Goal: Information Seeking & Learning: Learn about a topic

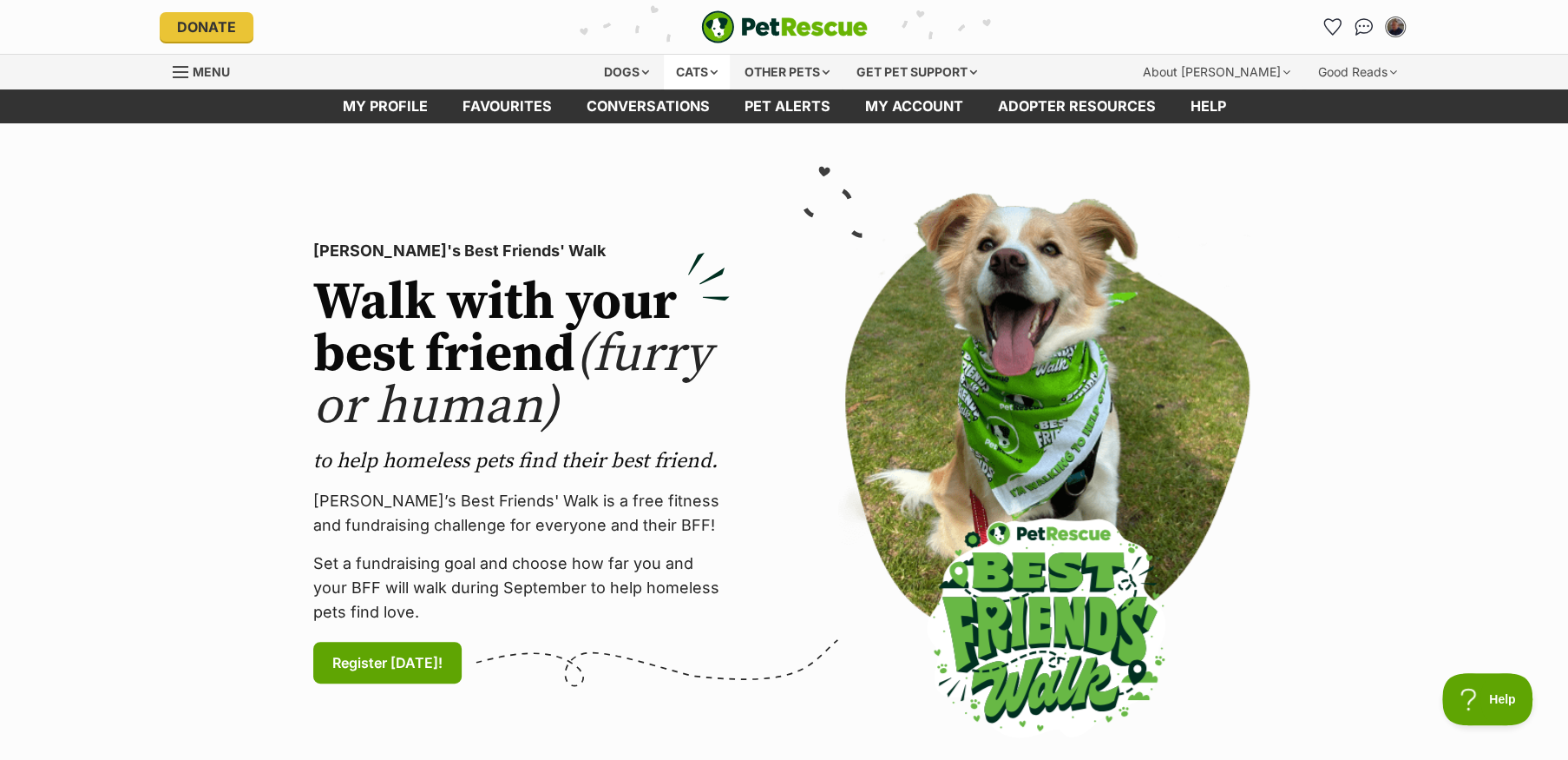
click at [683, 76] on div "Cats" at bounding box center [696, 72] width 66 height 35
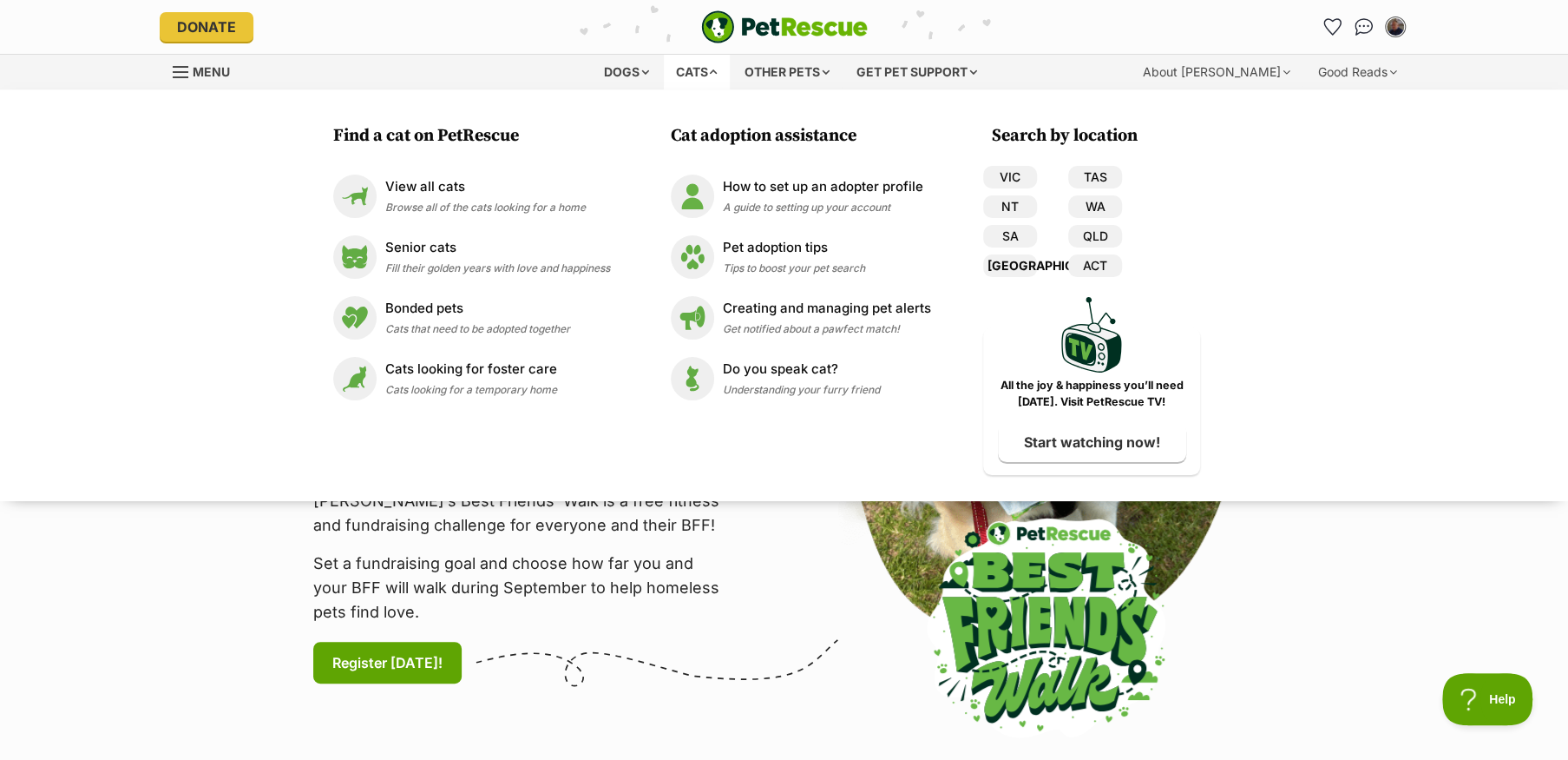
click at [1012, 265] on link "[GEOGRAPHIC_DATA]" at bounding box center [1011, 266] width 54 height 22
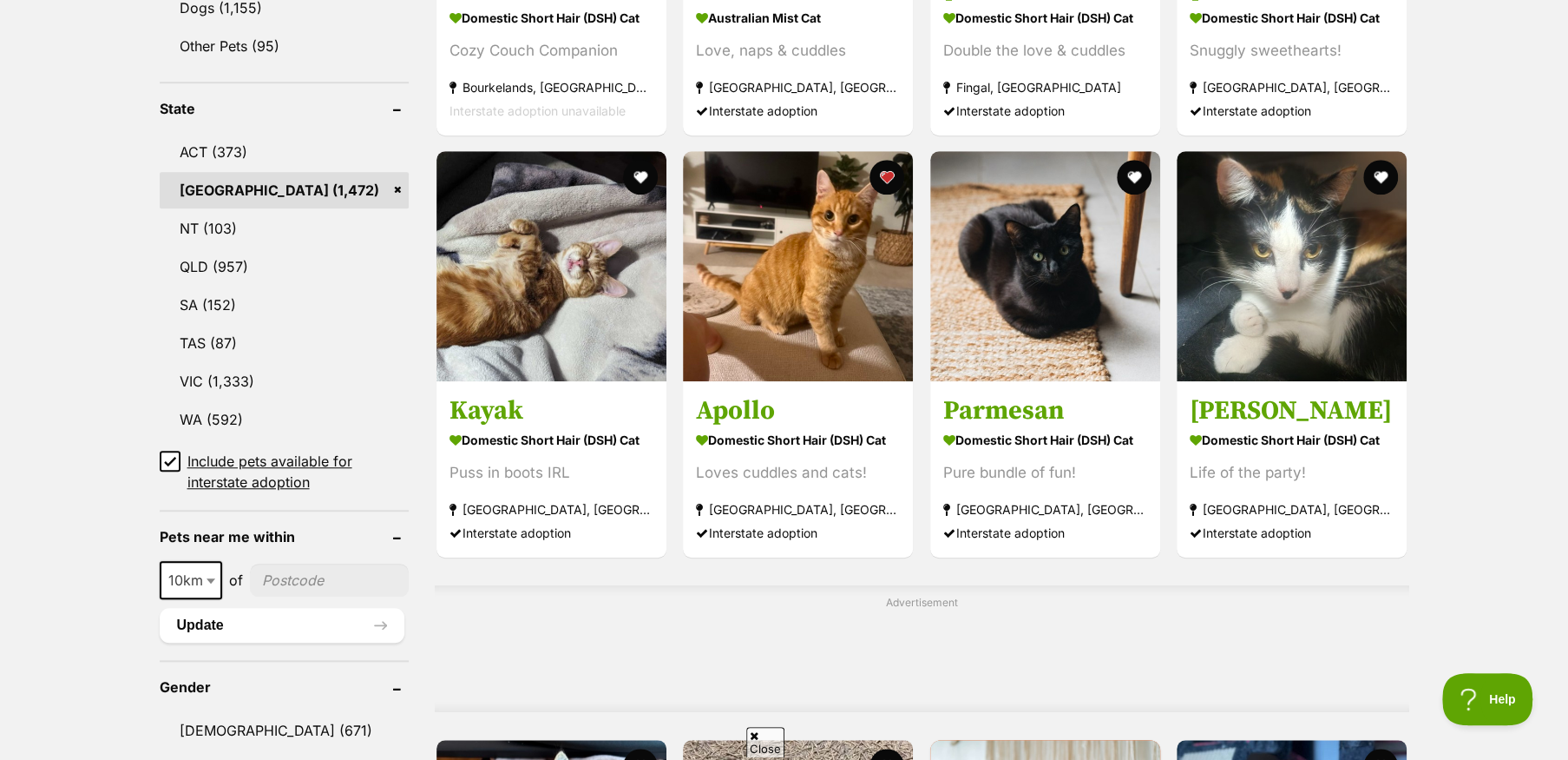
scroll to position [868, 0]
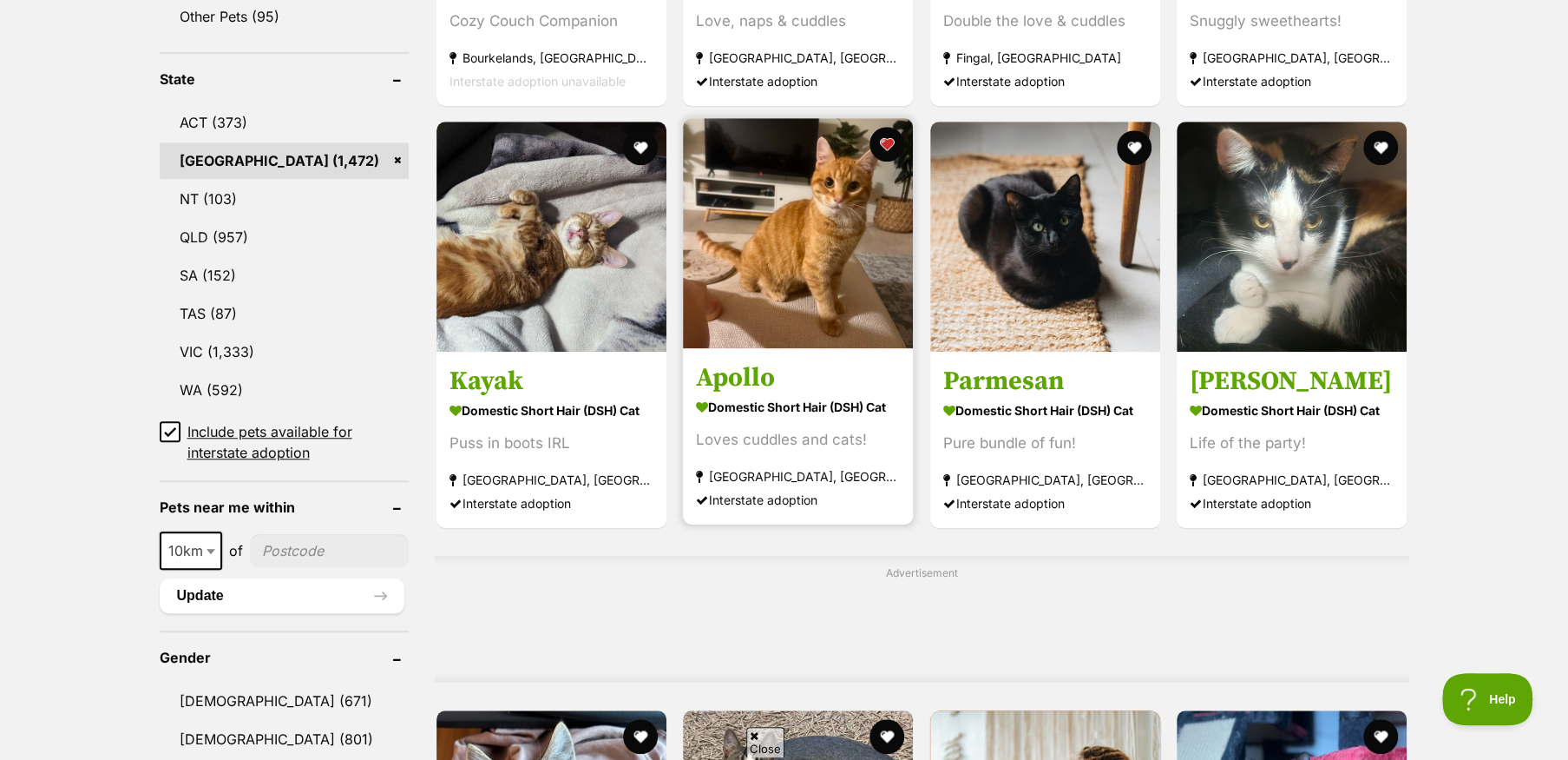
click at [774, 270] on img at bounding box center [798, 233] width 230 height 230
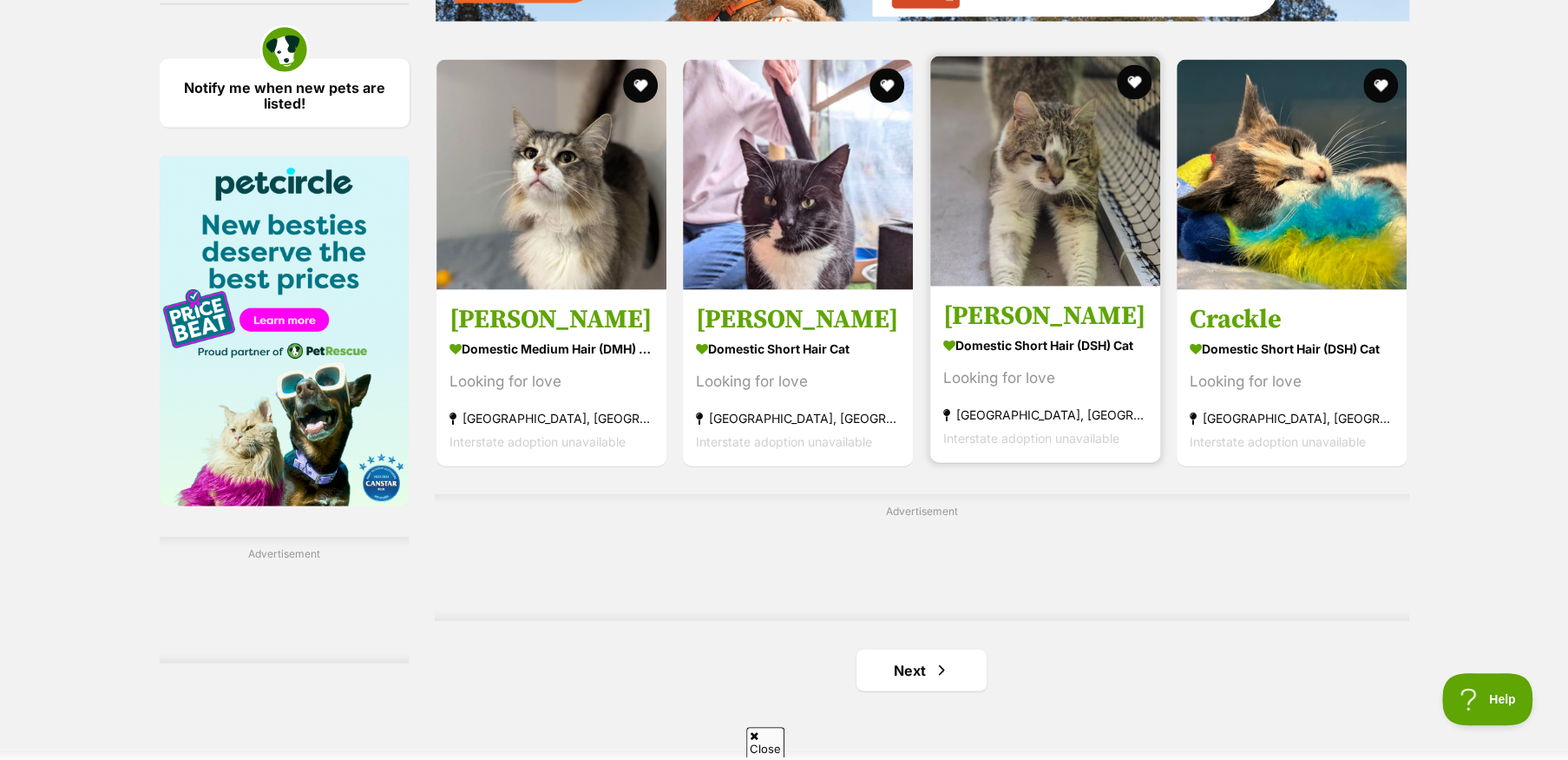
scroll to position [2605, 0]
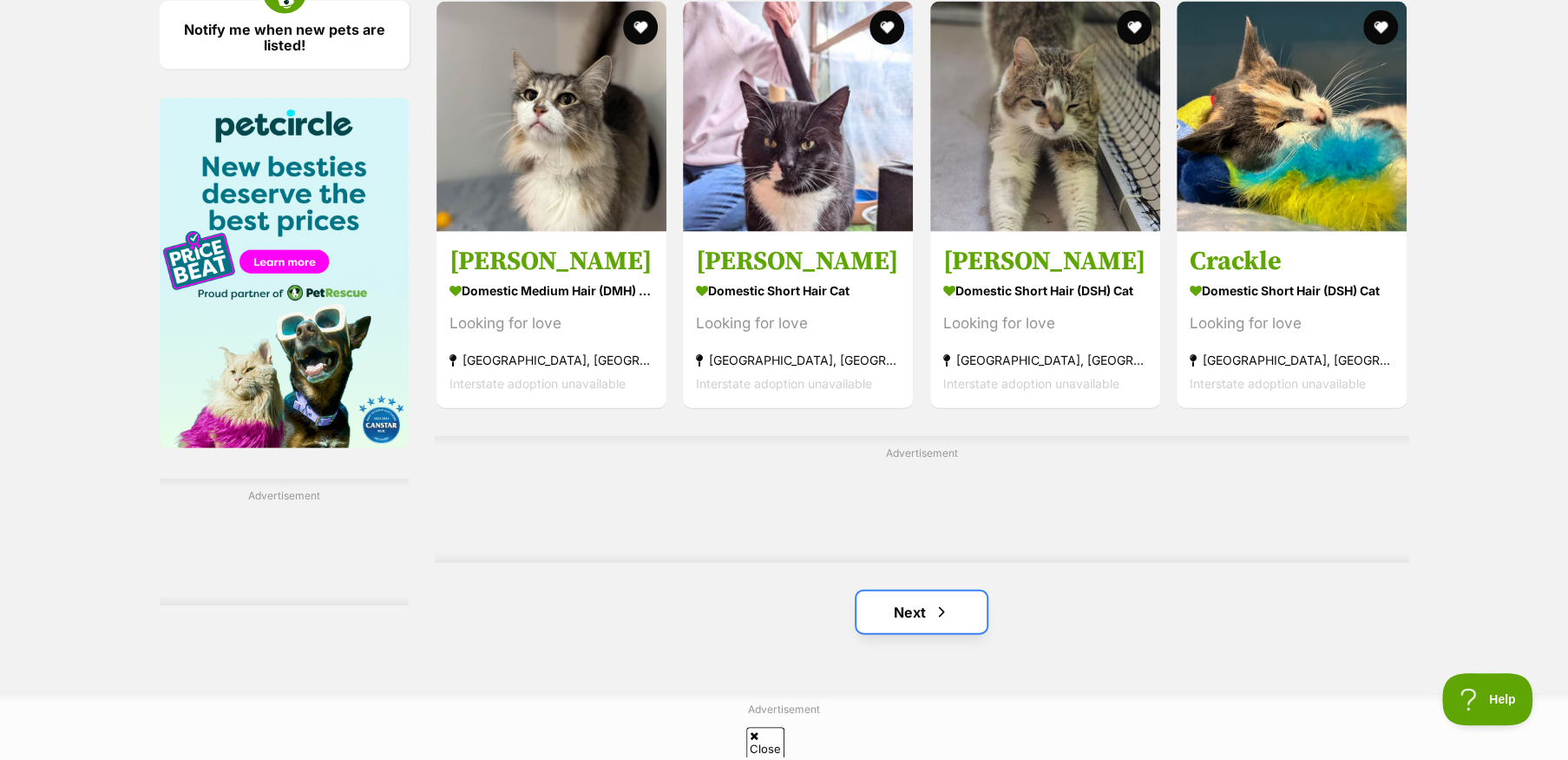
click at [919, 623] on link "Next" at bounding box center [922, 612] width 131 height 42
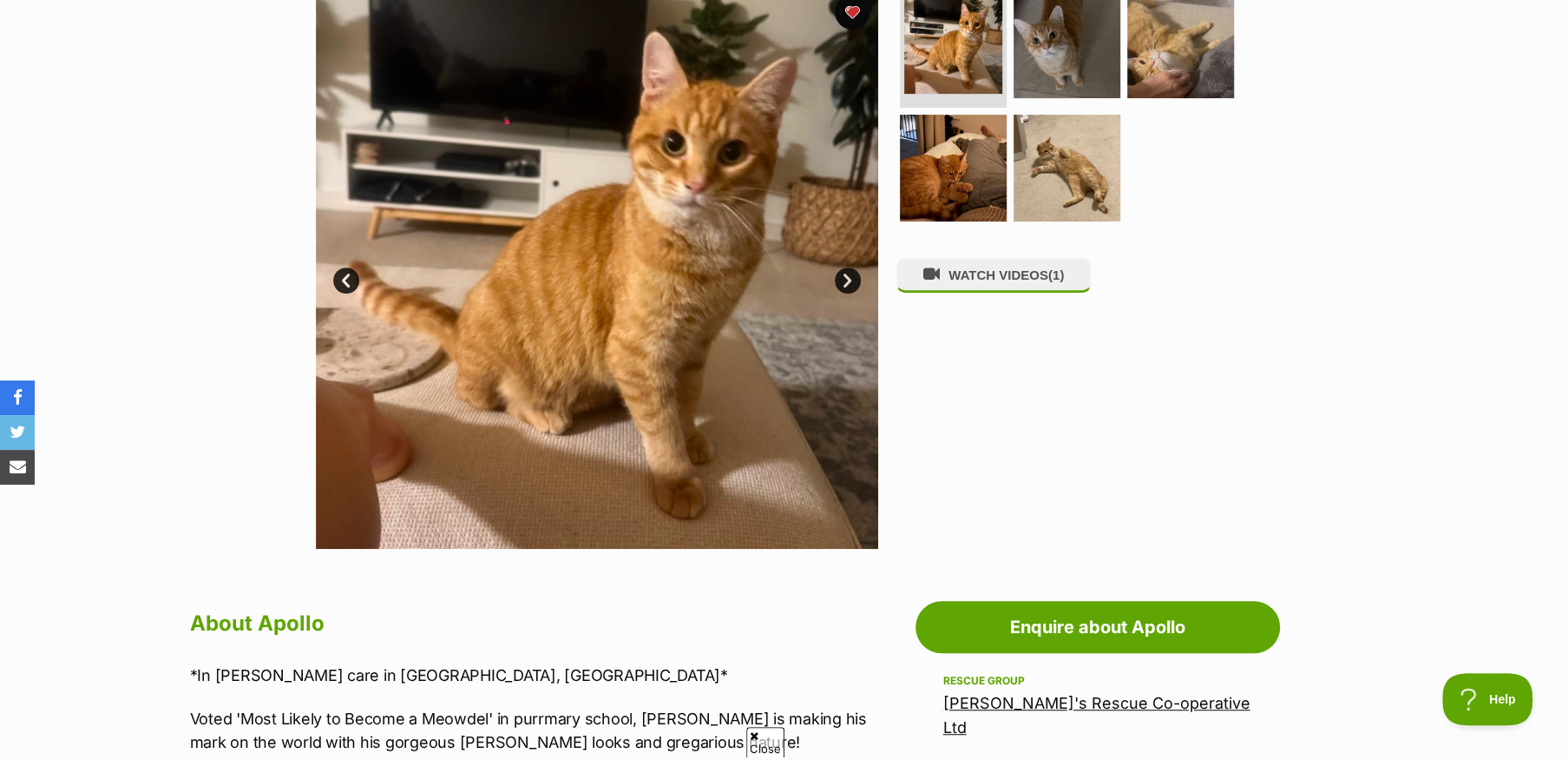
scroll to position [347, 0]
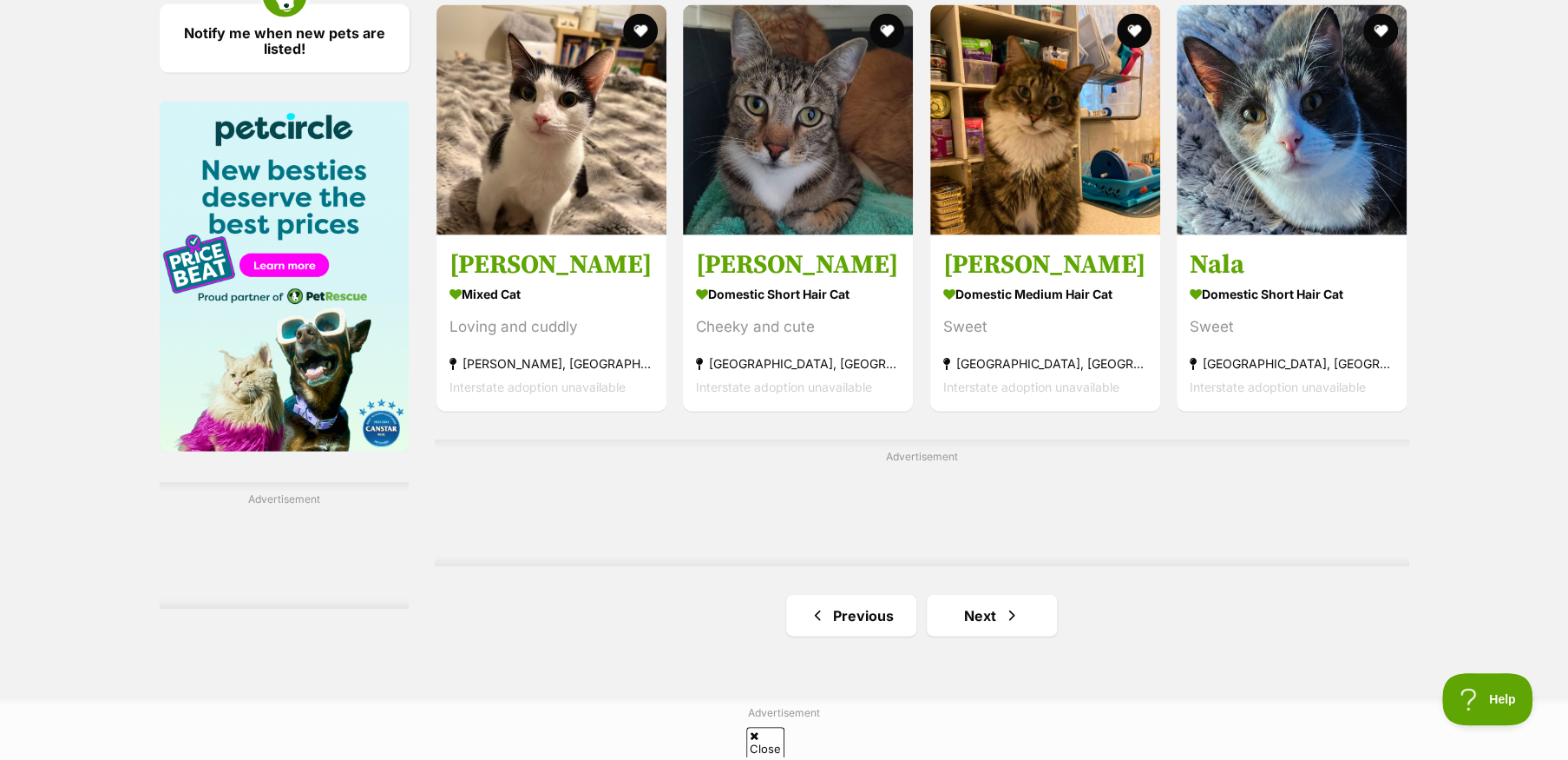
scroll to position [2691, 0]
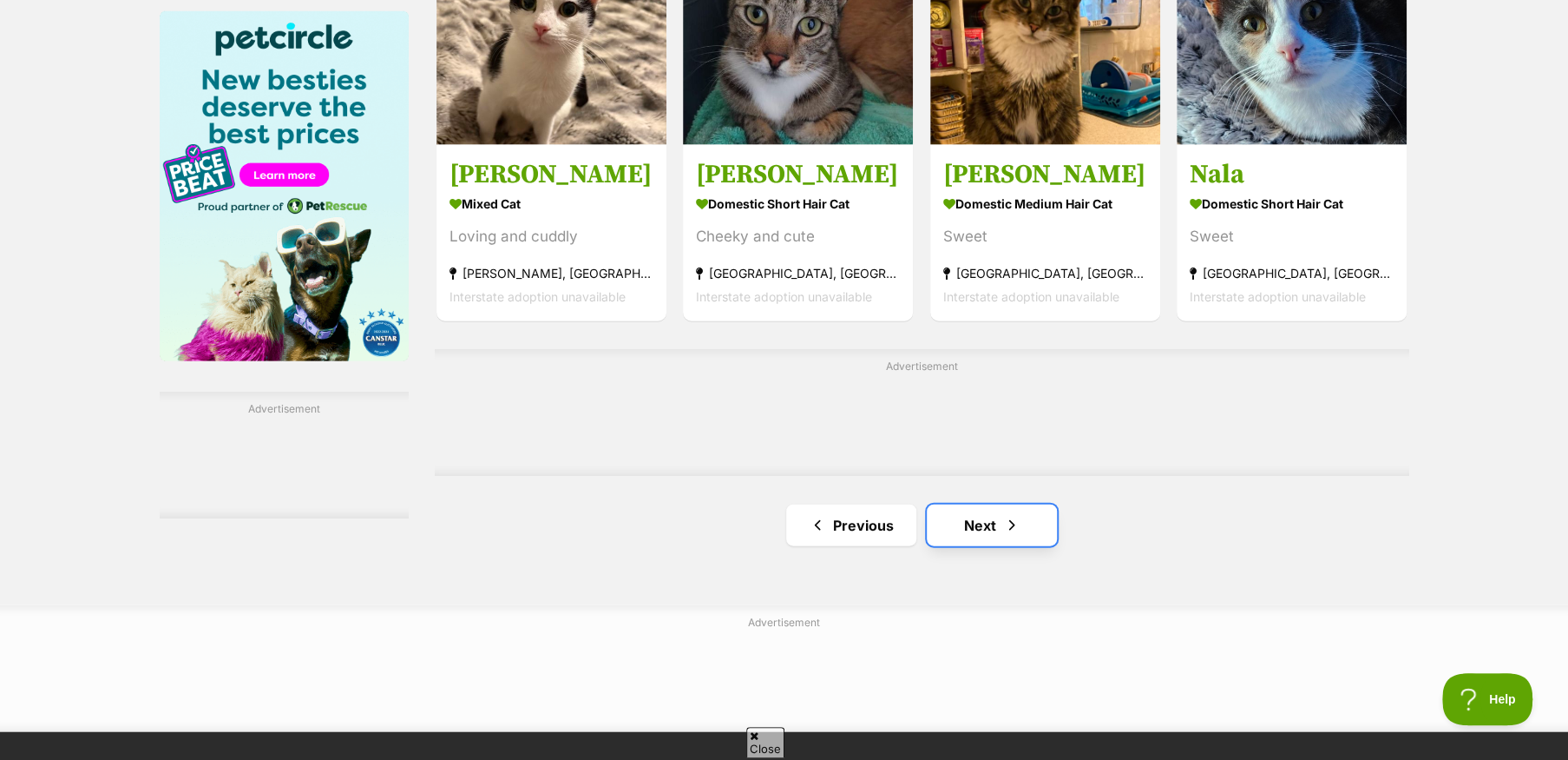
click at [976, 539] on link "Next" at bounding box center [992, 525] width 131 height 42
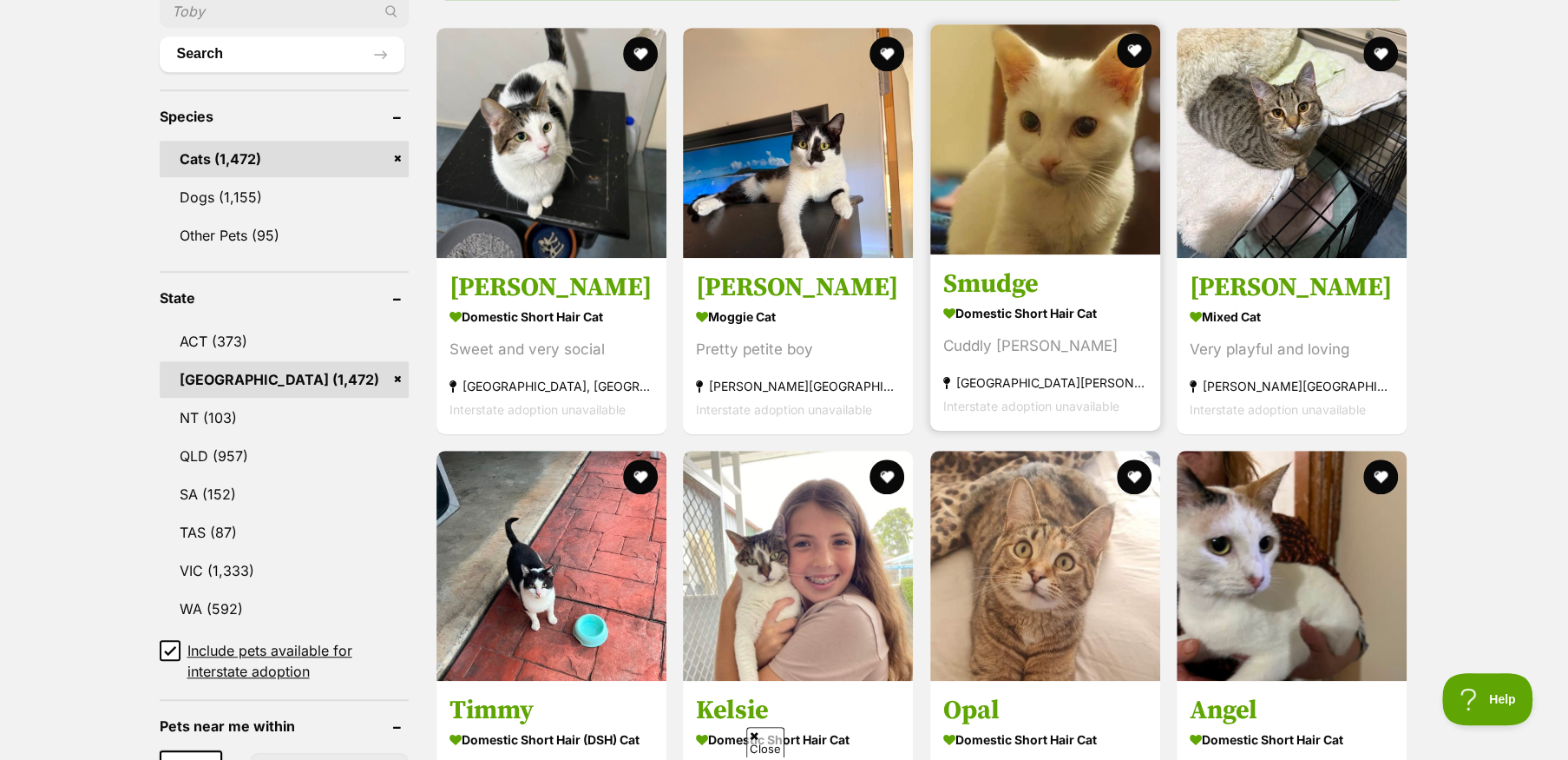
scroll to position [521, 0]
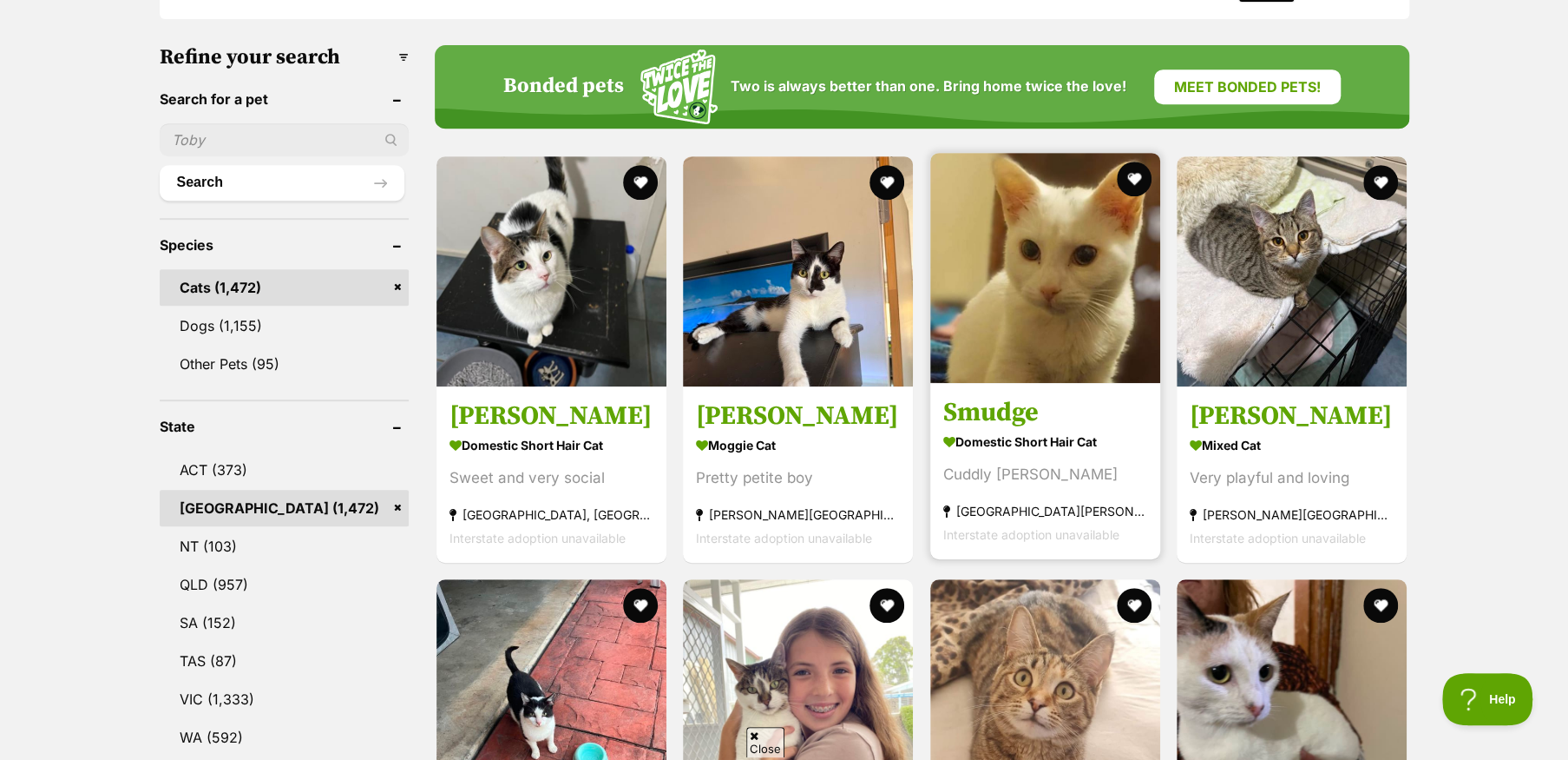
click at [1052, 333] on img at bounding box center [1045, 268] width 230 height 230
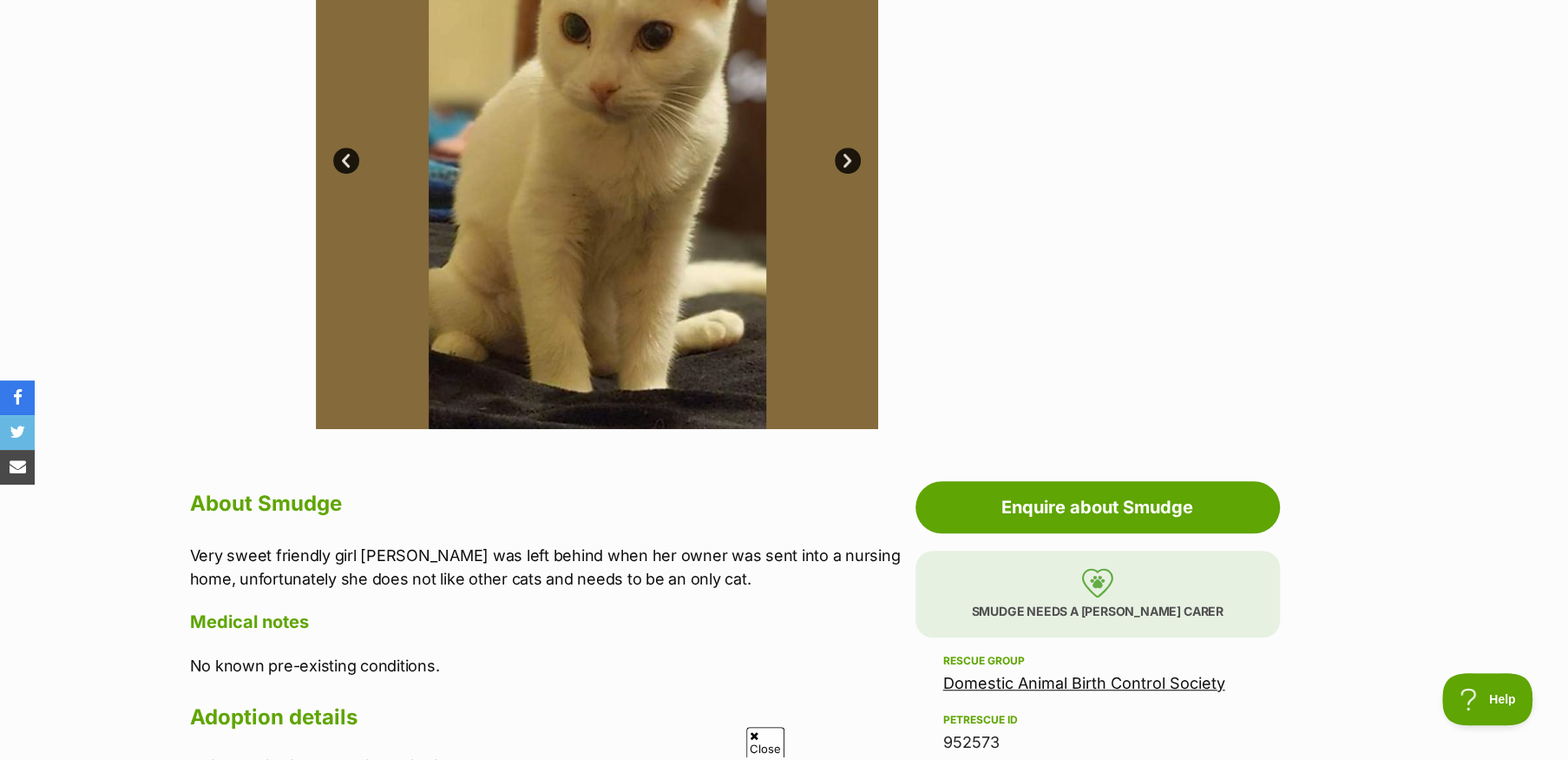
scroll to position [434, 0]
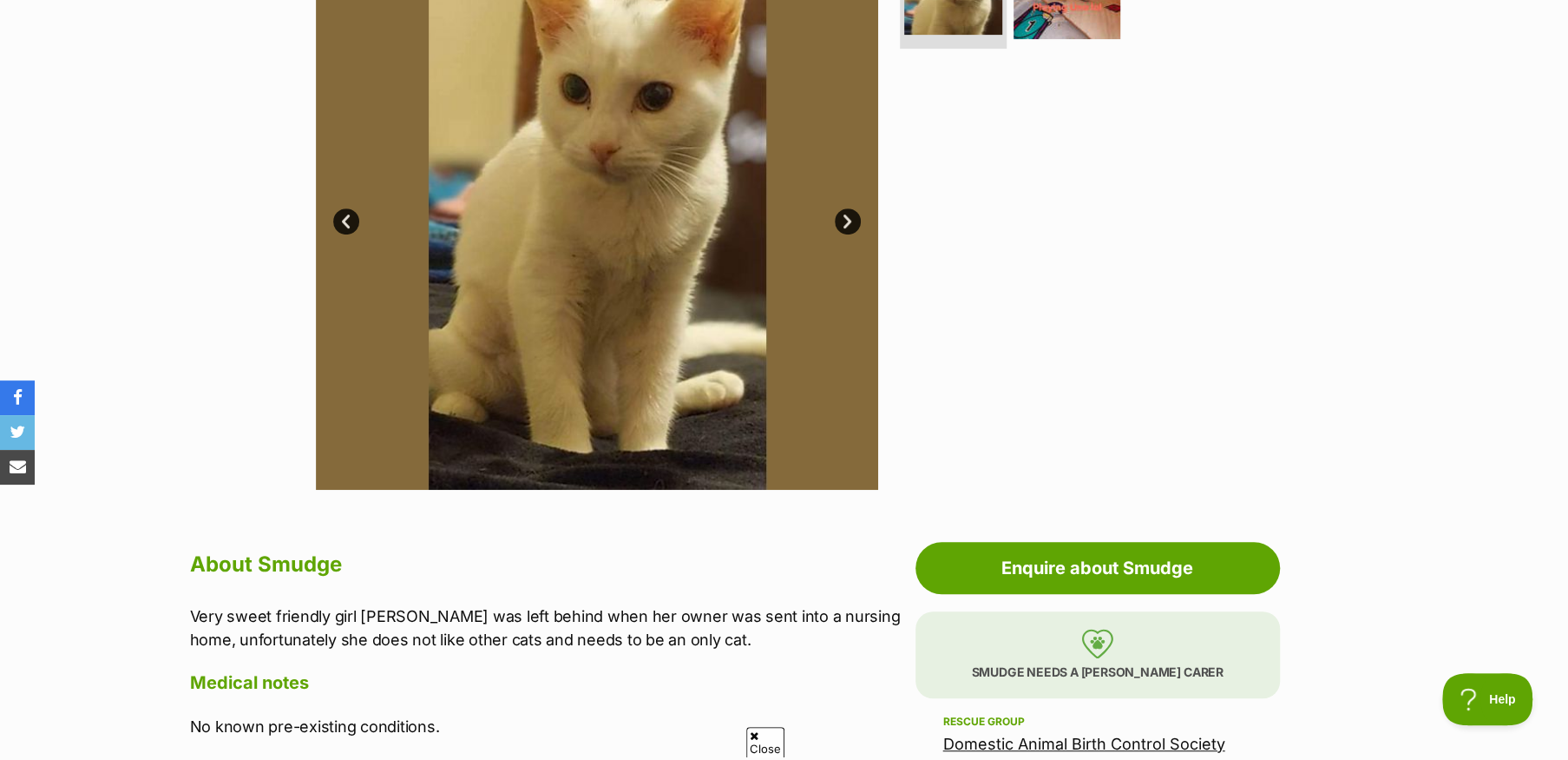
click at [621, 297] on img at bounding box center [597, 208] width 562 height 562
click at [848, 217] on link "Next" at bounding box center [847, 221] width 26 height 26
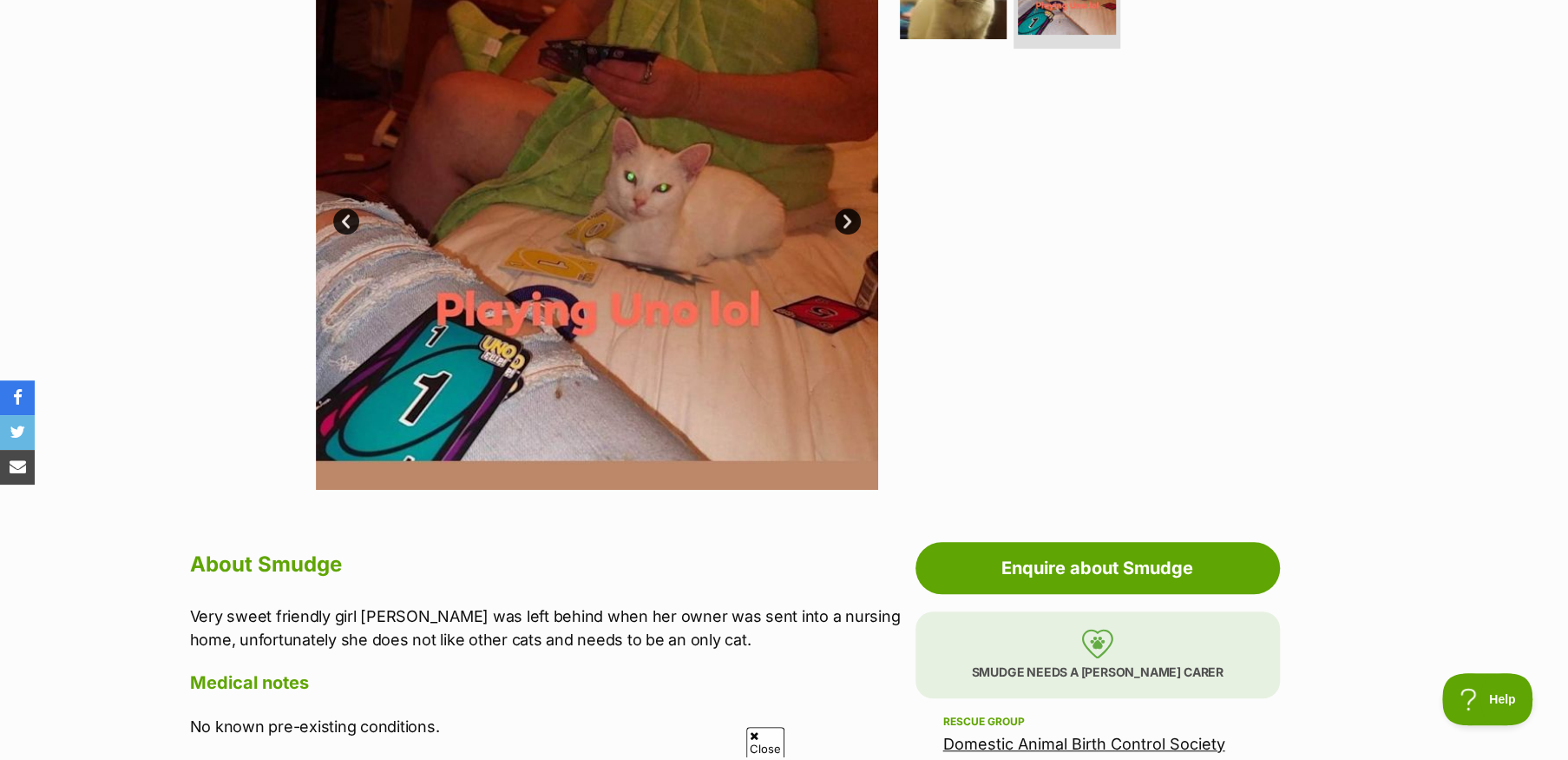
click at [848, 217] on link "Next" at bounding box center [847, 221] width 26 height 26
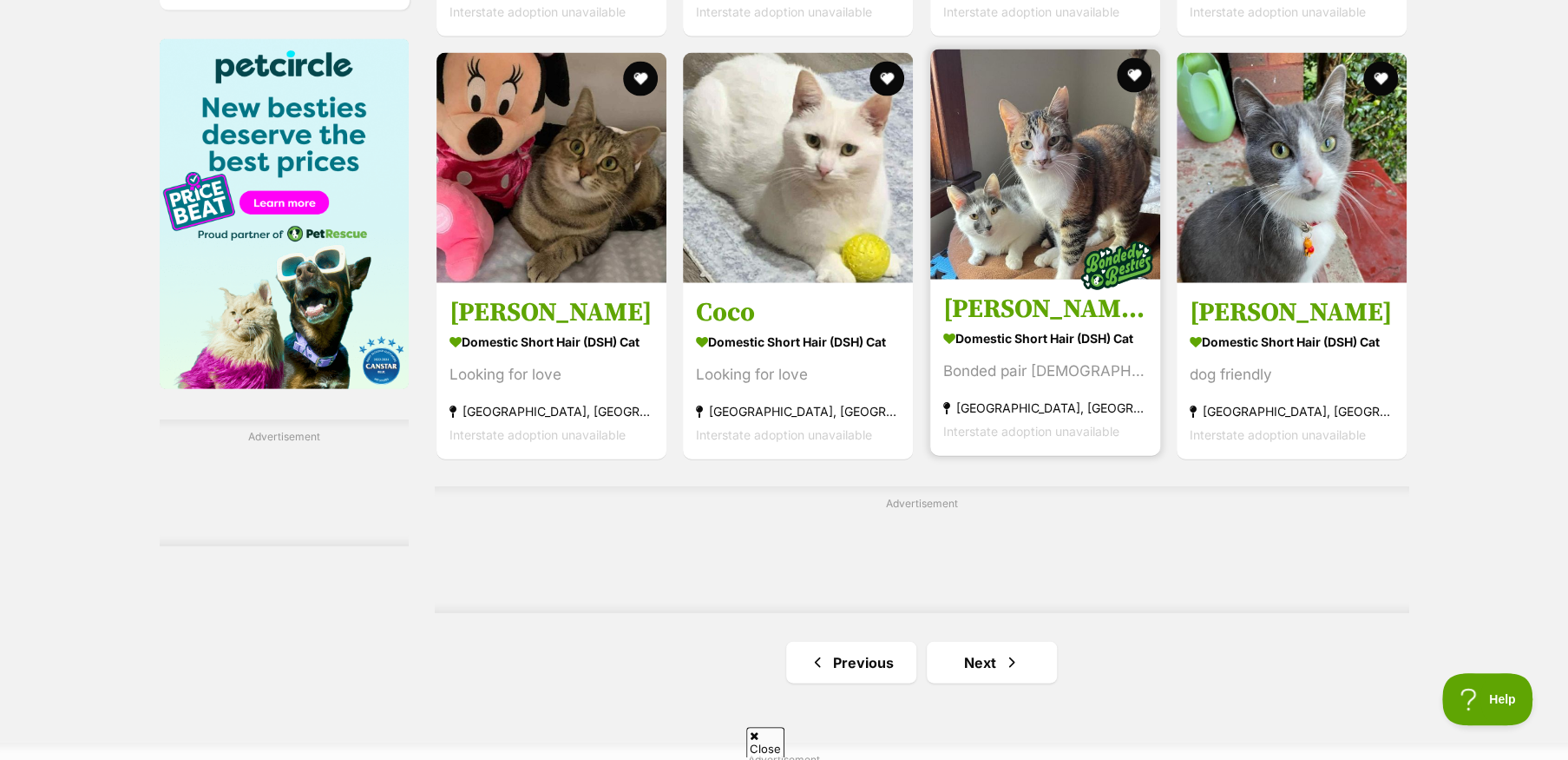
scroll to position [2951, 0]
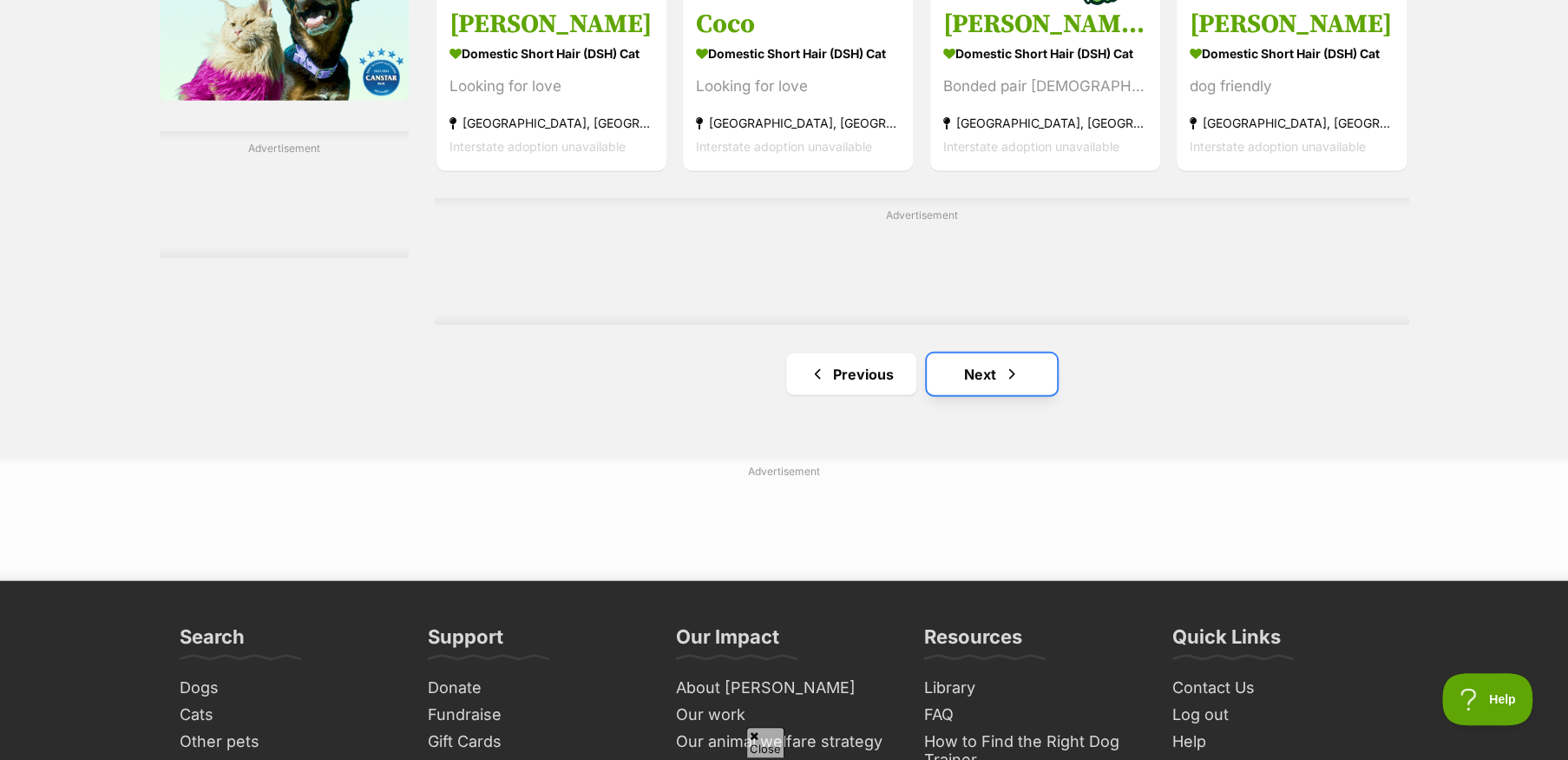
click at [977, 380] on link "Next" at bounding box center [992, 374] width 131 height 42
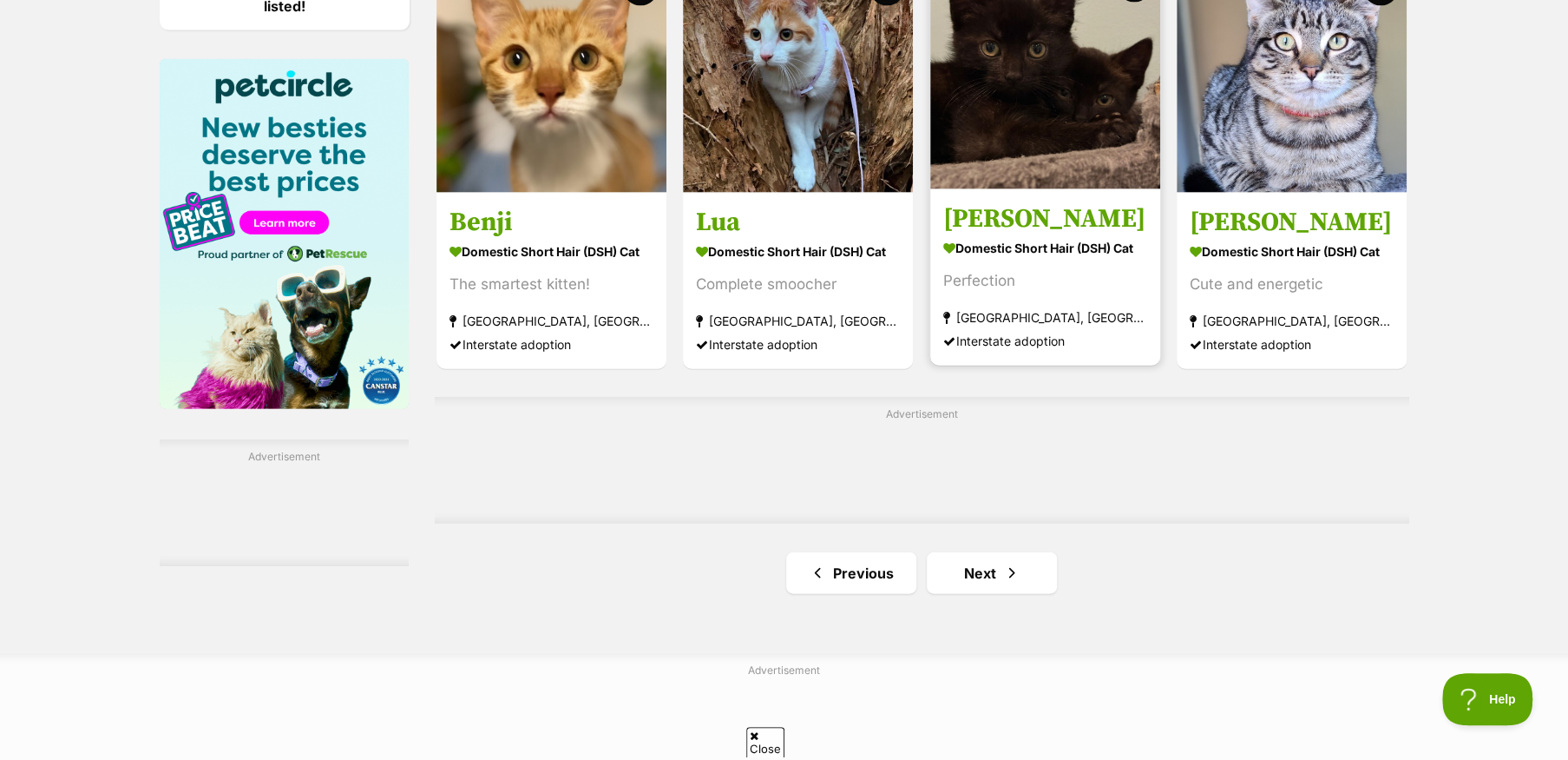
scroll to position [2778, 0]
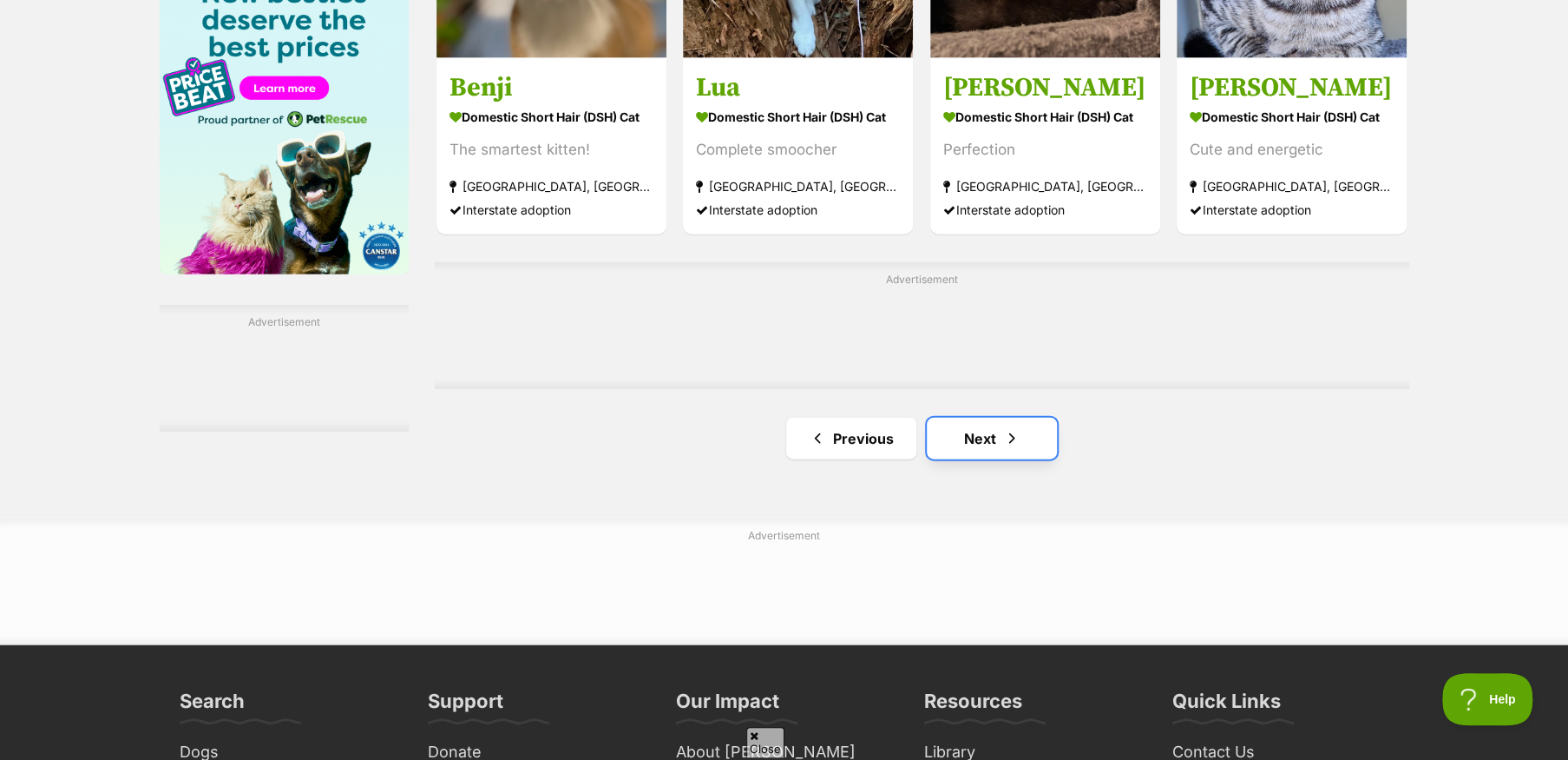
click at [1003, 446] on span "Next page" at bounding box center [1011, 438] width 18 height 21
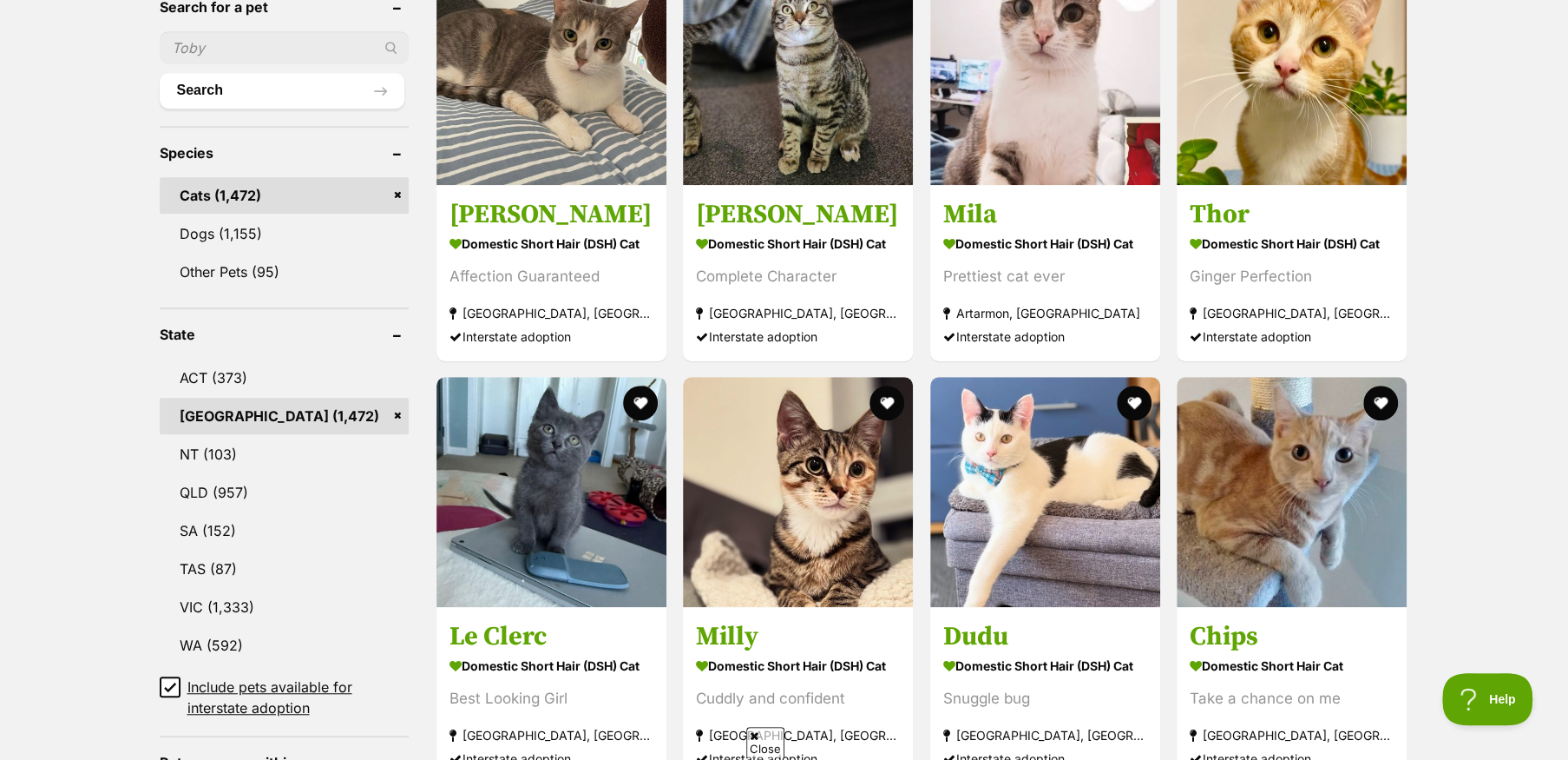
scroll to position [695, 0]
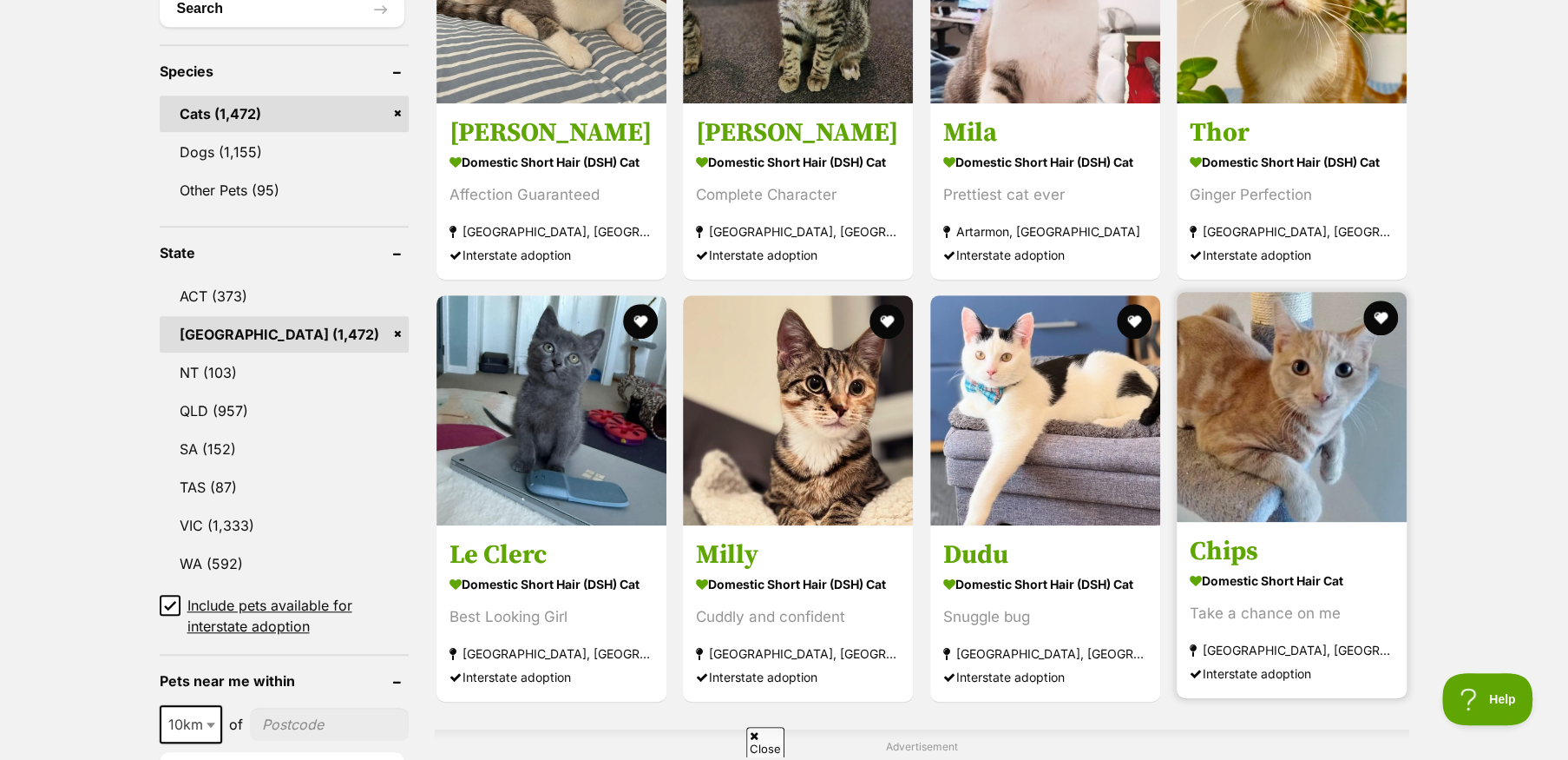
click at [1249, 421] on img at bounding box center [1291, 407] width 230 height 230
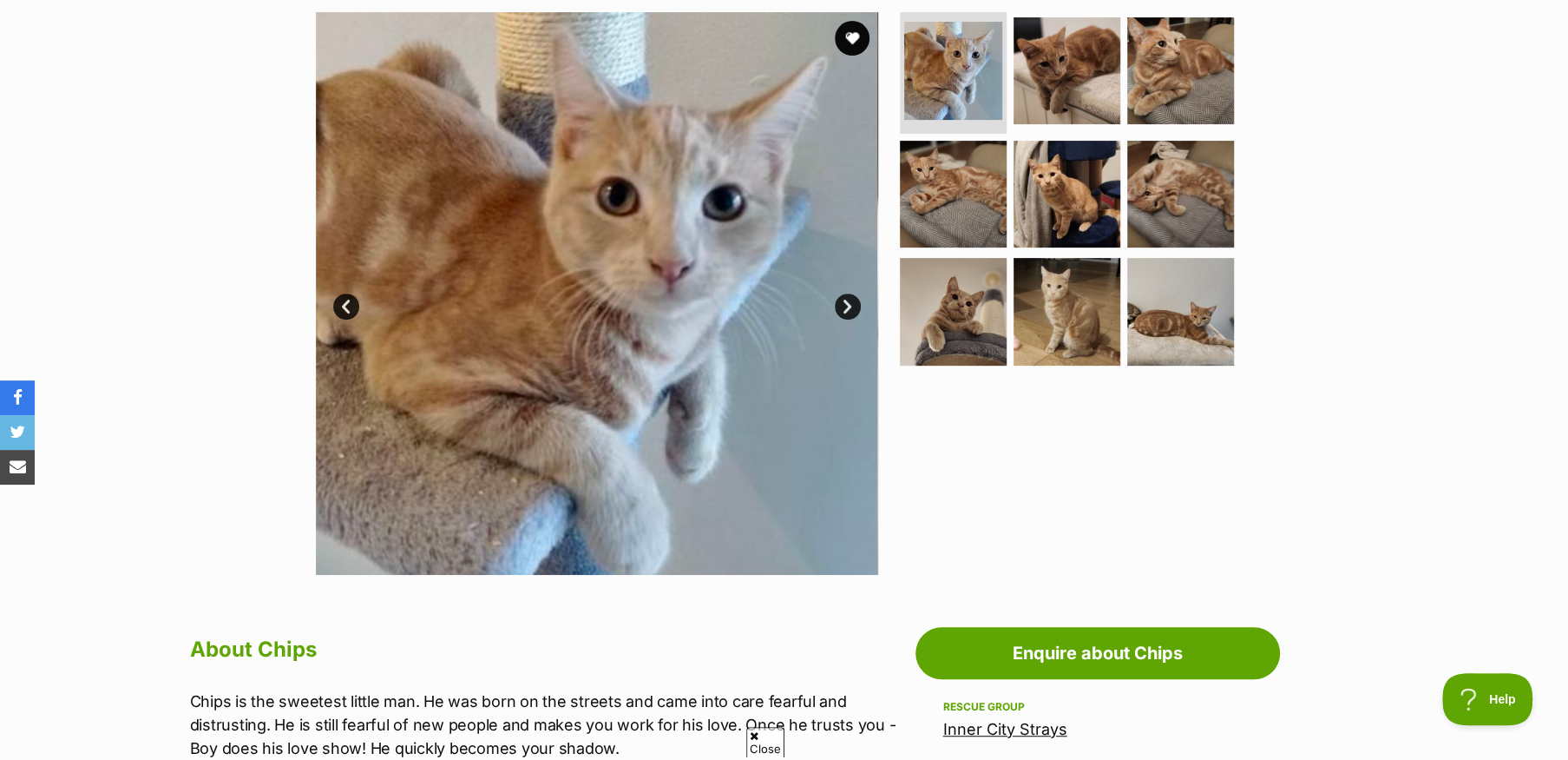
scroll to position [347, 0]
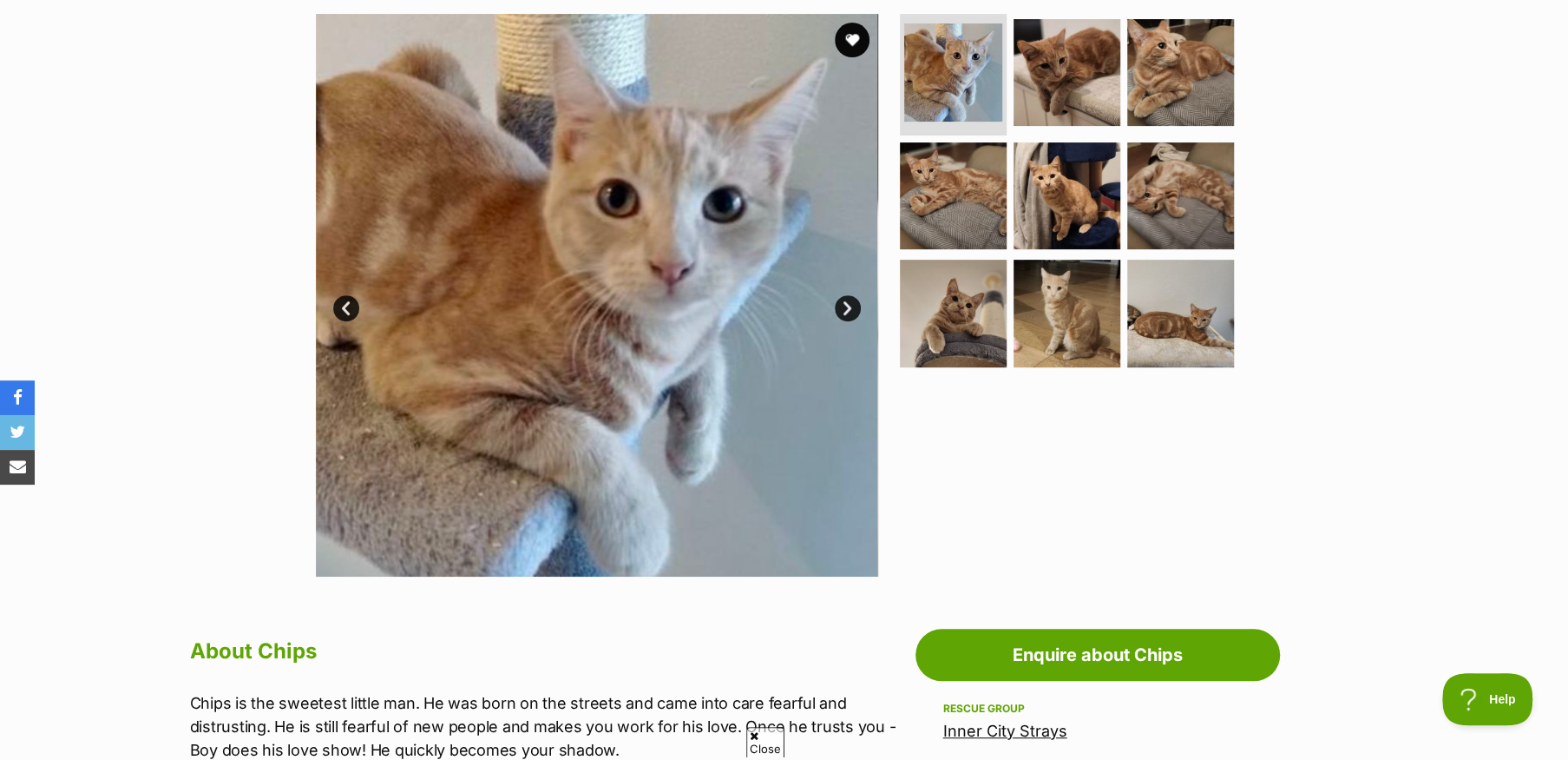
click at [841, 309] on link "Next" at bounding box center [847, 308] width 26 height 26
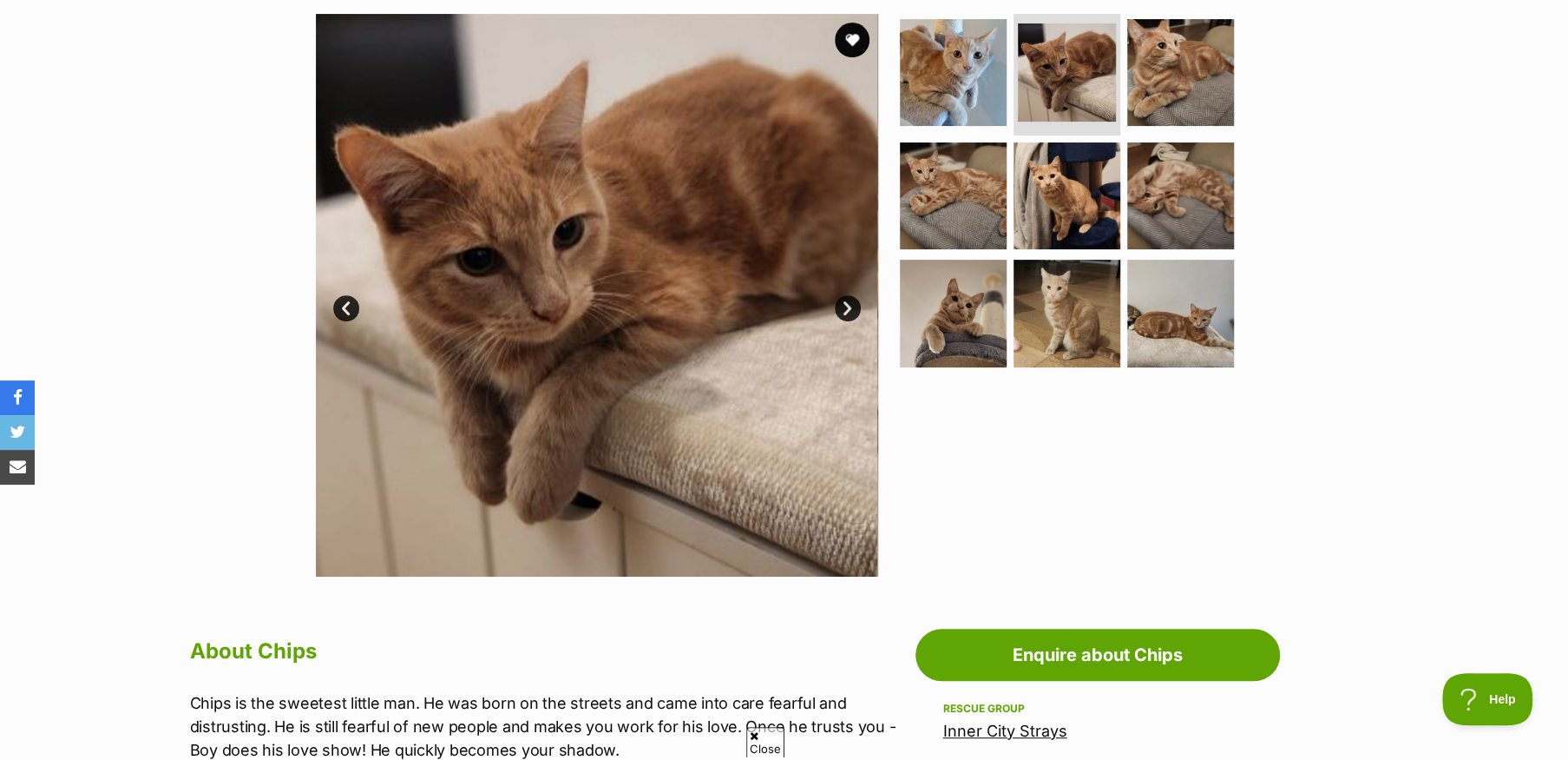
click at [841, 309] on link "Next" at bounding box center [847, 308] width 26 height 26
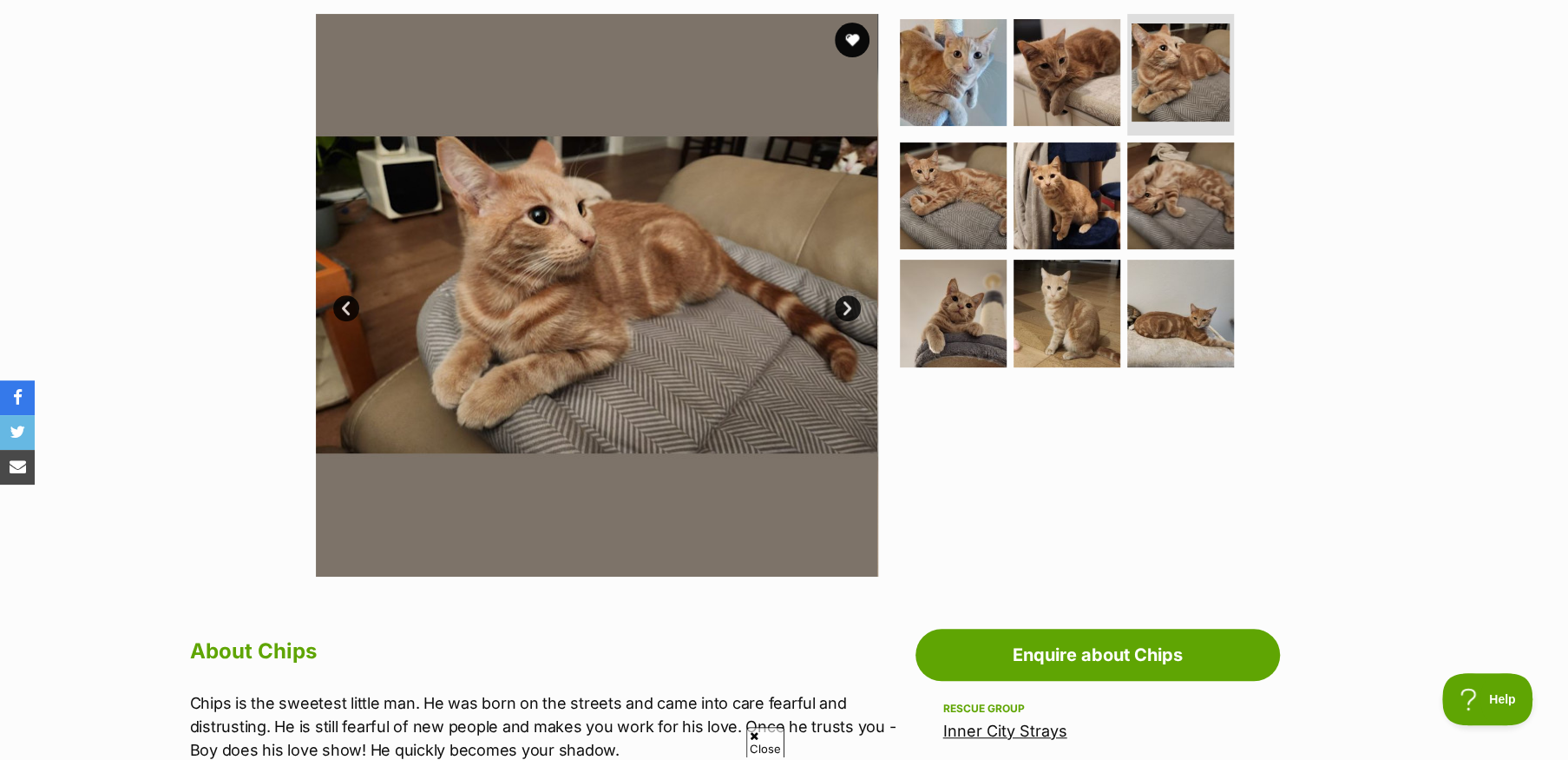
click at [841, 309] on link "Next" at bounding box center [847, 308] width 26 height 26
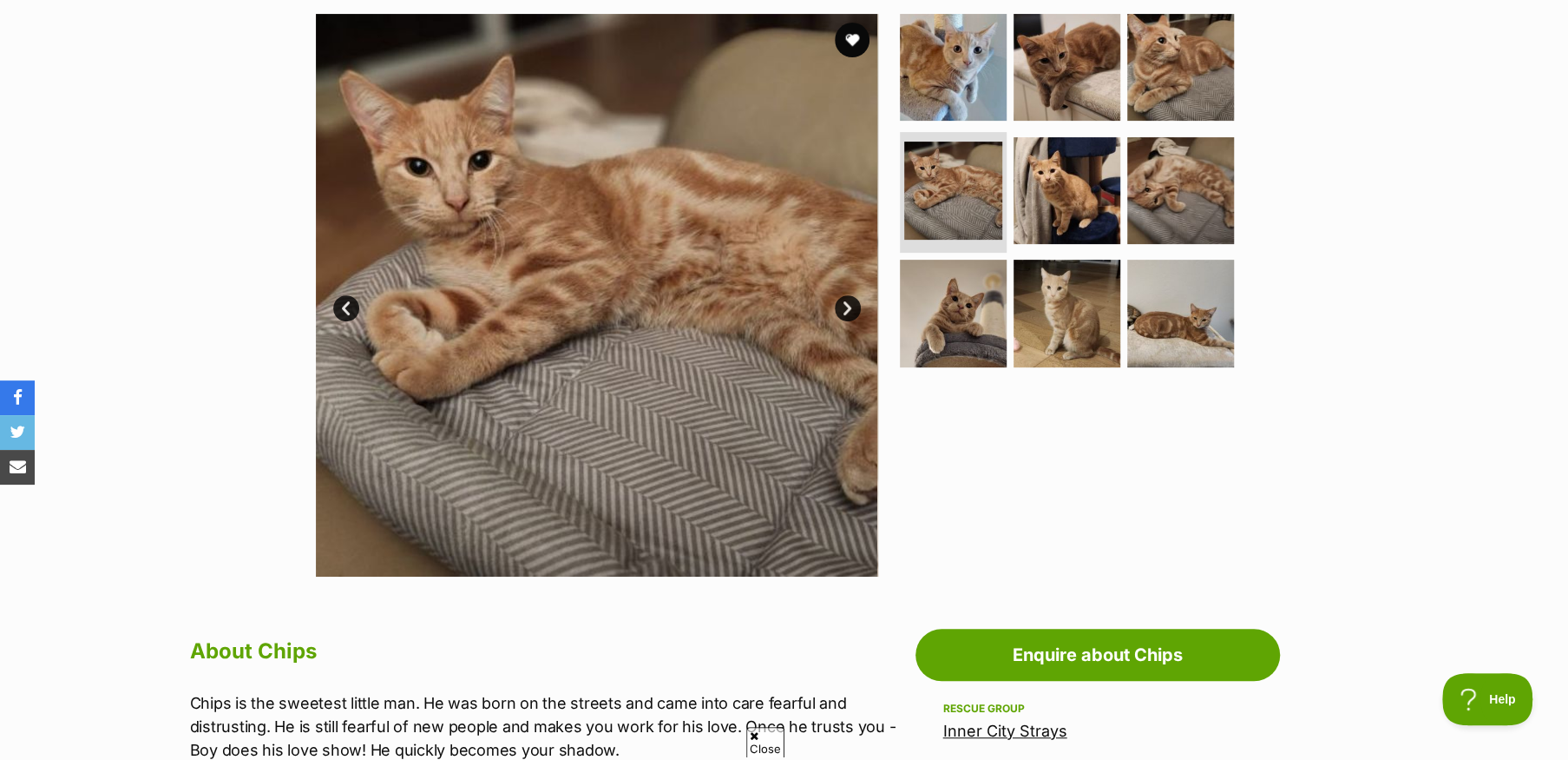
click at [841, 309] on link "Next" at bounding box center [847, 308] width 26 height 26
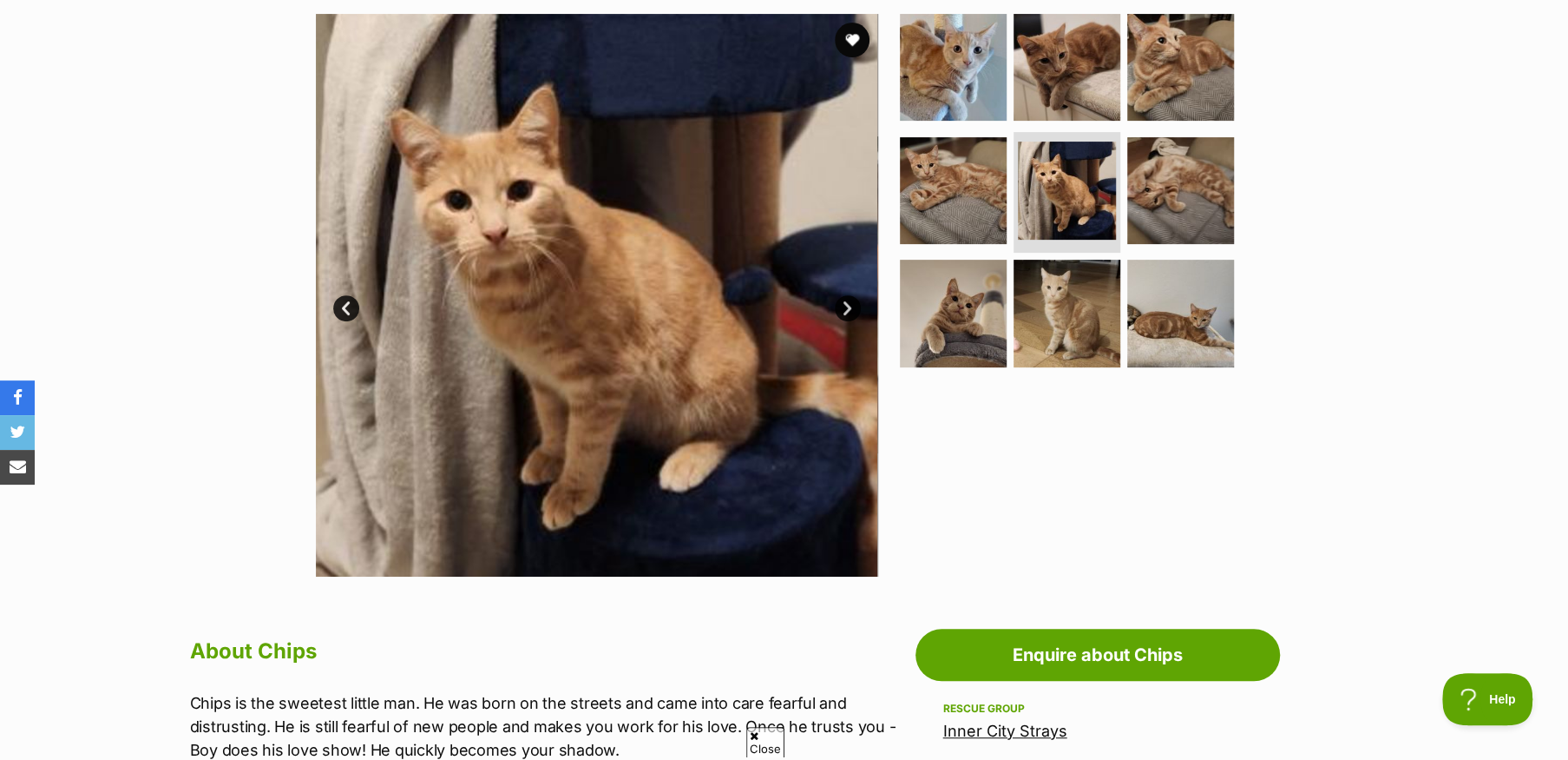
click at [841, 309] on link "Next" at bounding box center [847, 308] width 26 height 26
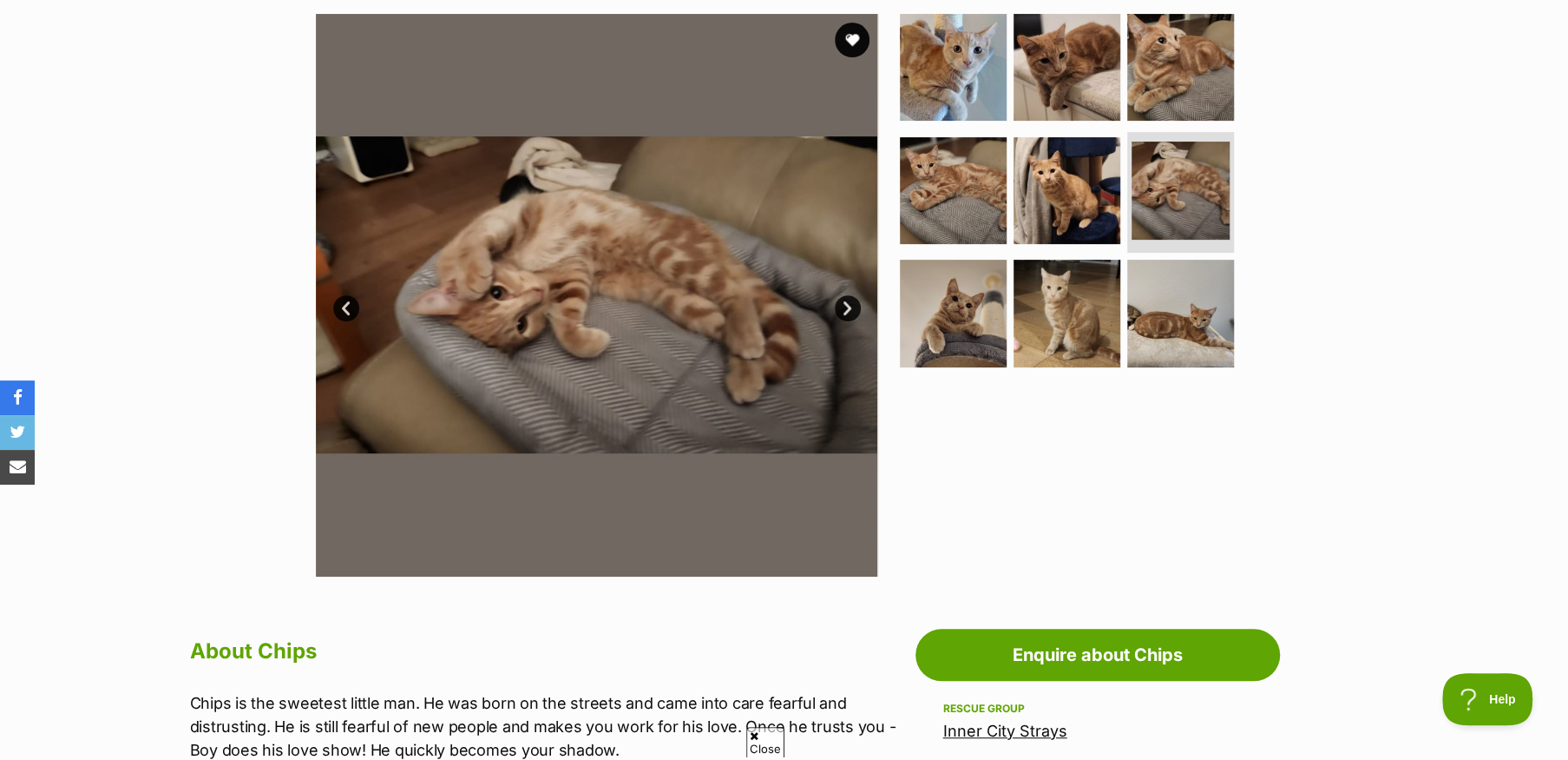
click at [841, 309] on link "Next" at bounding box center [847, 308] width 26 height 26
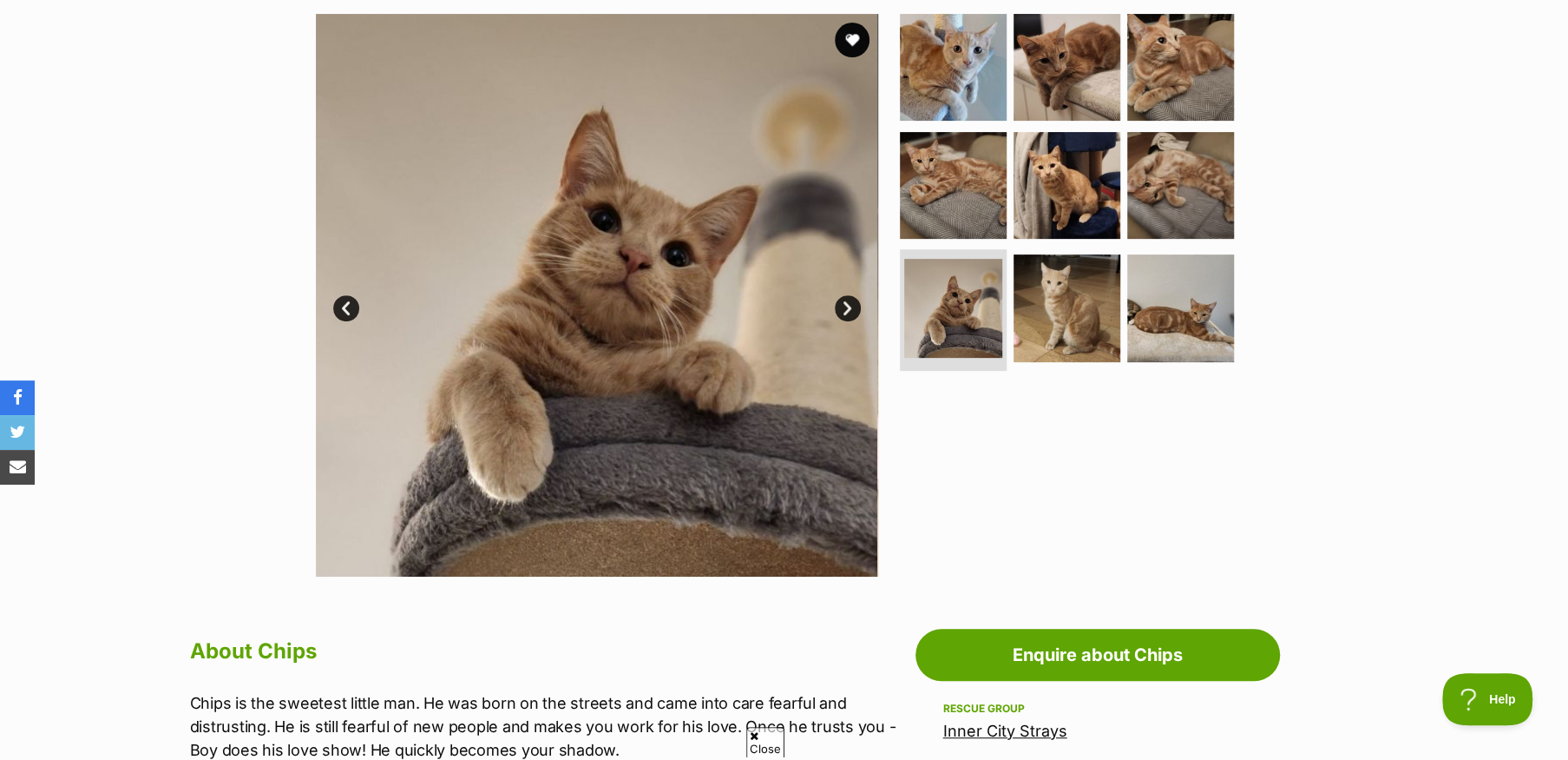
click at [841, 309] on link "Next" at bounding box center [847, 308] width 26 height 26
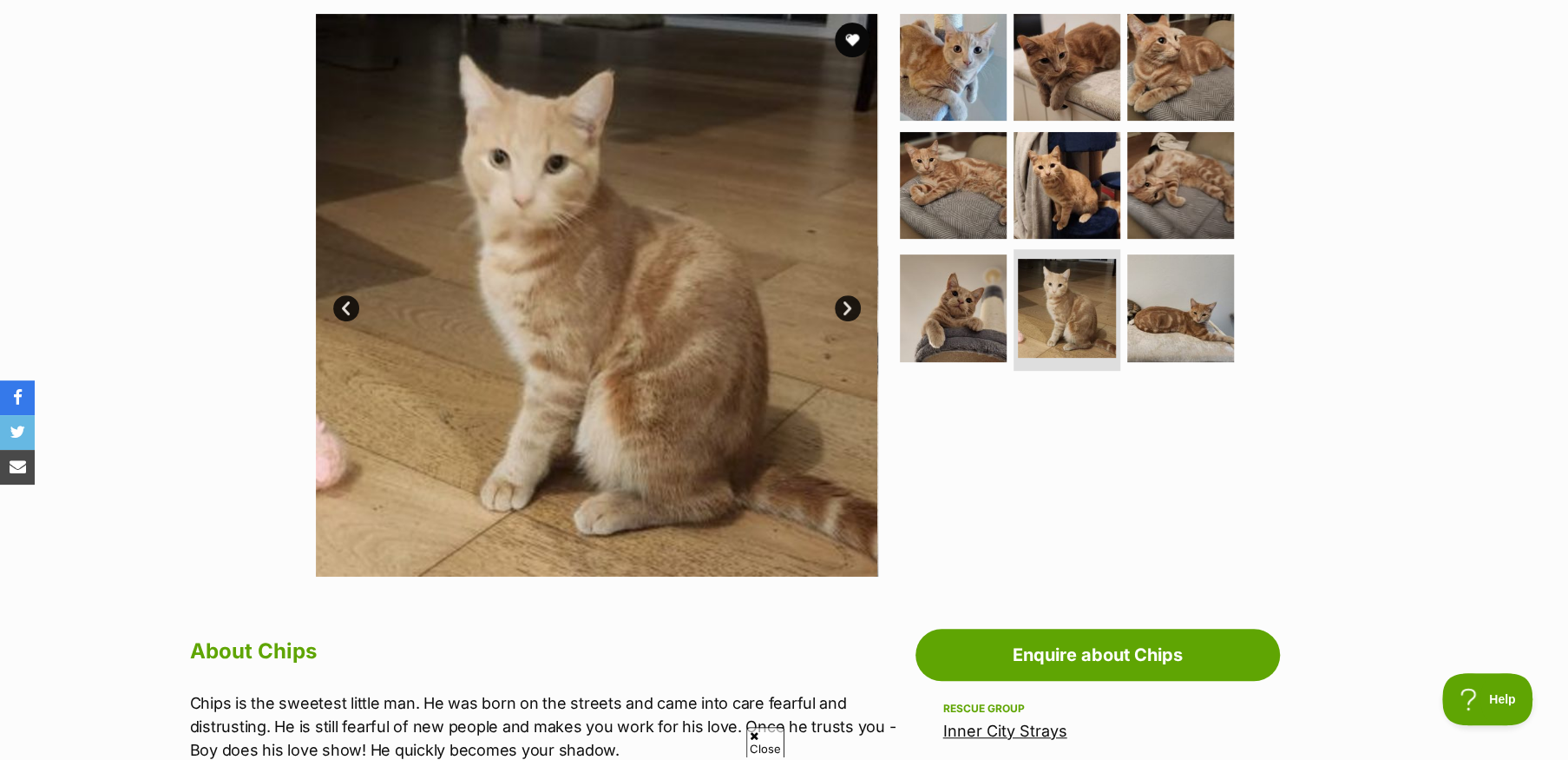
click at [841, 309] on link "Next" at bounding box center [847, 308] width 26 height 26
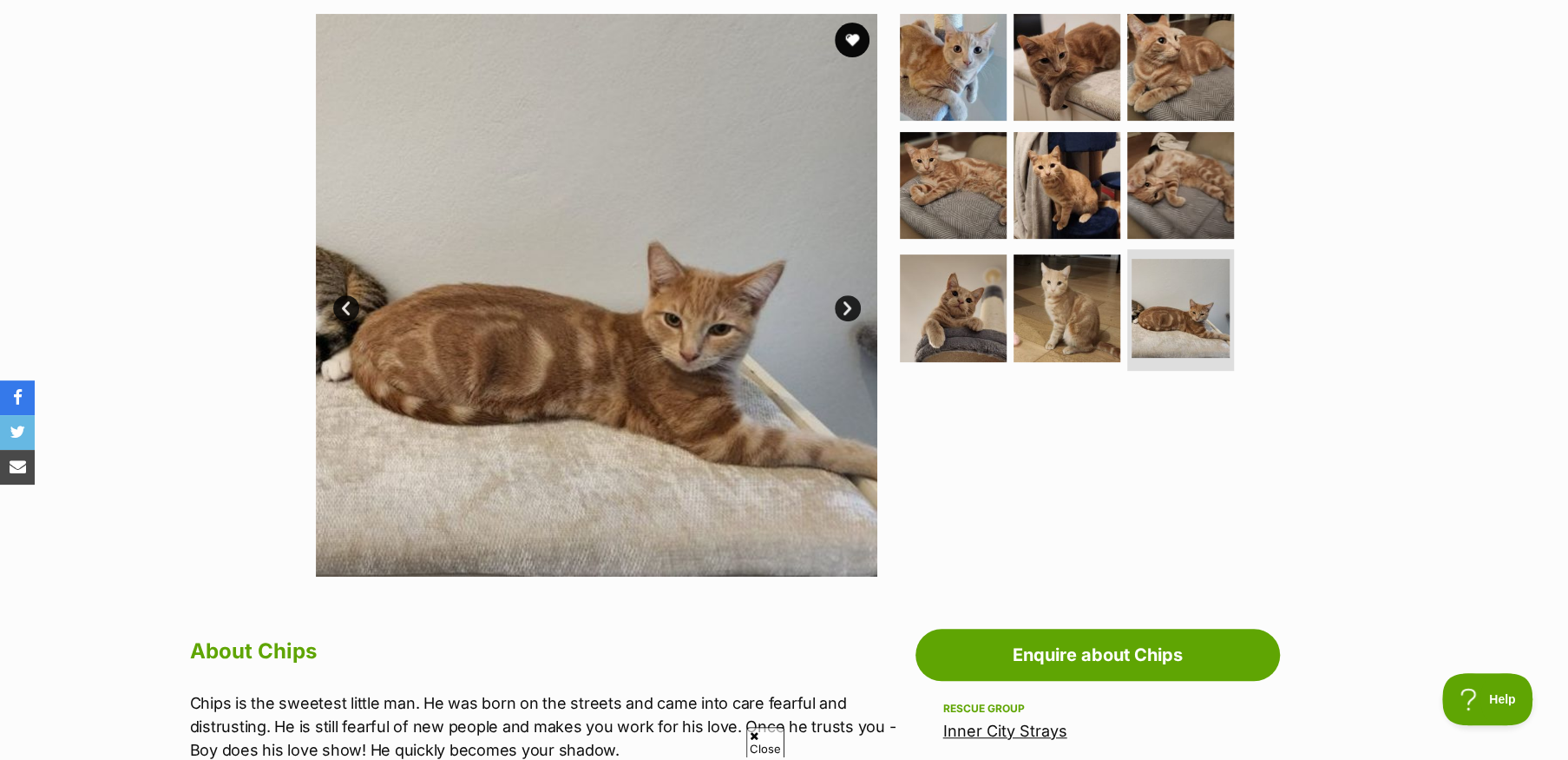
click at [841, 309] on link "Next" at bounding box center [847, 308] width 26 height 26
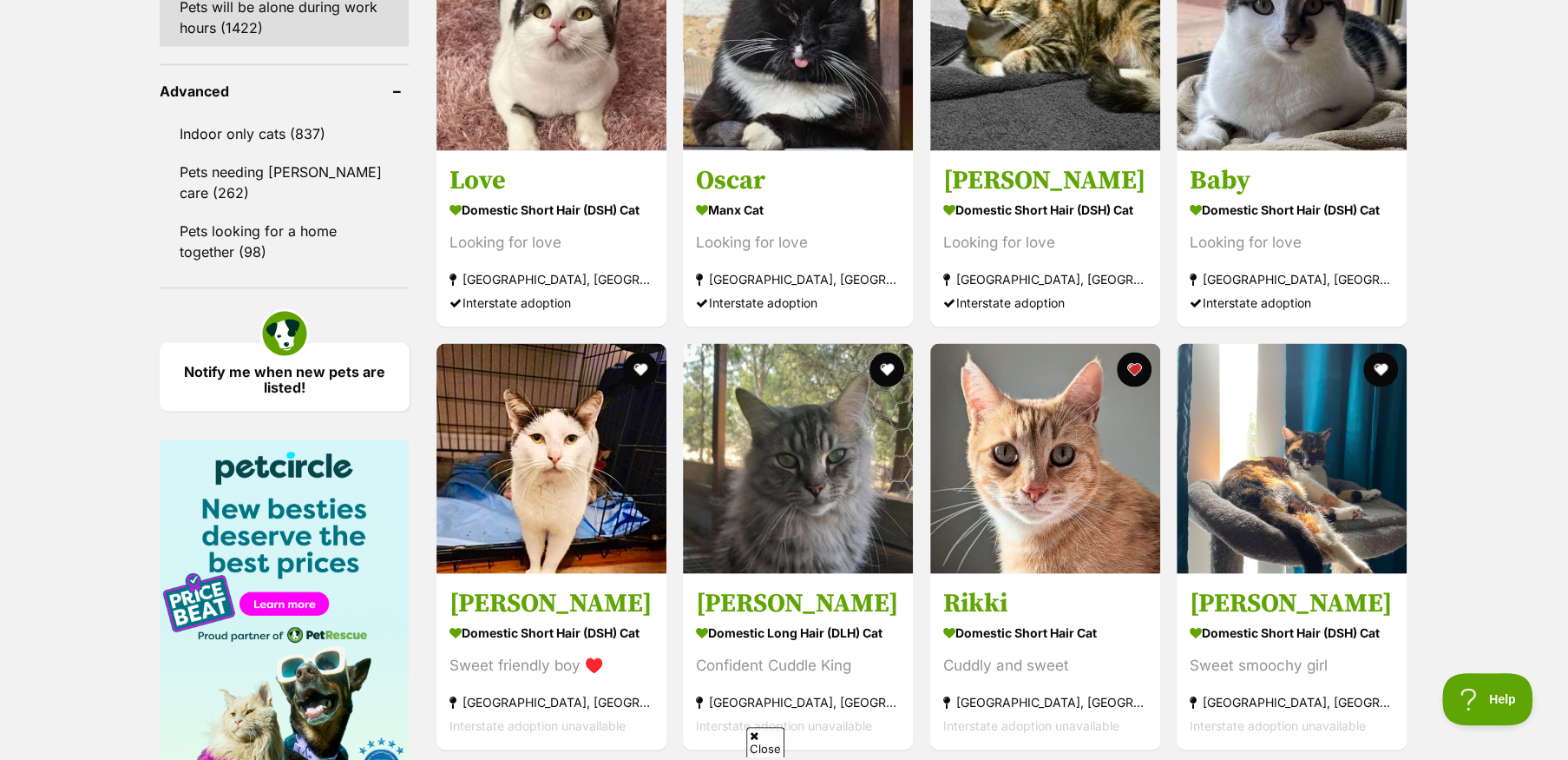
scroll to position [2343, 0]
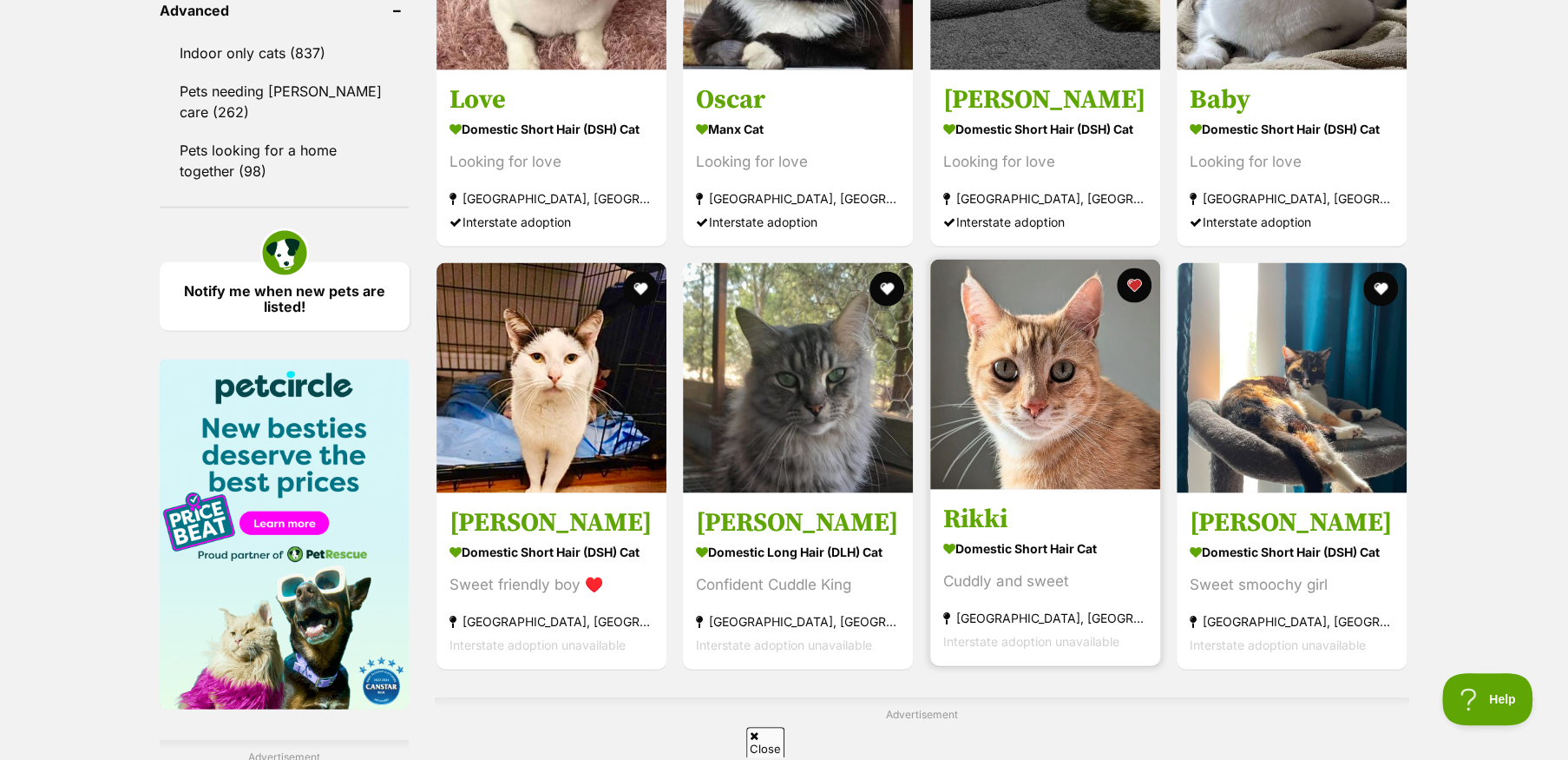
click at [1055, 375] on img at bounding box center [1045, 373] width 230 height 230
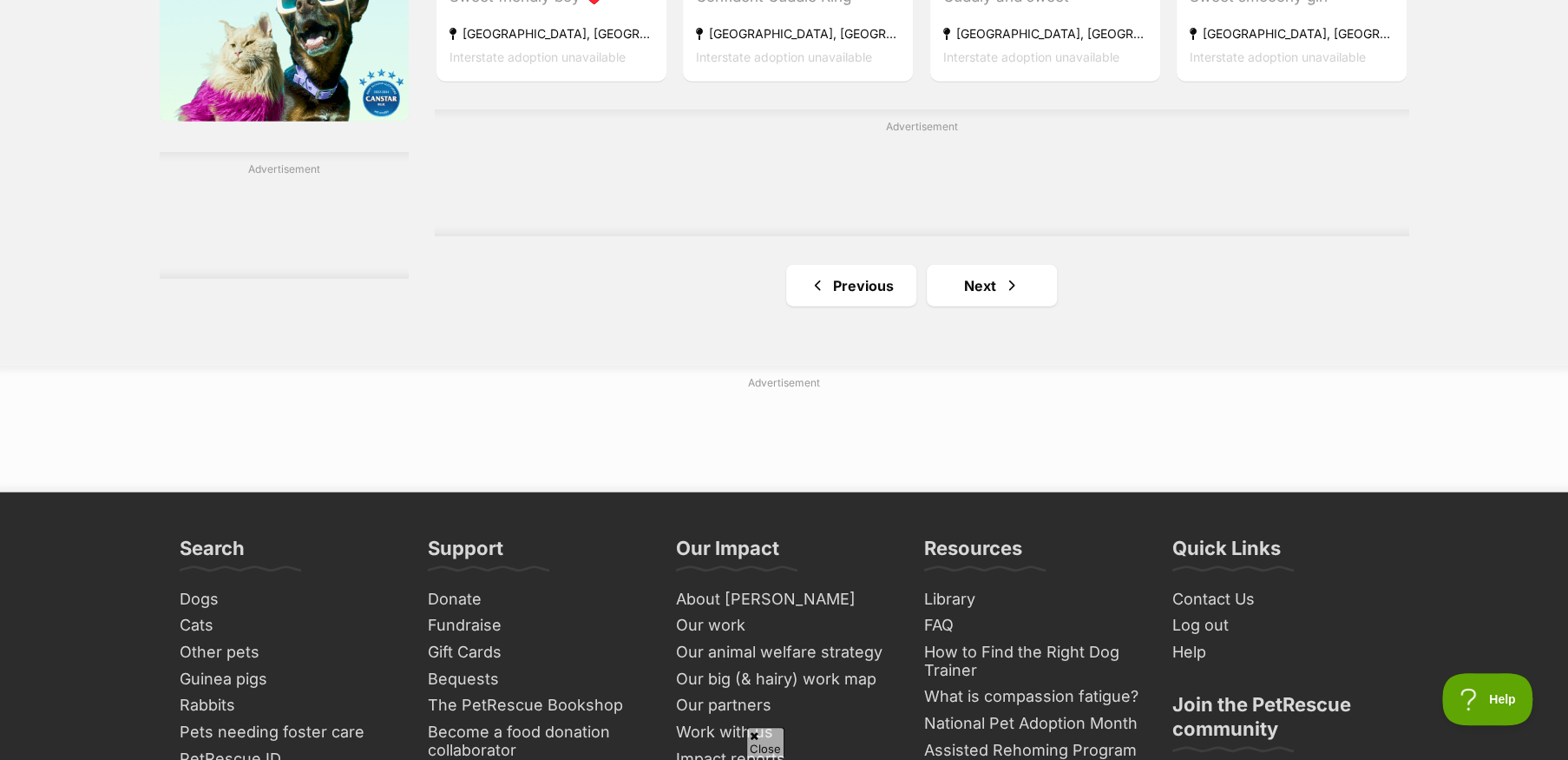
scroll to position [2951, 0]
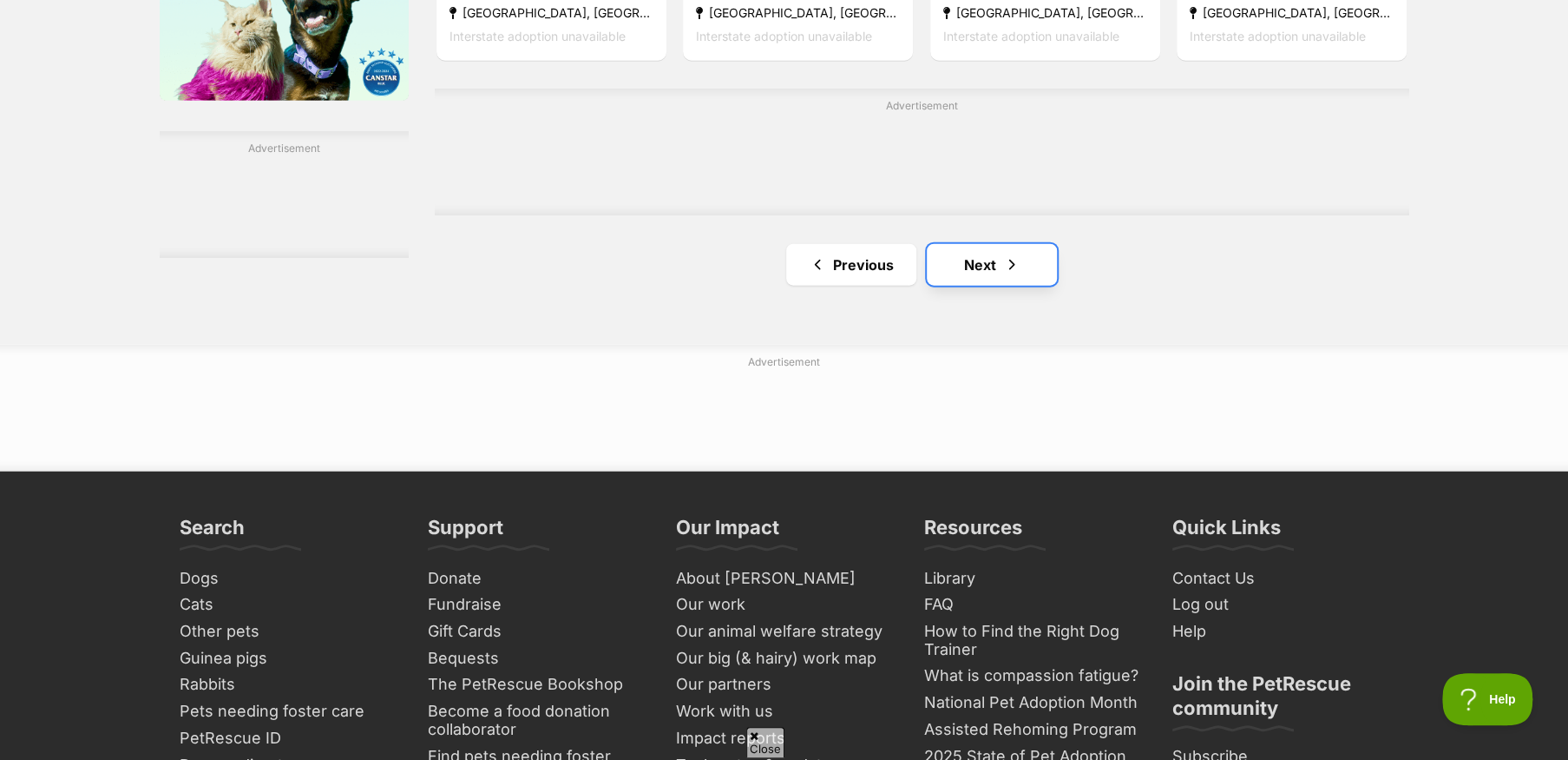
click at [984, 262] on link "Next" at bounding box center [992, 265] width 131 height 42
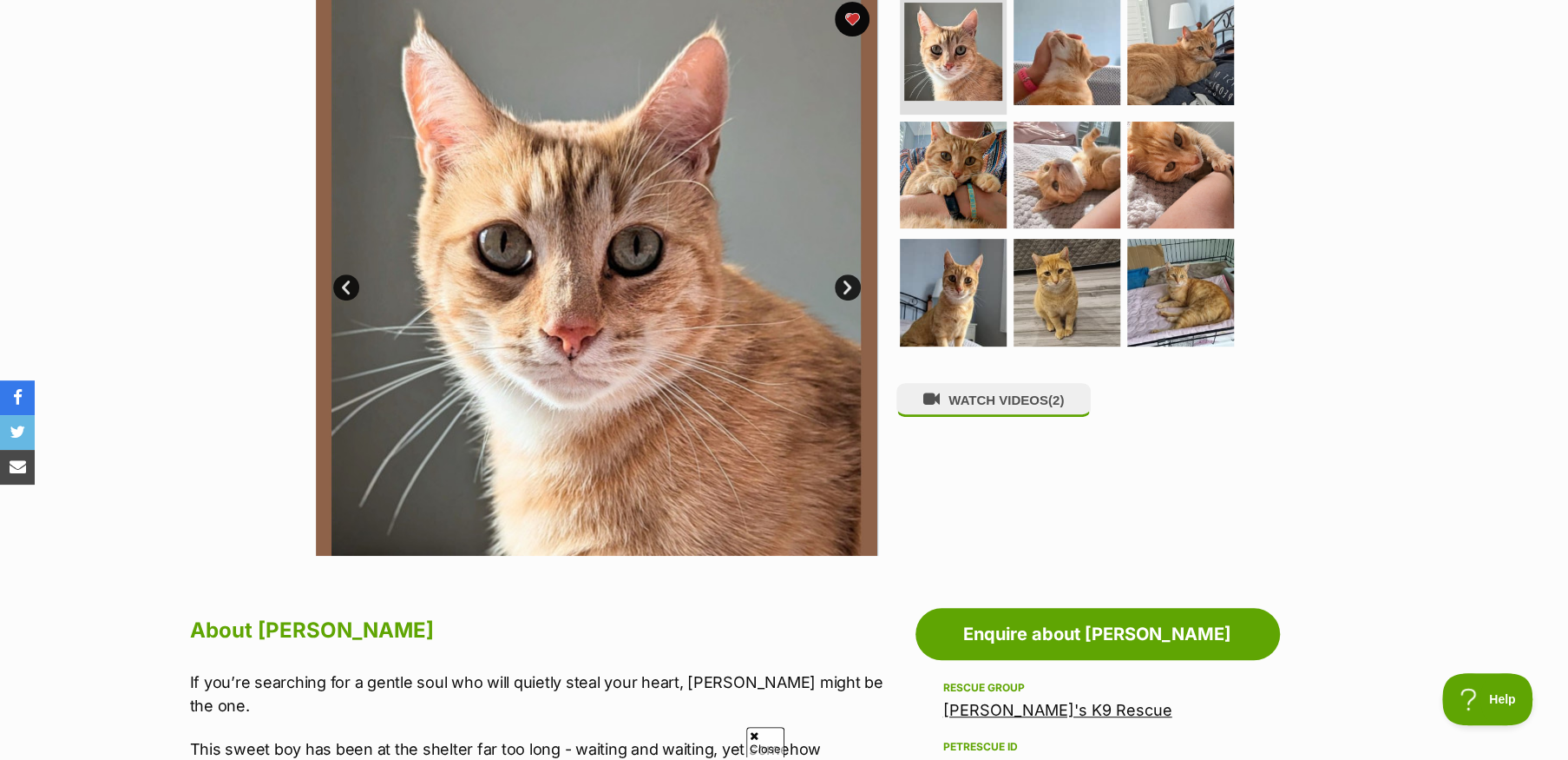
scroll to position [347, 0]
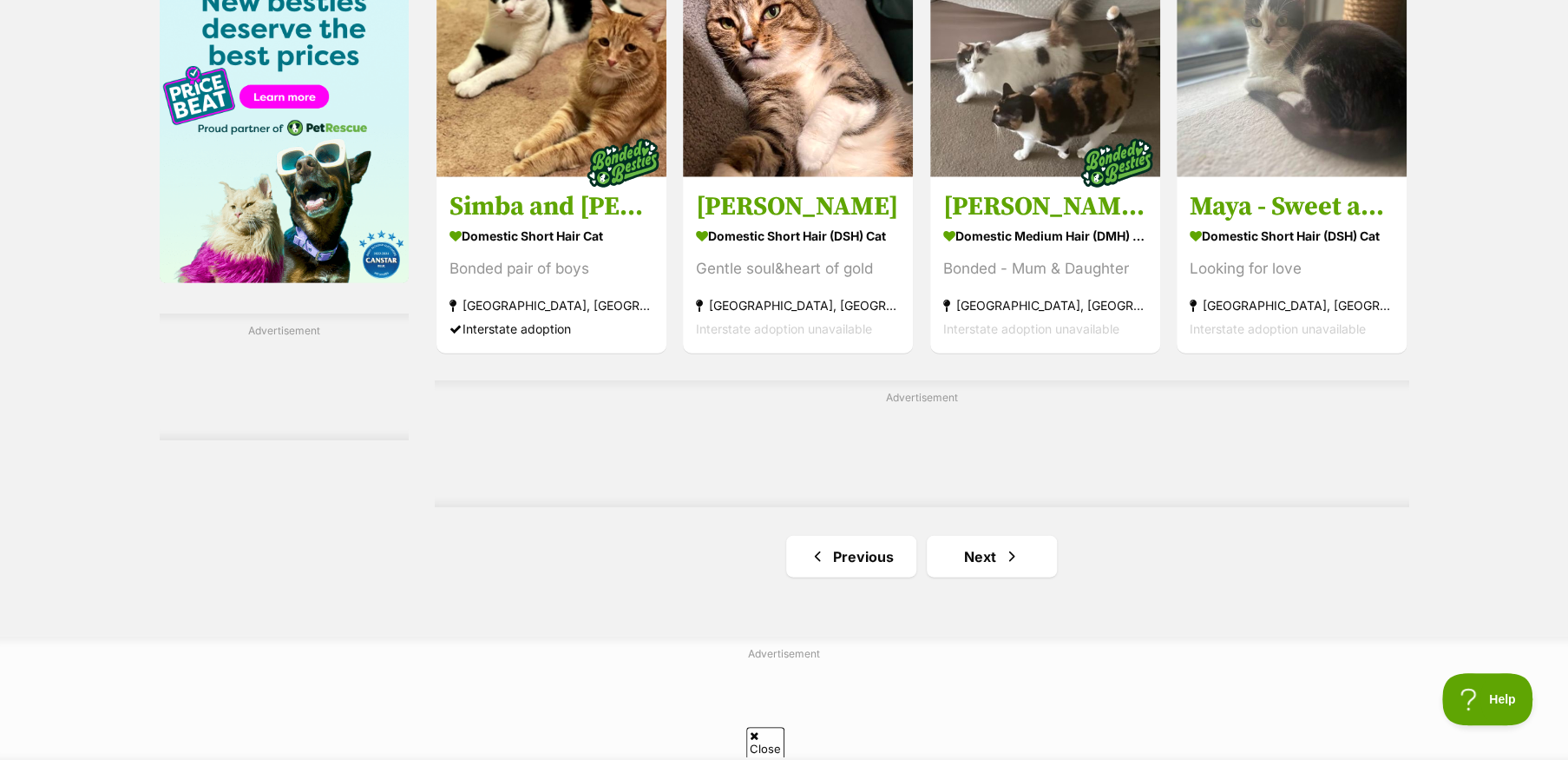
scroll to position [2865, 0]
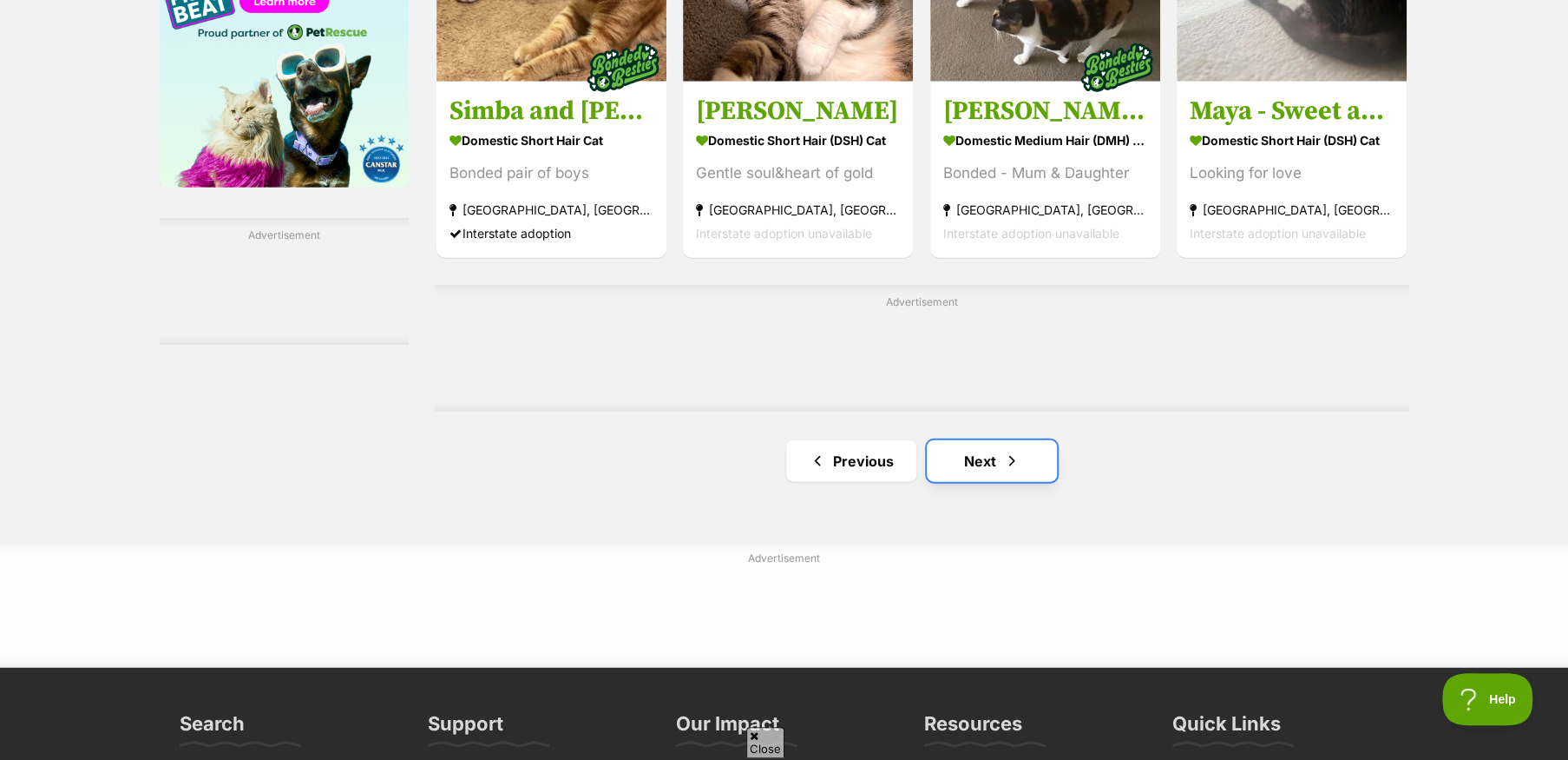
click at [974, 477] on link "Next" at bounding box center [992, 461] width 131 height 42
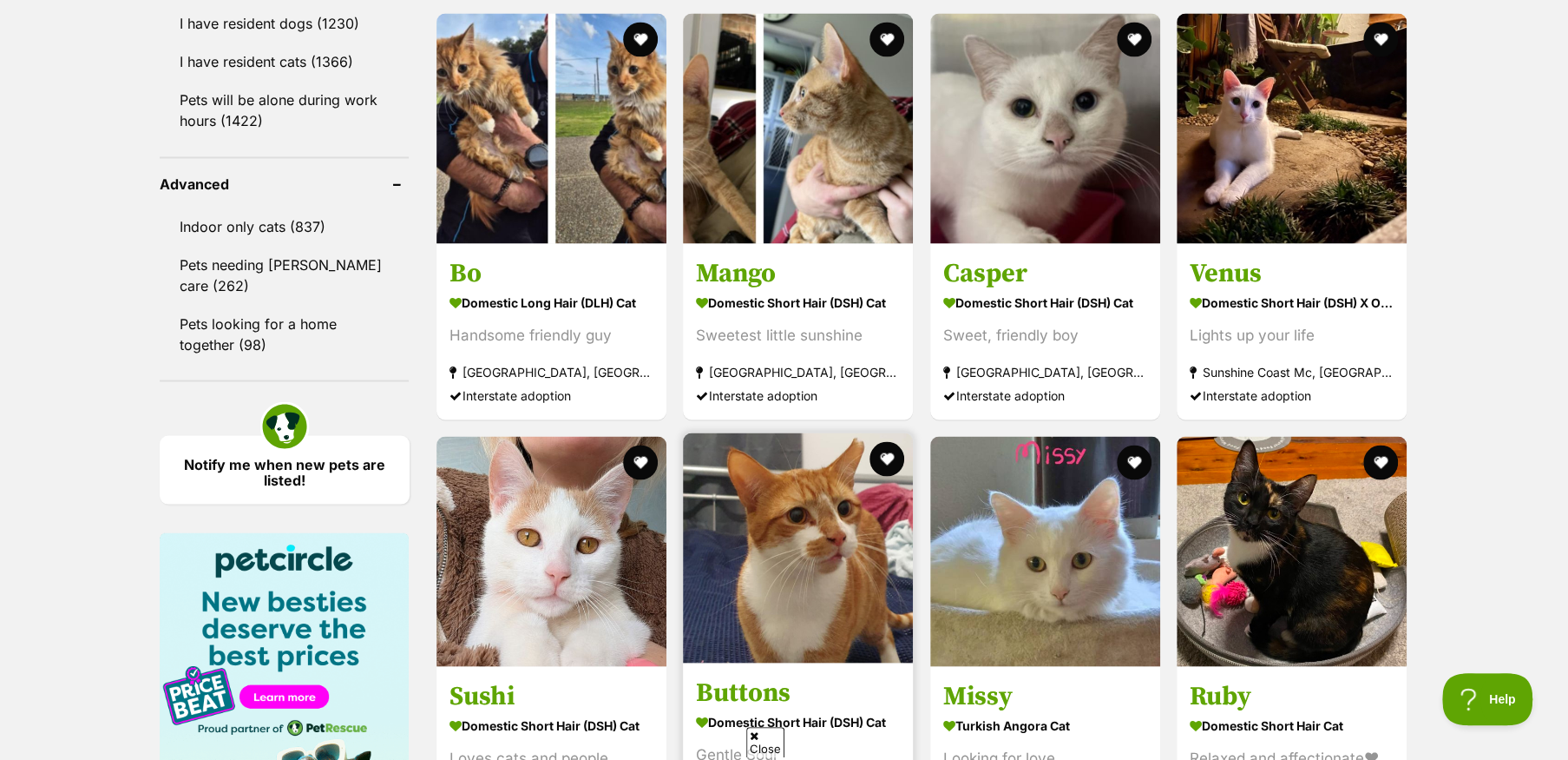
scroll to position [2083, 0]
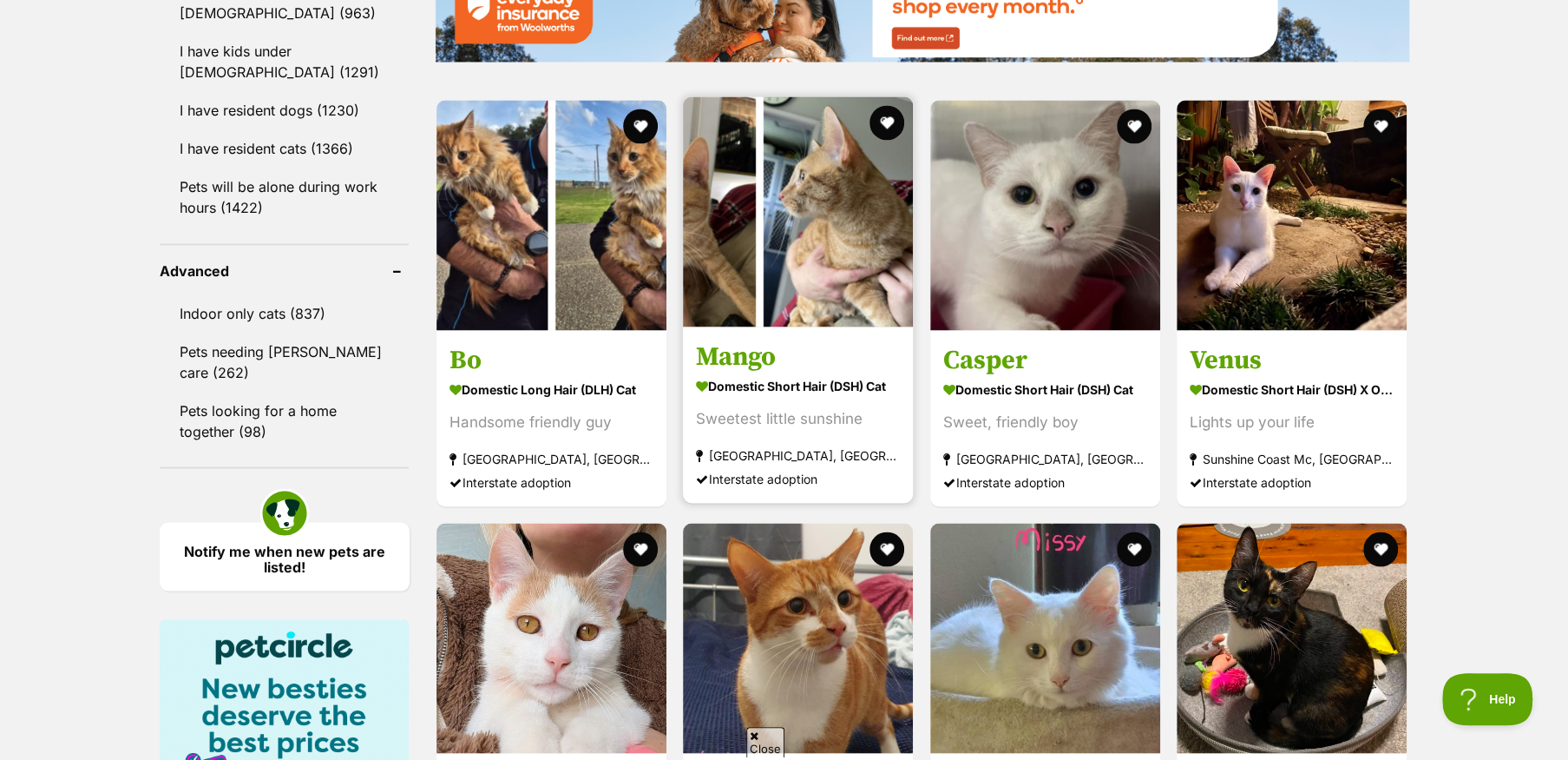
click at [841, 287] on img at bounding box center [798, 211] width 230 height 230
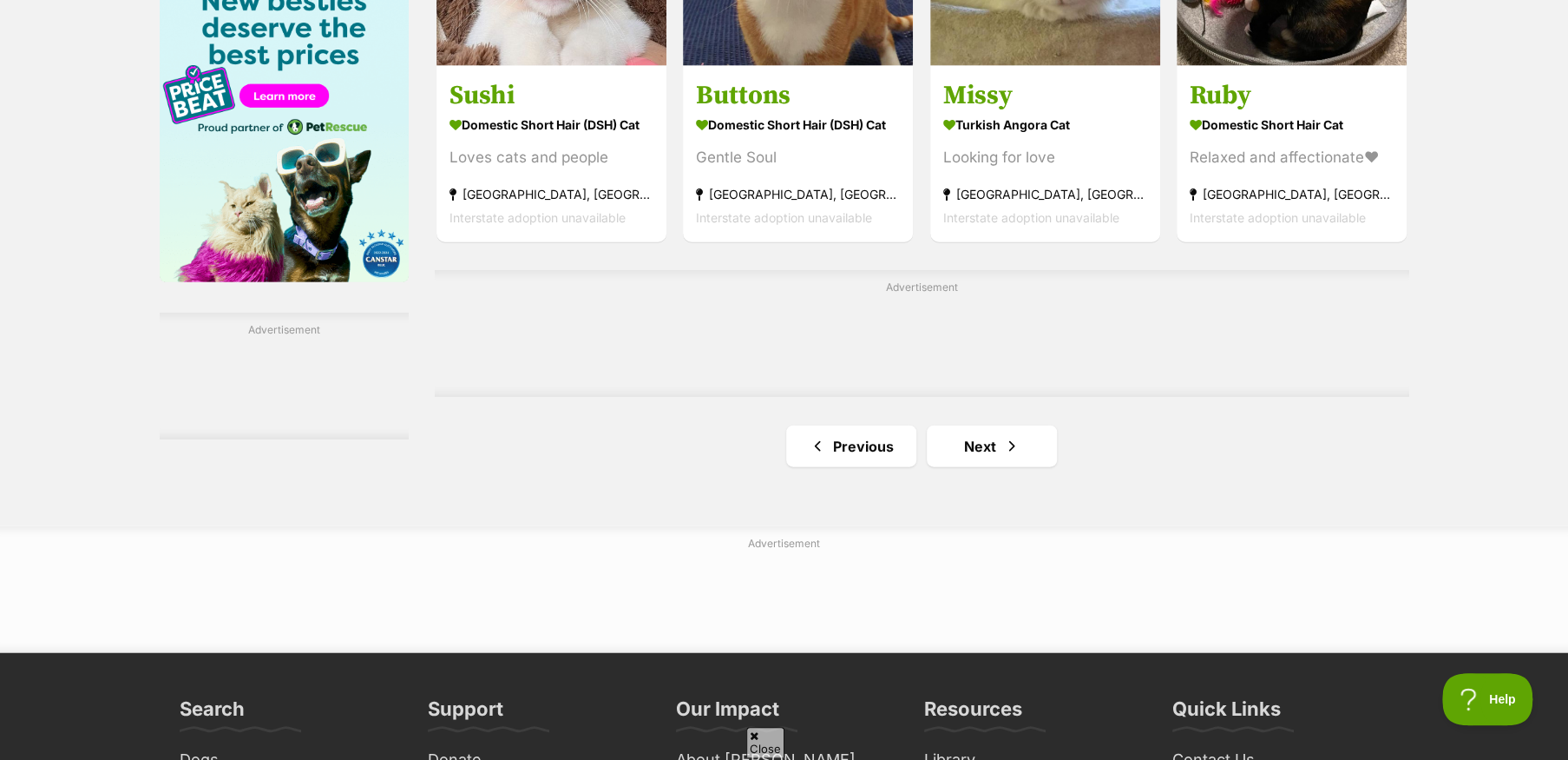
scroll to position [2722, 0]
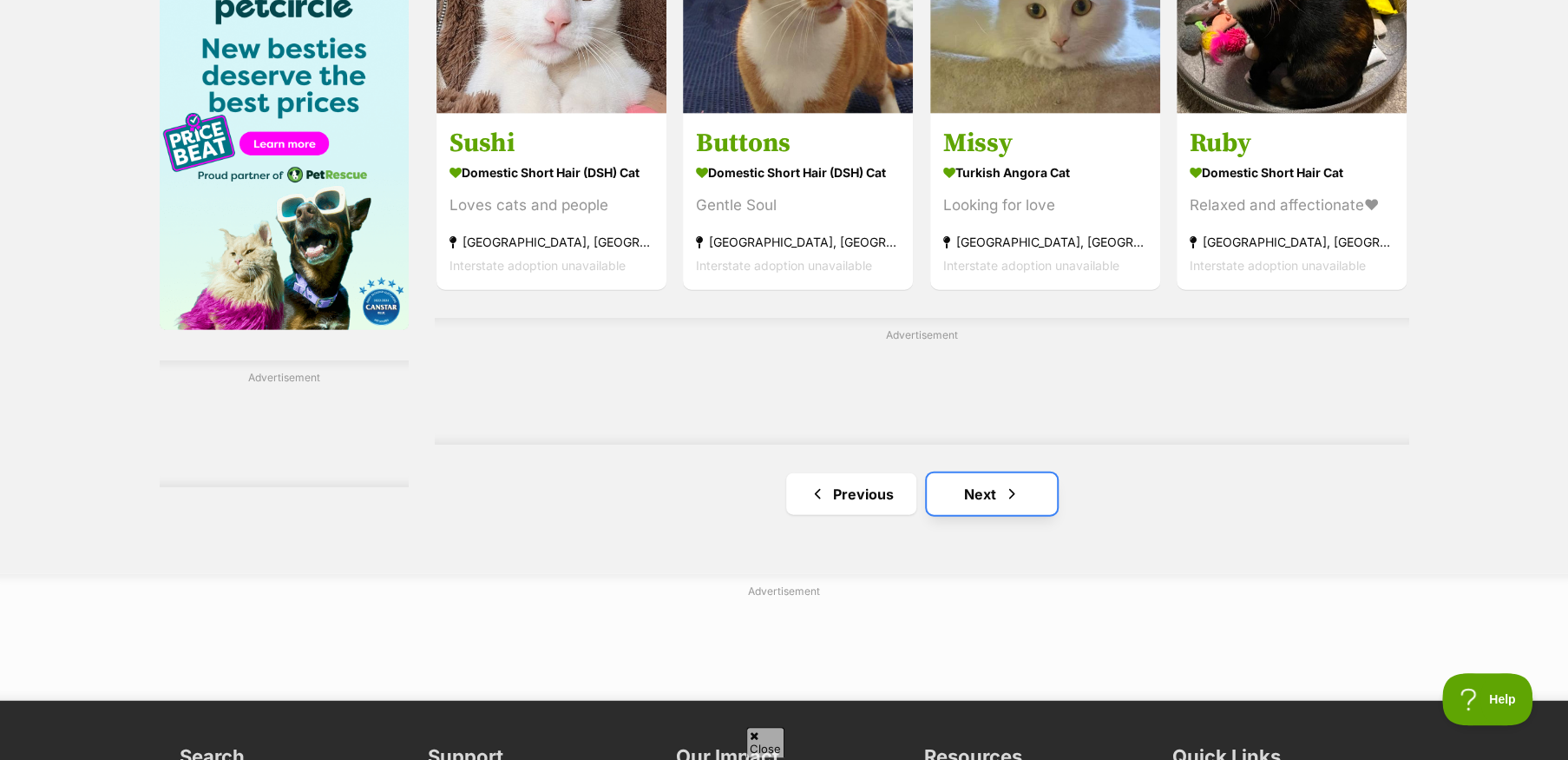
click at [971, 497] on link "Next" at bounding box center [992, 493] width 131 height 42
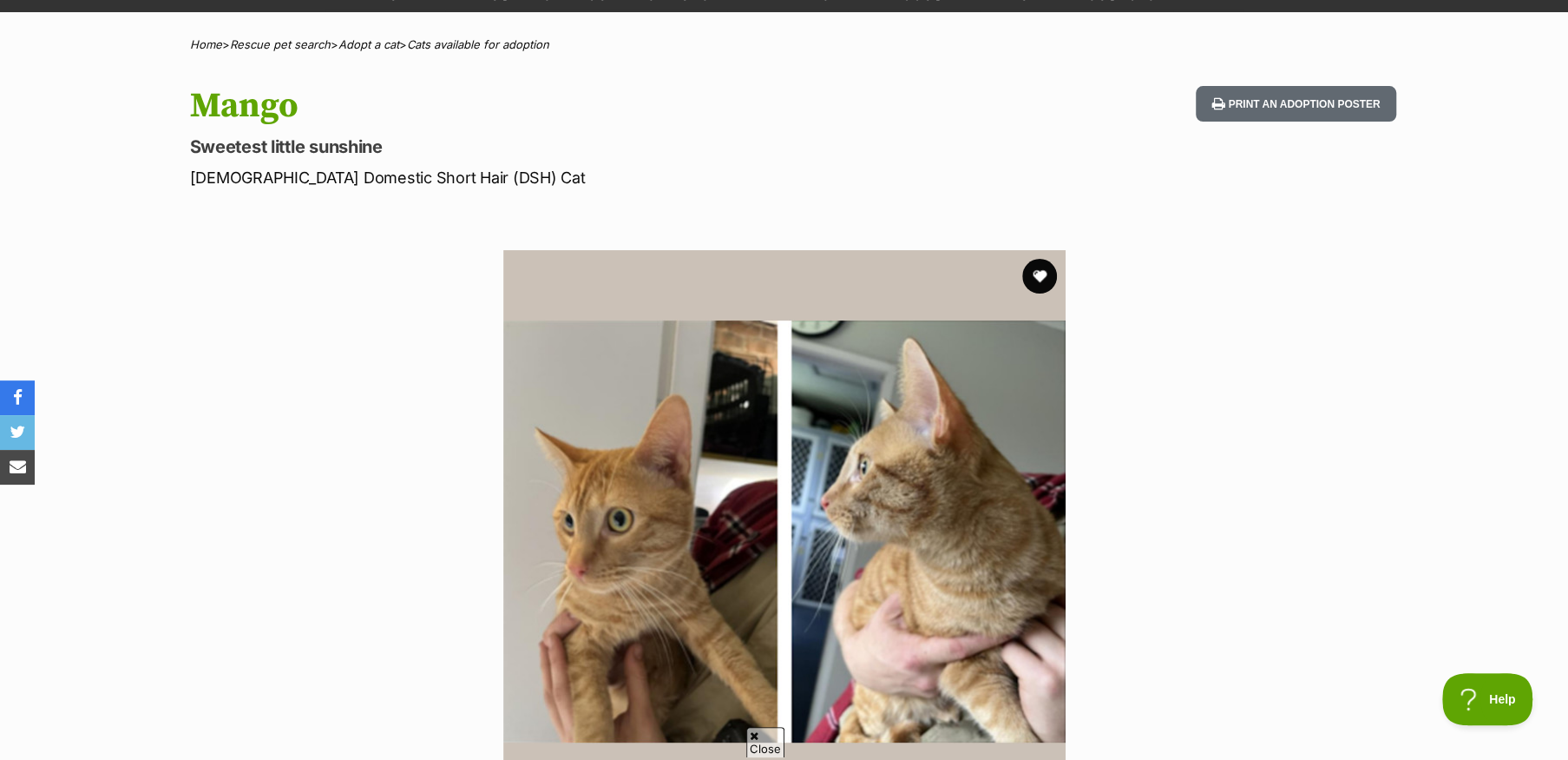
scroll to position [87, 0]
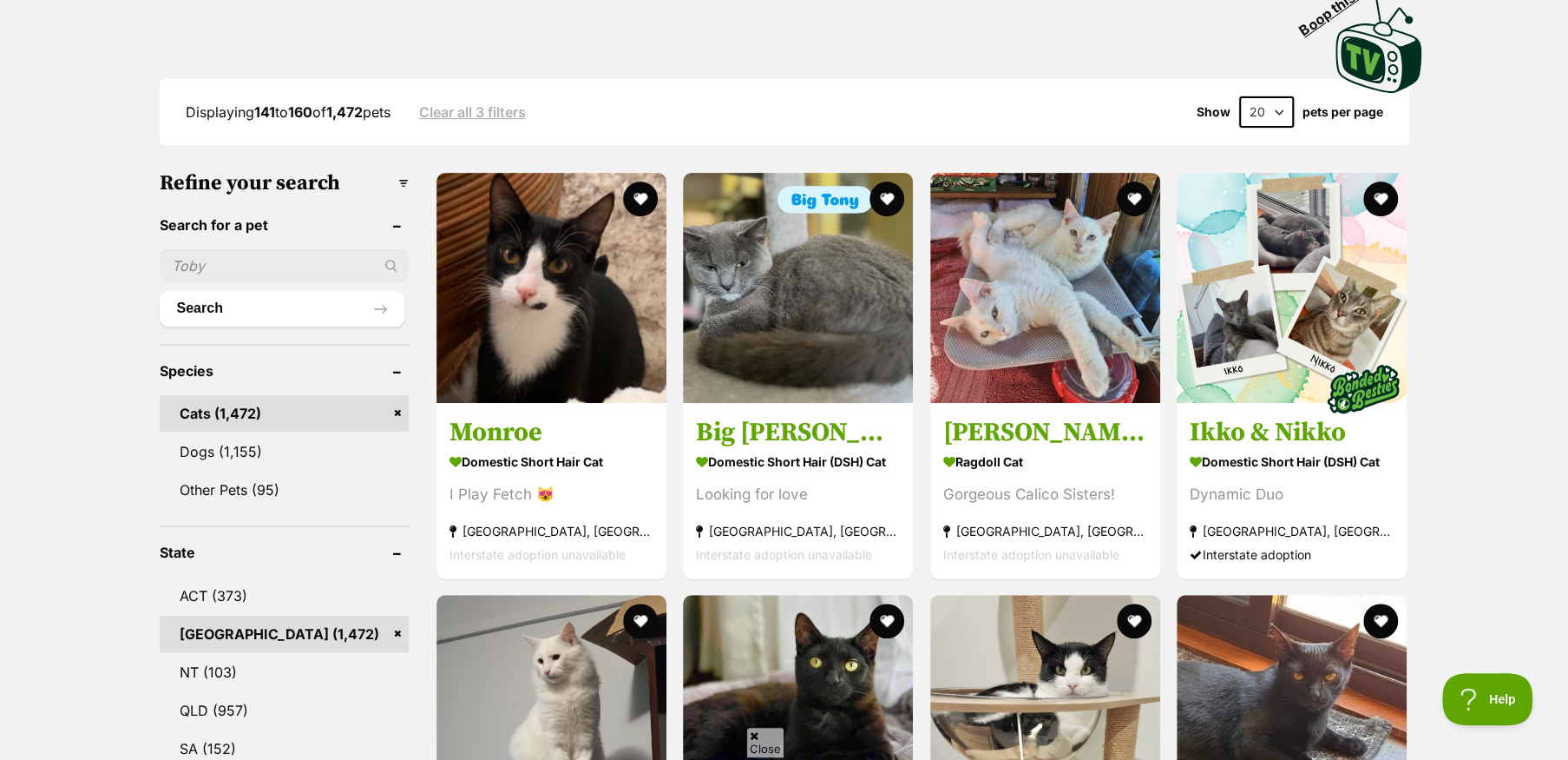
scroll to position [434, 0]
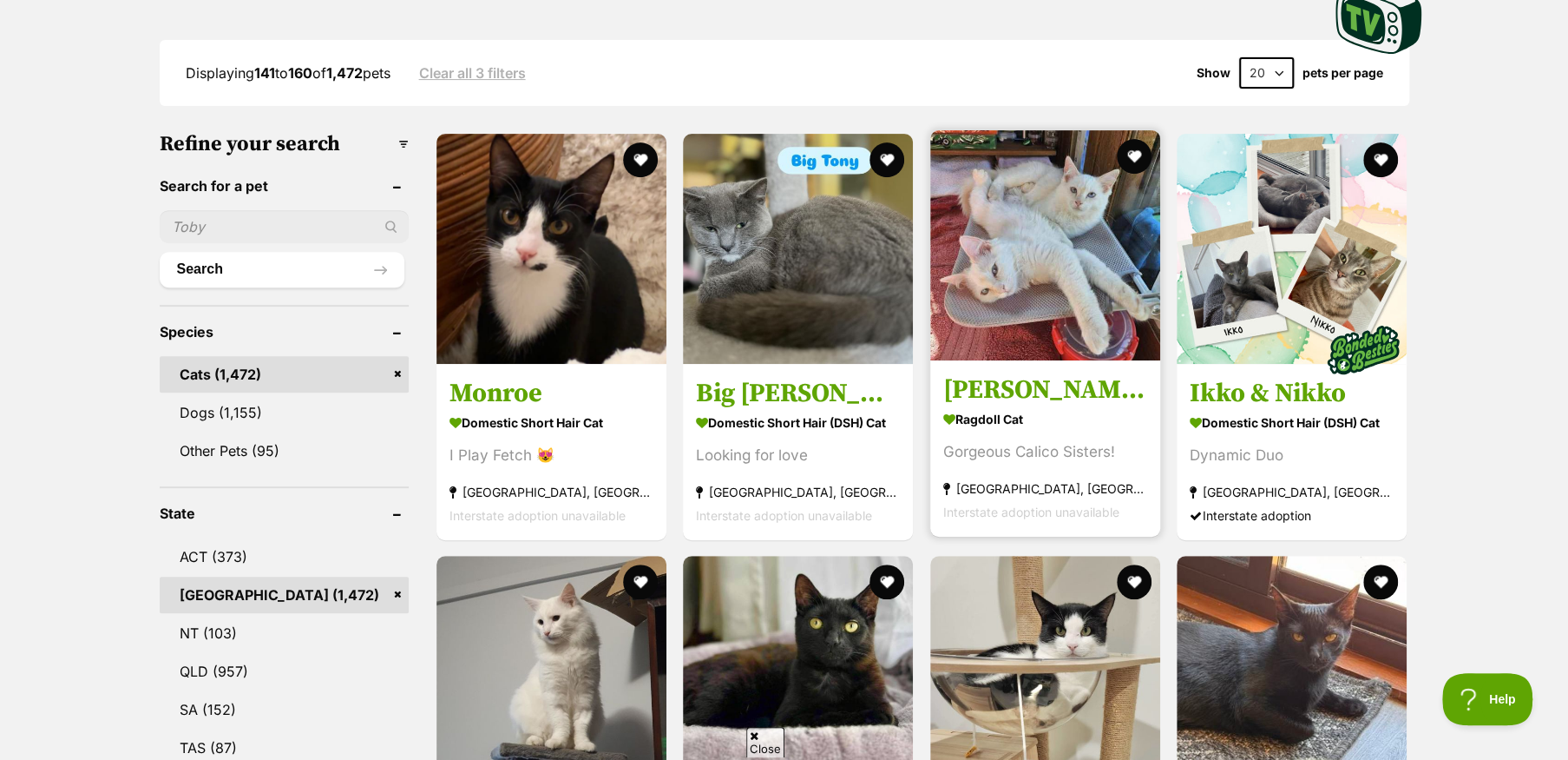
click at [1015, 386] on h3 "Shiro and Yuki" at bounding box center [1045, 388] width 204 height 33
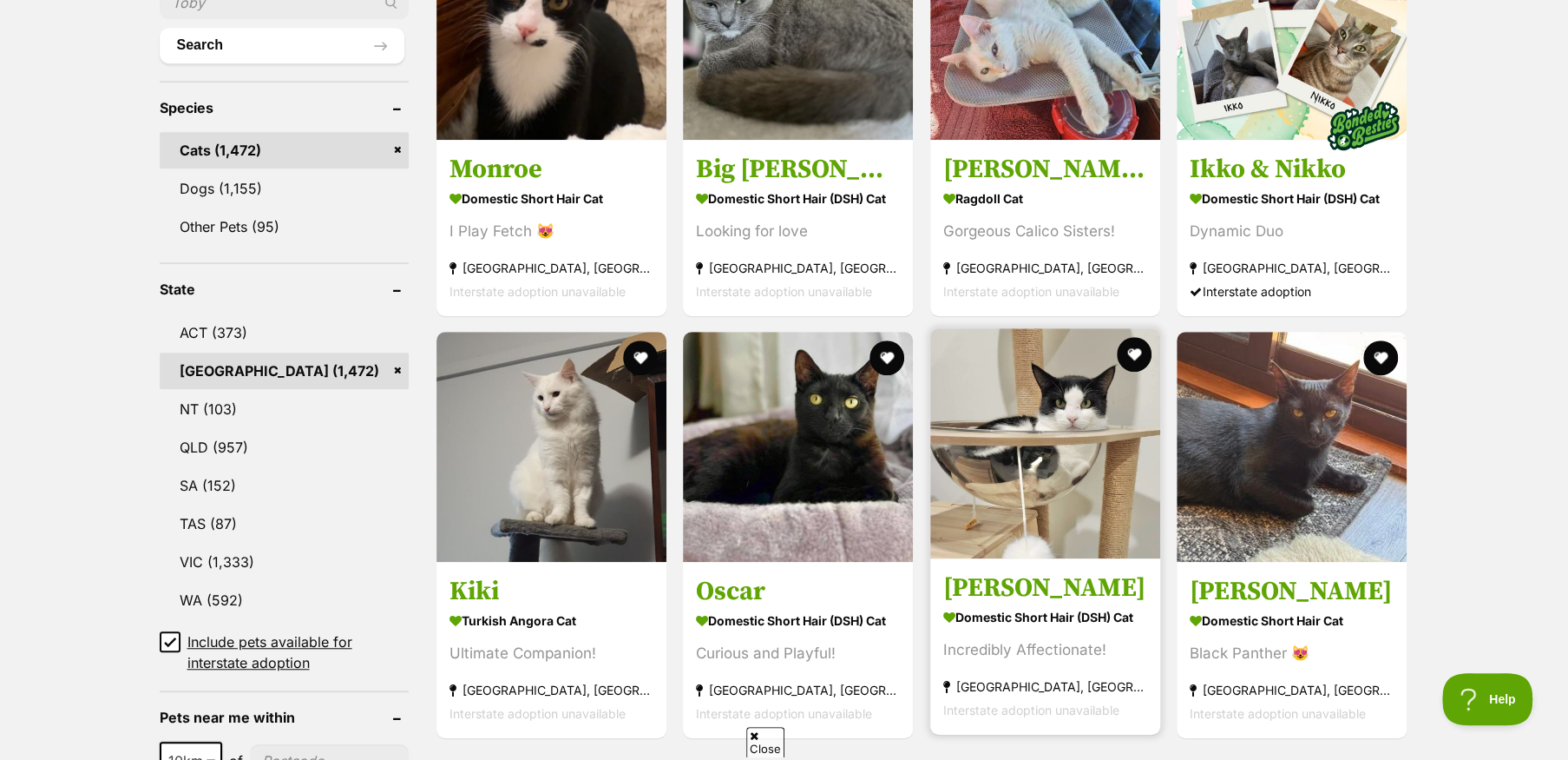
scroll to position [781, 0]
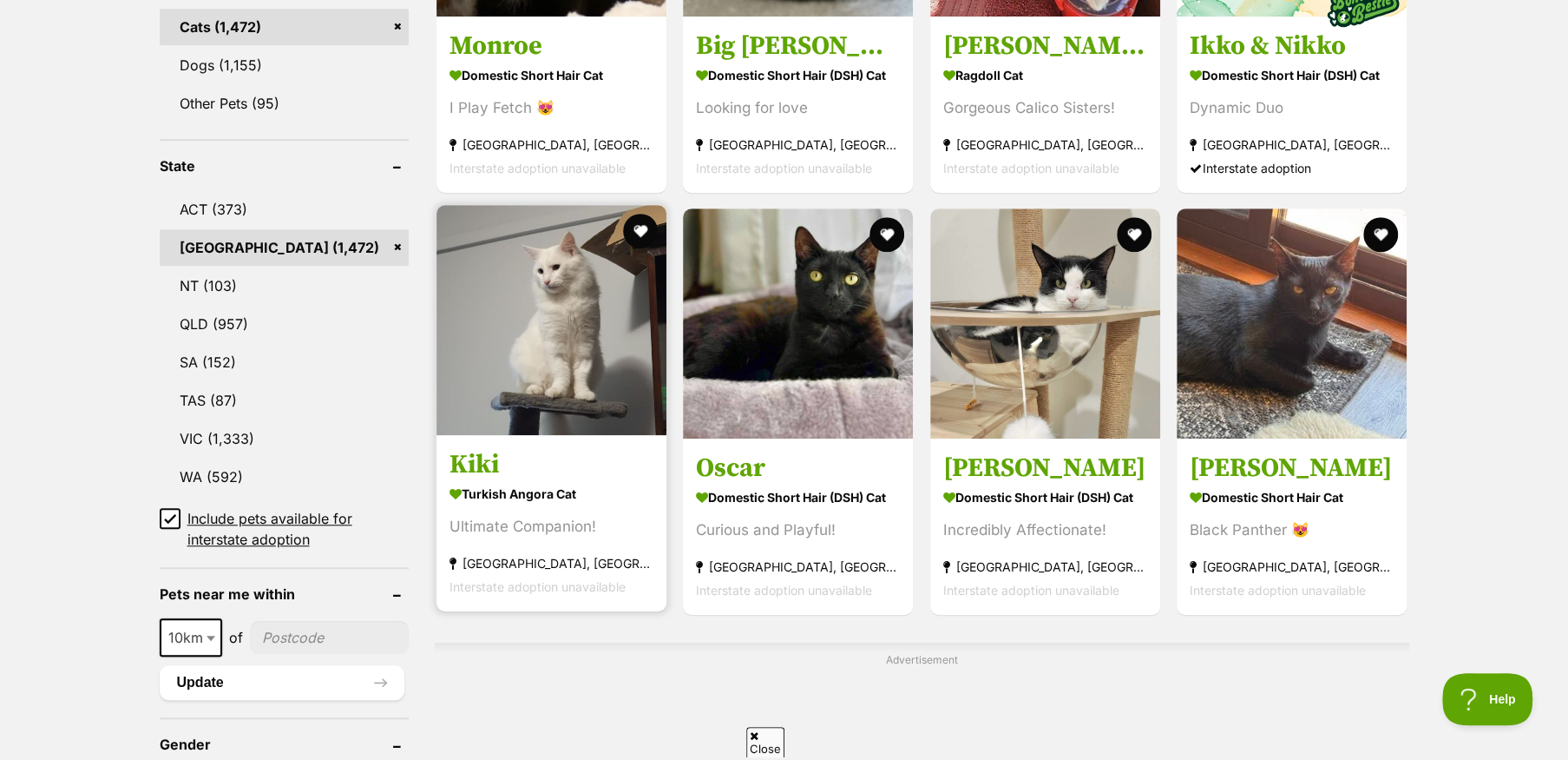
click at [549, 360] on img at bounding box center [551, 320] width 230 height 230
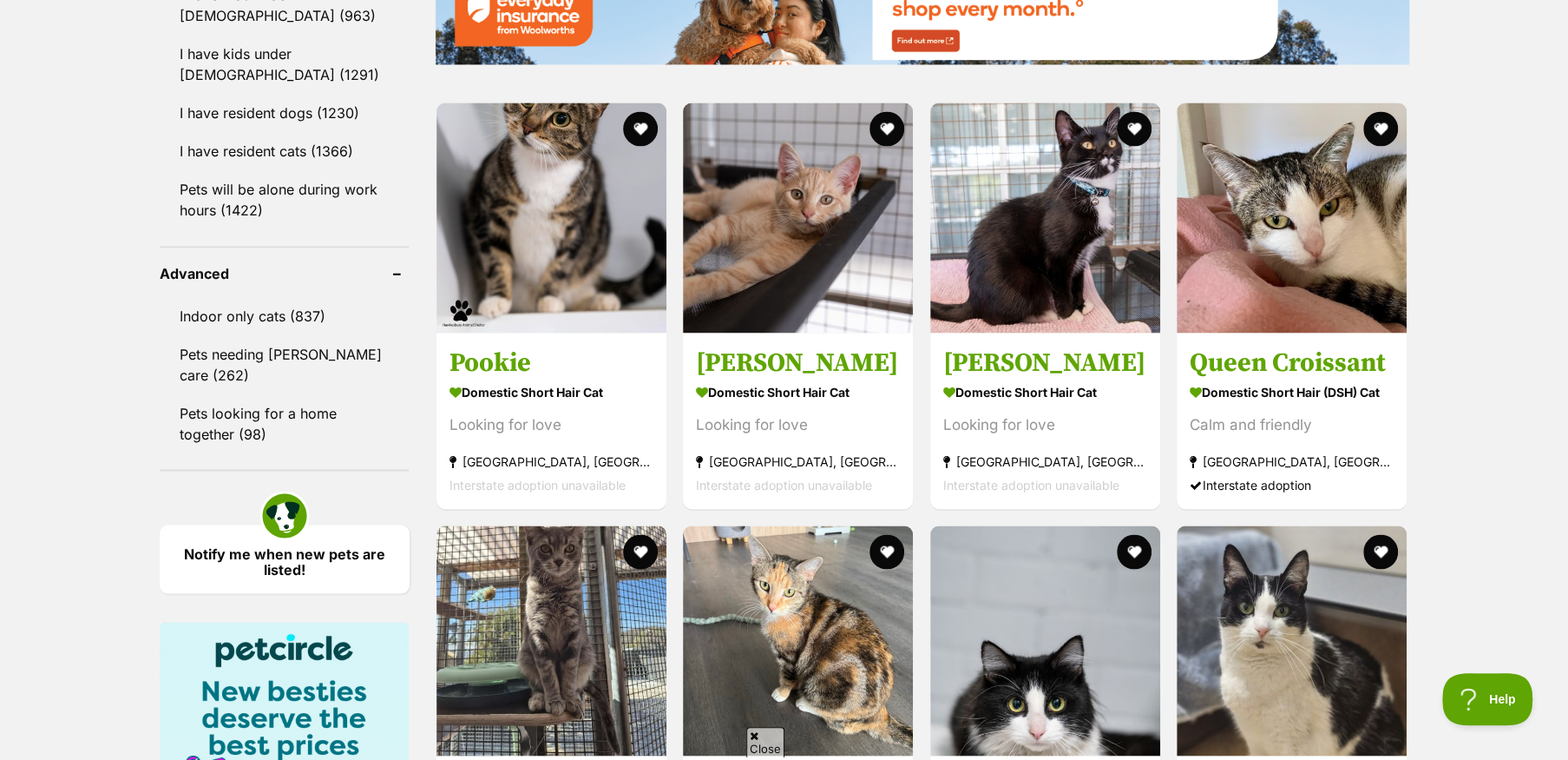
scroll to position [2083, 0]
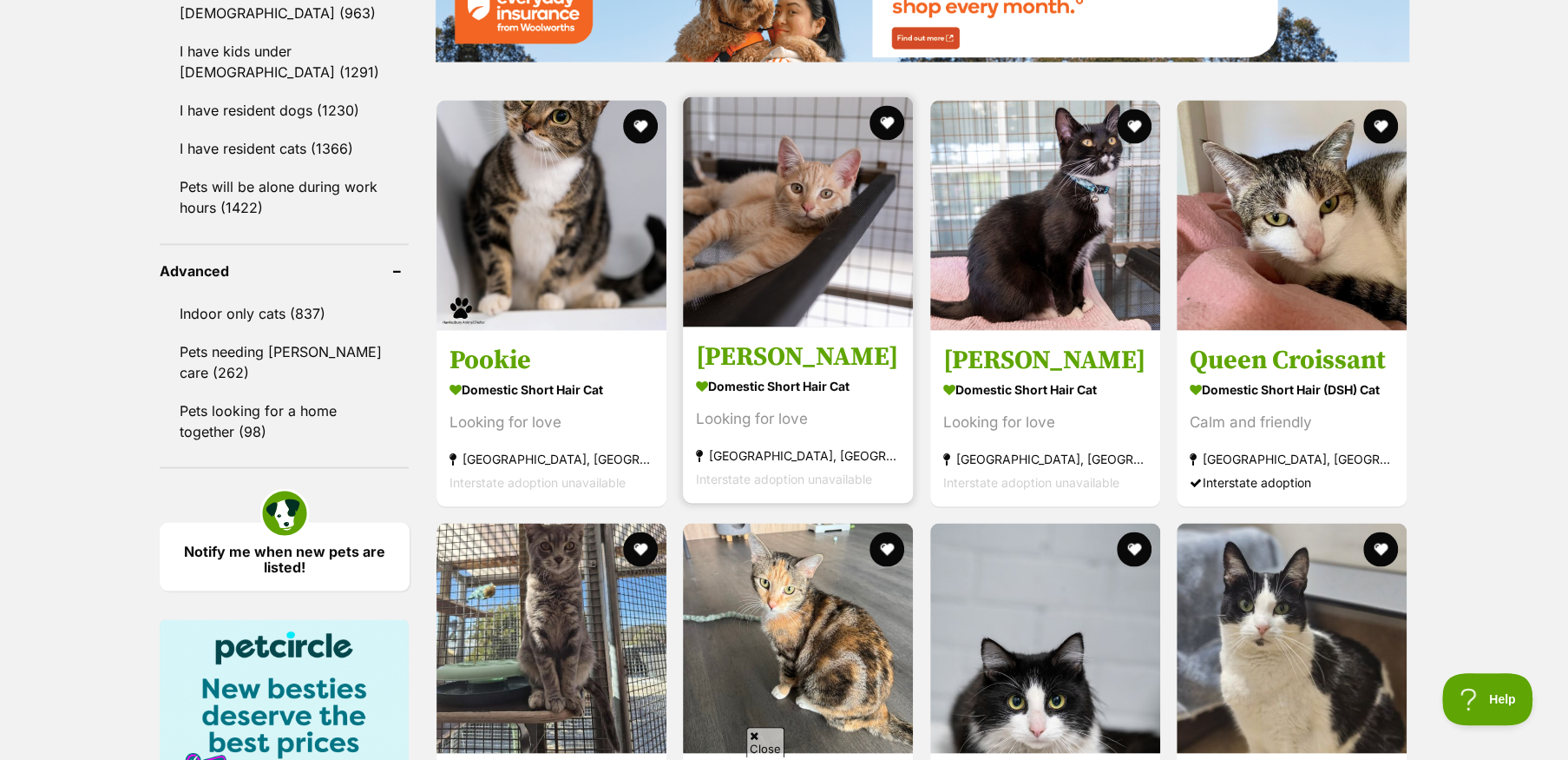
click at [773, 255] on img at bounding box center [798, 211] width 230 height 230
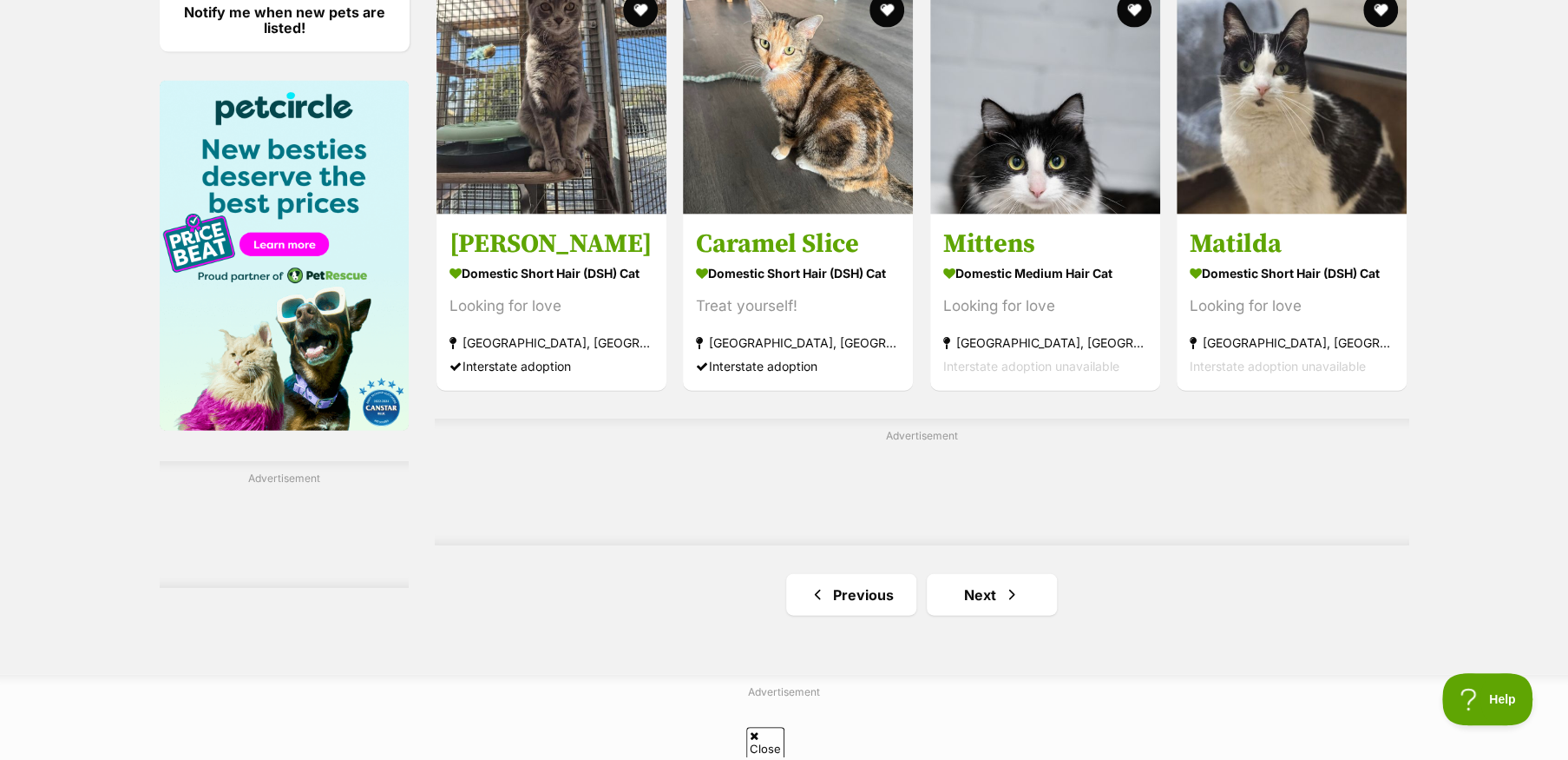
scroll to position [2691, 0]
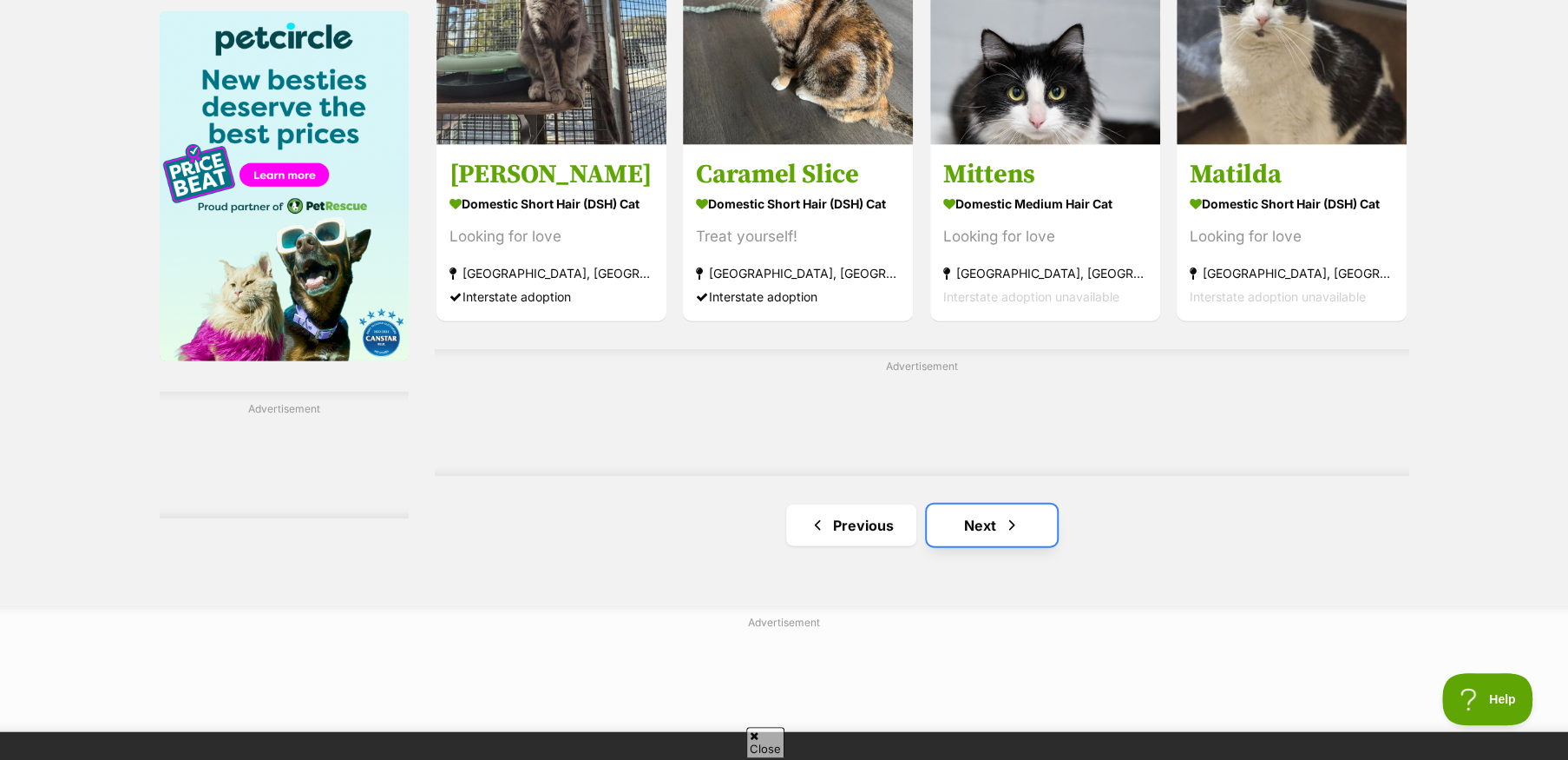
click at [975, 531] on link "Next" at bounding box center [992, 525] width 131 height 42
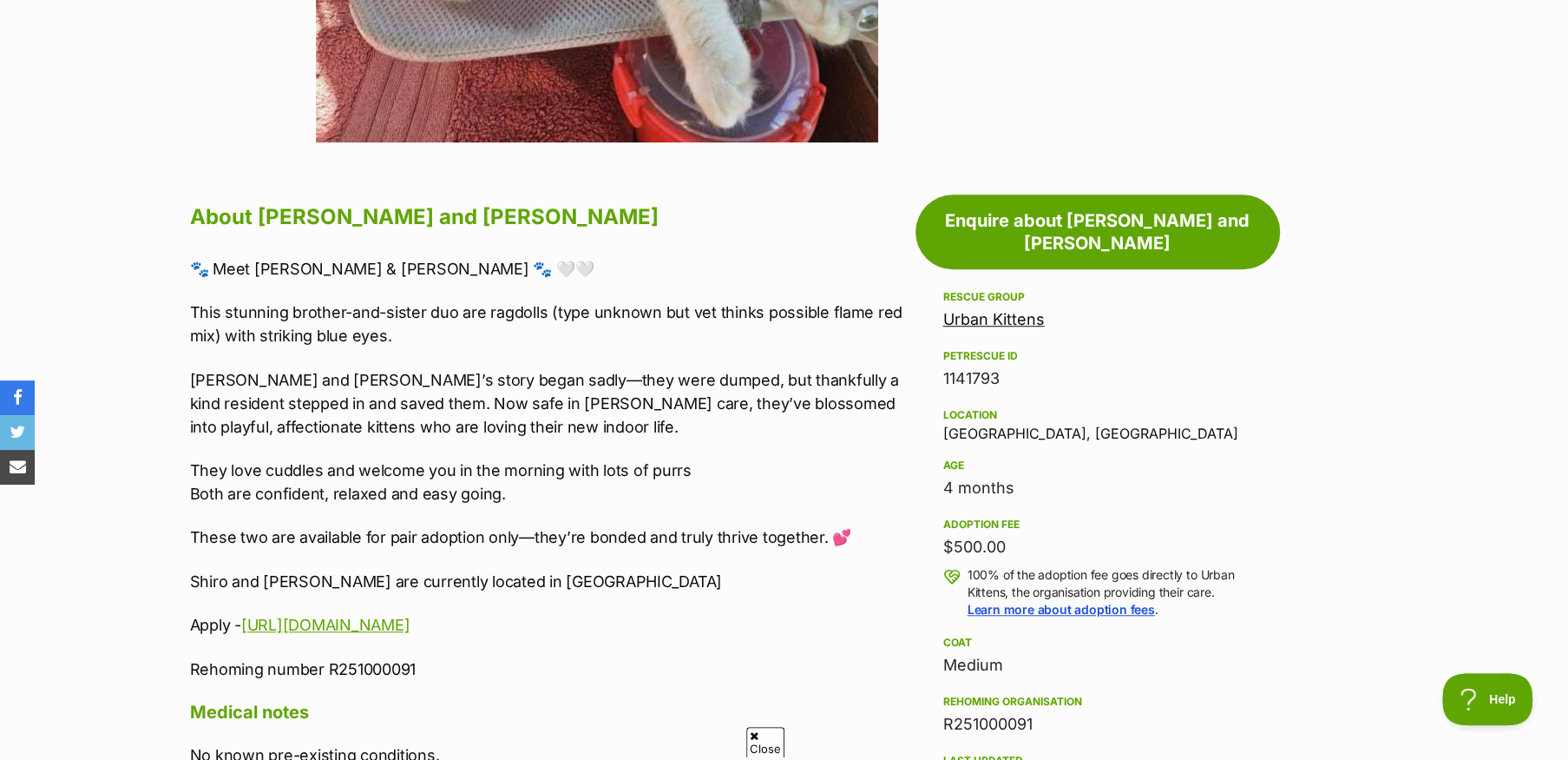
scroll to position [868, 0]
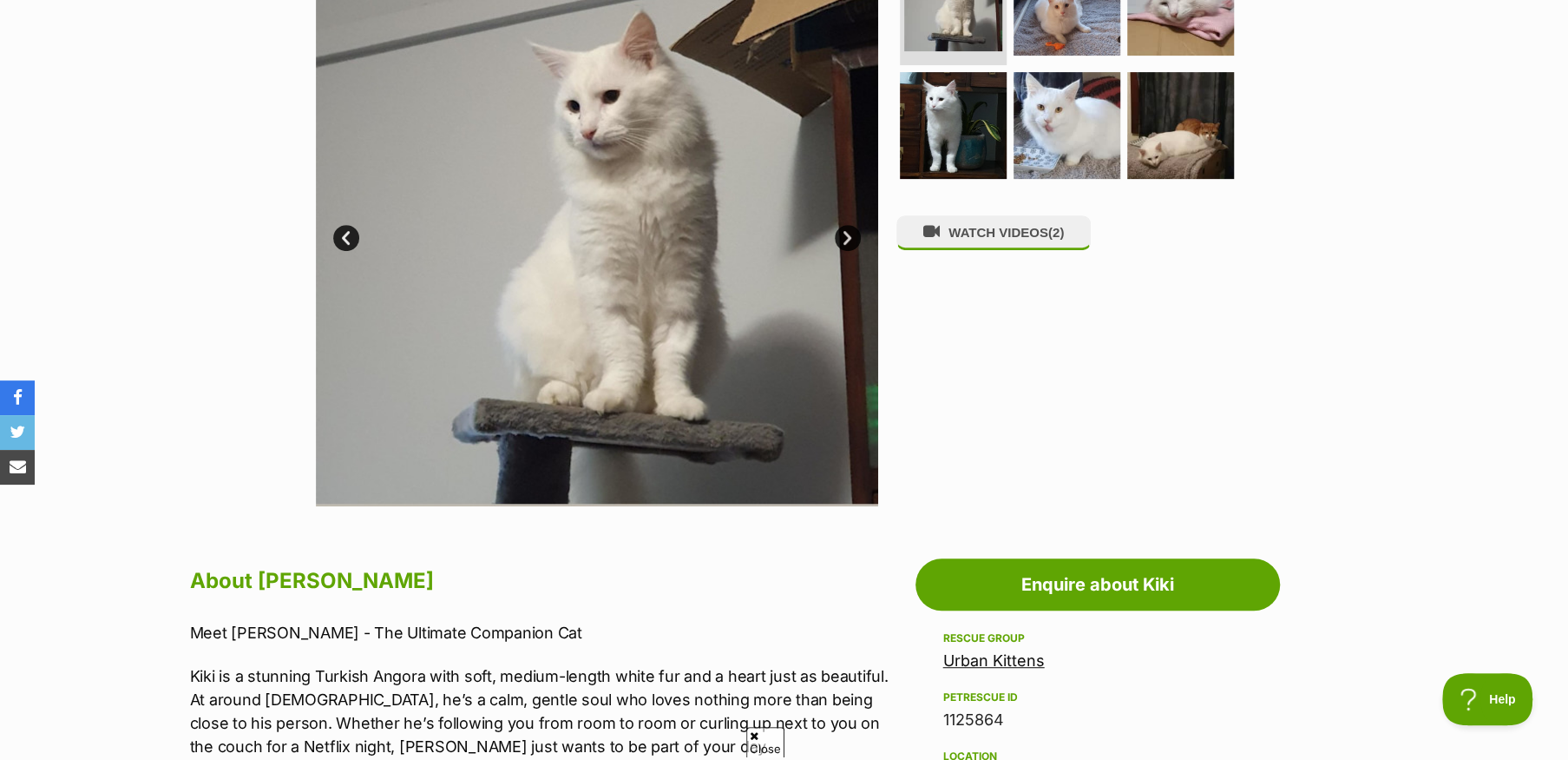
scroll to position [260, 0]
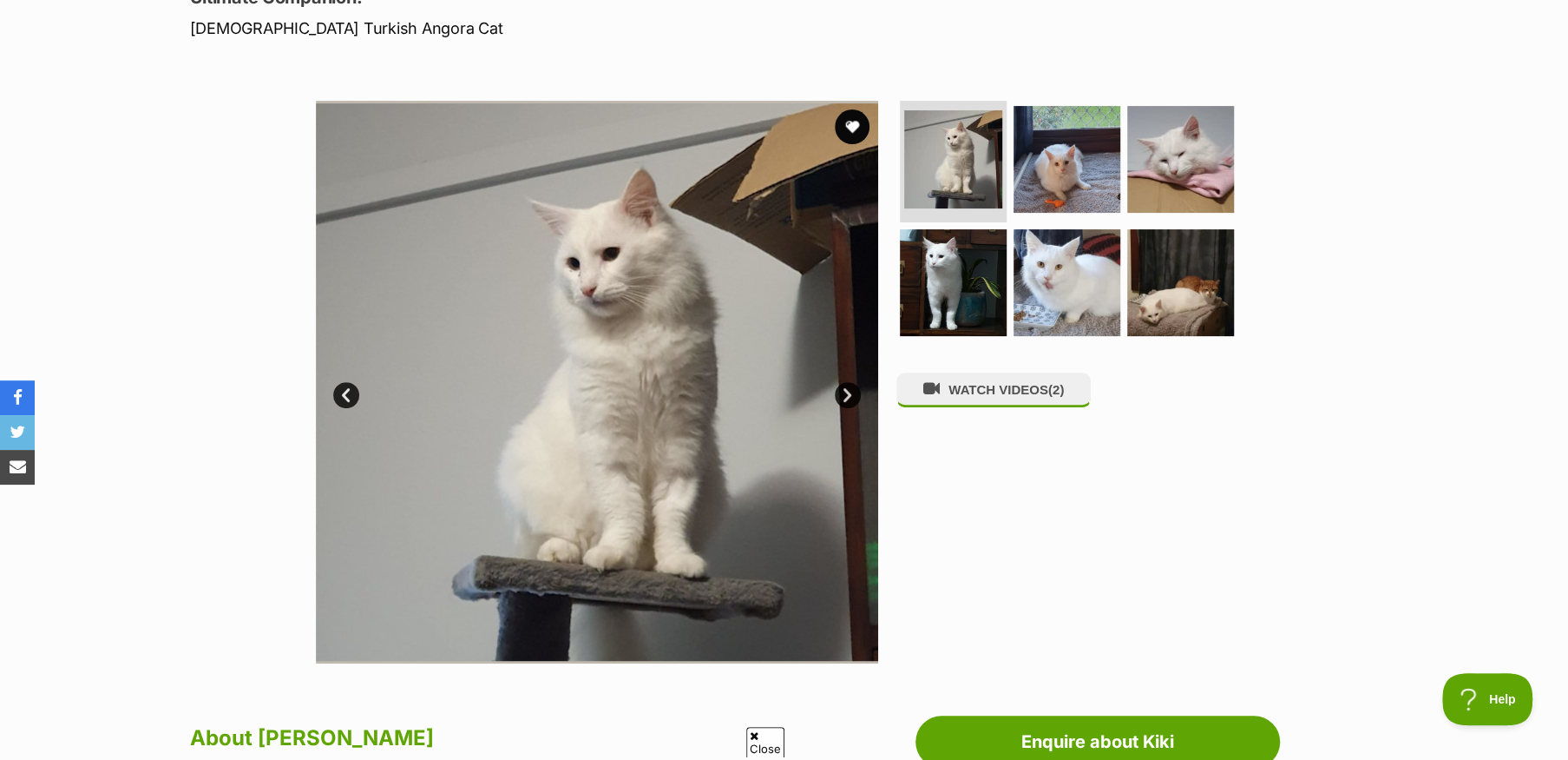
click at [844, 387] on link "Next" at bounding box center [847, 395] width 26 height 26
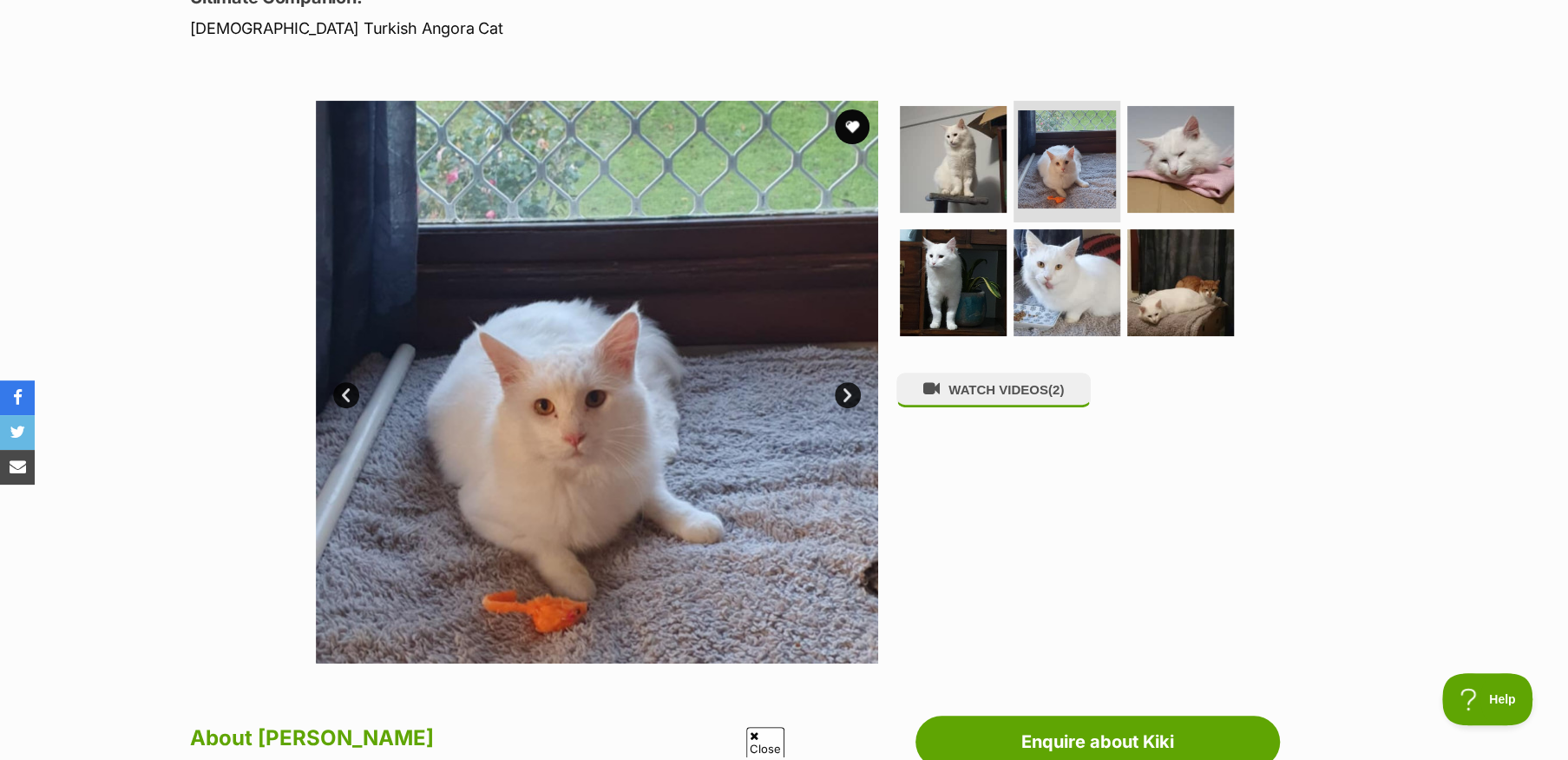
click at [844, 387] on link "Next" at bounding box center [847, 395] width 26 height 26
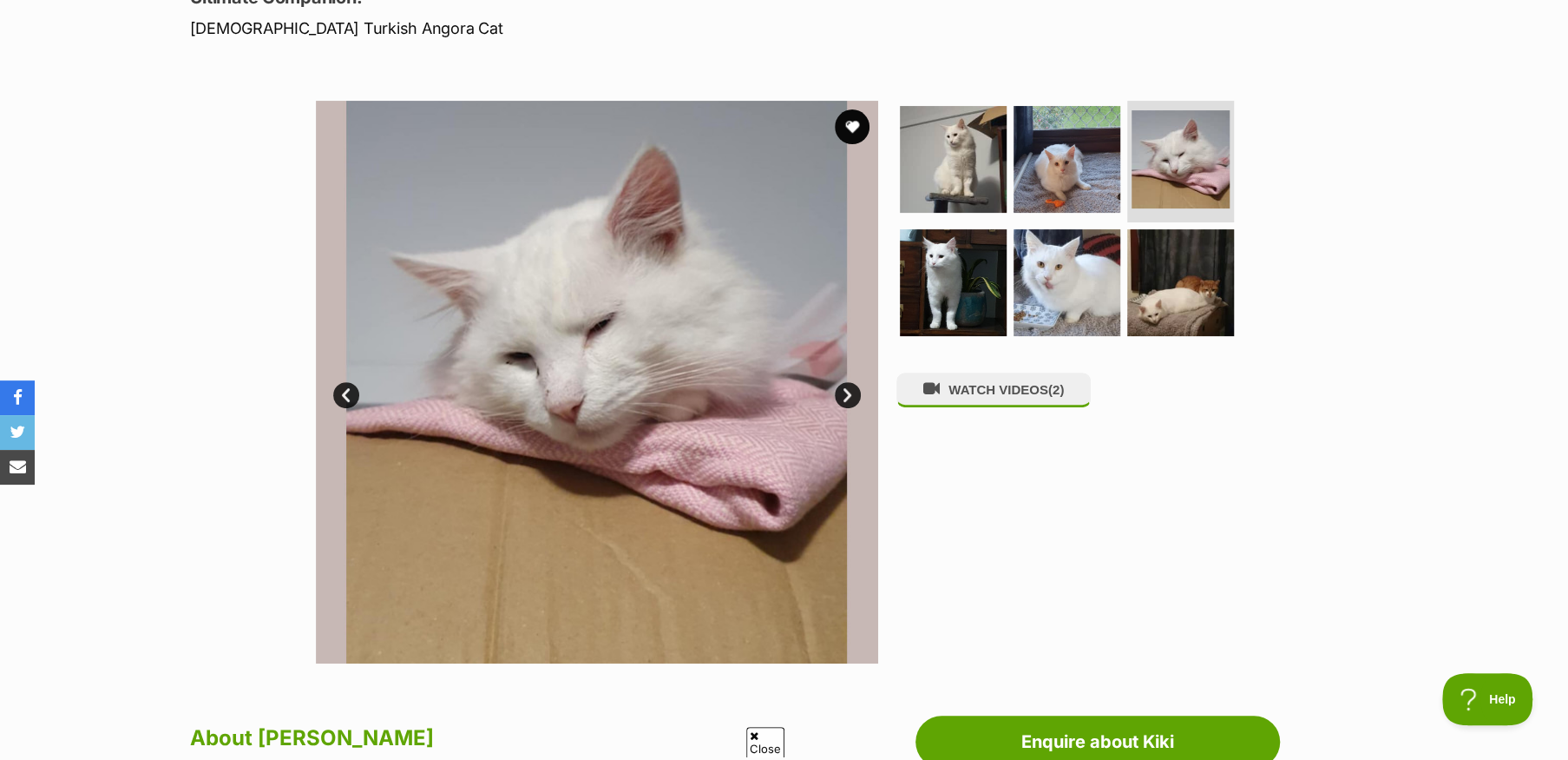
click at [844, 387] on link "Next" at bounding box center [847, 395] width 26 height 26
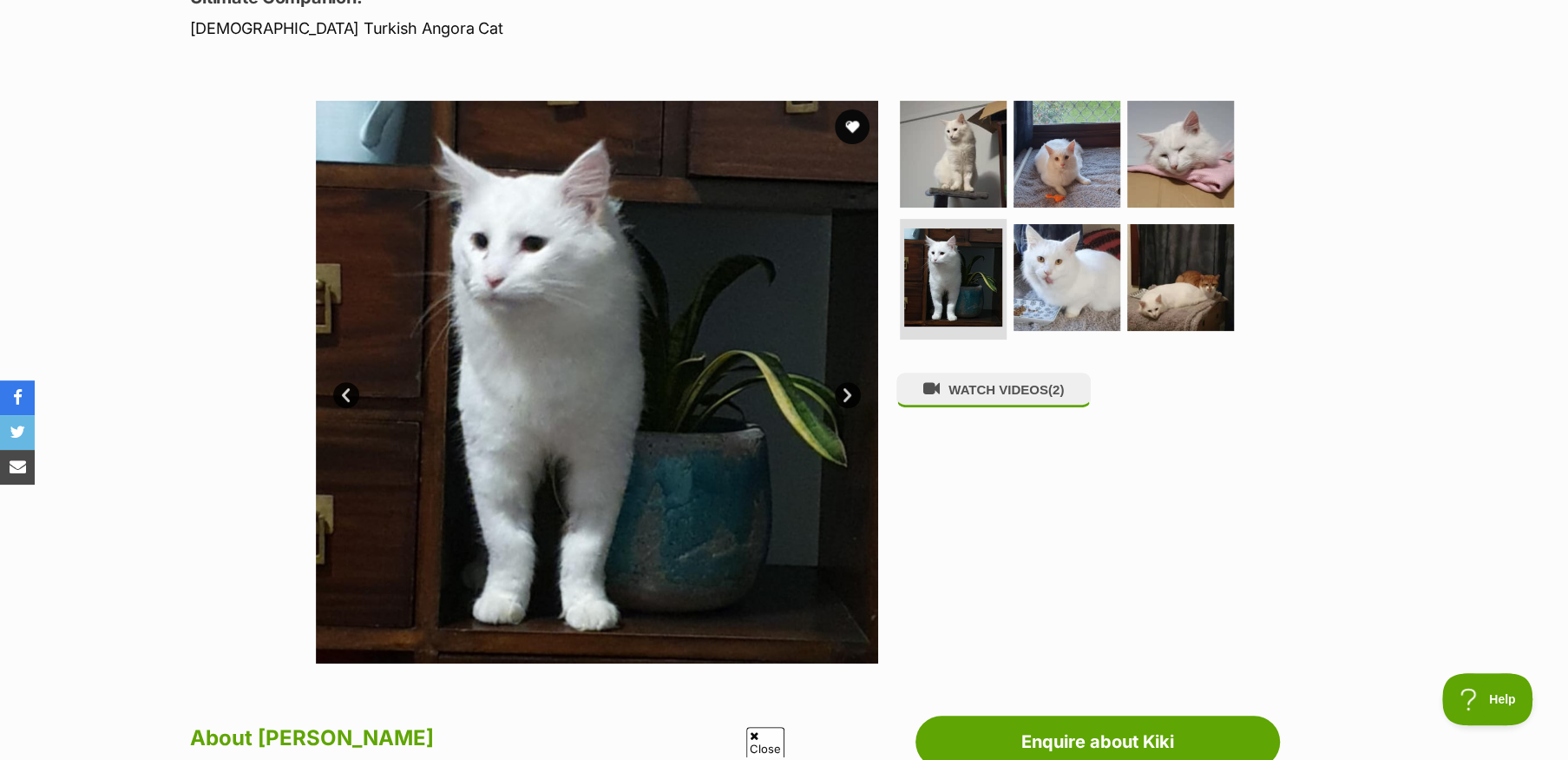
click at [844, 387] on link "Next" at bounding box center [847, 395] width 26 height 26
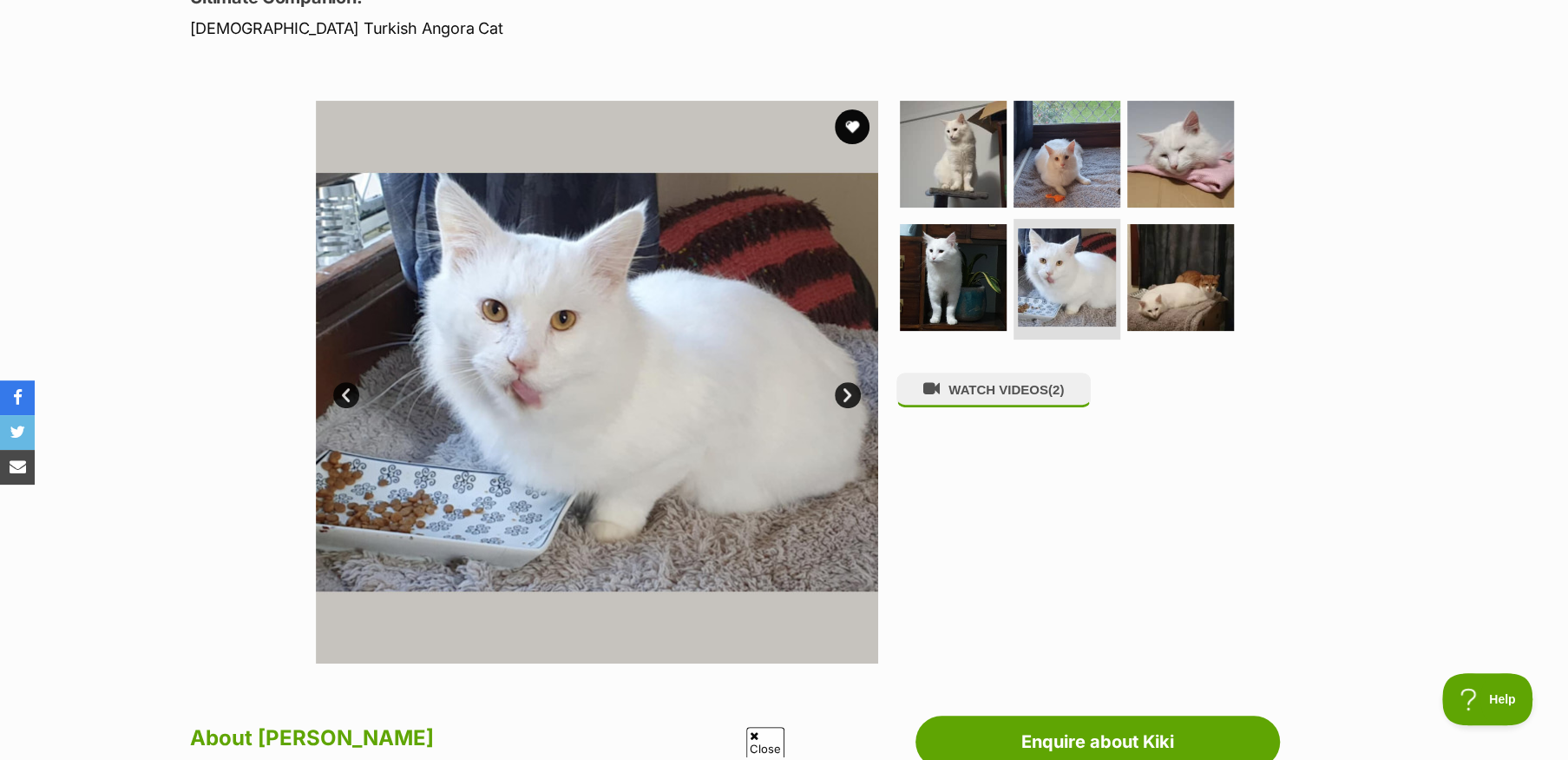
click at [844, 387] on link "Next" at bounding box center [847, 395] width 26 height 26
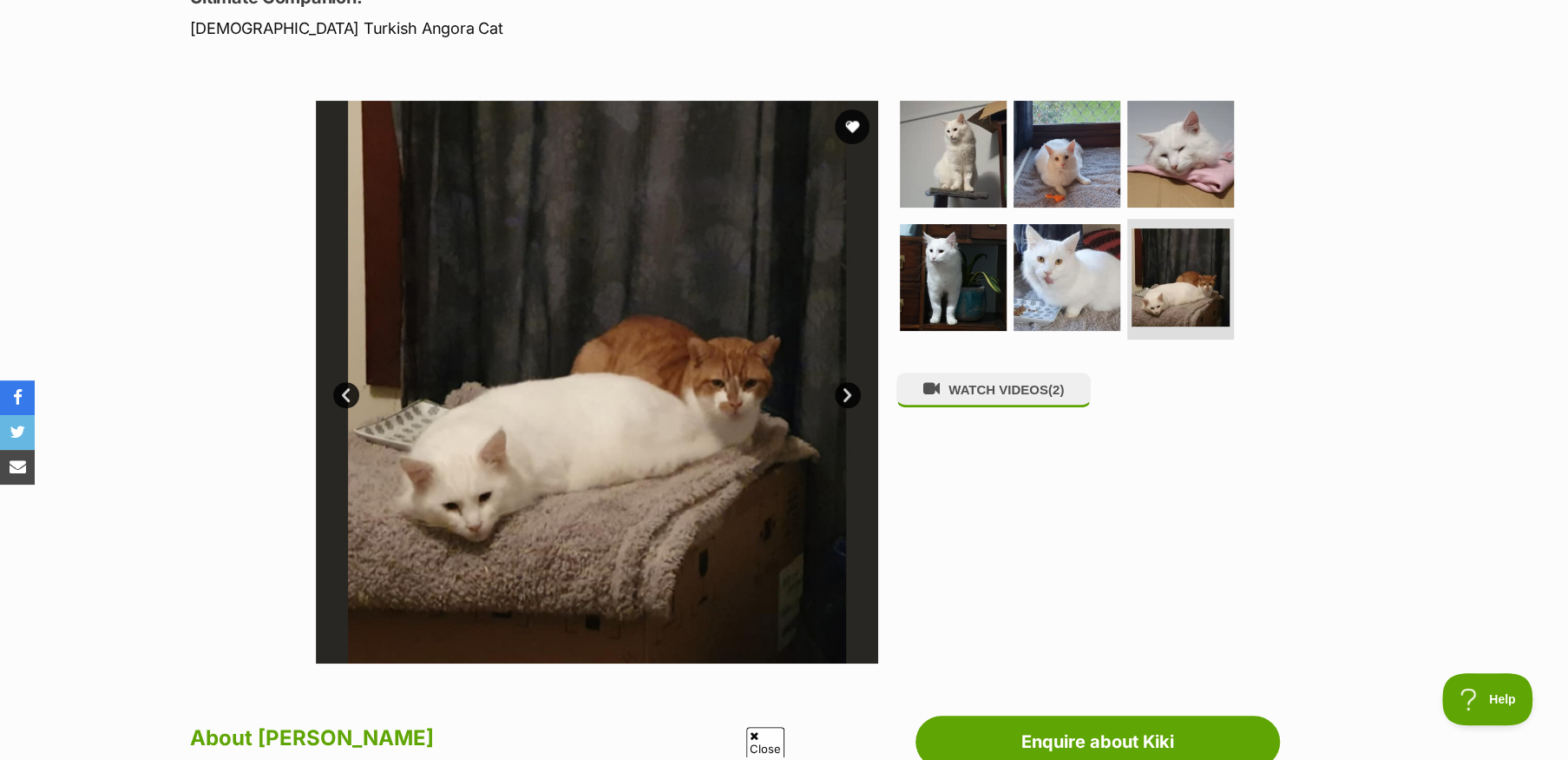
click at [844, 387] on link "Next" at bounding box center [847, 395] width 26 height 26
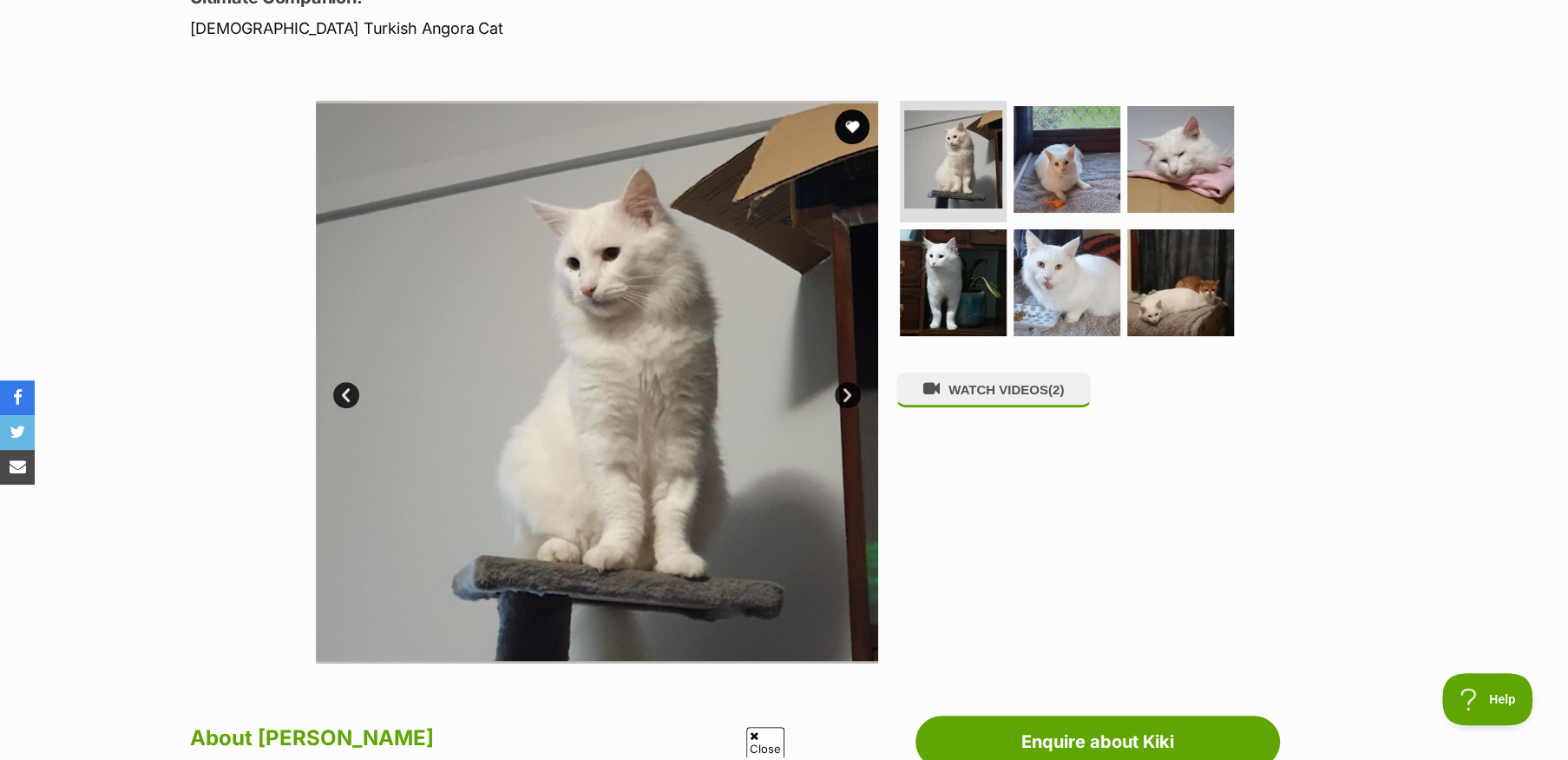
click at [345, 384] on link "Prev" at bounding box center [346, 395] width 26 height 26
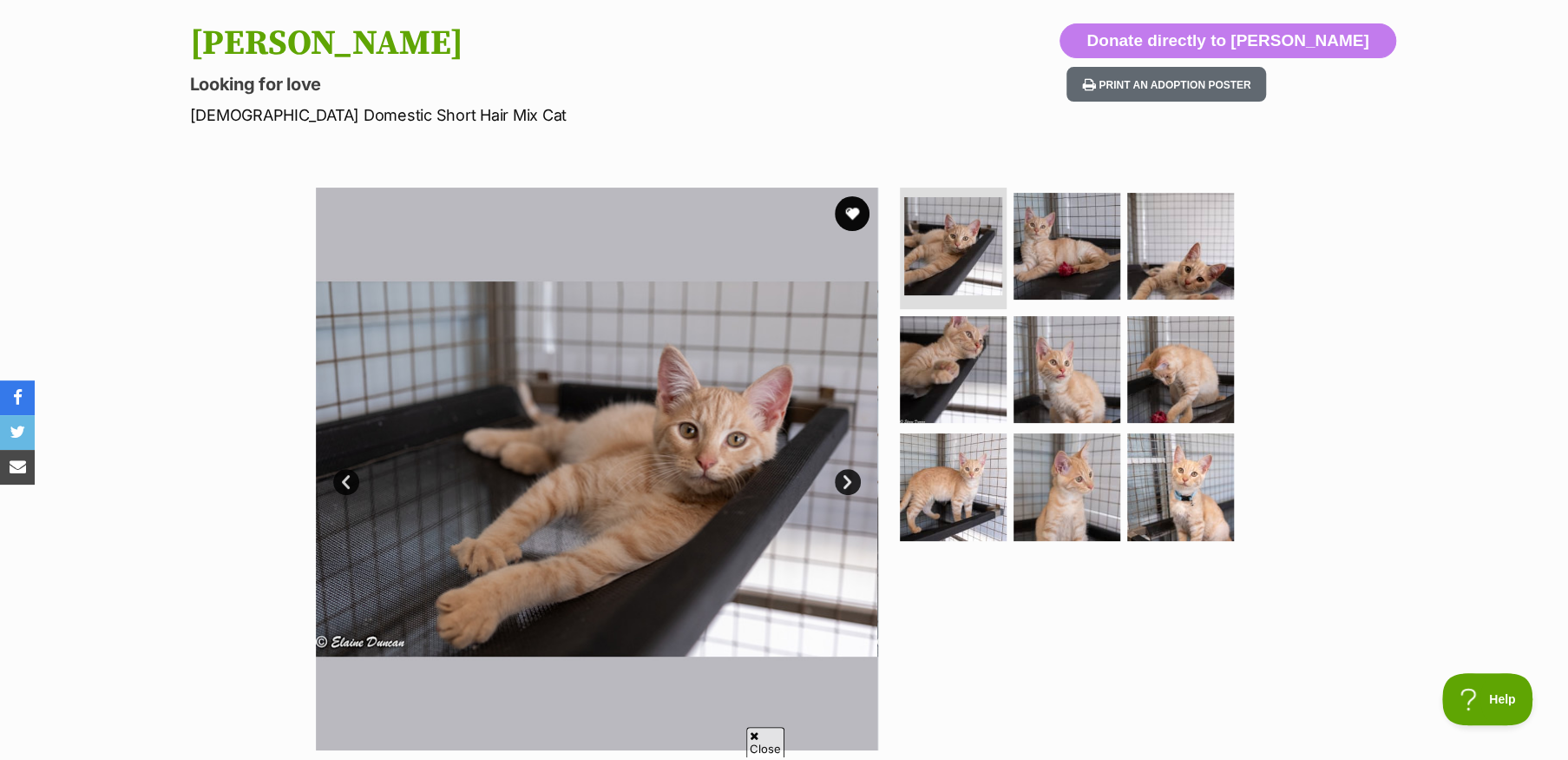
scroll to position [173, 0]
click at [839, 476] on link "Next" at bounding box center [847, 482] width 26 height 26
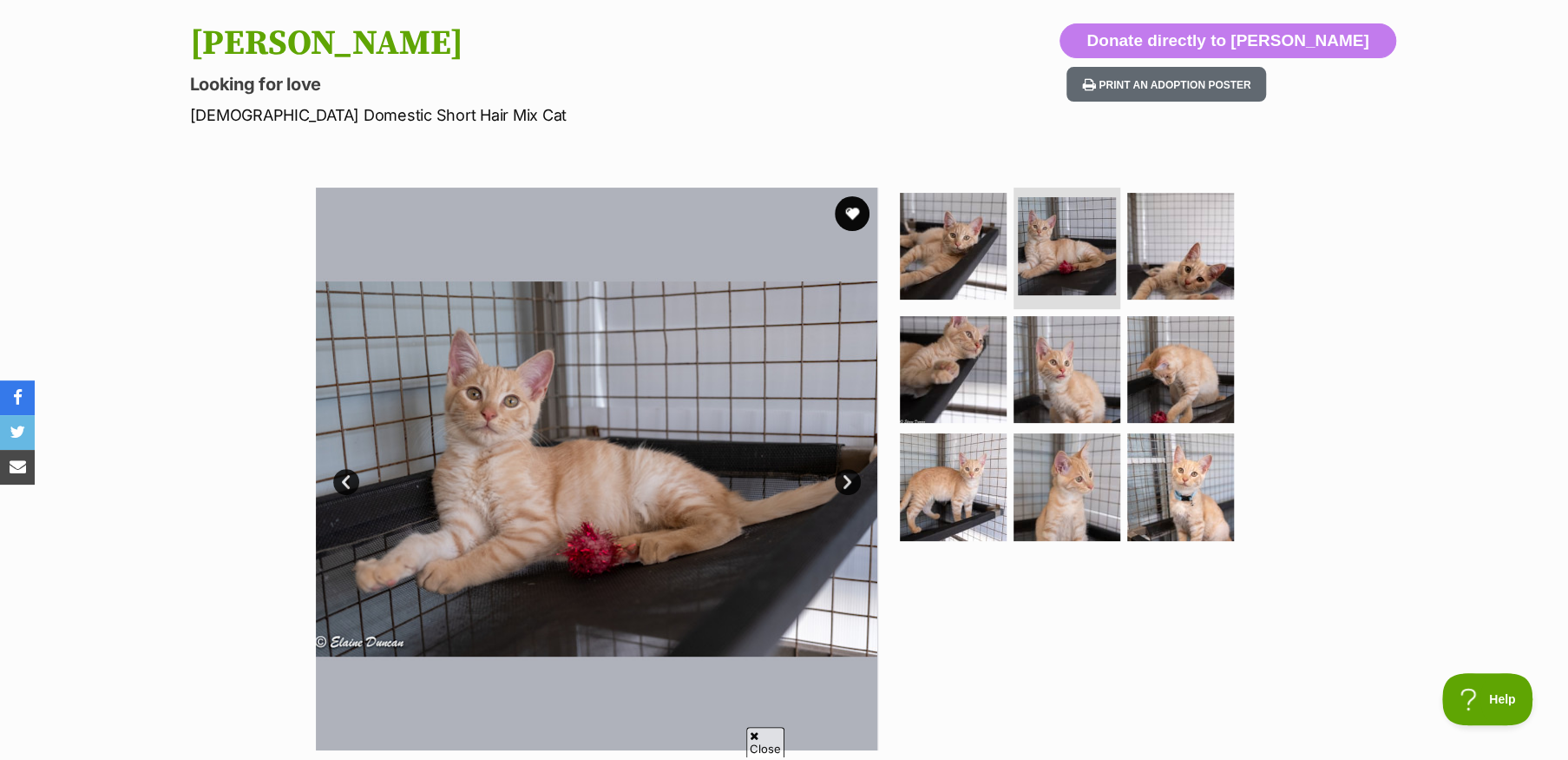
scroll to position [87, 0]
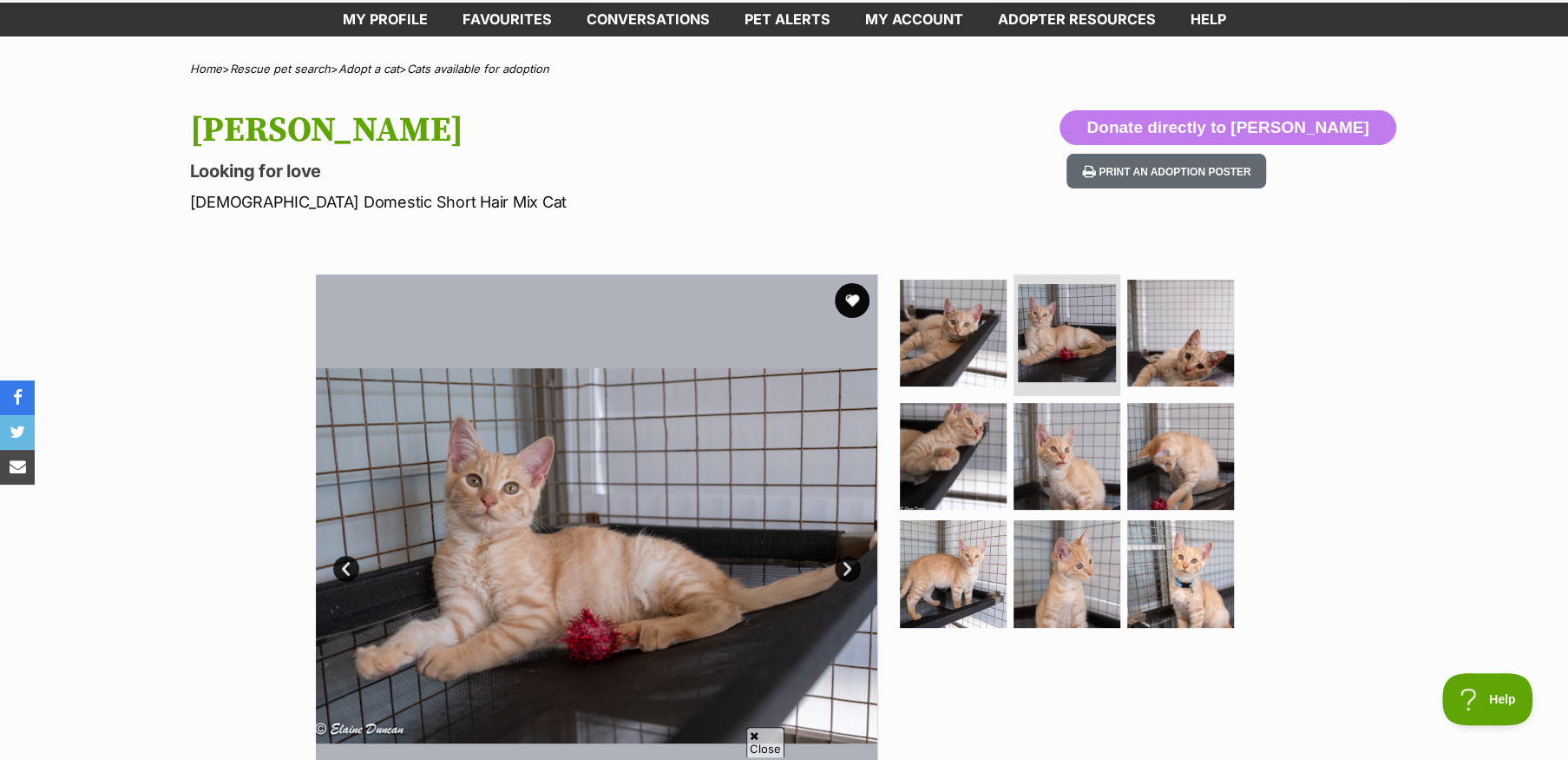
click at [846, 563] on link "Next" at bounding box center [847, 569] width 26 height 26
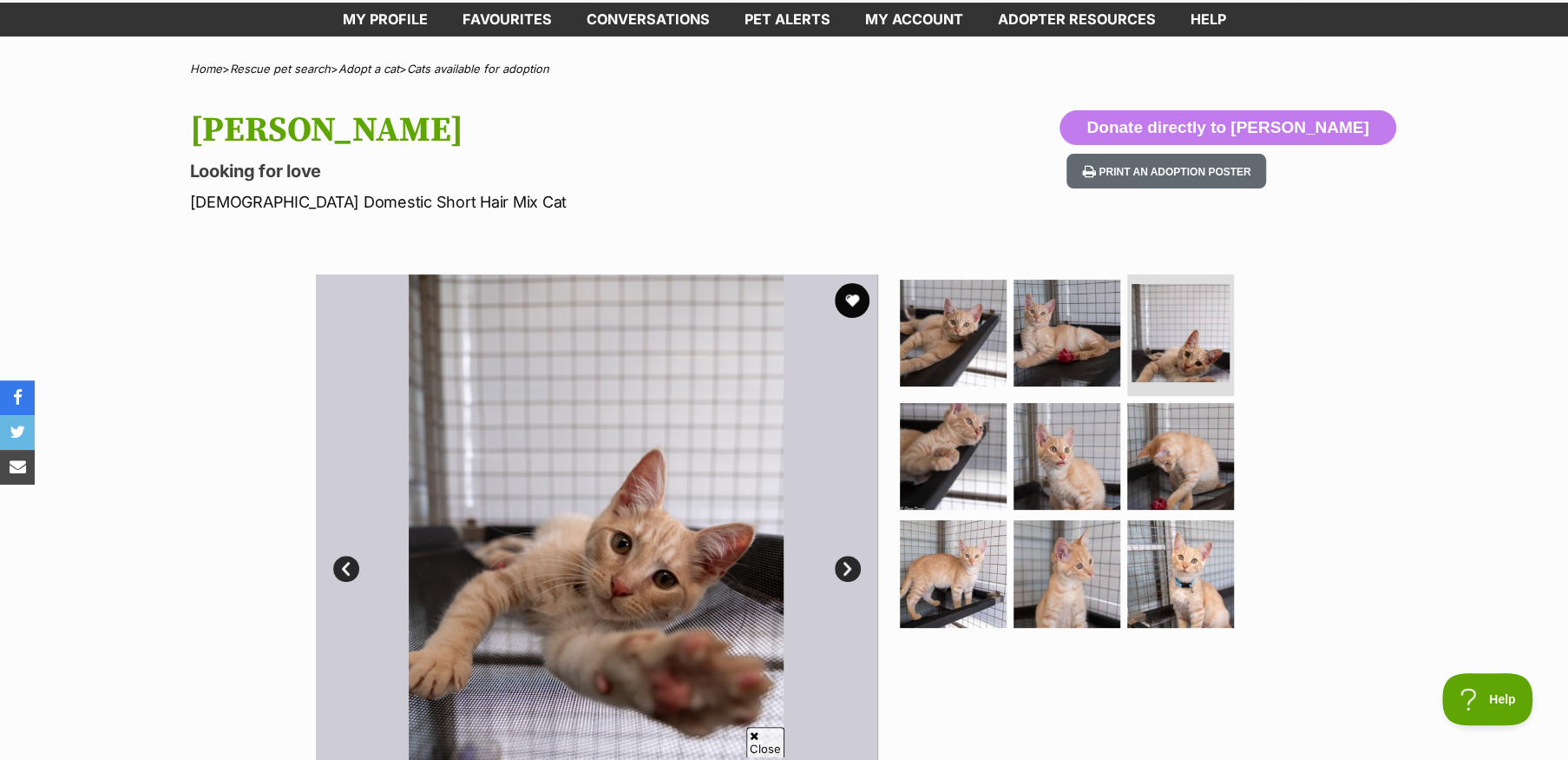
click at [846, 563] on link "Next" at bounding box center [847, 569] width 26 height 26
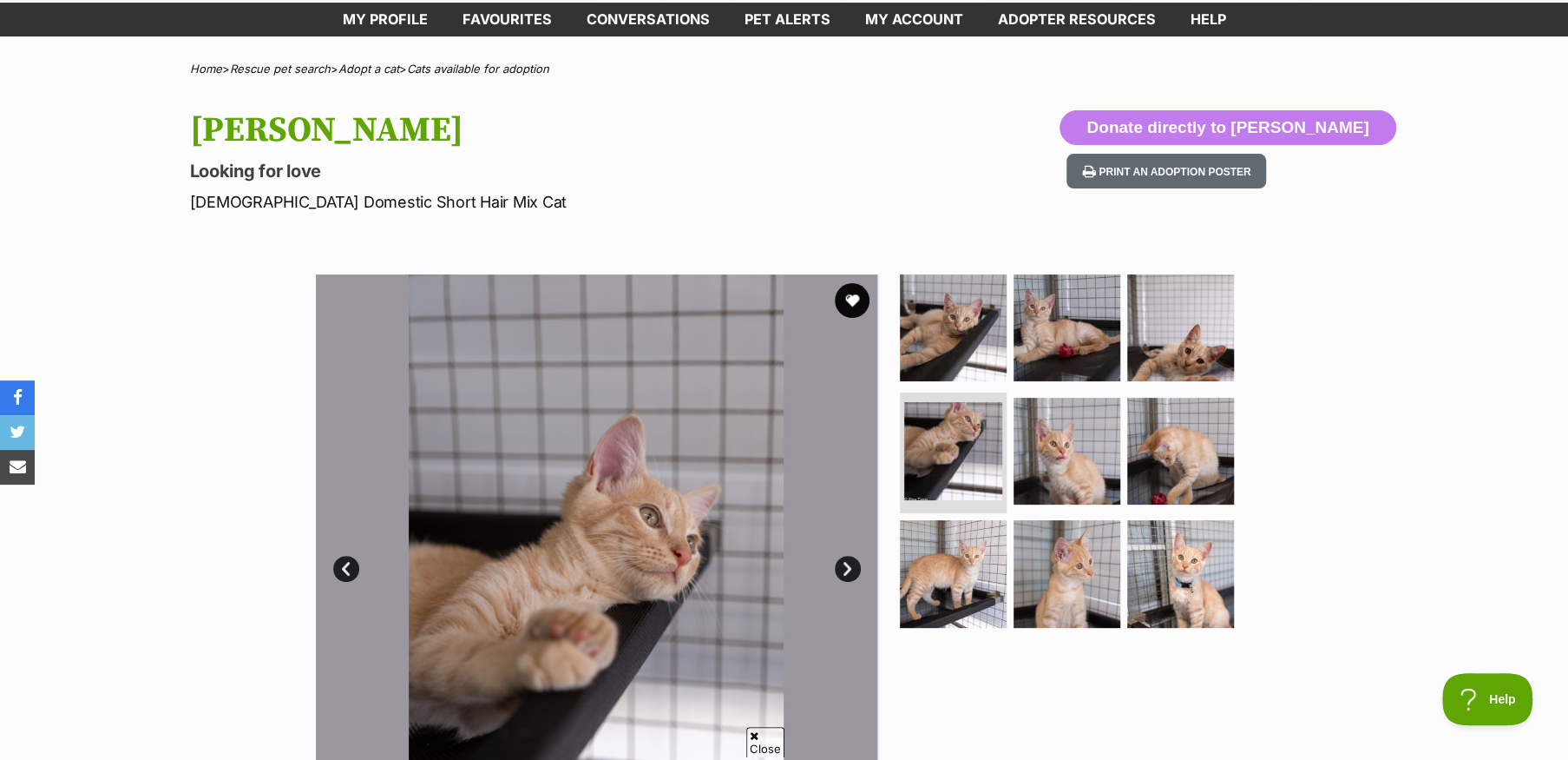
click at [846, 563] on link "Next" at bounding box center [847, 569] width 26 height 26
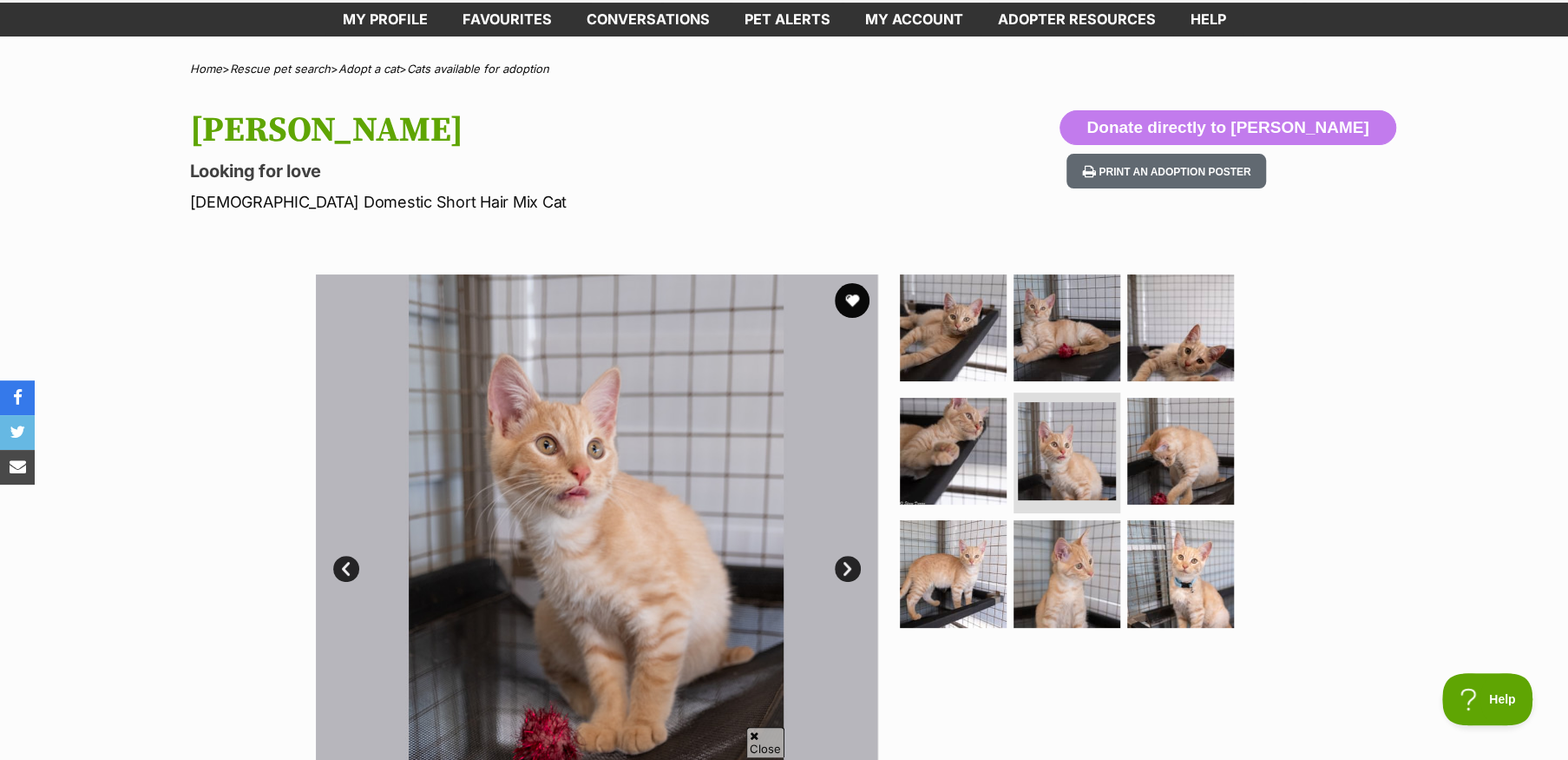
click at [846, 563] on link "Next" at bounding box center [847, 569] width 26 height 26
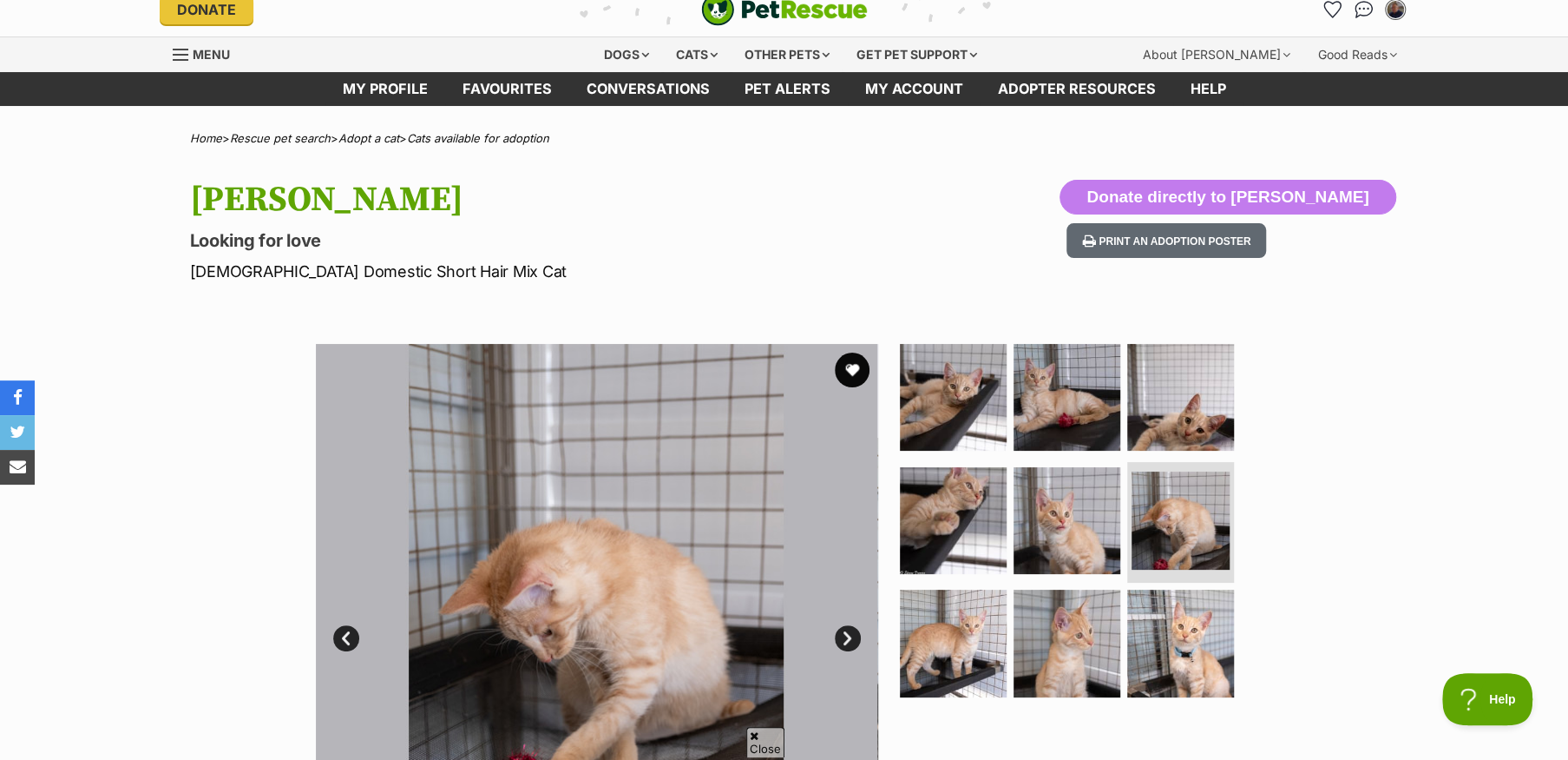
scroll to position [0, 0]
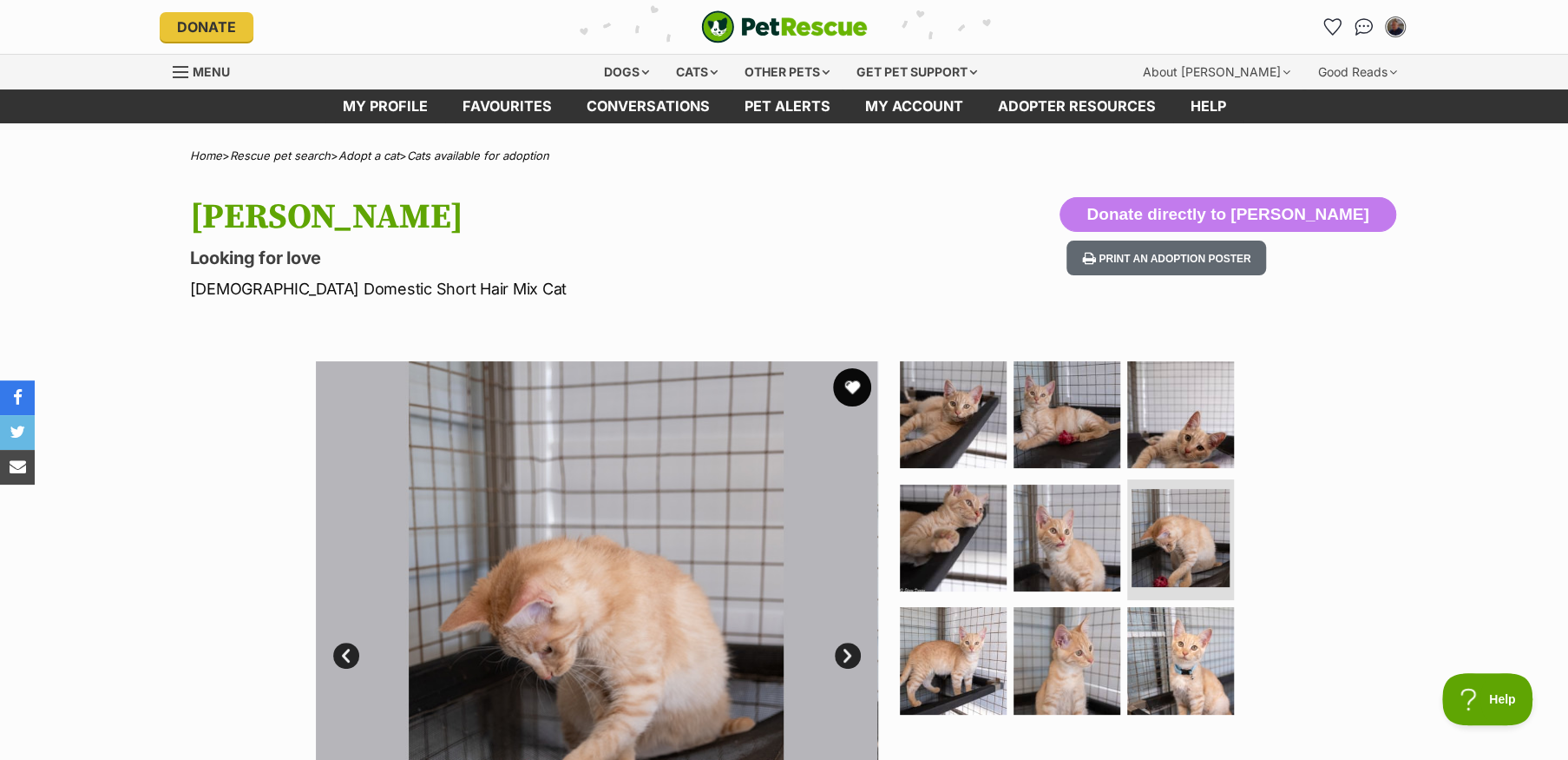
click at [847, 387] on button "favourite" at bounding box center [852, 387] width 38 height 38
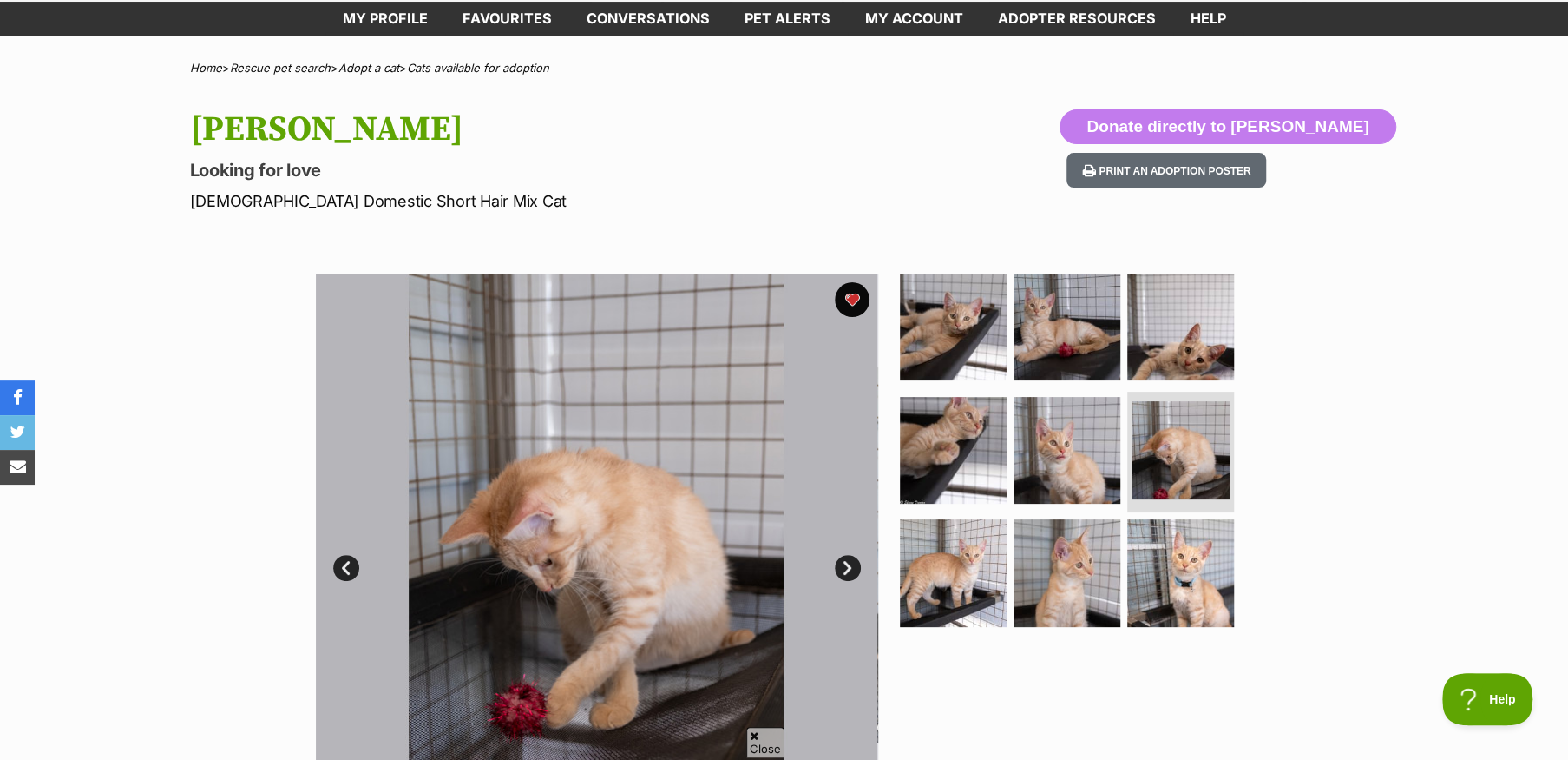
scroll to position [87, 0]
click at [850, 560] on link "Next" at bounding box center [847, 569] width 26 height 26
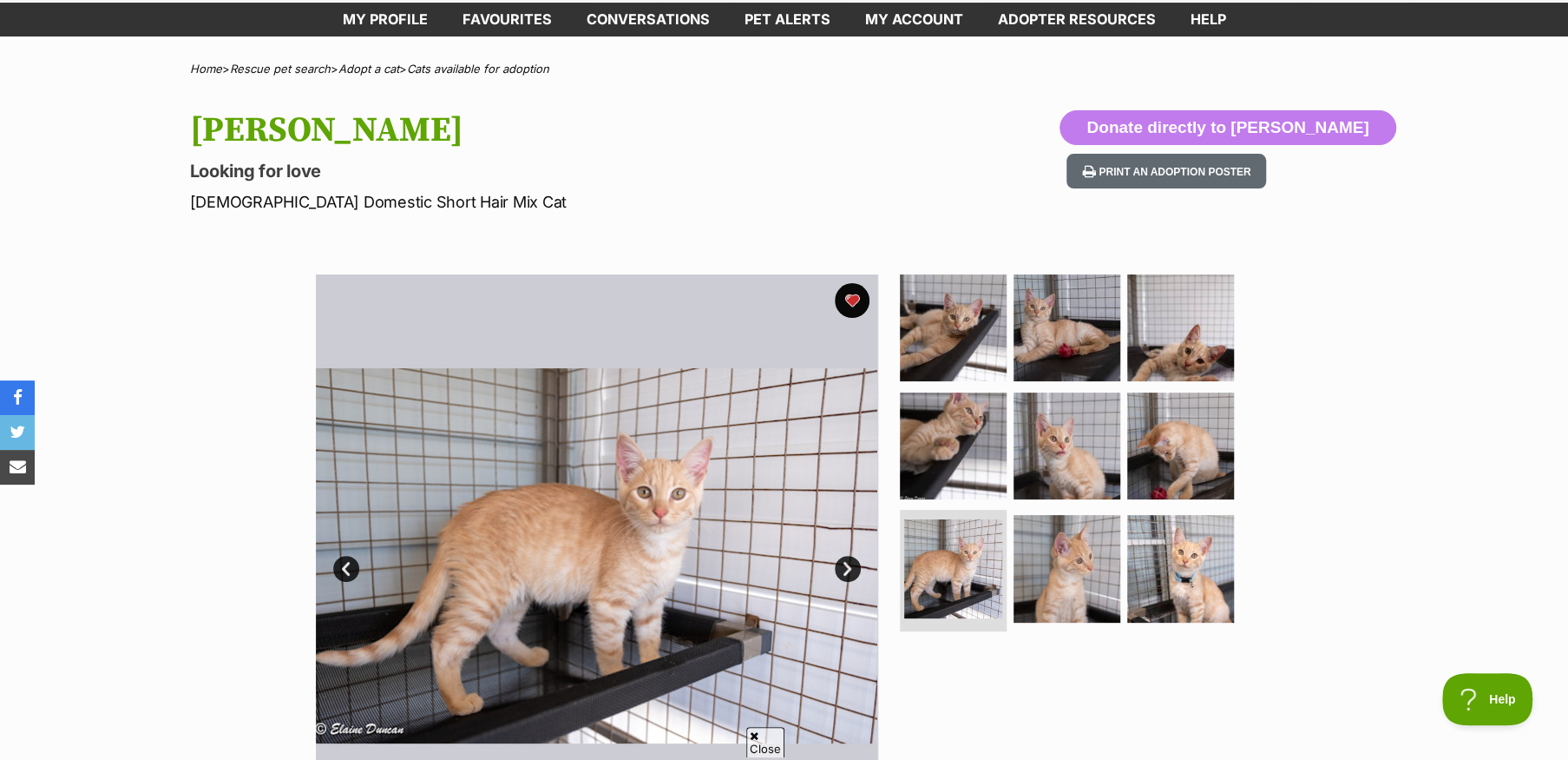
click at [850, 560] on link "Next" at bounding box center [847, 569] width 26 height 26
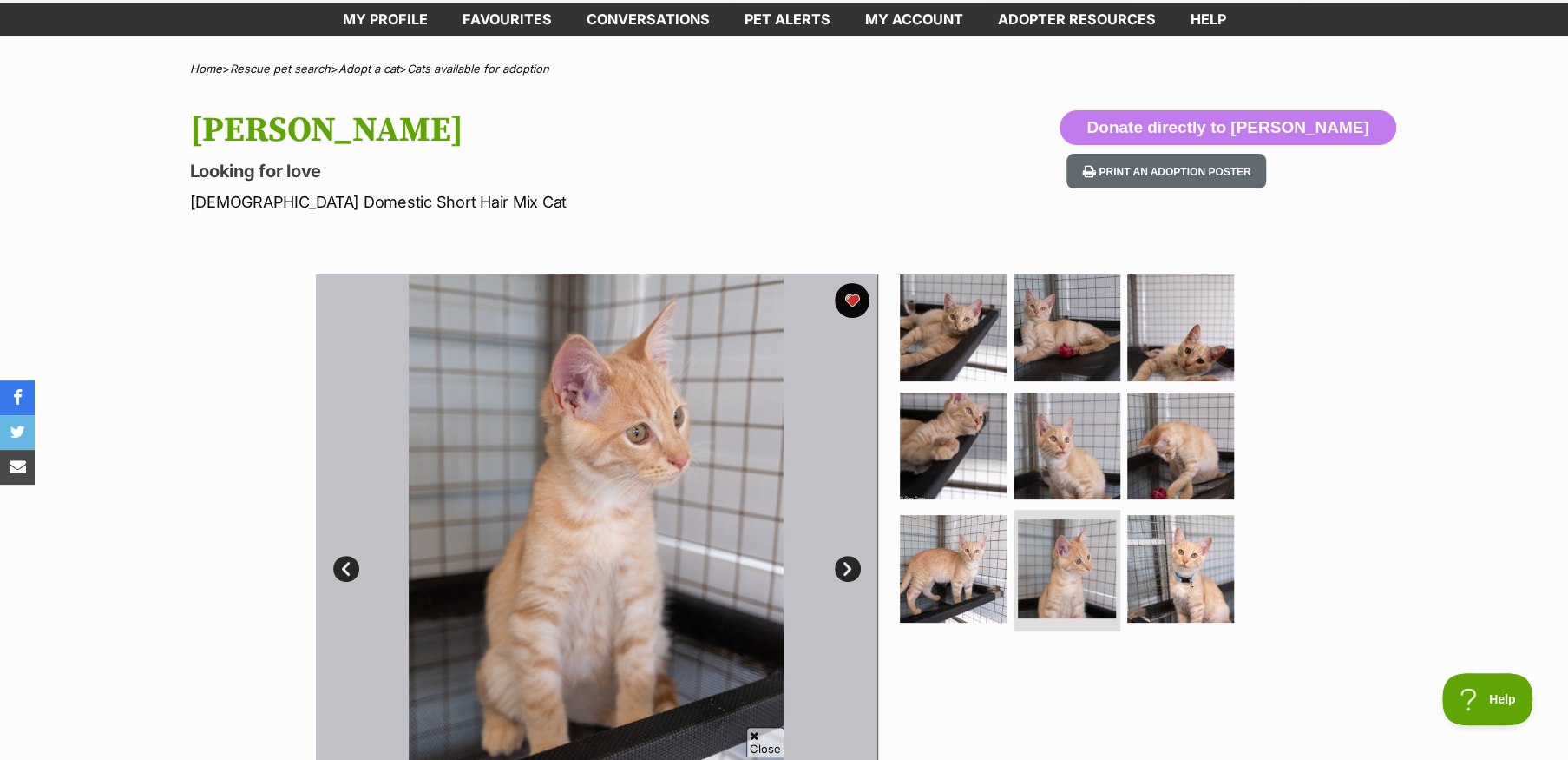
click at [850, 560] on link "Next" at bounding box center [847, 569] width 26 height 26
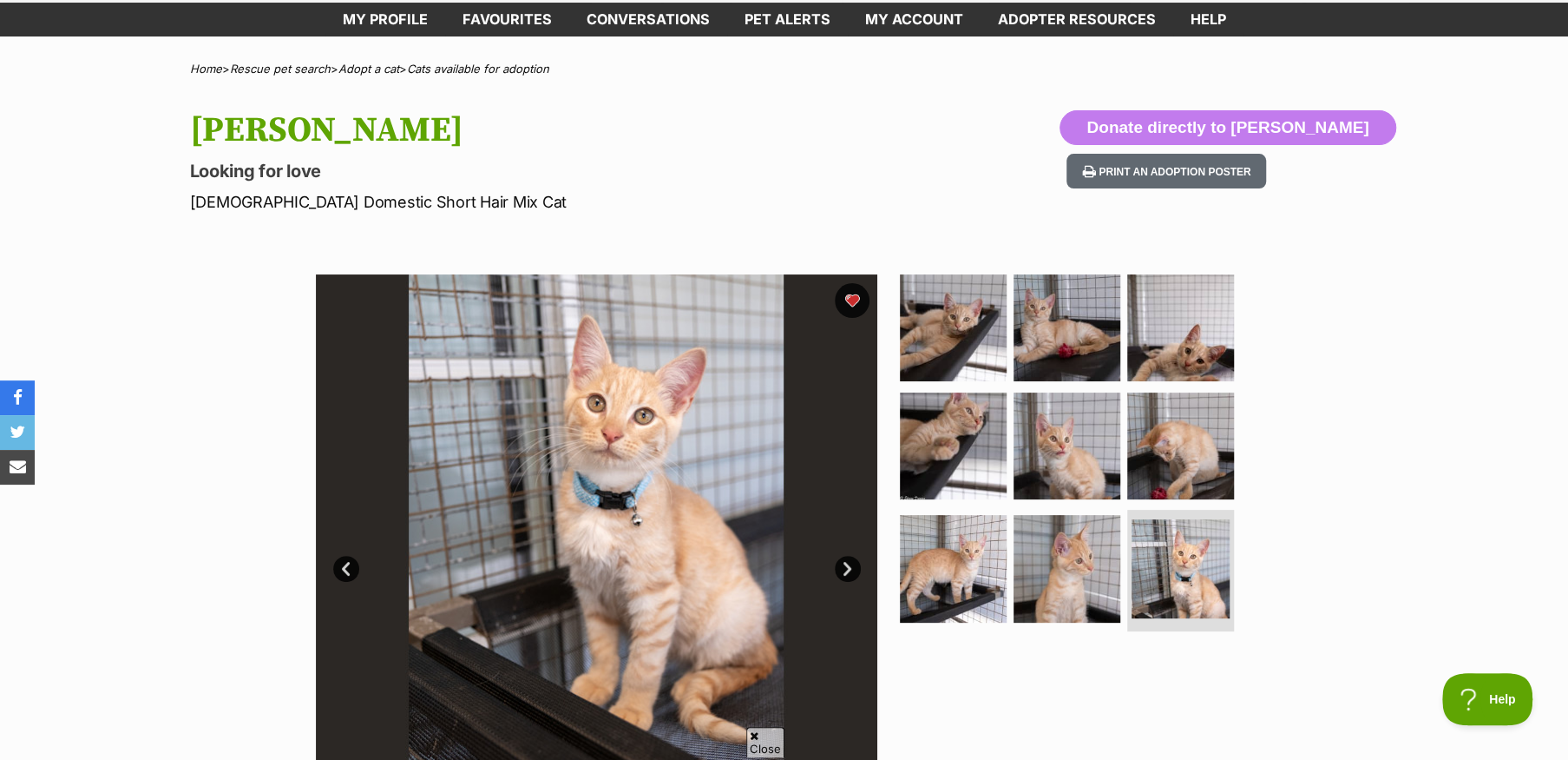
click at [850, 560] on link "Next" at bounding box center [847, 569] width 26 height 26
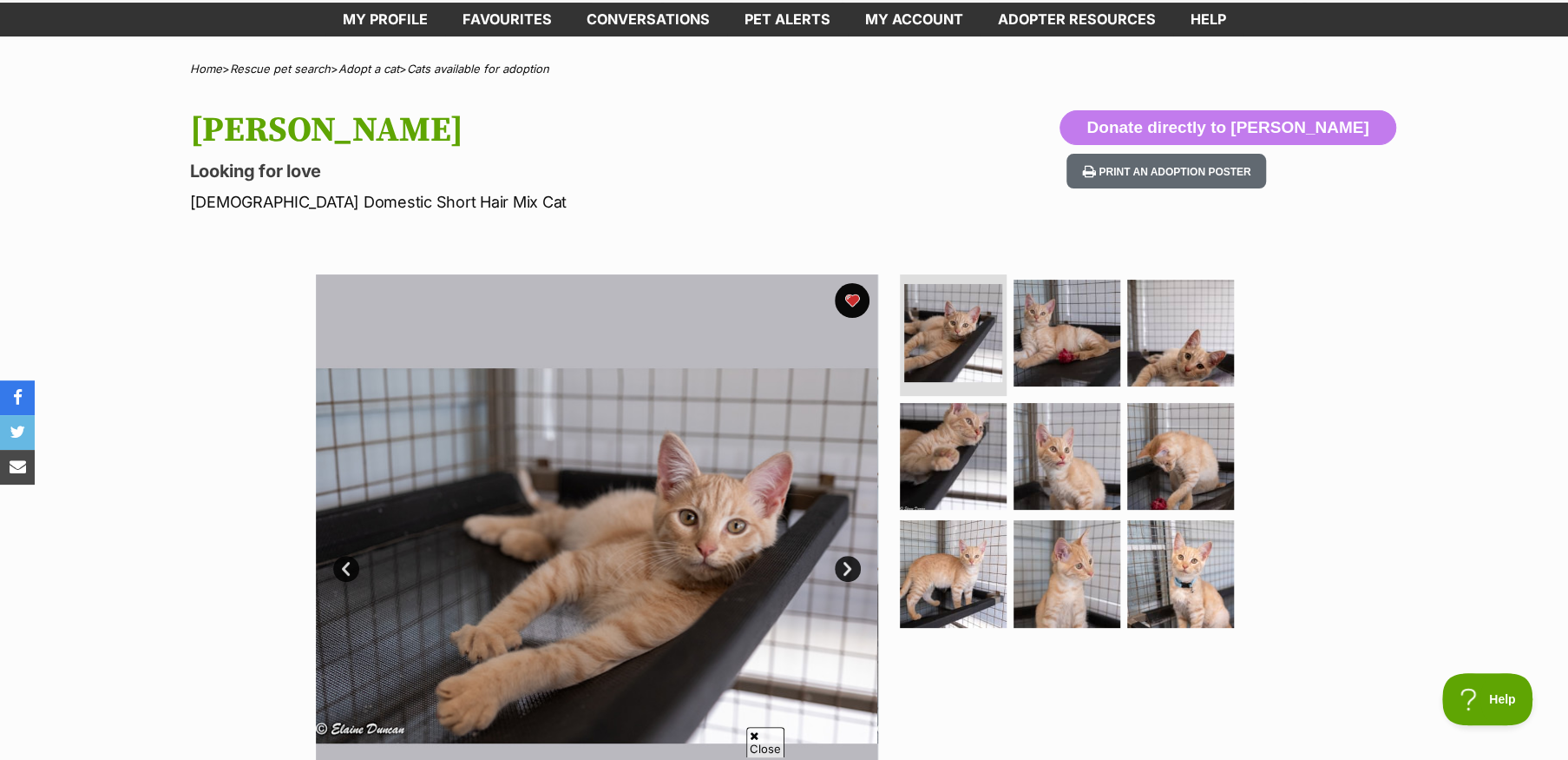
click at [850, 560] on link "Next" at bounding box center [847, 569] width 26 height 26
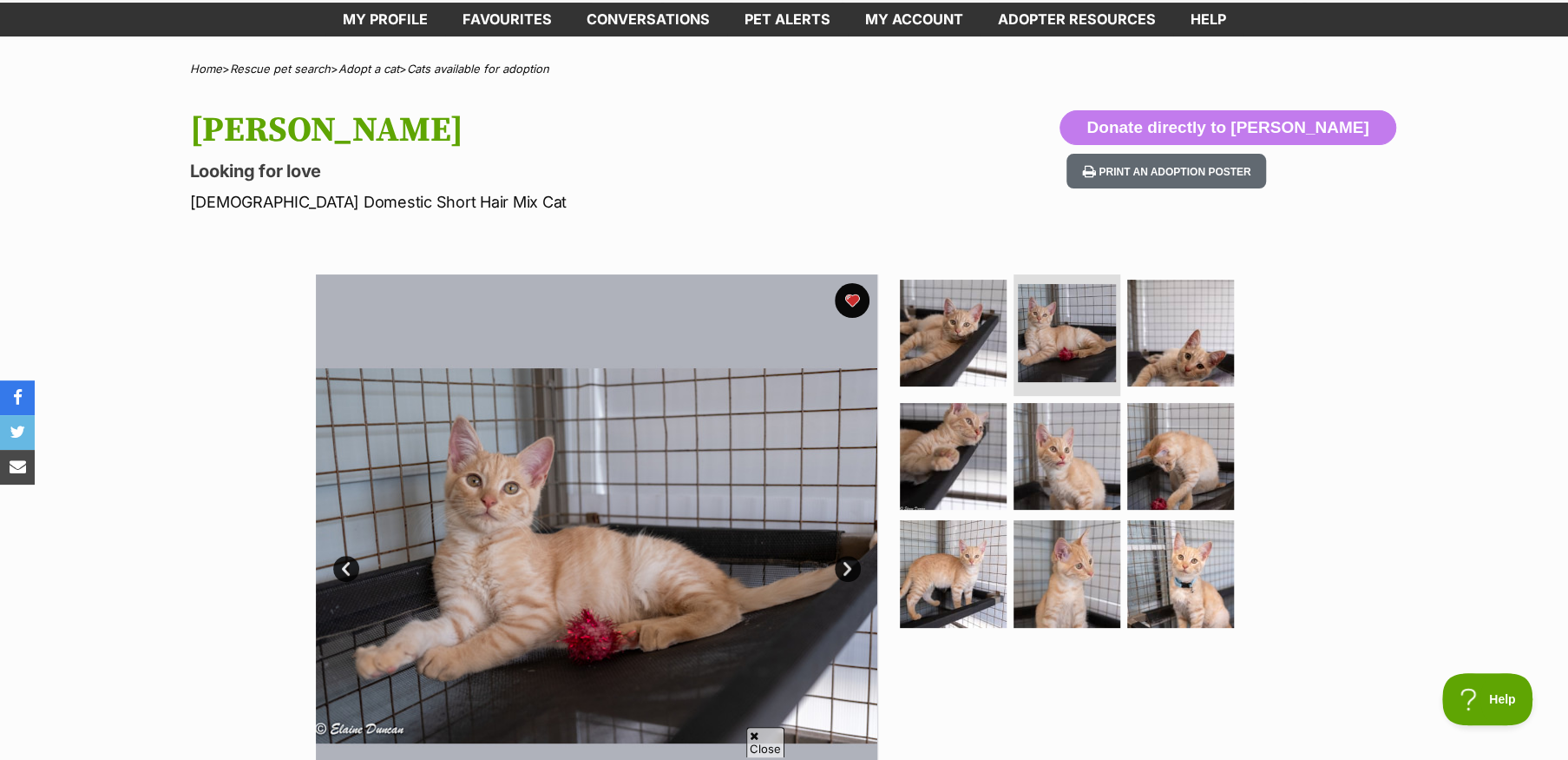
click at [850, 560] on link "Next" at bounding box center [847, 569] width 26 height 26
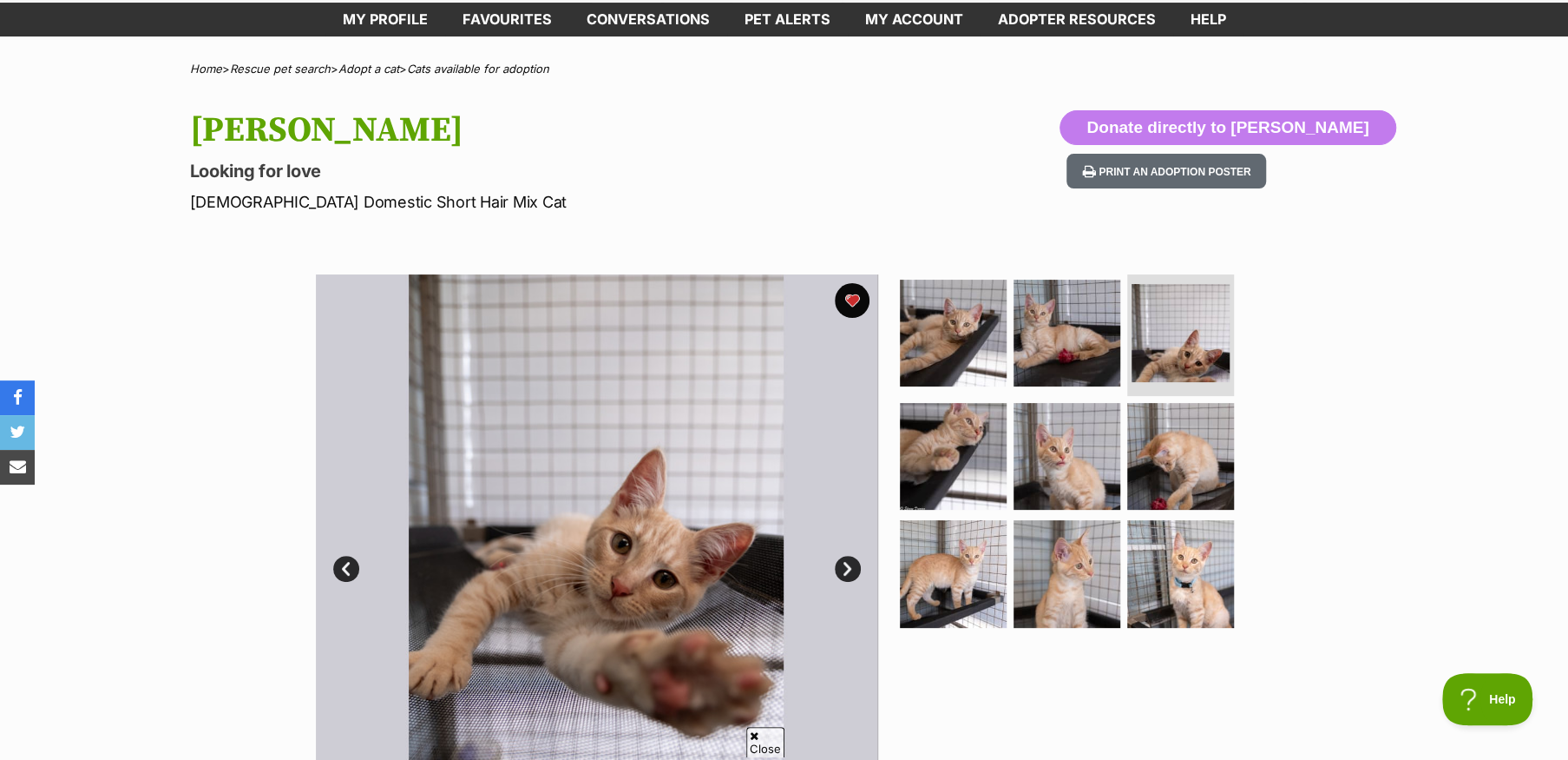
click at [850, 560] on link "Next" at bounding box center [847, 569] width 26 height 26
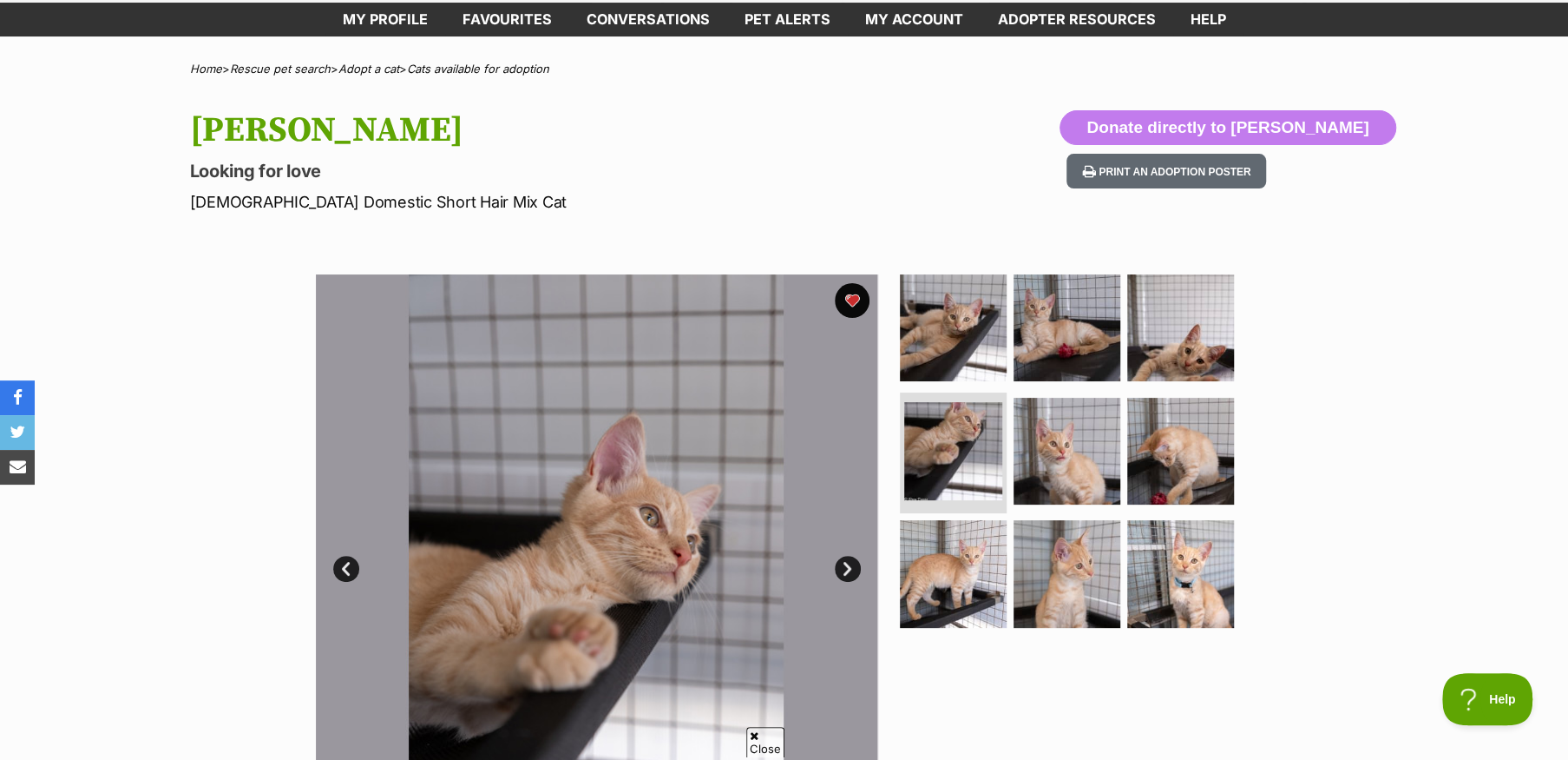
click at [850, 560] on link "Next" at bounding box center [847, 569] width 26 height 26
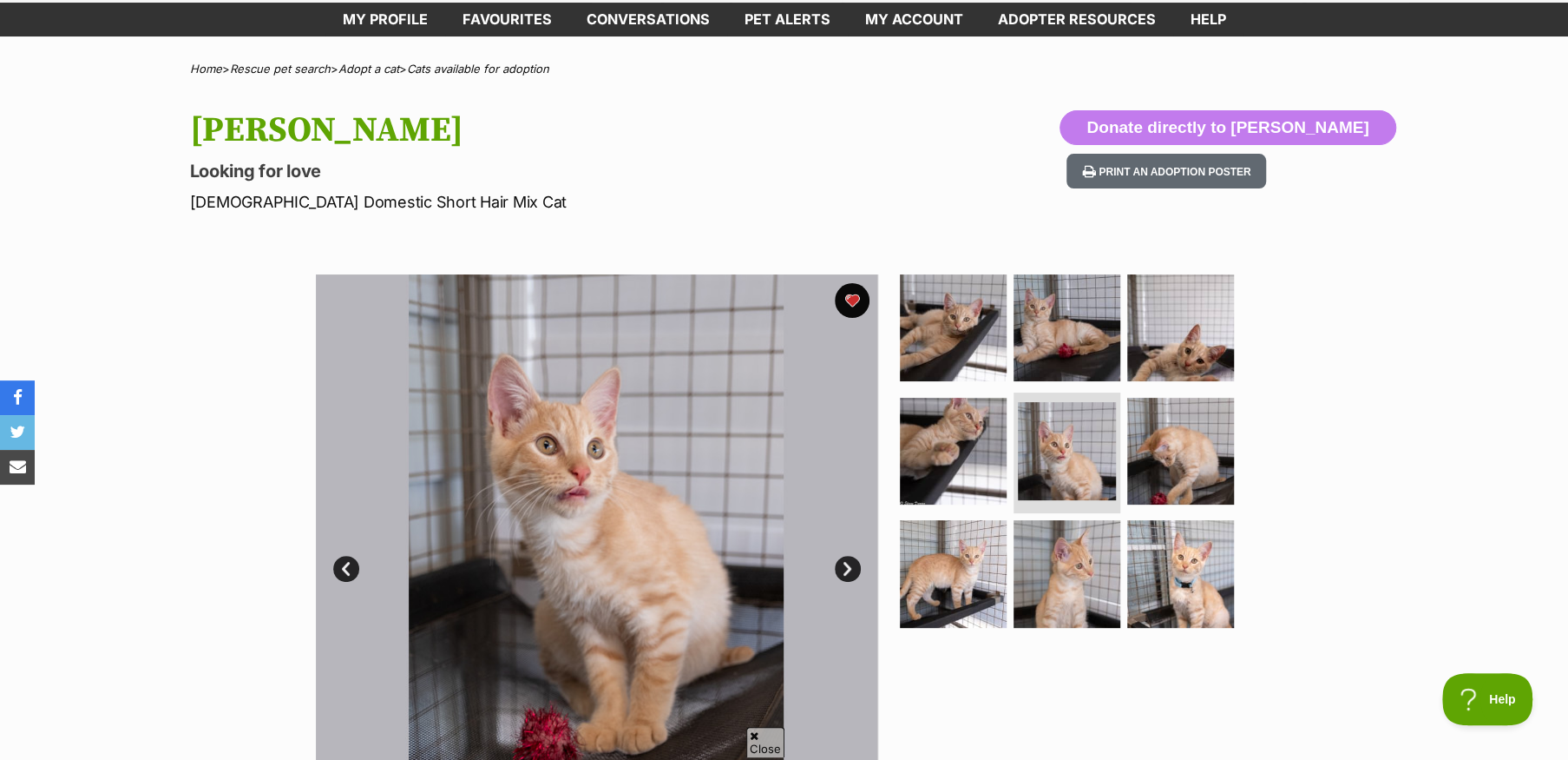
click at [850, 560] on link "Next" at bounding box center [847, 569] width 26 height 26
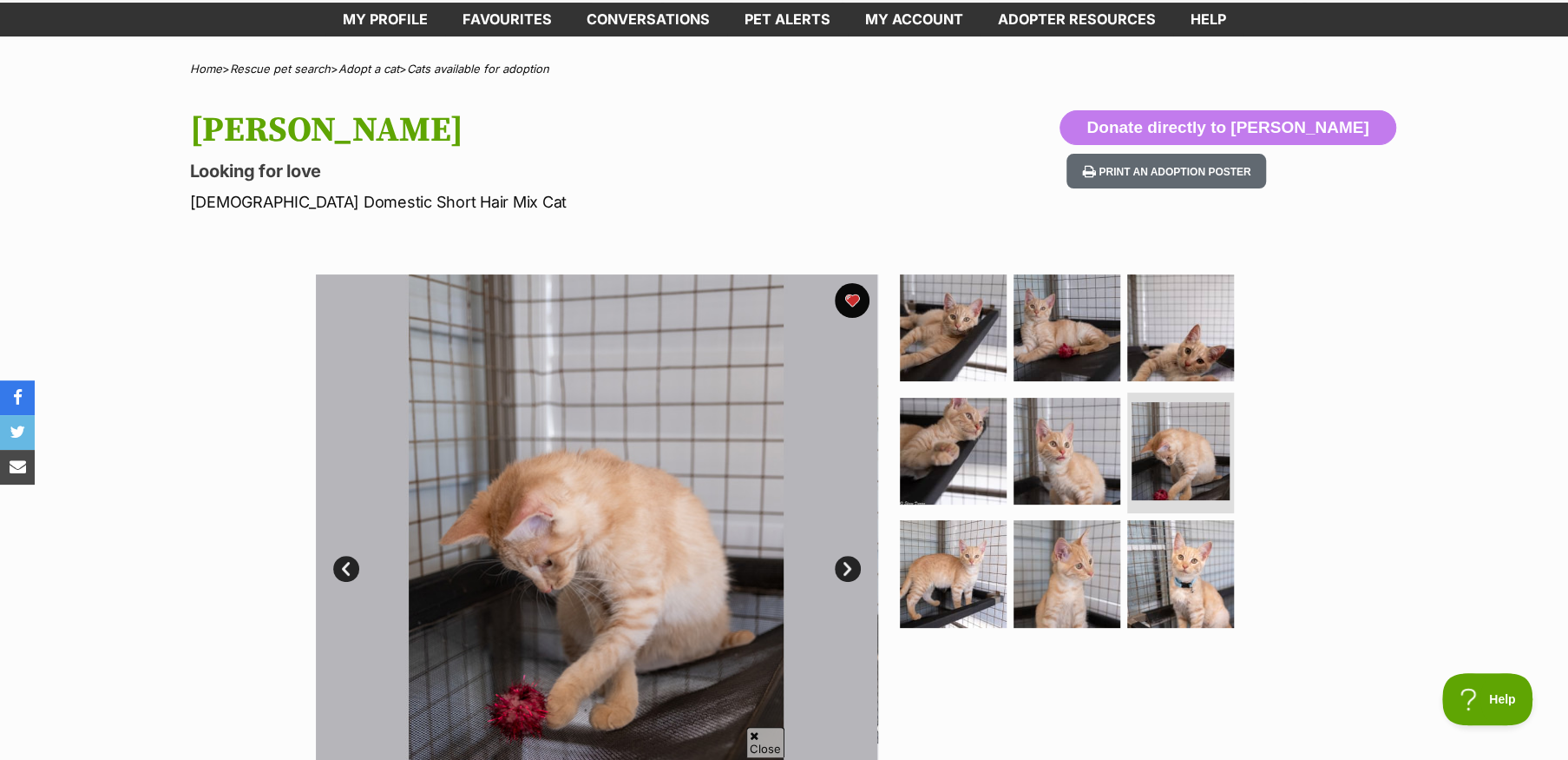
click at [850, 560] on link "Next" at bounding box center [847, 569] width 26 height 26
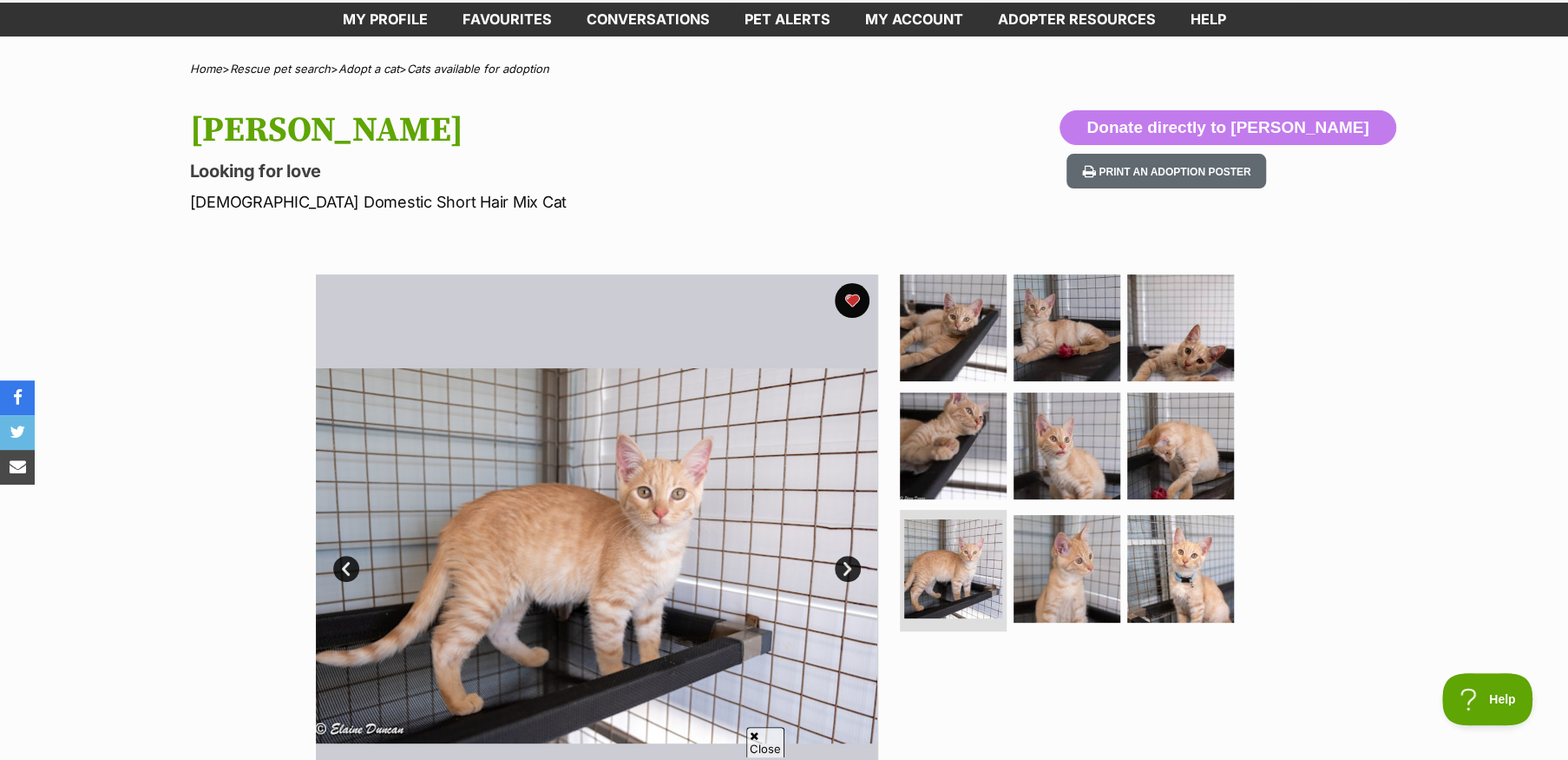
click at [850, 560] on link "Next" at bounding box center [847, 569] width 26 height 26
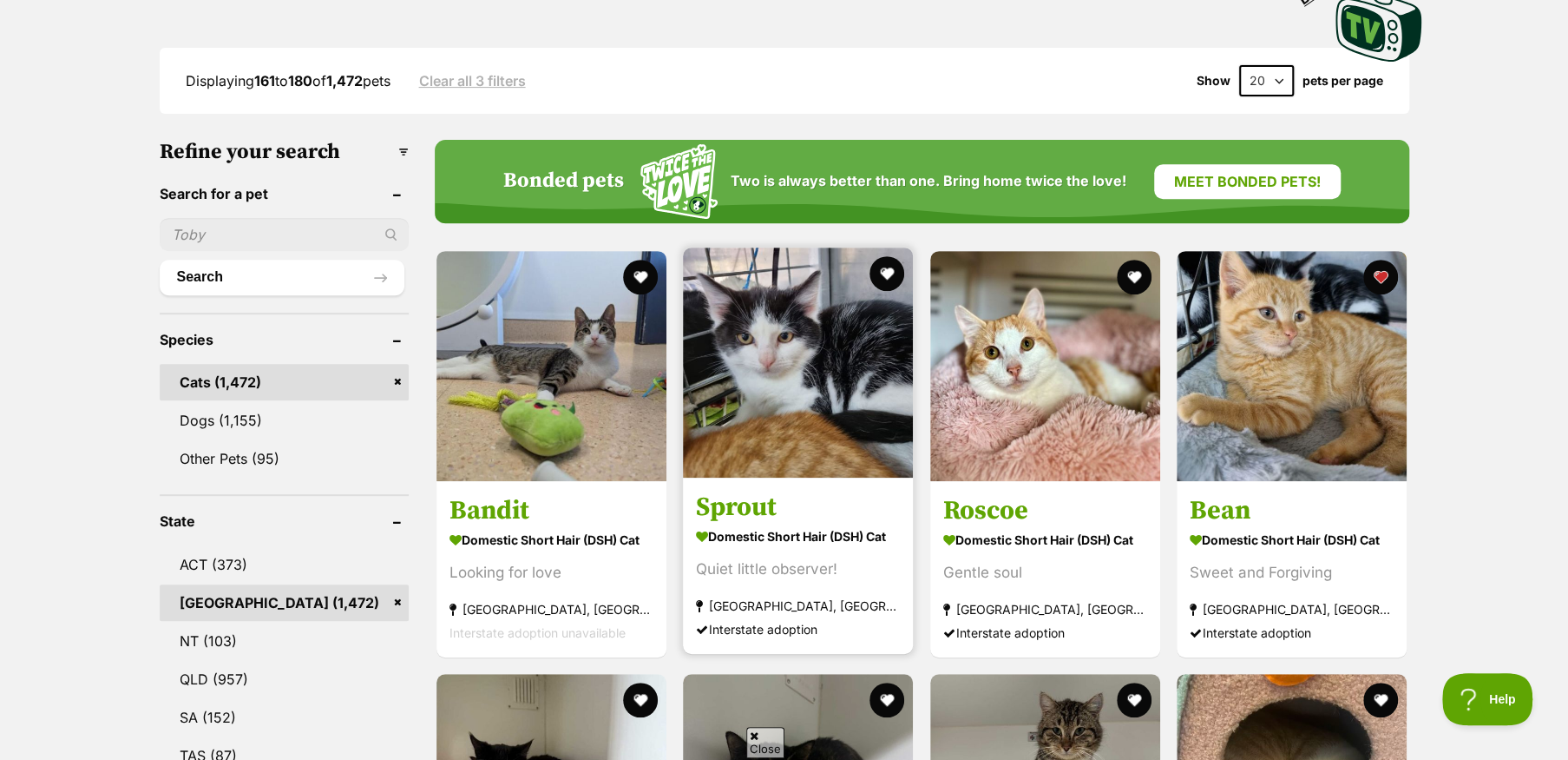
scroll to position [434, 0]
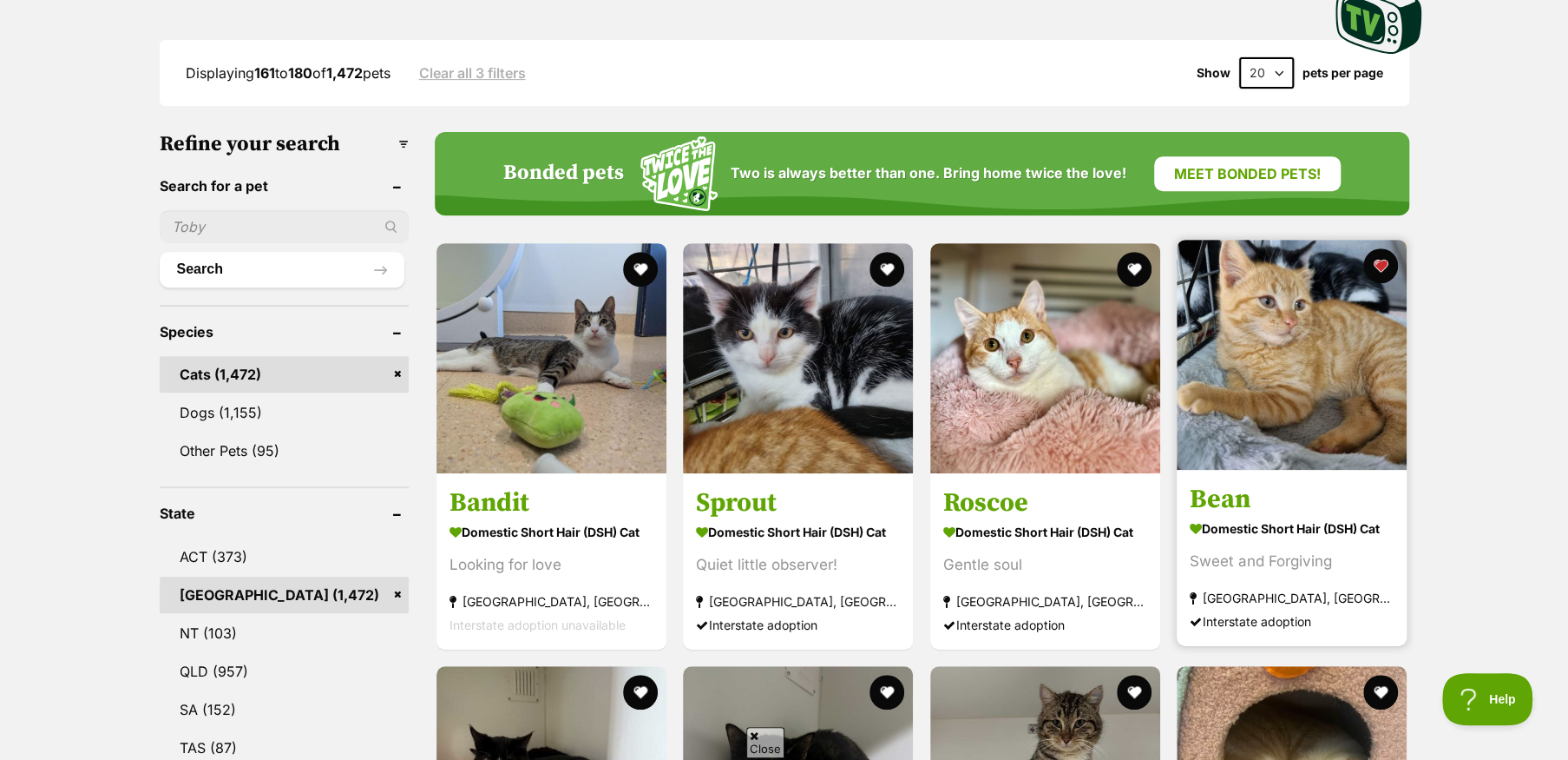
click at [1263, 395] on img at bounding box center [1291, 354] width 230 height 230
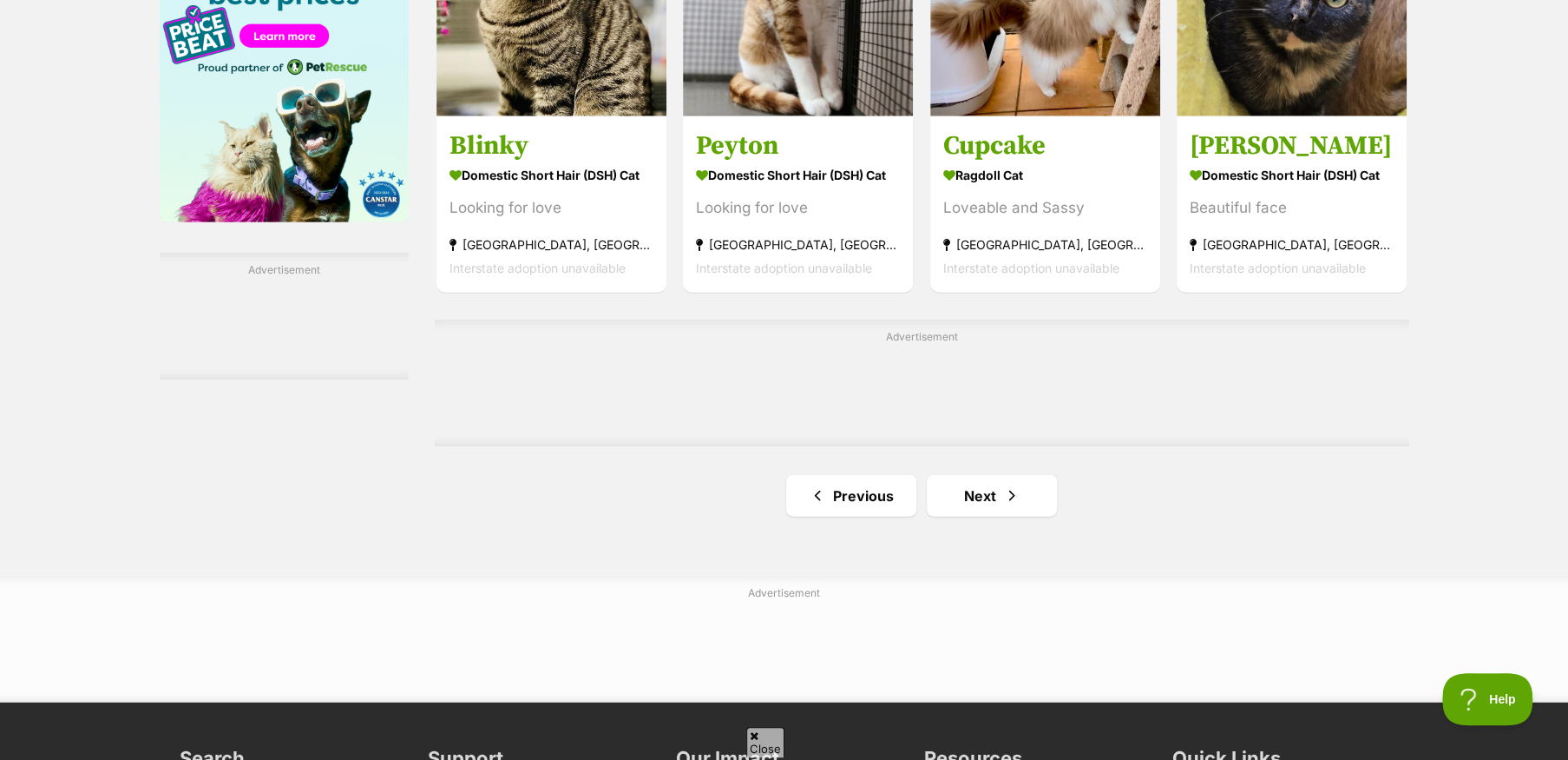
scroll to position [3038, 0]
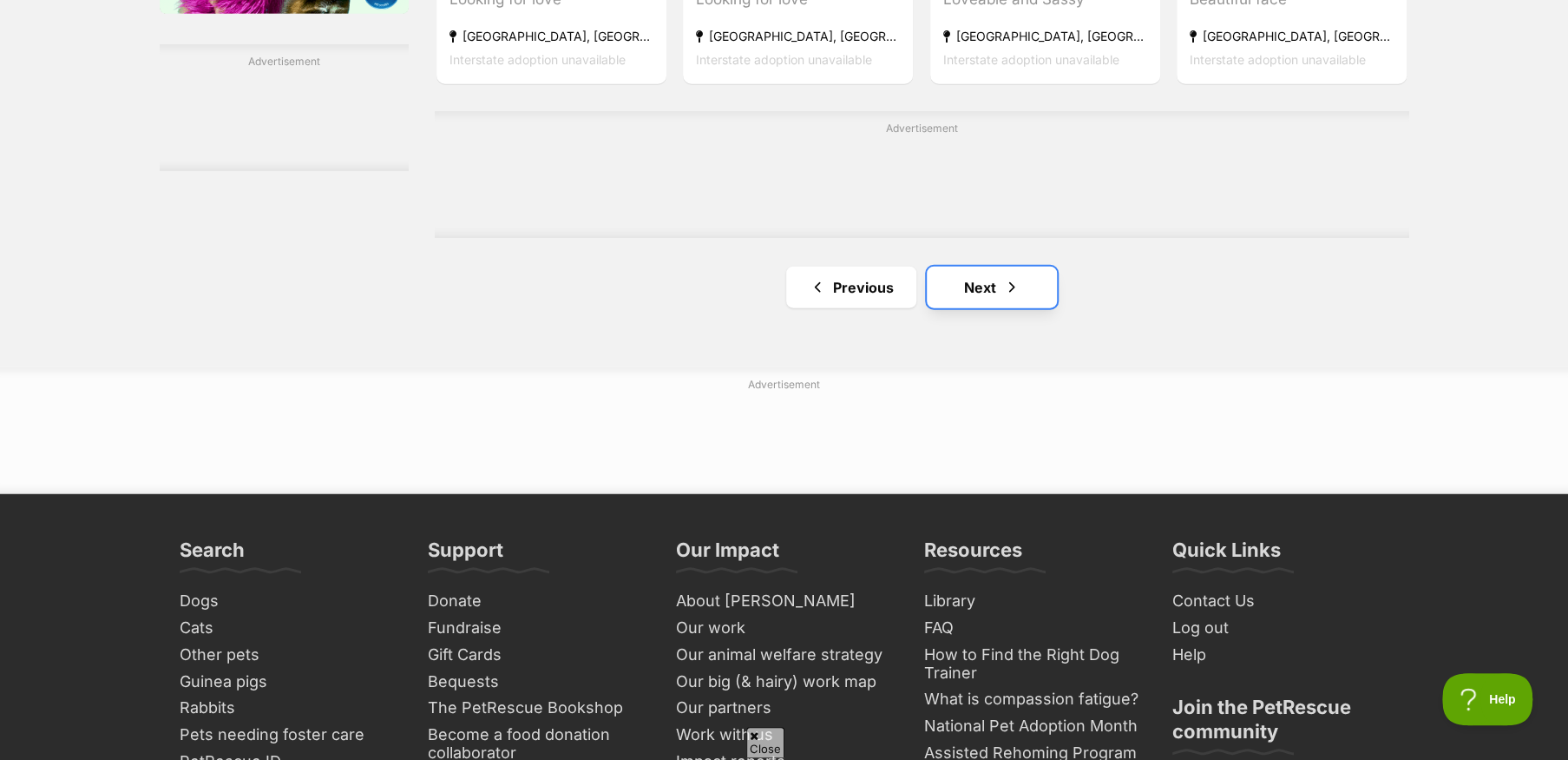
click at [983, 295] on link "Next" at bounding box center [992, 287] width 131 height 42
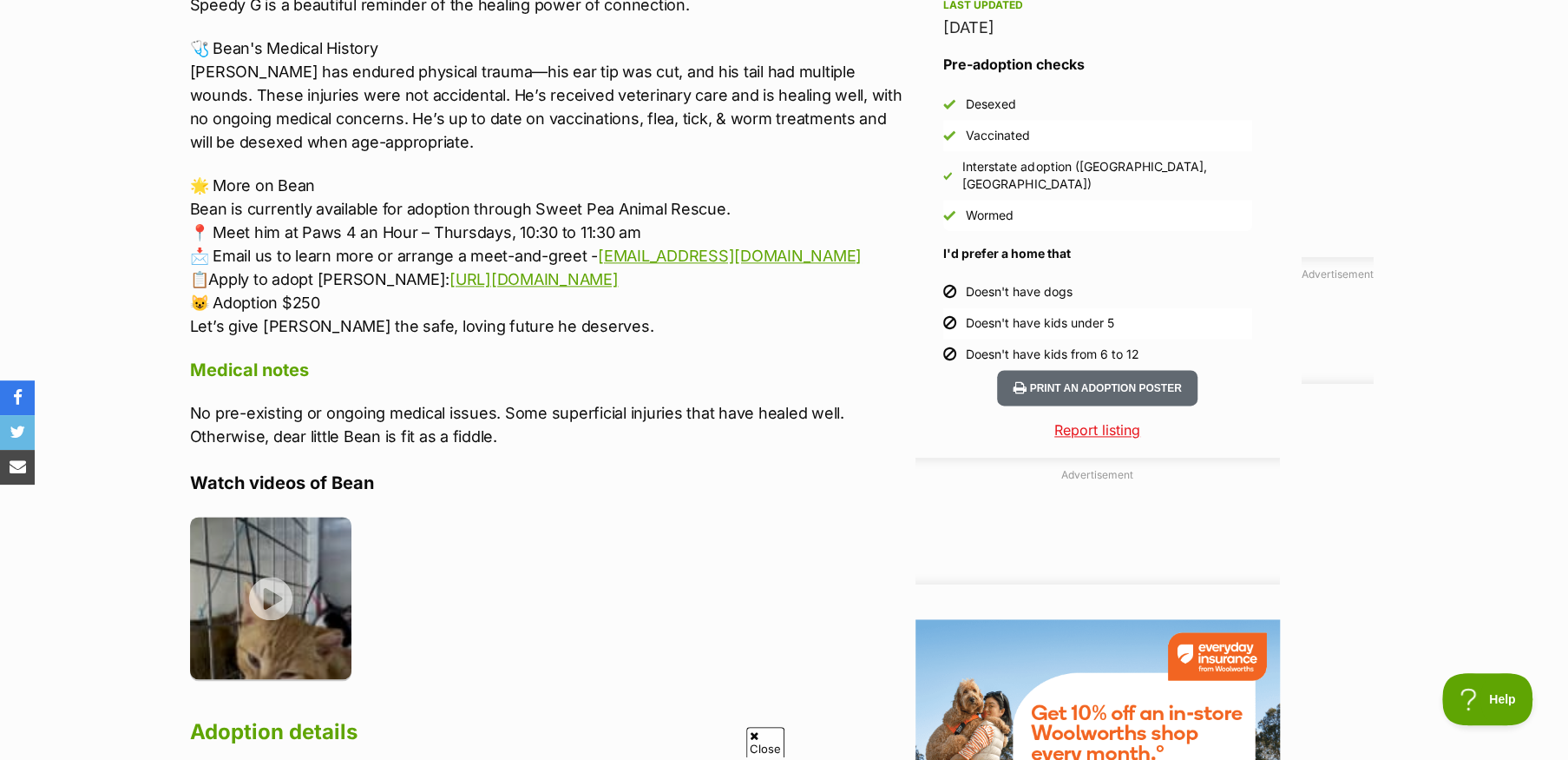
scroll to position [1563, 0]
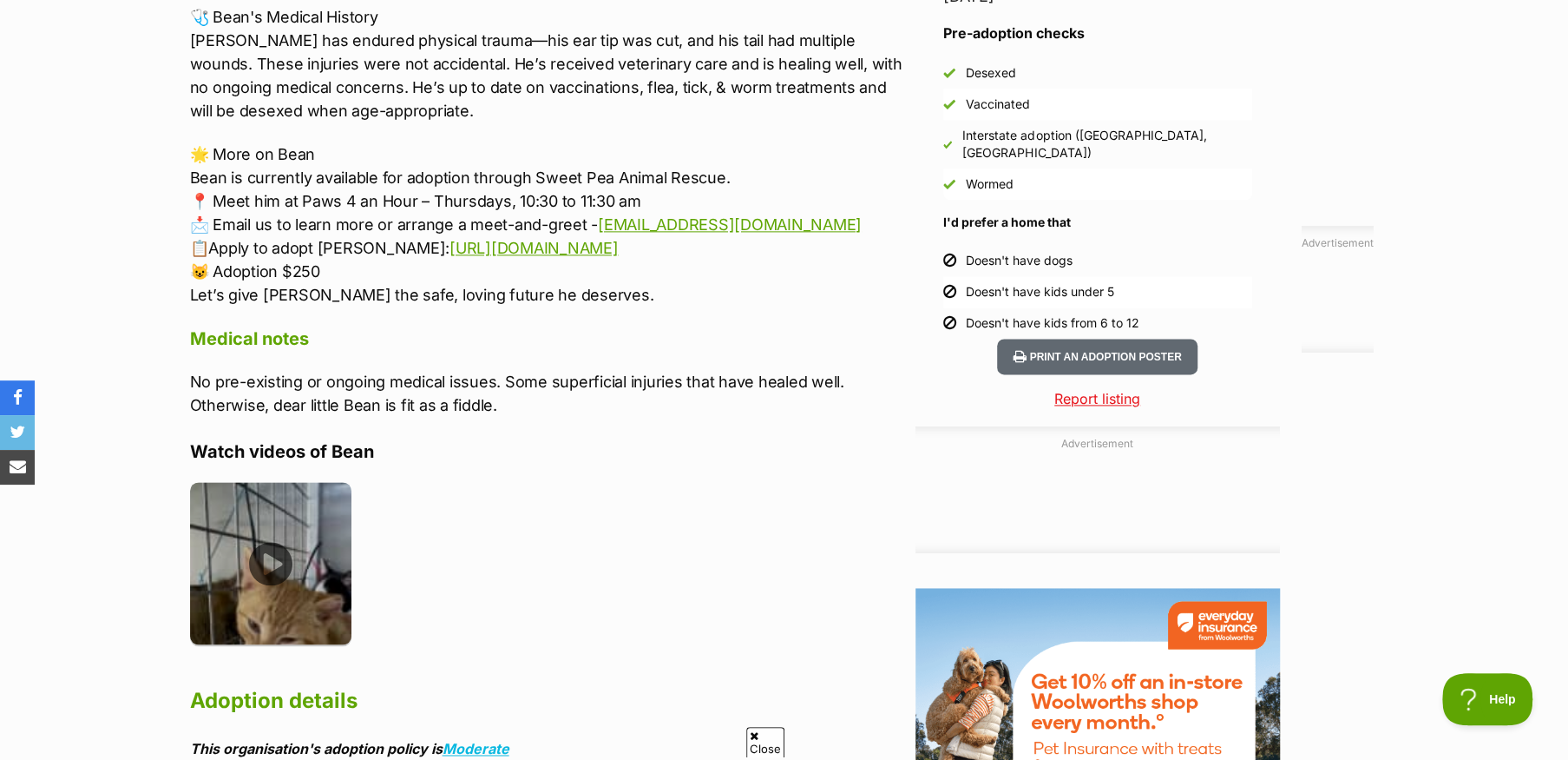
click at [275, 538] on img at bounding box center [271, 563] width 162 height 162
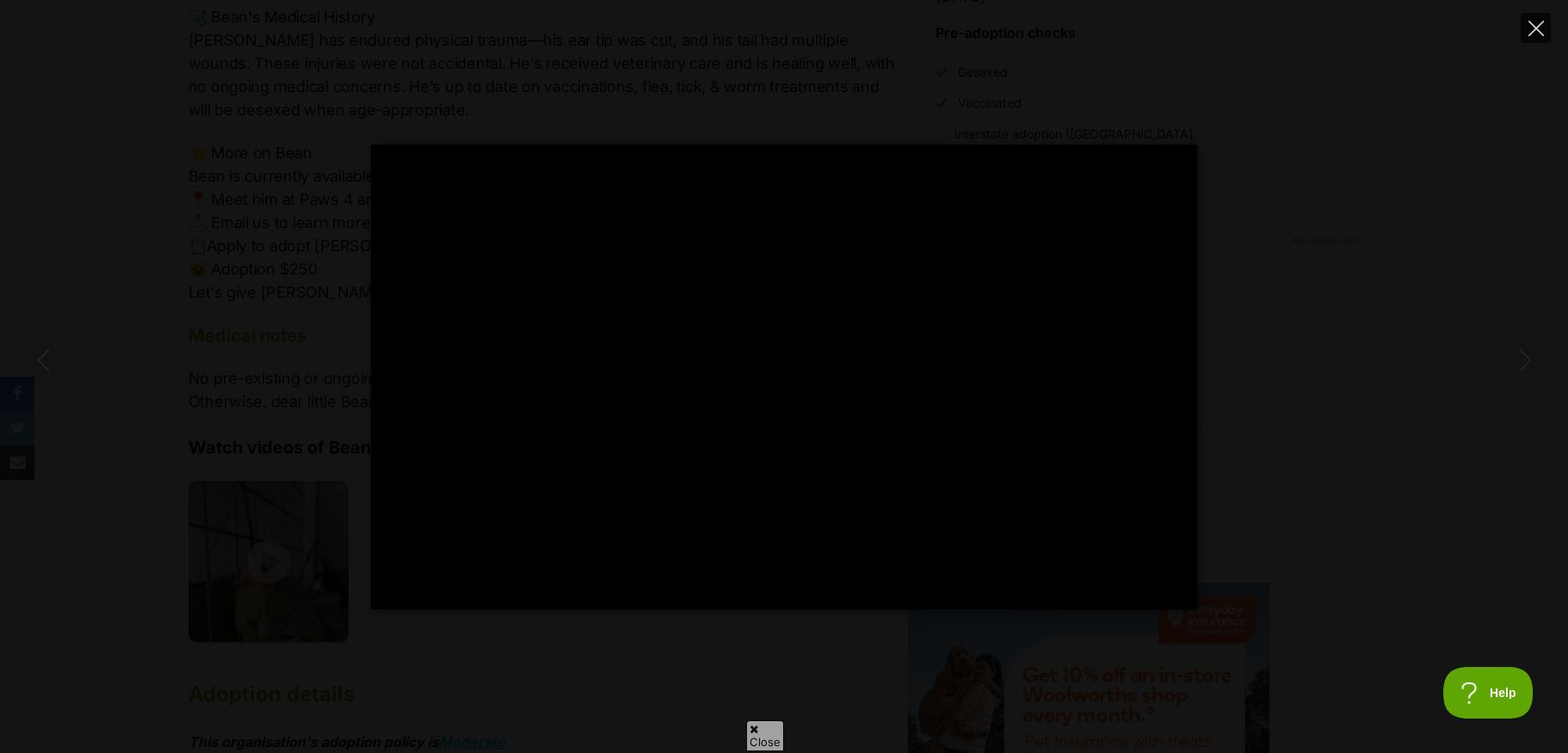
click at [1528, 22] on icon "Close" at bounding box center [1536, 28] width 16 height 16
type input "42.81"
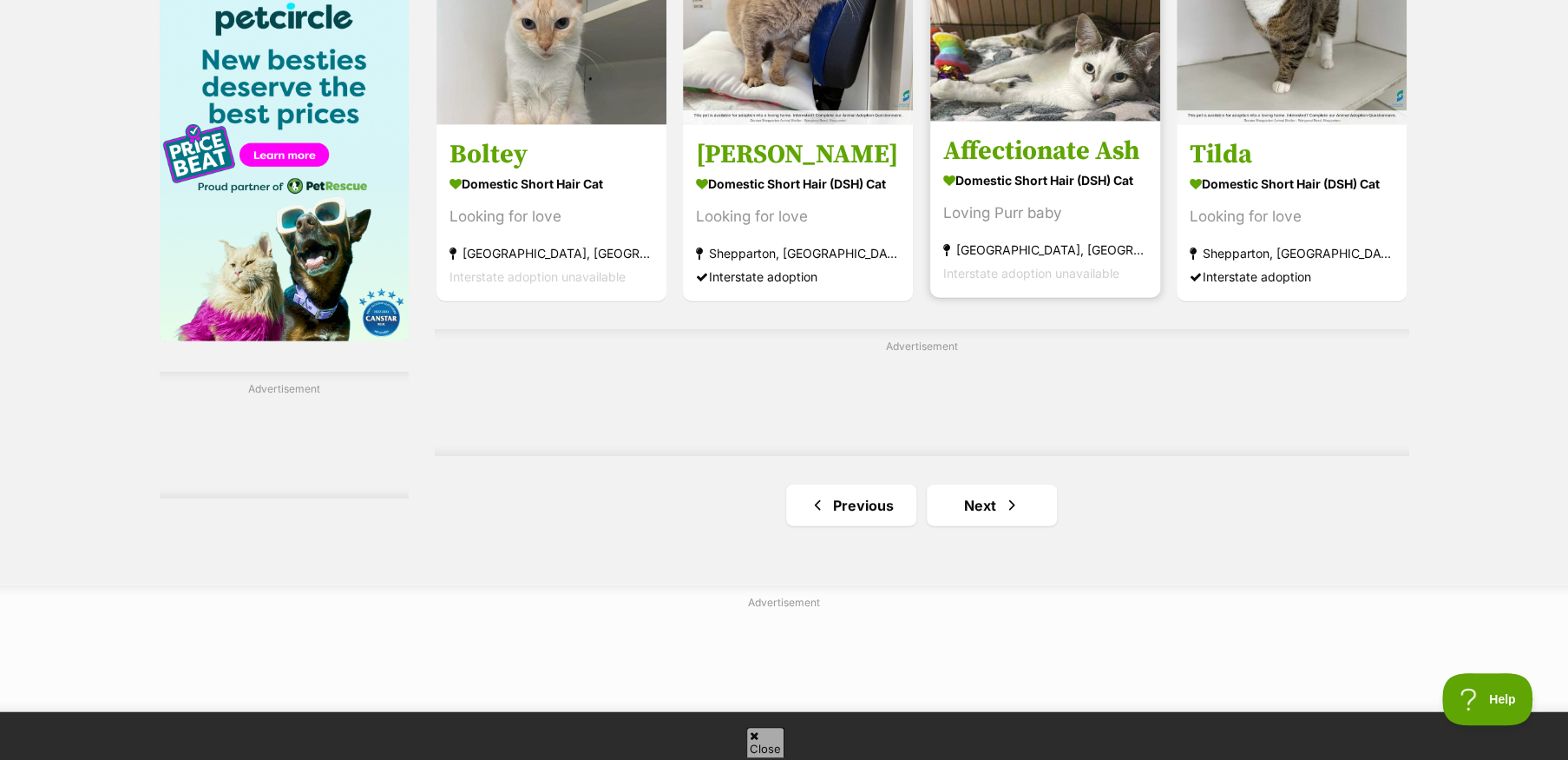
scroll to position [2778, 0]
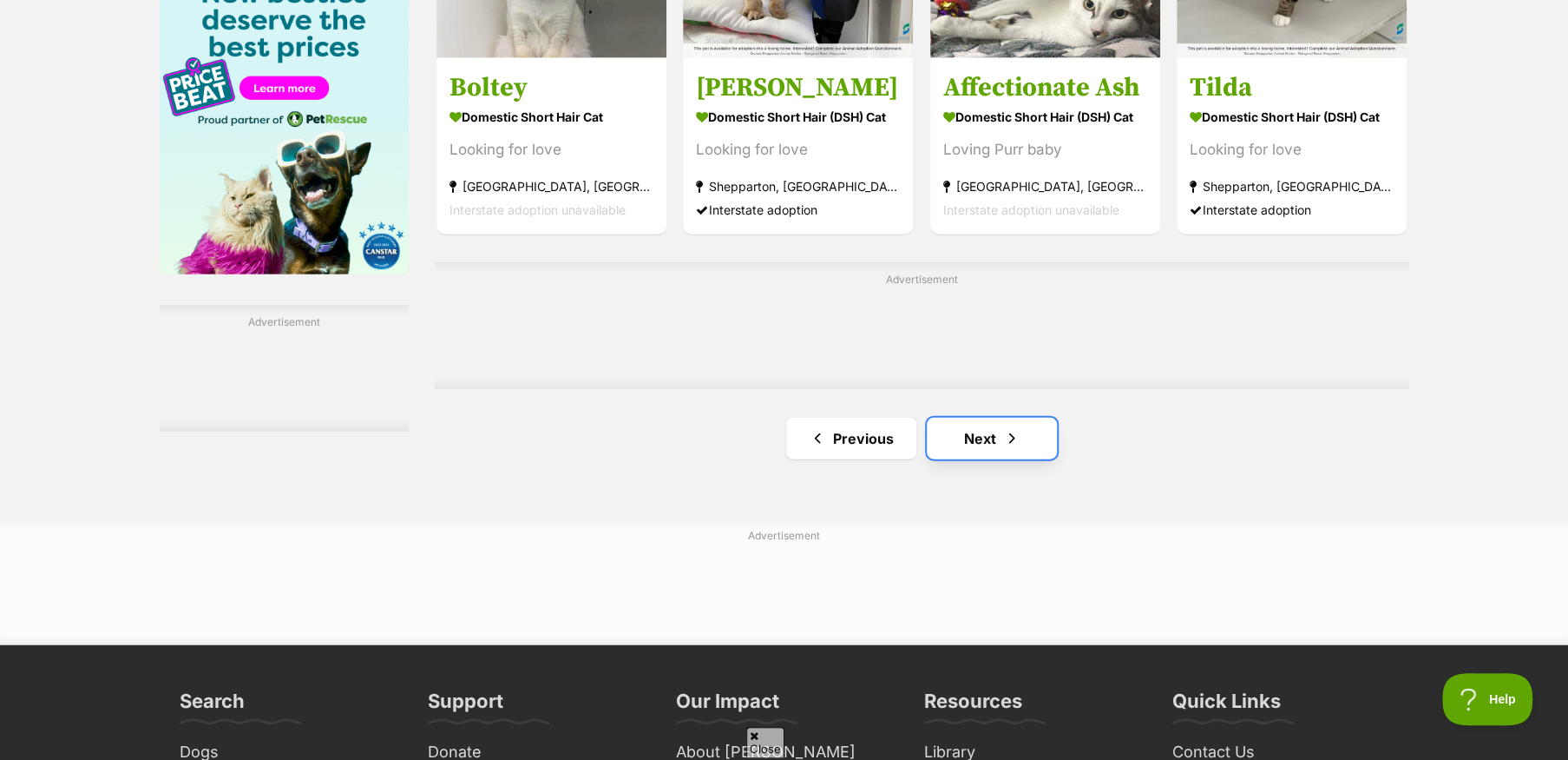
click at [983, 437] on link "Next" at bounding box center [992, 438] width 131 height 42
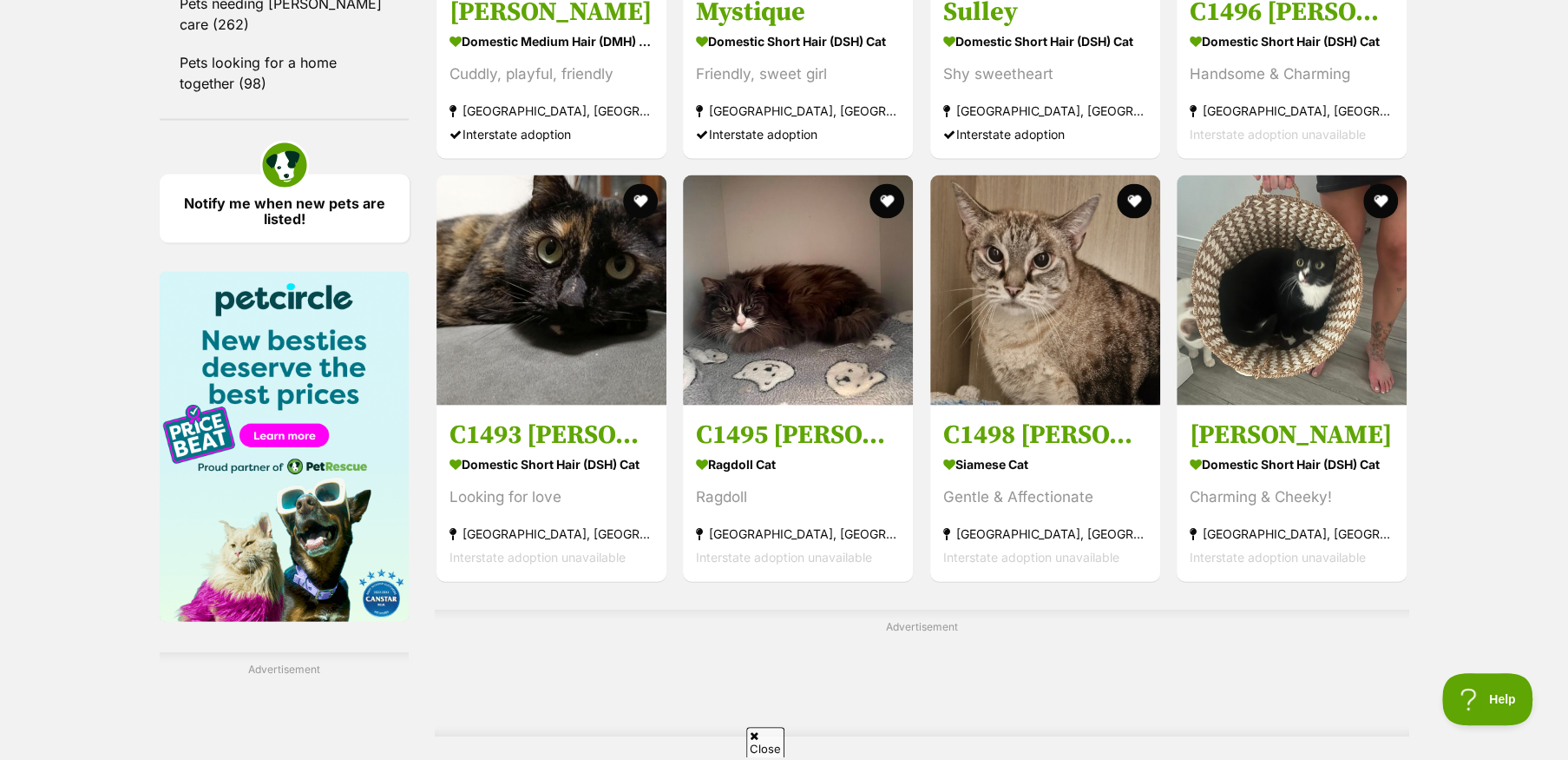
scroll to position [2865, 0]
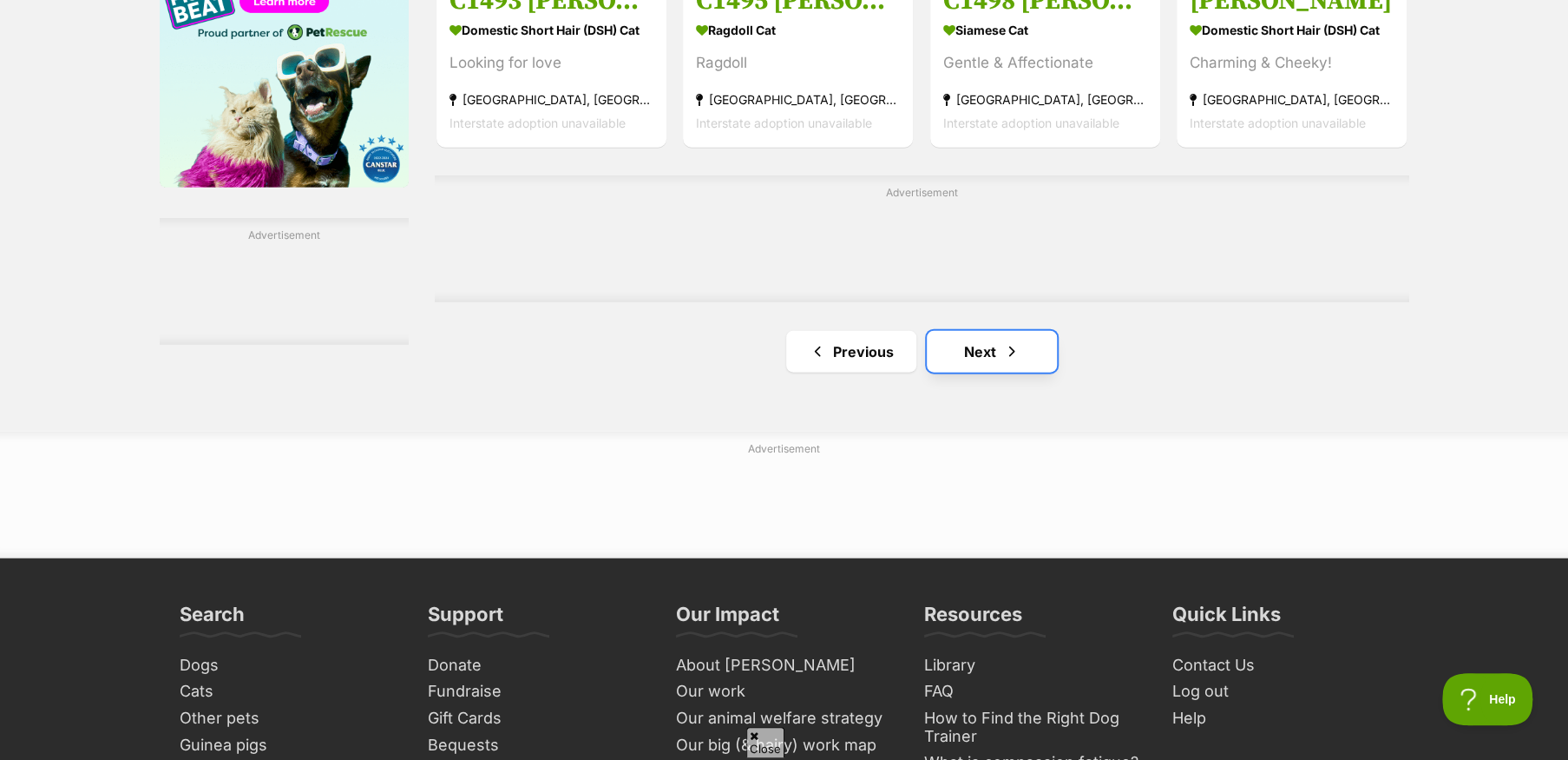
click at [983, 356] on link "Next" at bounding box center [992, 352] width 131 height 42
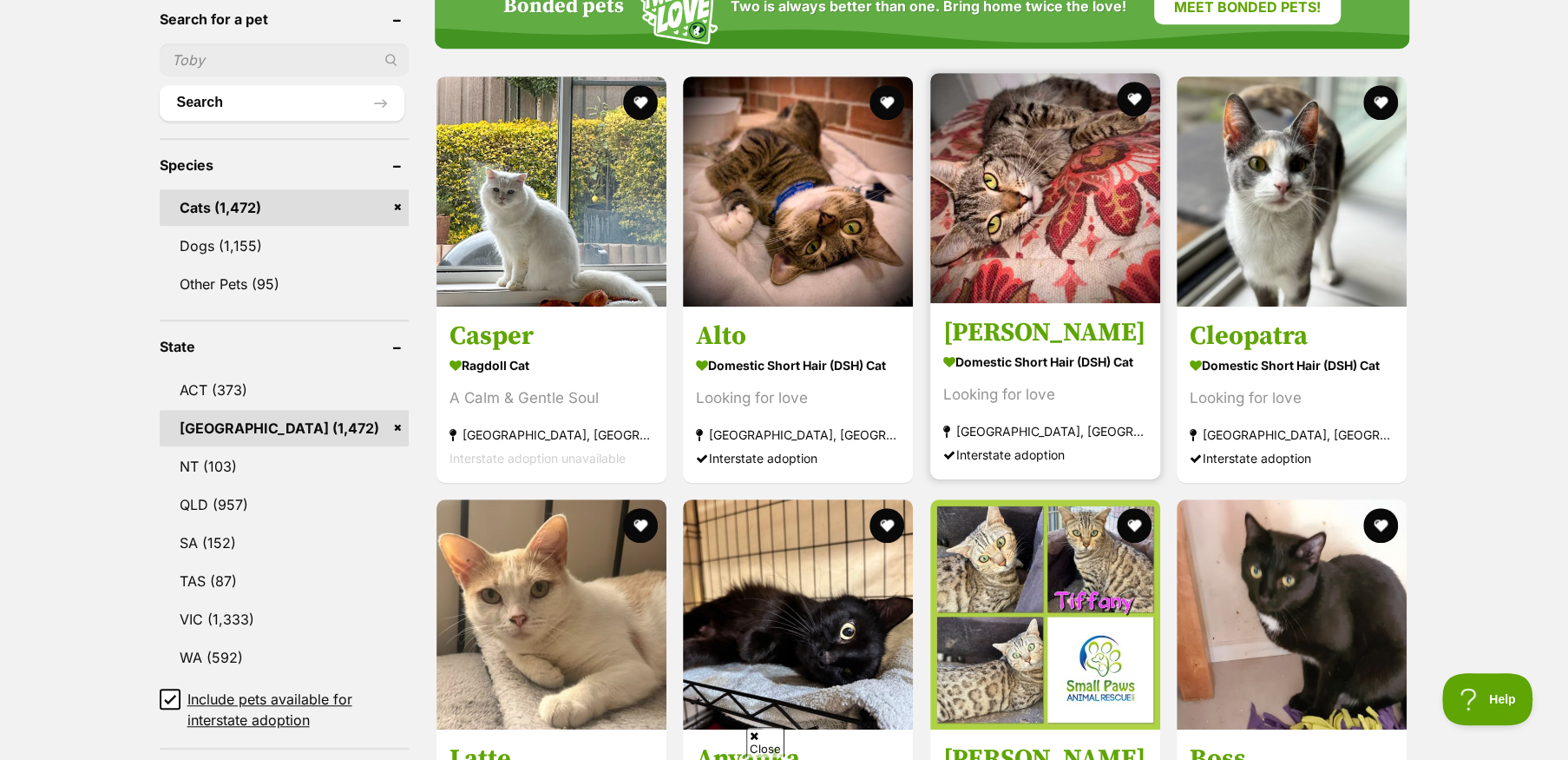
scroll to position [608, 0]
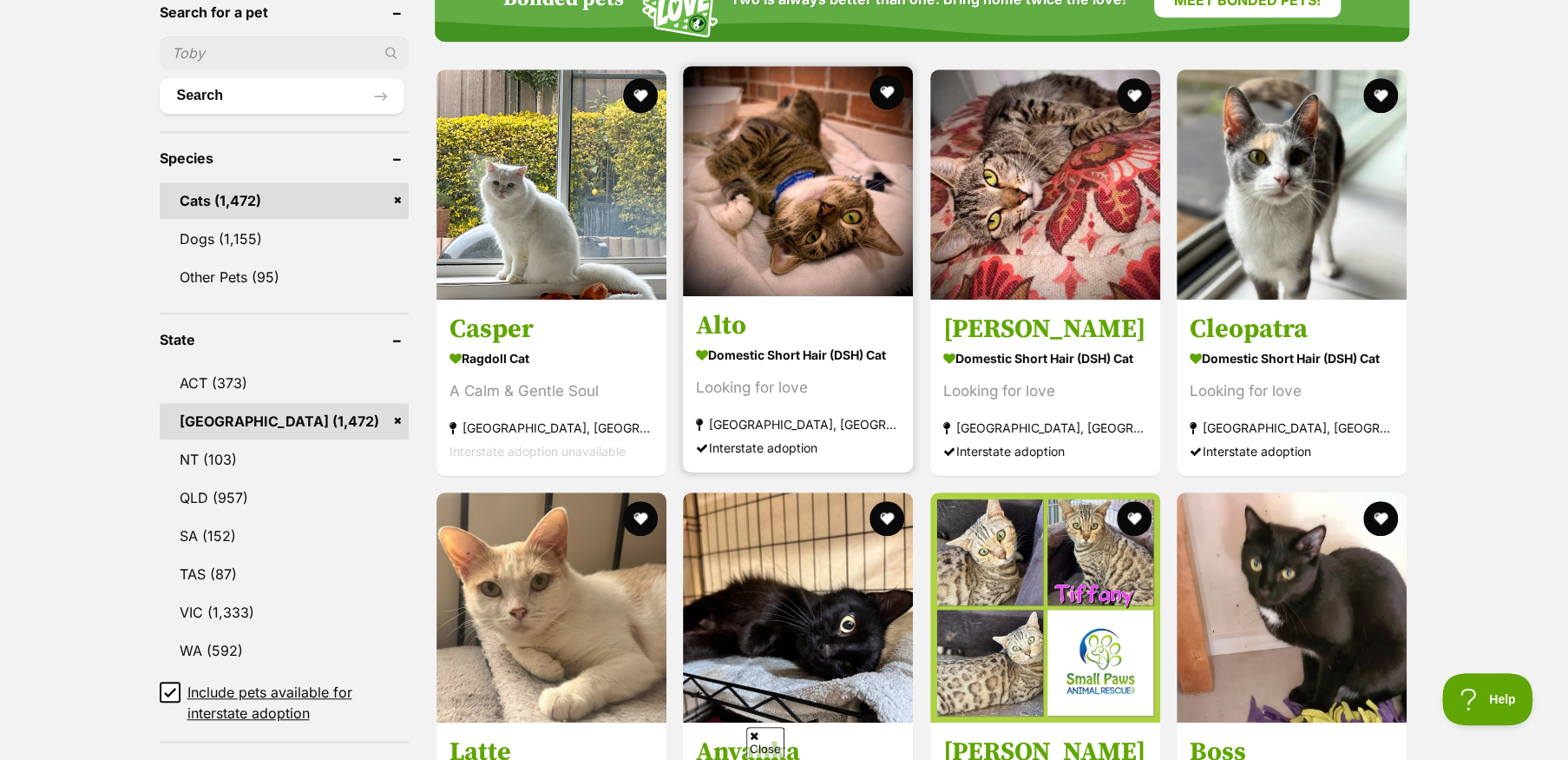
click at [777, 218] on img at bounding box center [798, 181] width 230 height 230
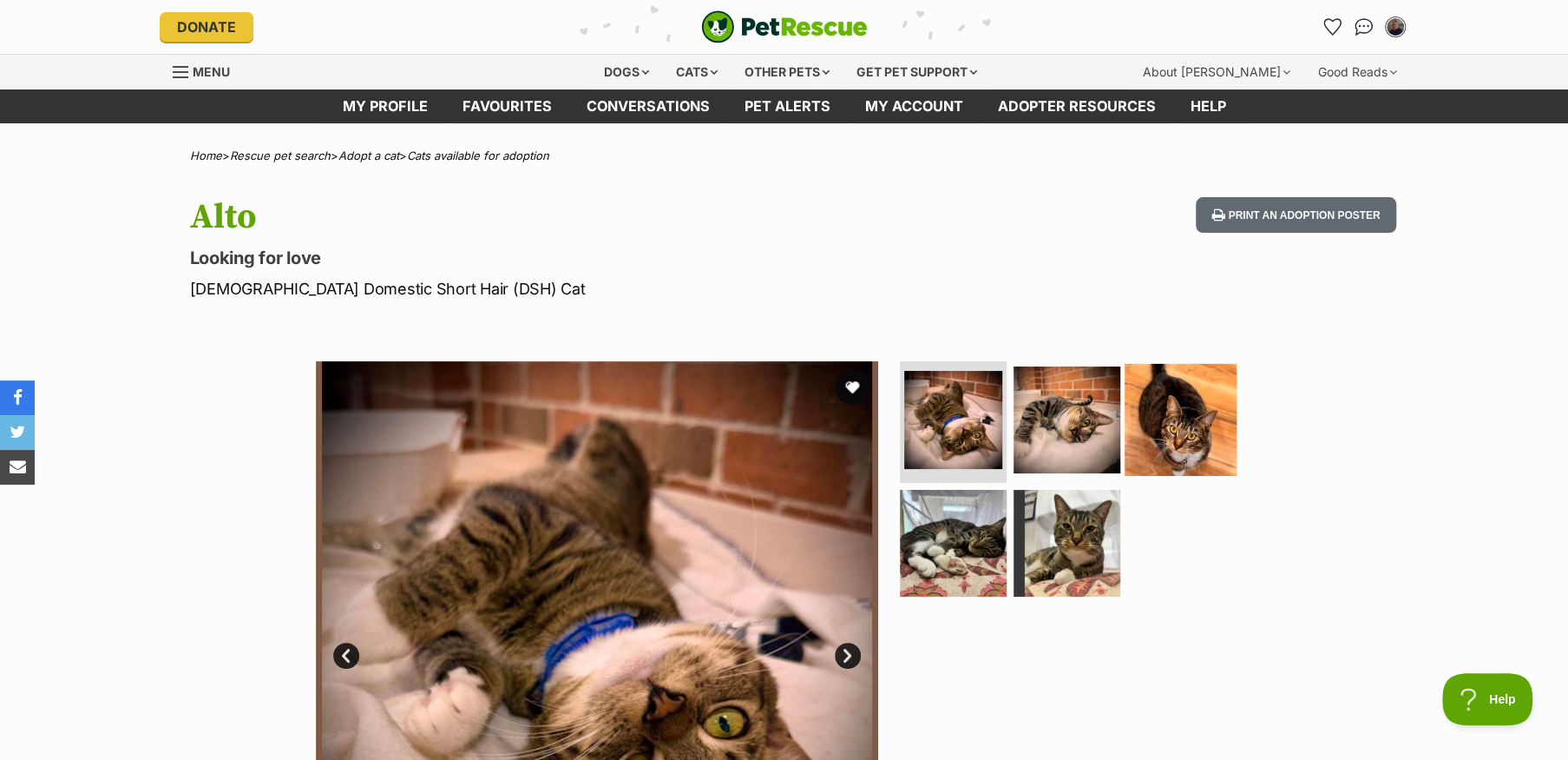
click at [1164, 435] on img at bounding box center [1180, 420] width 112 height 112
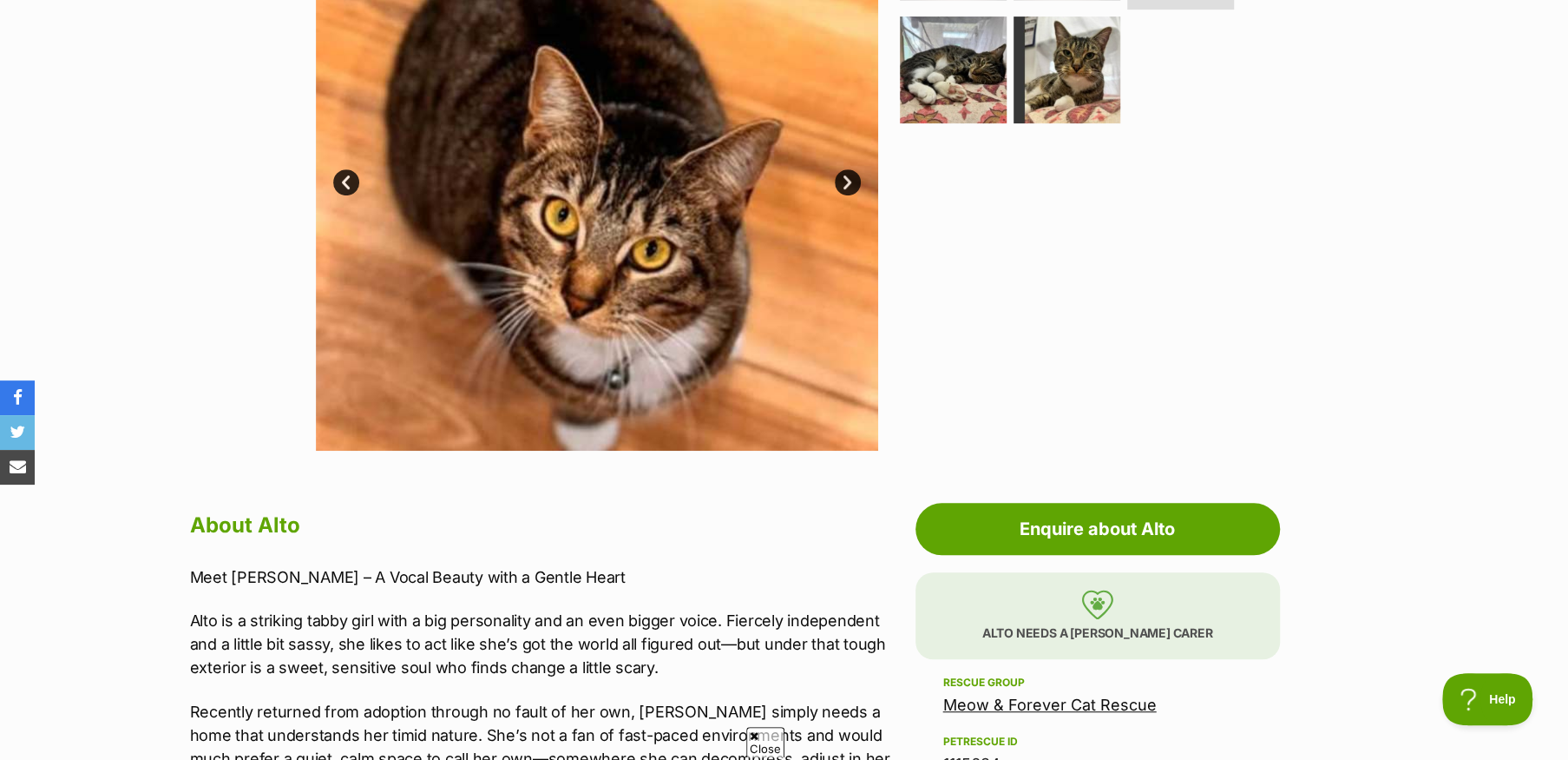
scroll to position [434, 0]
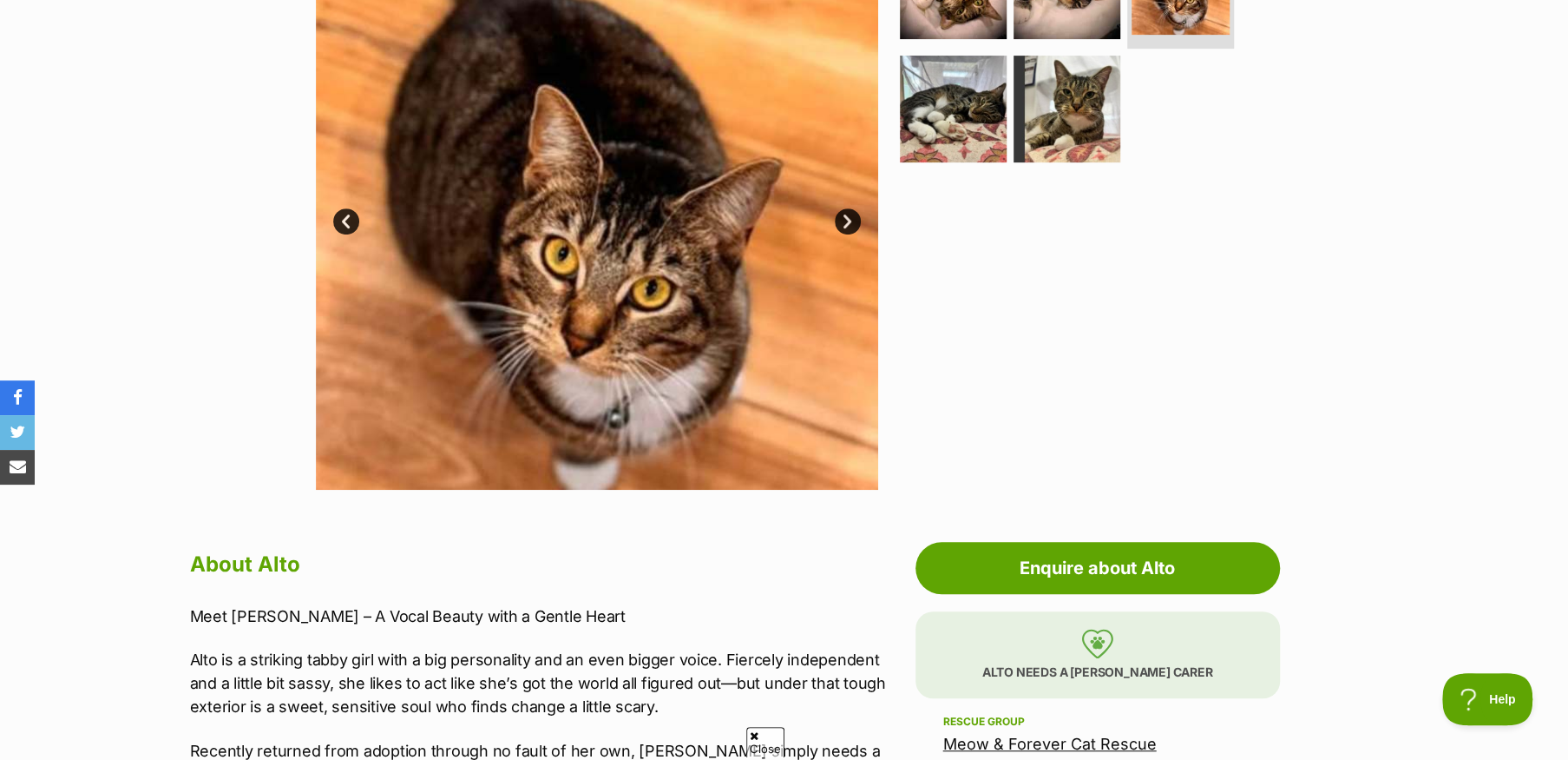
click at [846, 214] on link "Next" at bounding box center [847, 221] width 26 height 26
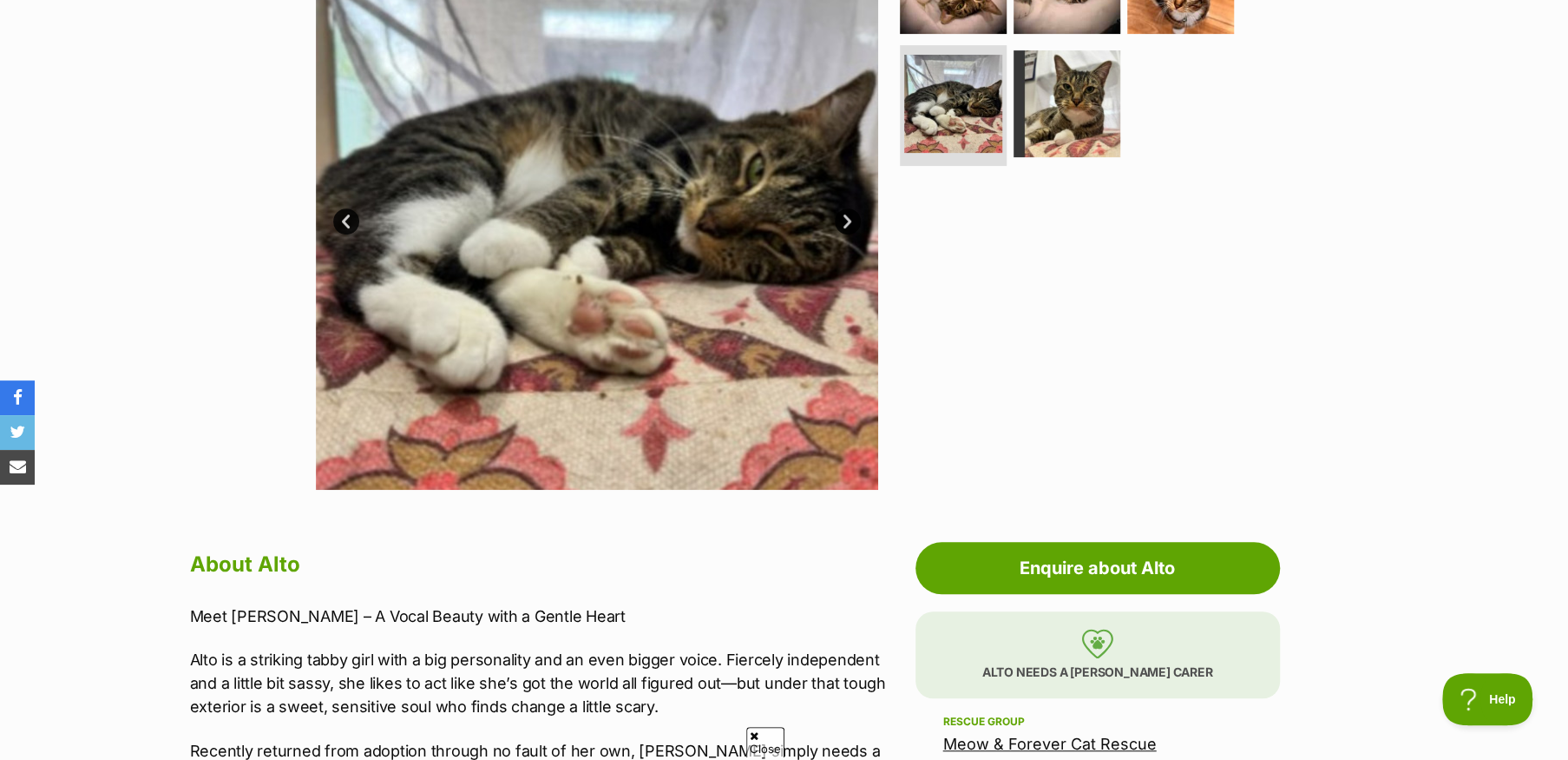
click at [846, 220] on link "Next" at bounding box center [847, 221] width 26 height 26
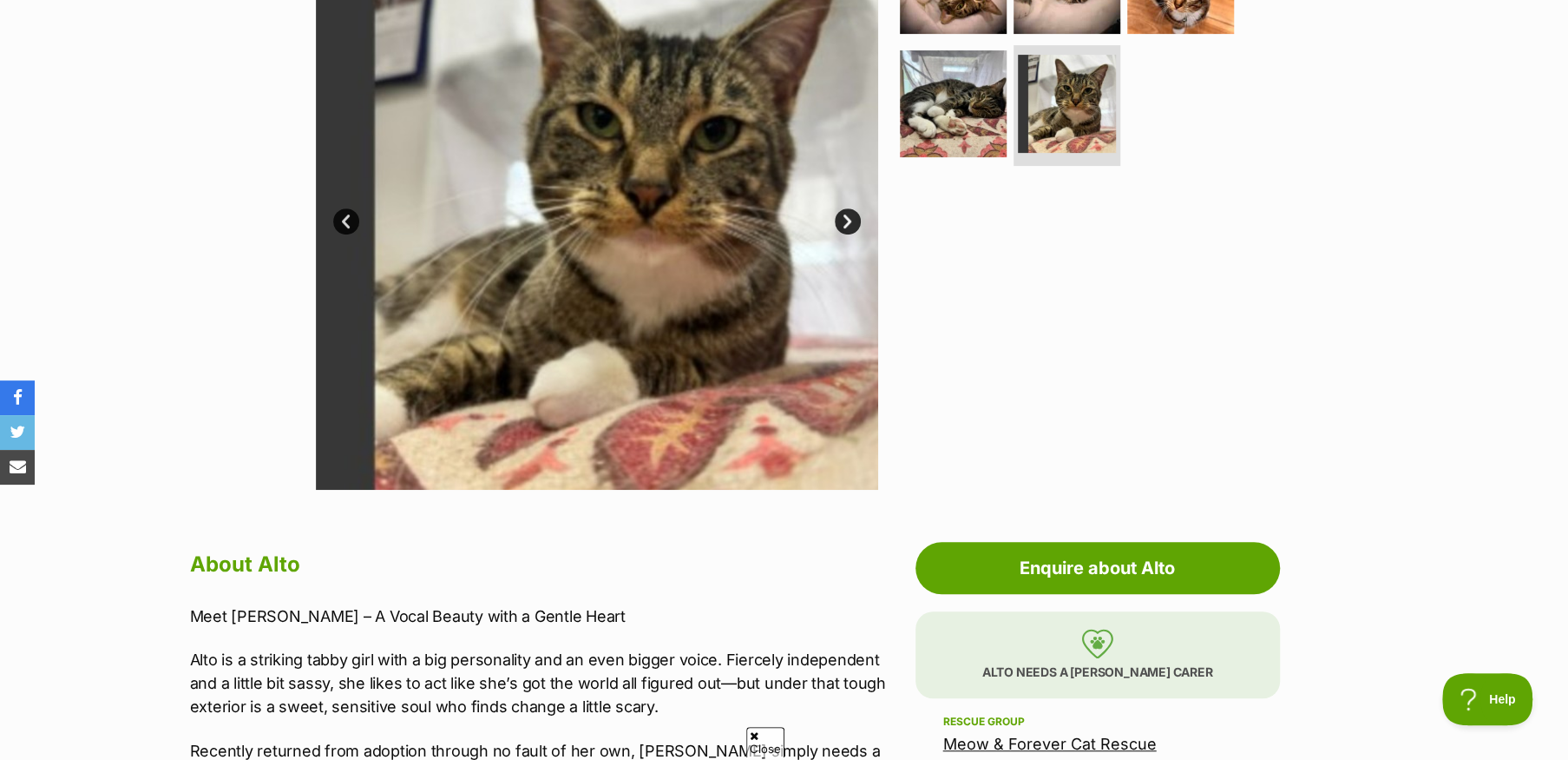
click at [846, 220] on link "Next" at bounding box center [847, 221] width 26 height 26
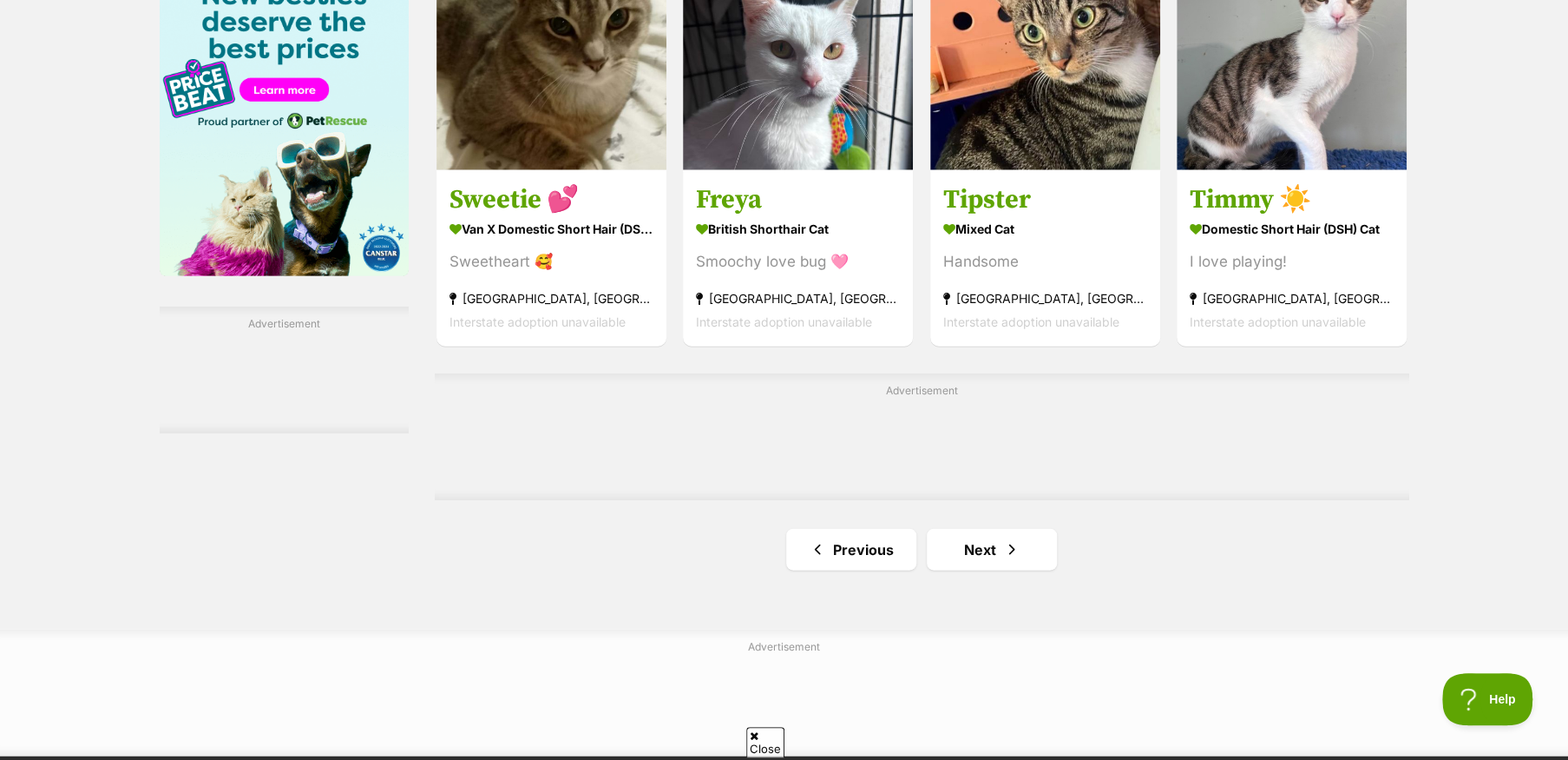
scroll to position [2778, 0]
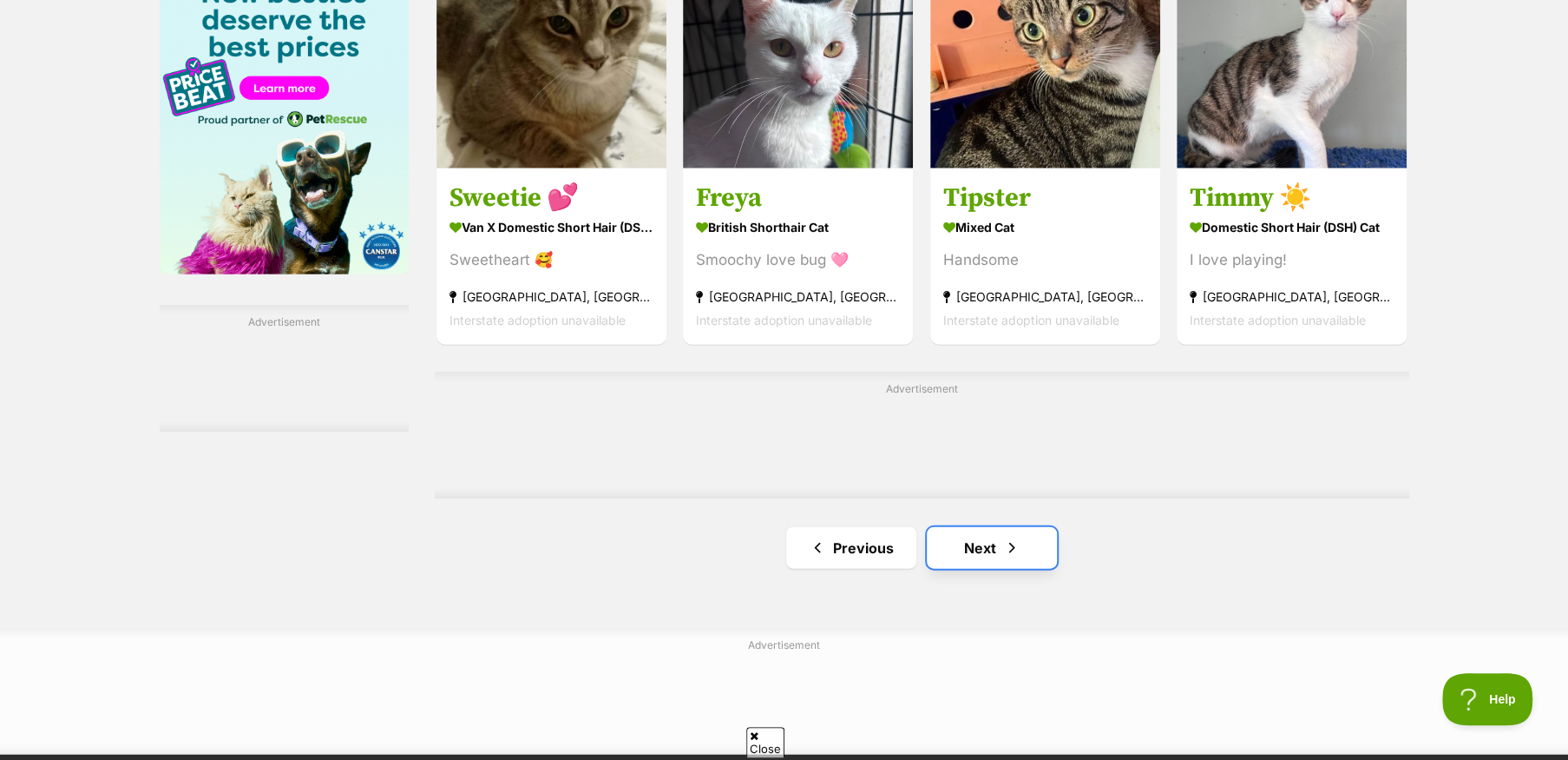
click at [975, 550] on link "Next" at bounding box center [992, 547] width 131 height 42
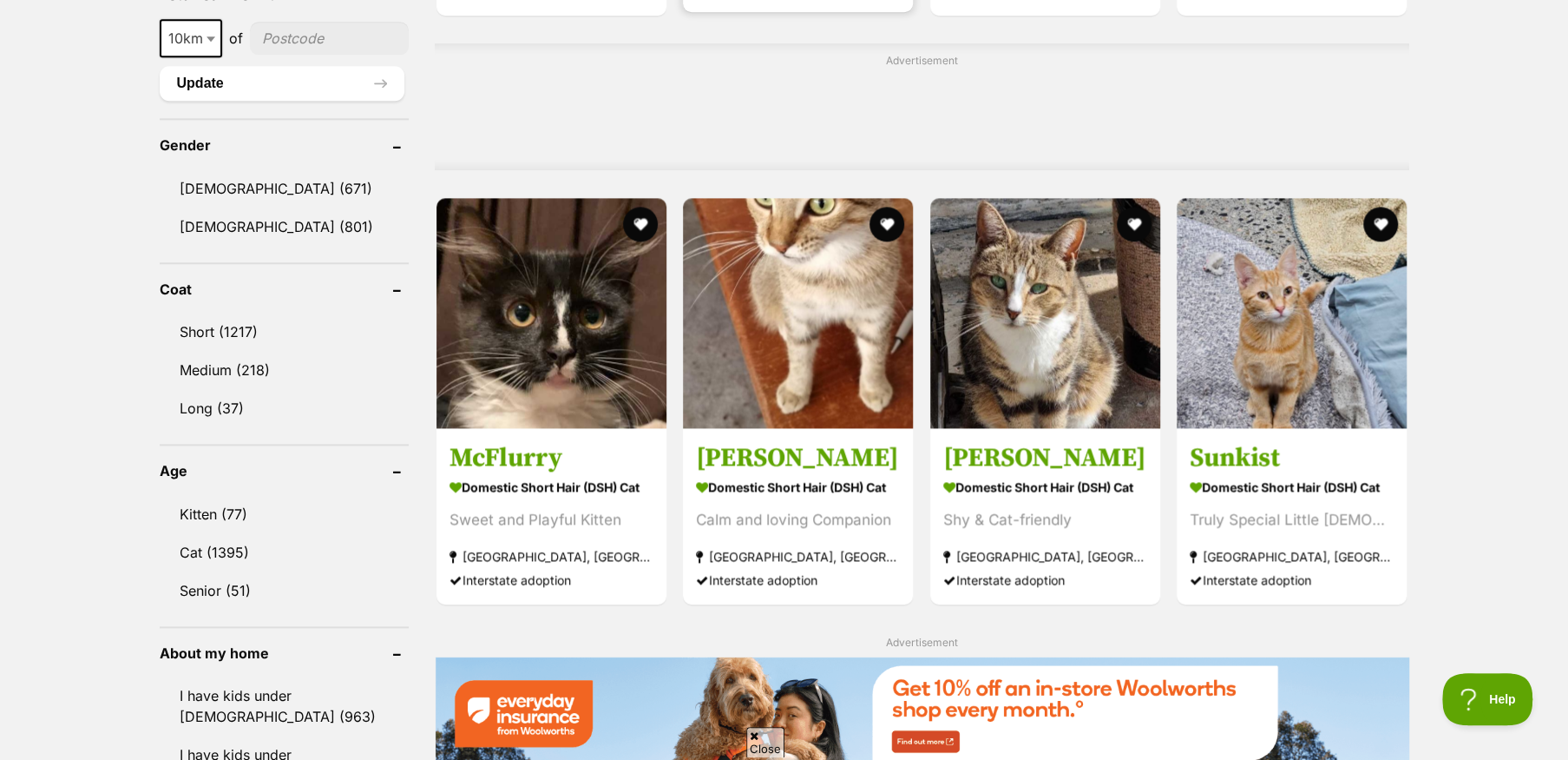
scroll to position [1389, 0]
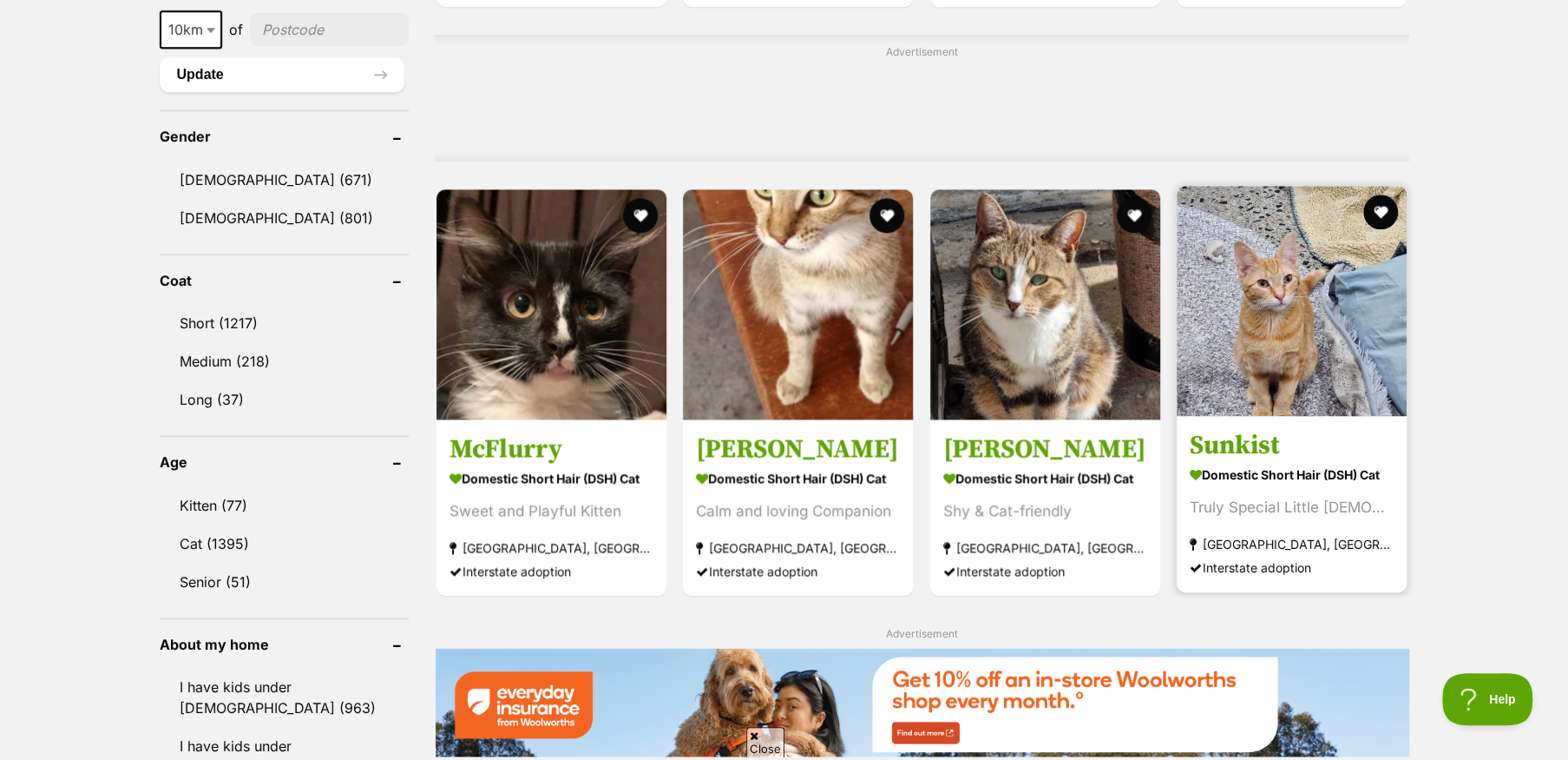
click at [1309, 317] on img at bounding box center [1291, 300] width 230 height 230
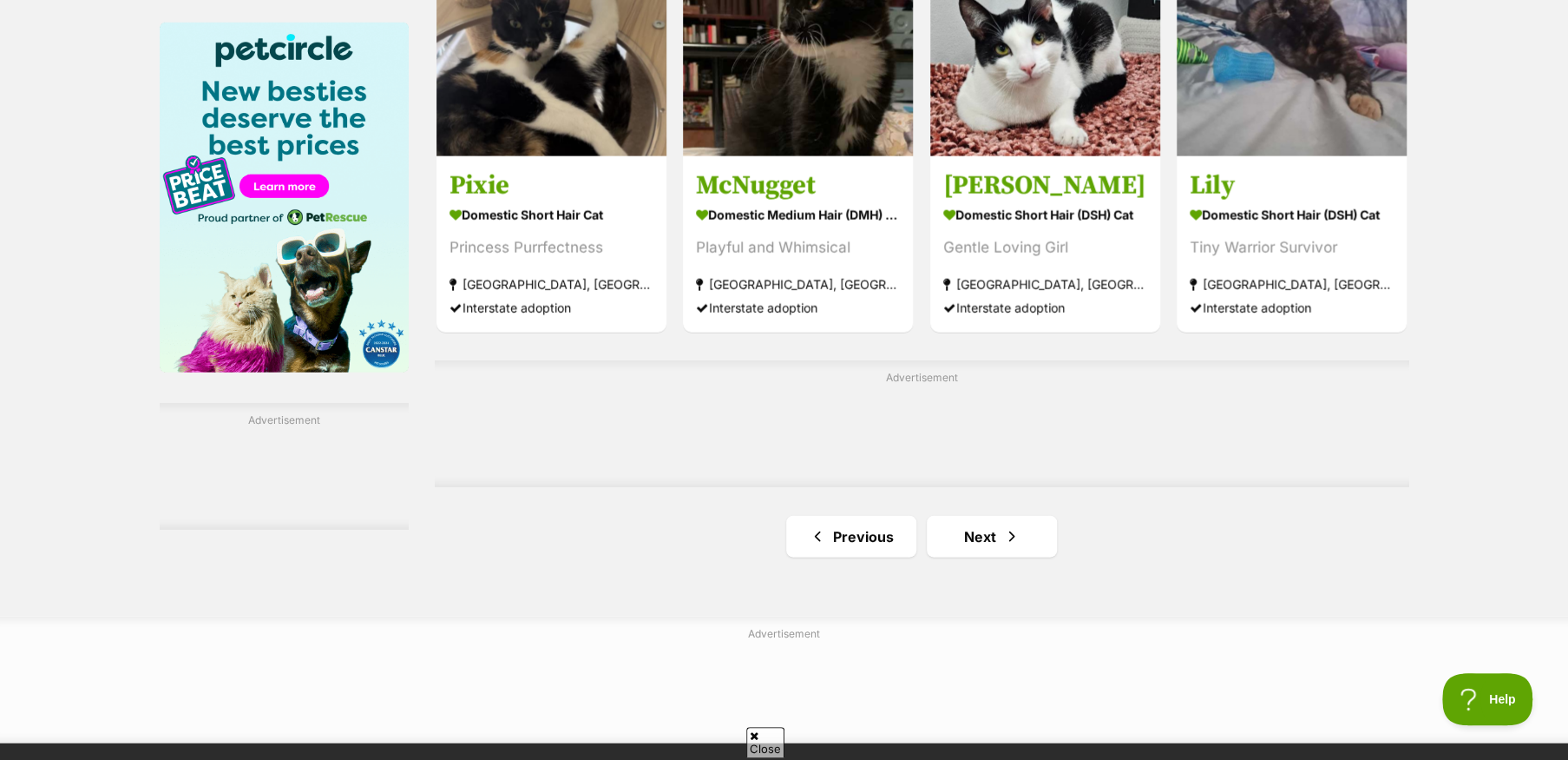
scroll to position [2691, 0]
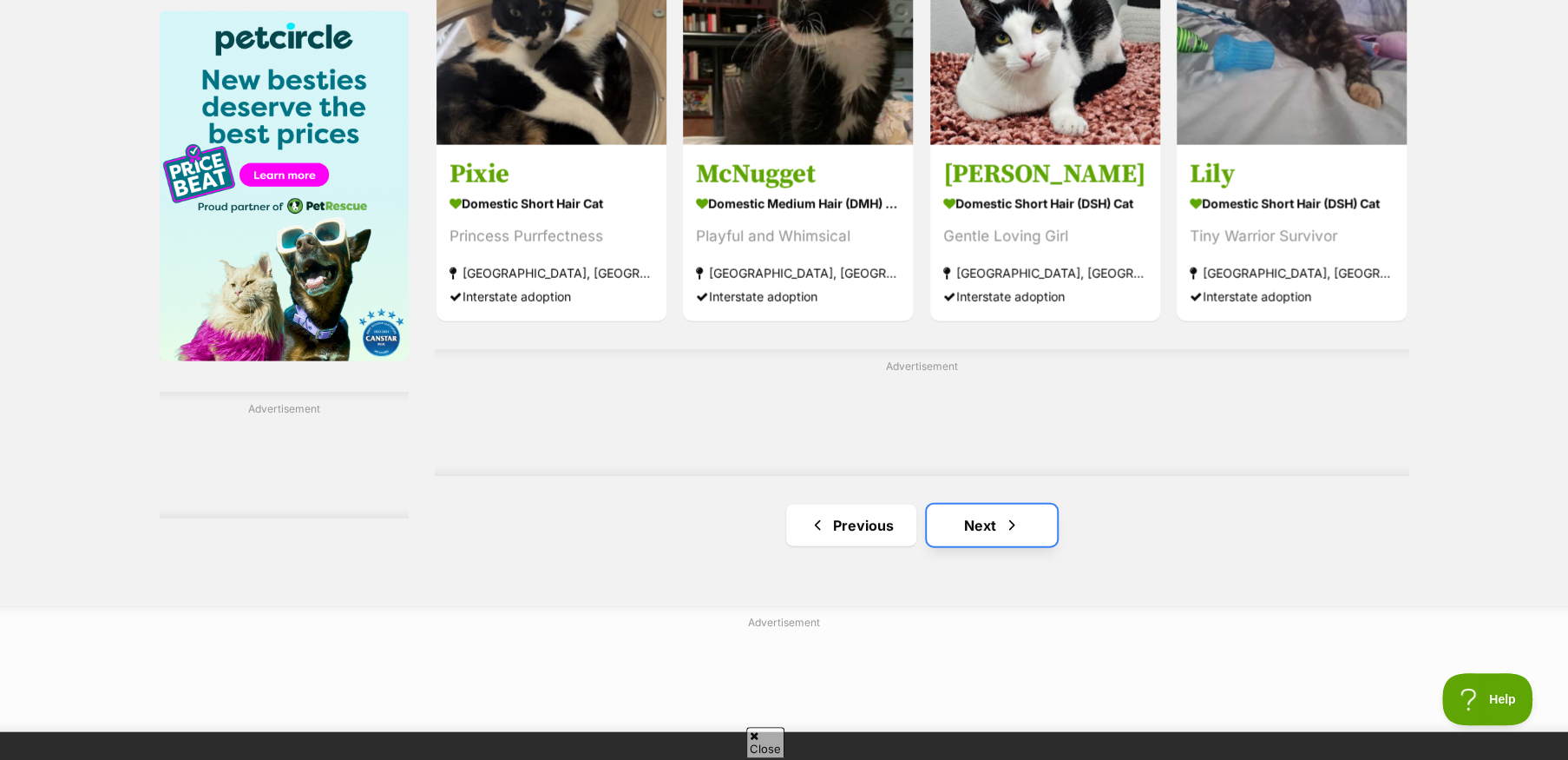
click at [988, 531] on link "Next" at bounding box center [992, 525] width 131 height 42
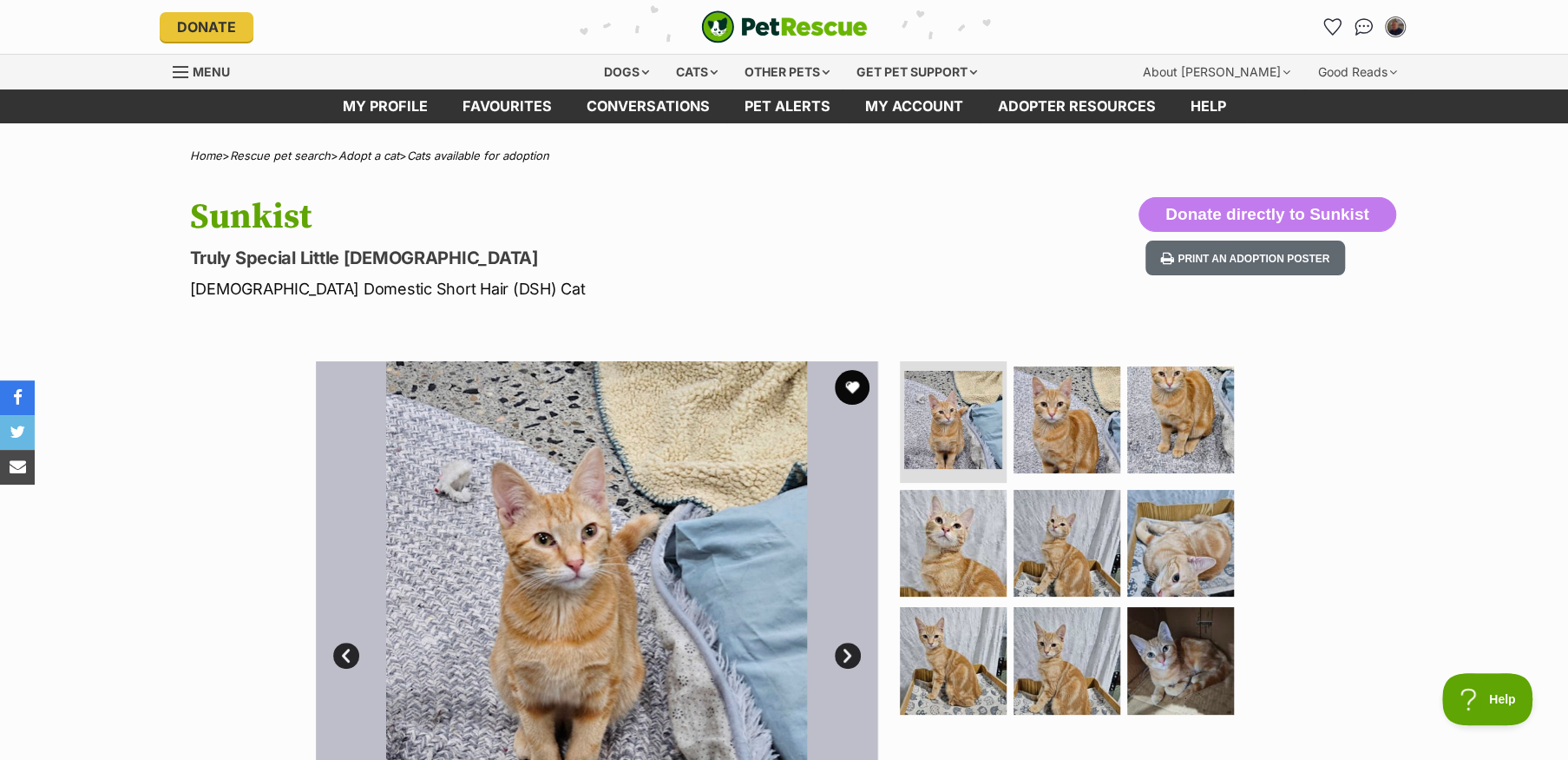
click at [609, 580] on img at bounding box center [597, 642] width 562 height 562
click at [846, 651] on link "Next" at bounding box center [847, 656] width 26 height 26
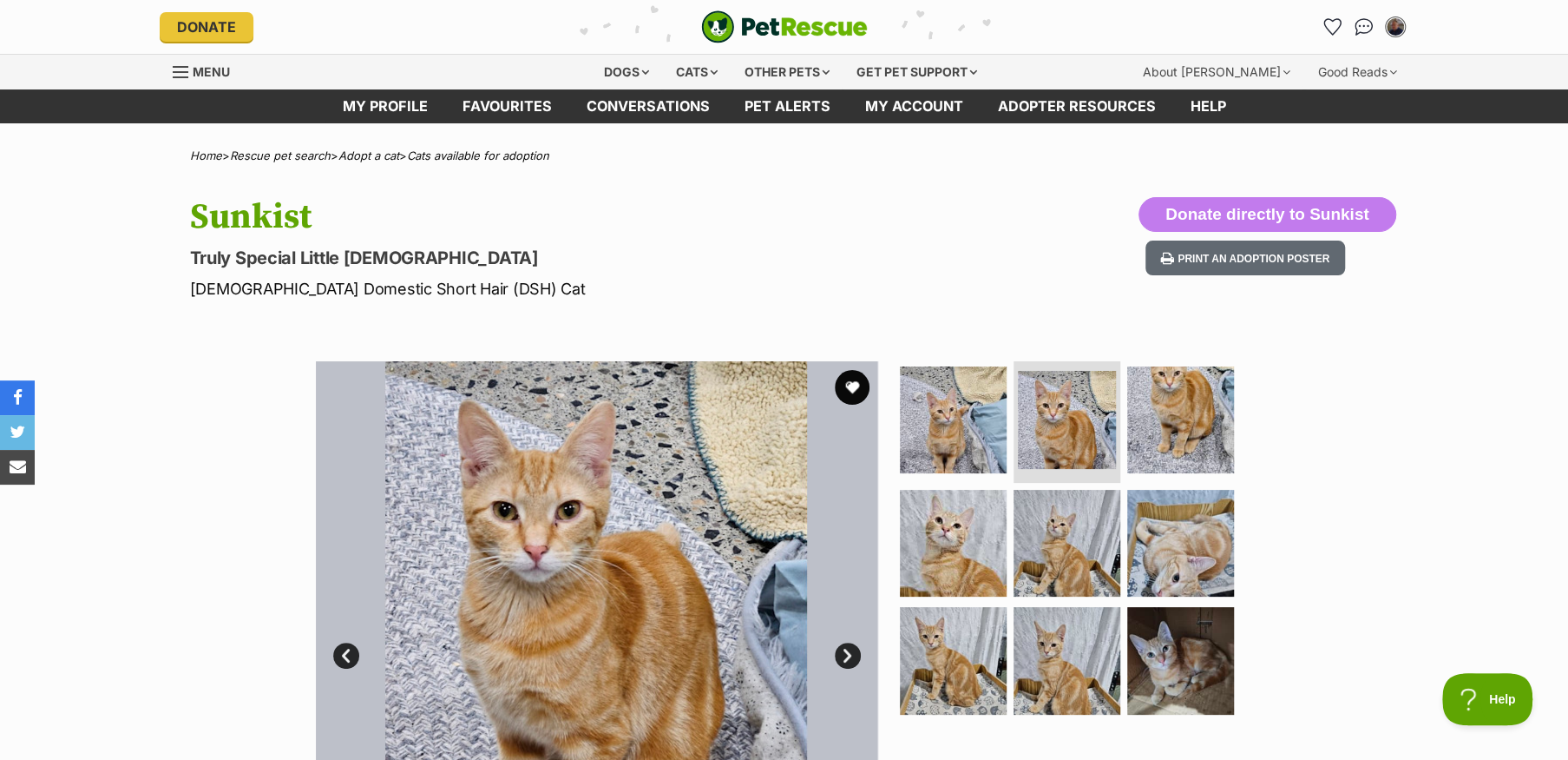
click at [846, 650] on link "Next" at bounding box center [847, 656] width 26 height 26
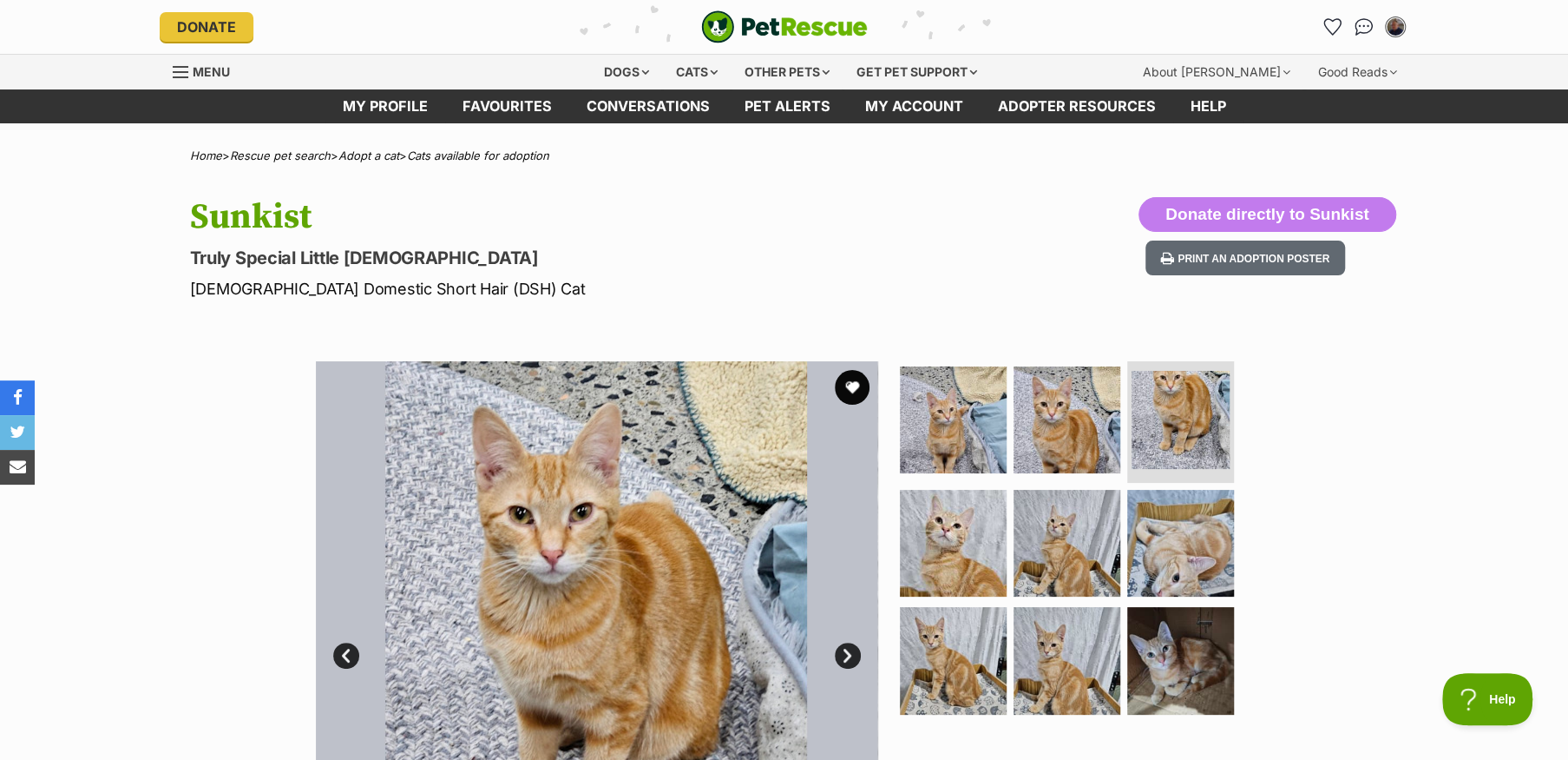
click at [846, 650] on link "Next" at bounding box center [847, 656] width 26 height 26
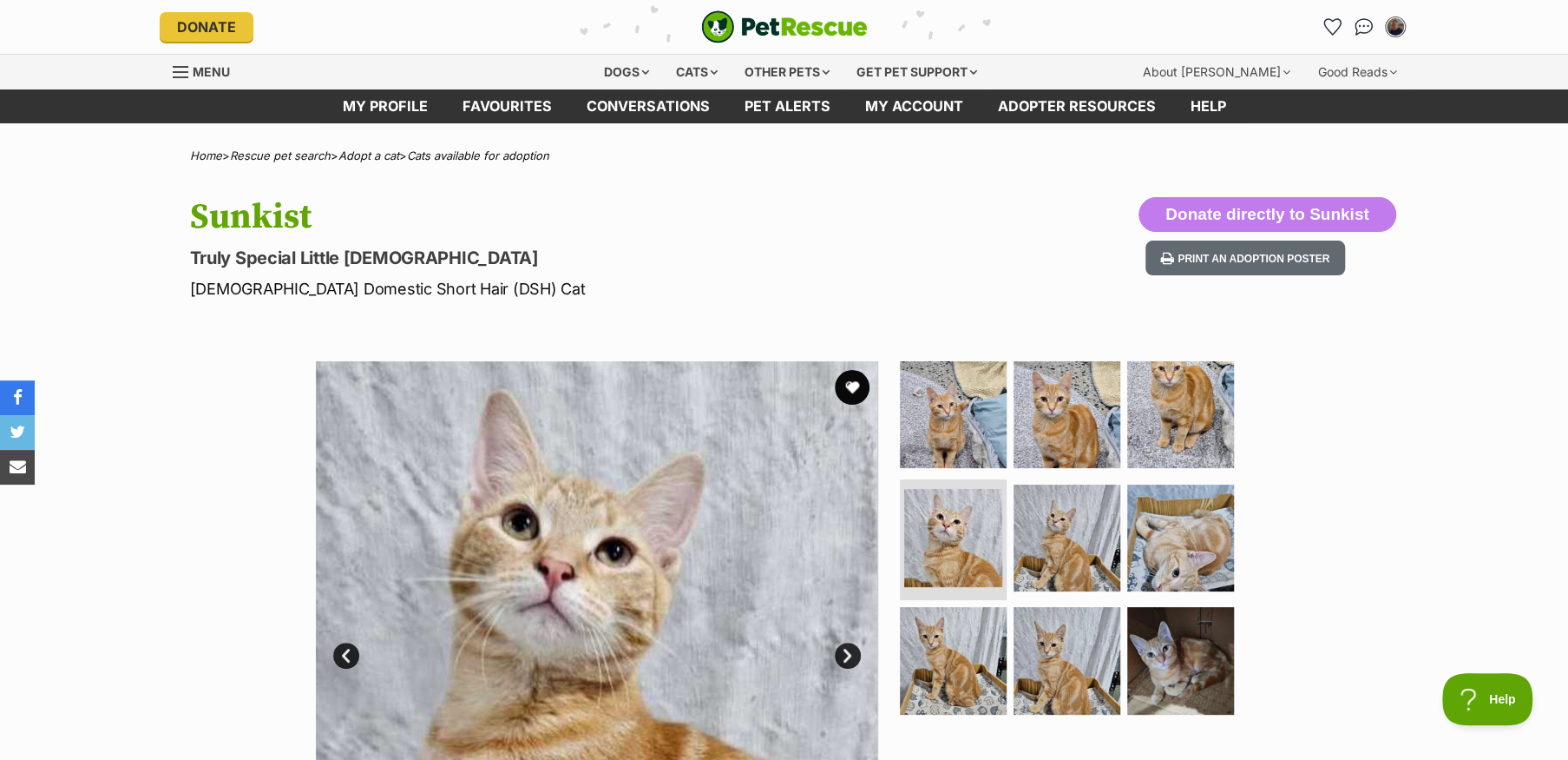
click at [846, 650] on link "Next" at bounding box center [847, 656] width 26 height 26
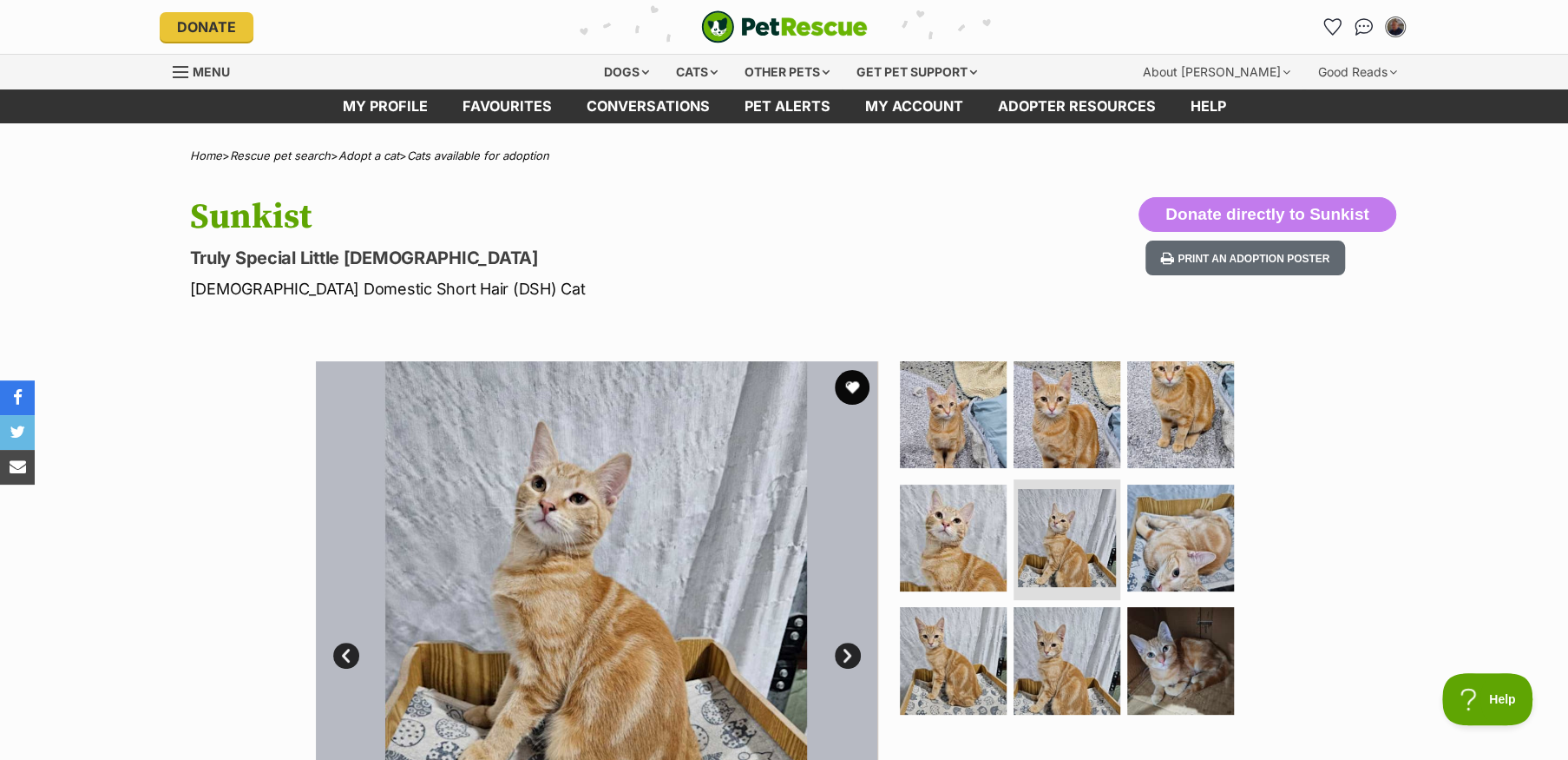
click at [846, 650] on link "Next" at bounding box center [847, 656] width 26 height 26
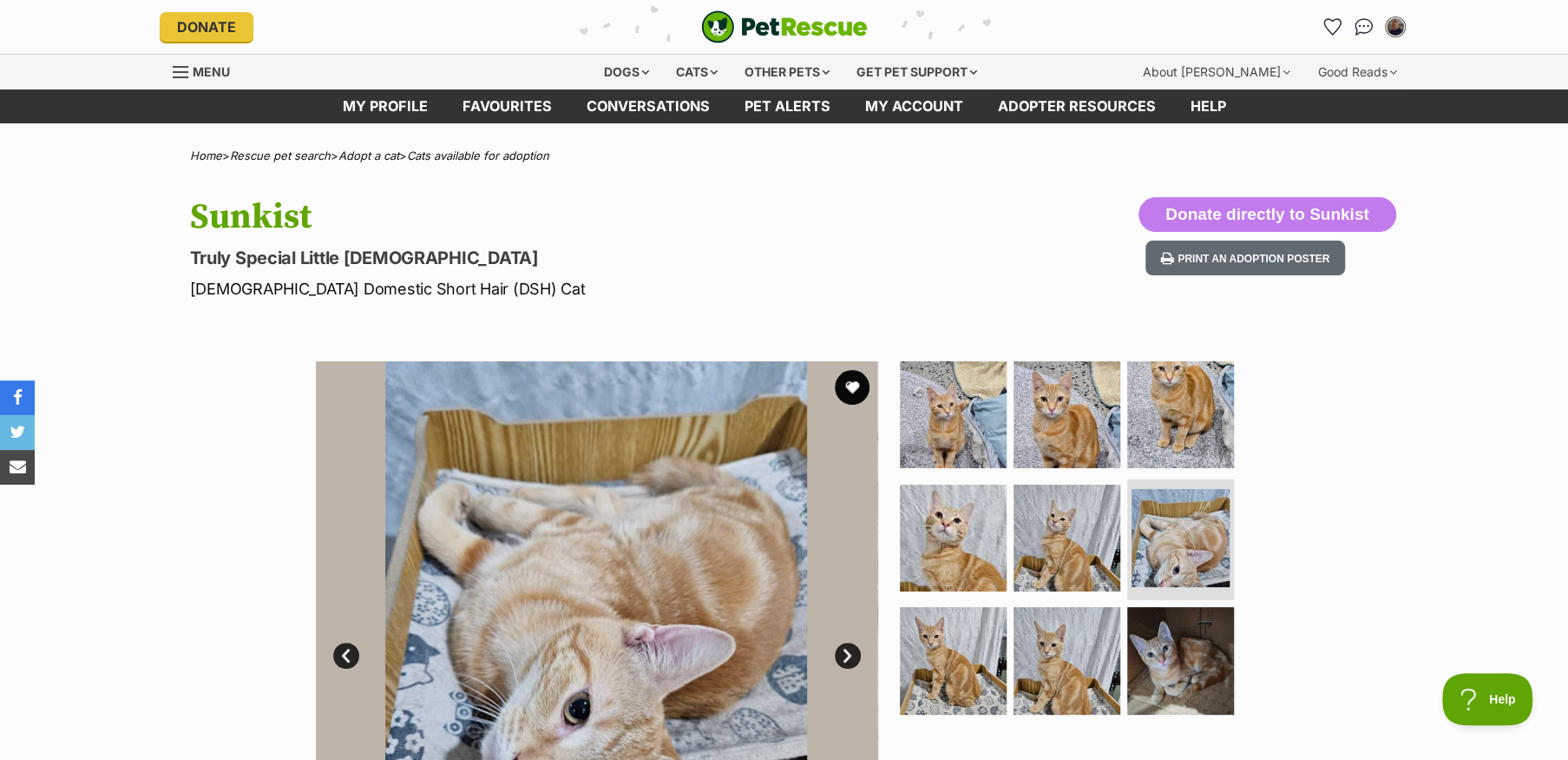
click at [846, 650] on link "Next" at bounding box center [847, 656] width 26 height 26
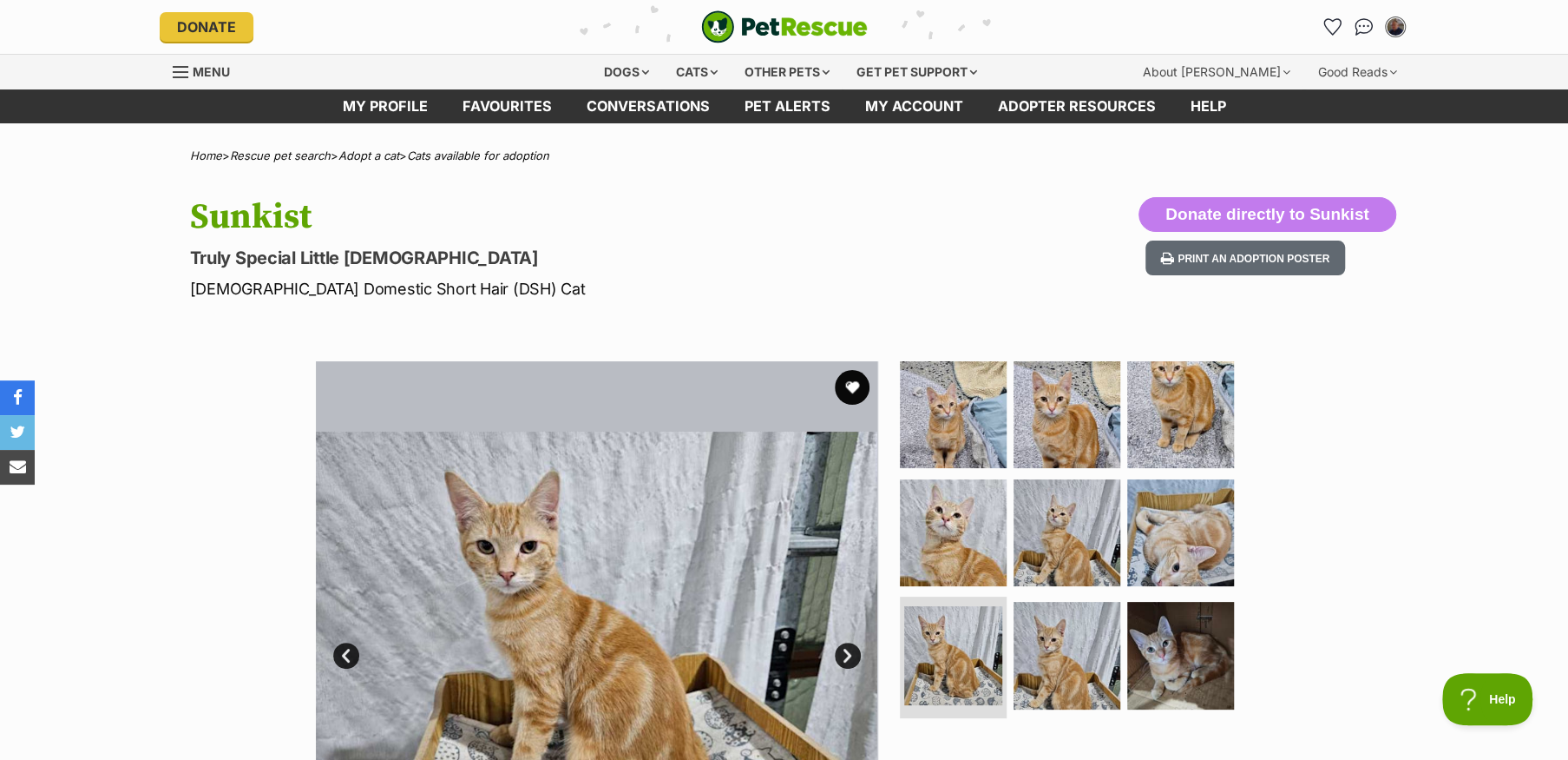
click at [846, 650] on link "Next" at bounding box center [847, 656] width 26 height 26
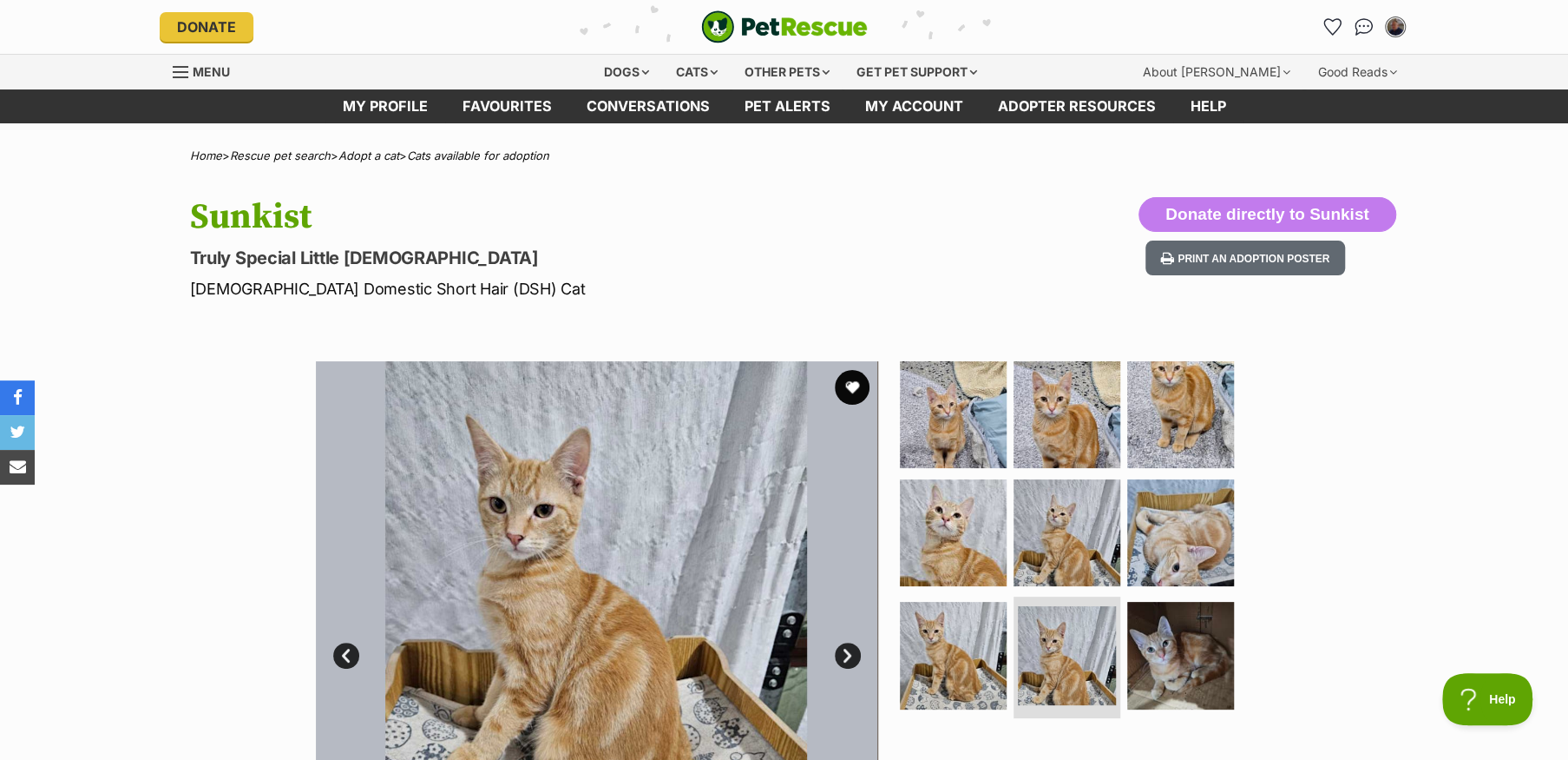
click at [846, 650] on link "Next" at bounding box center [847, 656] width 26 height 26
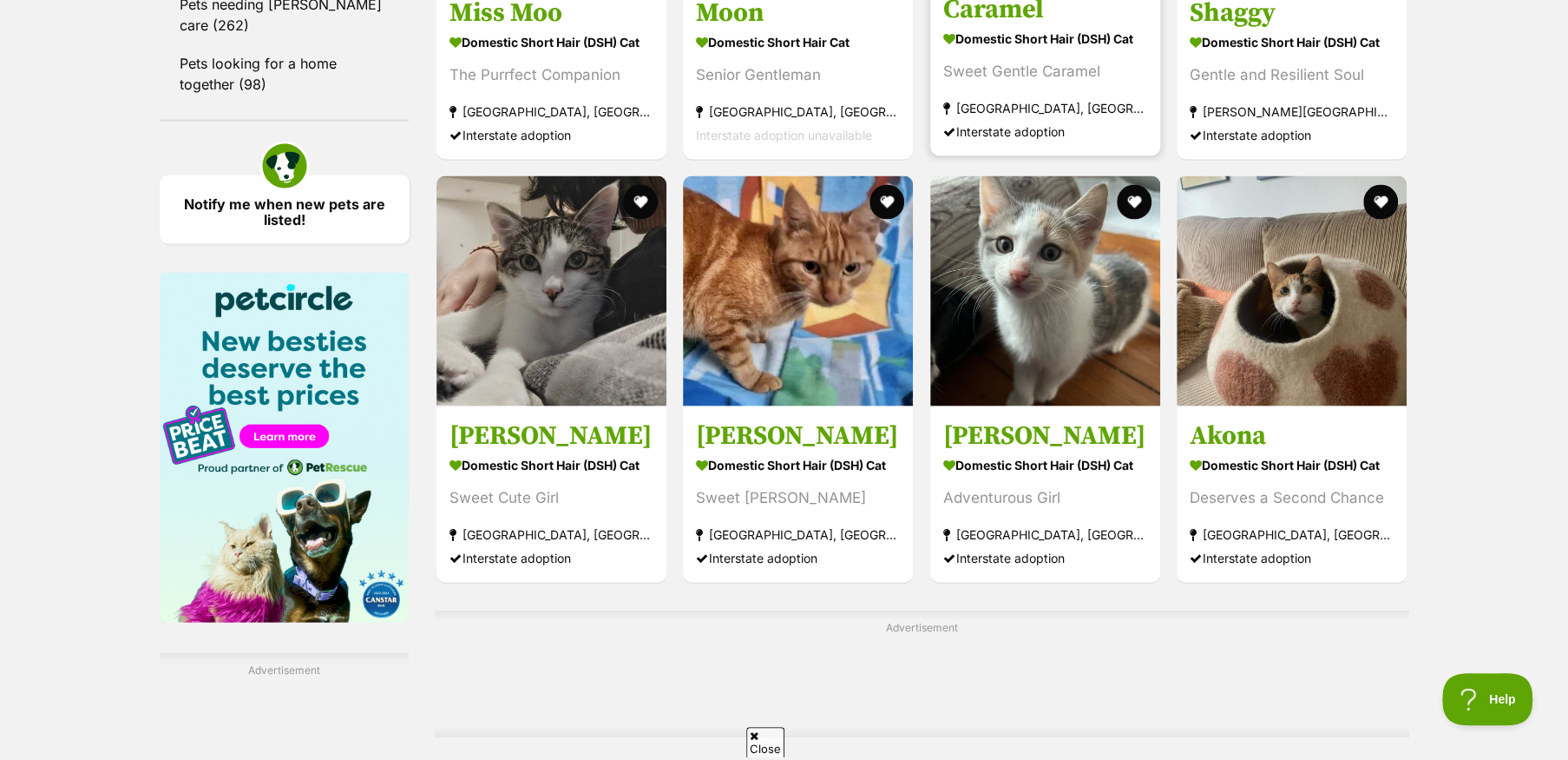
scroll to position [2430, 0]
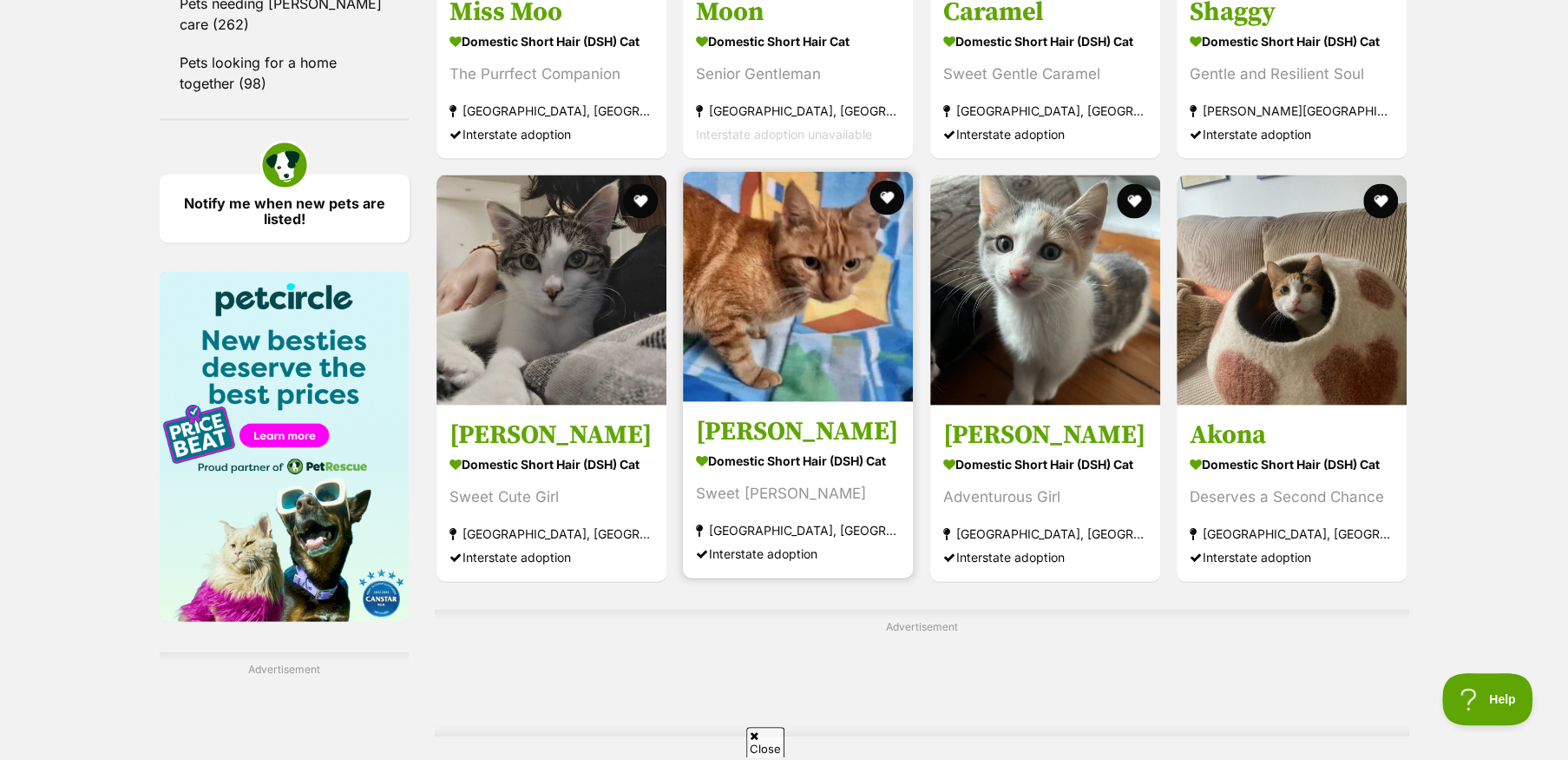
click at [765, 346] on img at bounding box center [798, 286] width 230 height 230
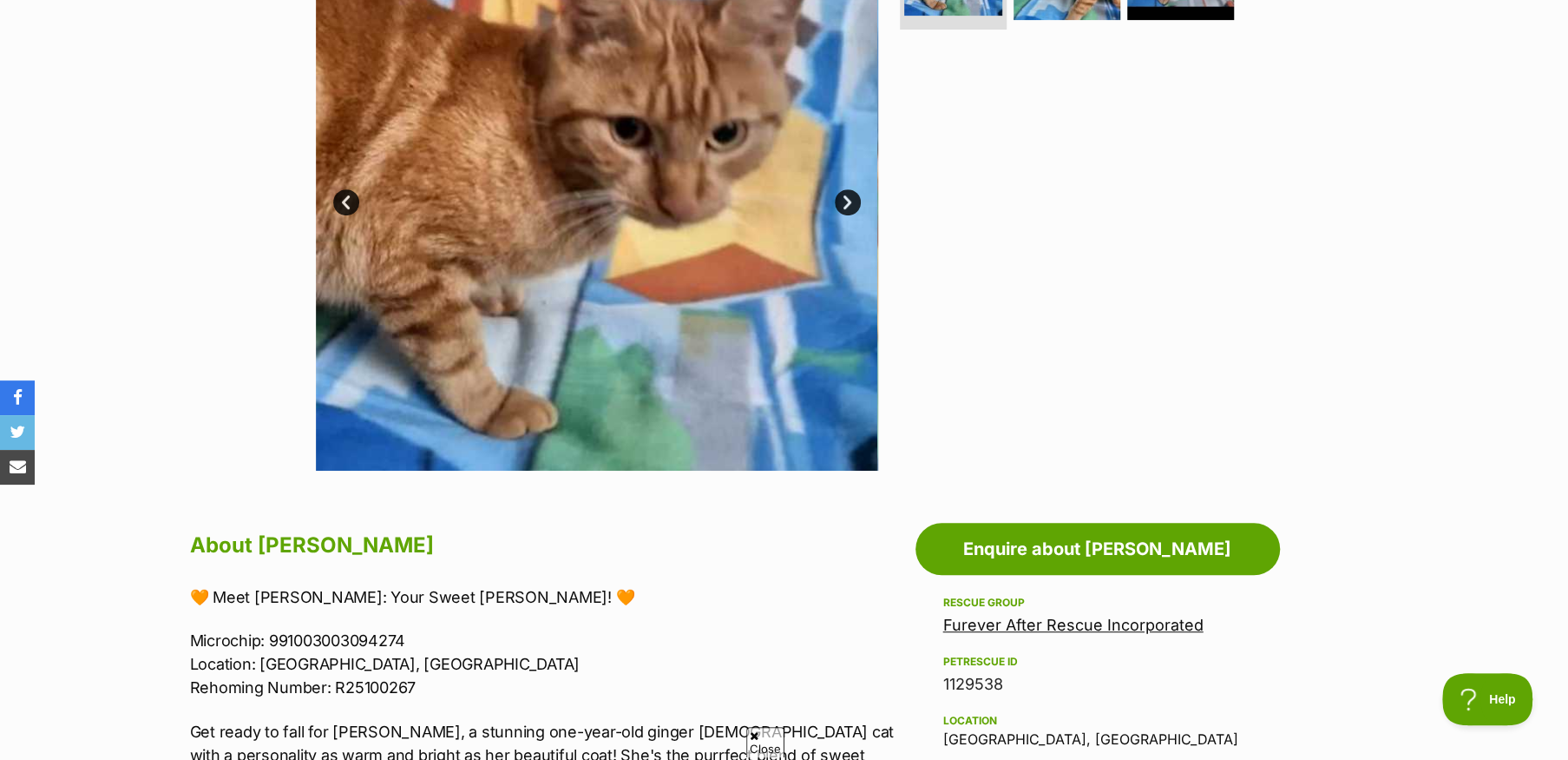
scroll to position [521, 0]
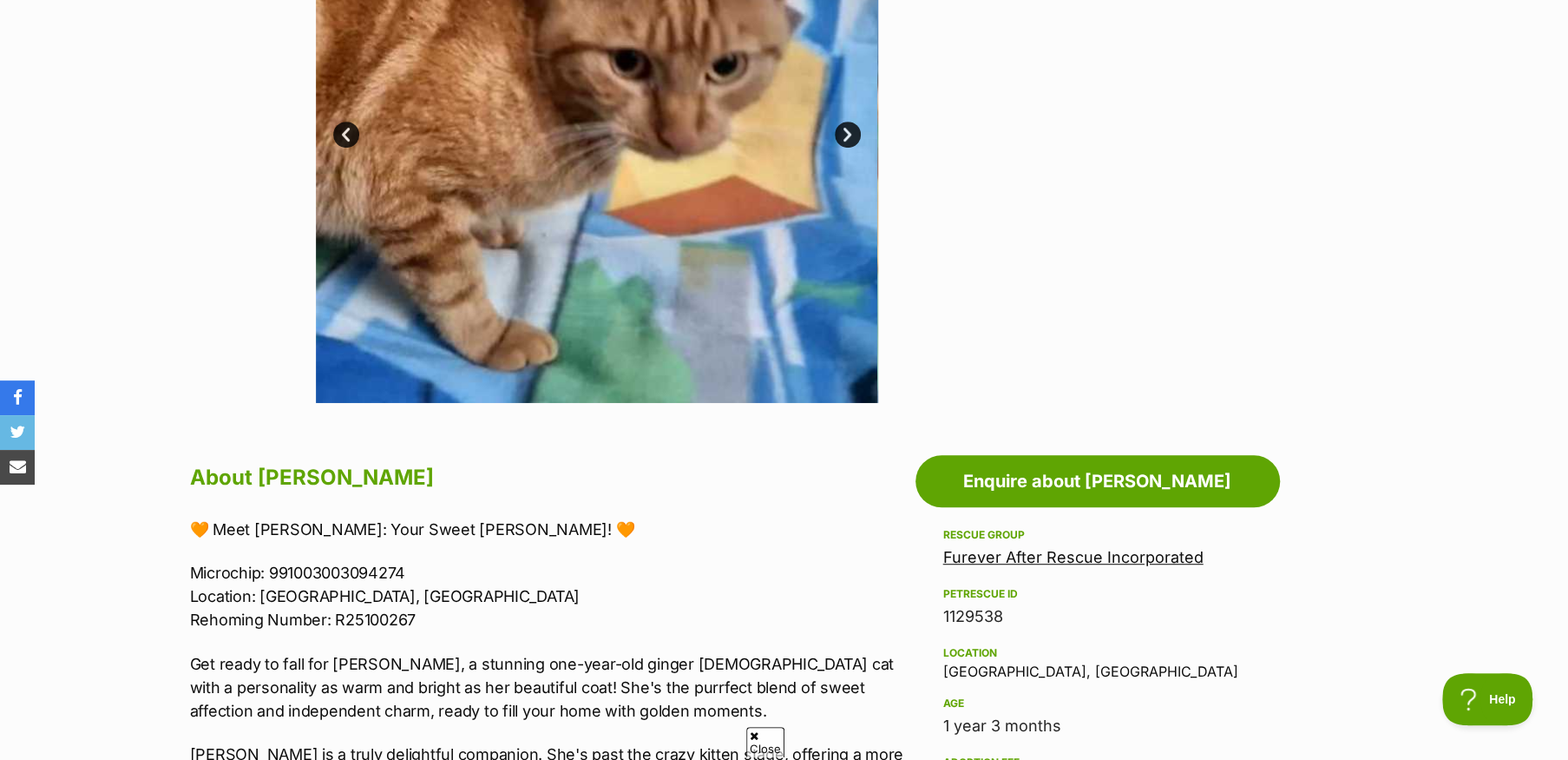
click at [977, 560] on link "Furever After Rescue Incorporated" at bounding box center [1073, 557] width 260 height 19
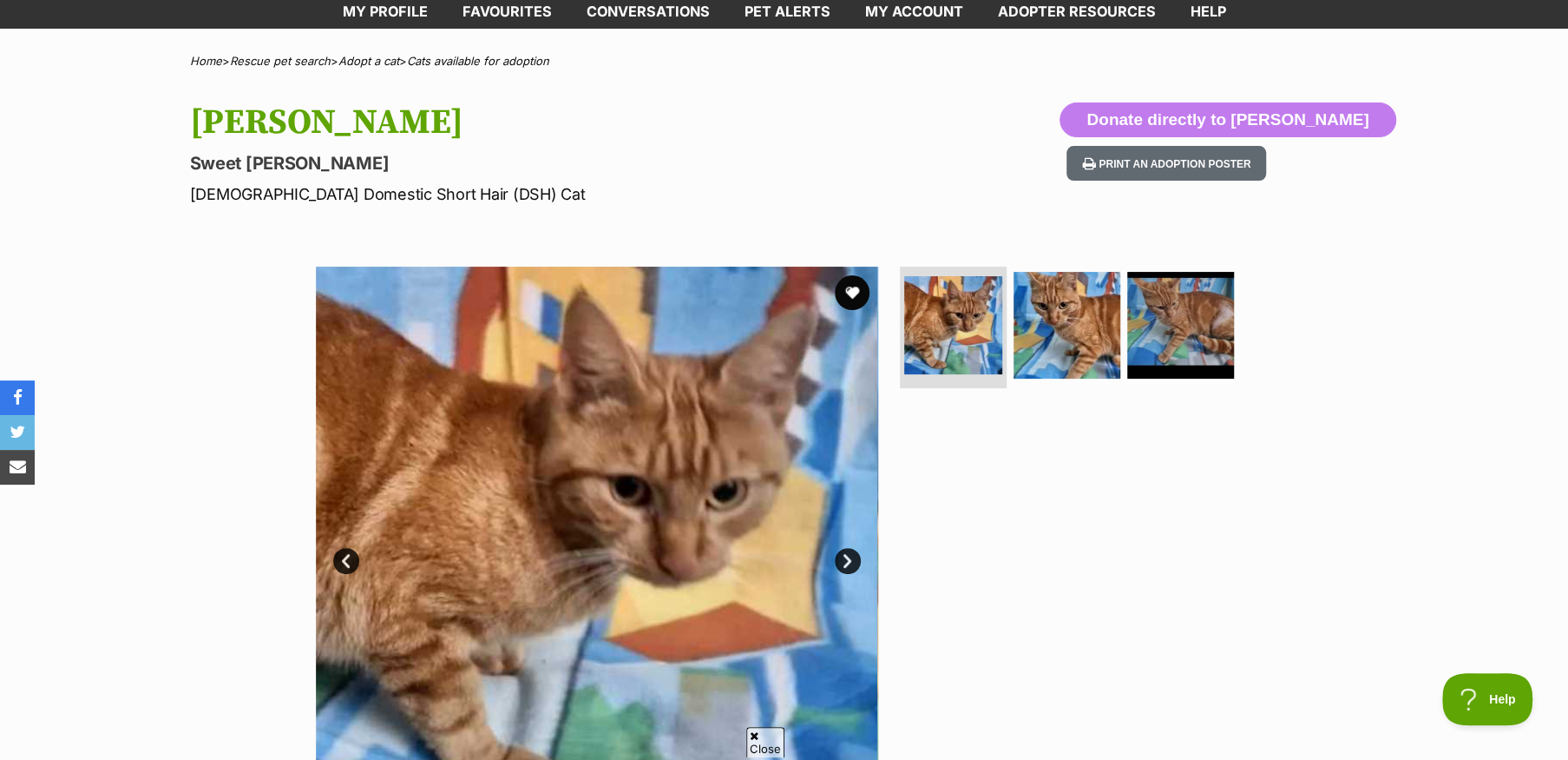
scroll to position [87, 0]
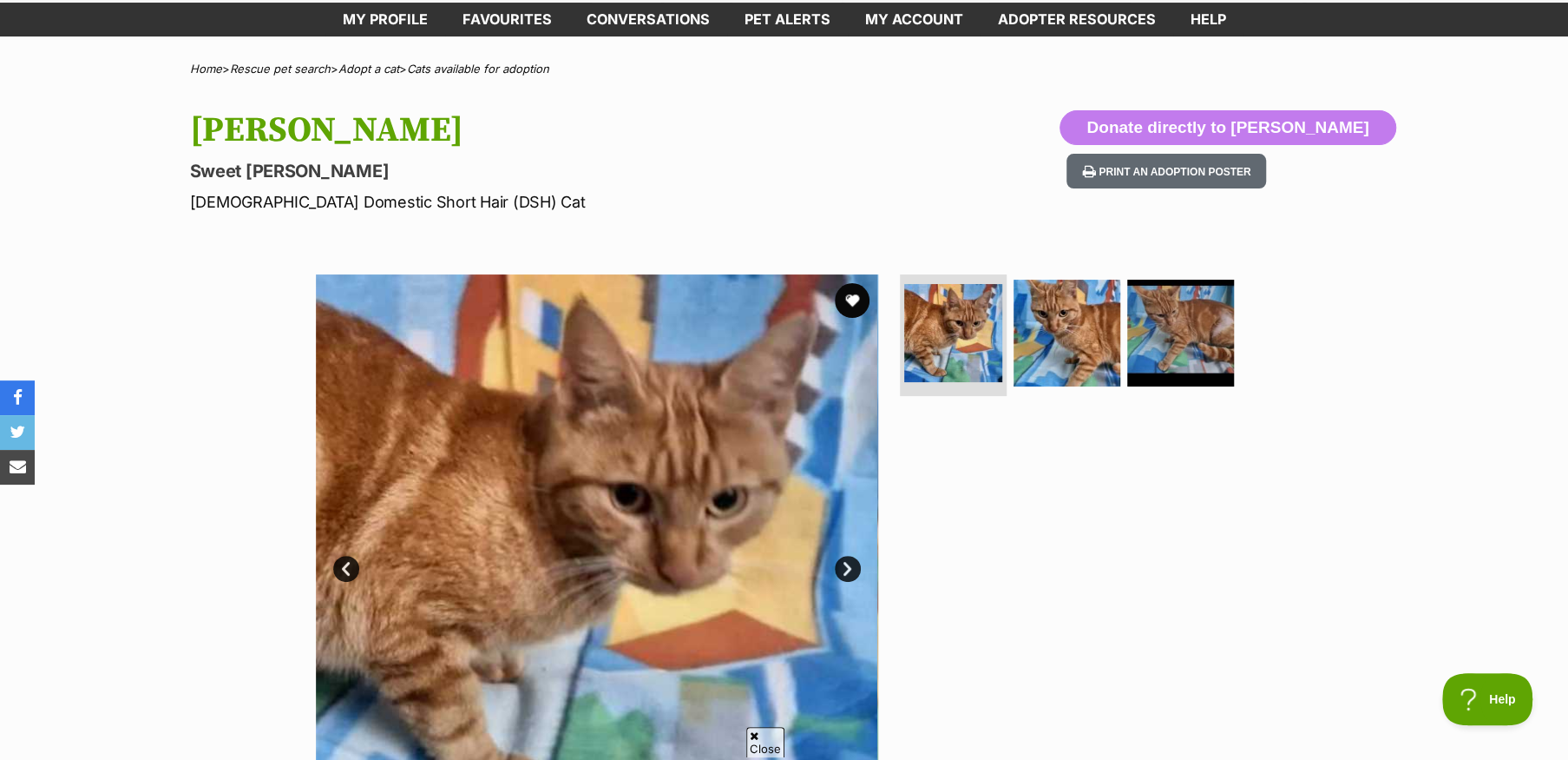
click at [846, 566] on link "Next" at bounding box center [847, 569] width 26 height 26
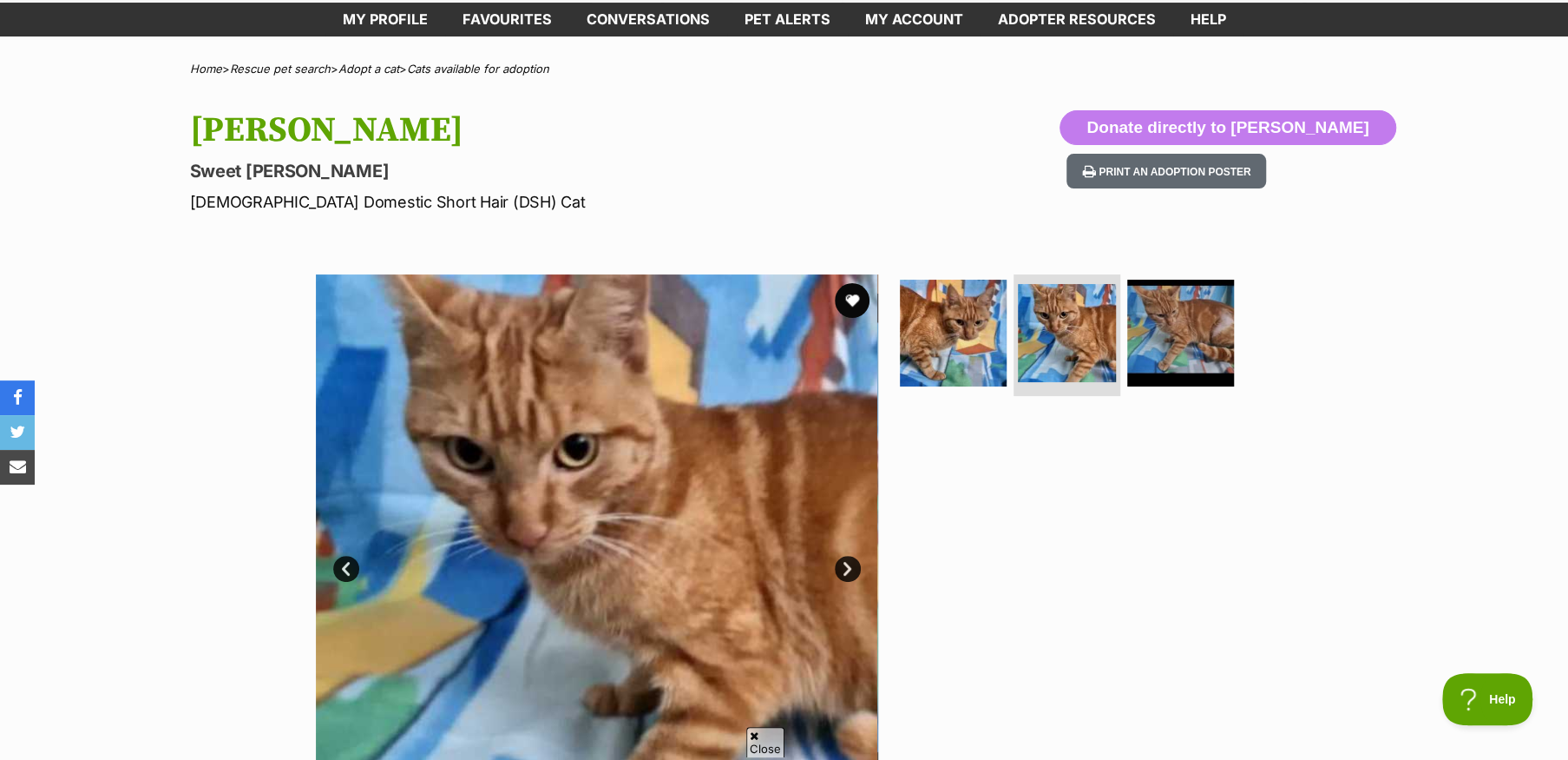
click at [846, 566] on link "Next" at bounding box center [847, 569] width 26 height 26
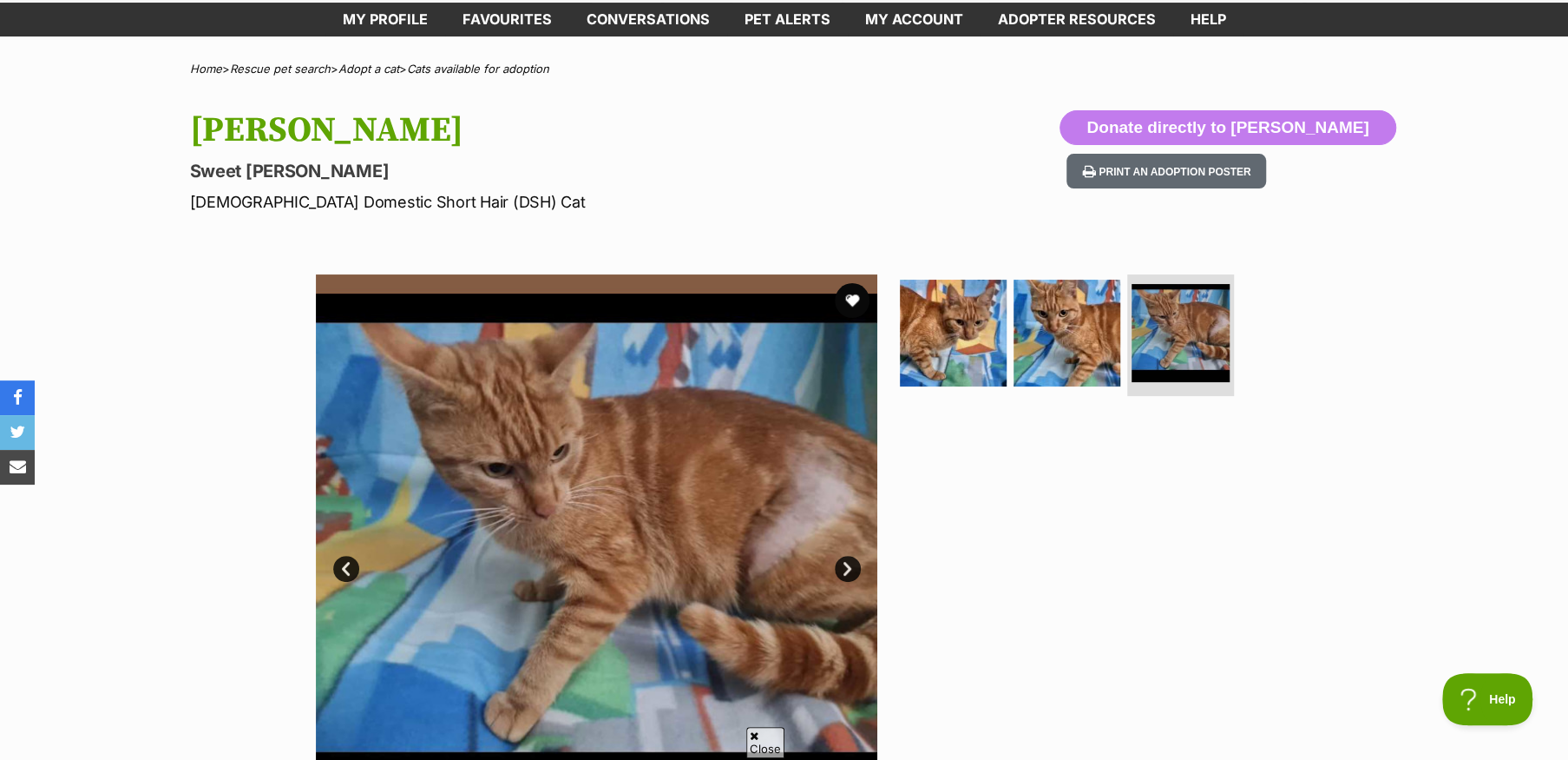
click at [845, 565] on link "Next" at bounding box center [847, 569] width 26 height 26
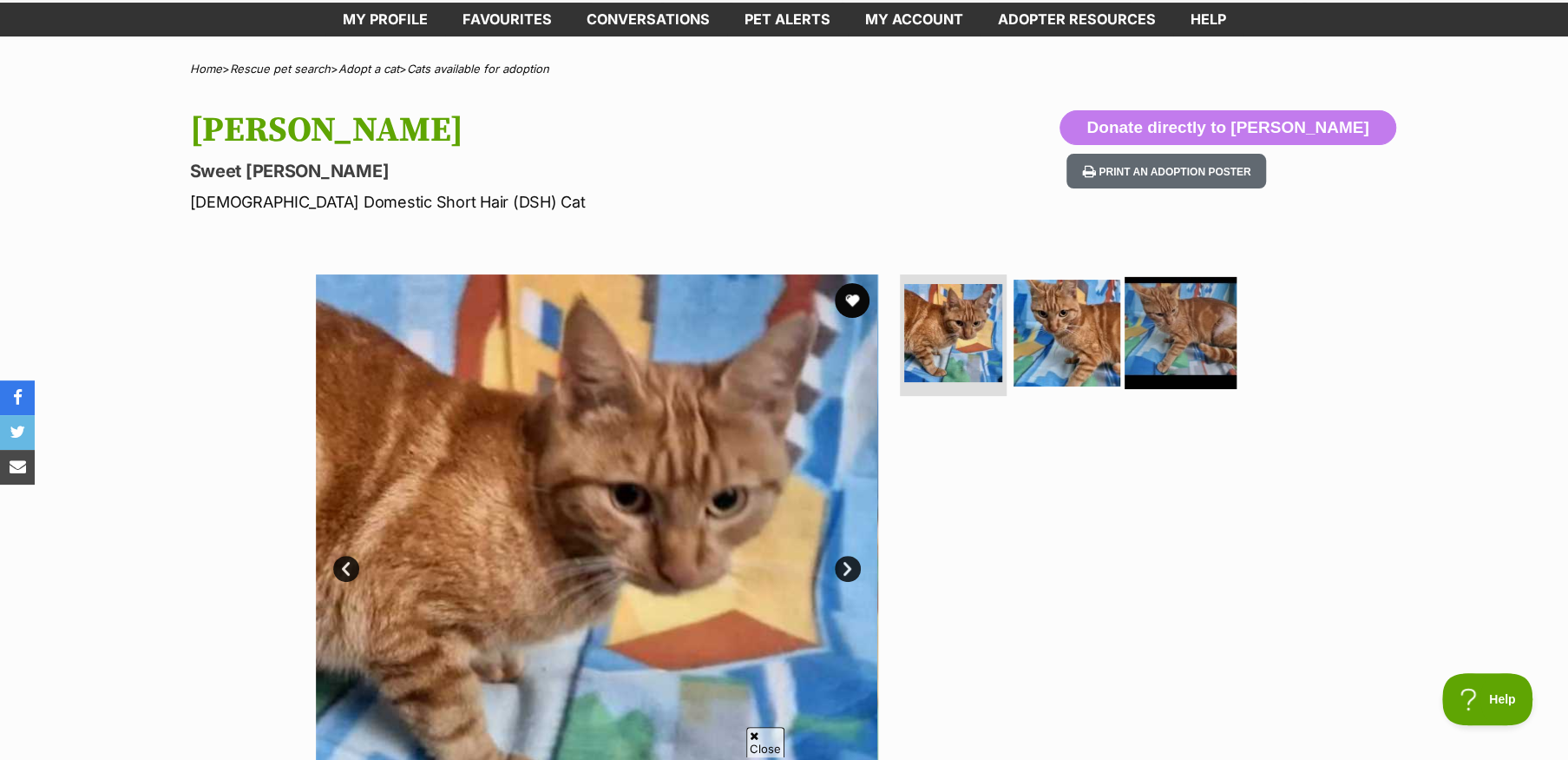
click at [1153, 336] on img at bounding box center [1180, 333] width 112 height 112
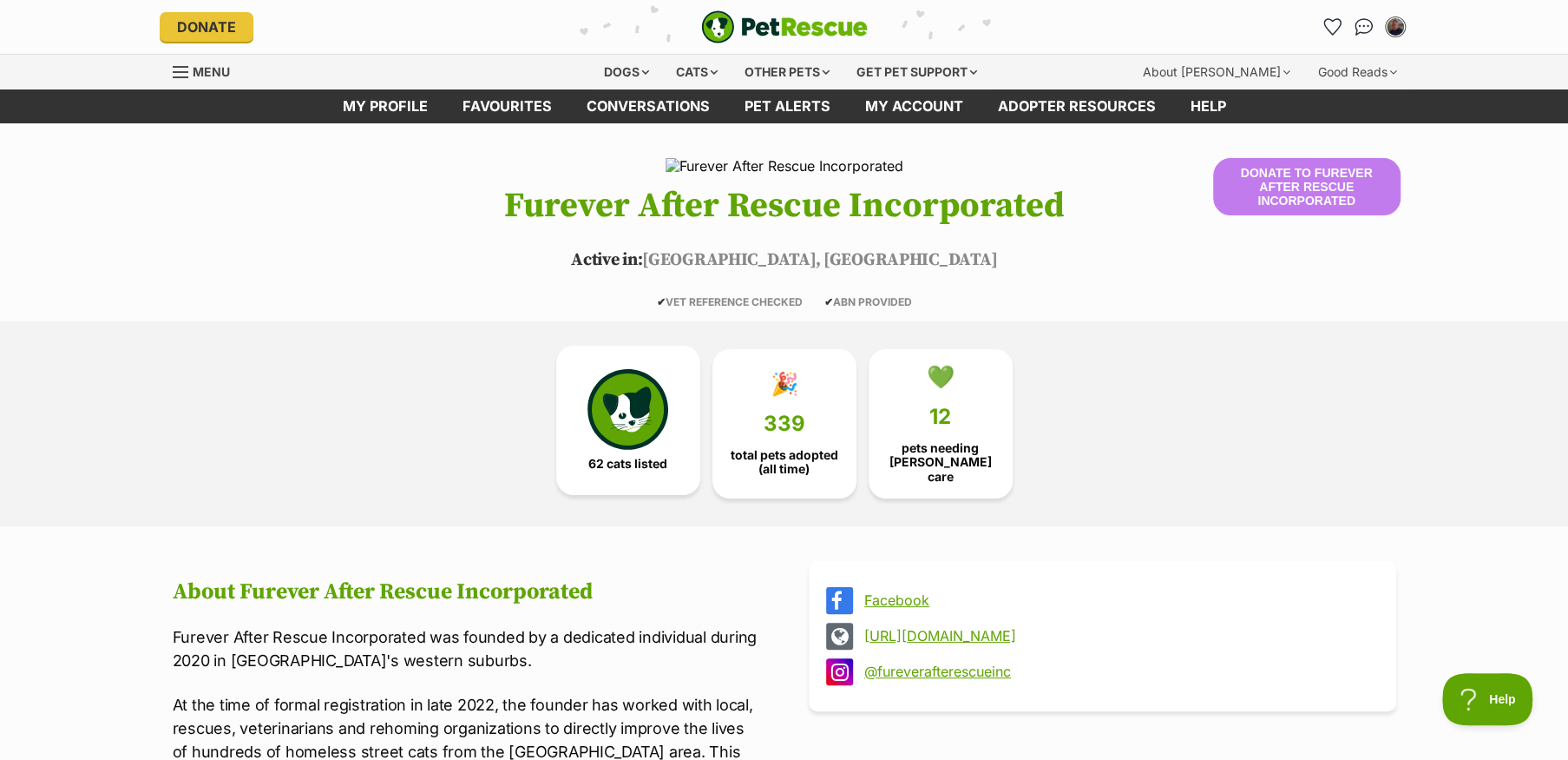
click at [655, 437] on img at bounding box center [627, 409] width 80 height 80
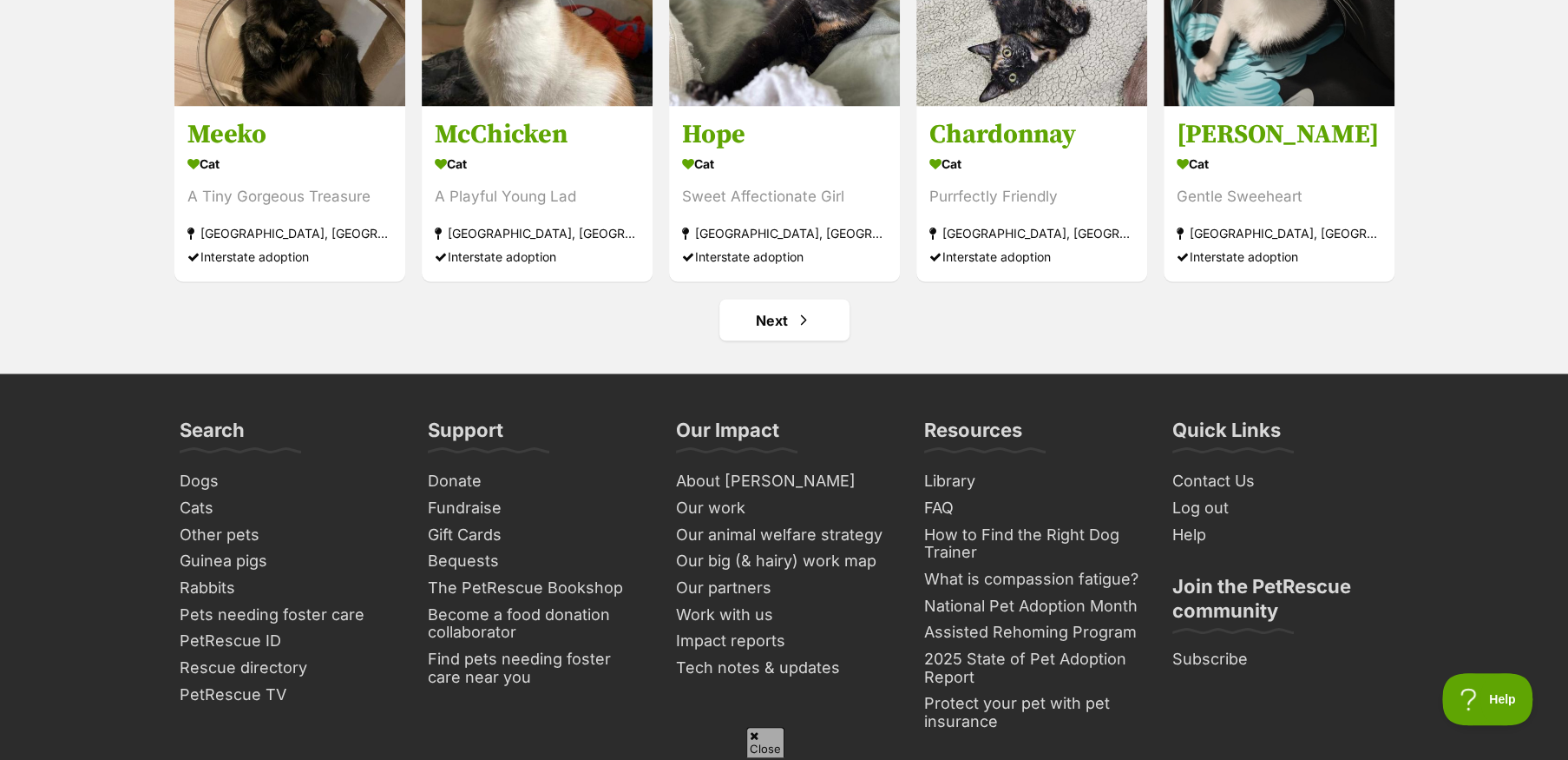
scroll to position [6817, 0]
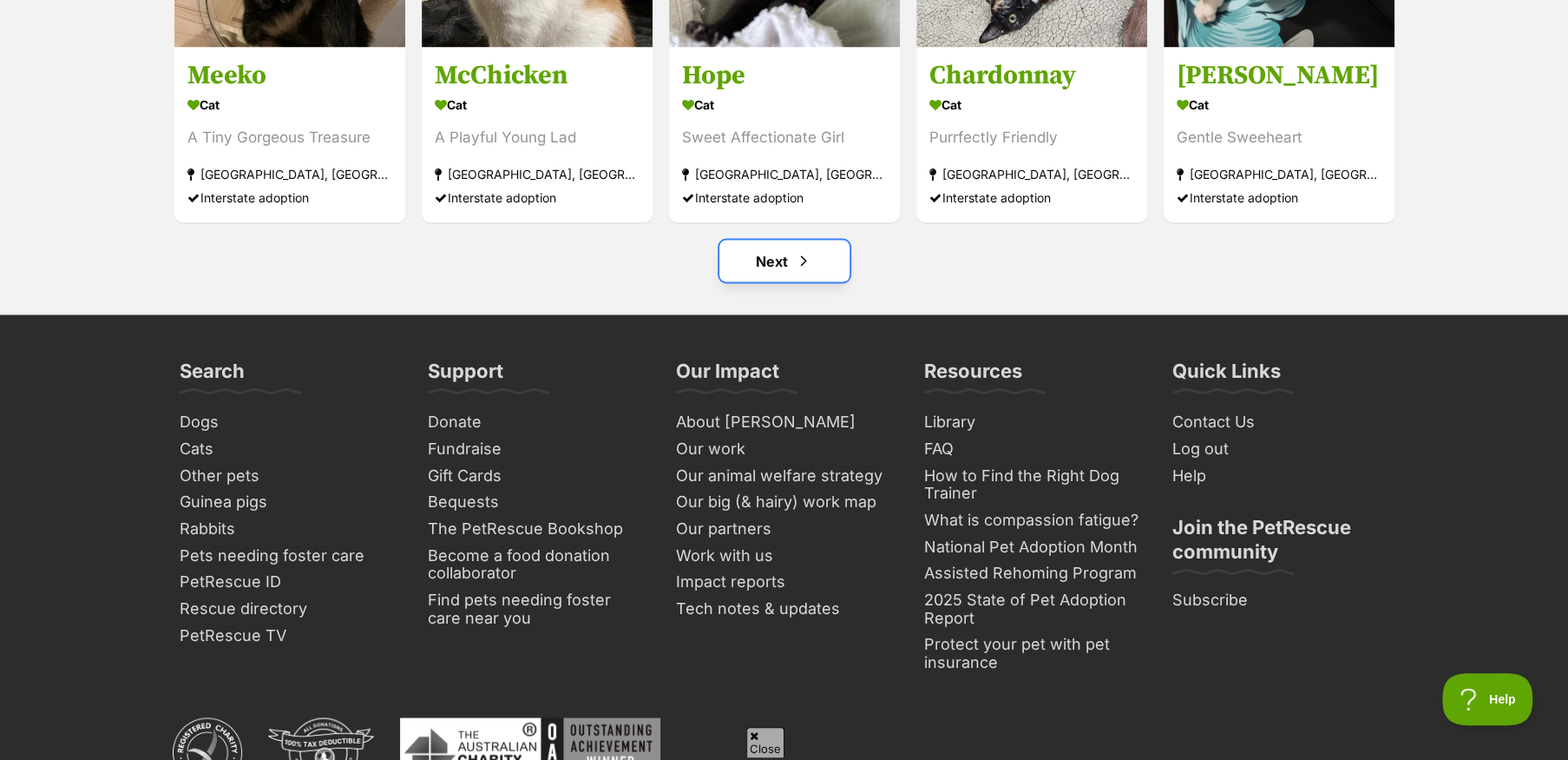
click at [795, 258] on span "Next page" at bounding box center [804, 260] width 18 height 21
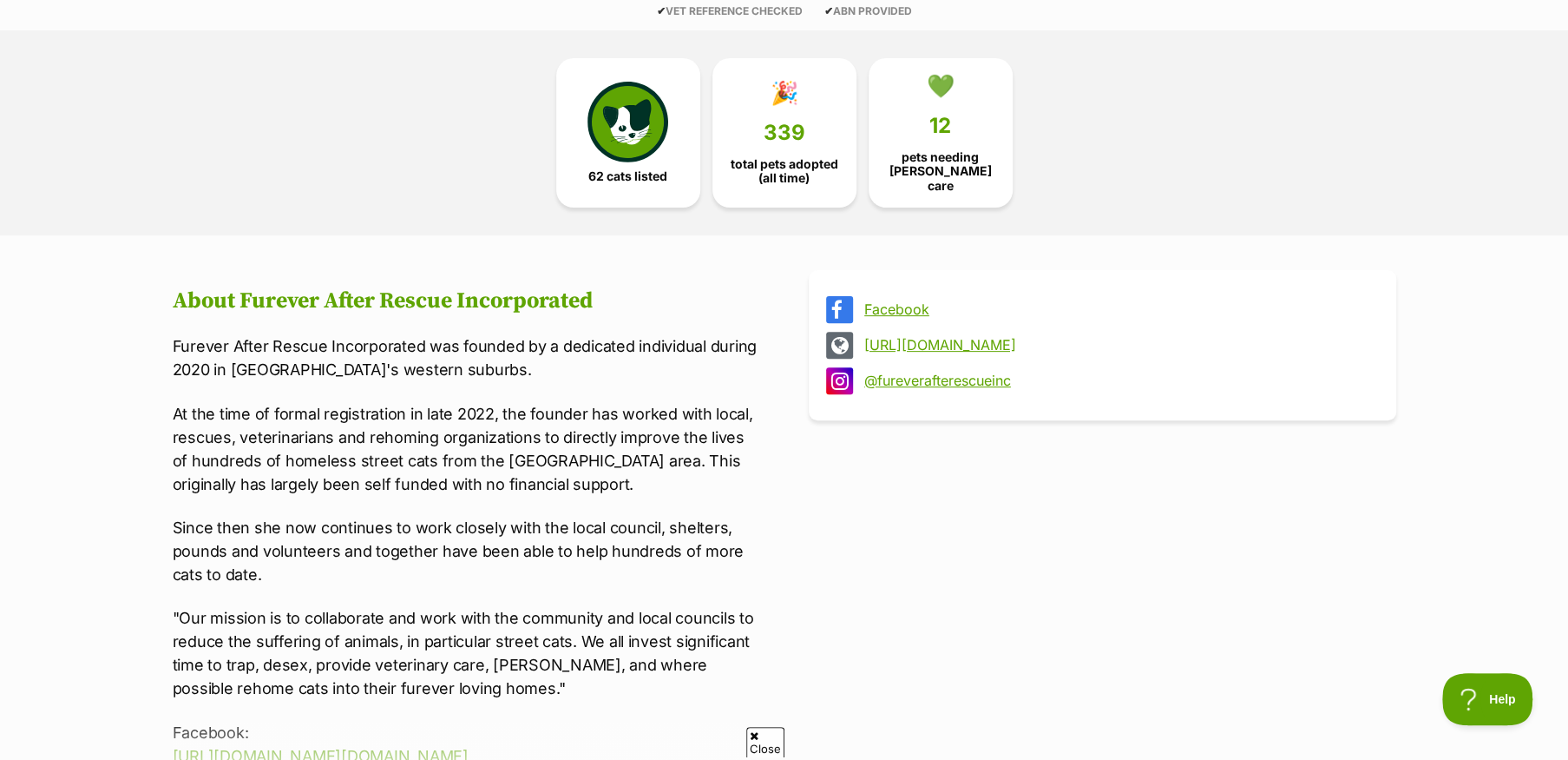
scroll to position [260, 0]
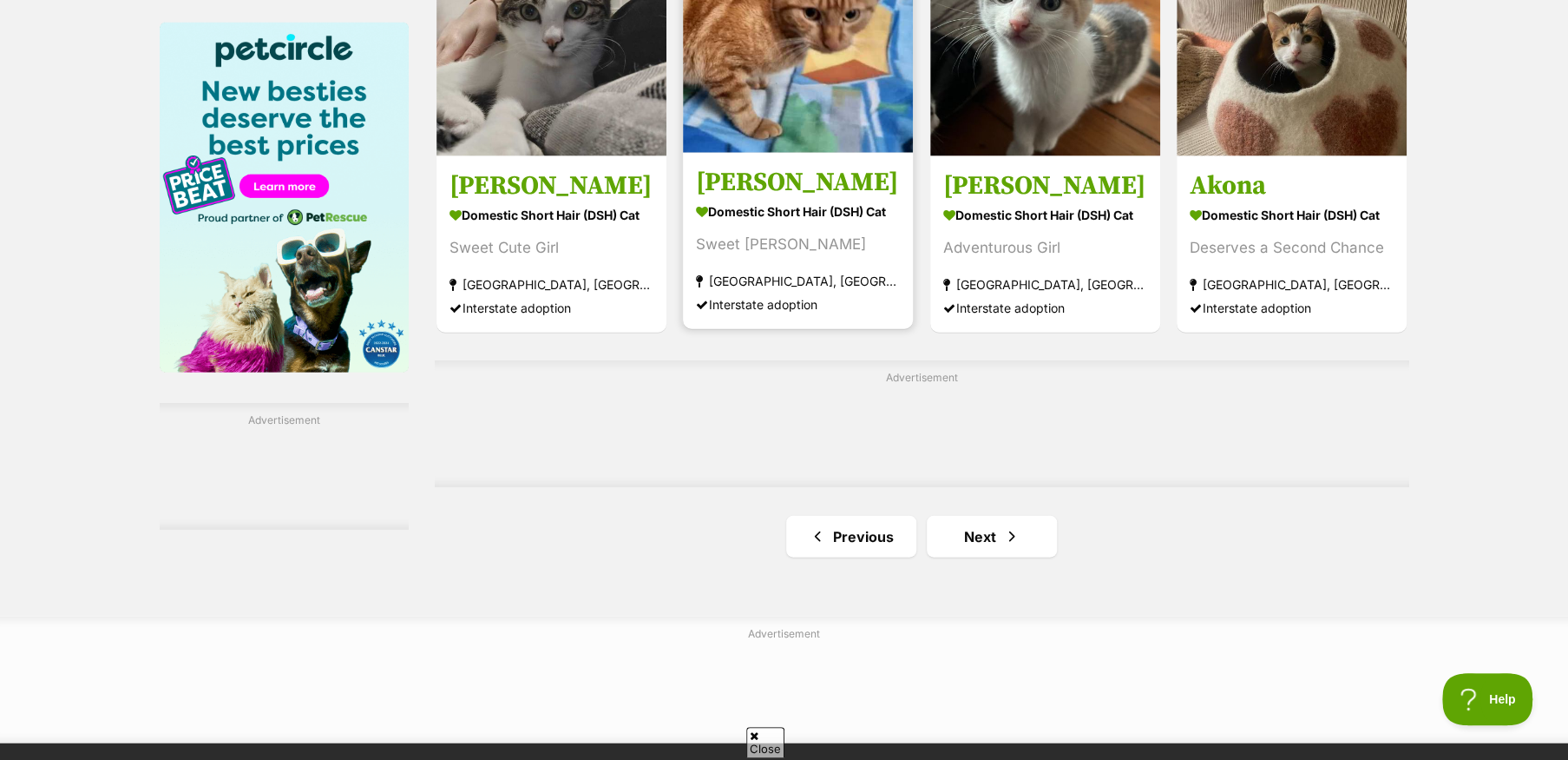
scroll to position [2691, 0]
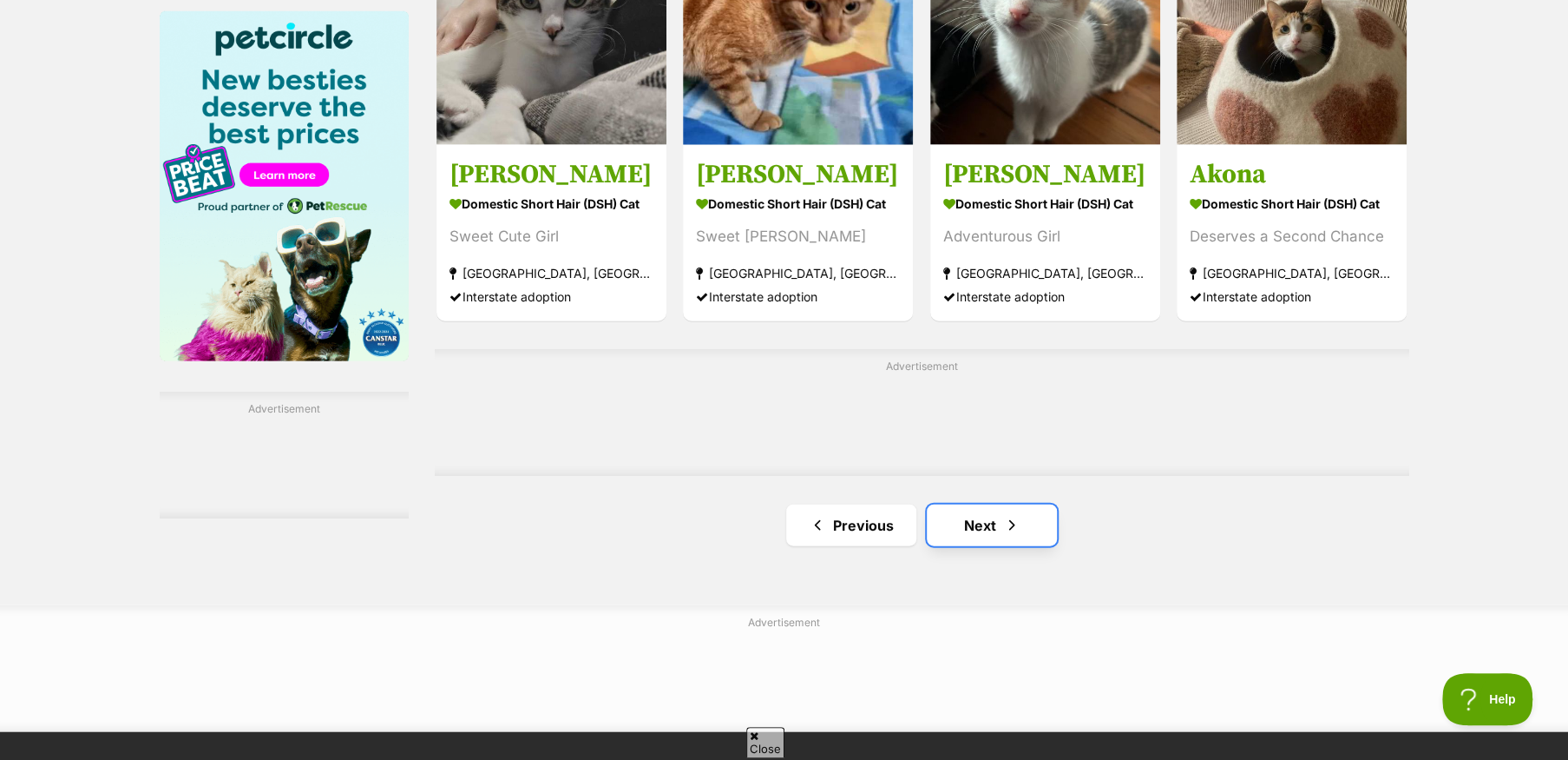
click at [1009, 533] on span "Next page" at bounding box center [1011, 525] width 18 height 21
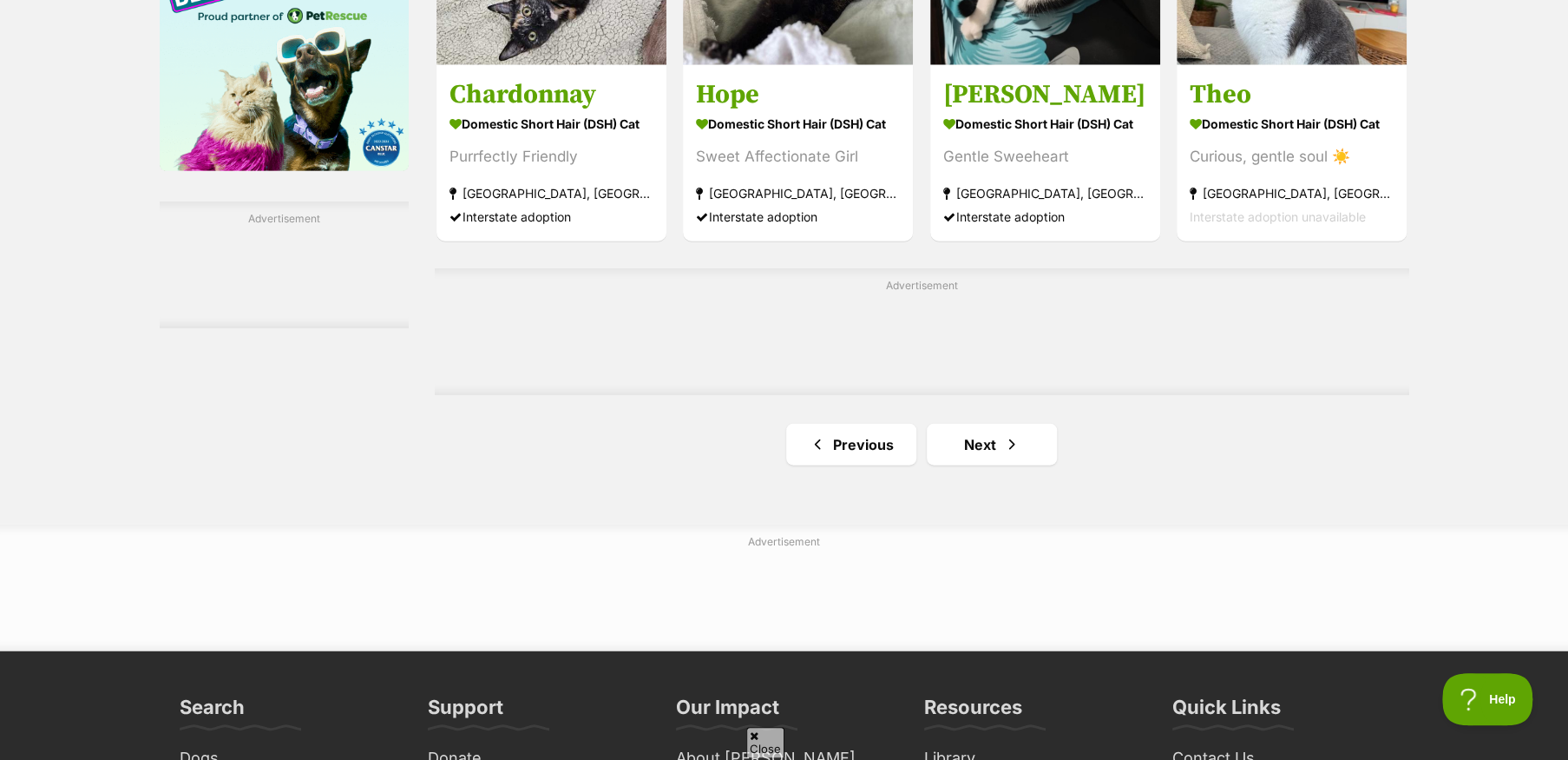
scroll to position [3125, 0]
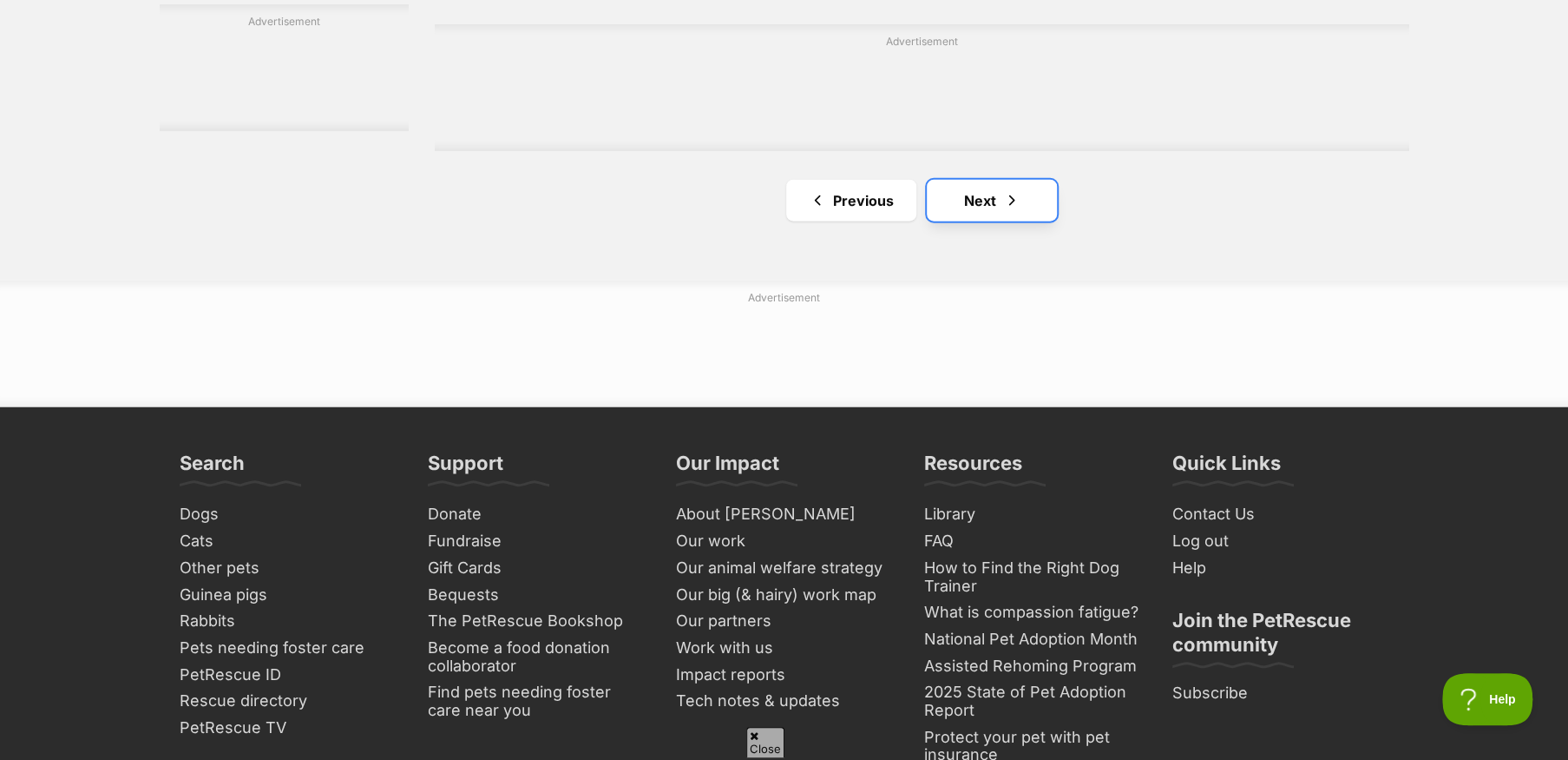
click at [975, 220] on link "Next" at bounding box center [992, 200] width 131 height 42
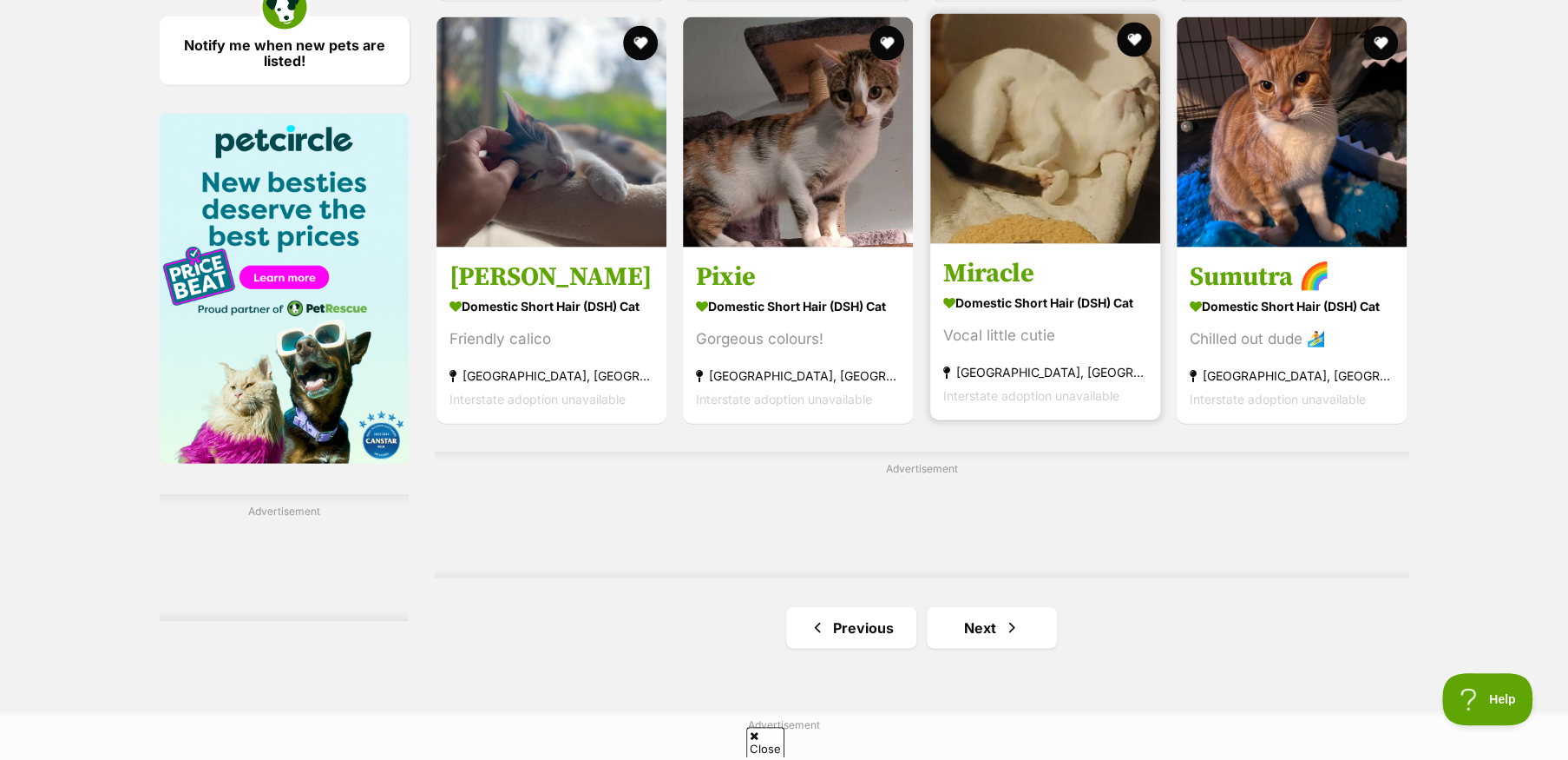
scroll to position [2778, 0]
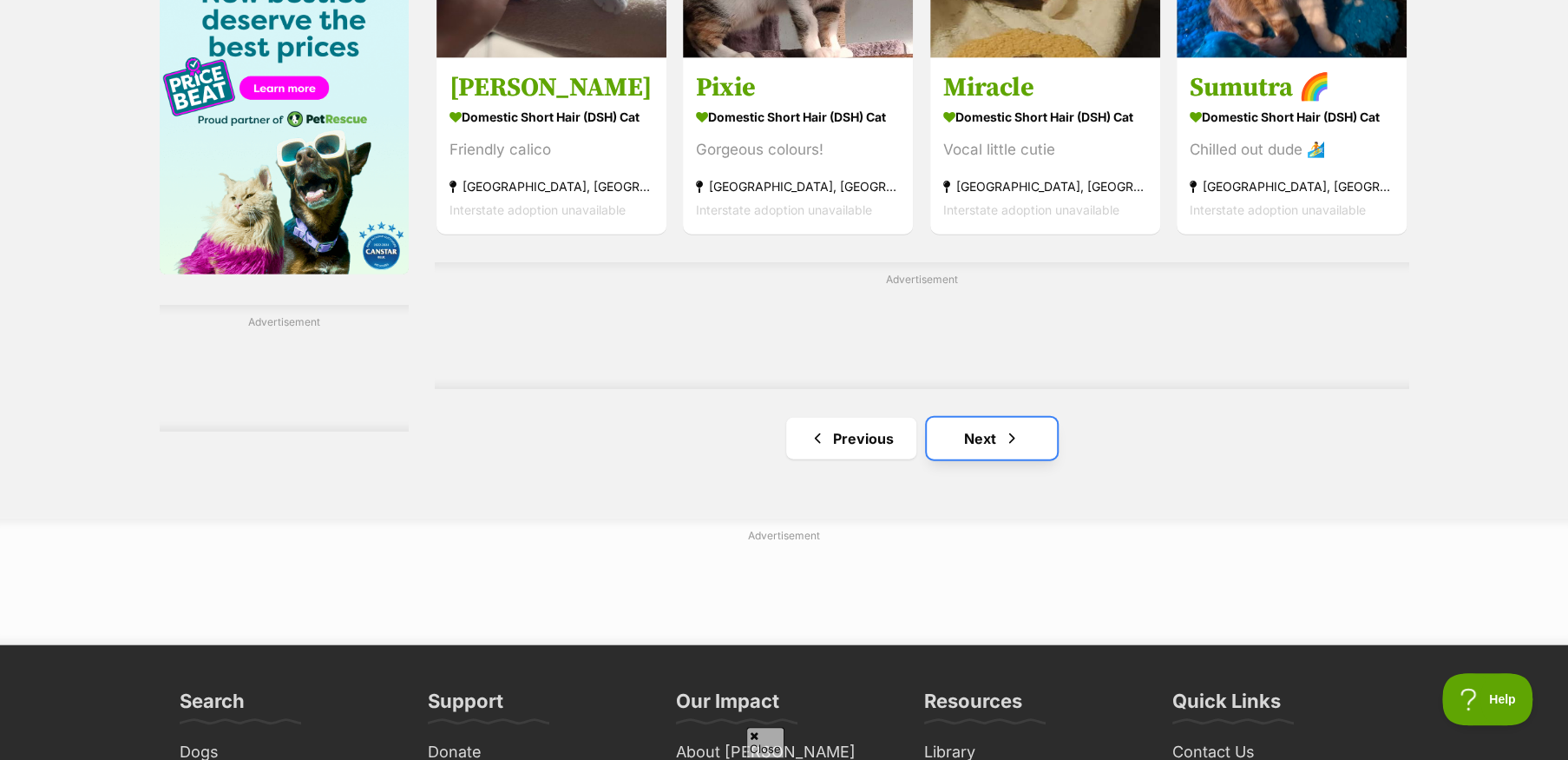
click at [1003, 448] on span "Next page" at bounding box center [1011, 438] width 18 height 21
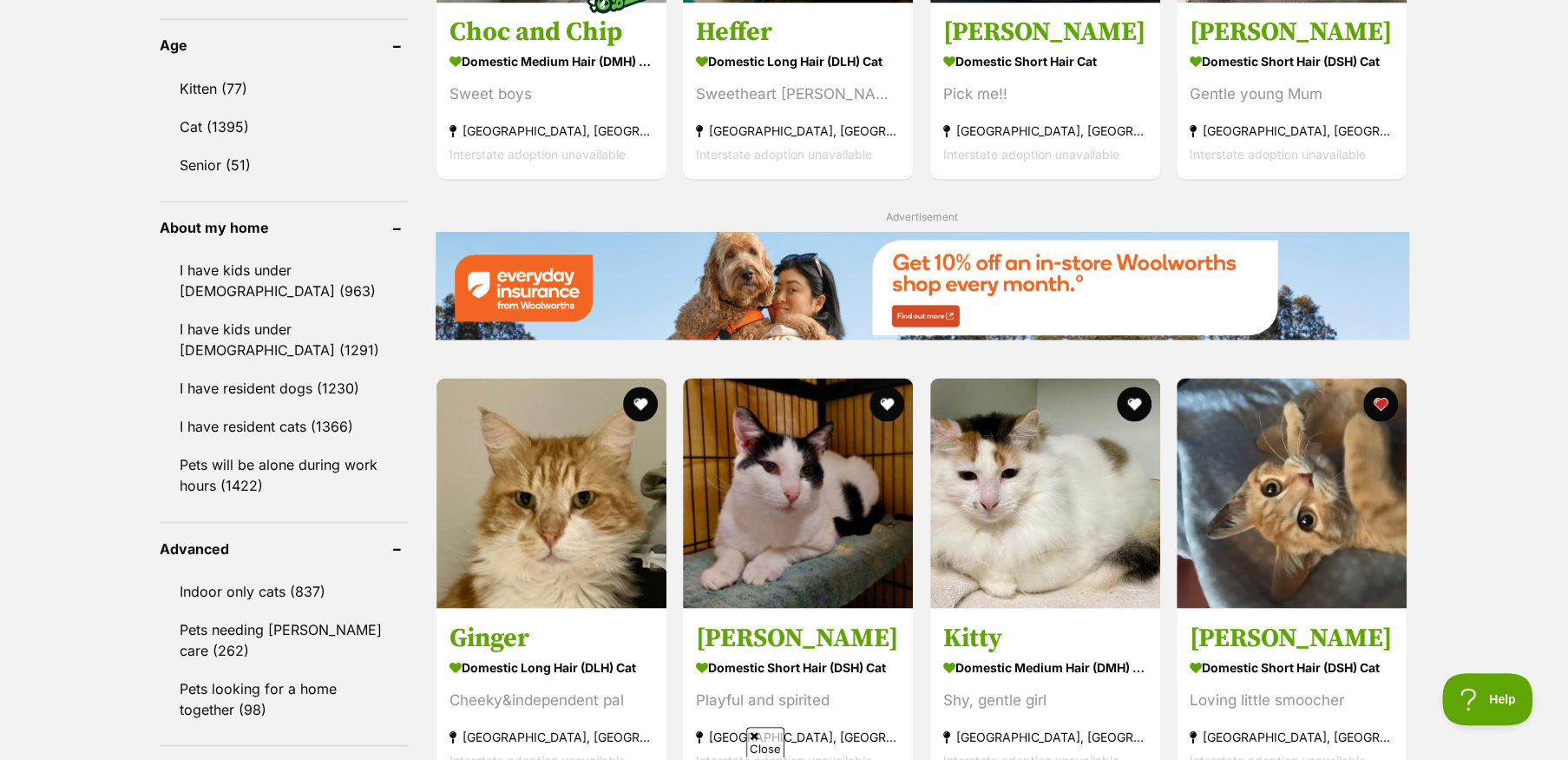
scroll to position [1910, 0]
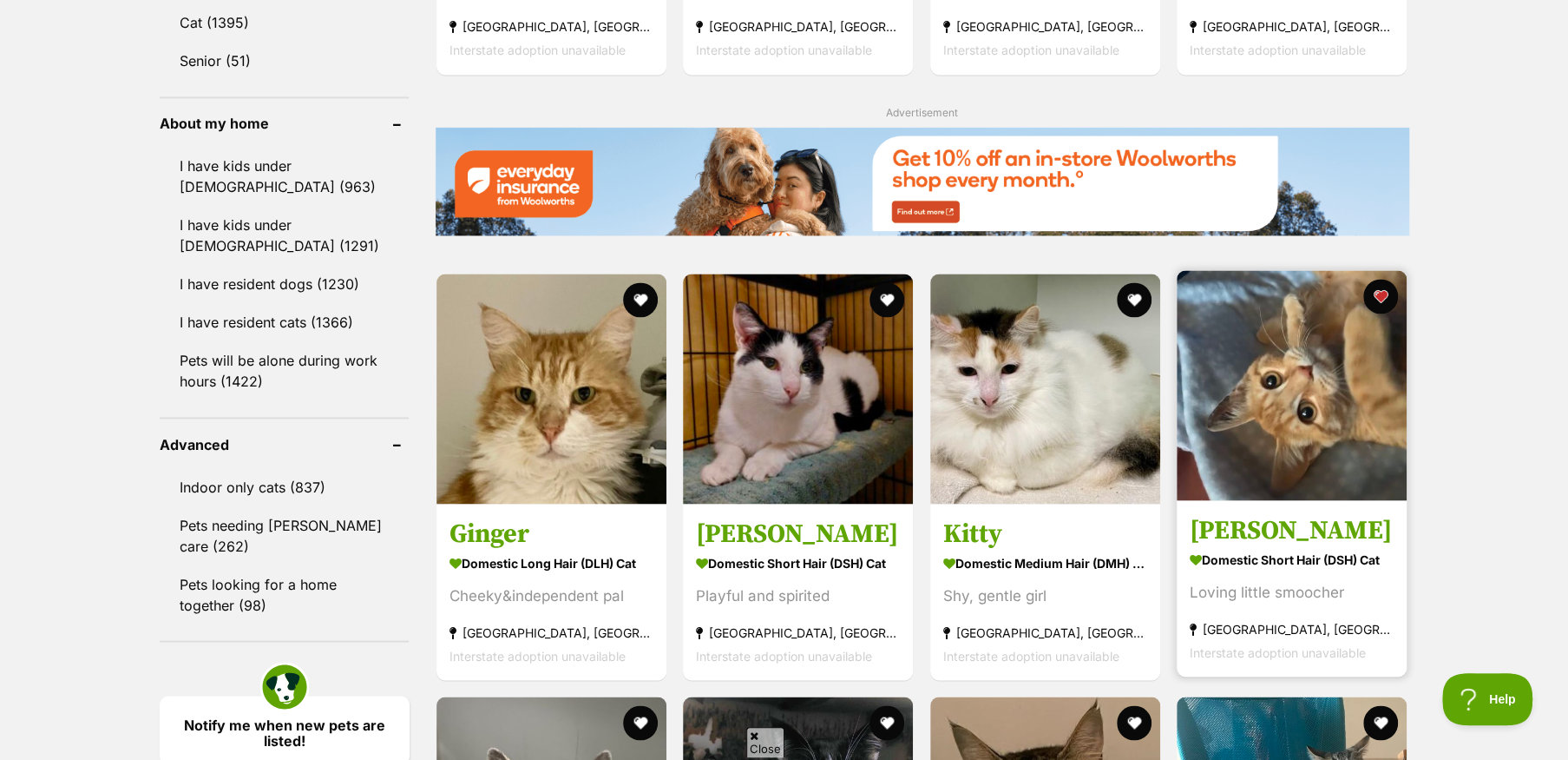
click at [1246, 460] on img at bounding box center [1291, 384] width 230 height 230
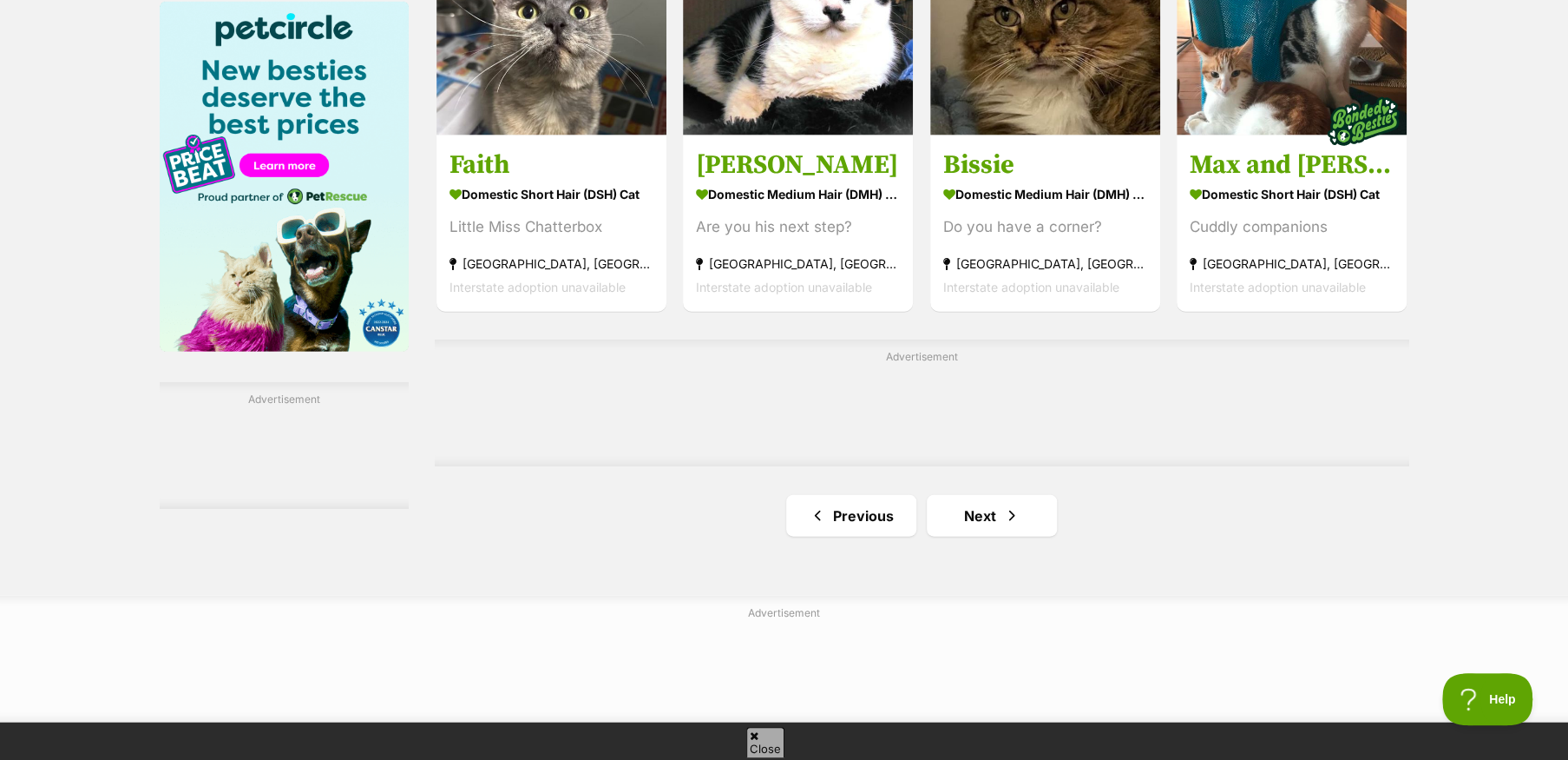
scroll to position [2951, 0]
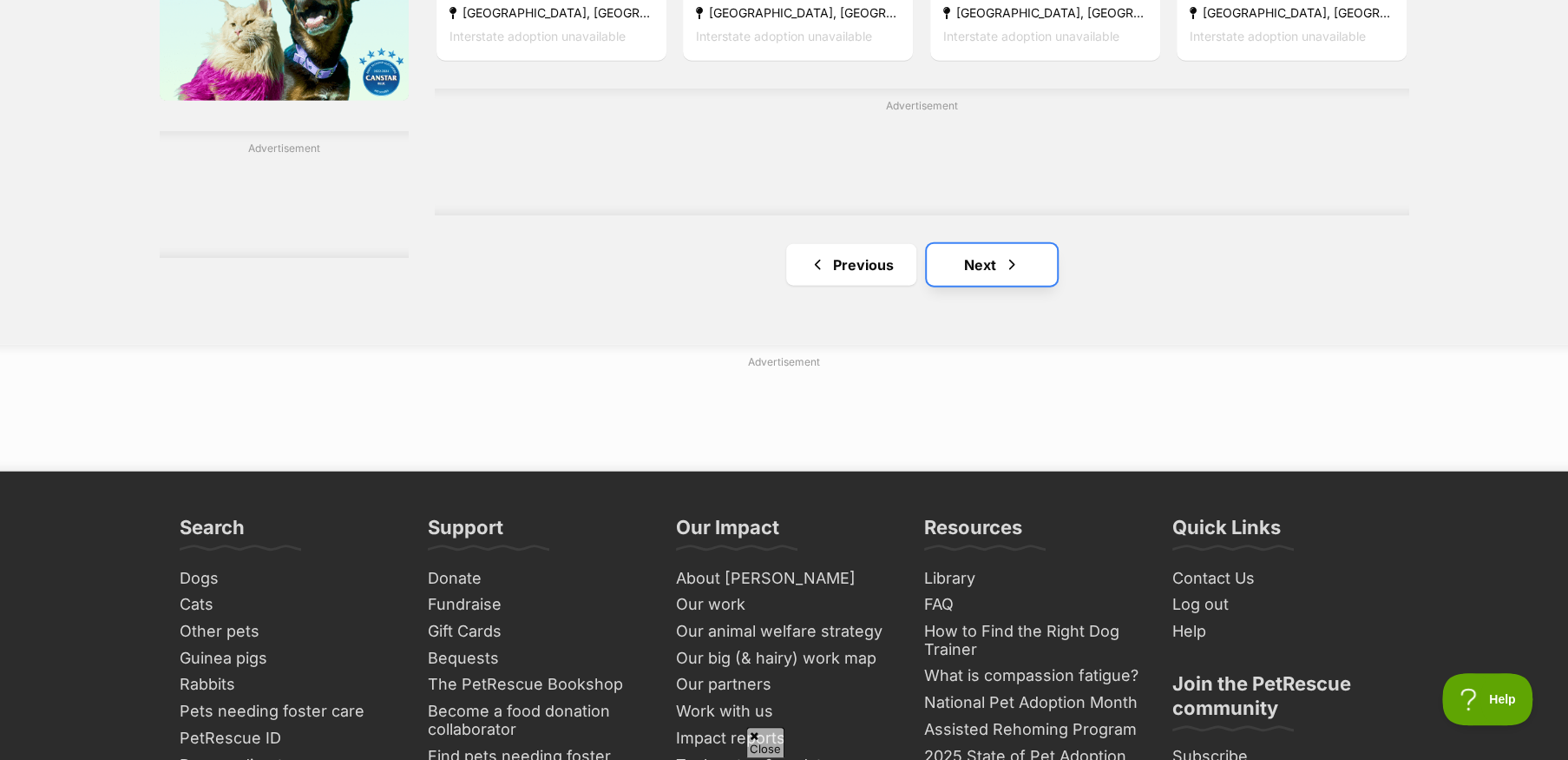
click at [987, 266] on link "Next" at bounding box center [992, 265] width 131 height 42
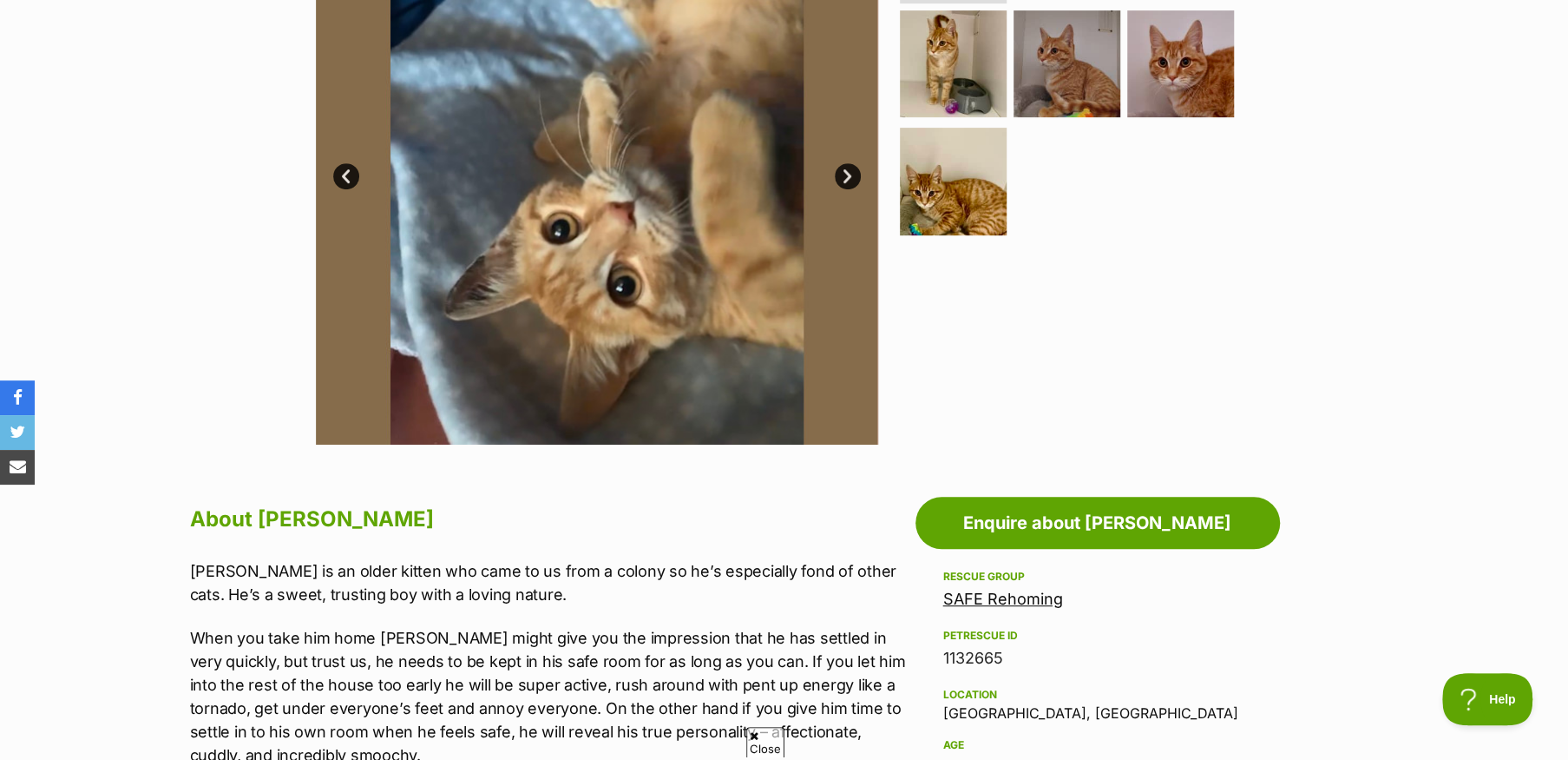
scroll to position [347, 0]
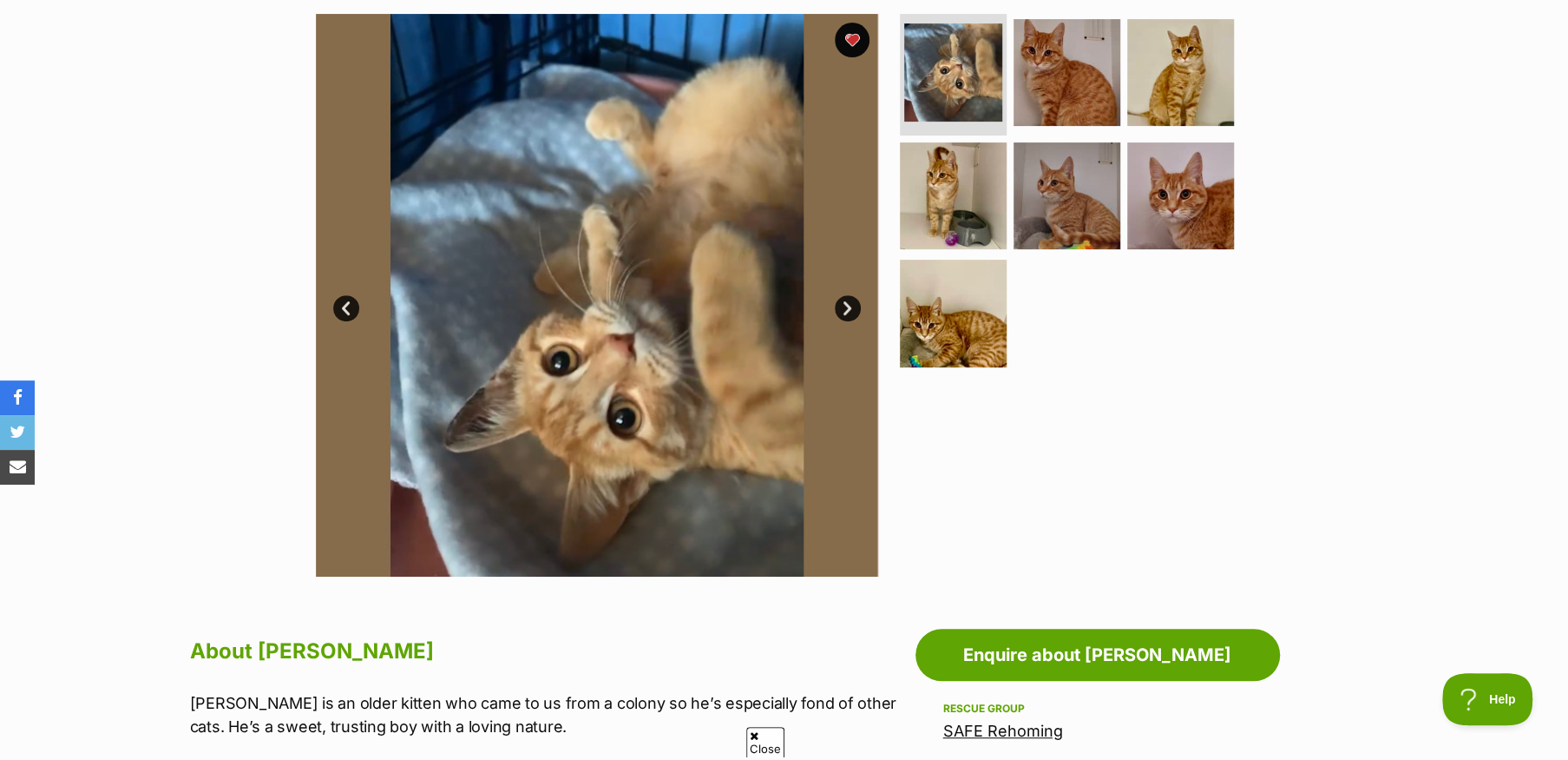
click at [840, 300] on link "Next" at bounding box center [847, 308] width 26 height 26
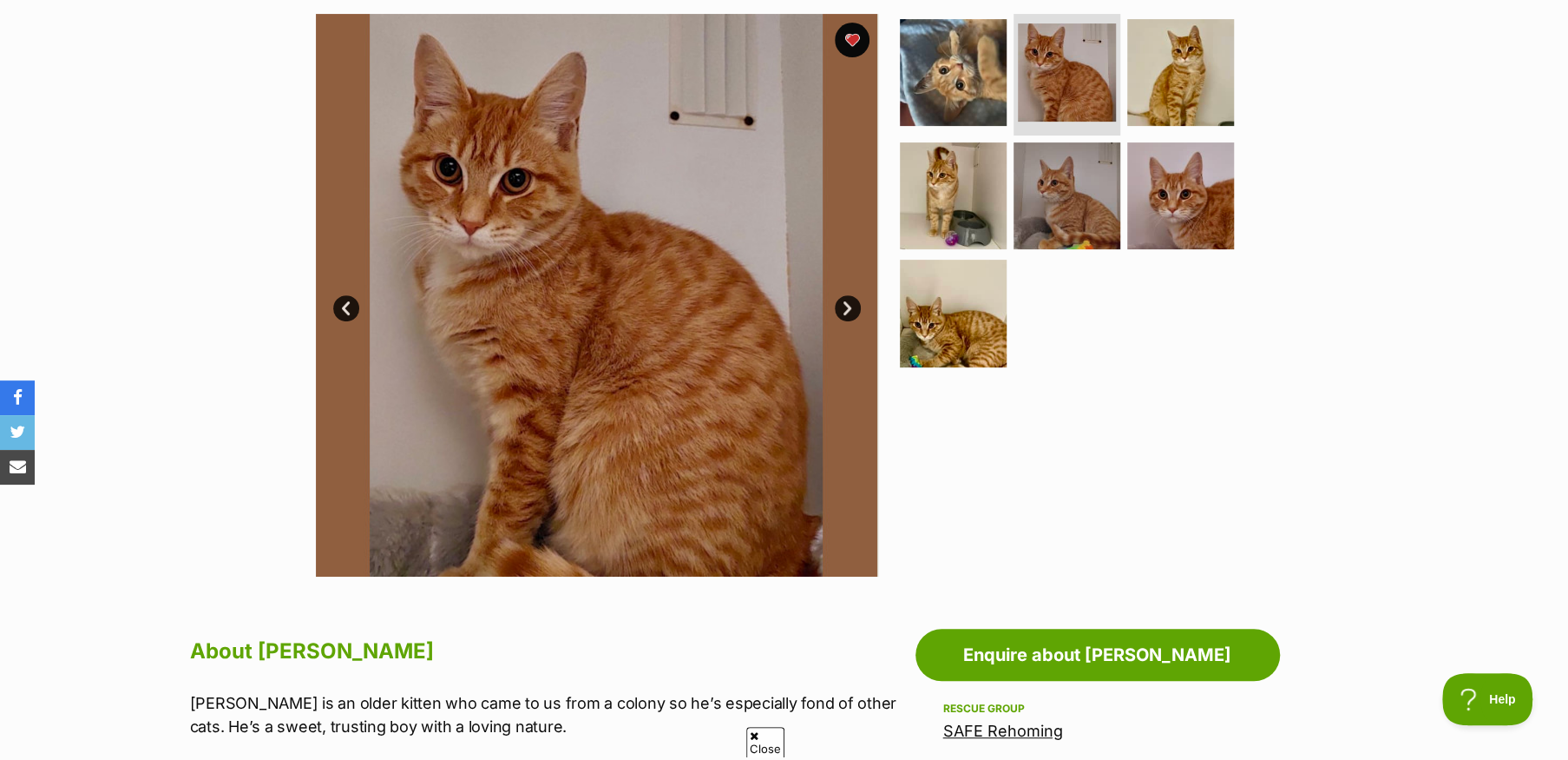
click at [847, 309] on link "Next" at bounding box center [847, 308] width 26 height 26
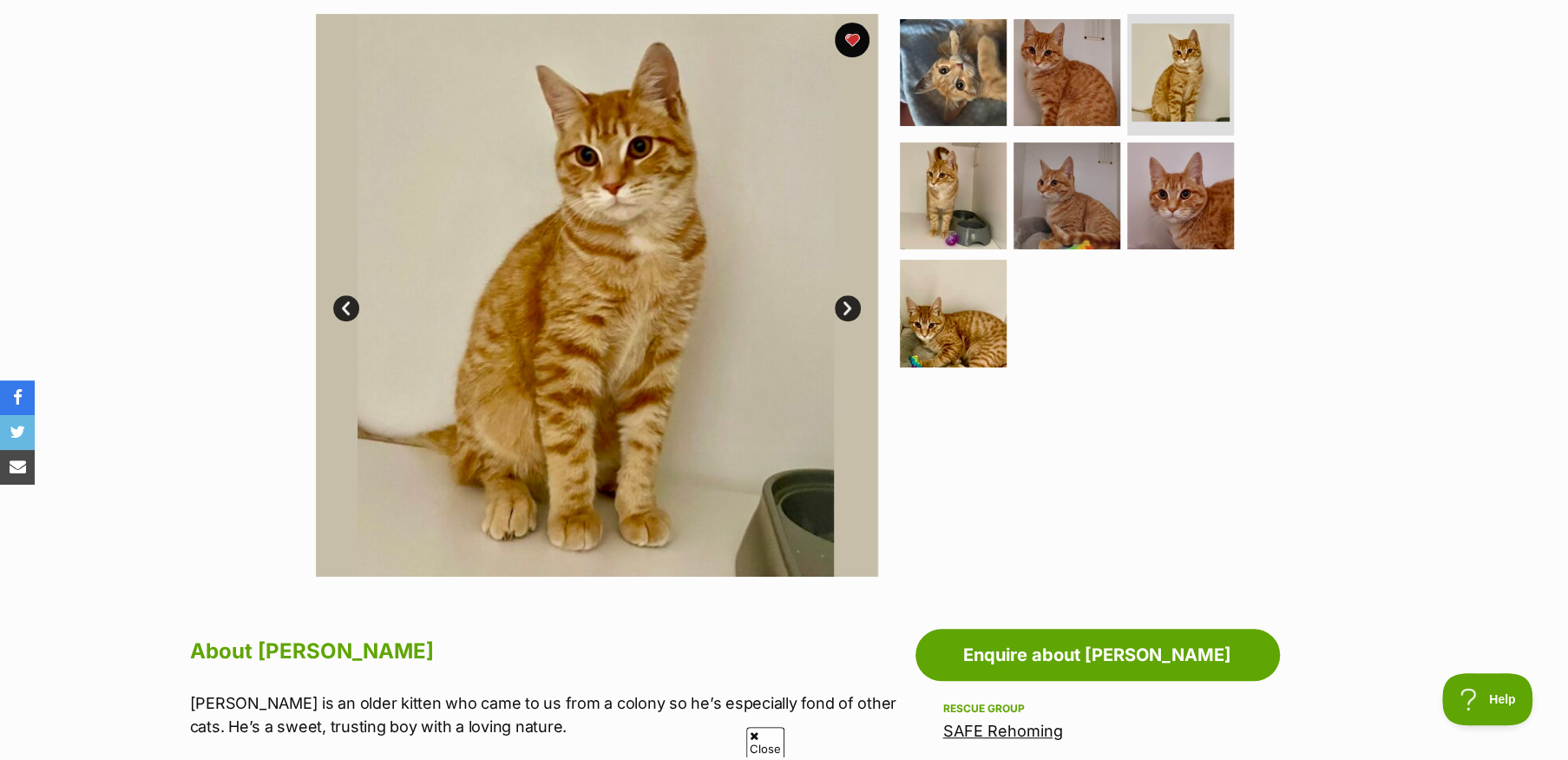
click at [847, 309] on link "Next" at bounding box center [847, 308] width 26 height 26
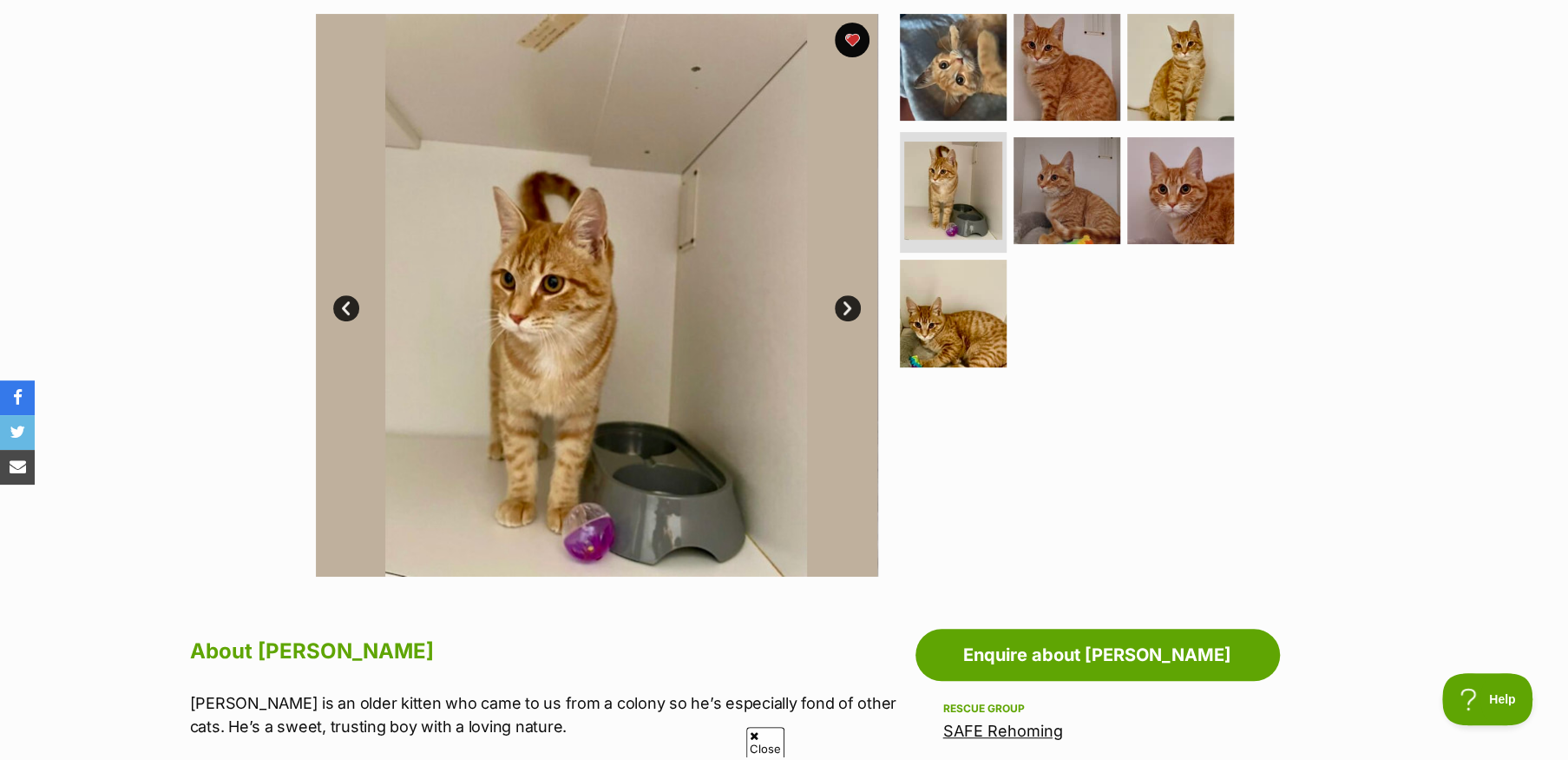
click at [847, 309] on link "Next" at bounding box center [847, 308] width 26 height 26
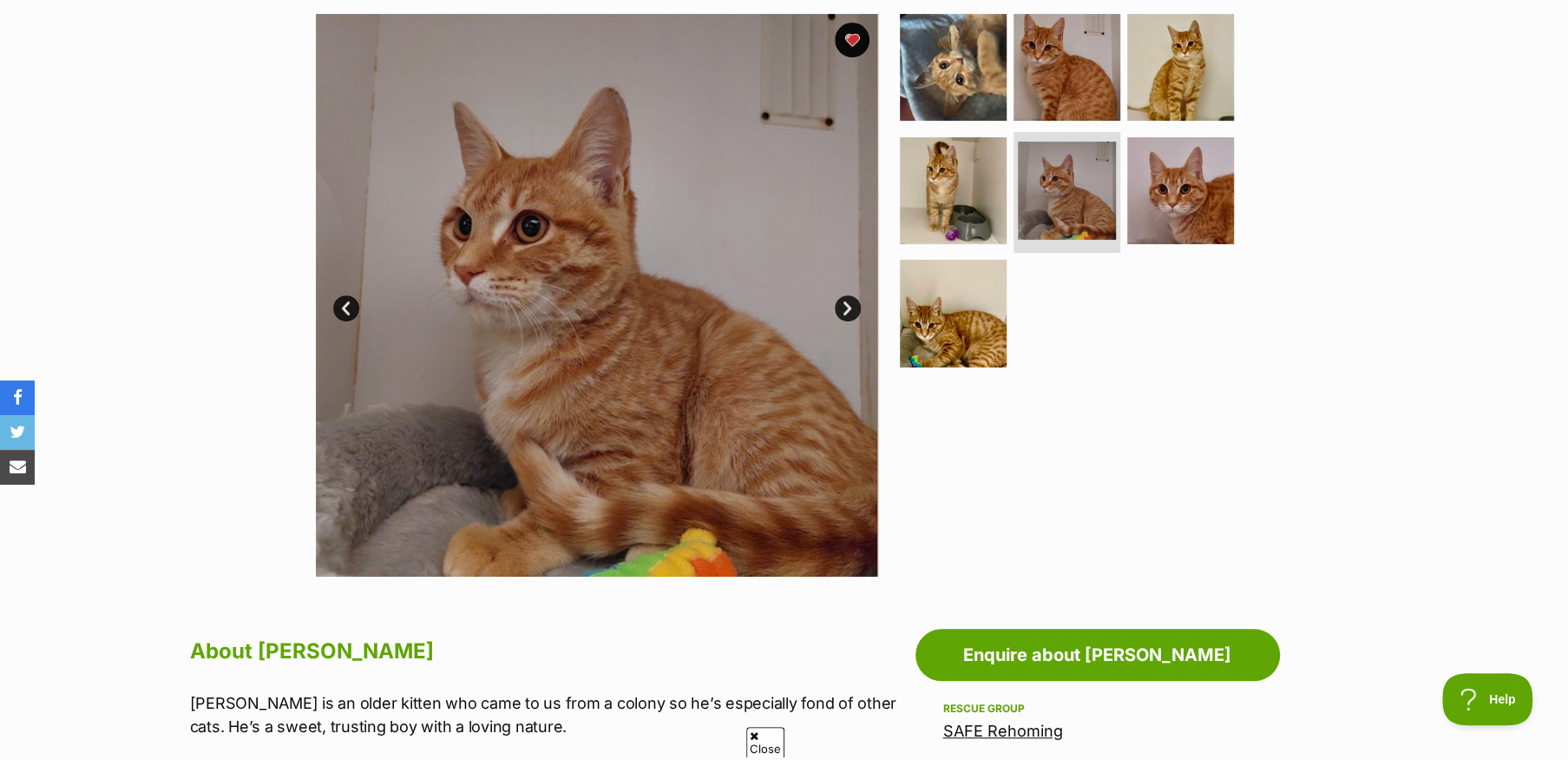
click at [847, 309] on link "Next" at bounding box center [847, 308] width 26 height 26
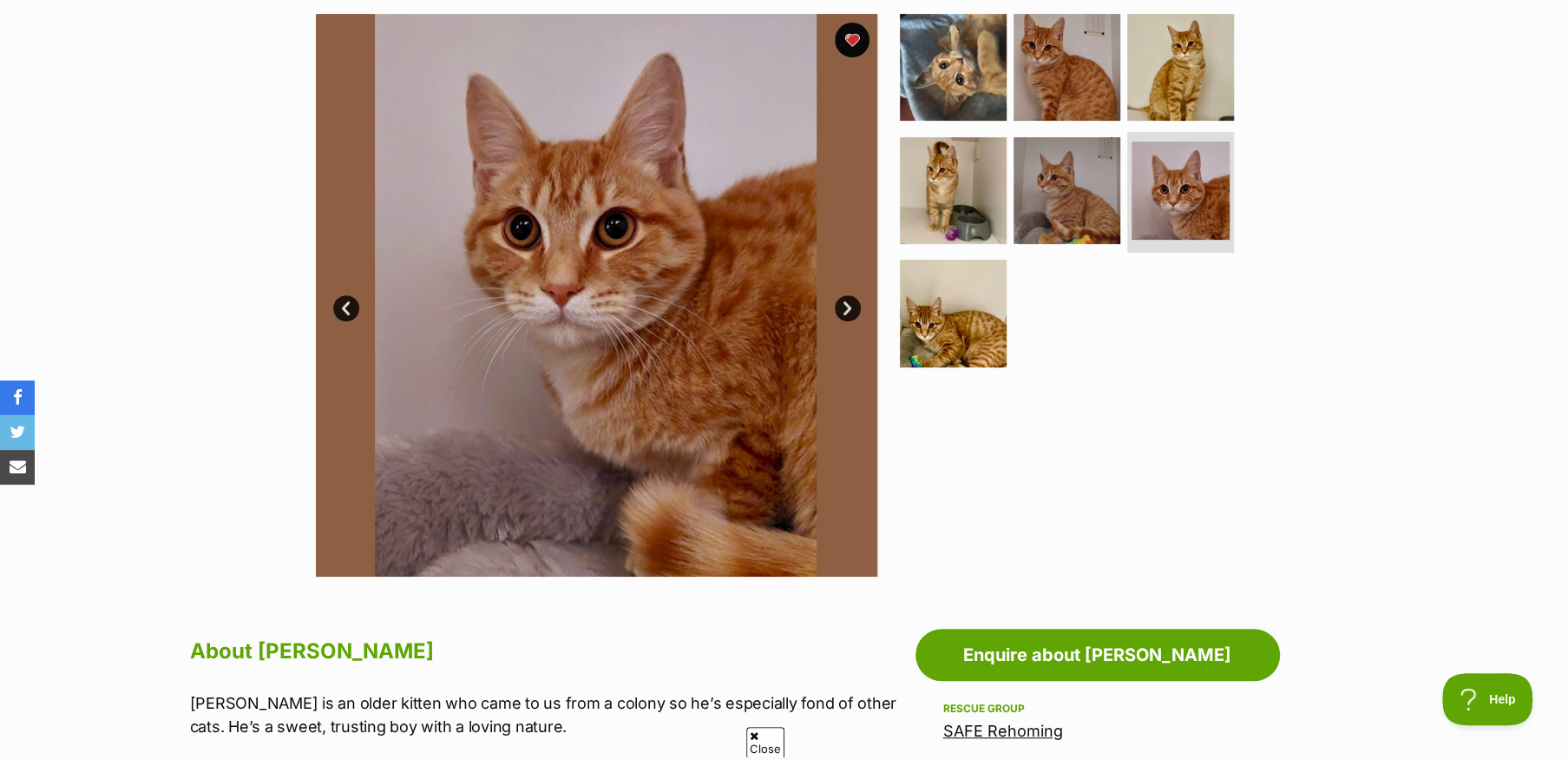
click at [847, 309] on link "Next" at bounding box center [847, 308] width 26 height 26
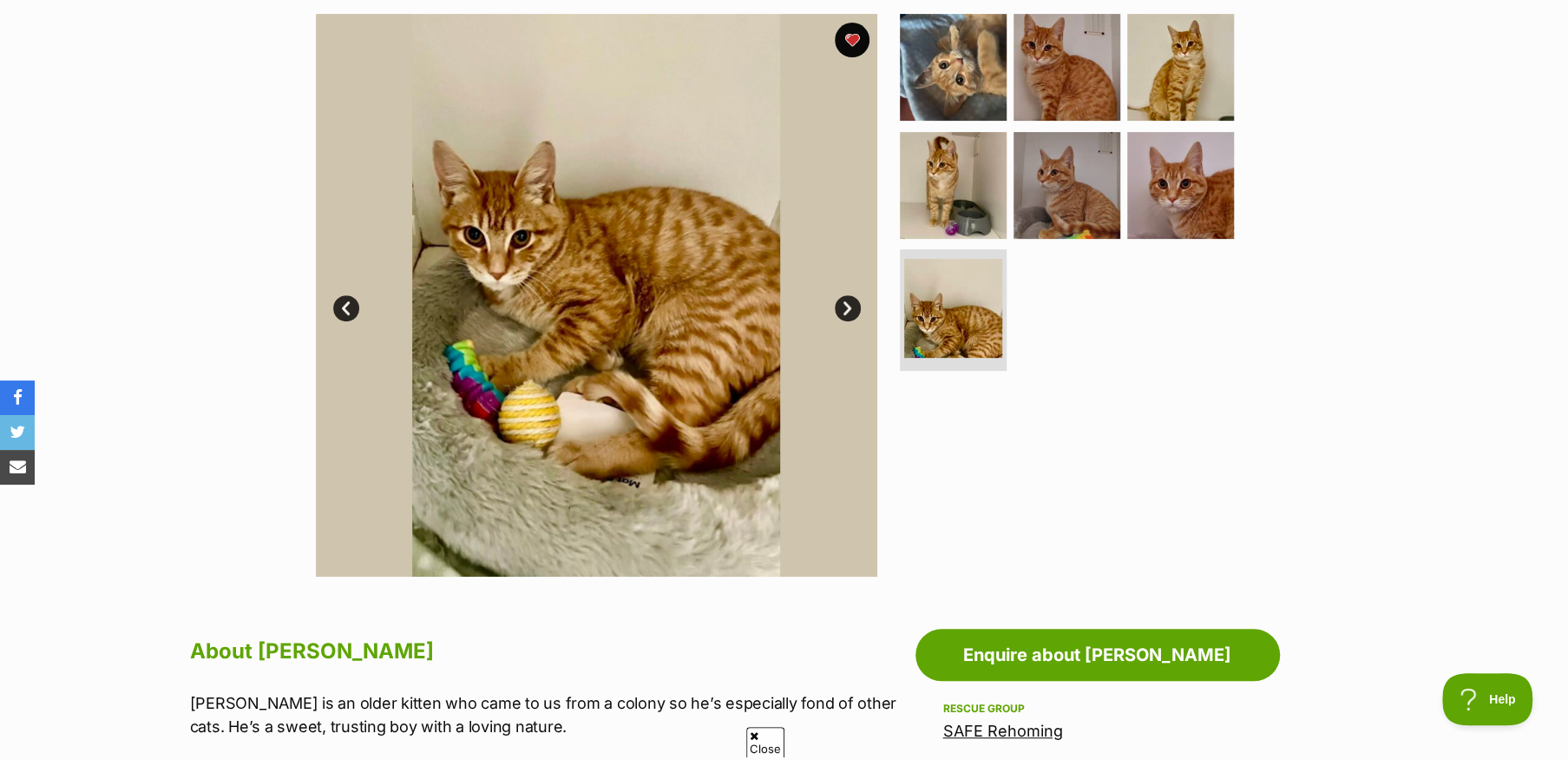
click at [847, 309] on link "Next" at bounding box center [847, 308] width 26 height 26
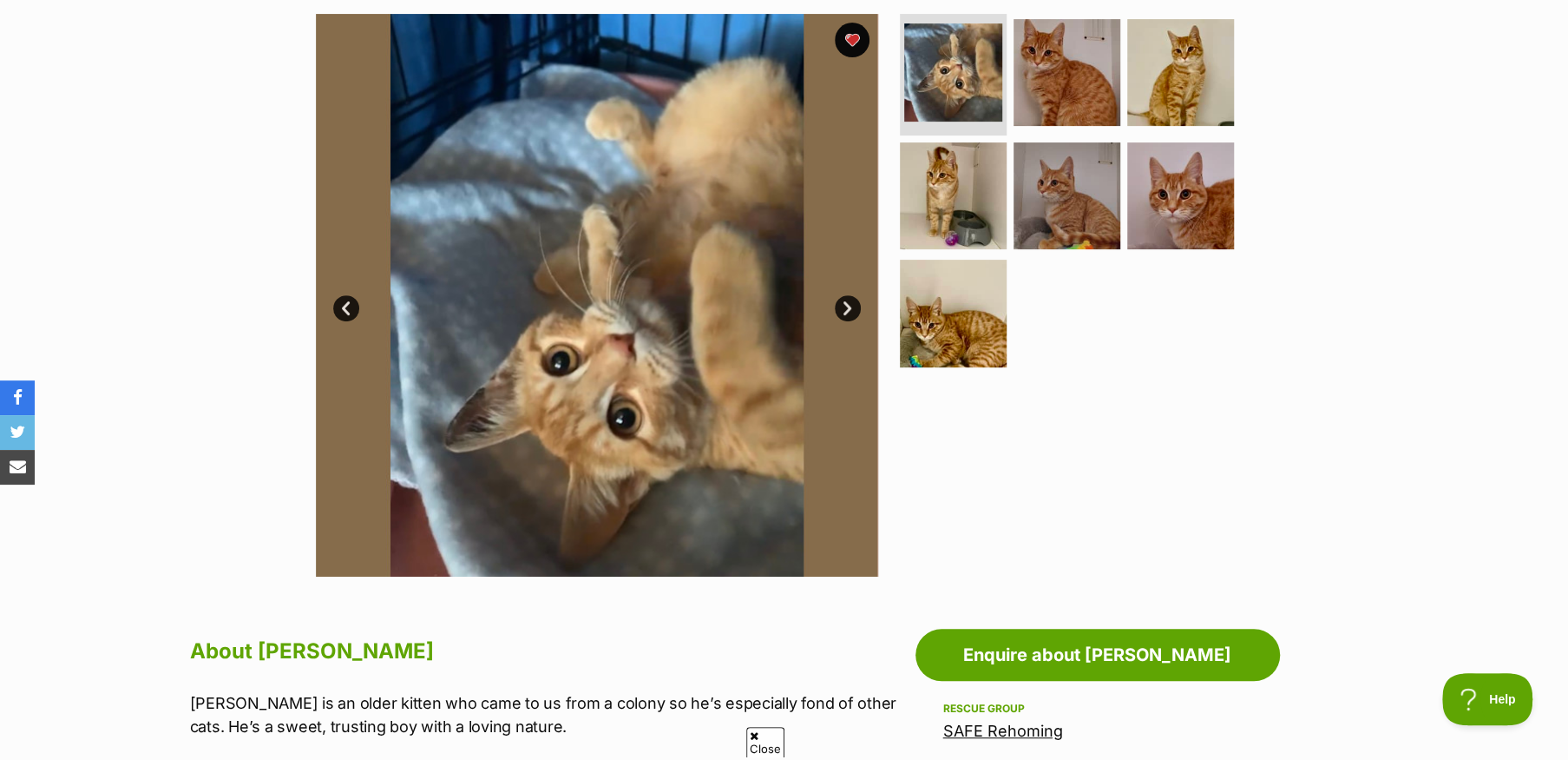
click at [847, 309] on link "Next" at bounding box center [847, 308] width 26 height 26
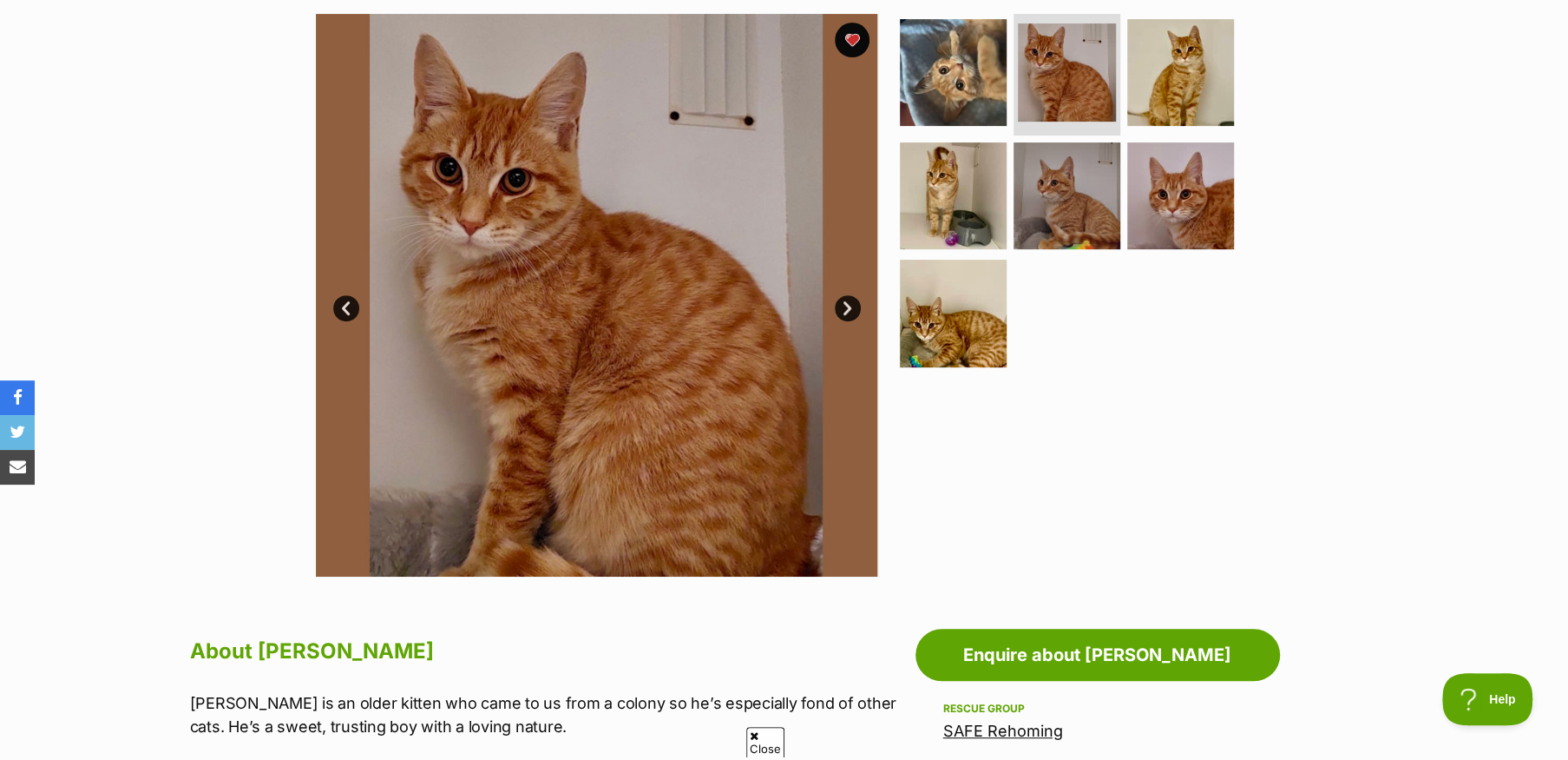
click at [847, 309] on link "Next" at bounding box center [847, 308] width 26 height 26
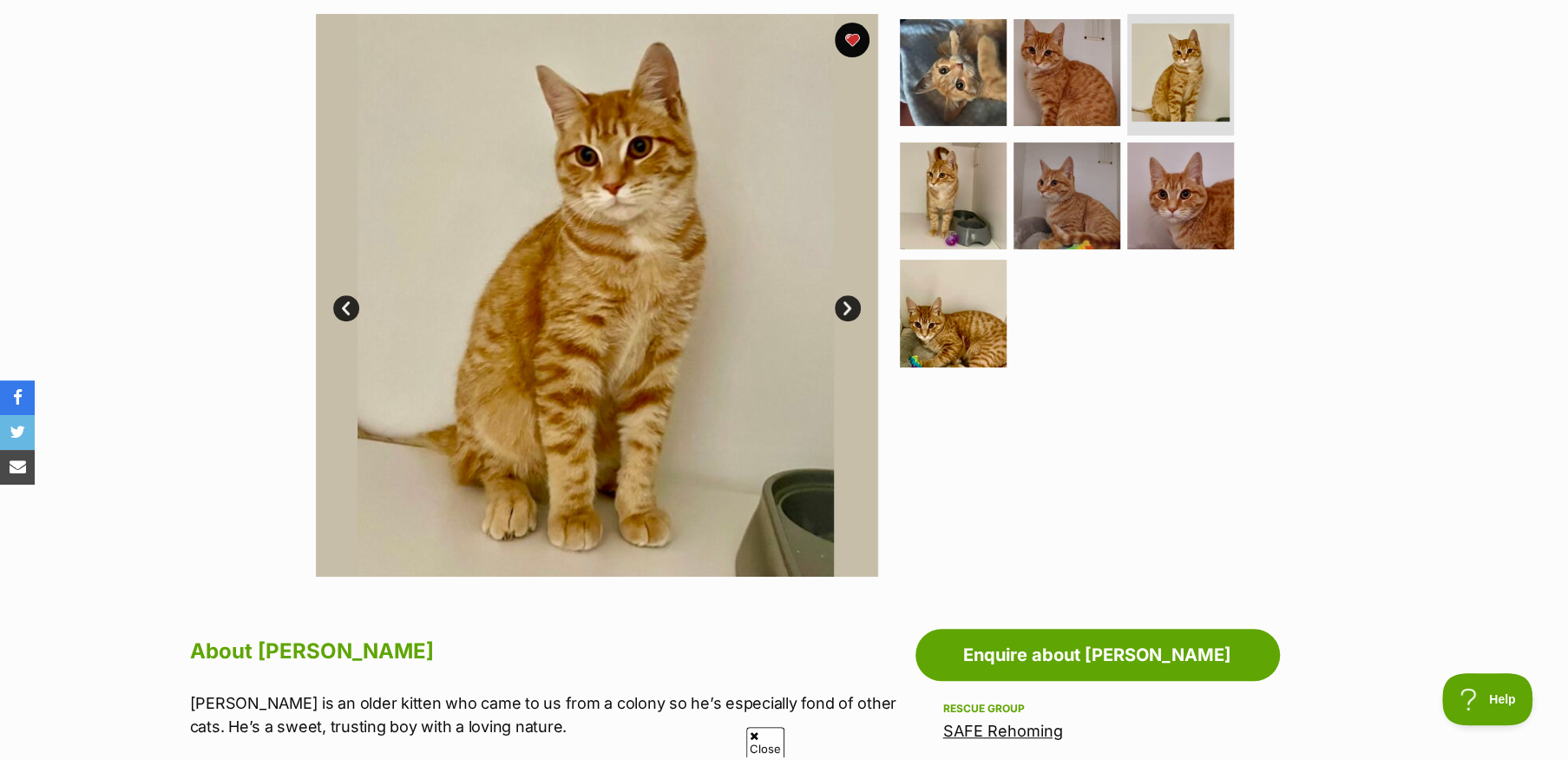
click at [847, 309] on link "Next" at bounding box center [847, 308] width 26 height 26
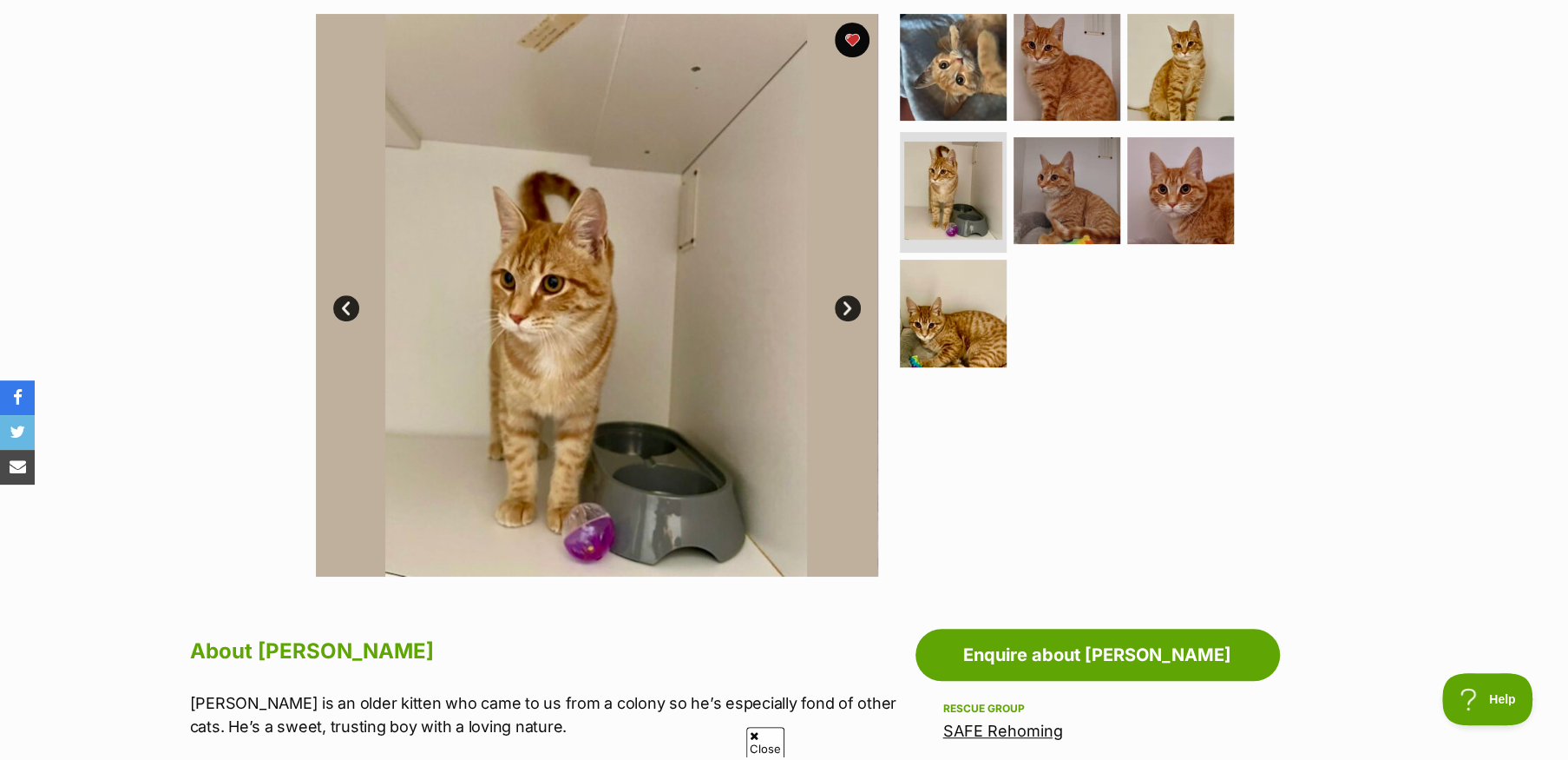
click at [847, 309] on link "Next" at bounding box center [847, 308] width 26 height 26
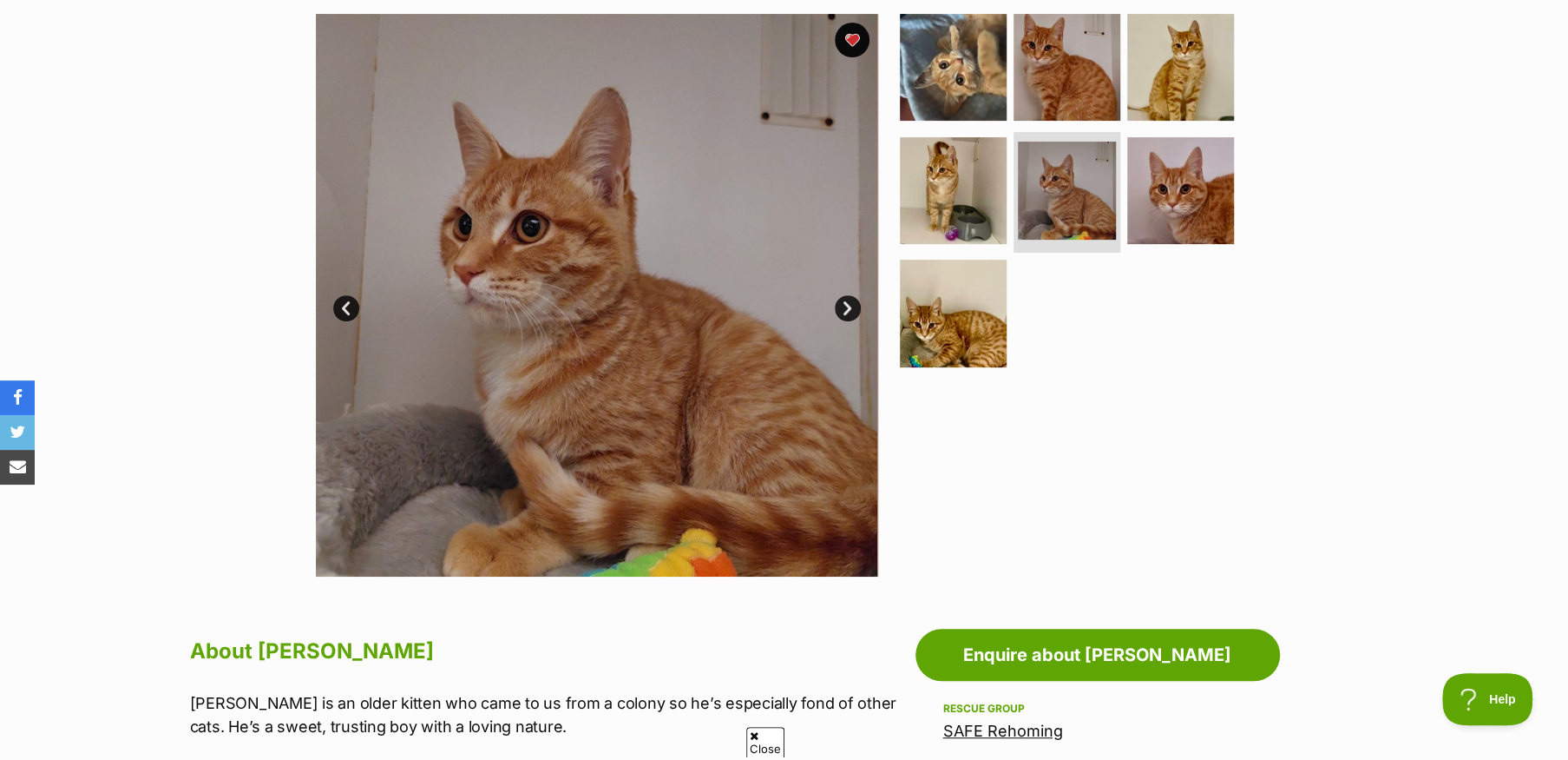
click at [847, 309] on link "Next" at bounding box center [847, 308] width 26 height 26
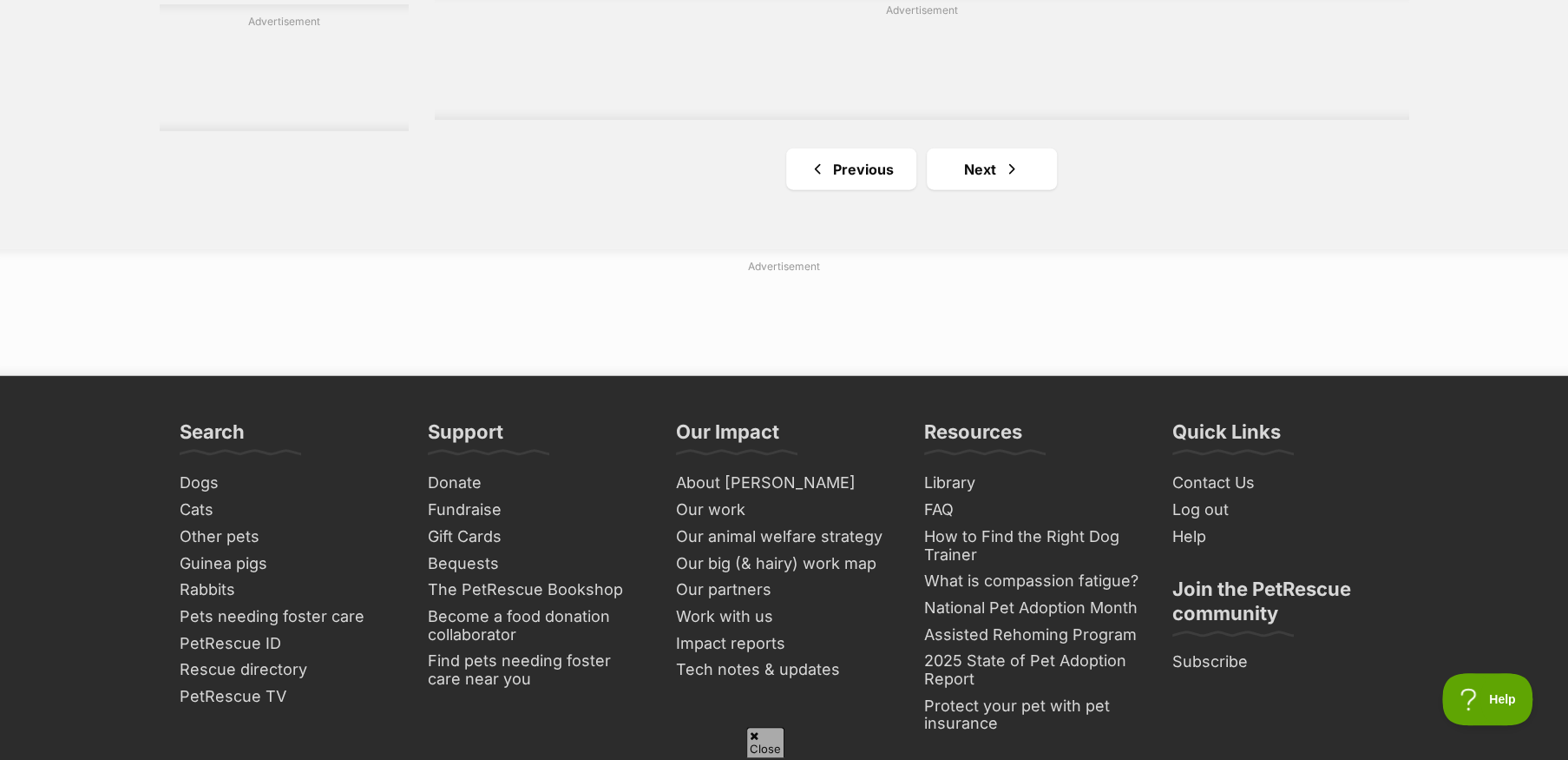
scroll to position [3212, 0]
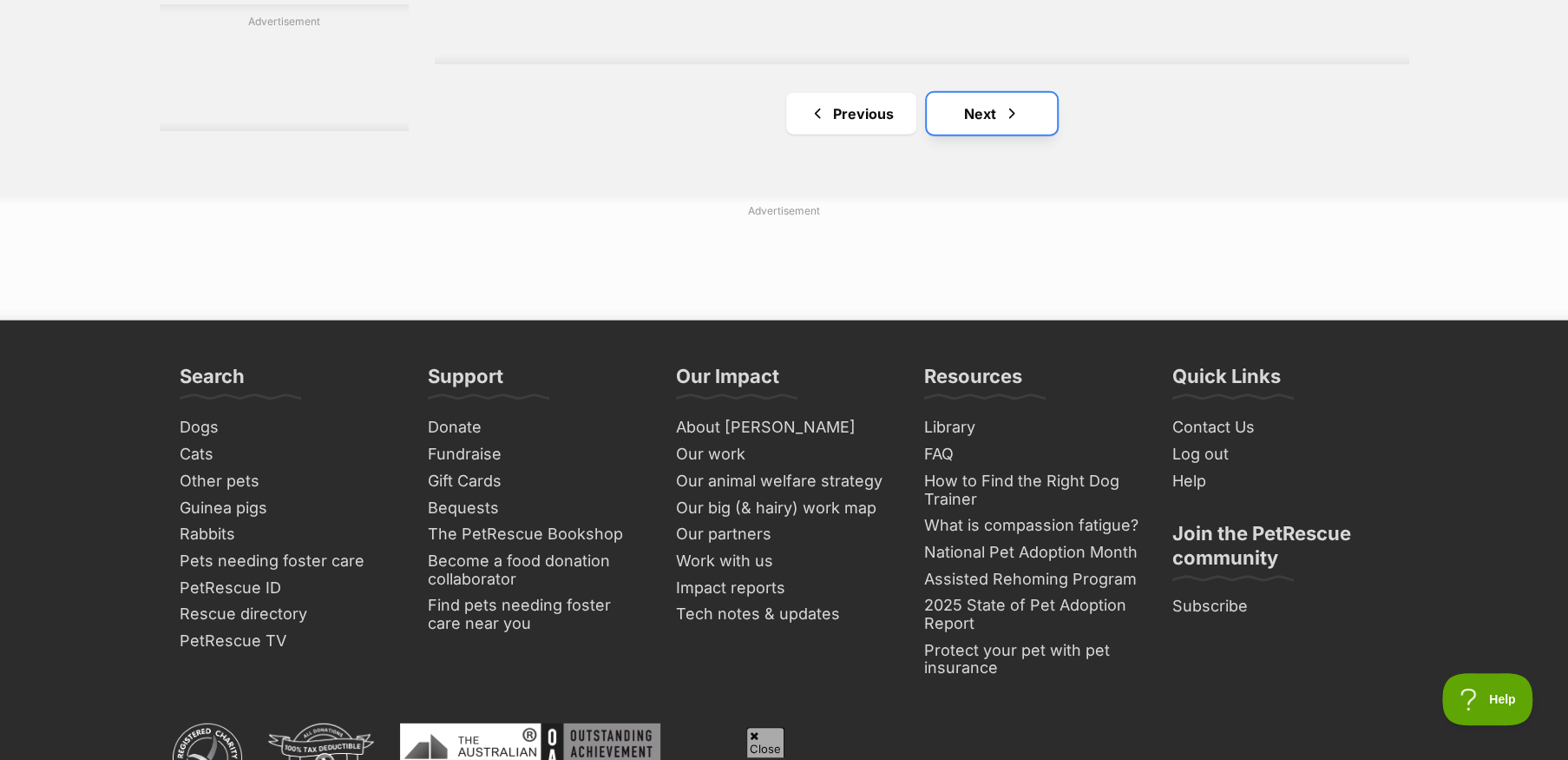
click at [964, 114] on link "Next" at bounding box center [992, 114] width 131 height 42
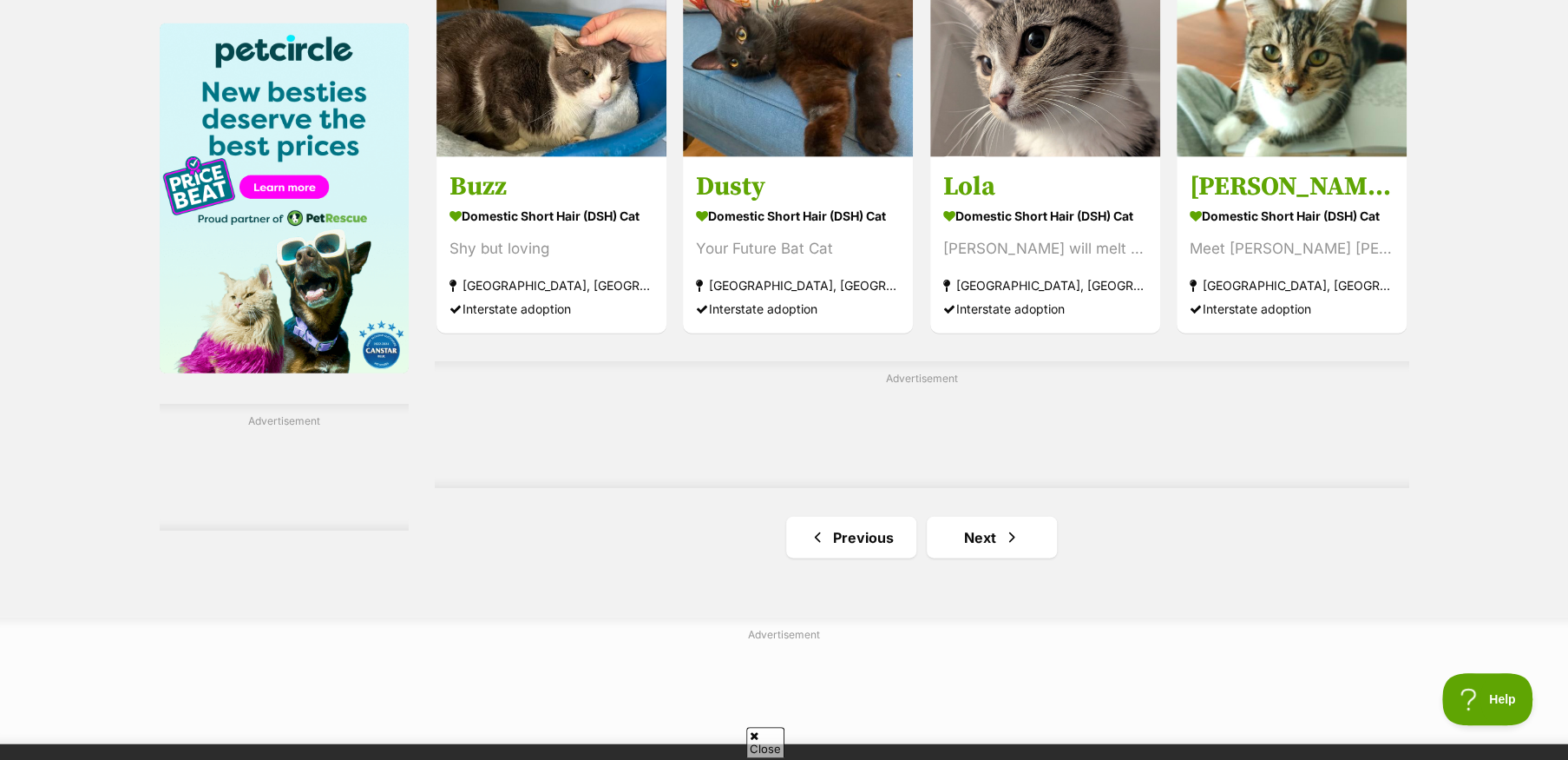
scroll to position [2691, 0]
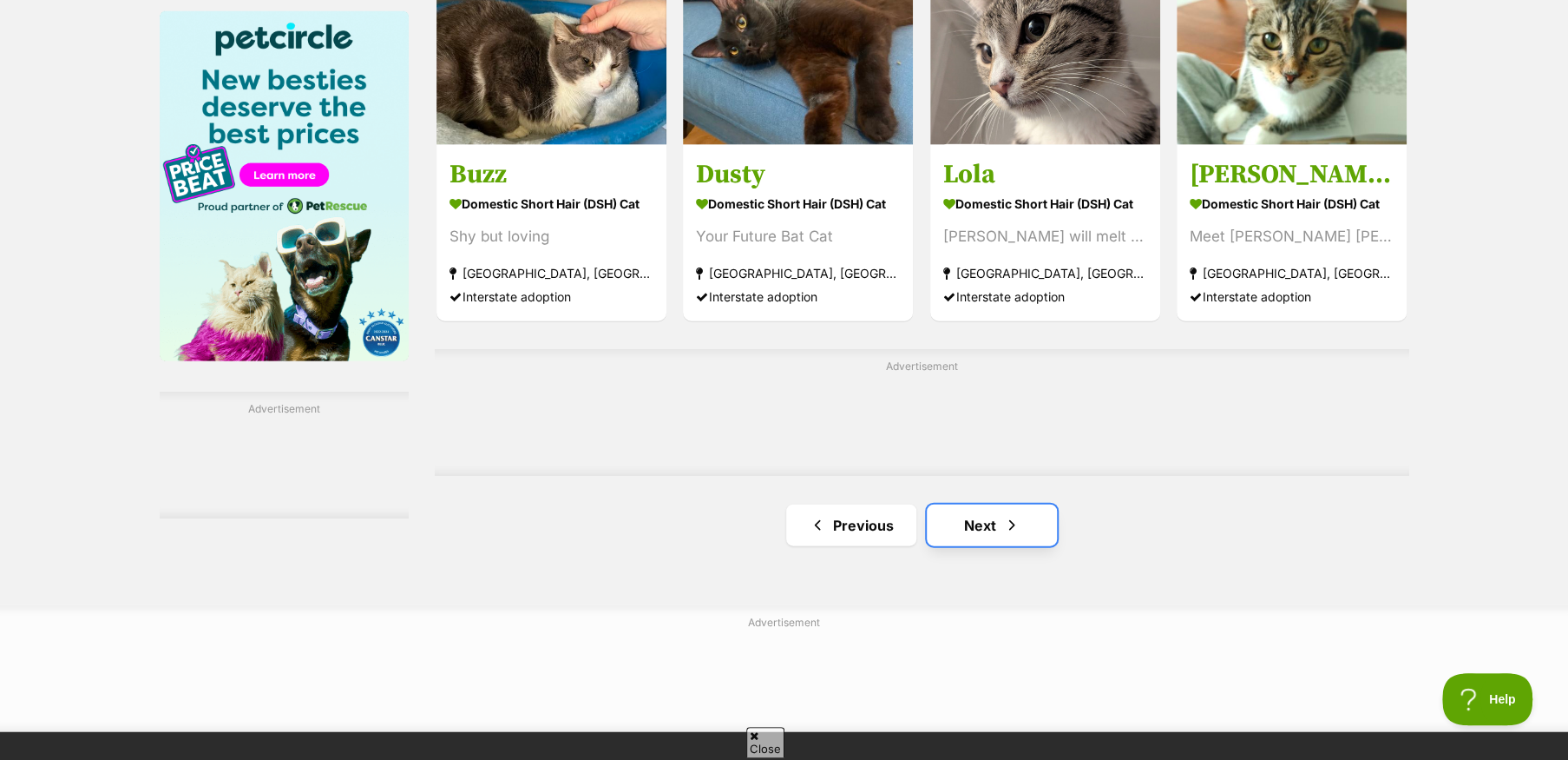
click at [978, 534] on link "Next" at bounding box center [992, 525] width 131 height 42
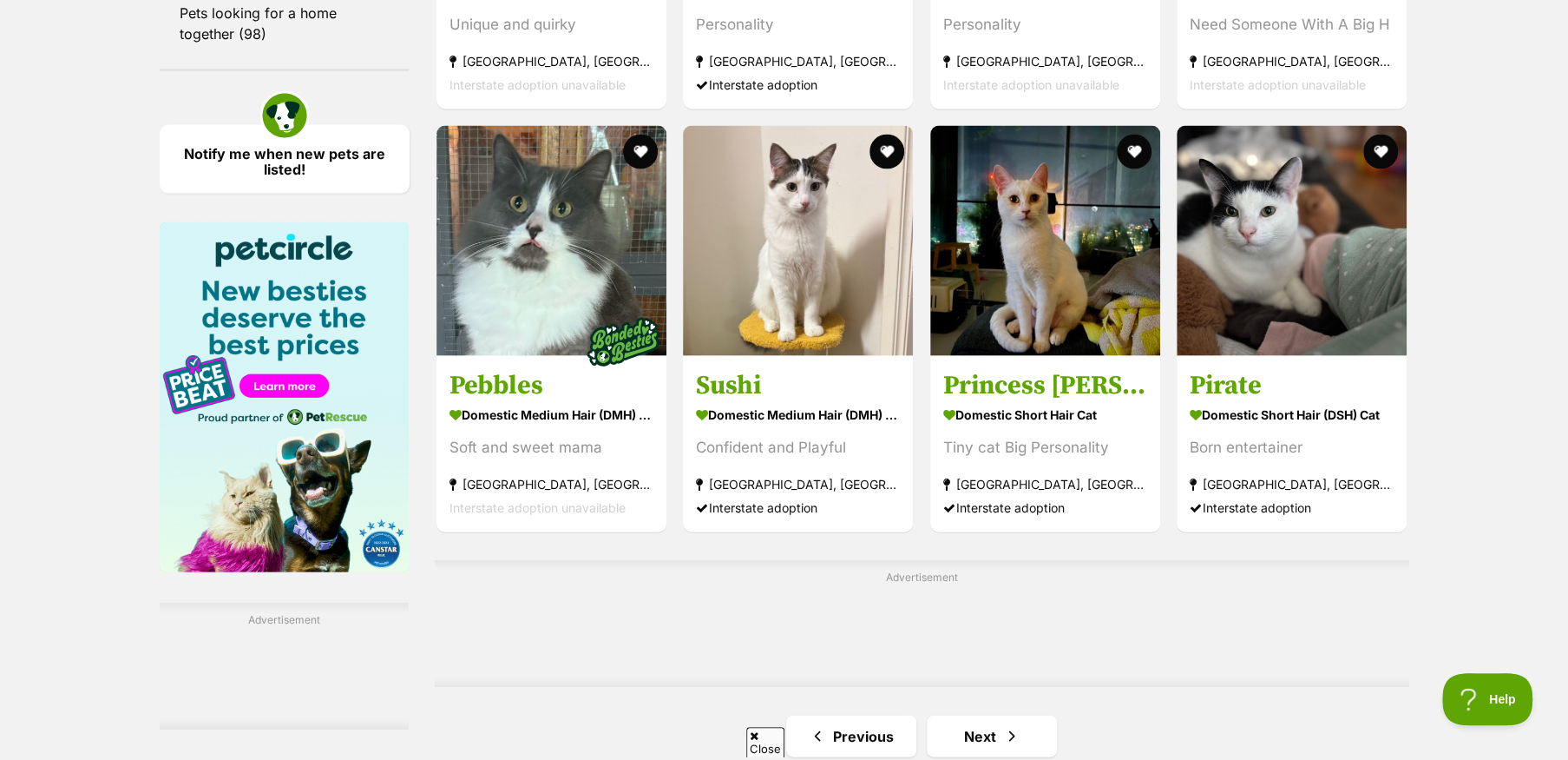
scroll to position [2605, 0]
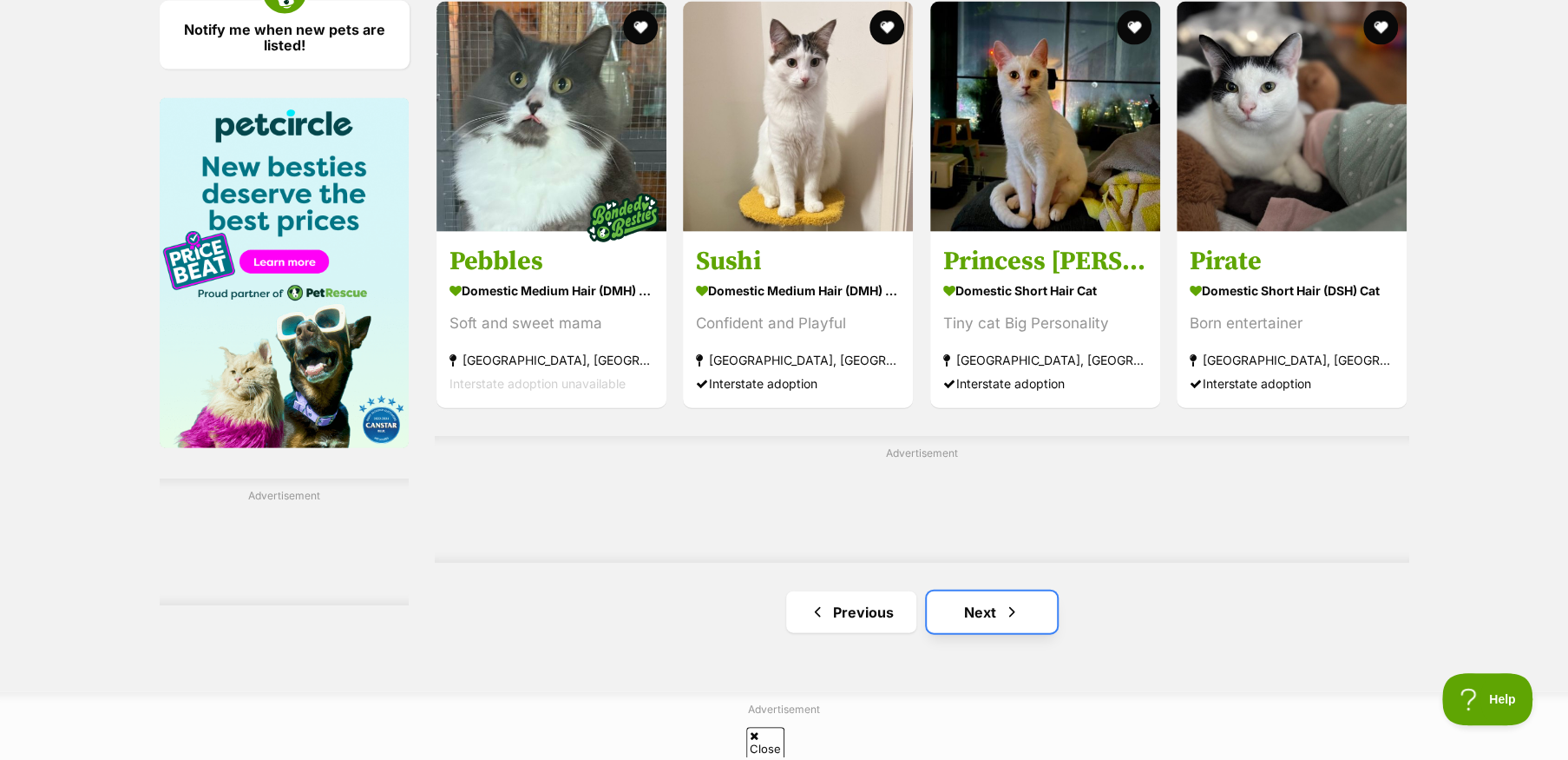
click at [969, 606] on link "Next" at bounding box center [992, 612] width 131 height 42
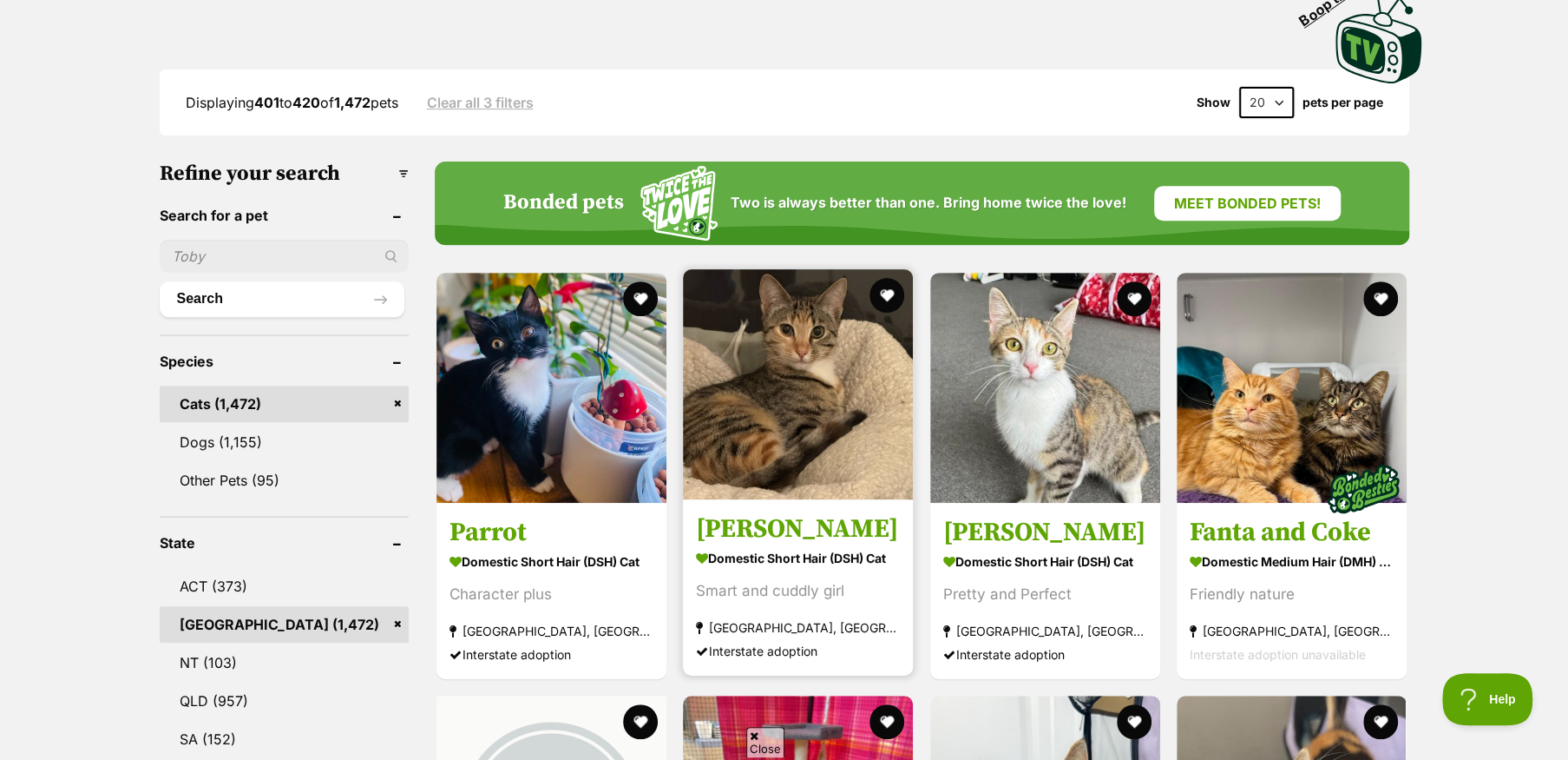
scroll to position [434, 0]
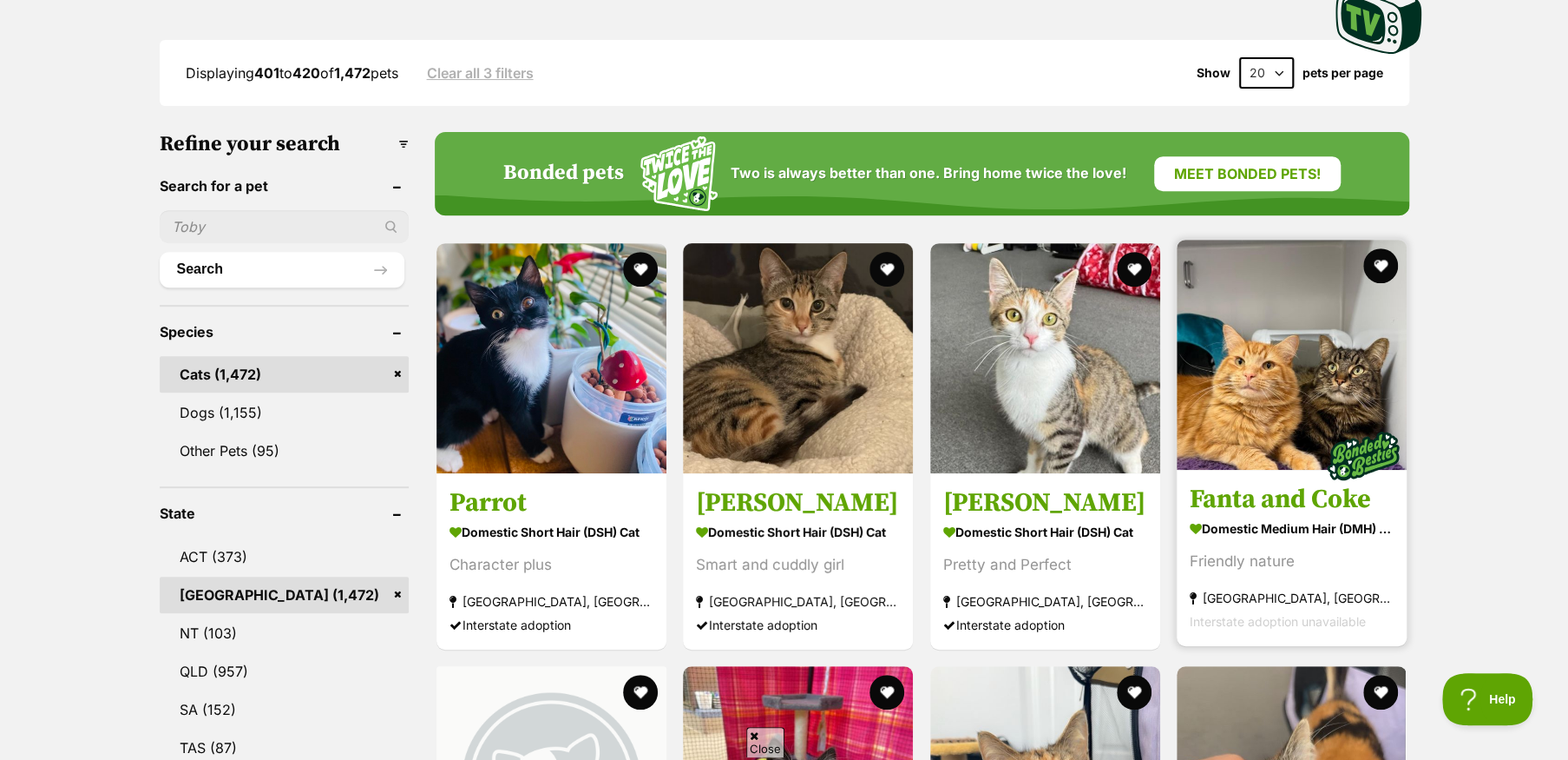
click at [1204, 454] on img at bounding box center [1291, 354] width 230 height 230
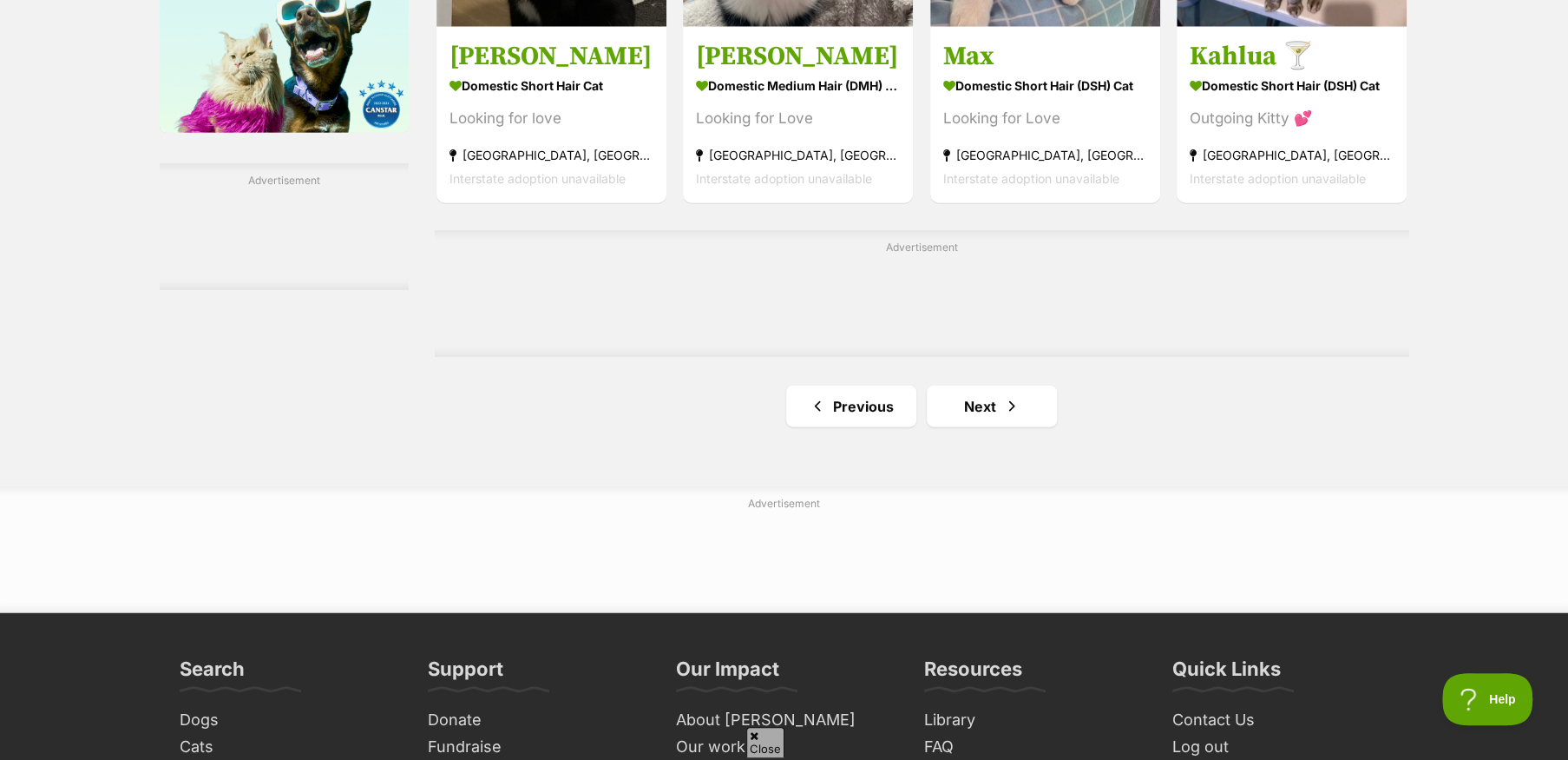
scroll to position [2951, 0]
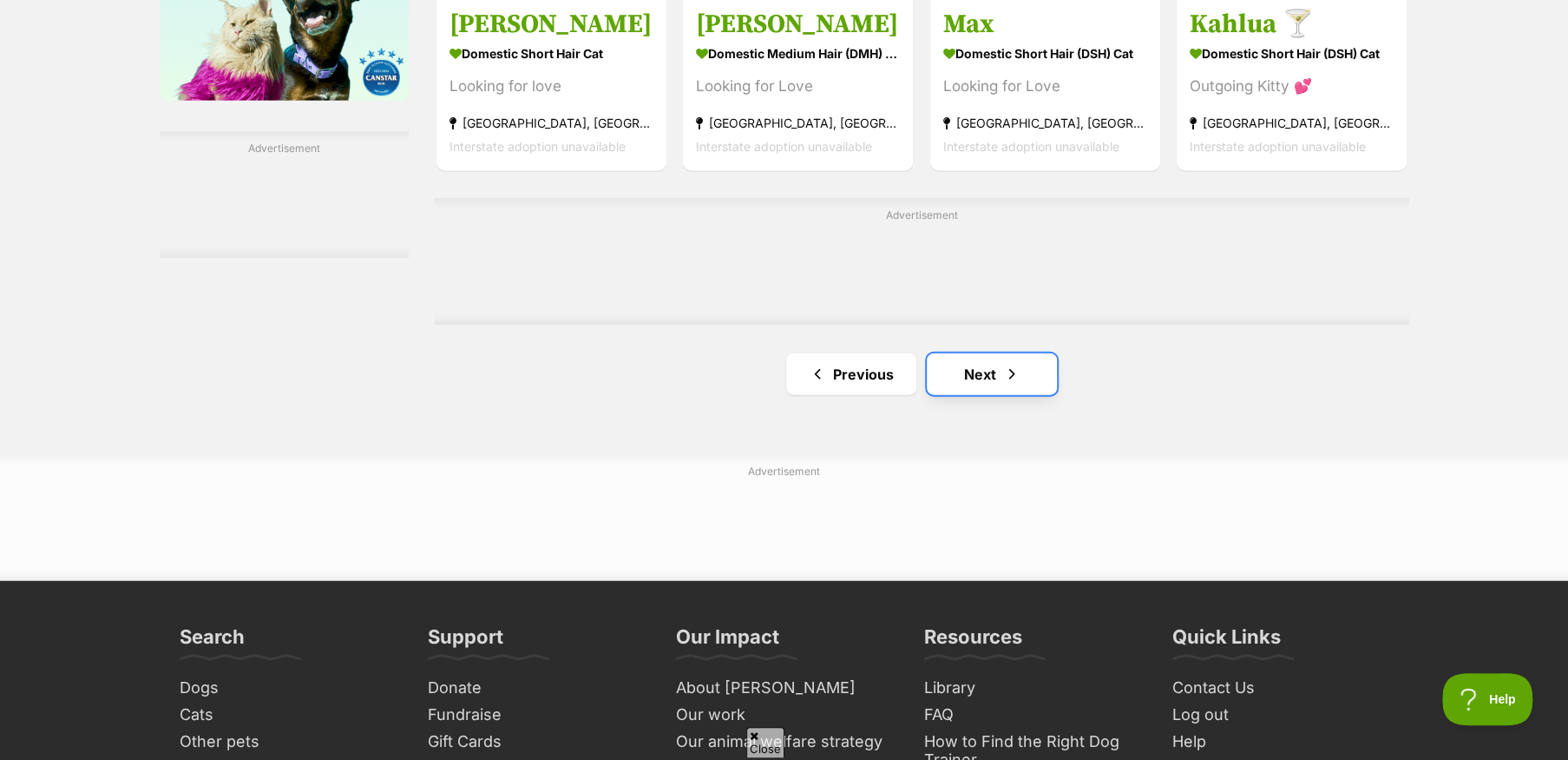
click at [997, 383] on link "Next" at bounding box center [992, 374] width 131 height 42
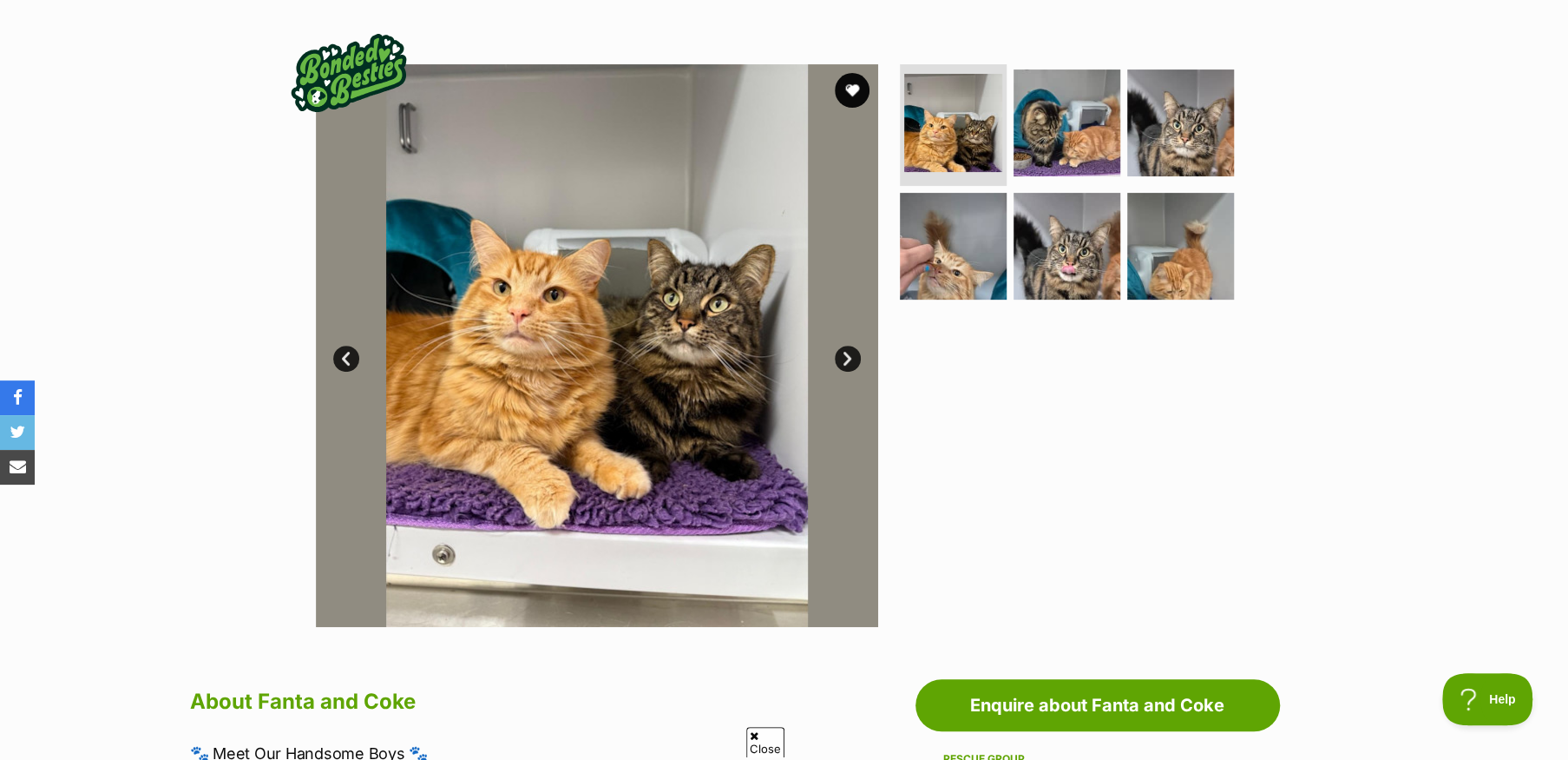
scroll to position [173, 0]
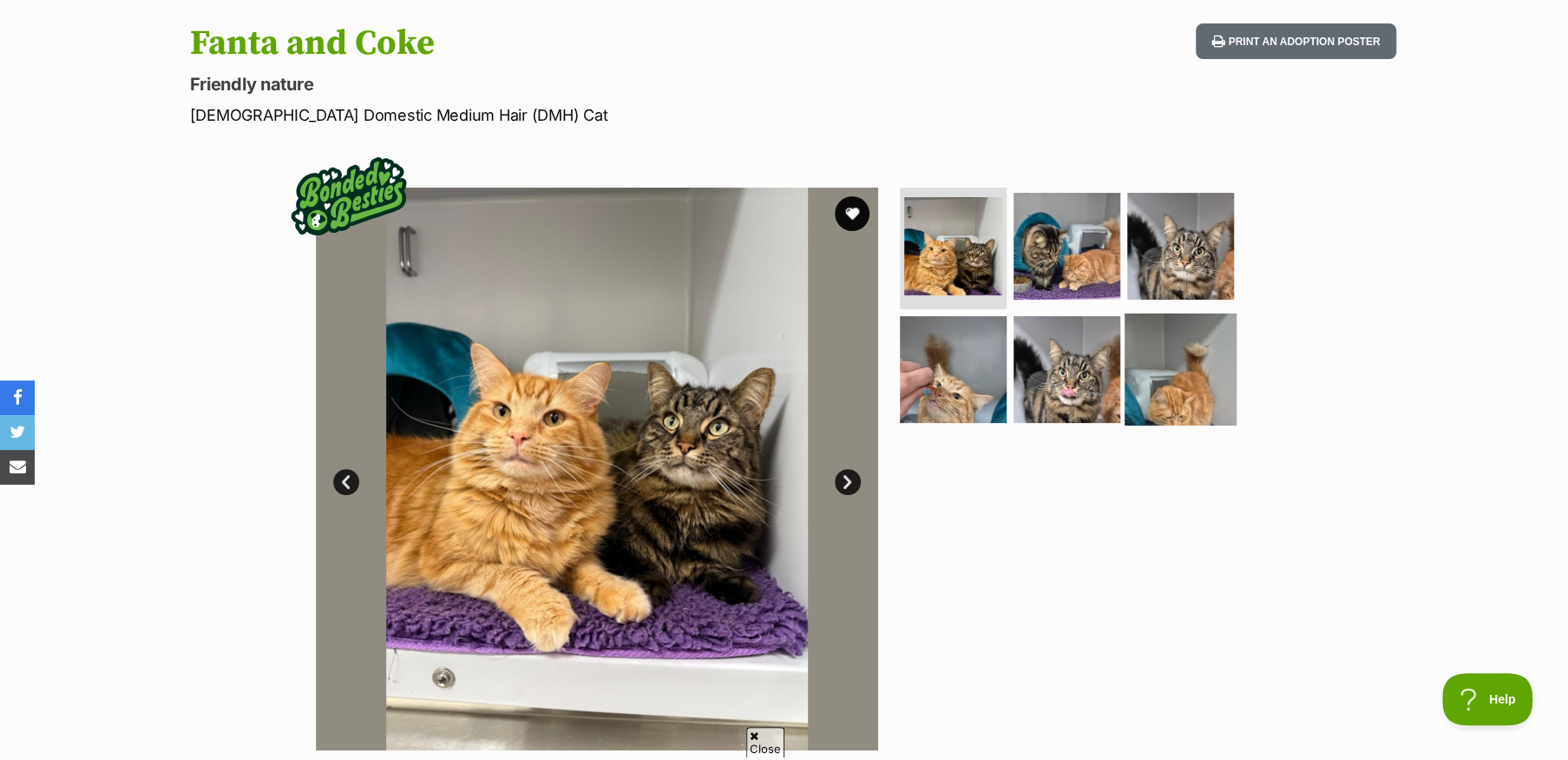
click at [1170, 403] on img at bounding box center [1180, 368] width 112 height 112
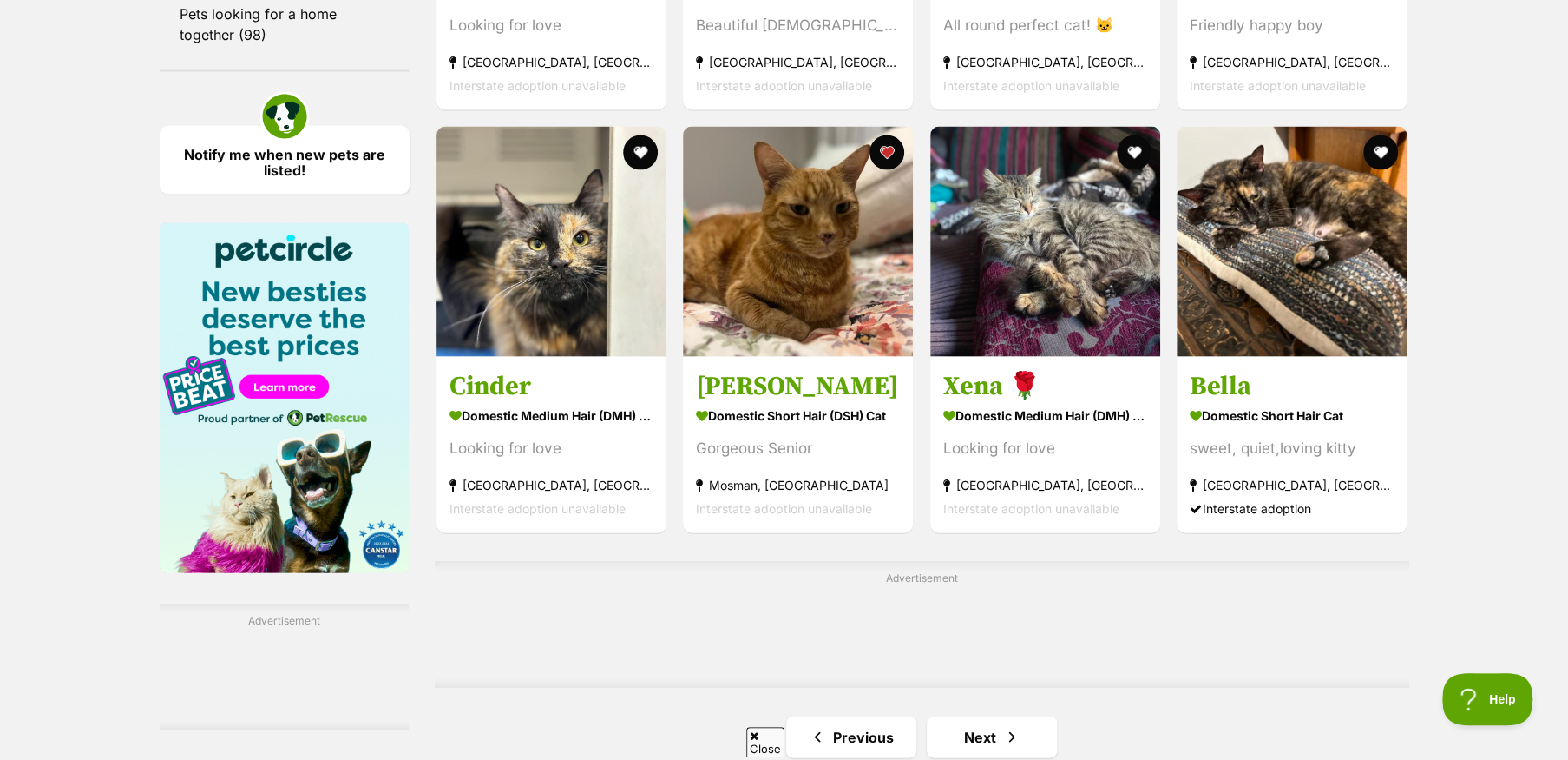
scroll to position [2518, 0]
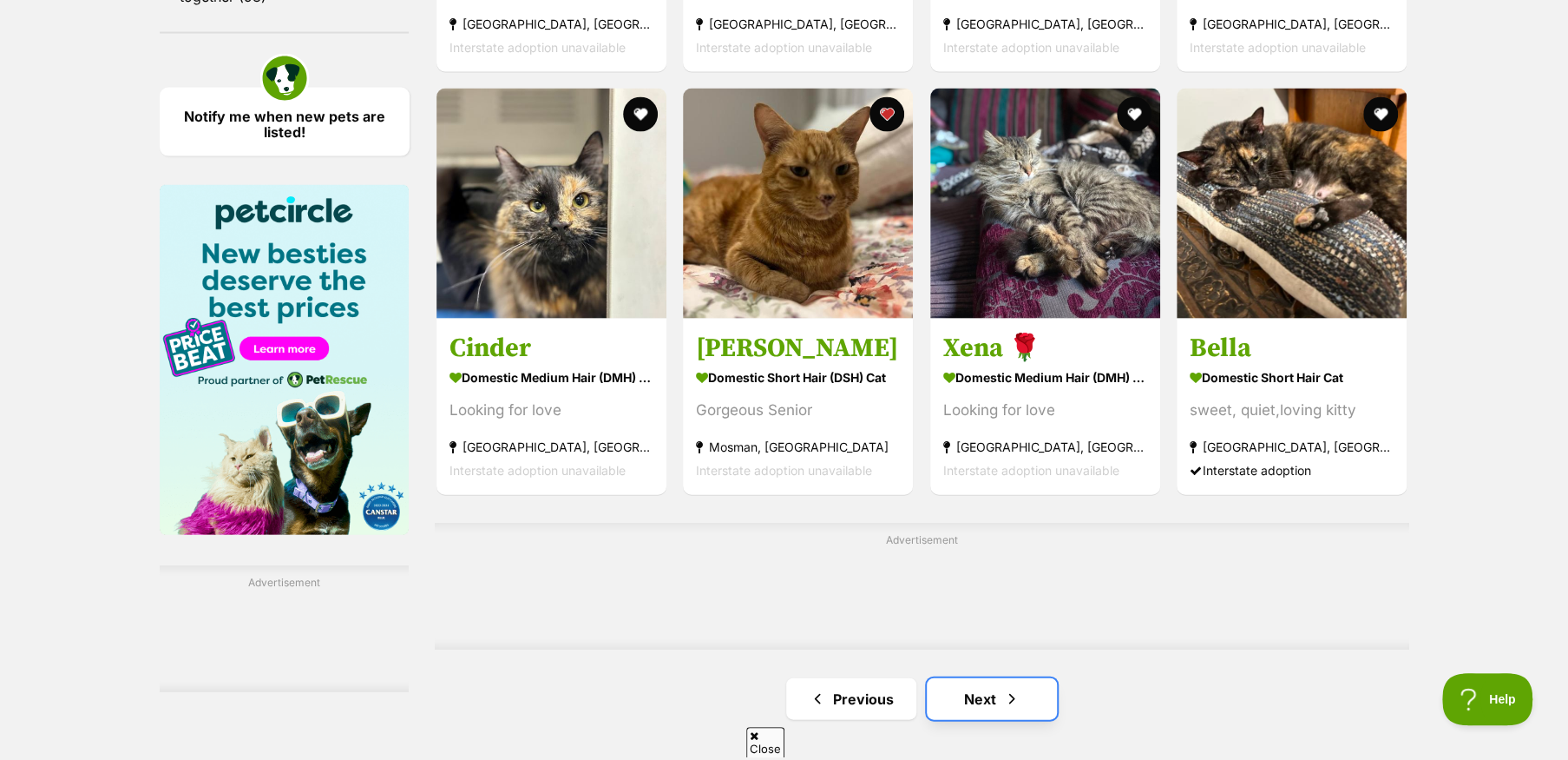
click at [991, 710] on link "Next" at bounding box center [992, 698] width 131 height 42
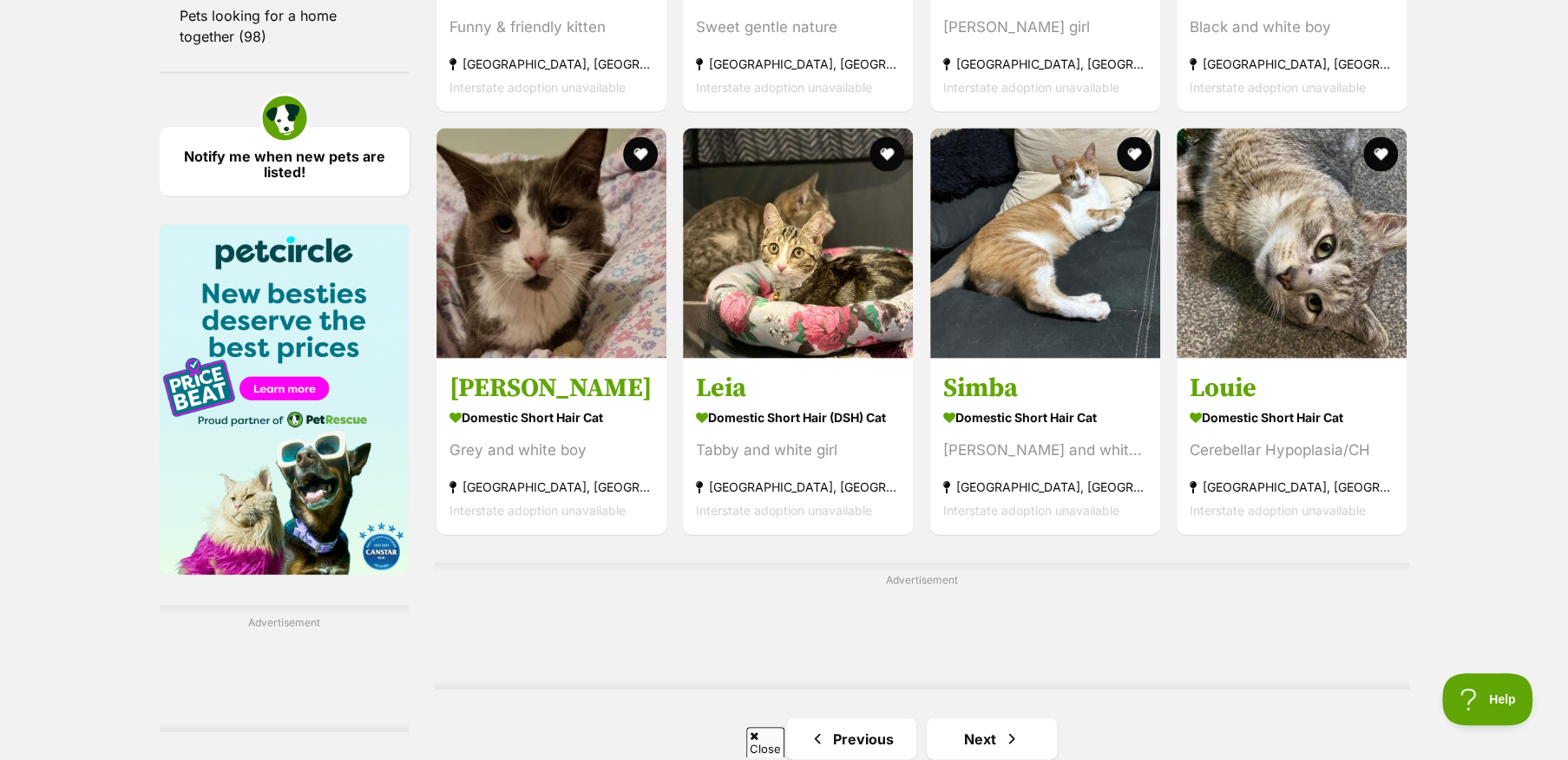
scroll to position [2691, 0]
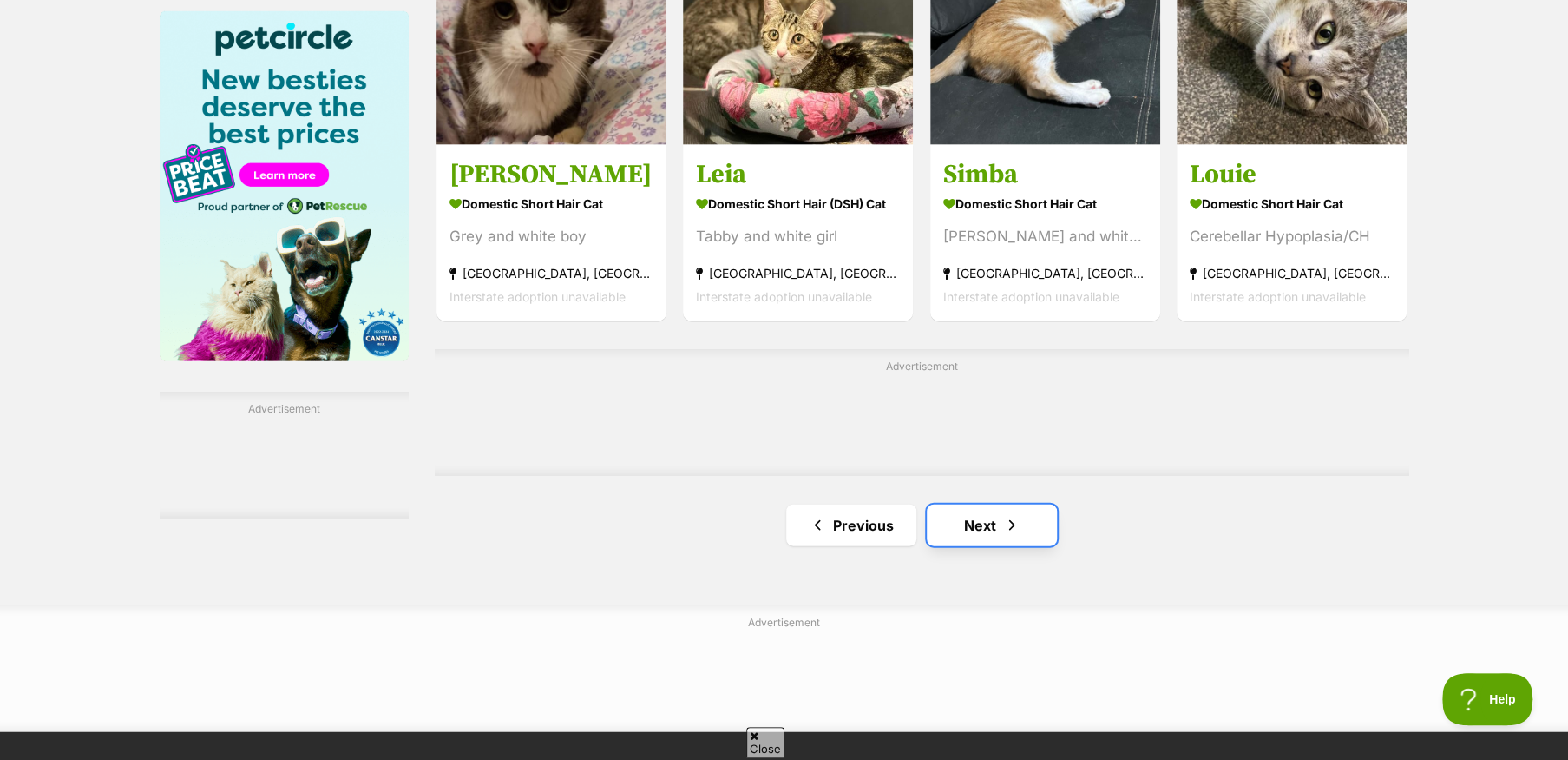
click at [970, 534] on link "Next" at bounding box center [992, 525] width 131 height 42
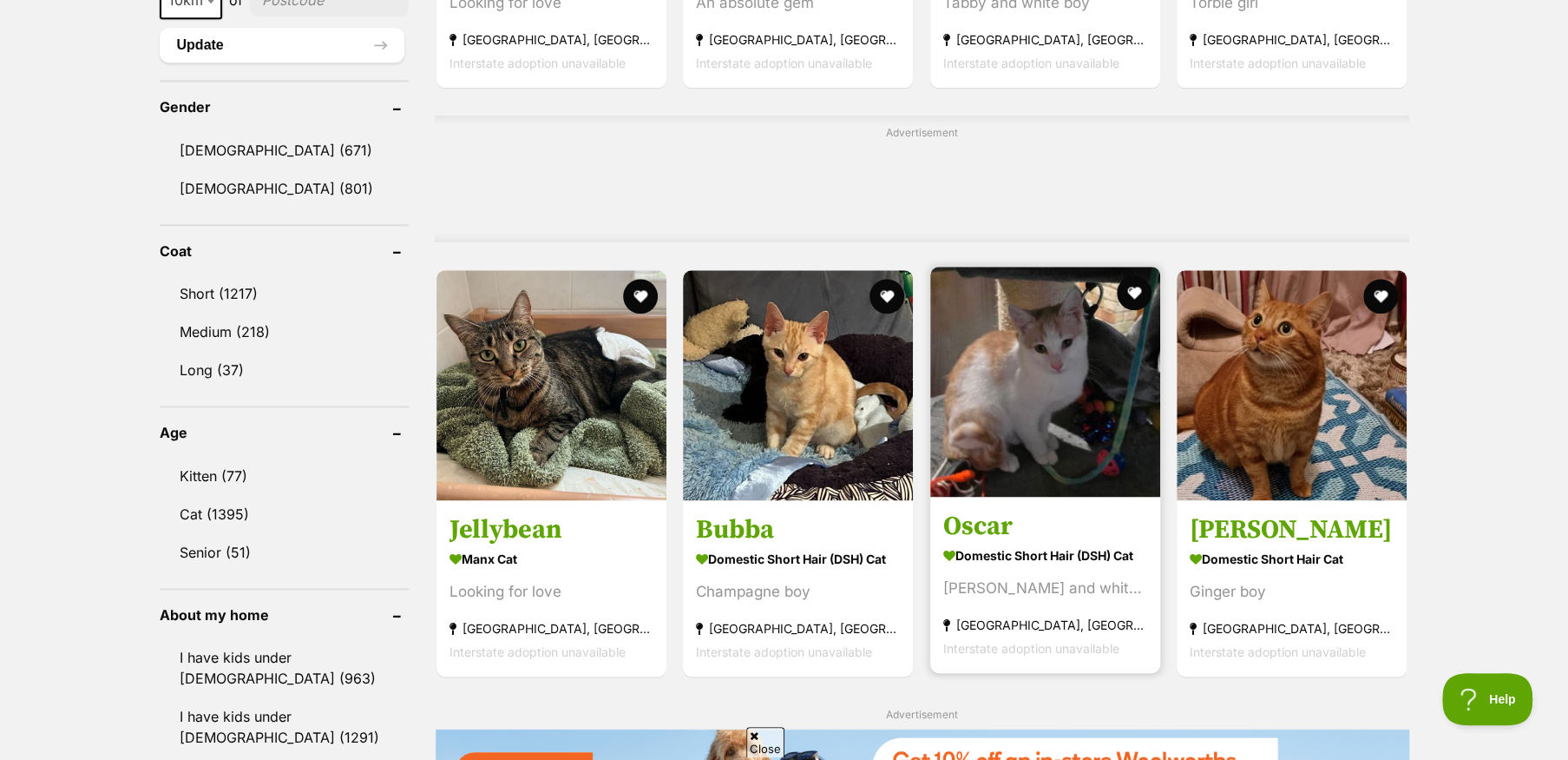
scroll to position [1475, 0]
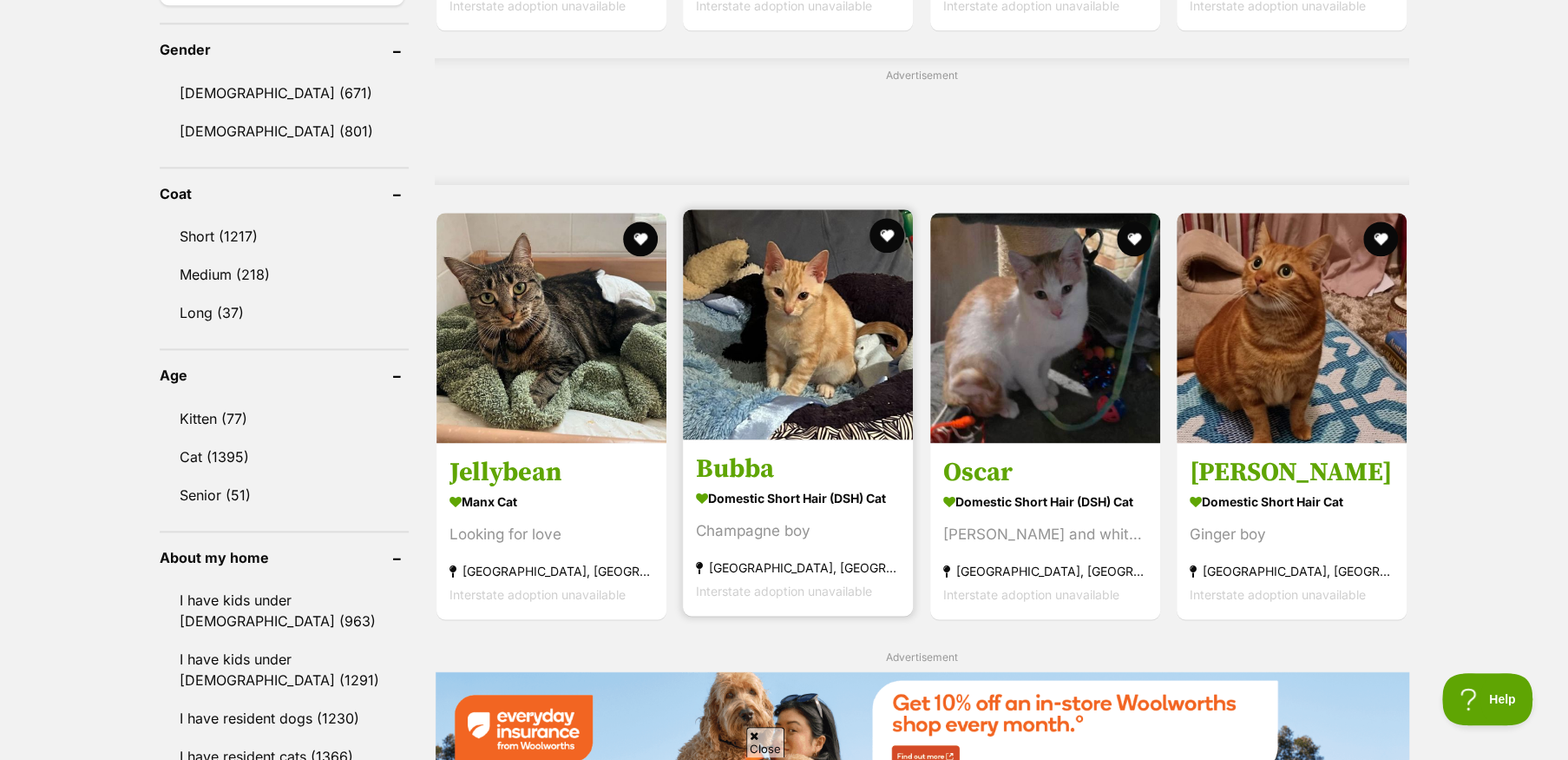
click at [805, 454] on link "Bubba Domestic Short Hair (DSH) Cat Champagne boy [GEOGRAPHIC_DATA], [GEOGRAPHI…" at bounding box center [798, 527] width 230 height 176
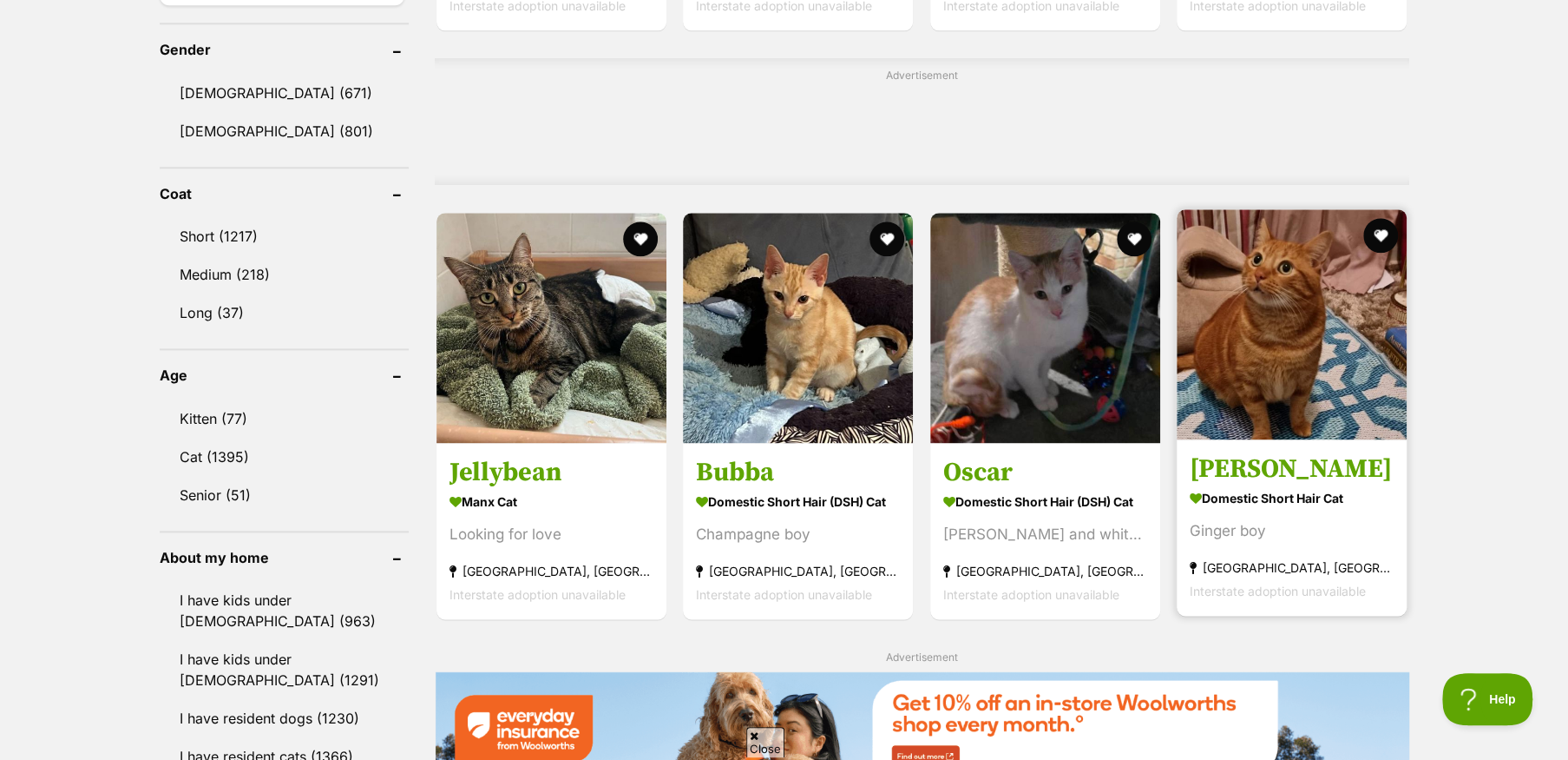
click at [1224, 311] on img at bounding box center [1291, 324] width 230 height 230
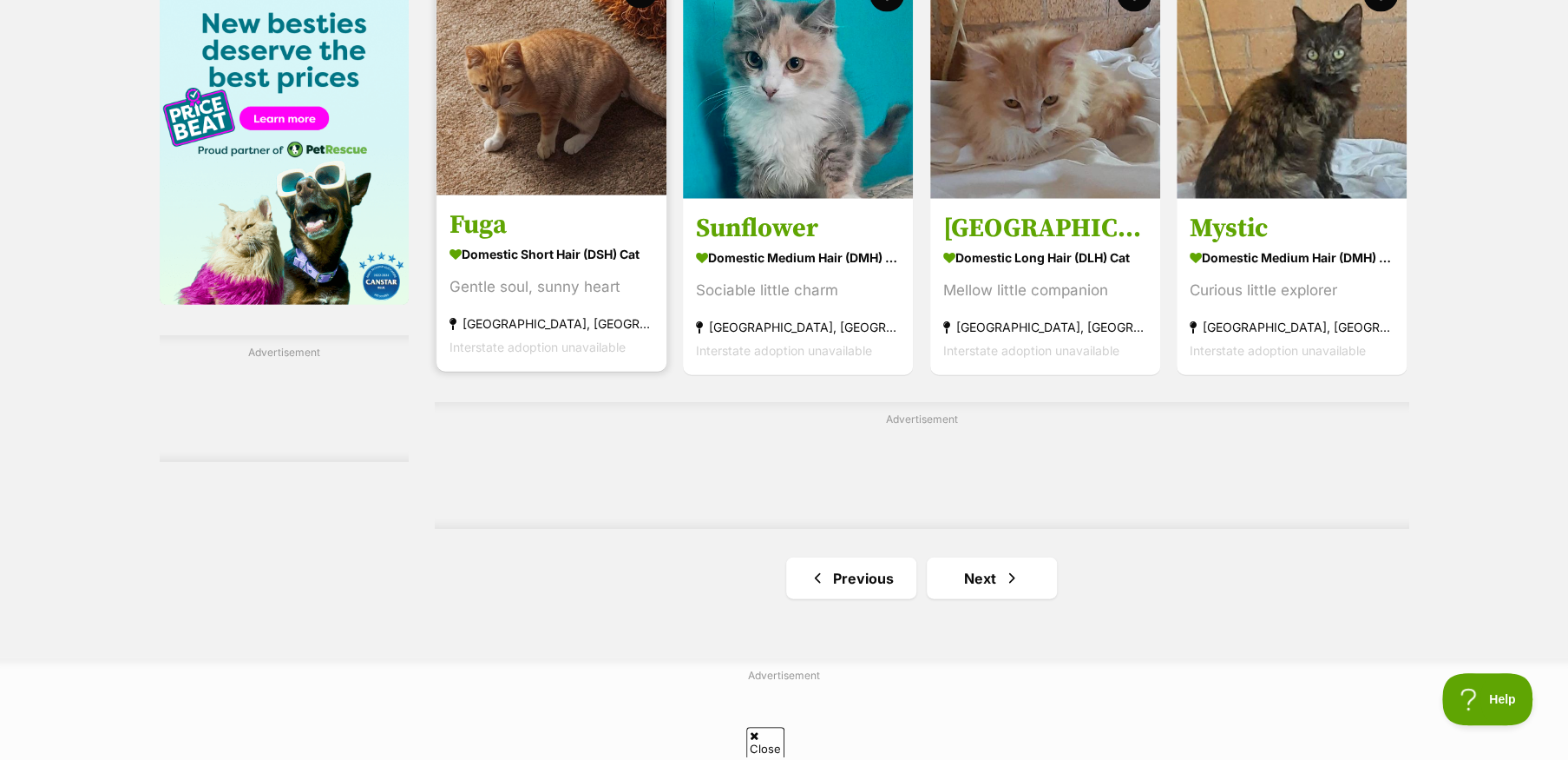
scroll to position [2778, 0]
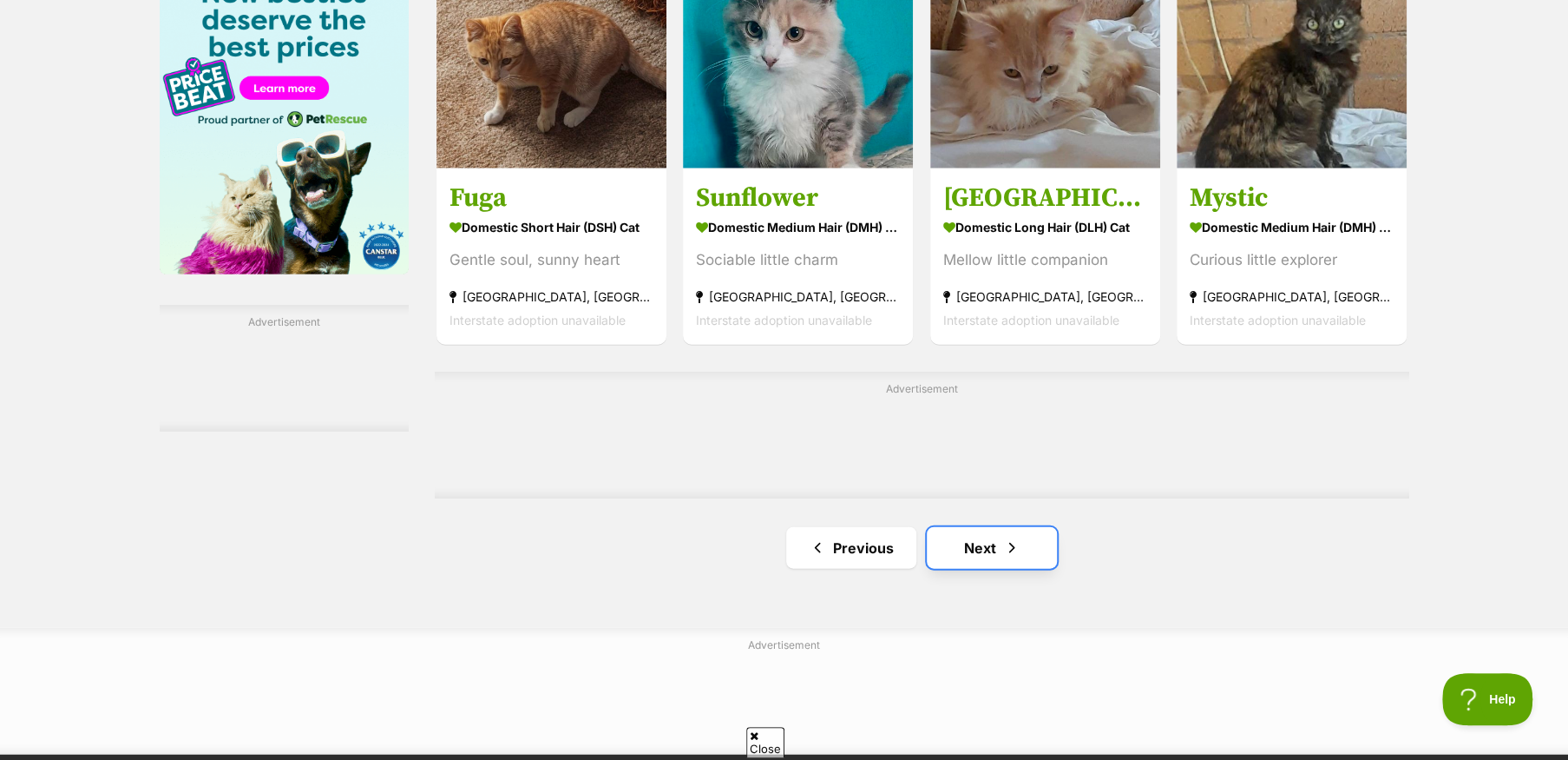
click at [992, 546] on link "Next" at bounding box center [992, 547] width 131 height 42
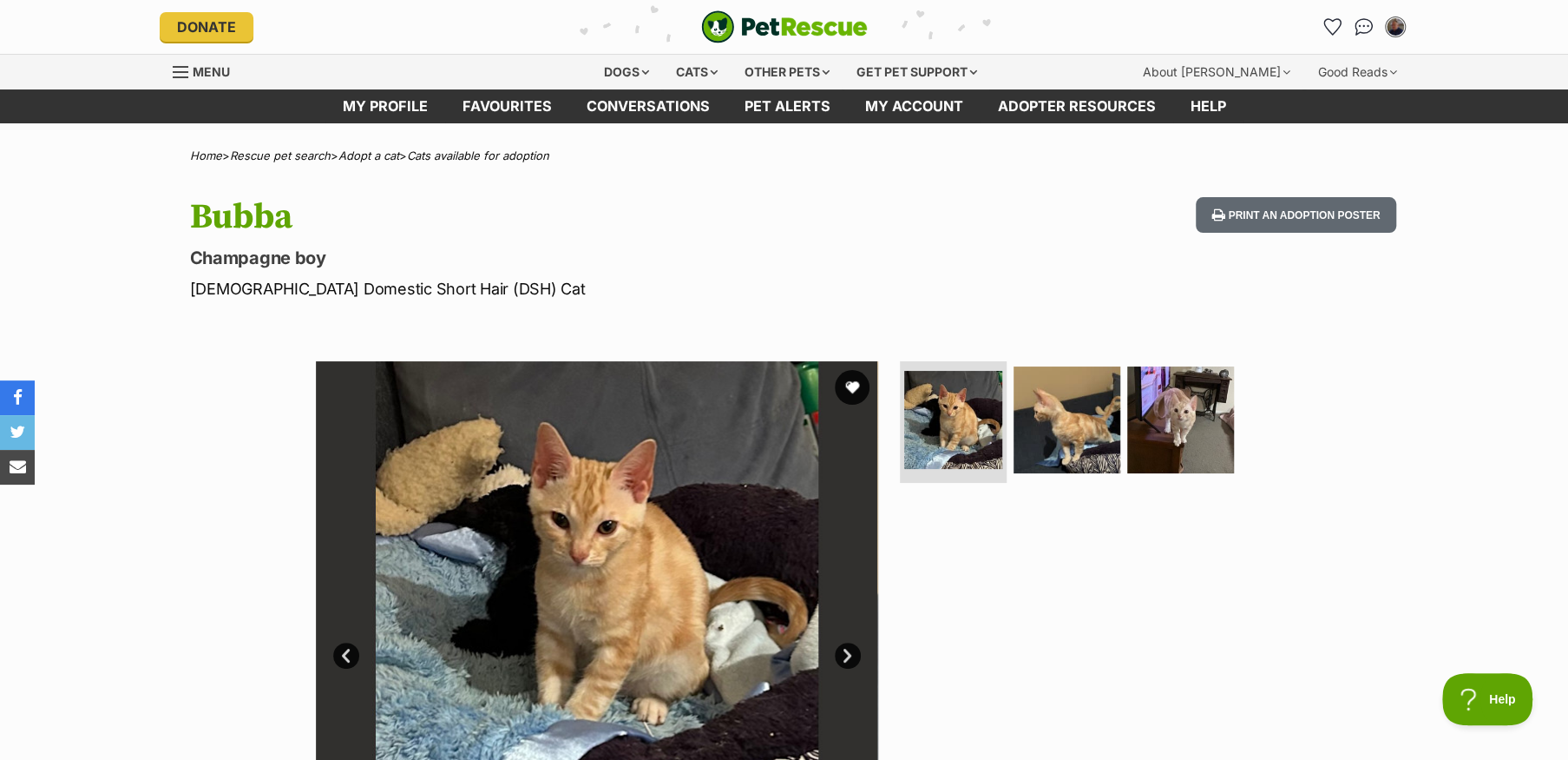
click at [735, 534] on img at bounding box center [597, 642] width 562 height 562
click at [948, 443] on img at bounding box center [953, 420] width 103 height 104
click at [1050, 433] on img at bounding box center [1066, 420] width 112 height 112
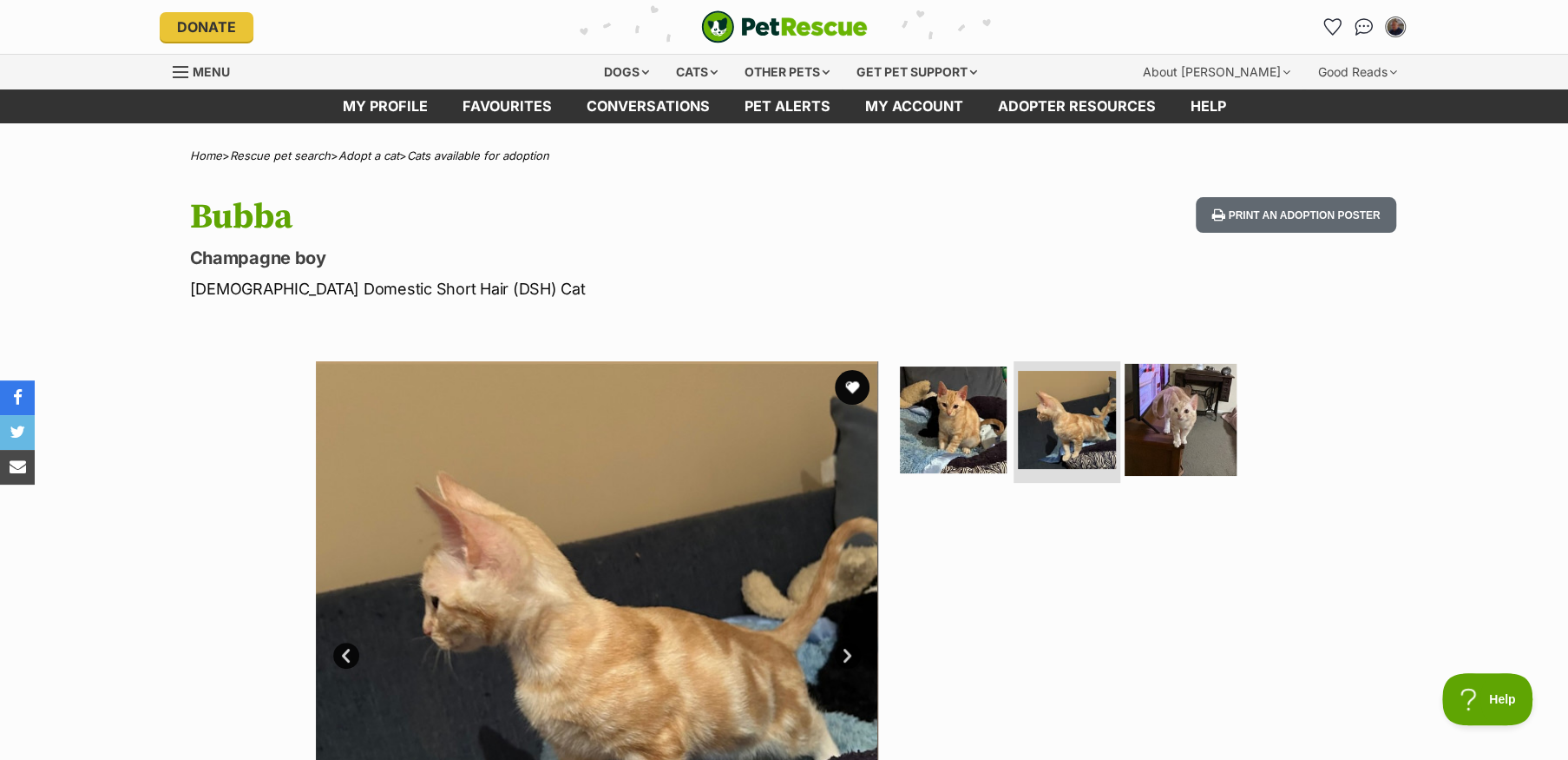
click at [1177, 423] on img at bounding box center [1180, 420] width 112 height 112
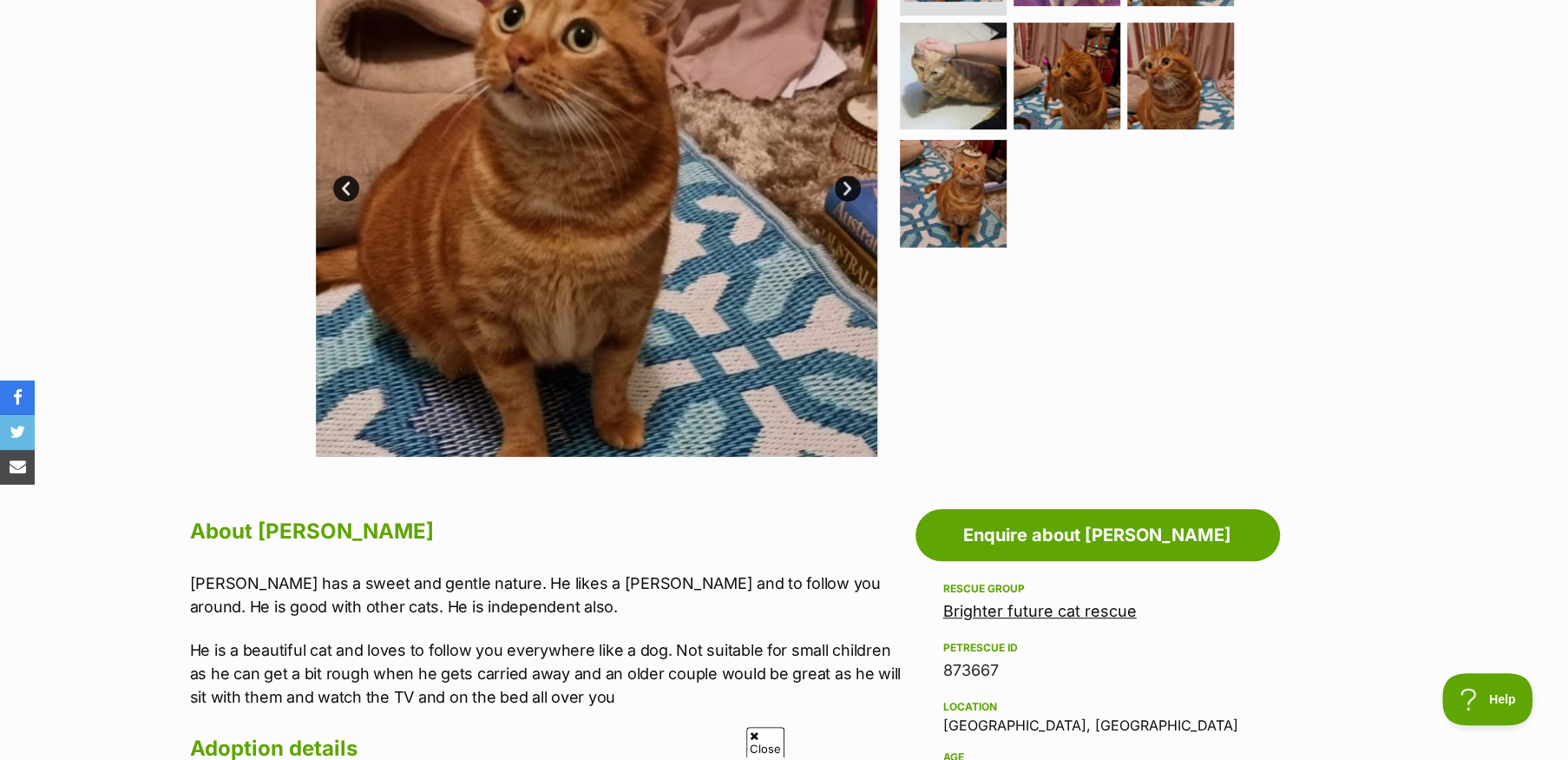
scroll to position [434, 0]
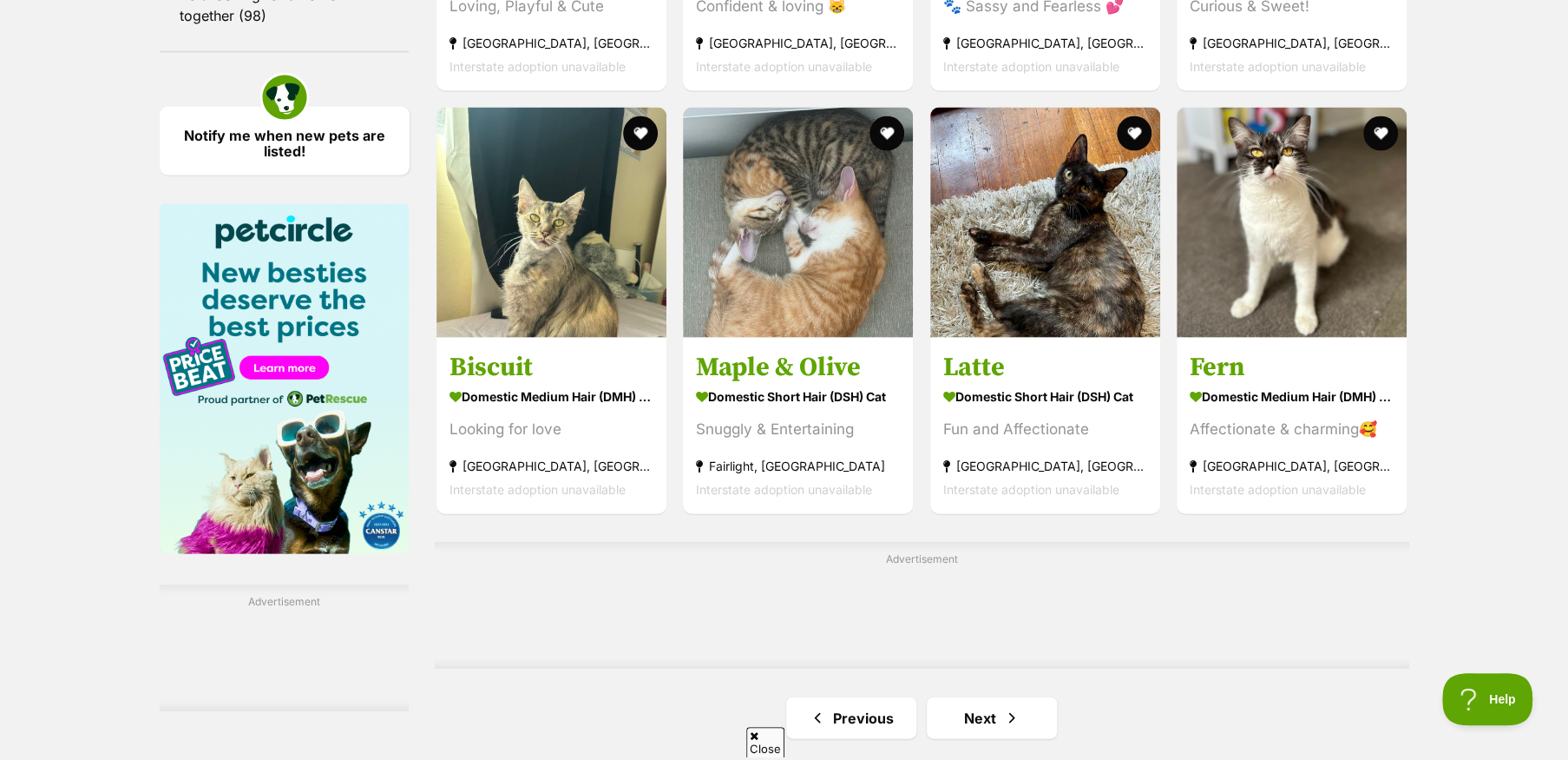
scroll to position [2691, 0]
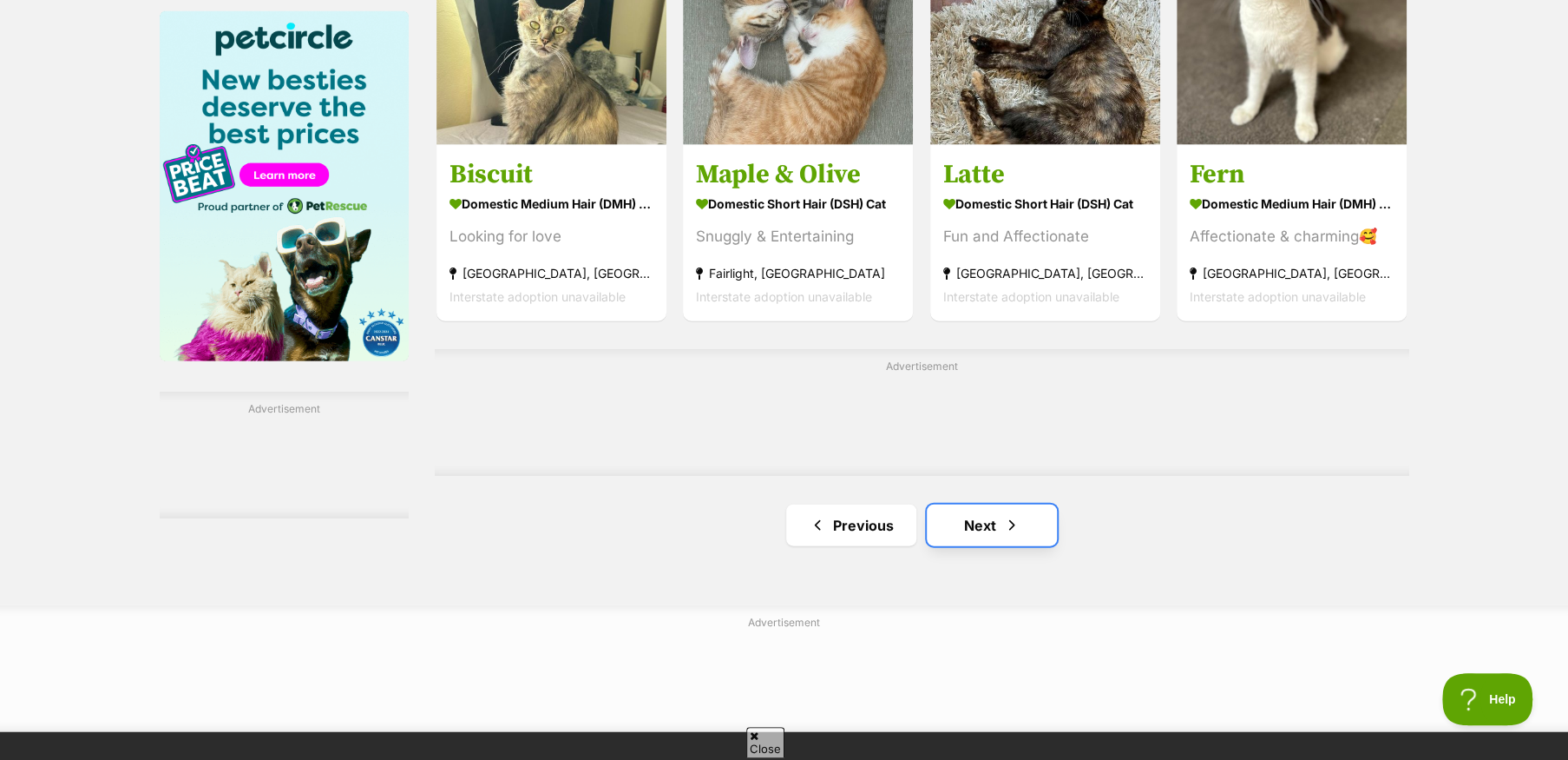
click at [969, 540] on link "Next" at bounding box center [992, 525] width 131 height 42
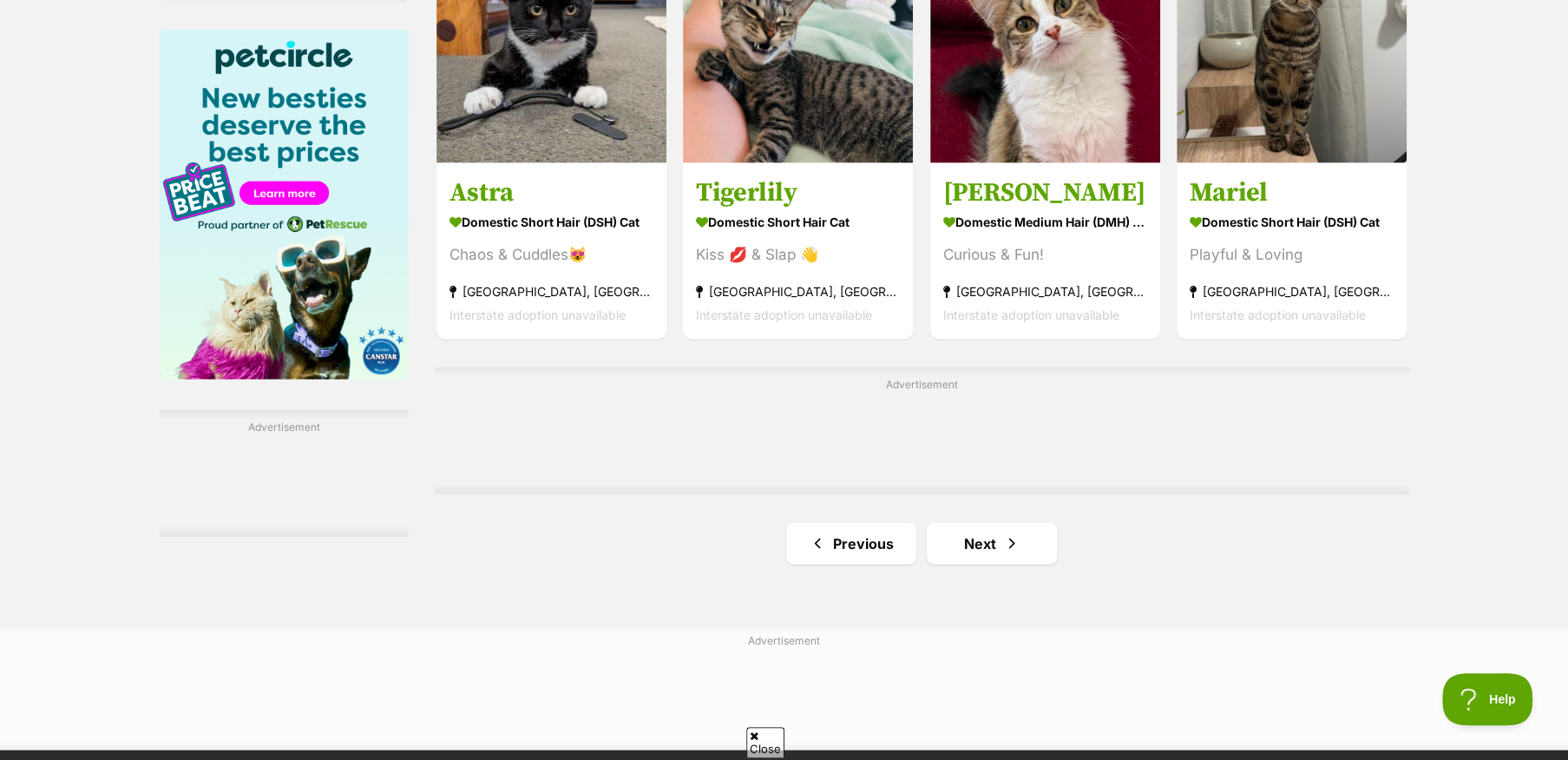
scroll to position [2691, 0]
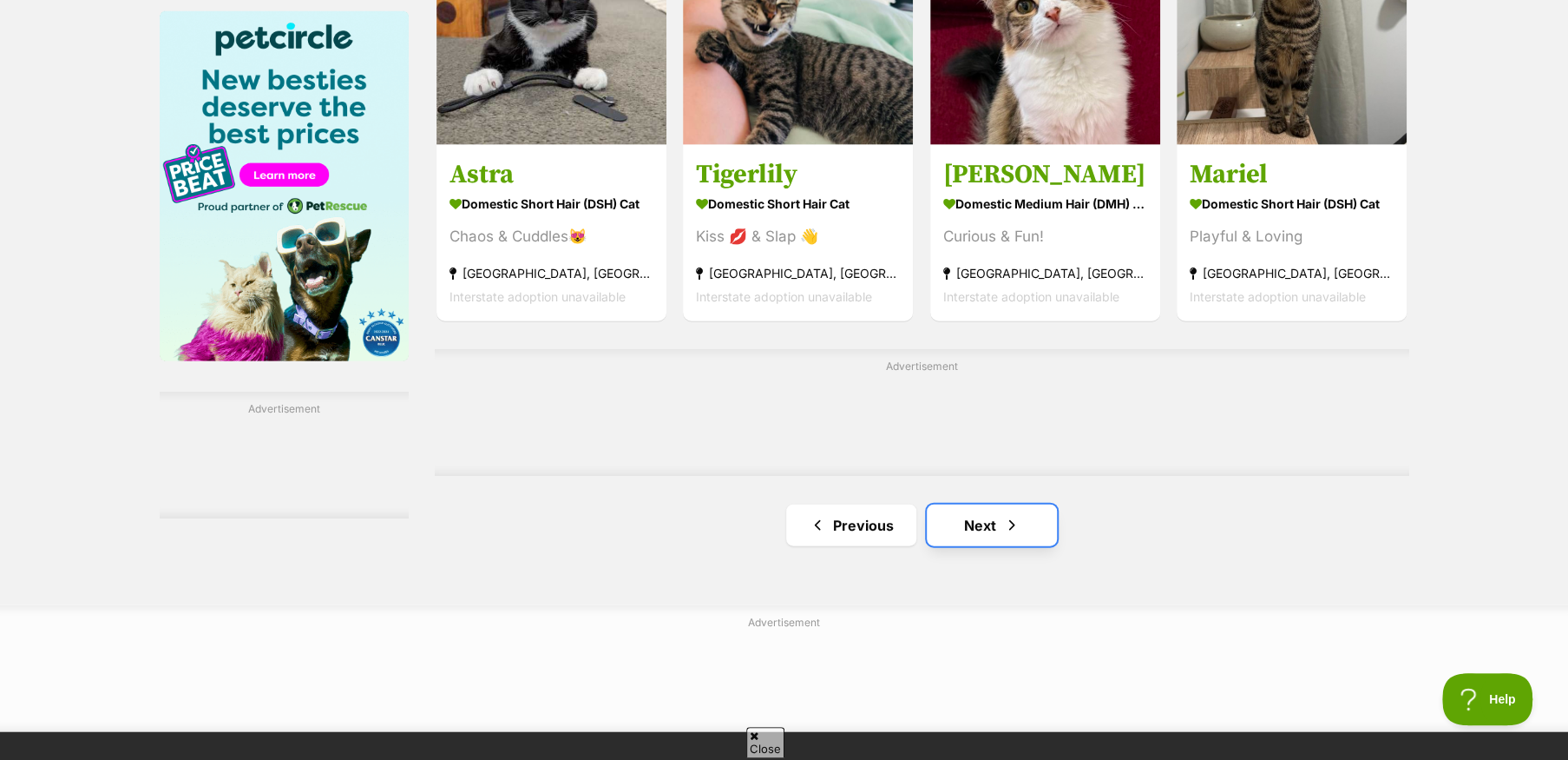
click at [954, 533] on link "Next" at bounding box center [992, 525] width 131 height 42
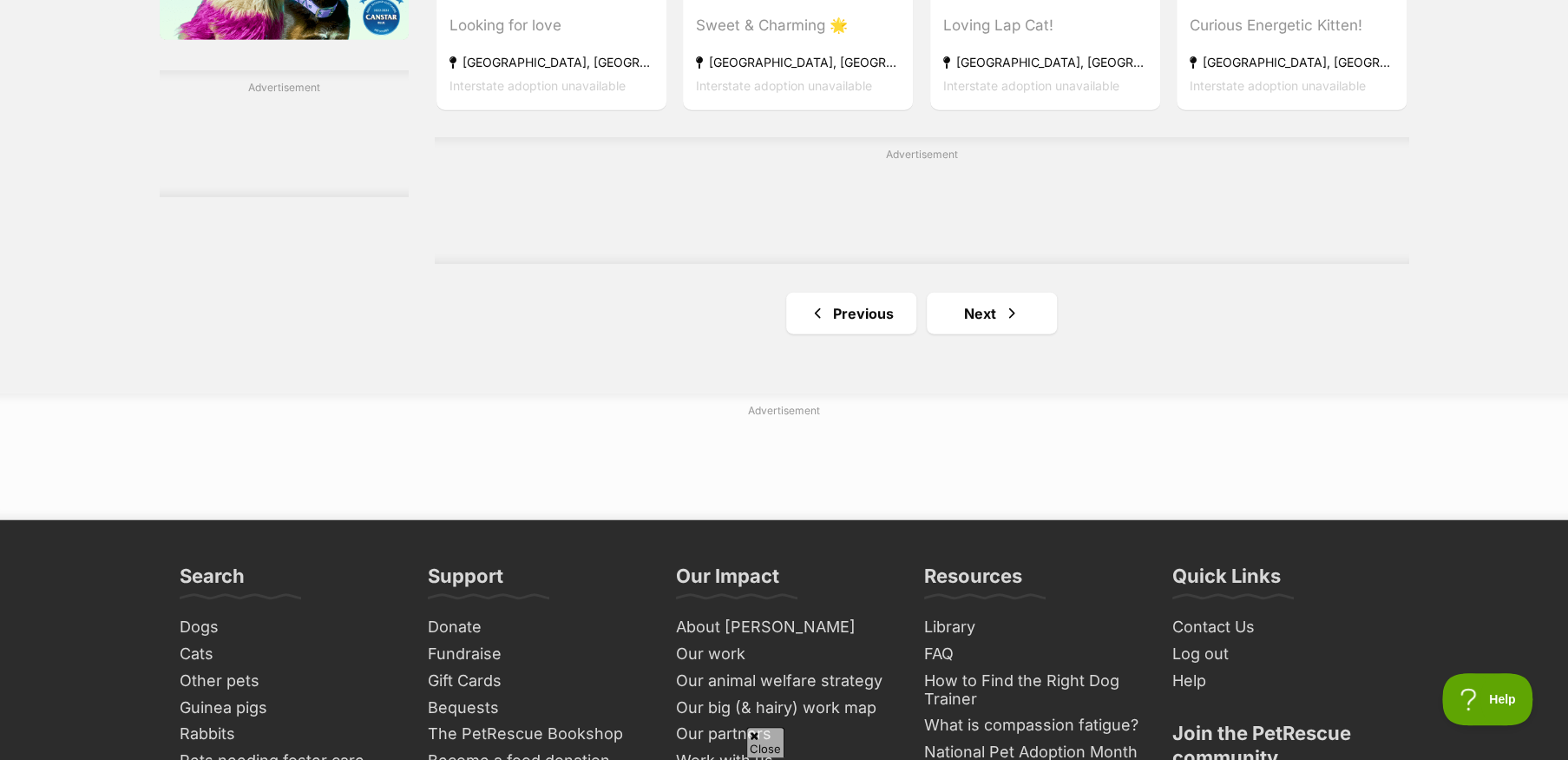
scroll to position [3038, 0]
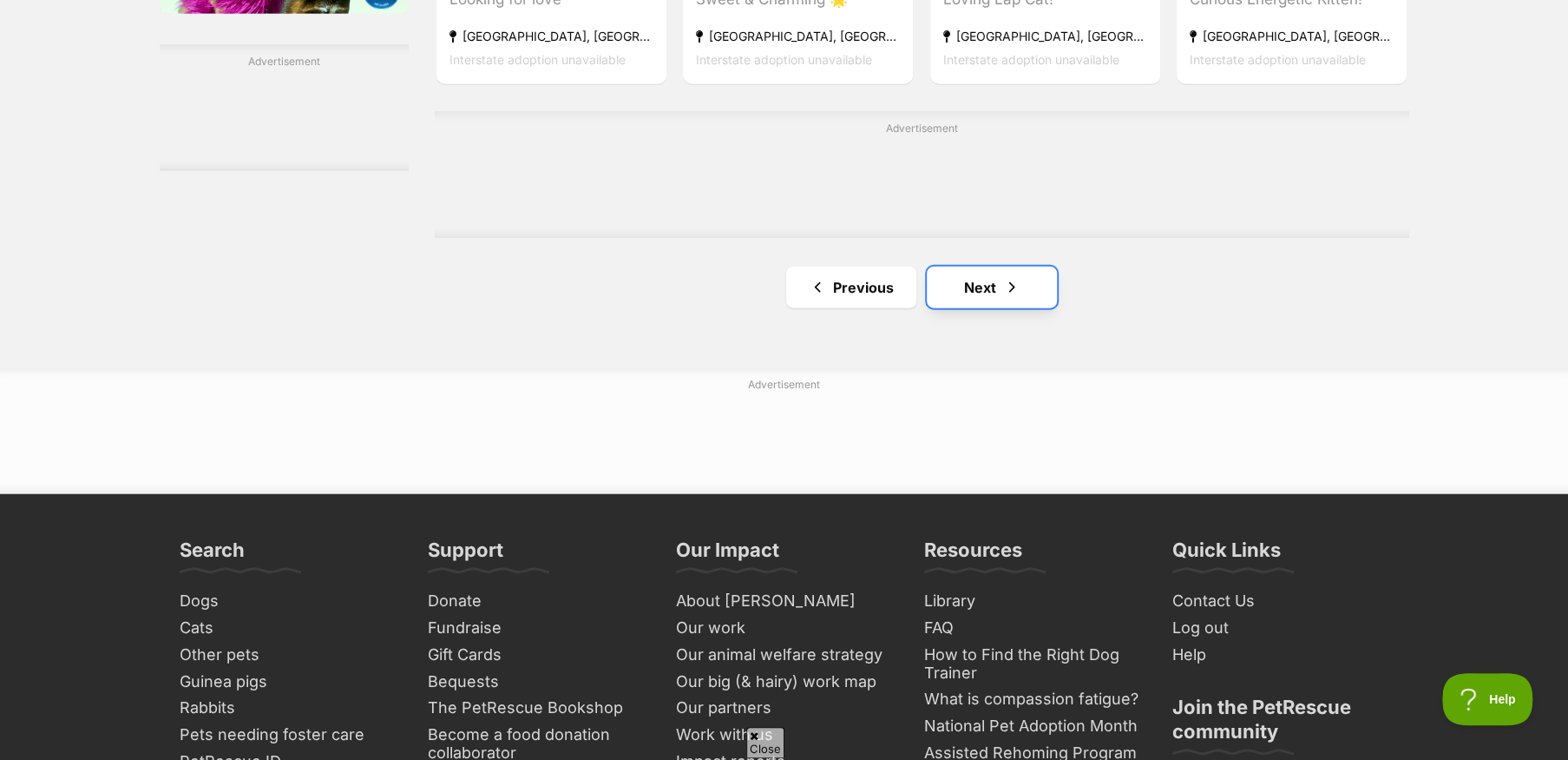
click at [953, 304] on link "Next" at bounding box center [992, 287] width 131 height 42
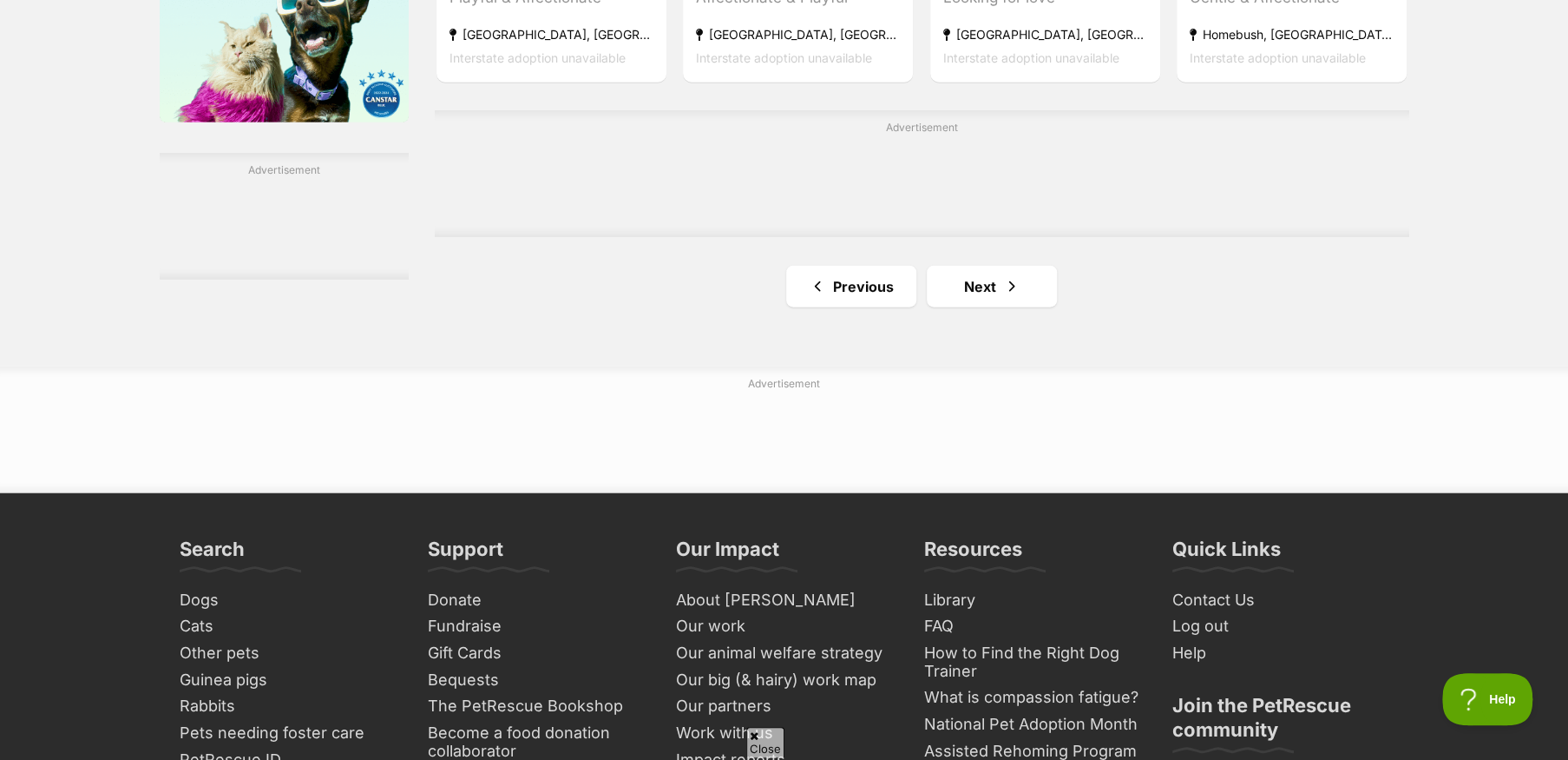
scroll to position [3038, 0]
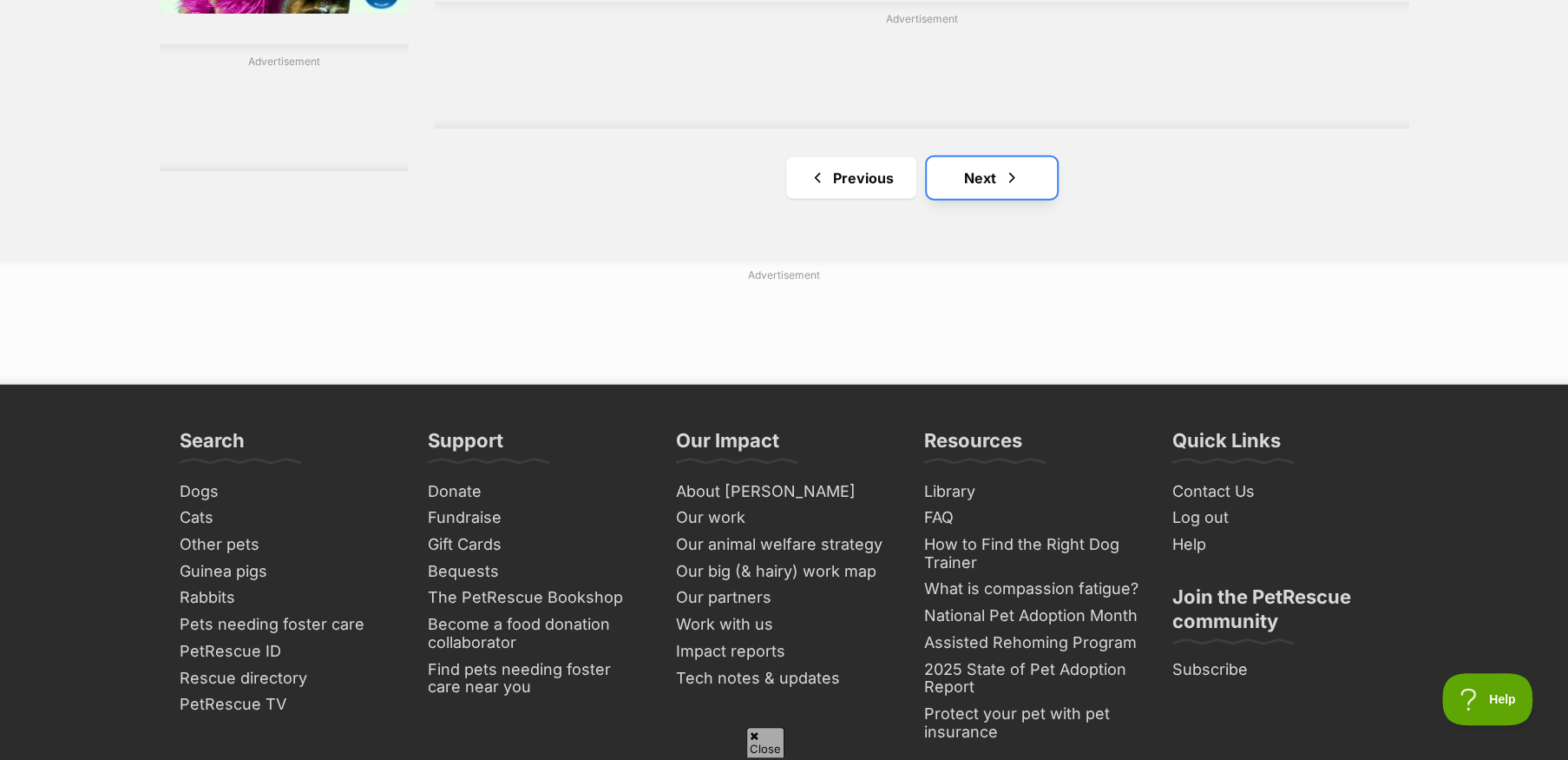
click at [952, 187] on link "Next" at bounding box center [992, 177] width 131 height 42
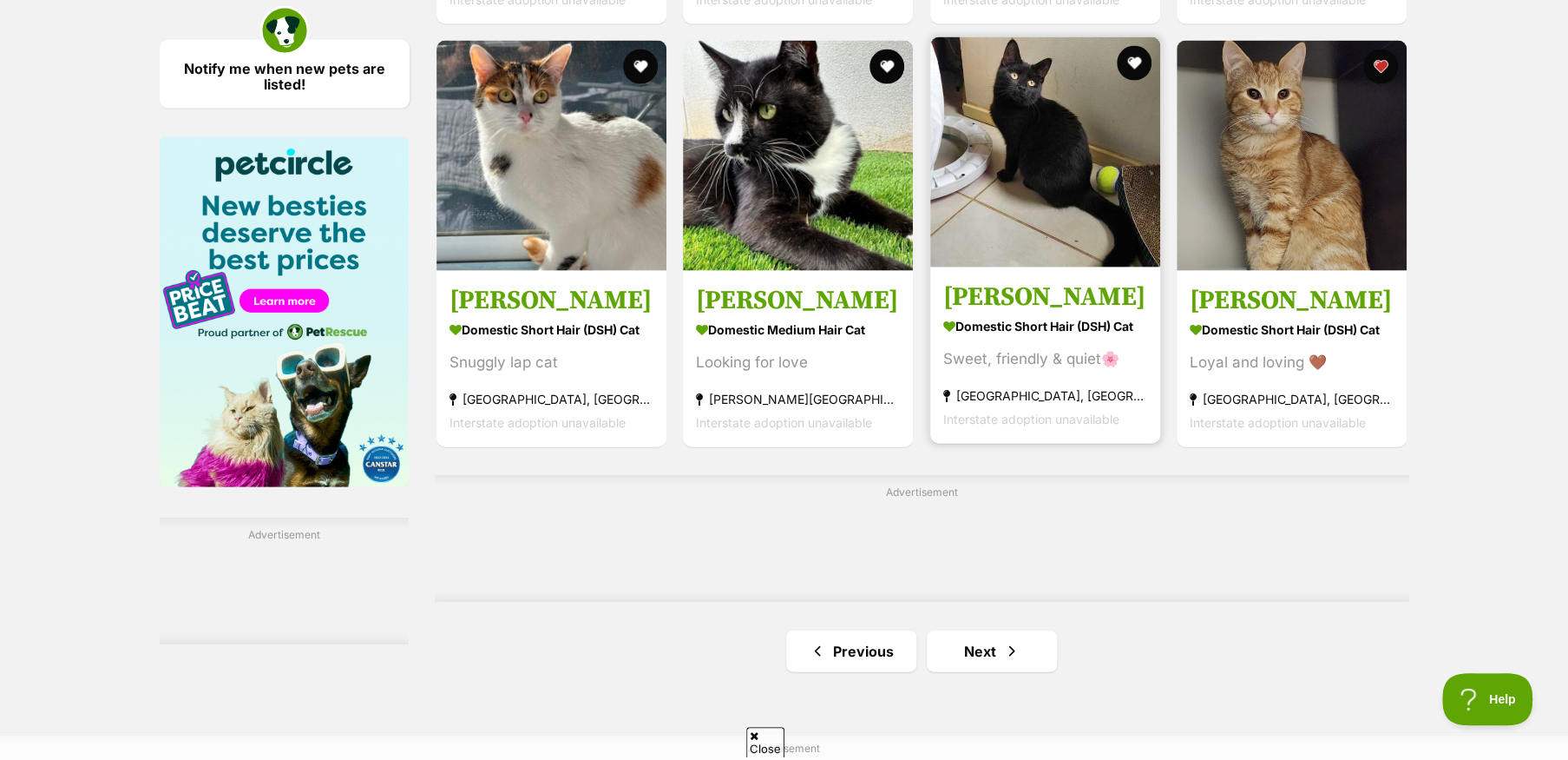
scroll to position [2605, 0]
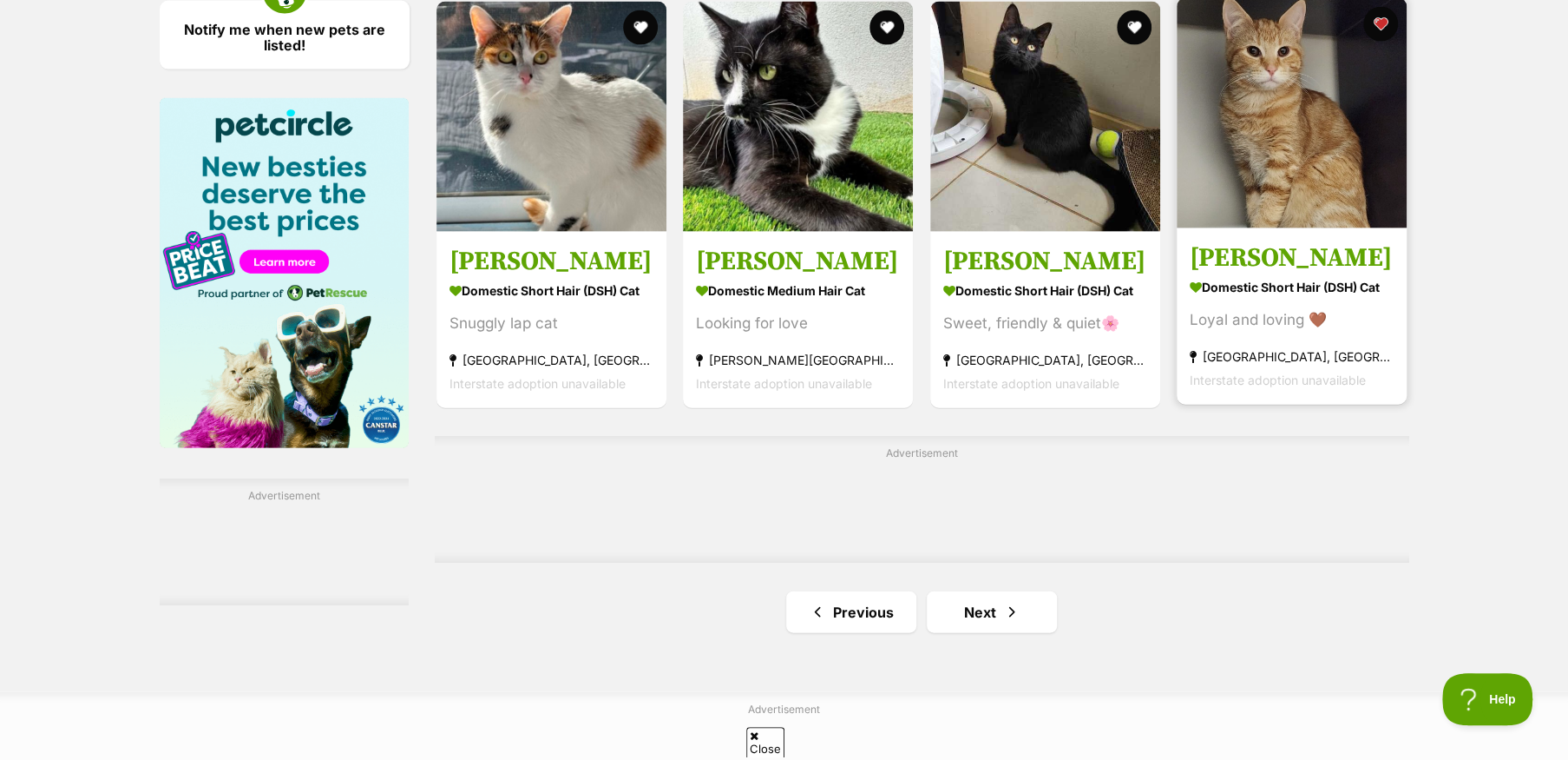
click at [1256, 170] on img at bounding box center [1291, 113] width 230 height 230
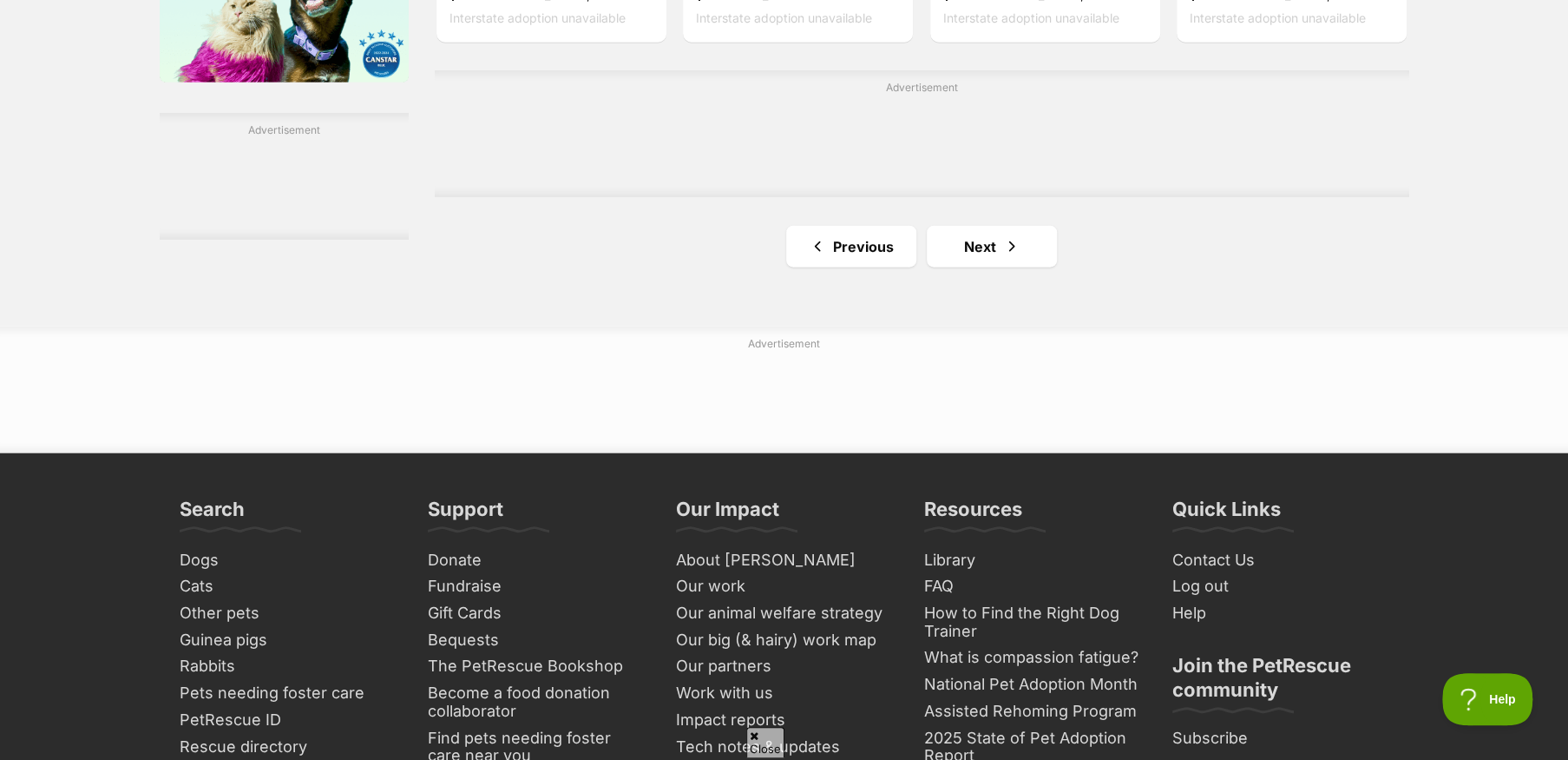
scroll to position [3038, 0]
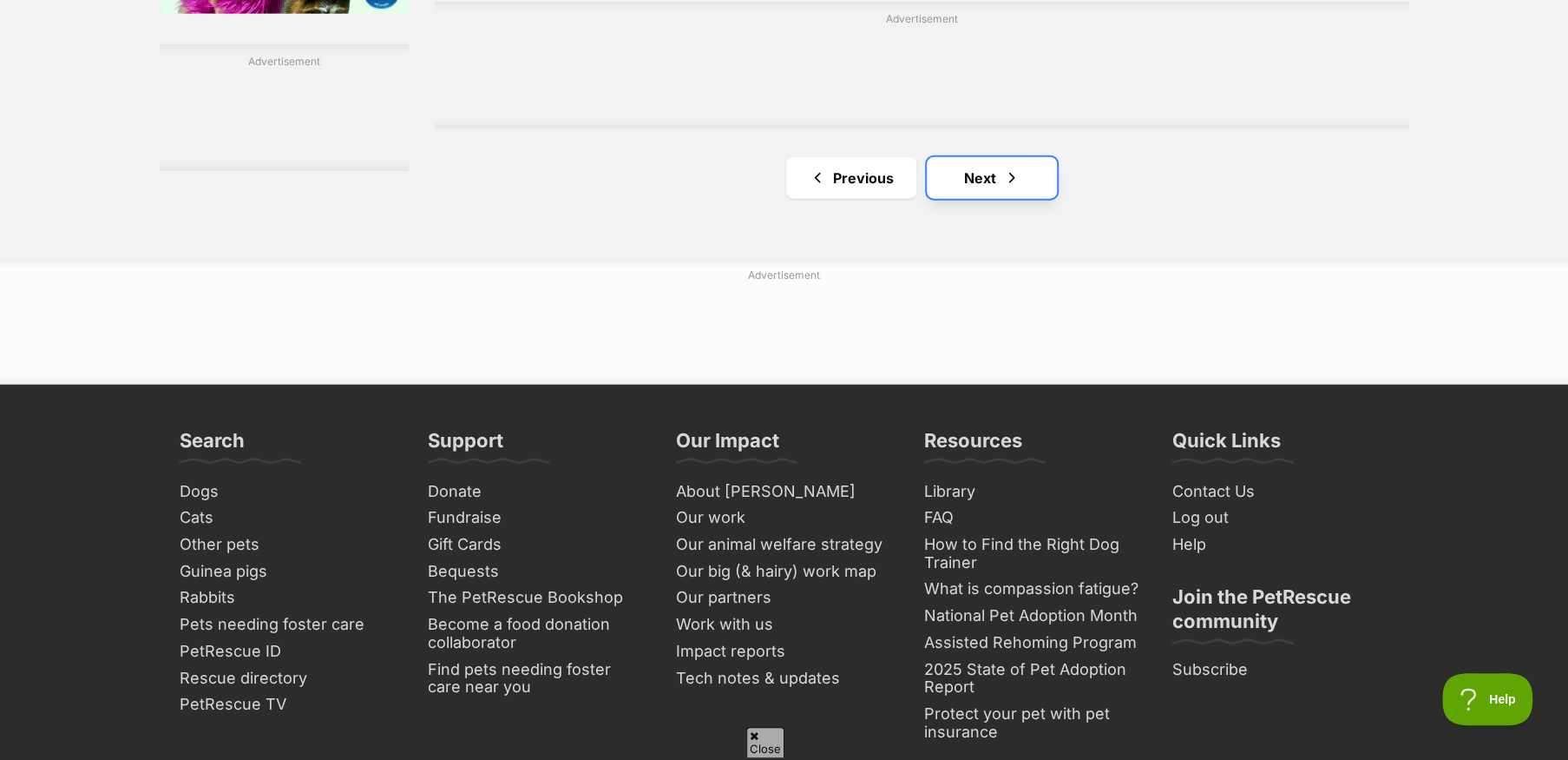
click at [956, 190] on link "Next" at bounding box center [992, 177] width 131 height 42
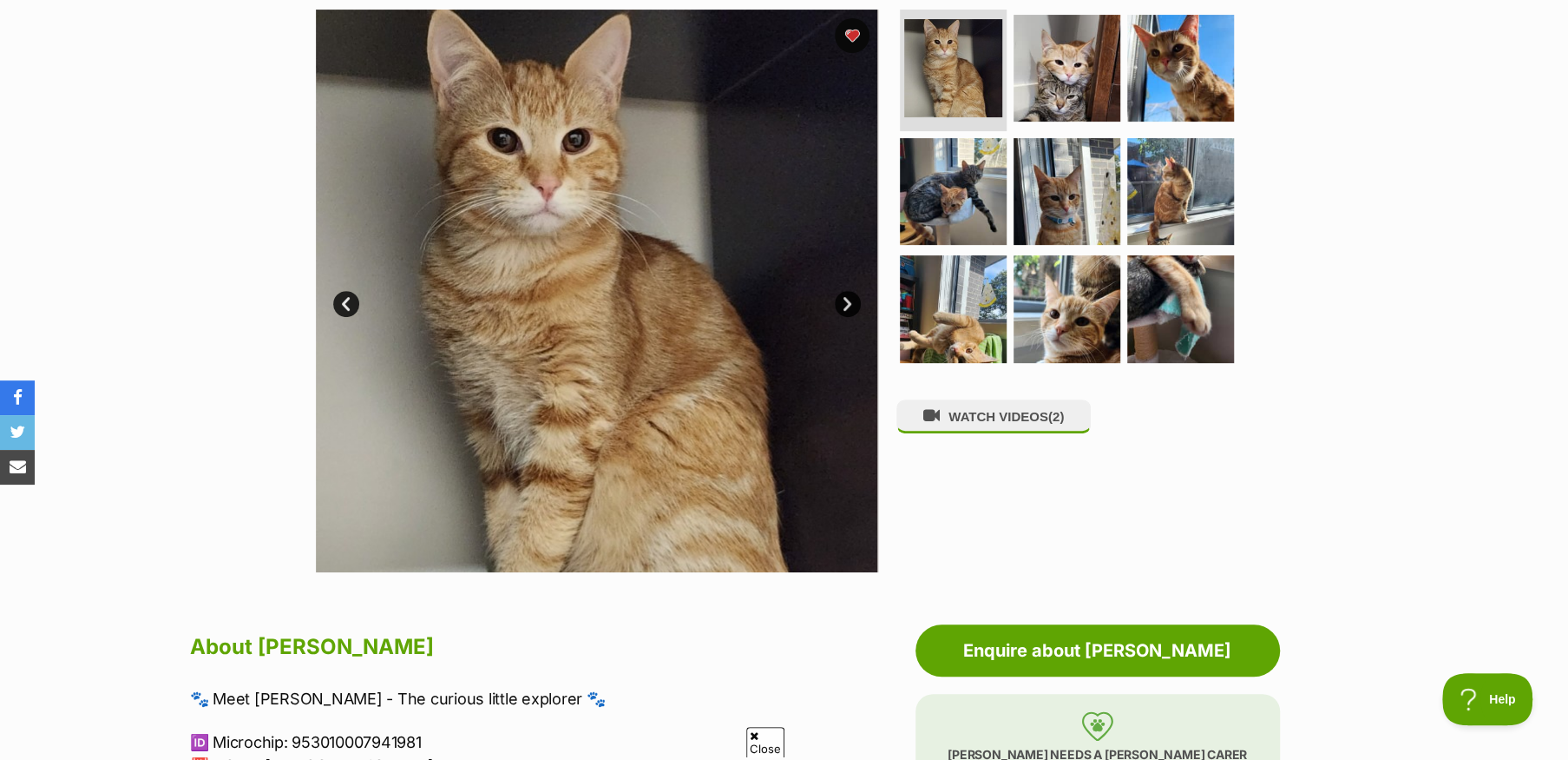
scroll to position [347, 0]
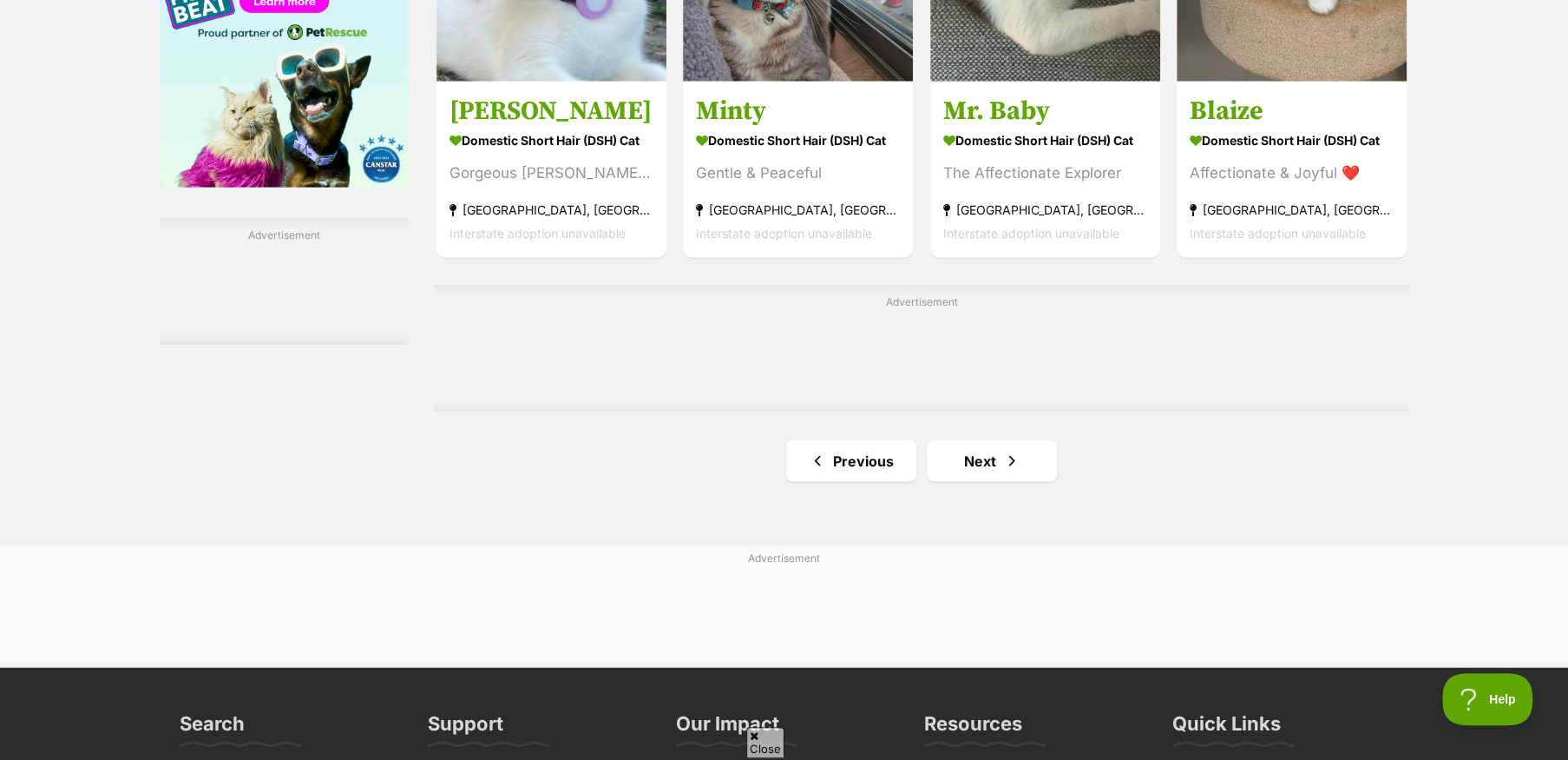
scroll to position [2951, 0]
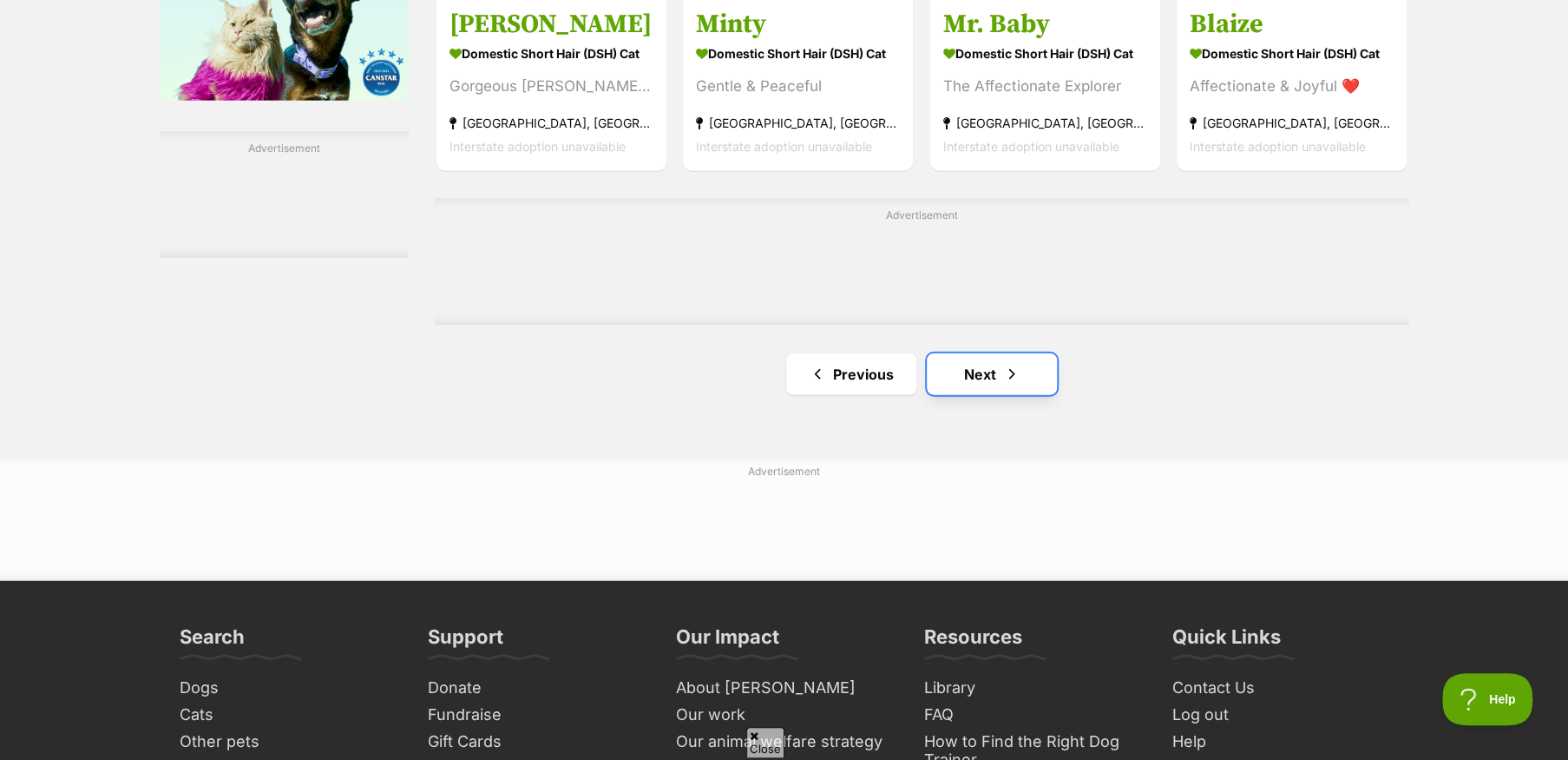
click at [1003, 383] on span "Next page" at bounding box center [1011, 374] width 18 height 21
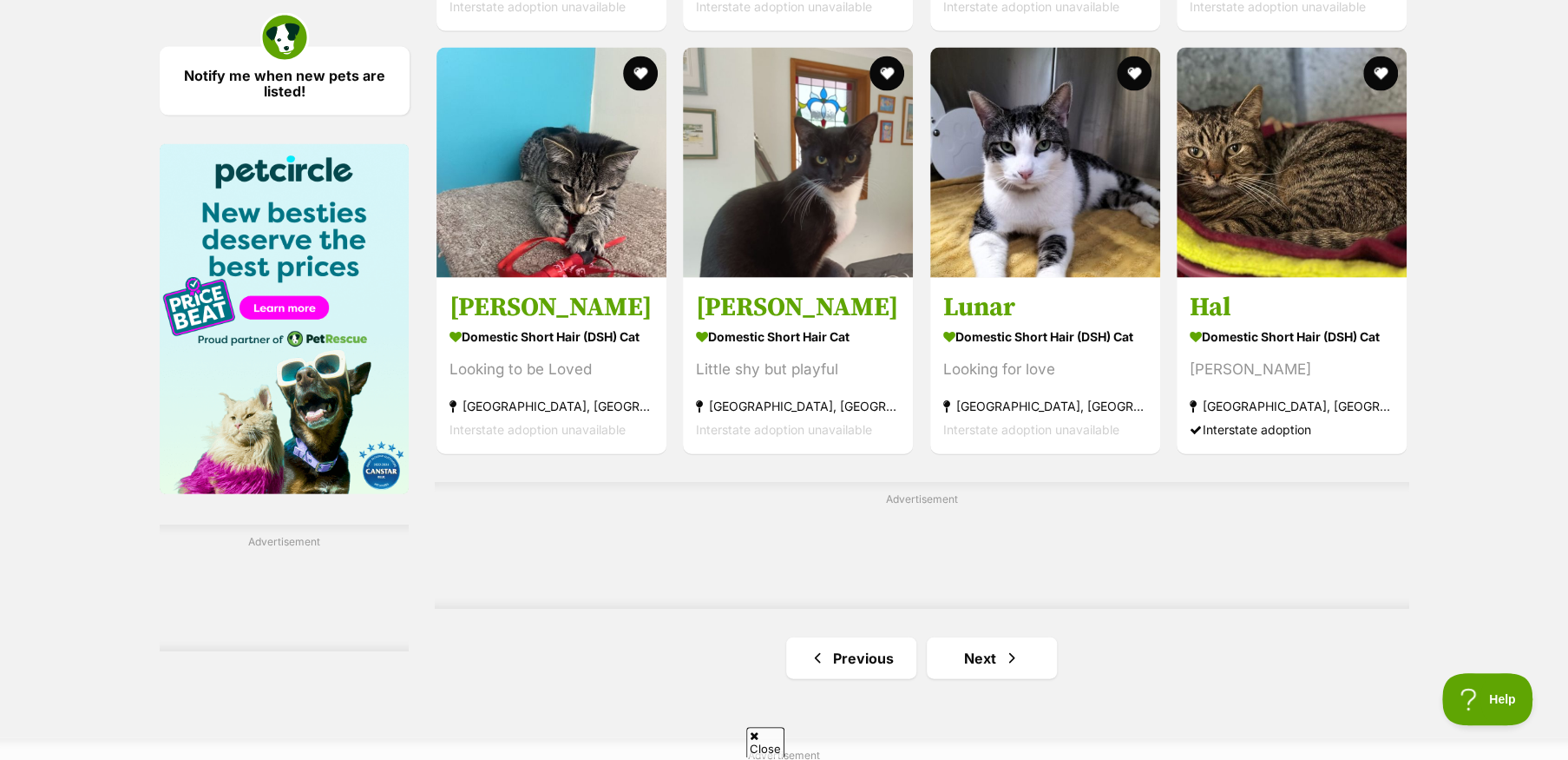
scroll to position [2605, 0]
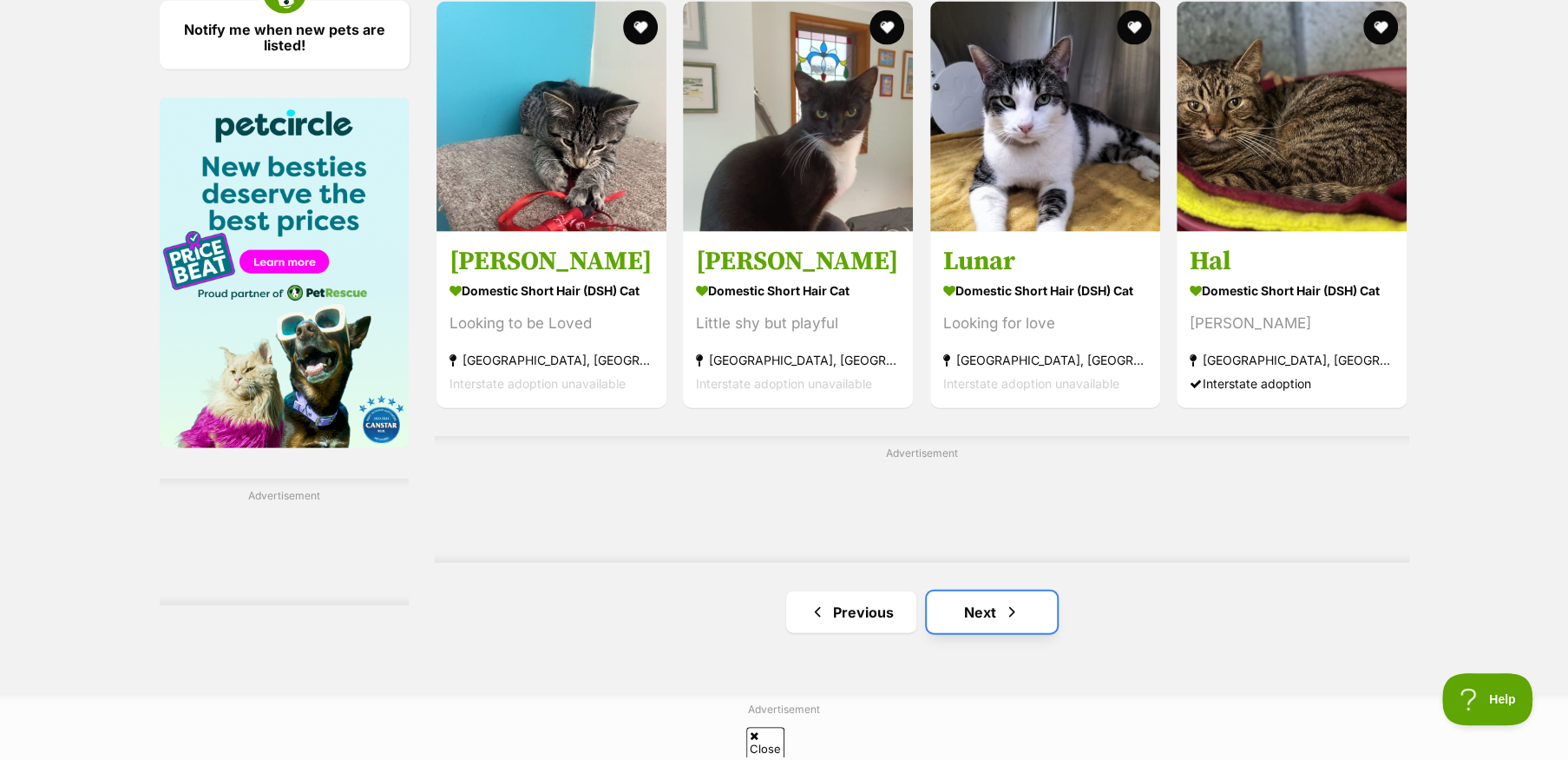
click at [968, 621] on link "Next" at bounding box center [992, 612] width 131 height 42
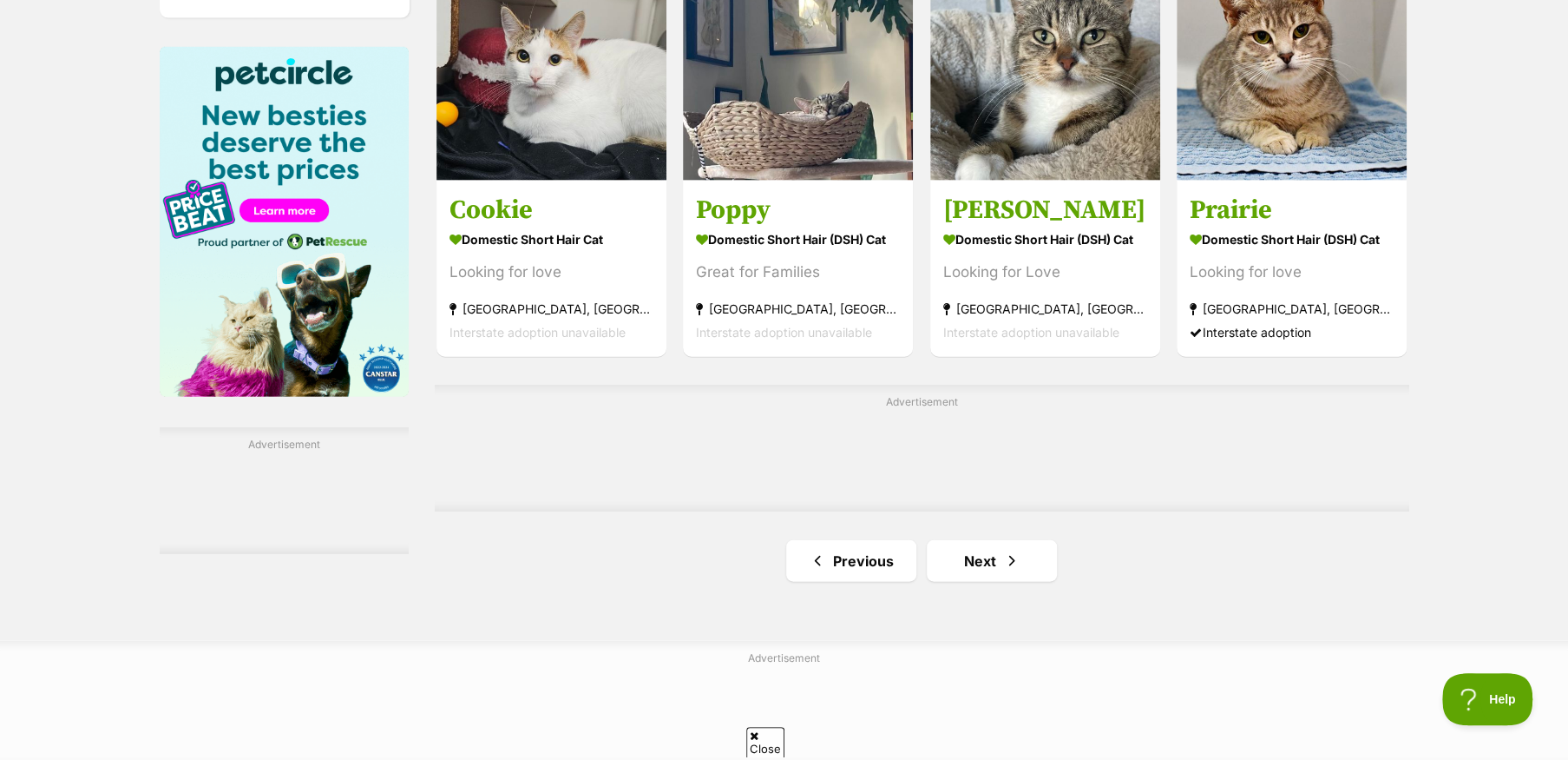
scroll to position [2691, 0]
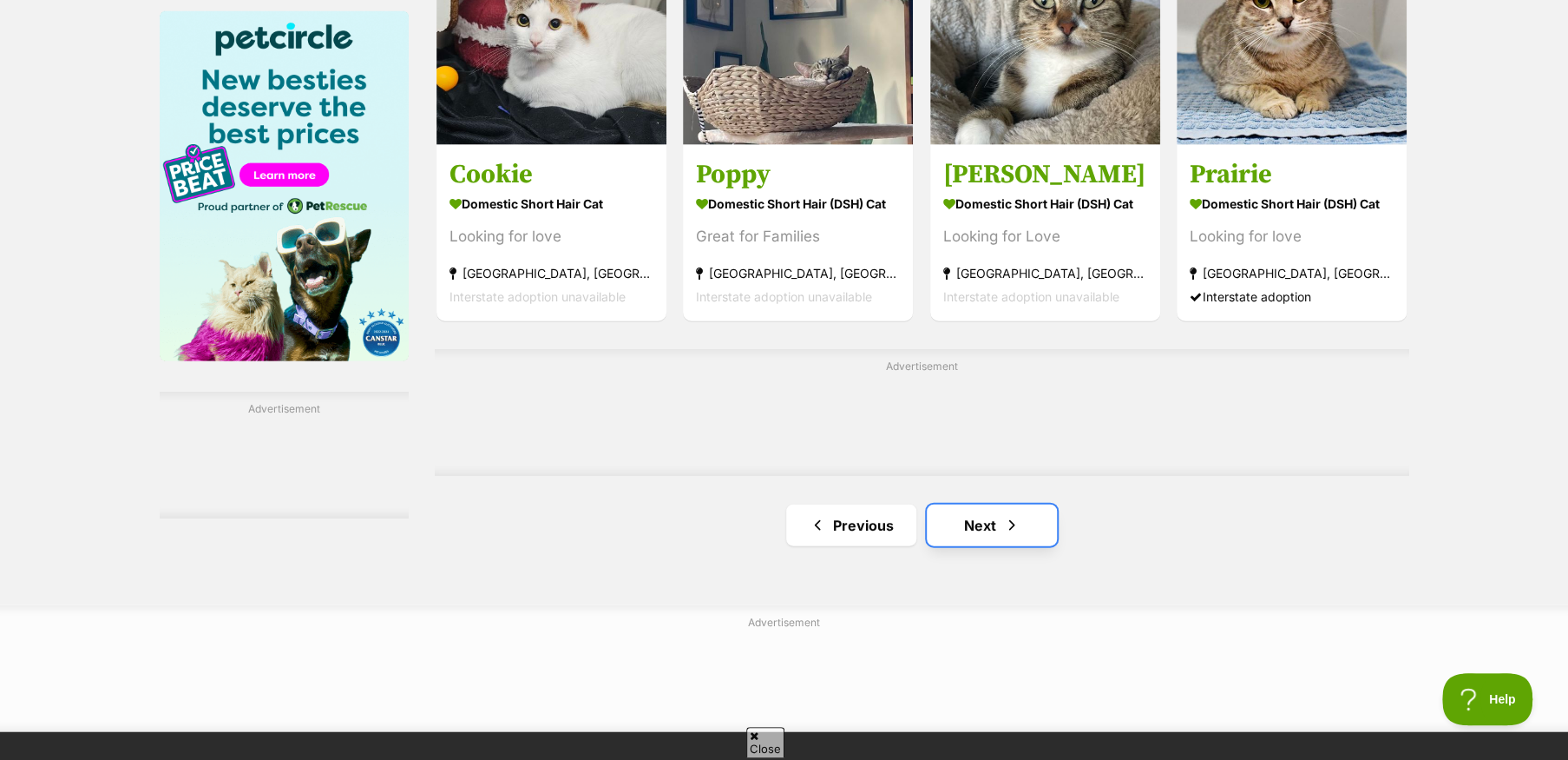
click at [998, 533] on link "Next" at bounding box center [992, 525] width 131 height 42
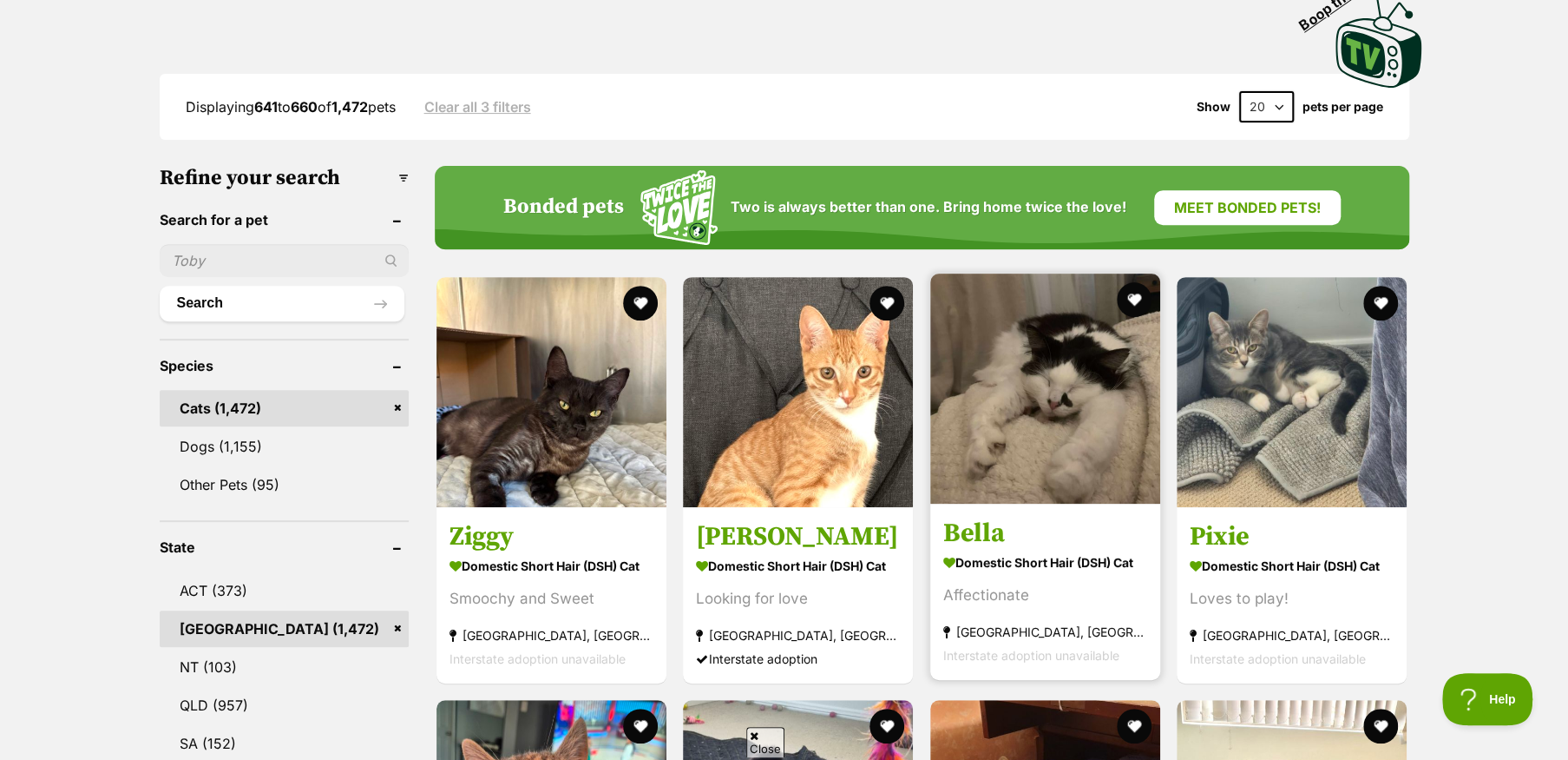
scroll to position [434, 0]
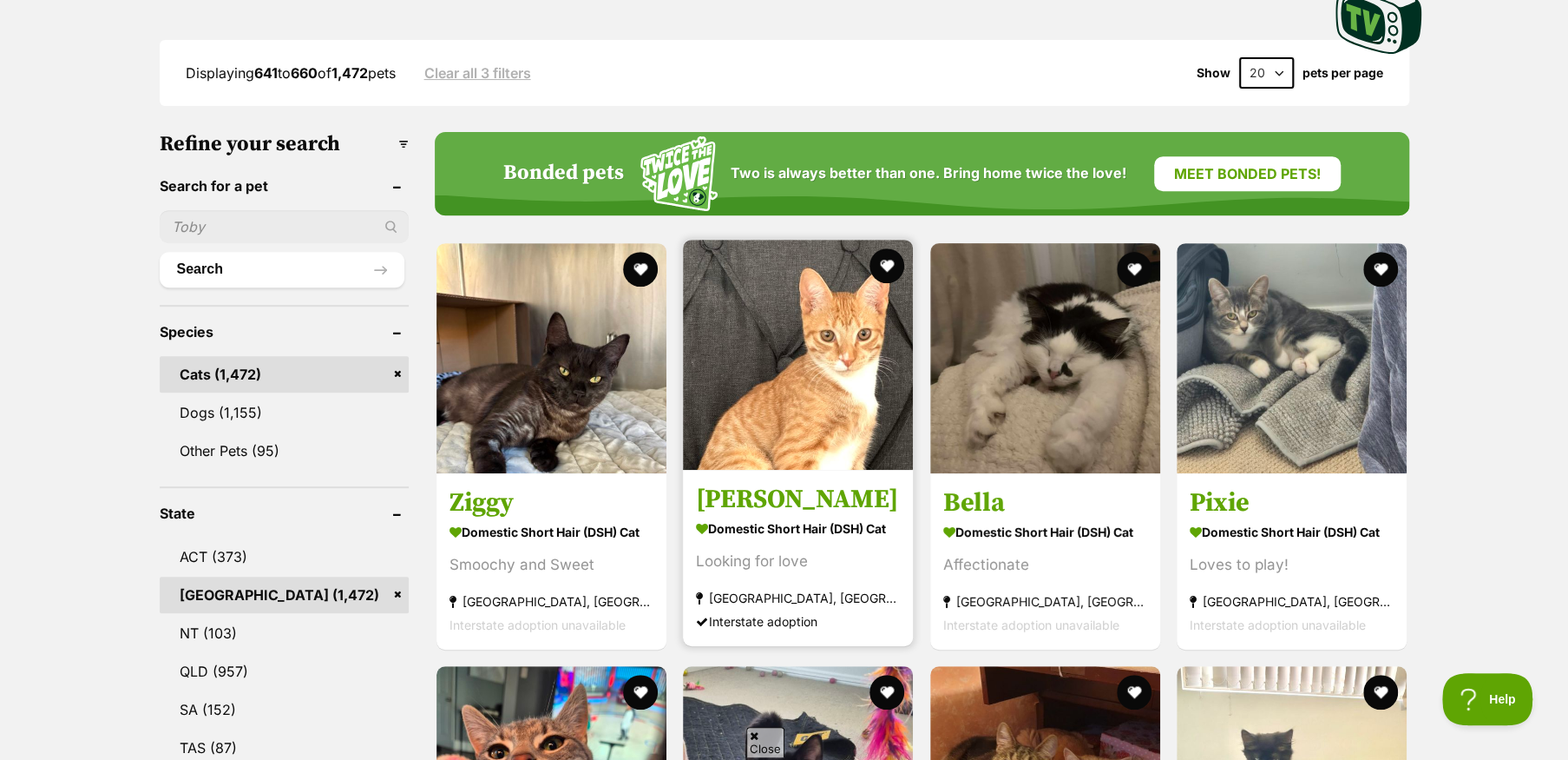
click at [849, 391] on img at bounding box center [798, 354] width 230 height 230
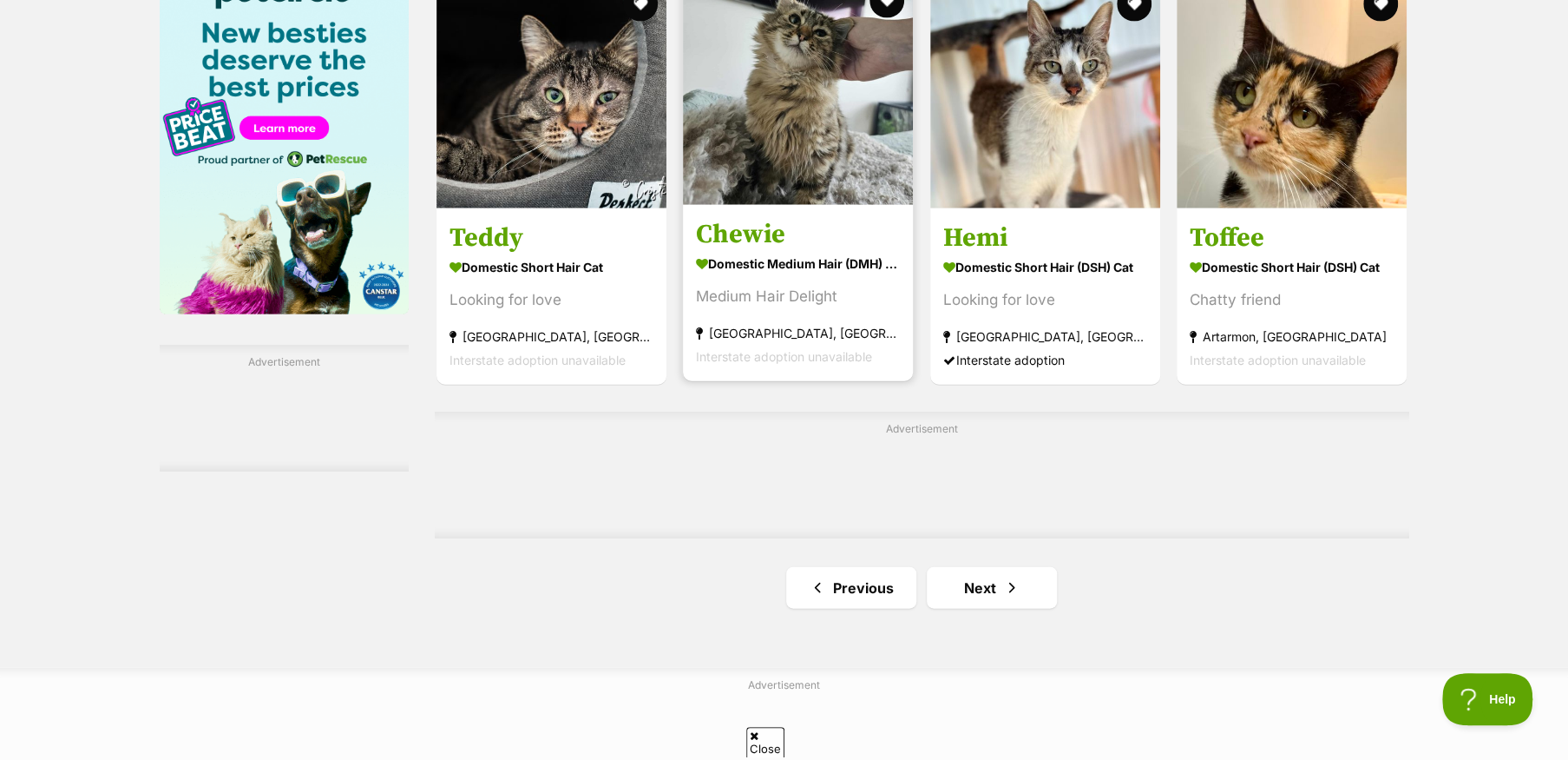
scroll to position [2778, 0]
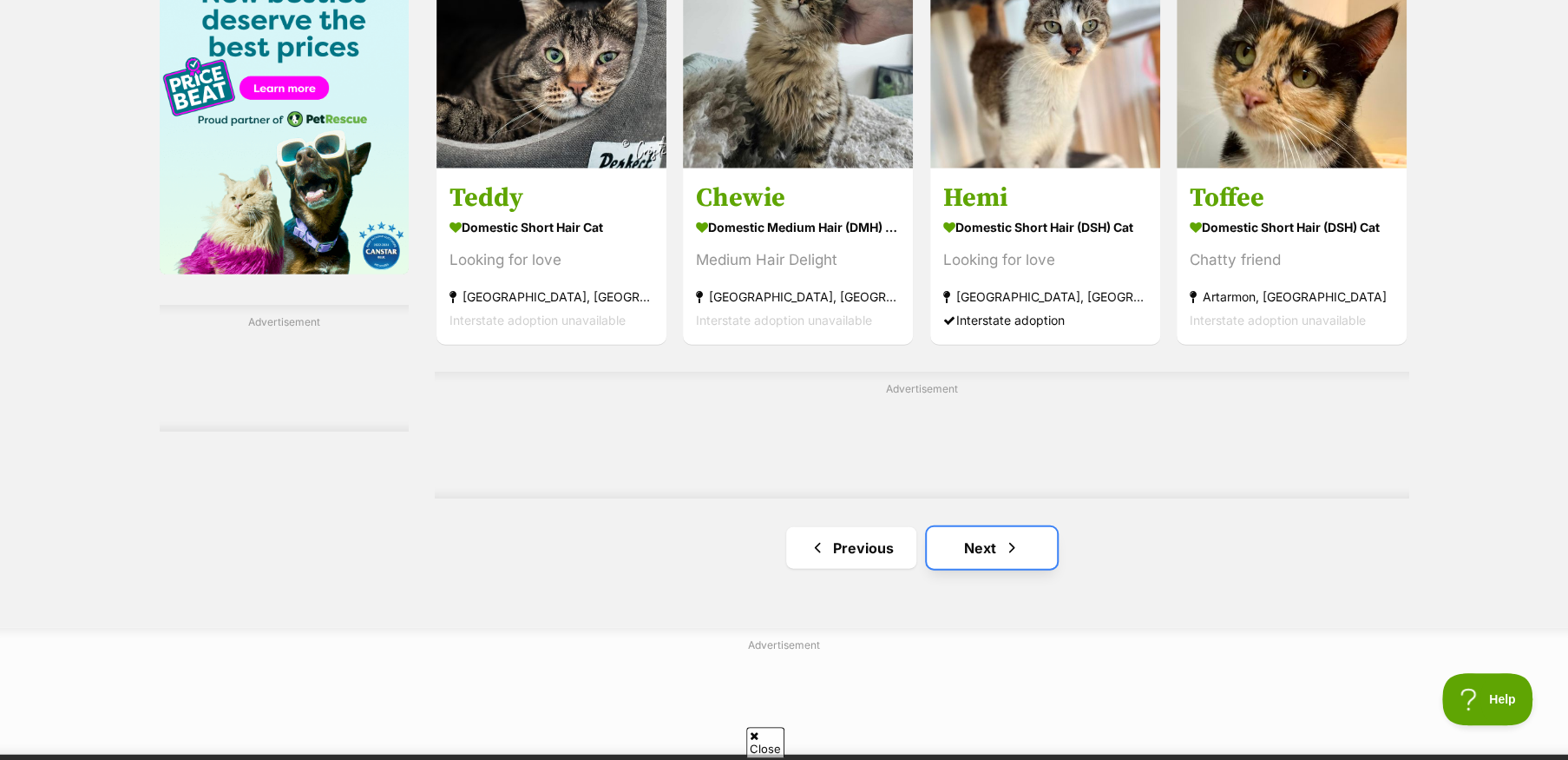
click at [969, 547] on link "Next" at bounding box center [992, 547] width 131 height 42
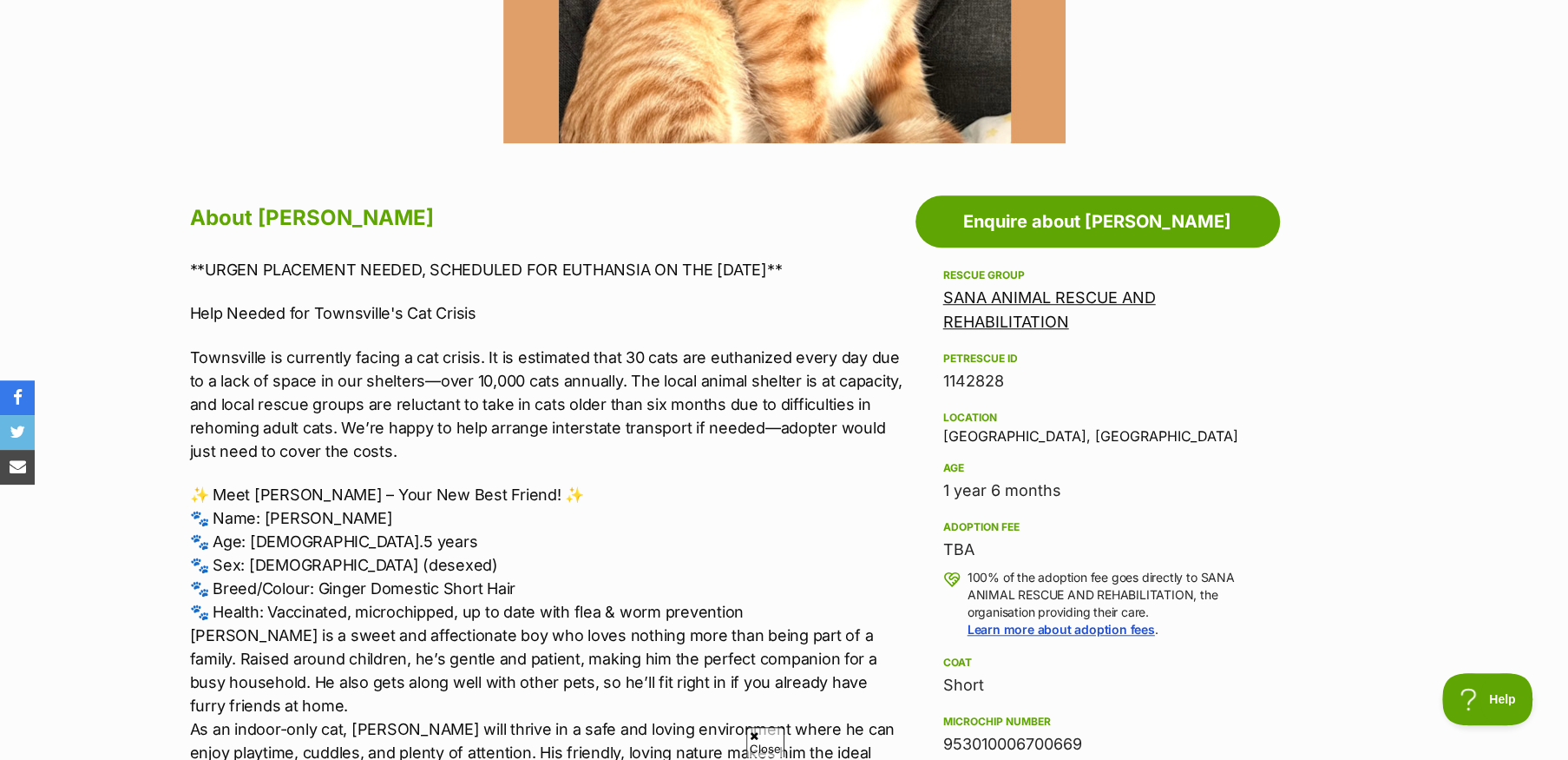
scroll to position [781, 0]
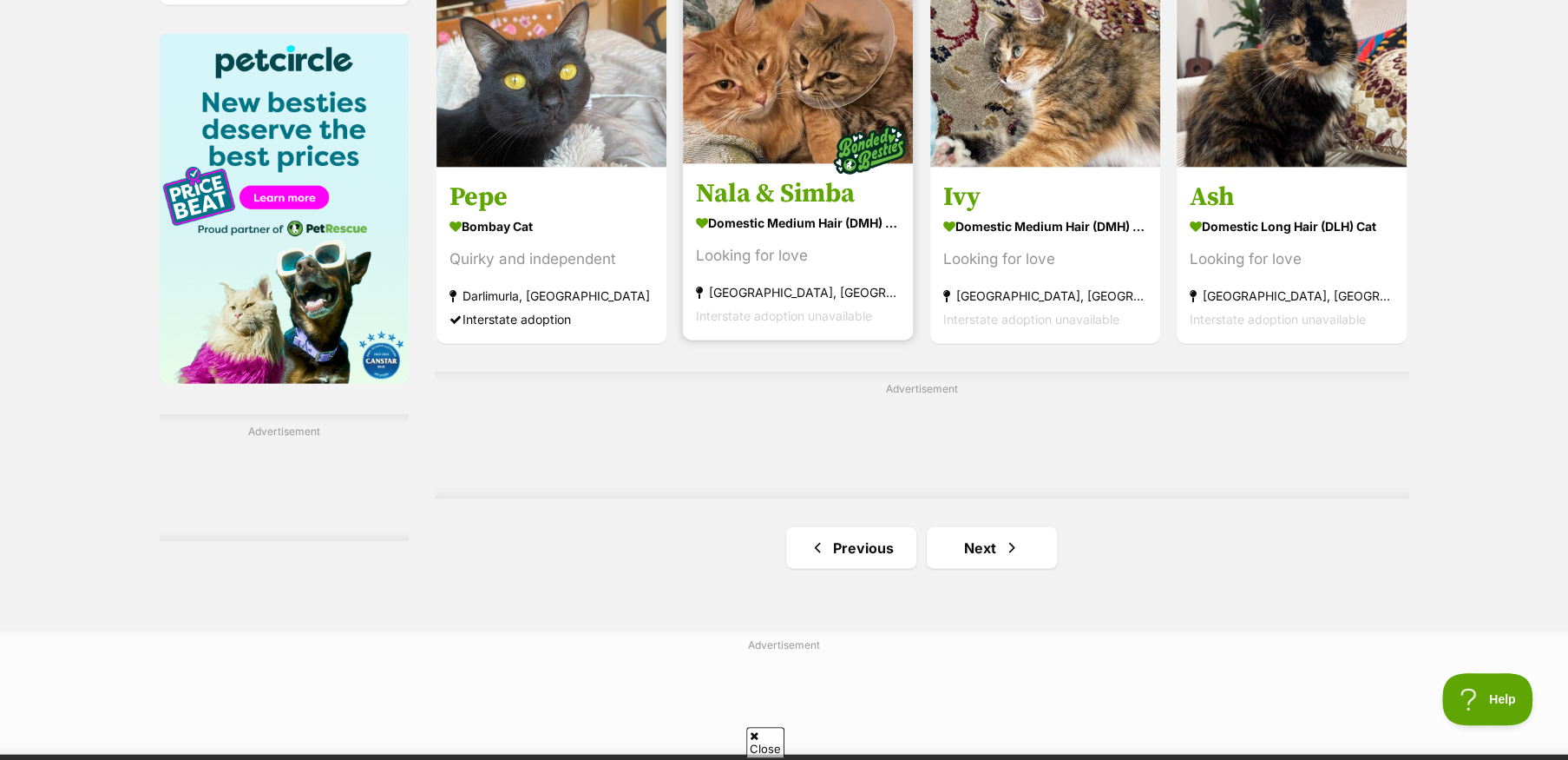
scroll to position [2691, 0]
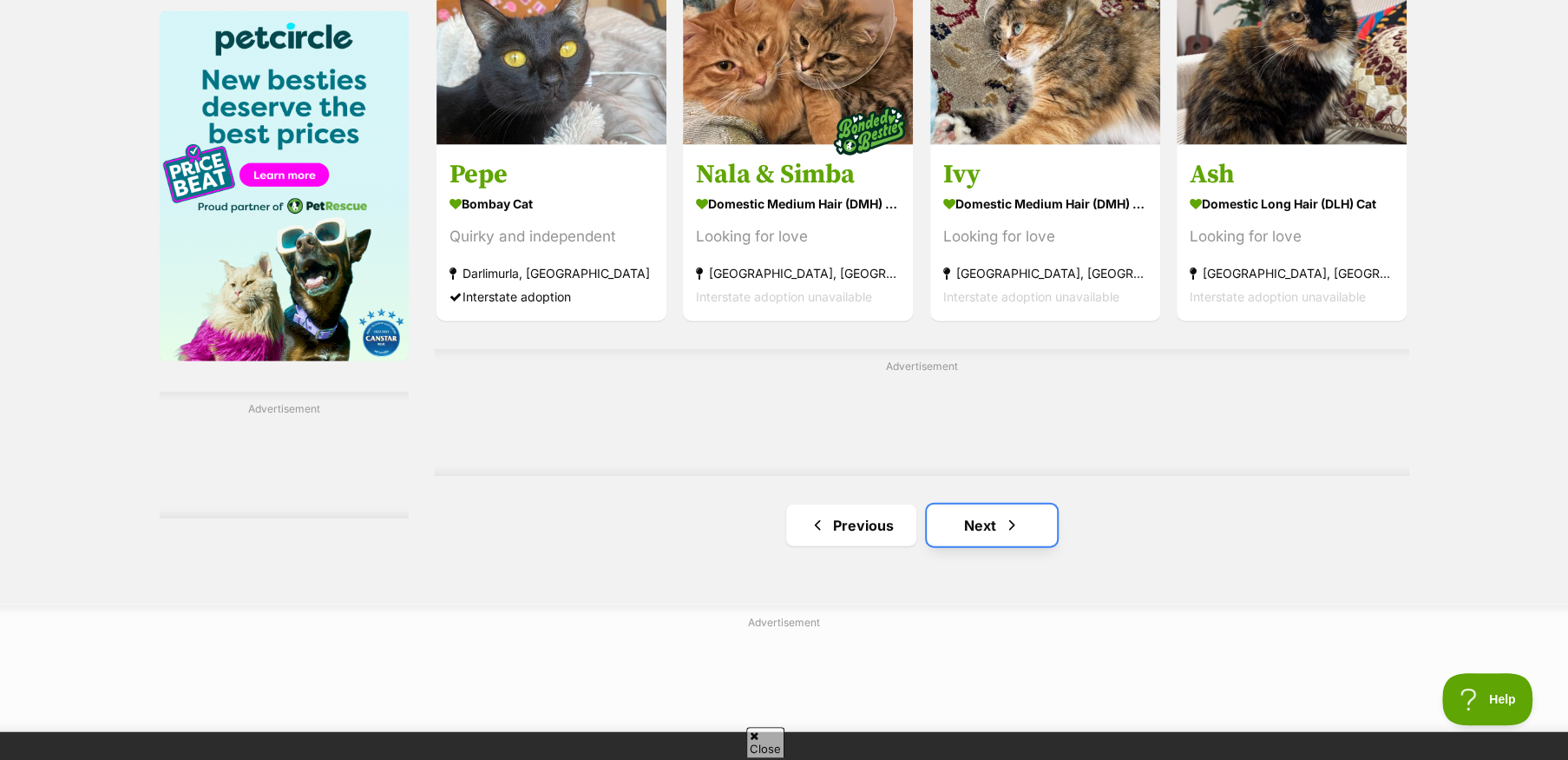
click at [973, 523] on link "Next" at bounding box center [992, 525] width 131 height 42
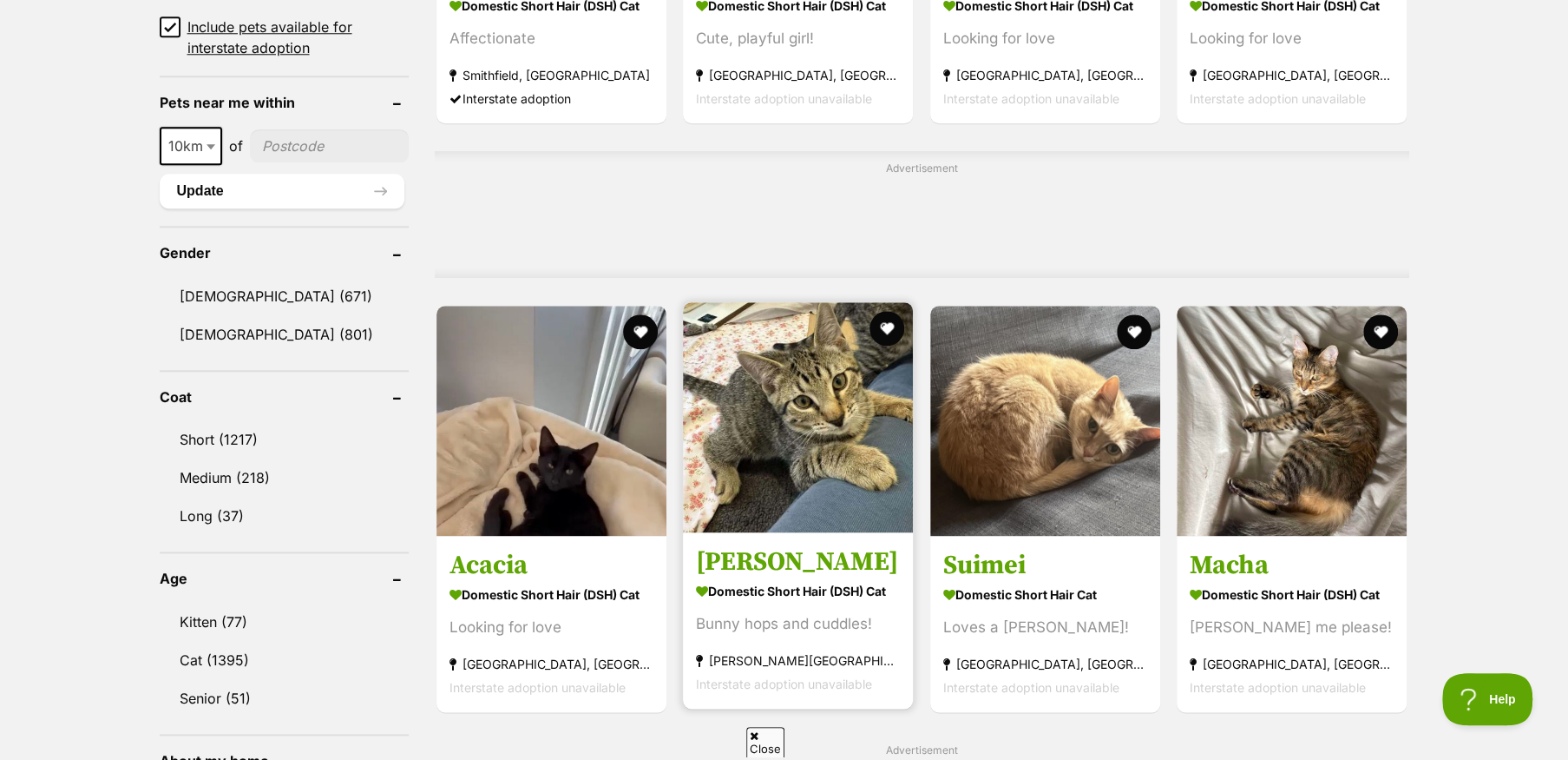
scroll to position [1302, 0]
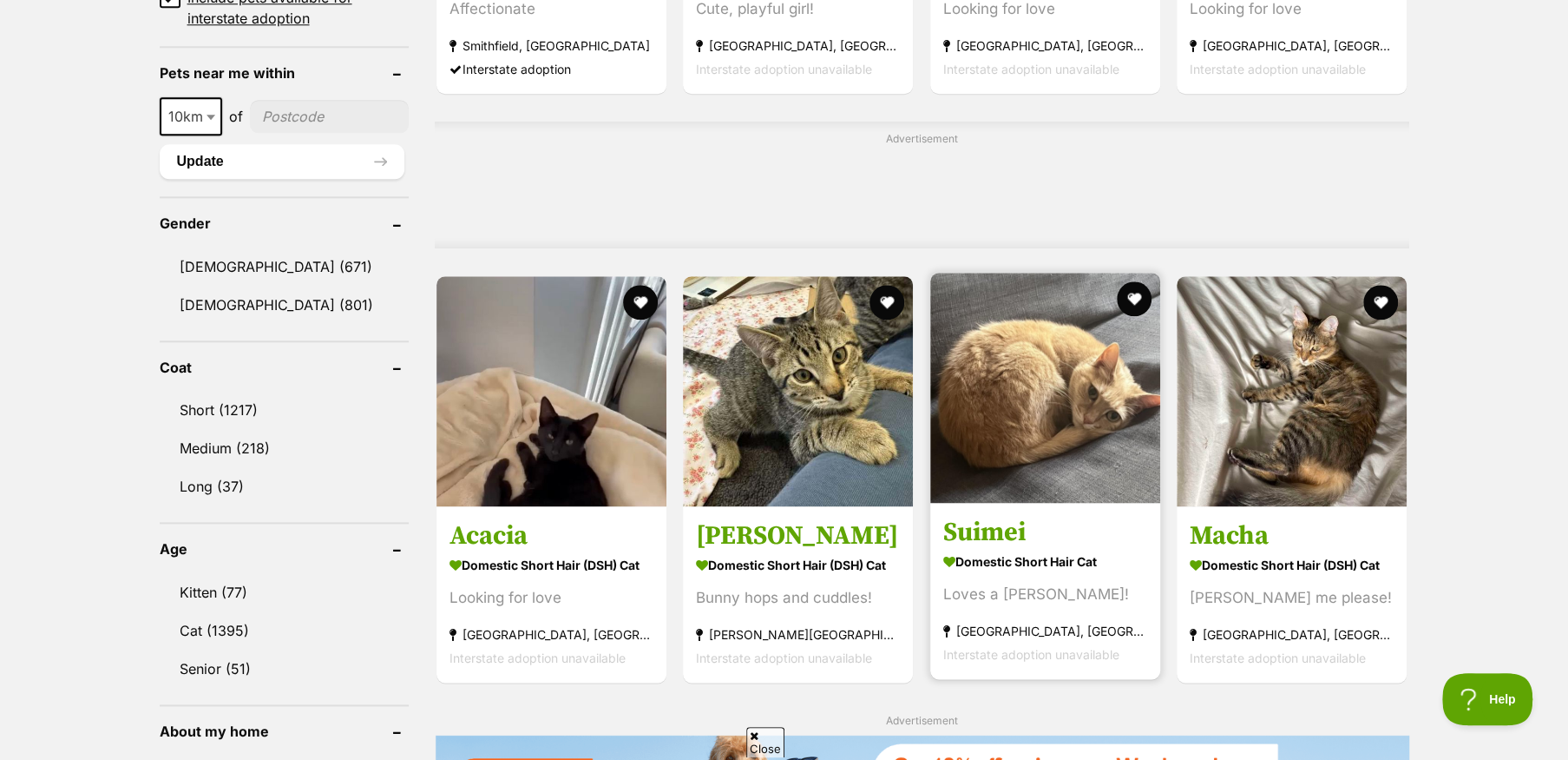
click at [985, 430] on img at bounding box center [1045, 387] width 230 height 230
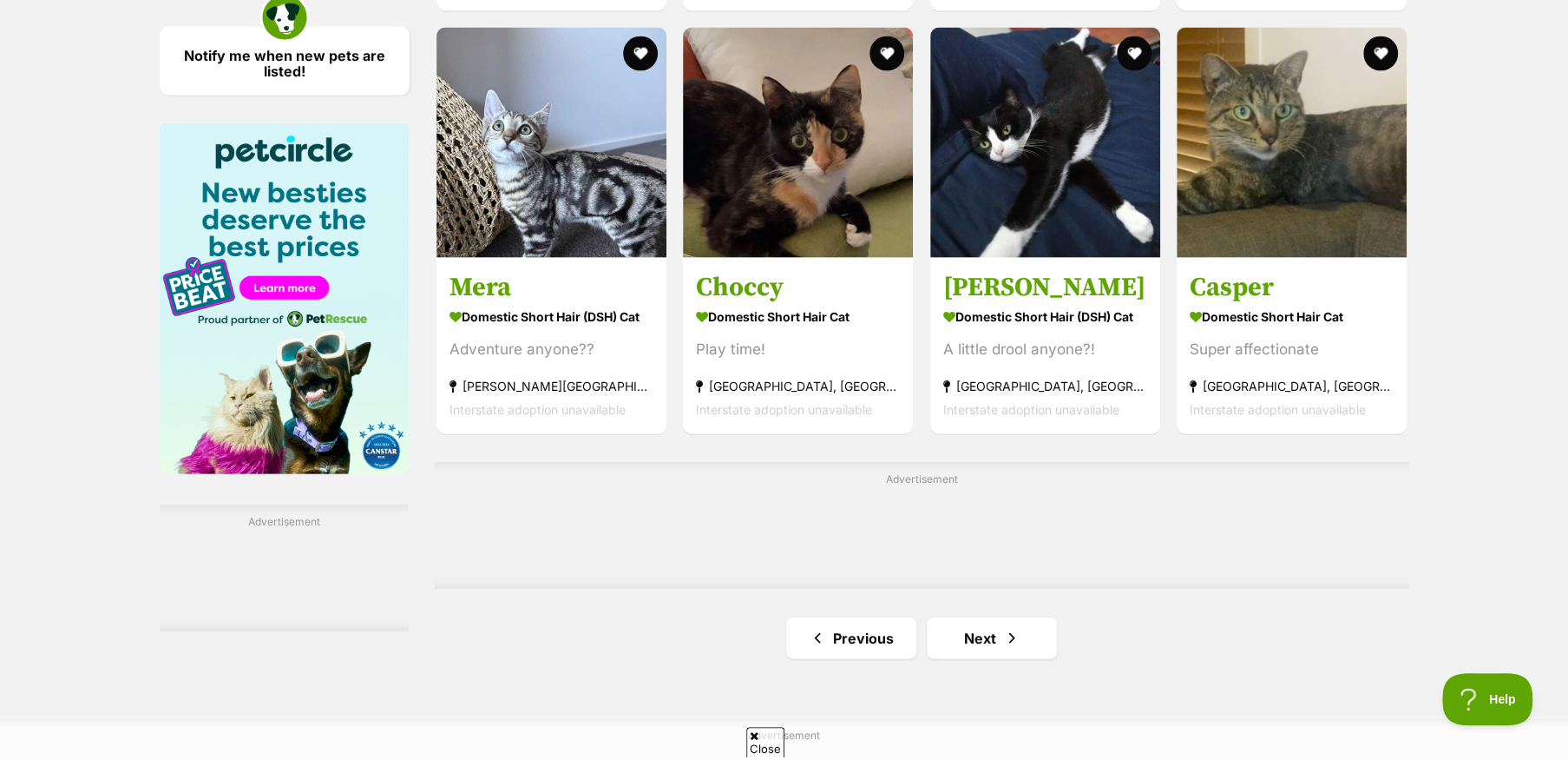
scroll to position [2605, 0]
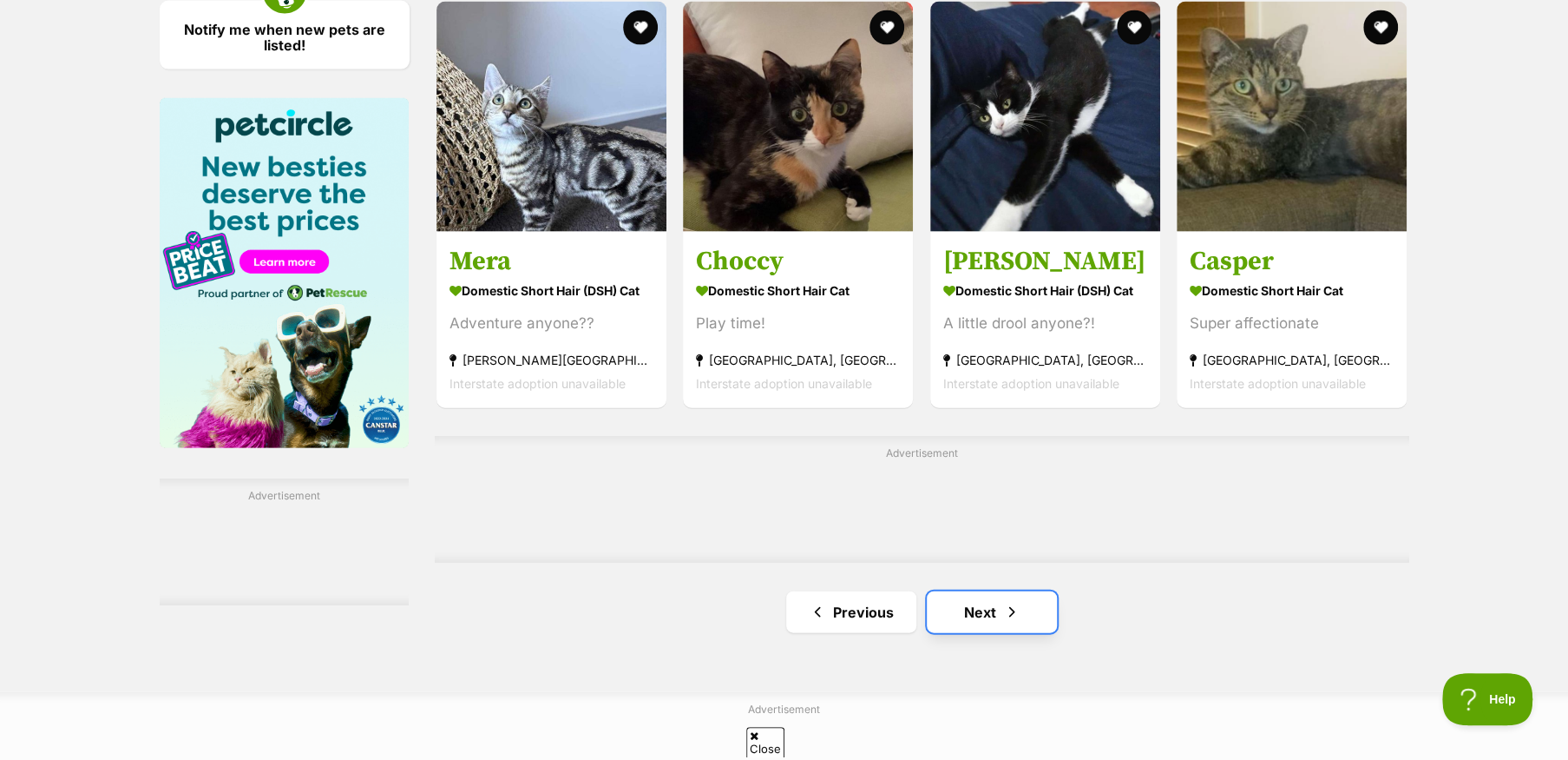
click at [991, 615] on link "Next" at bounding box center [992, 612] width 131 height 42
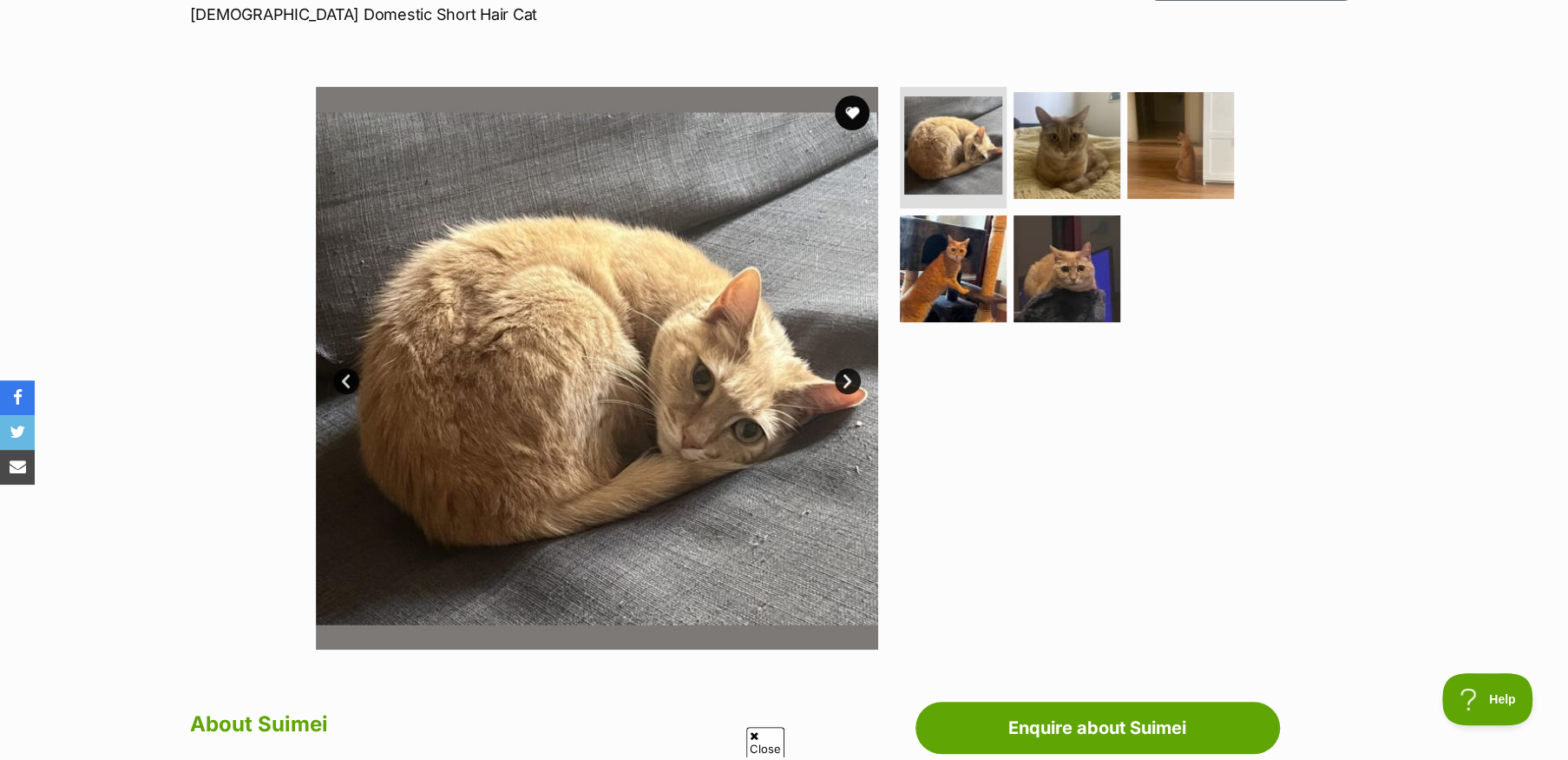
scroll to position [260, 0]
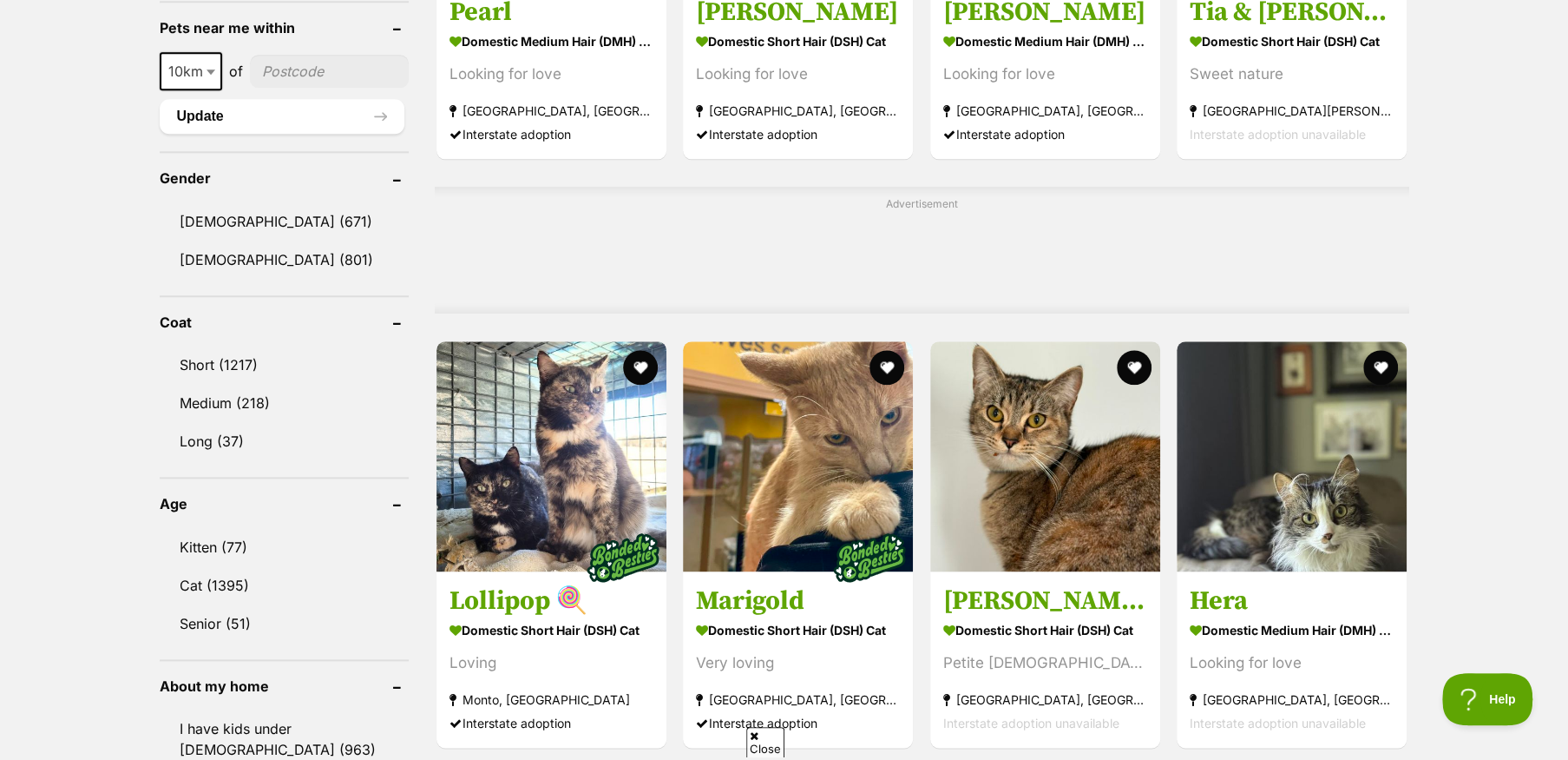
scroll to position [1389, 0]
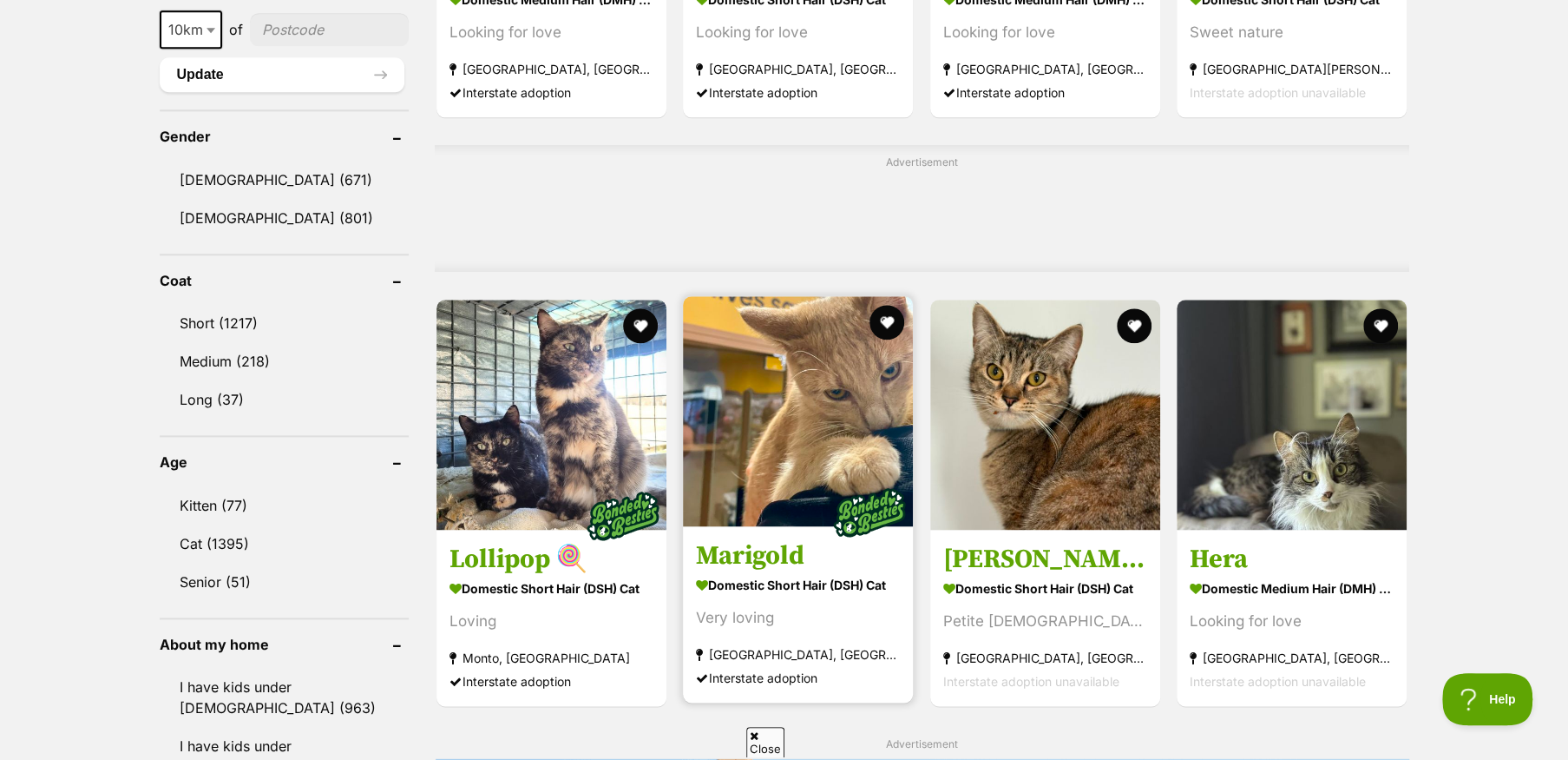
click at [763, 497] on img at bounding box center [798, 410] width 230 height 230
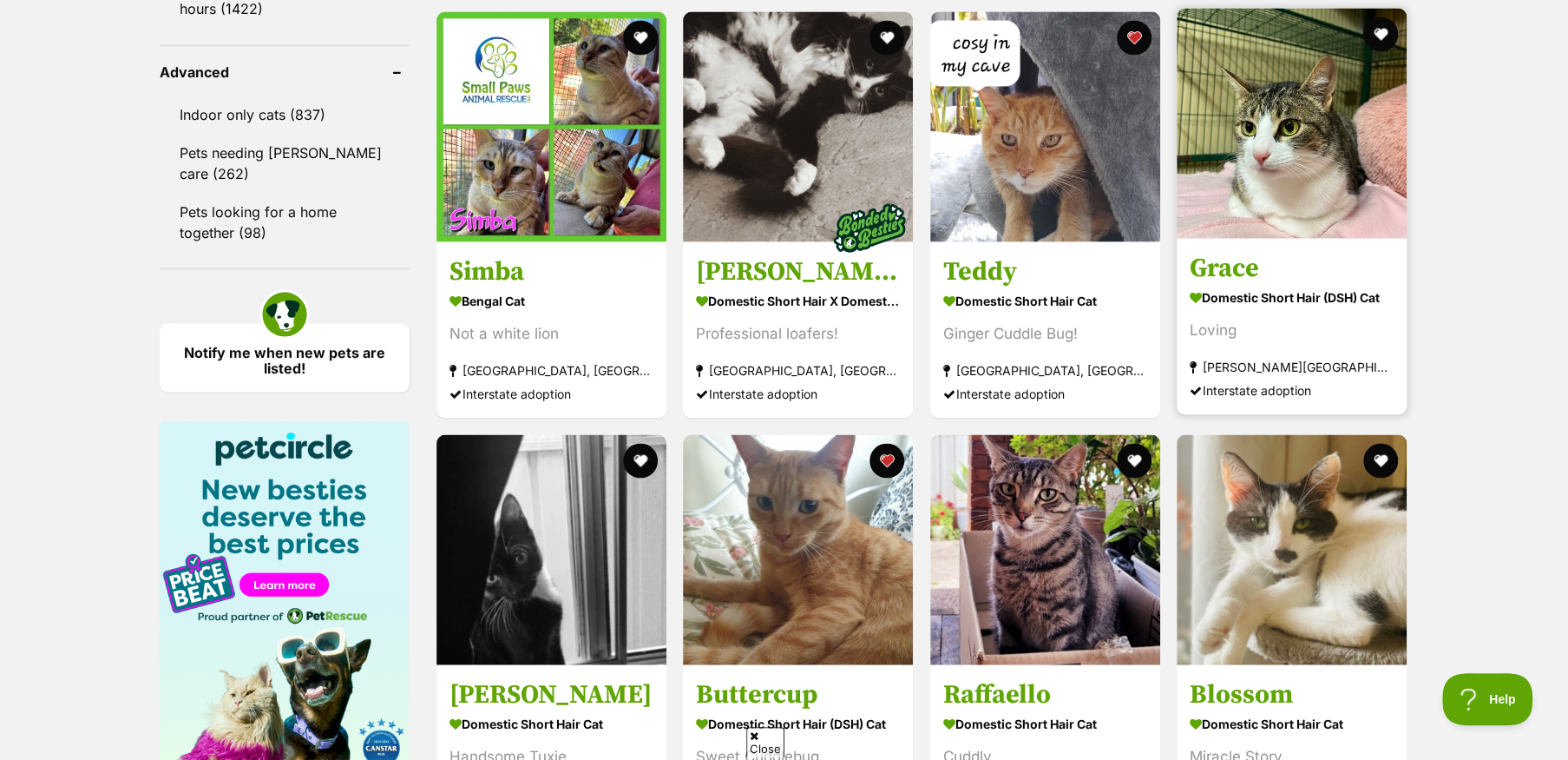
scroll to position [2257, 0]
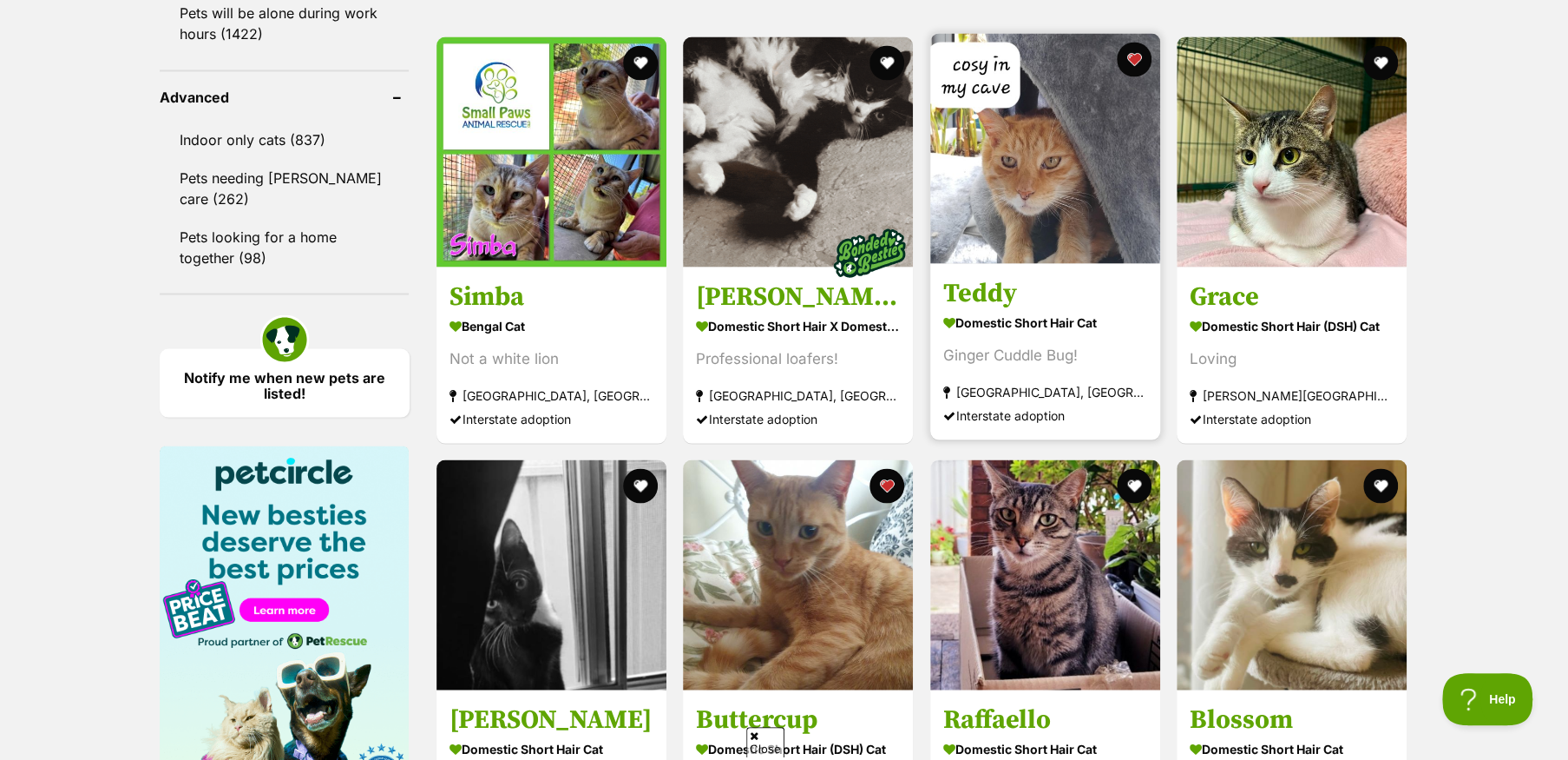
click at [991, 263] on img at bounding box center [1045, 147] width 230 height 230
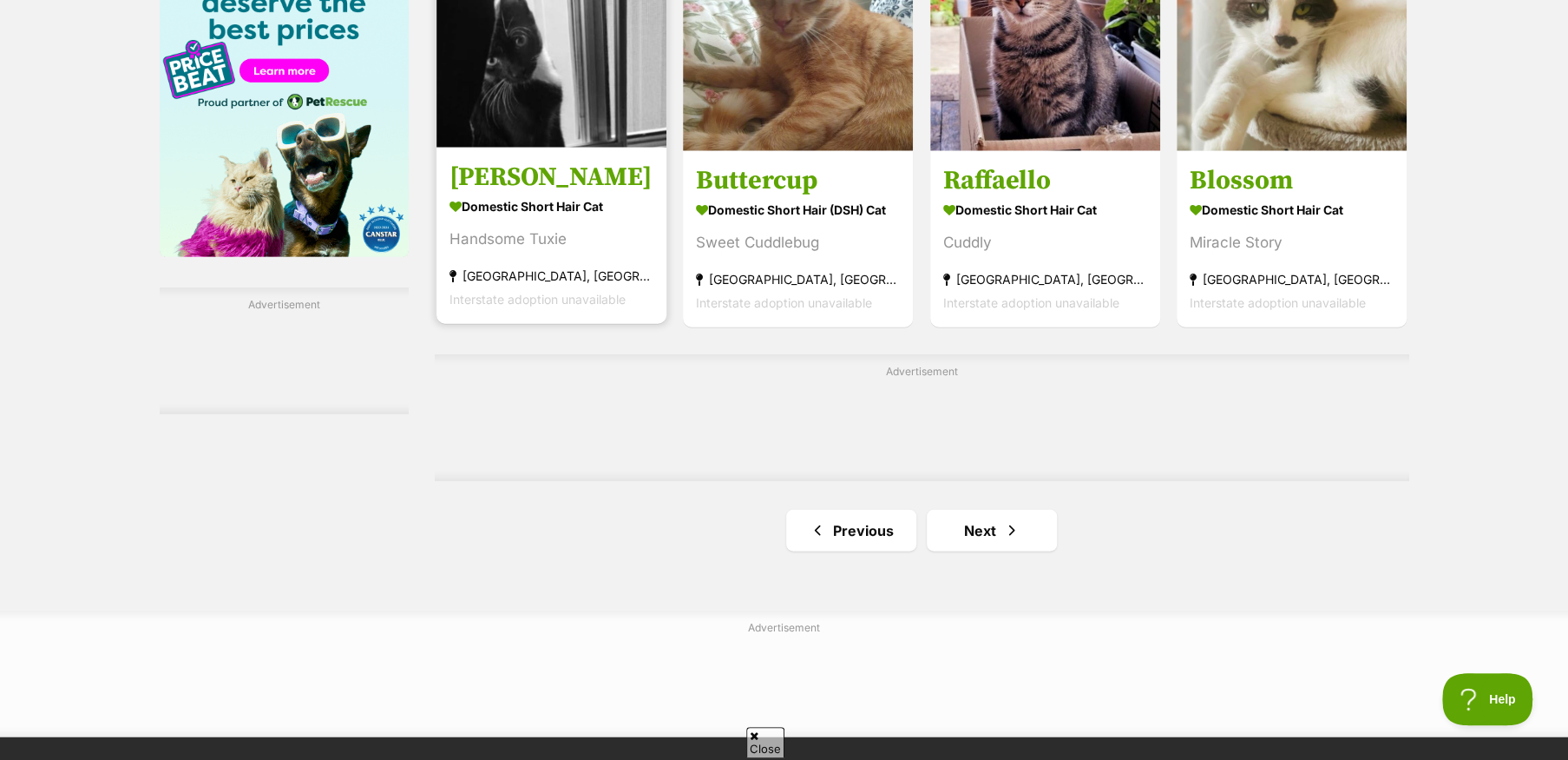
scroll to position [2951, 0]
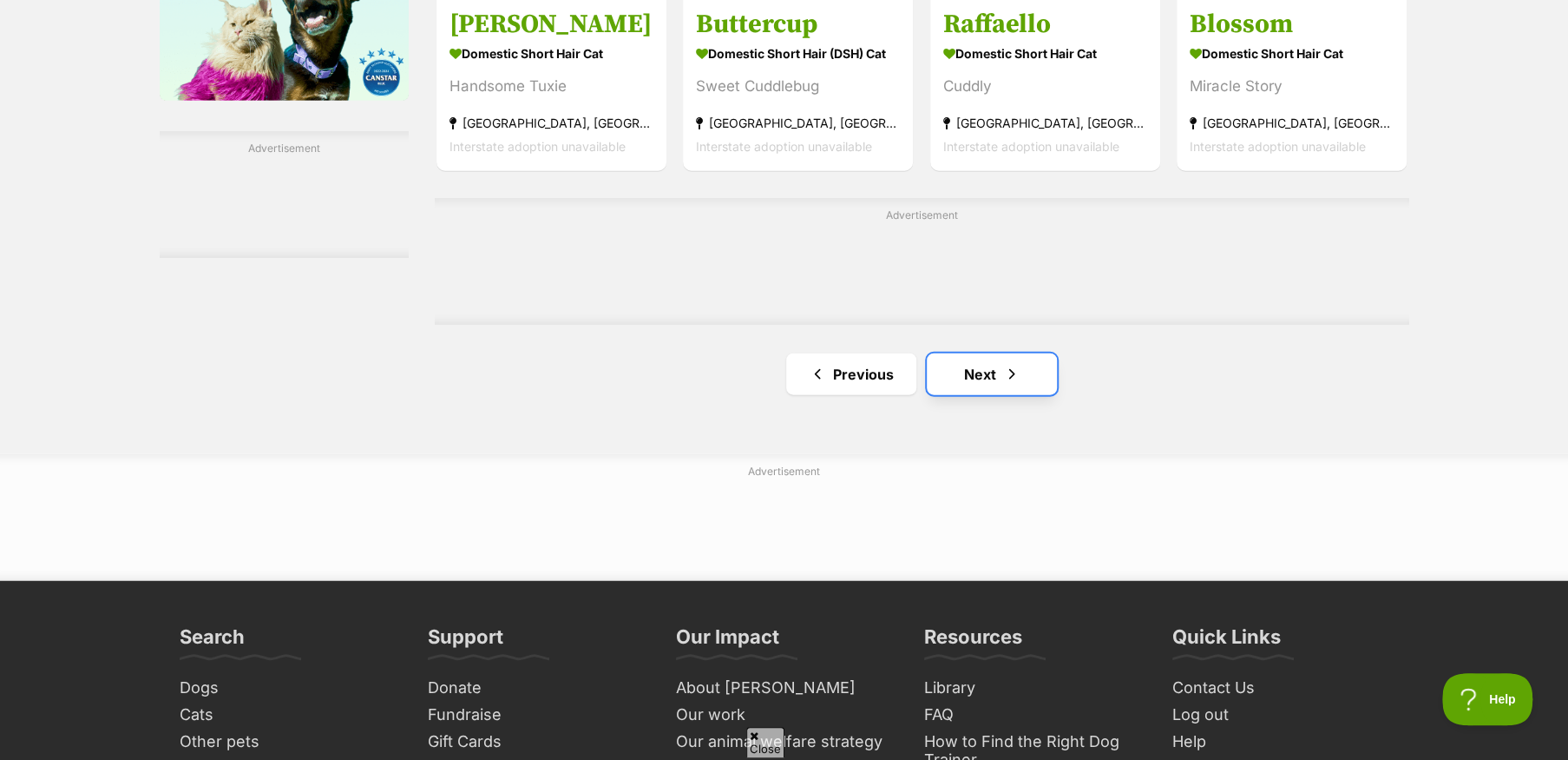
click at [985, 385] on link "Next" at bounding box center [992, 374] width 131 height 42
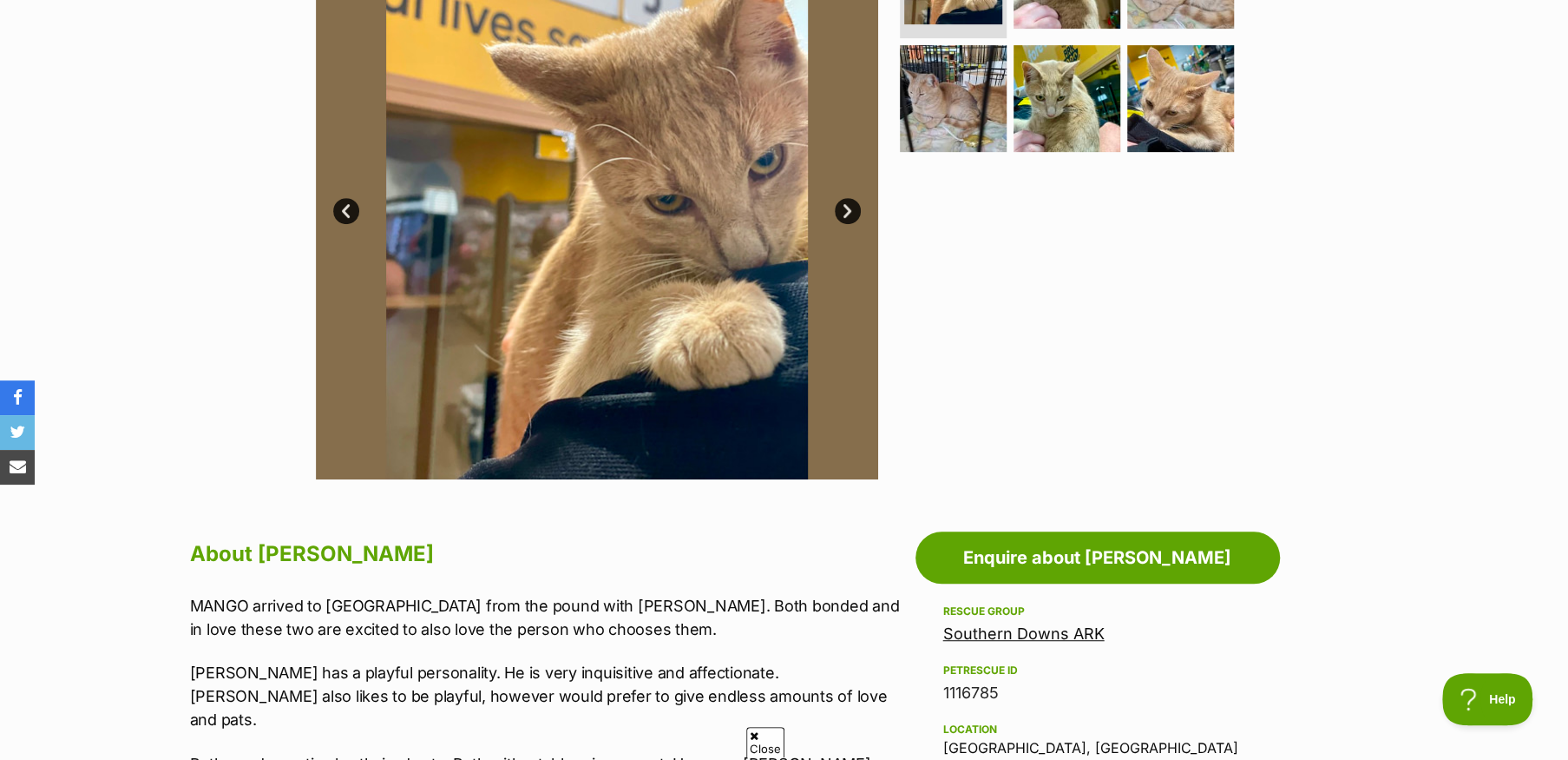
scroll to position [434, 0]
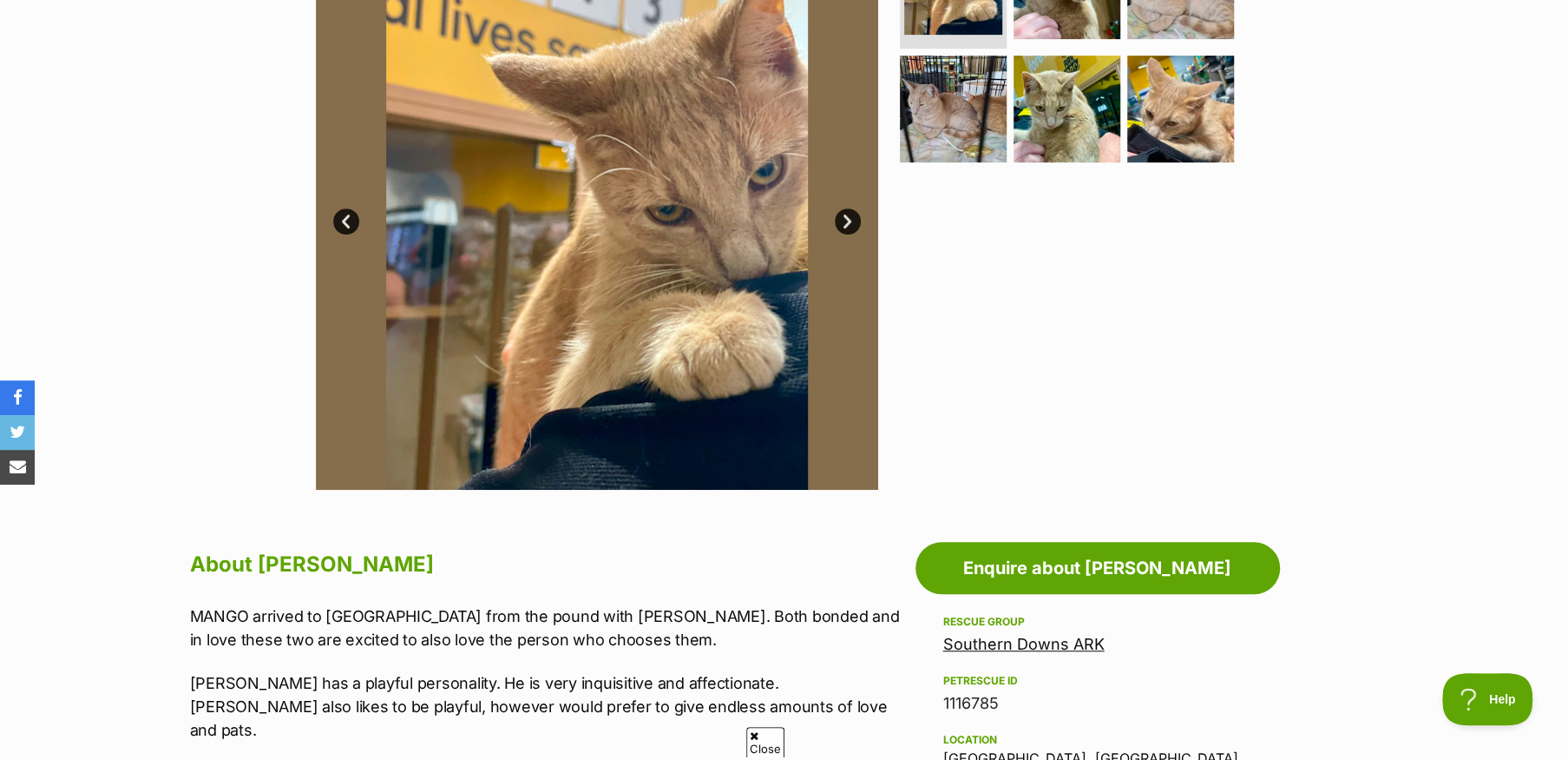
click at [845, 218] on link "Next" at bounding box center [847, 221] width 26 height 26
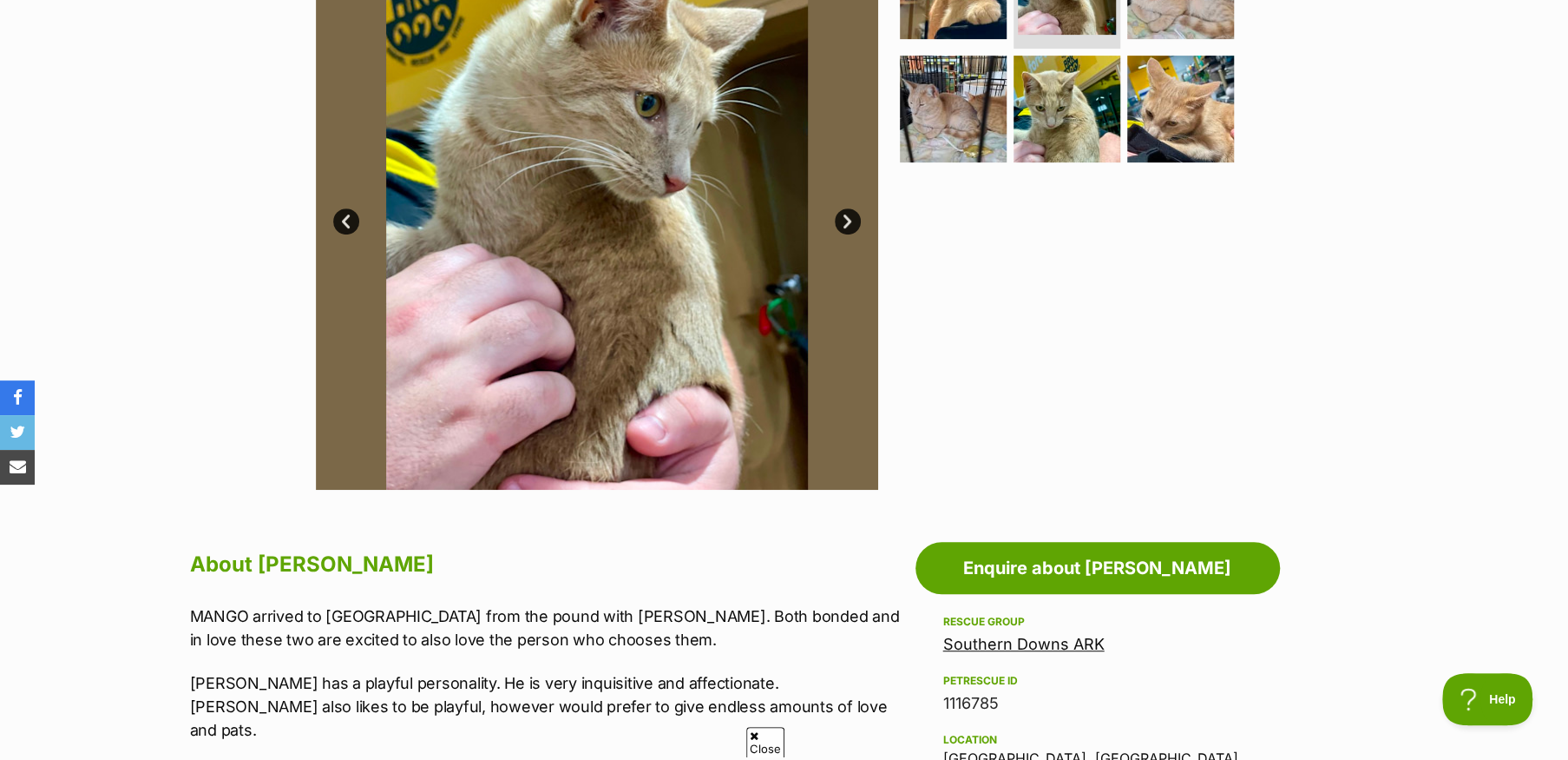
click at [845, 218] on link "Next" at bounding box center [847, 221] width 26 height 26
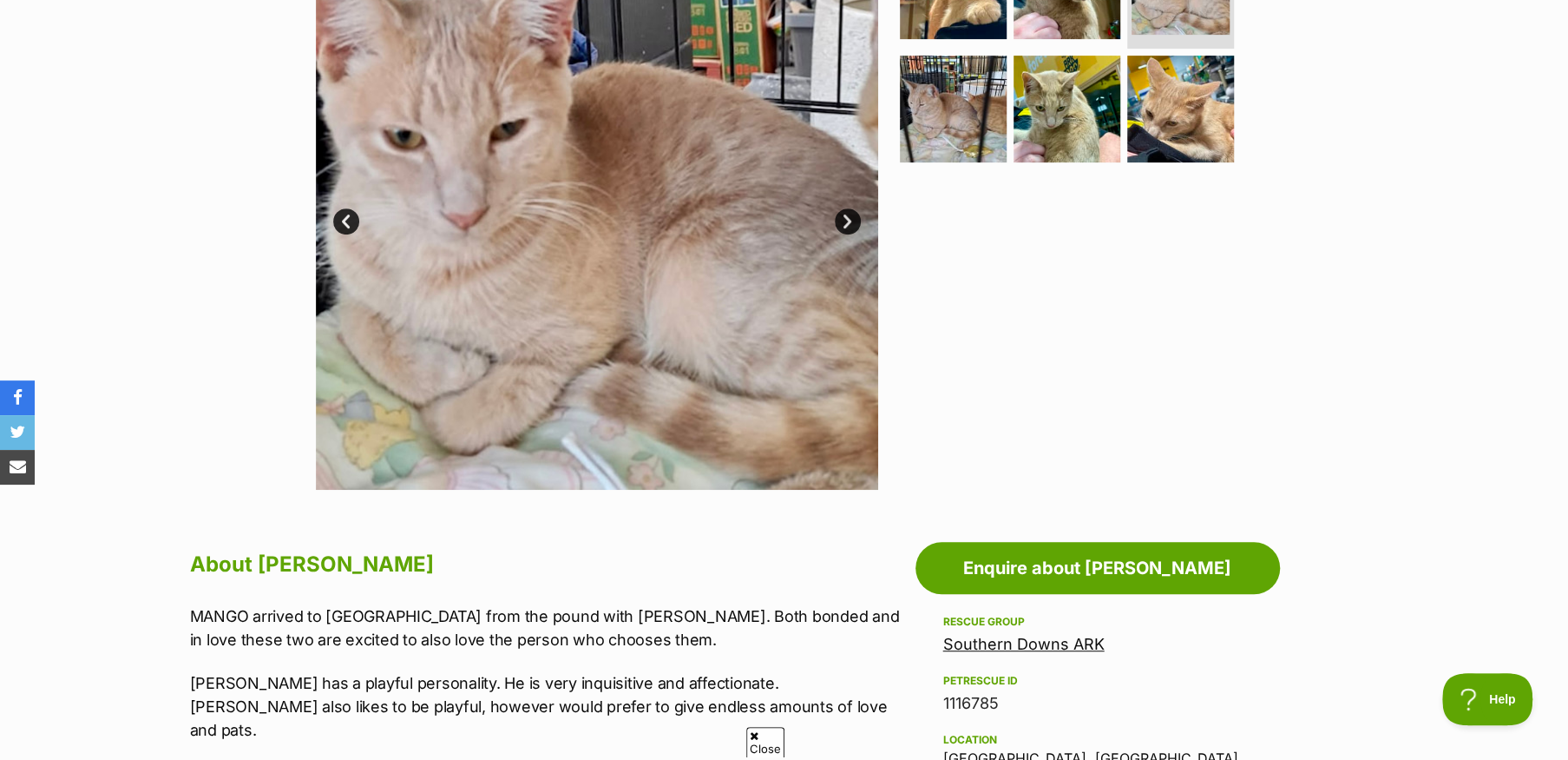
click at [845, 218] on link "Next" at bounding box center [847, 221] width 26 height 26
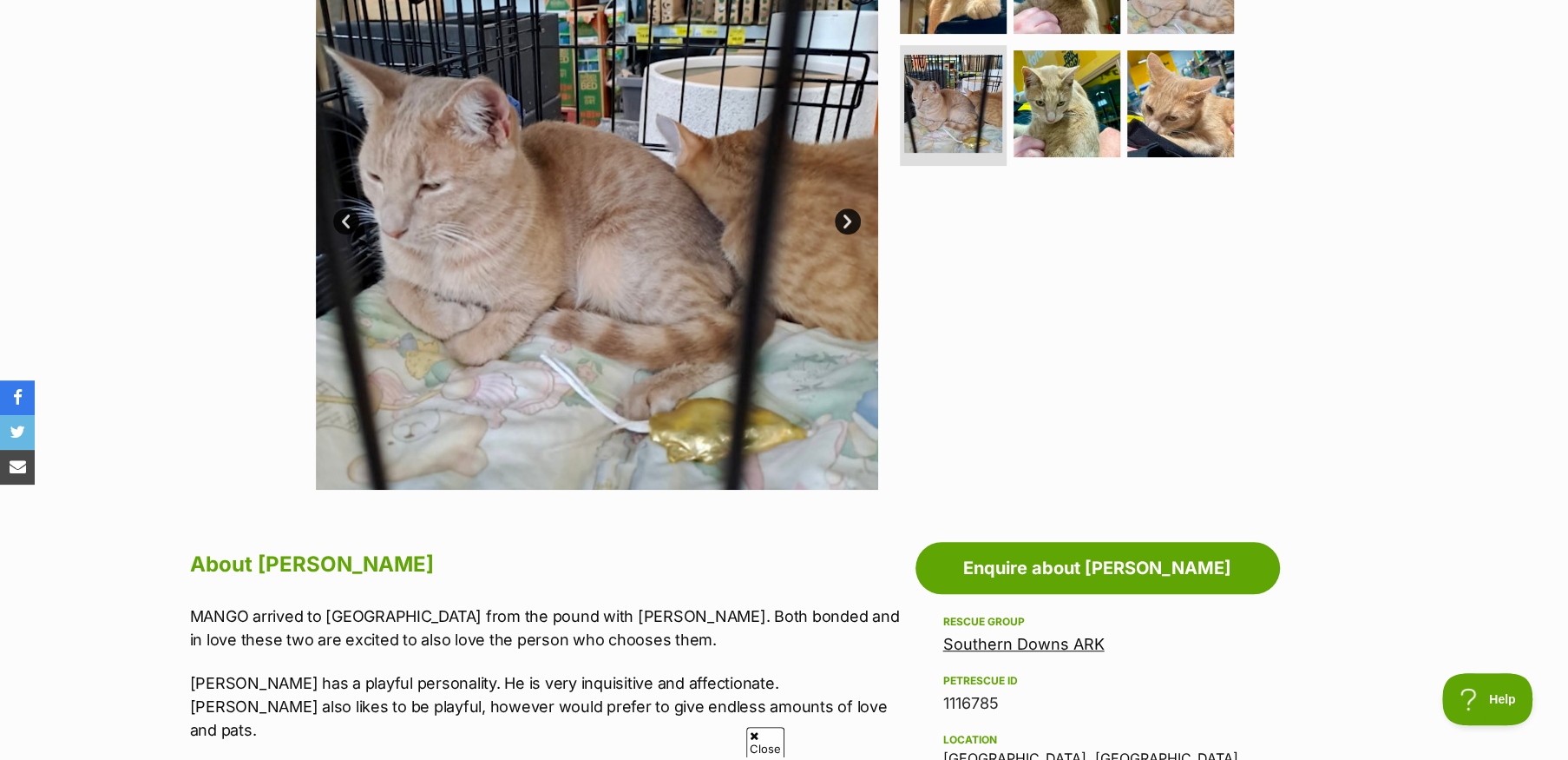
click at [845, 218] on link "Next" at bounding box center [847, 221] width 26 height 26
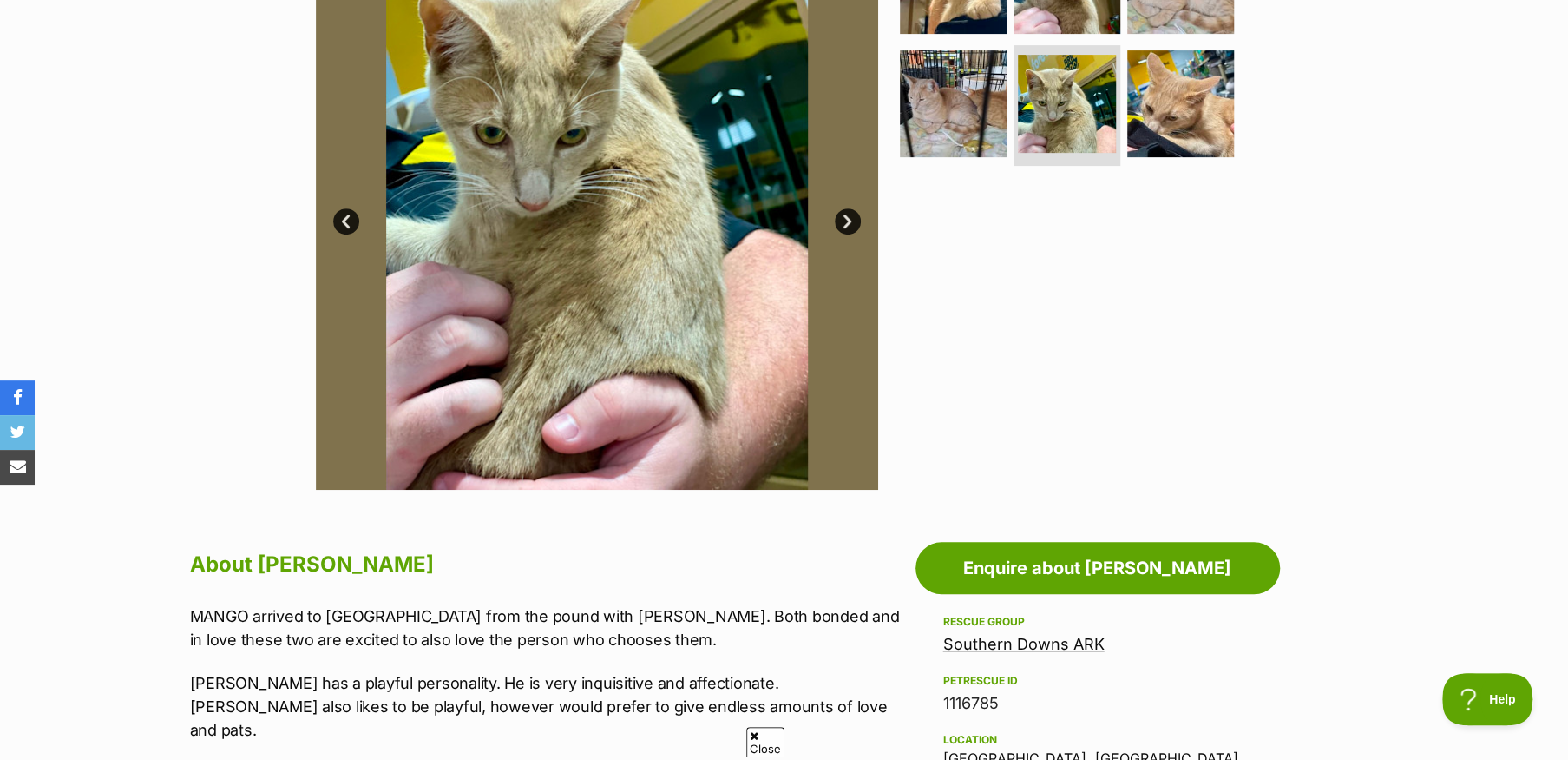
click at [845, 218] on link "Next" at bounding box center [847, 221] width 26 height 26
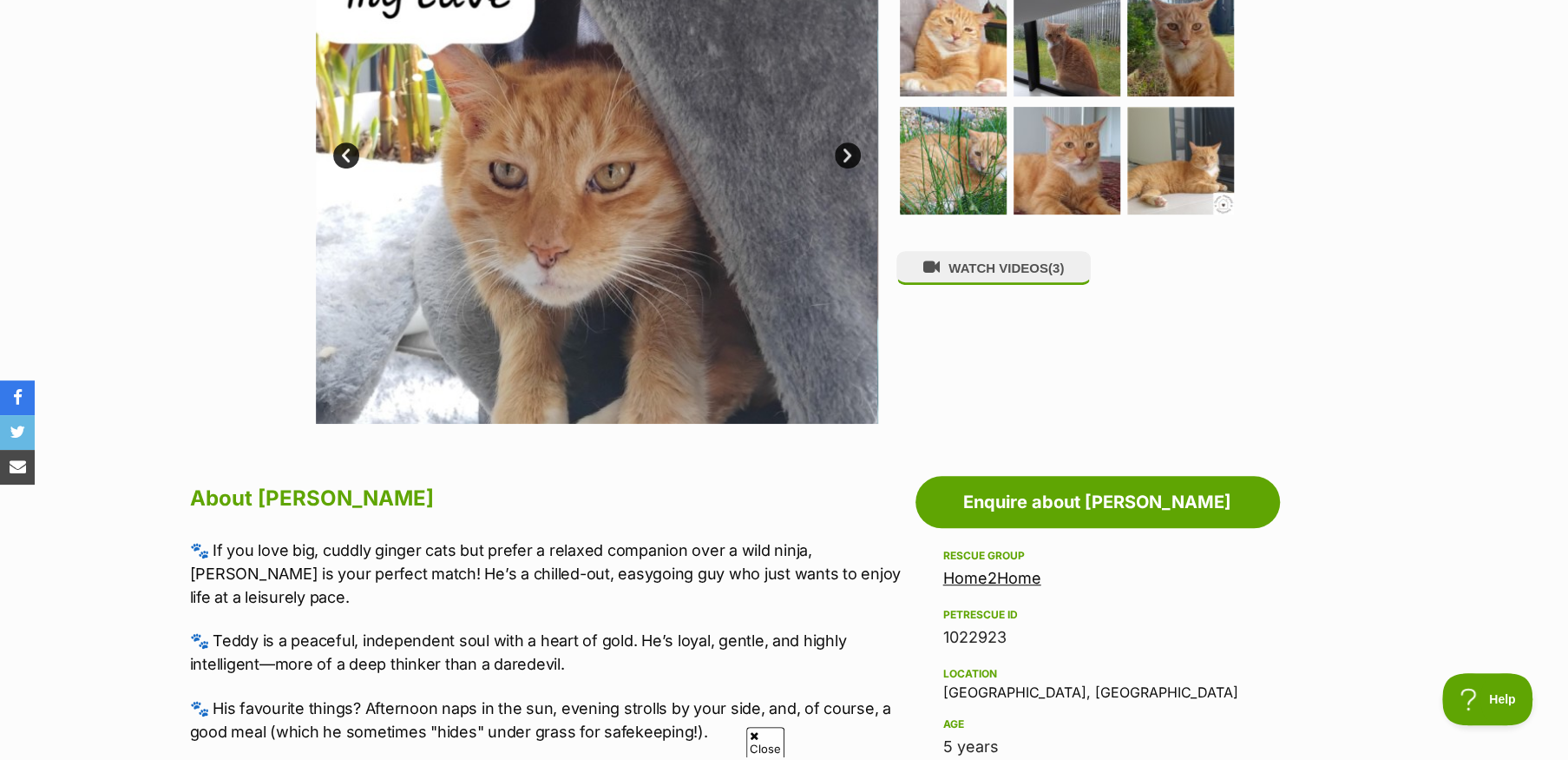
scroll to position [608, 0]
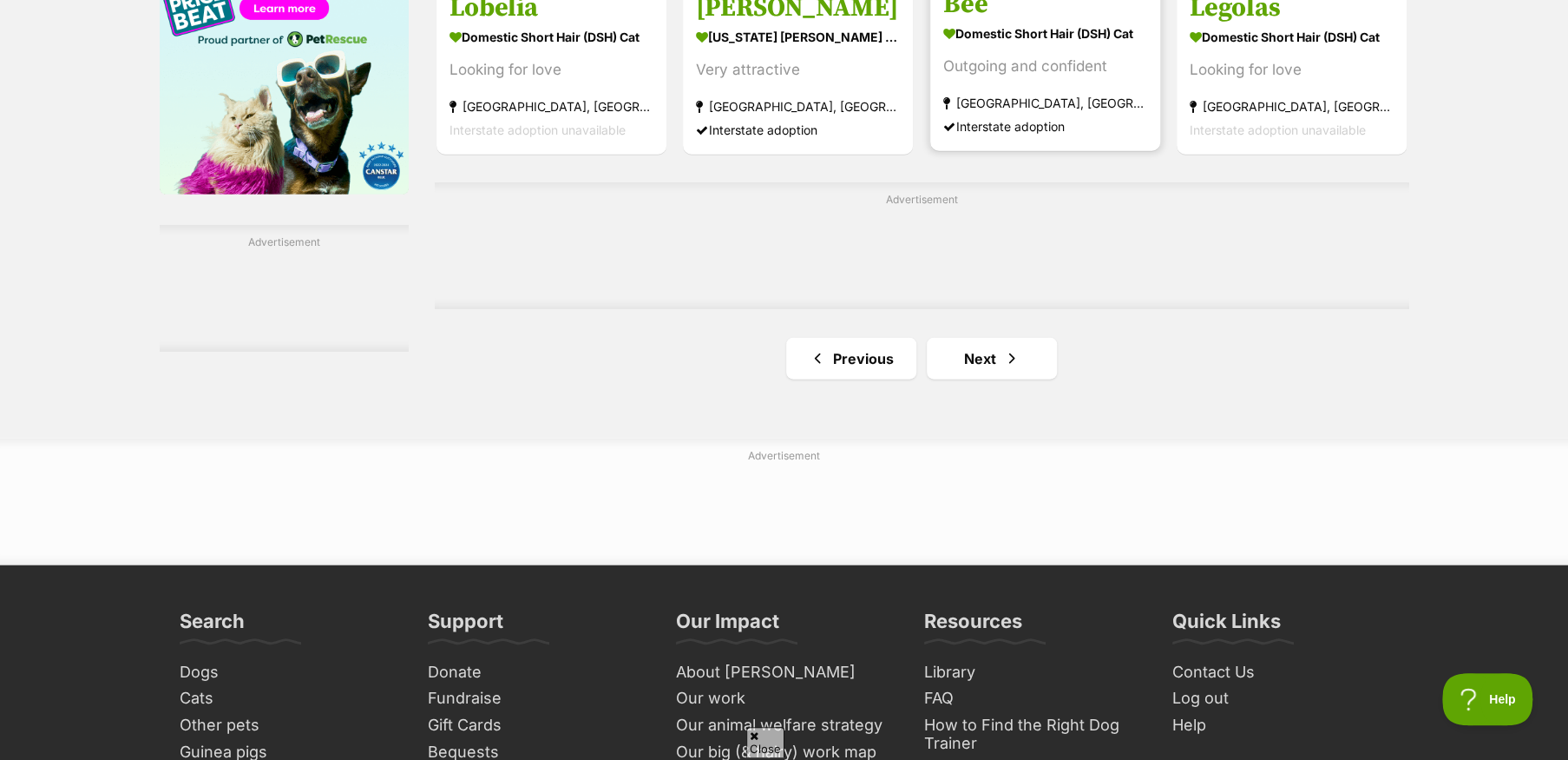
scroll to position [2865, 0]
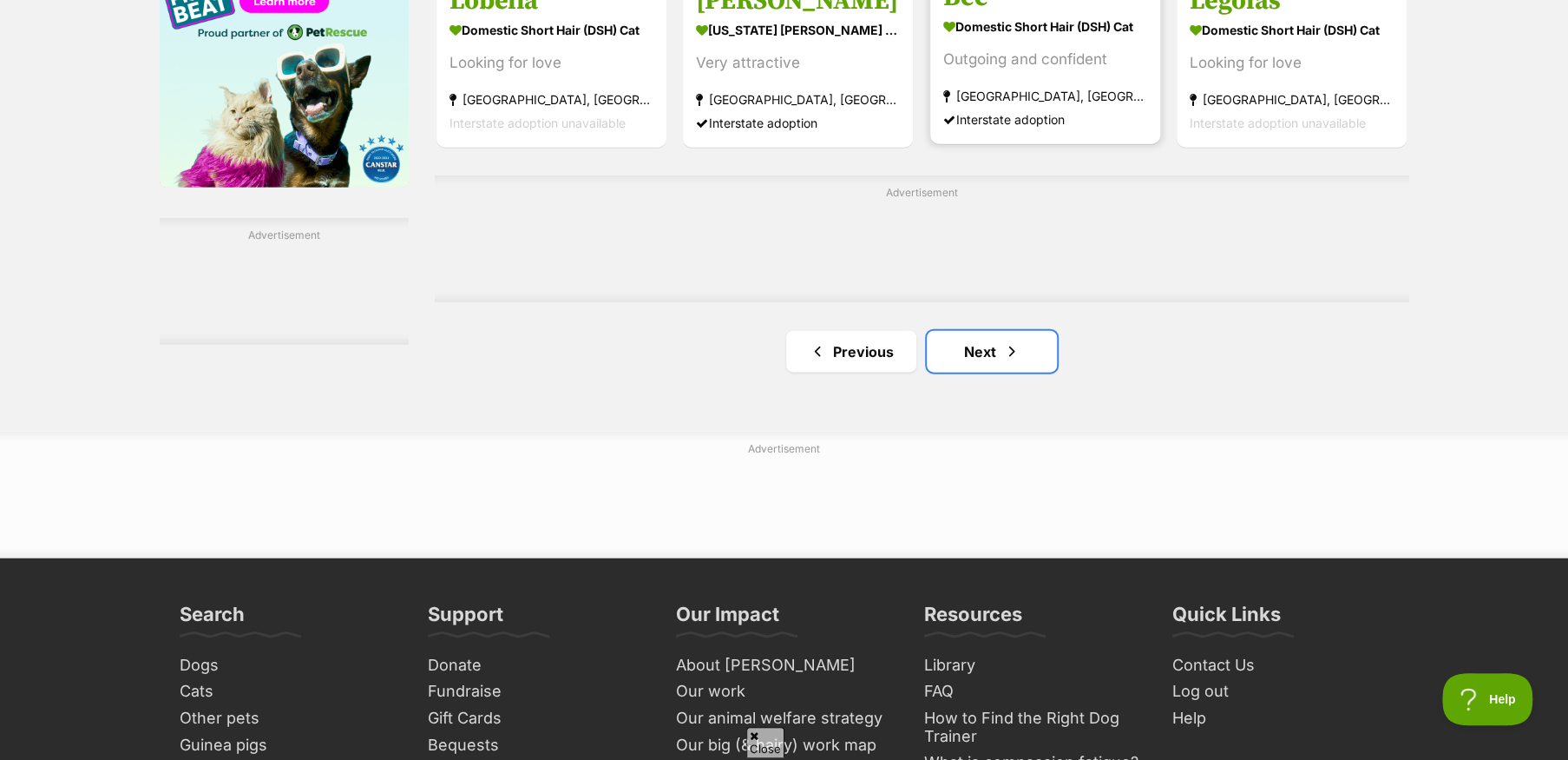
click at [1011, 356] on span "Next page" at bounding box center [1011, 352] width 18 height 21
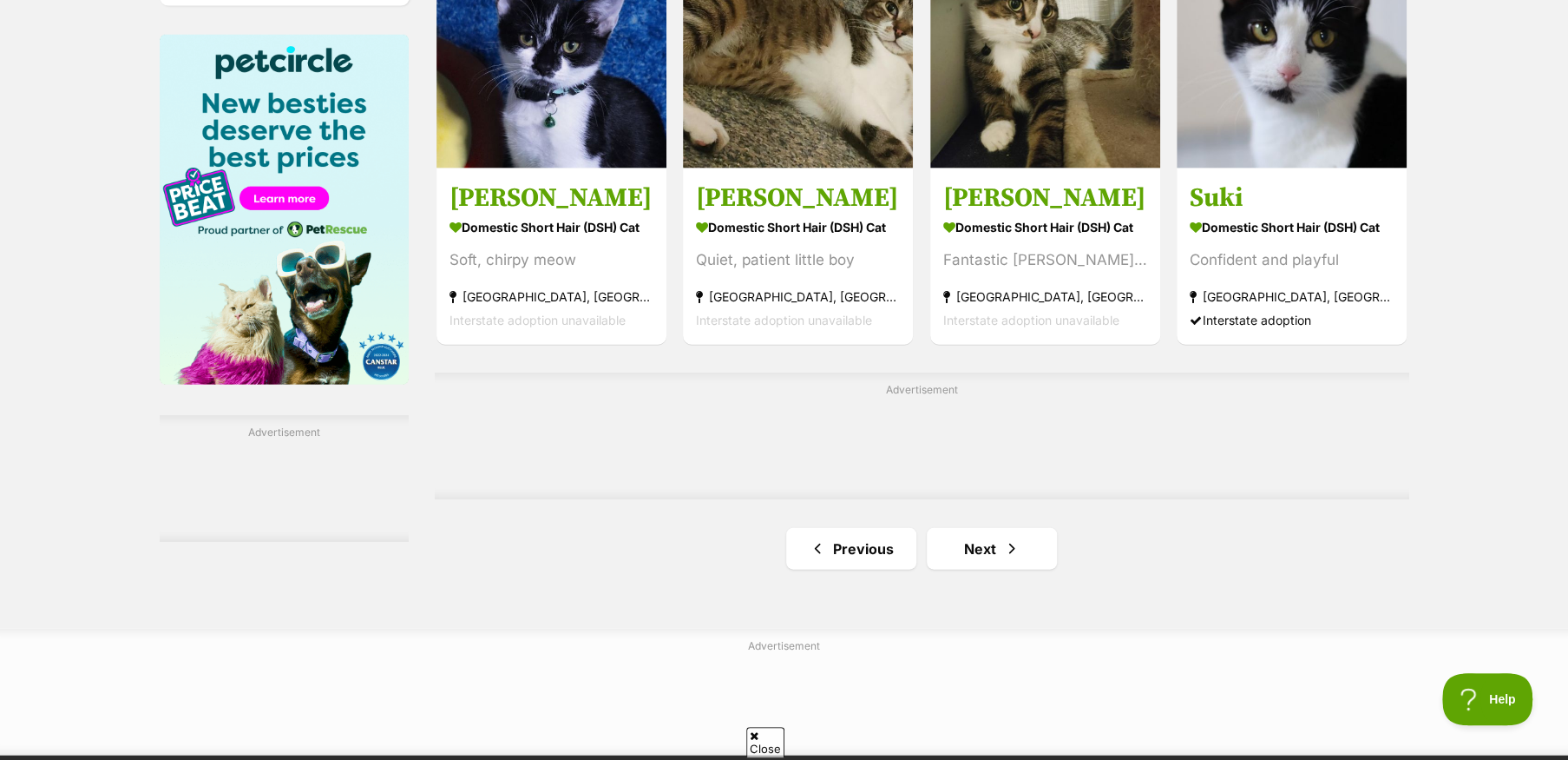
scroll to position [2691, 0]
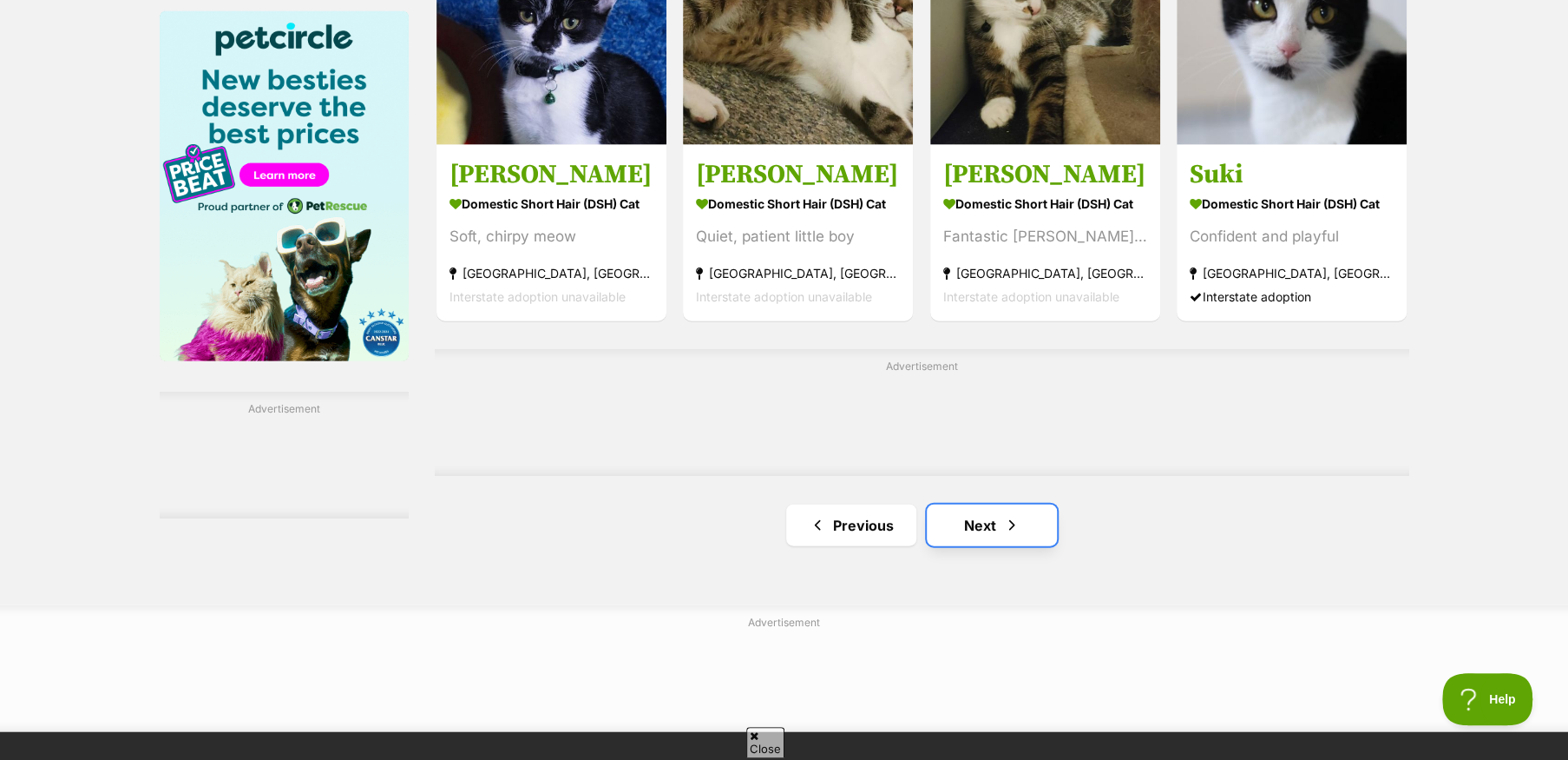
click at [984, 529] on link "Next" at bounding box center [992, 525] width 131 height 42
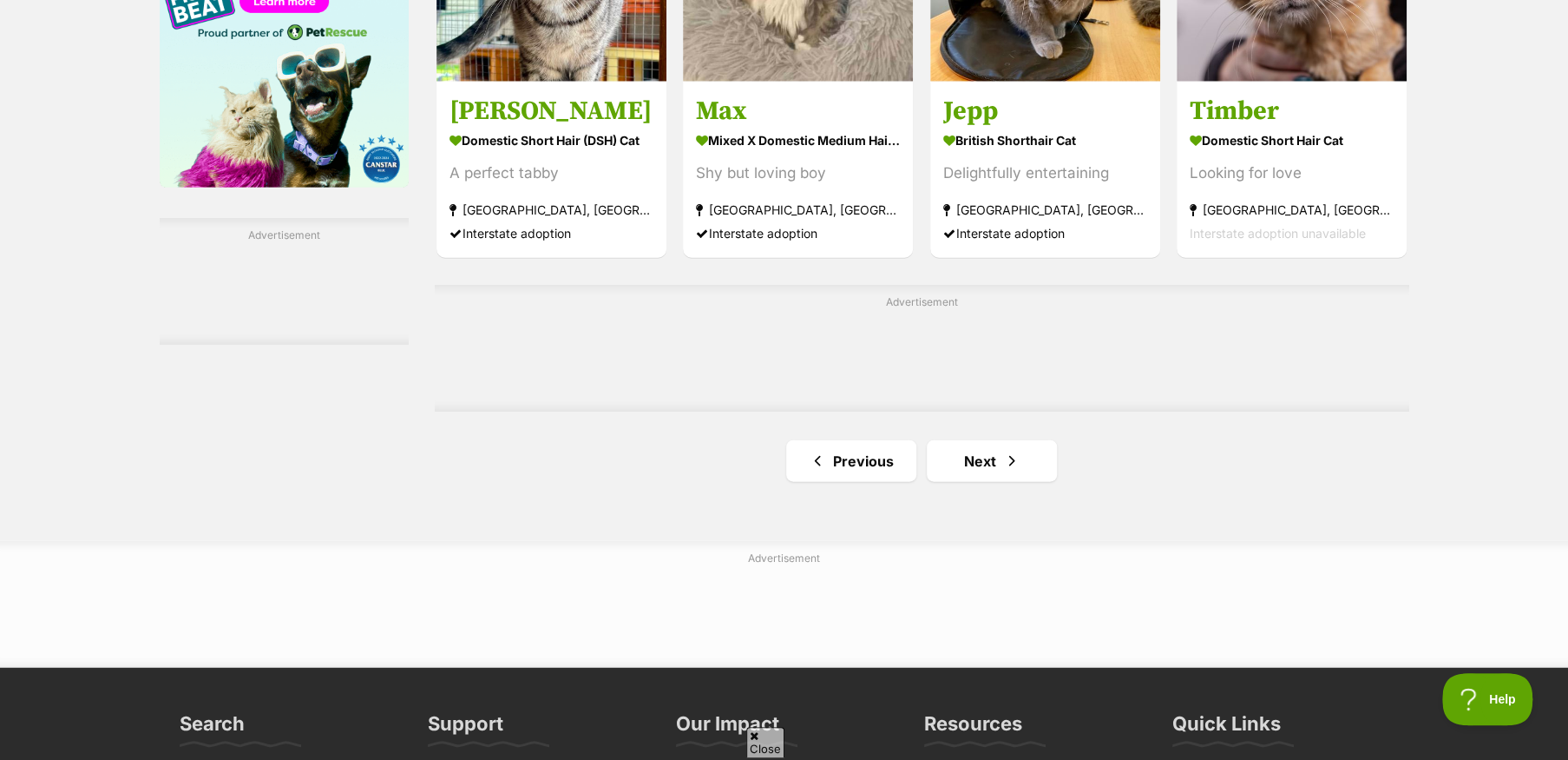
scroll to position [2951, 0]
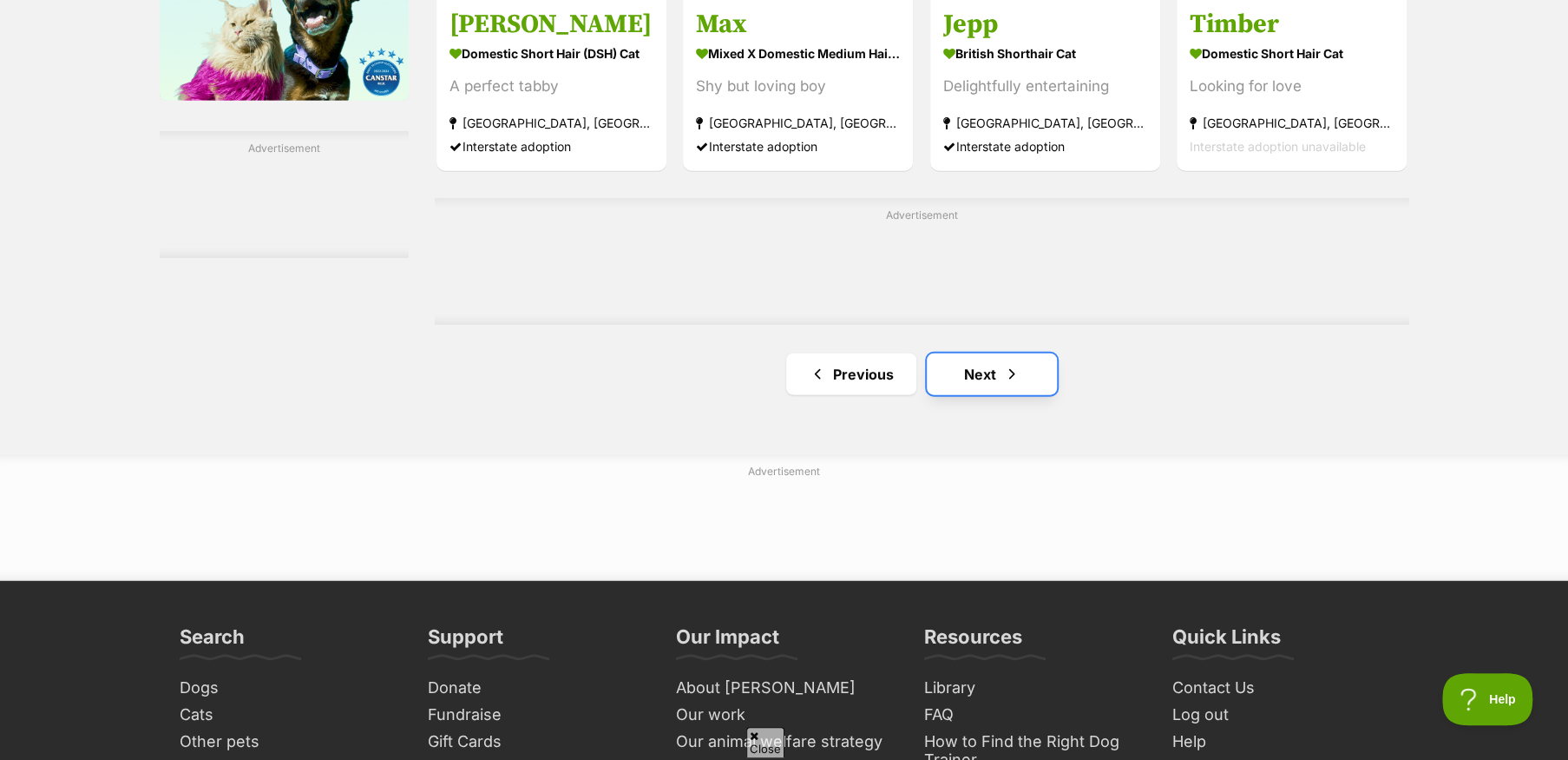
click at [995, 387] on link "Next" at bounding box center [992, 374] width 131 height 42
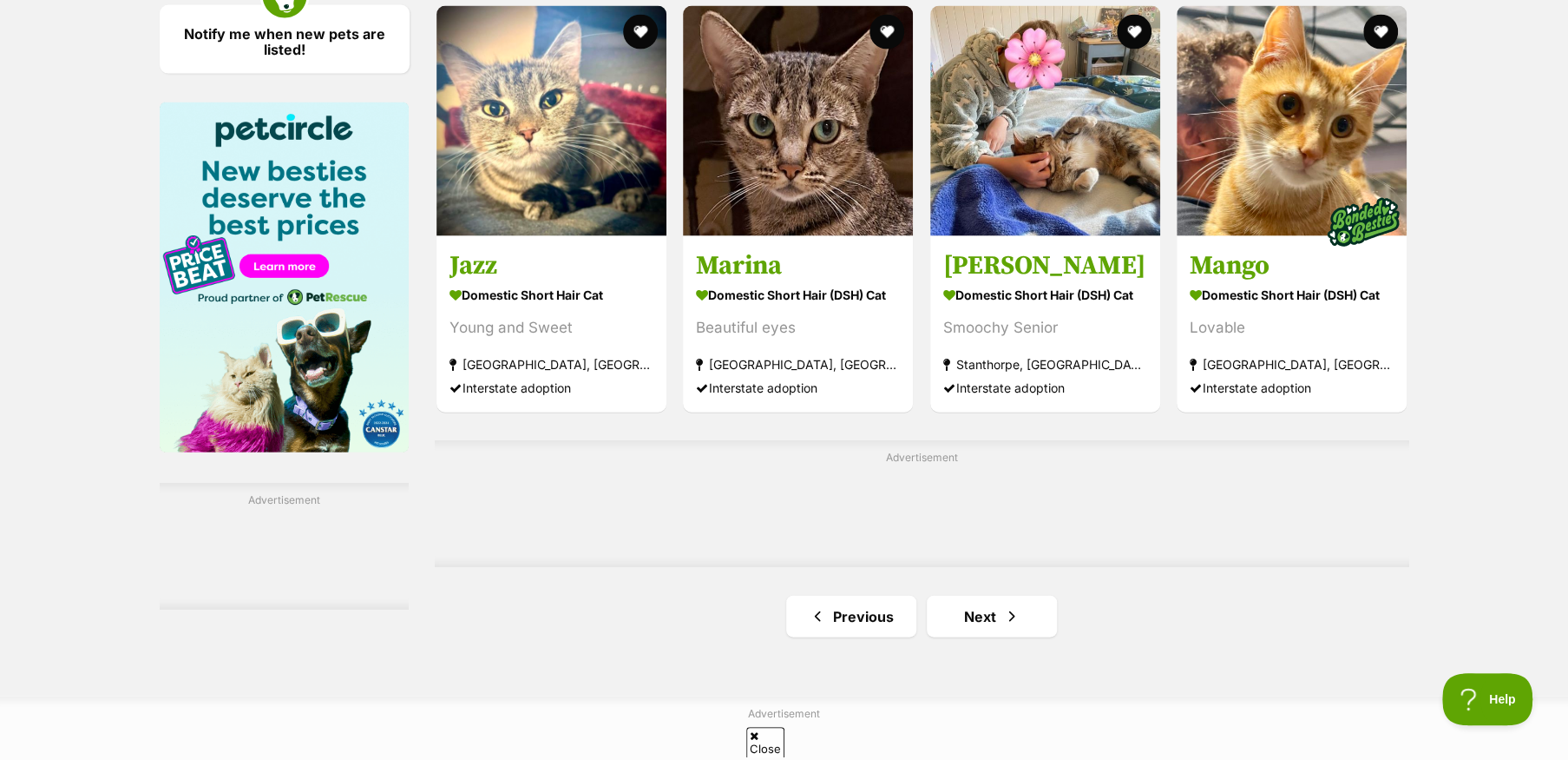
scroll to position [2691, 0]
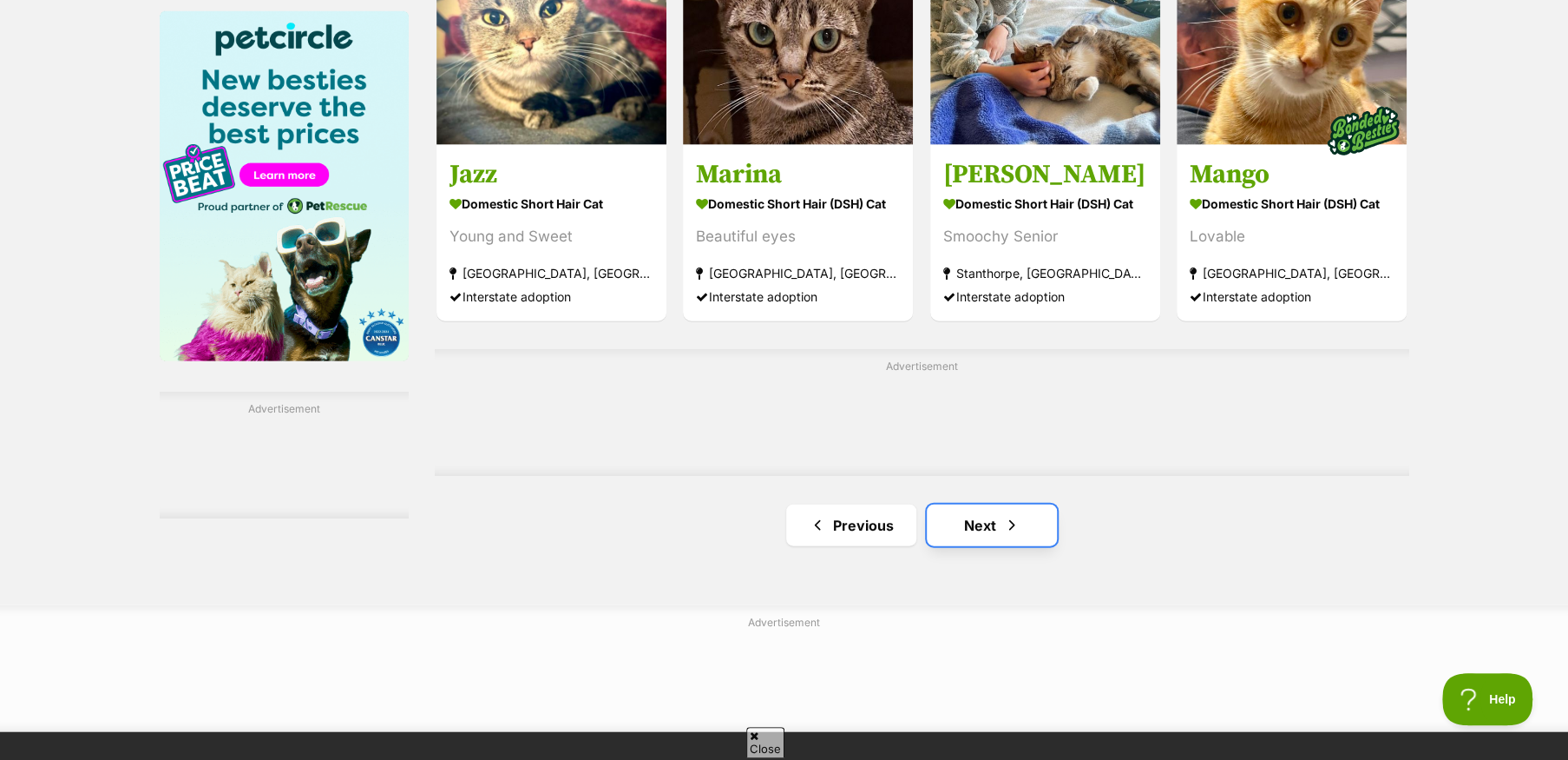
click at [970, 526] on link "Next" at bounding box center [992, 525] width 131 height 42
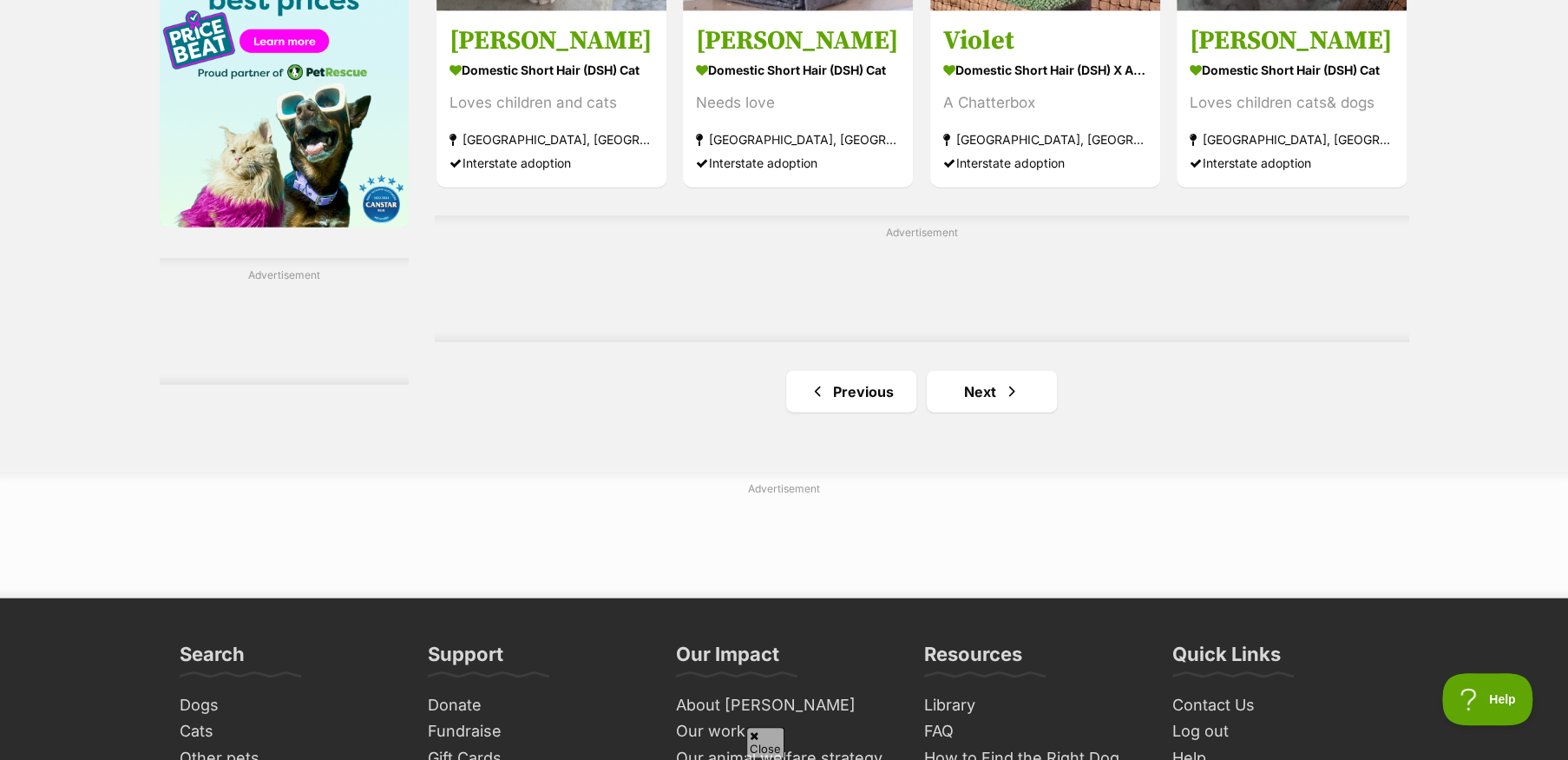
scroll to position [2865, 0]
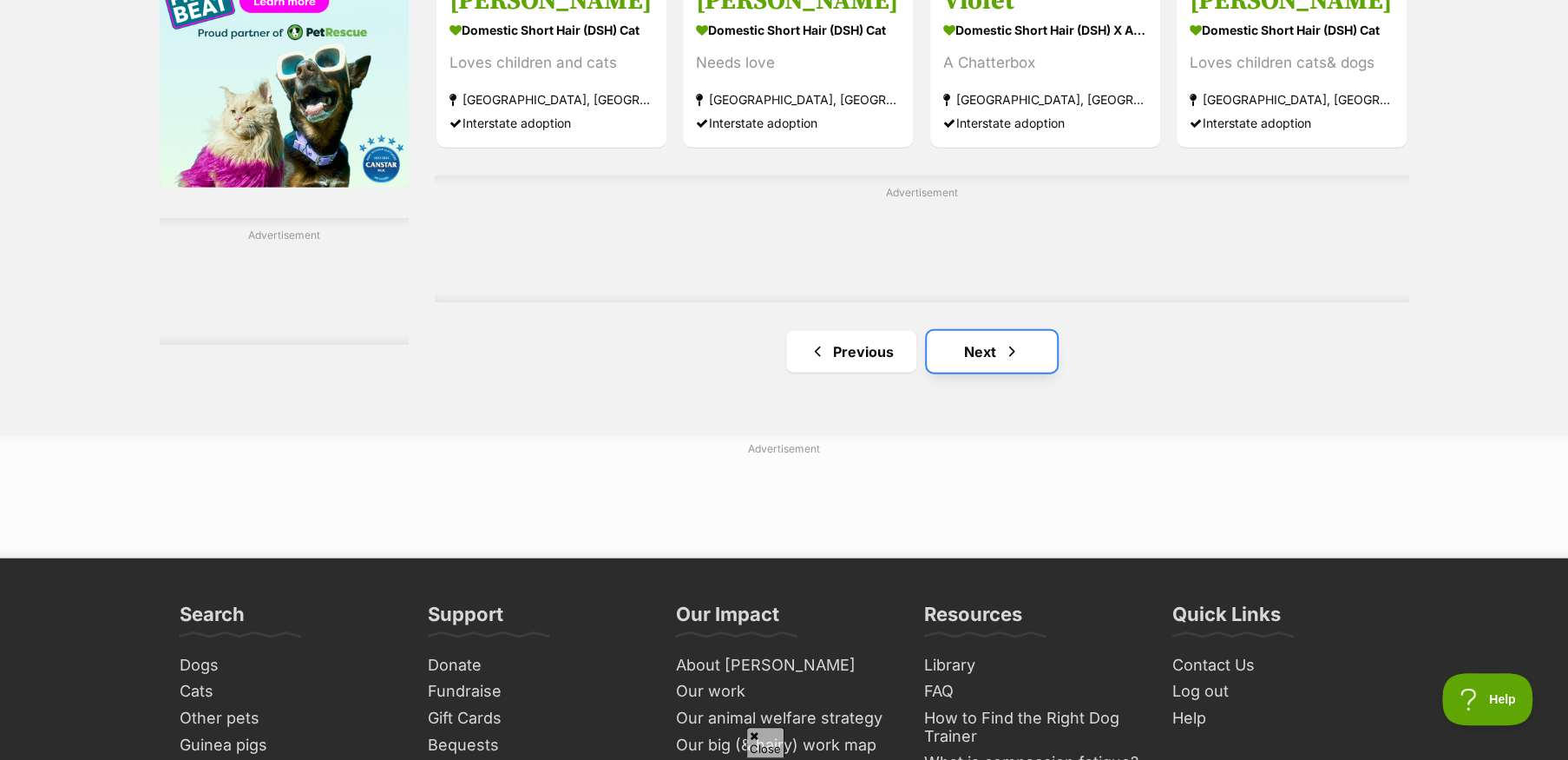
click at [973, 368] on link "Next" at bounding box center [992, 352] width 131 height 42
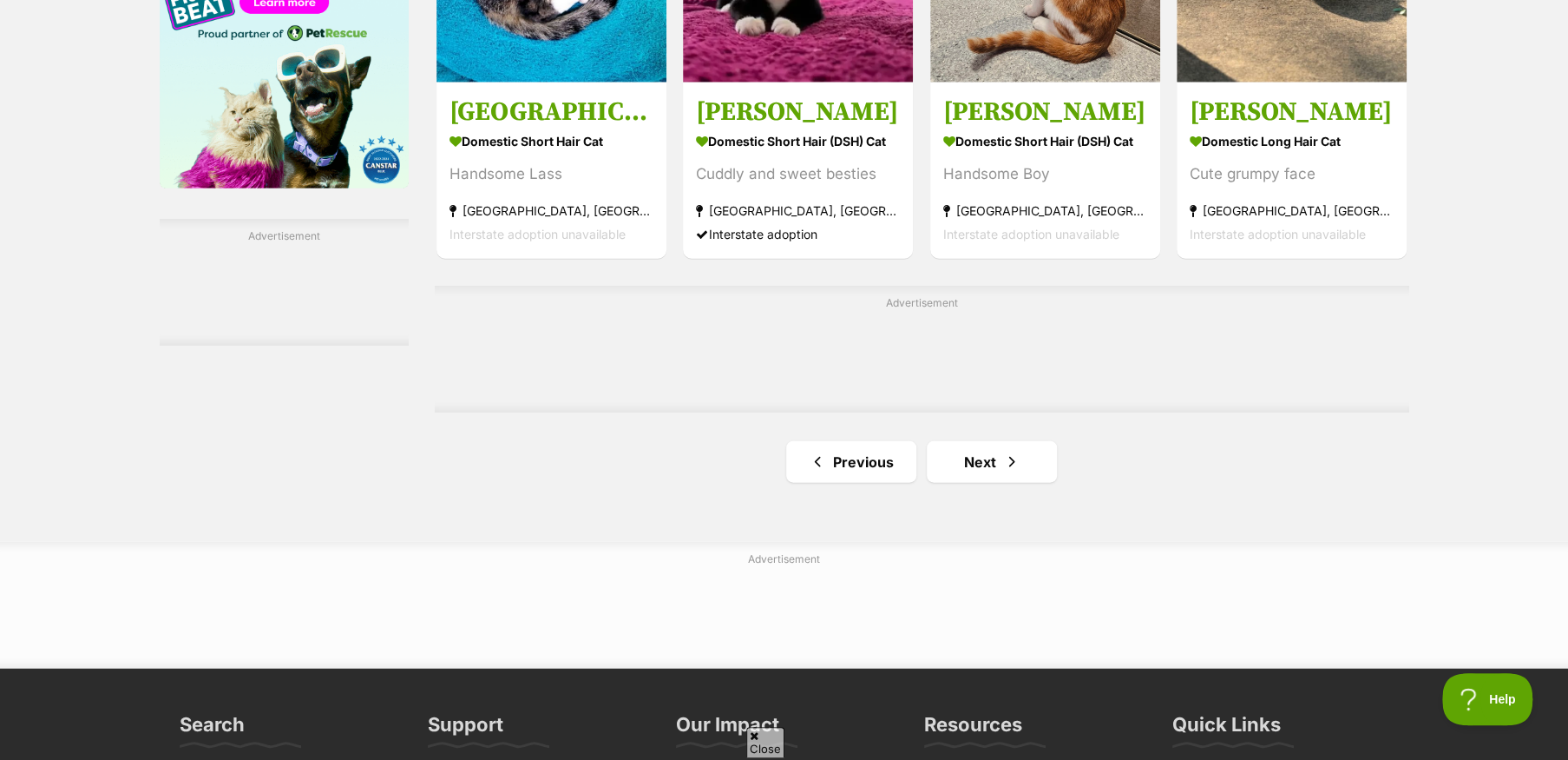
scroll to position [2865, 0]
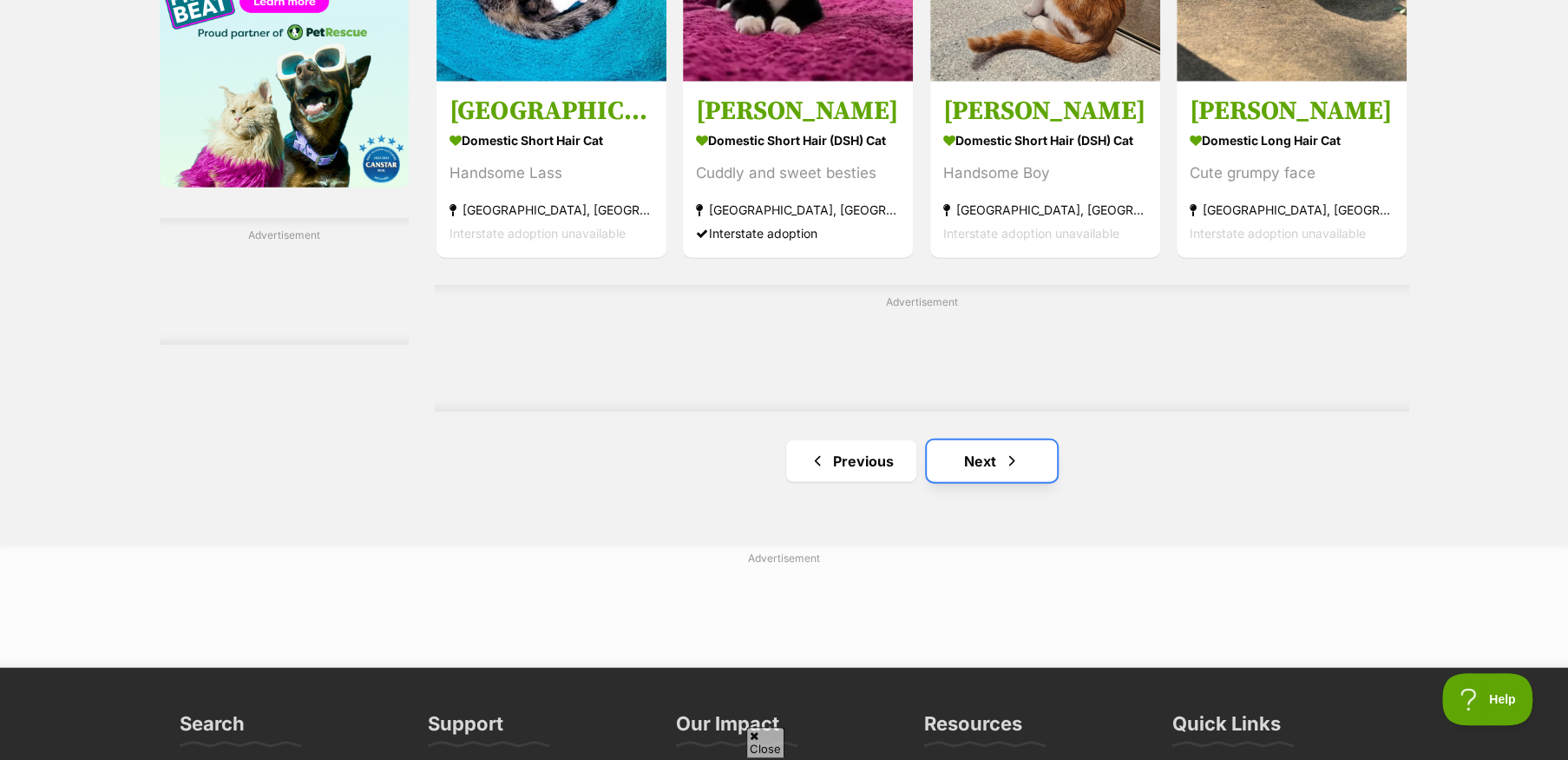
click at [984, 459] on link "Next" at bounding box center [992, 461] width 131 height 42
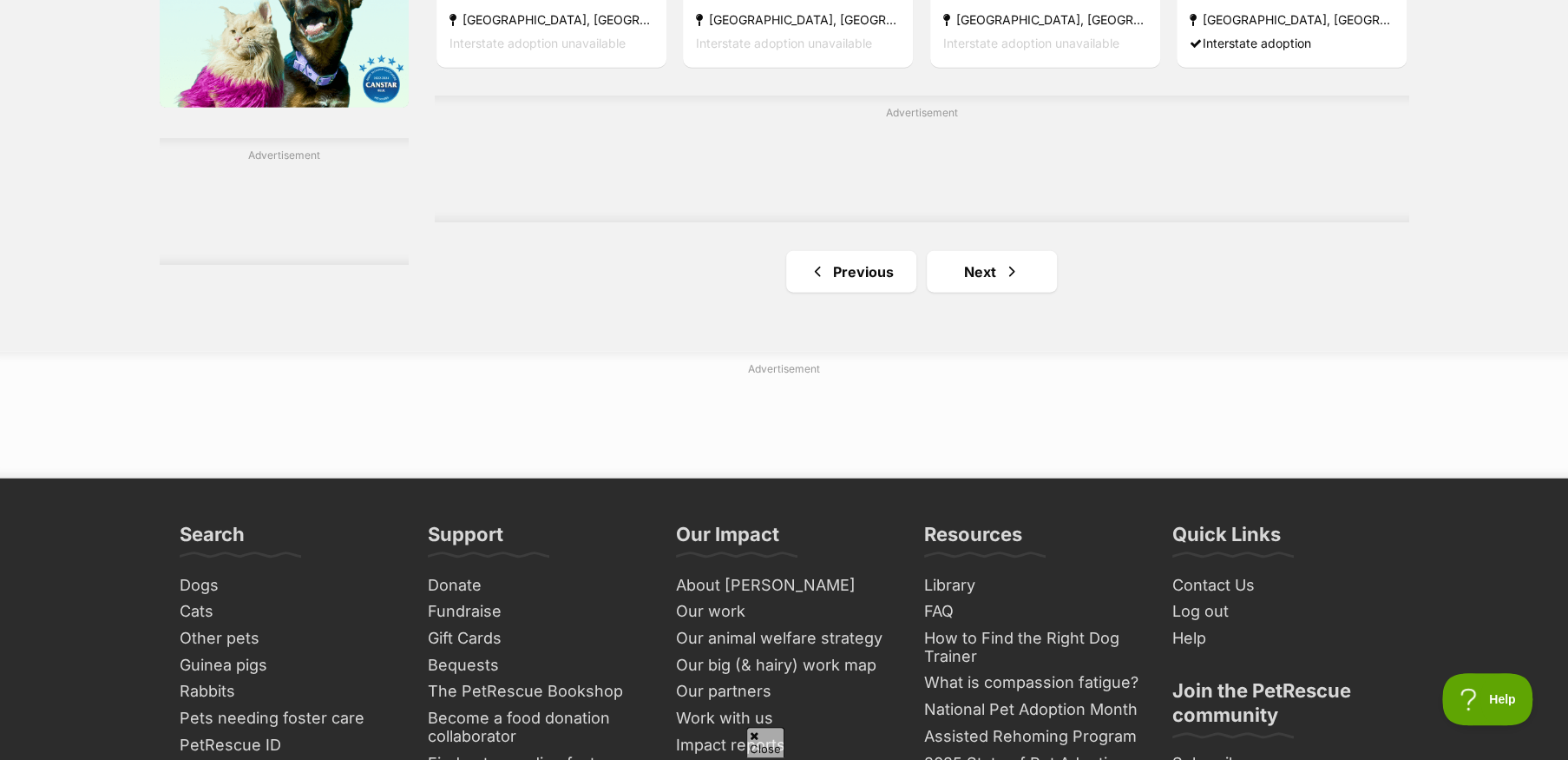
scroll to position [2951, 0]
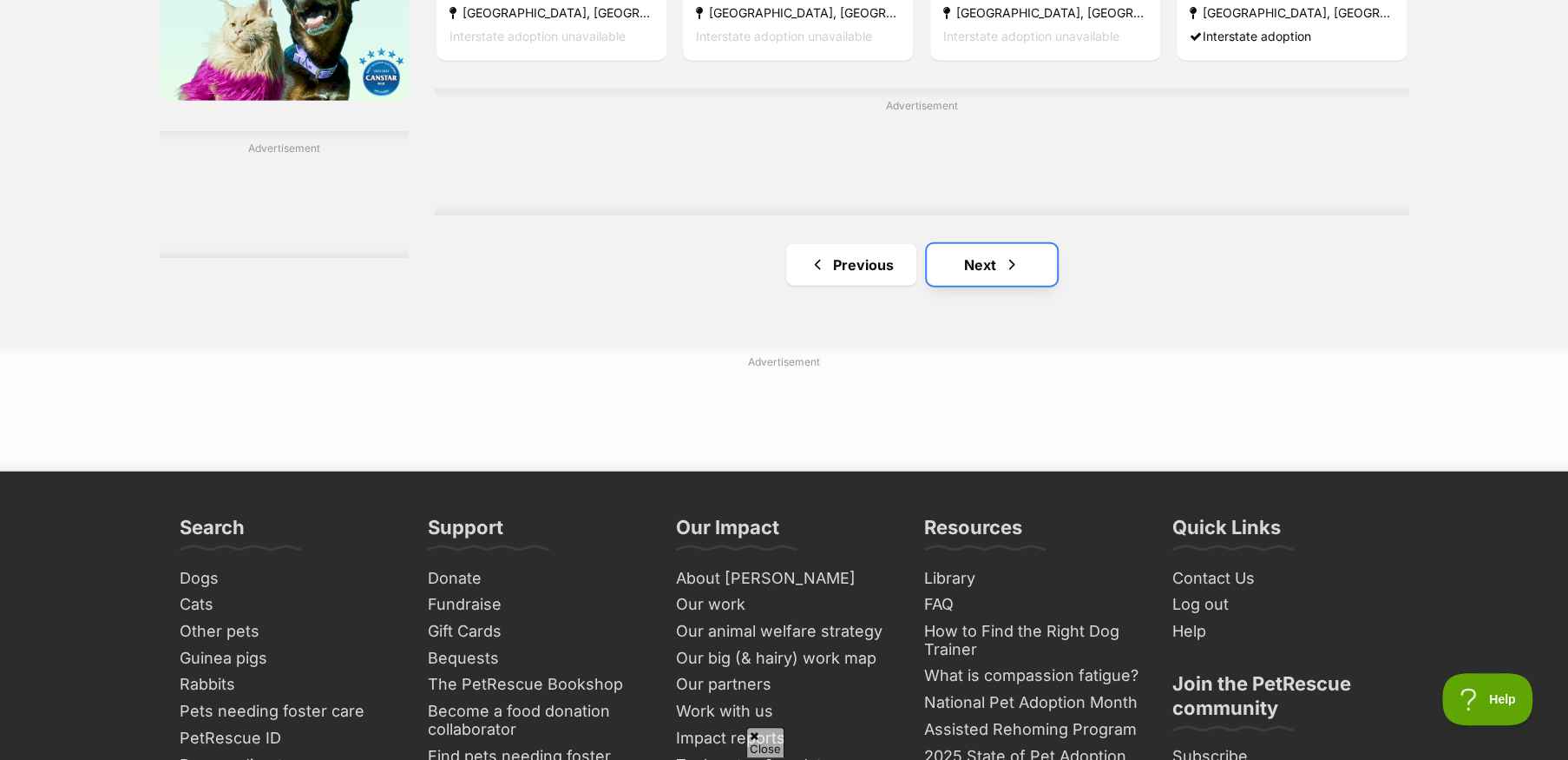
click at [953, 273] on link "Next" at bounding box center [992, 265] width 131 height 42
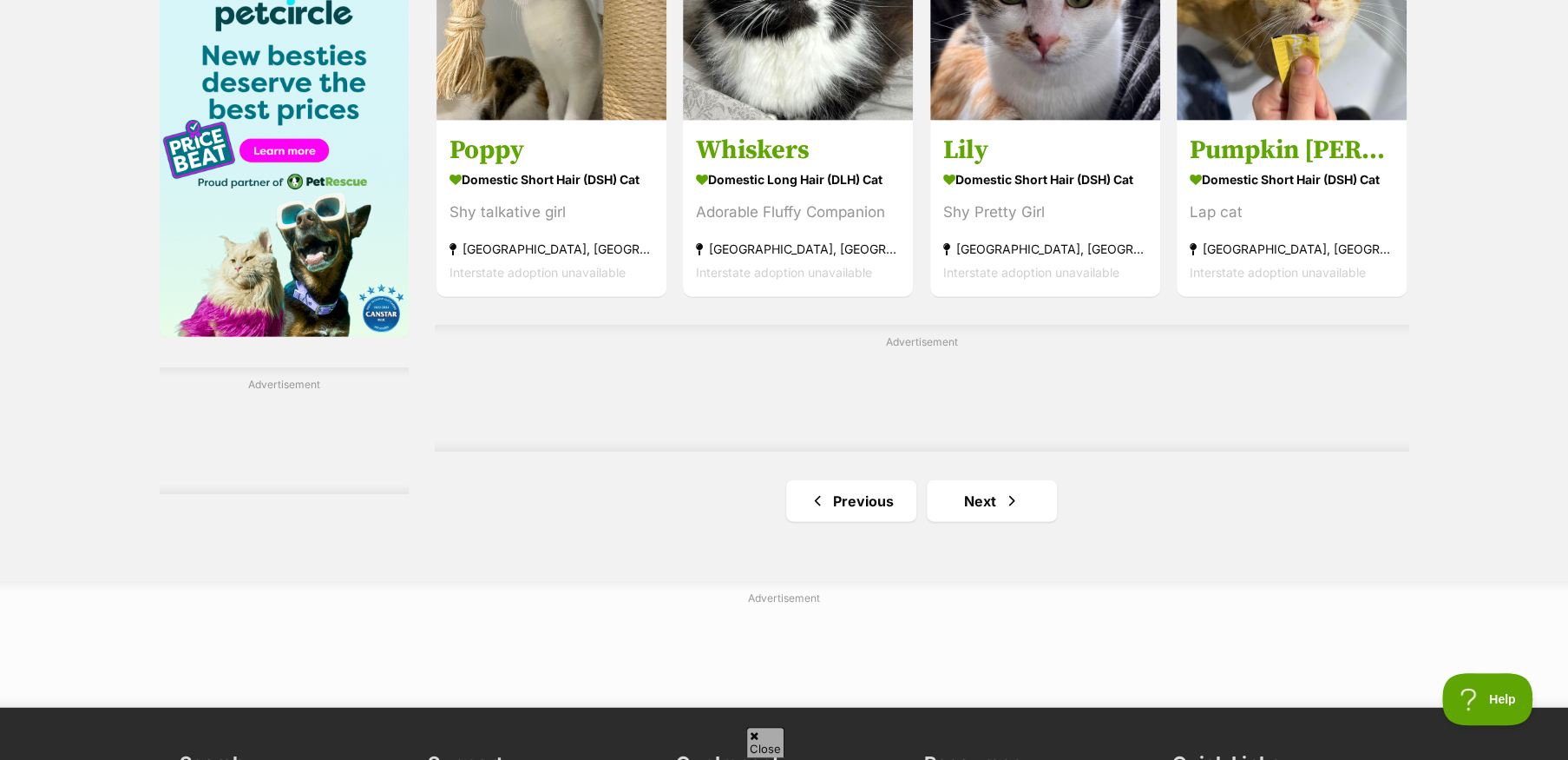
scroll to position [2778, 0]
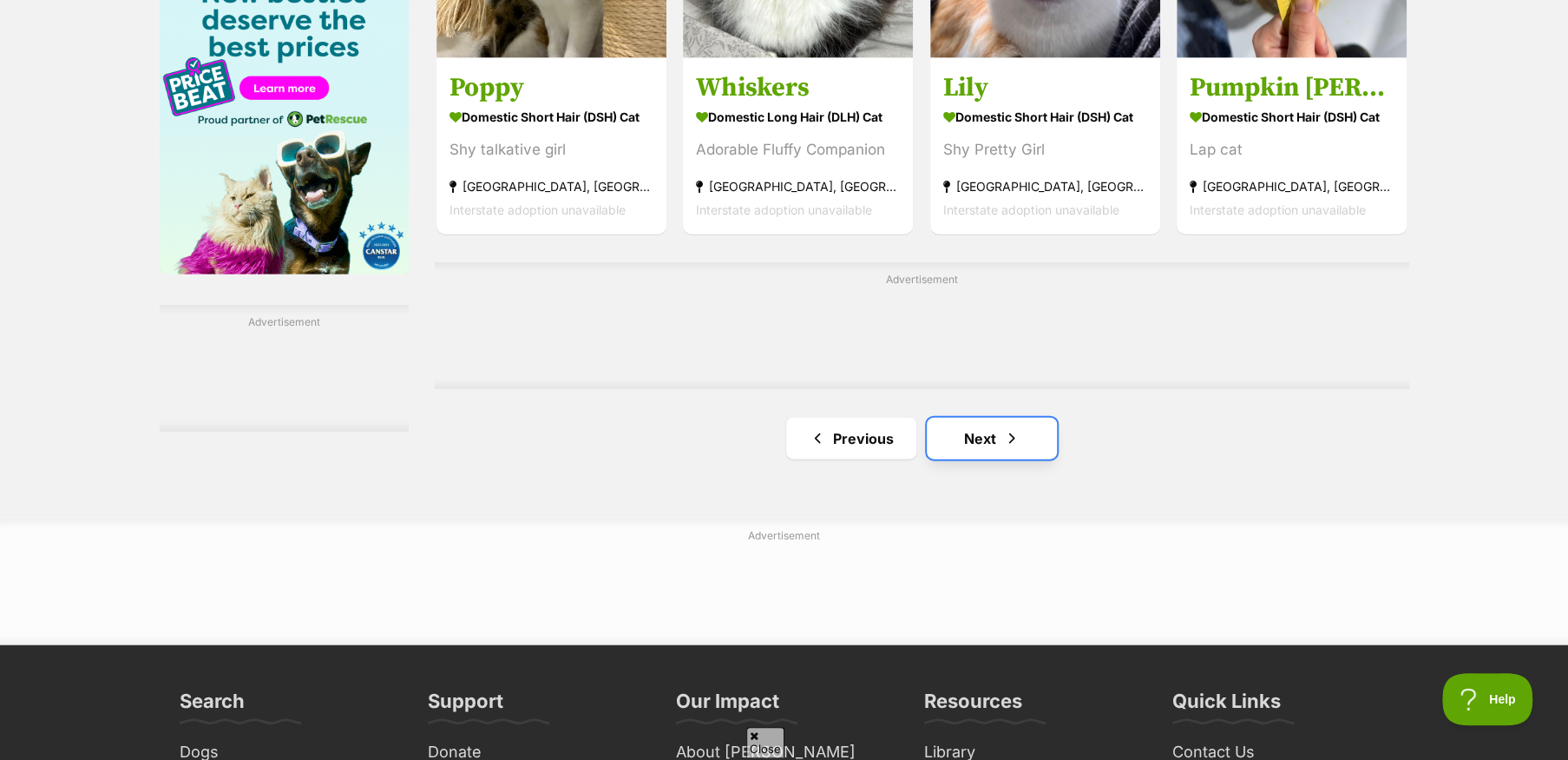
click at [1004, 433] on span "Next page" at bounding box center [1011, 438] width 18 height 21
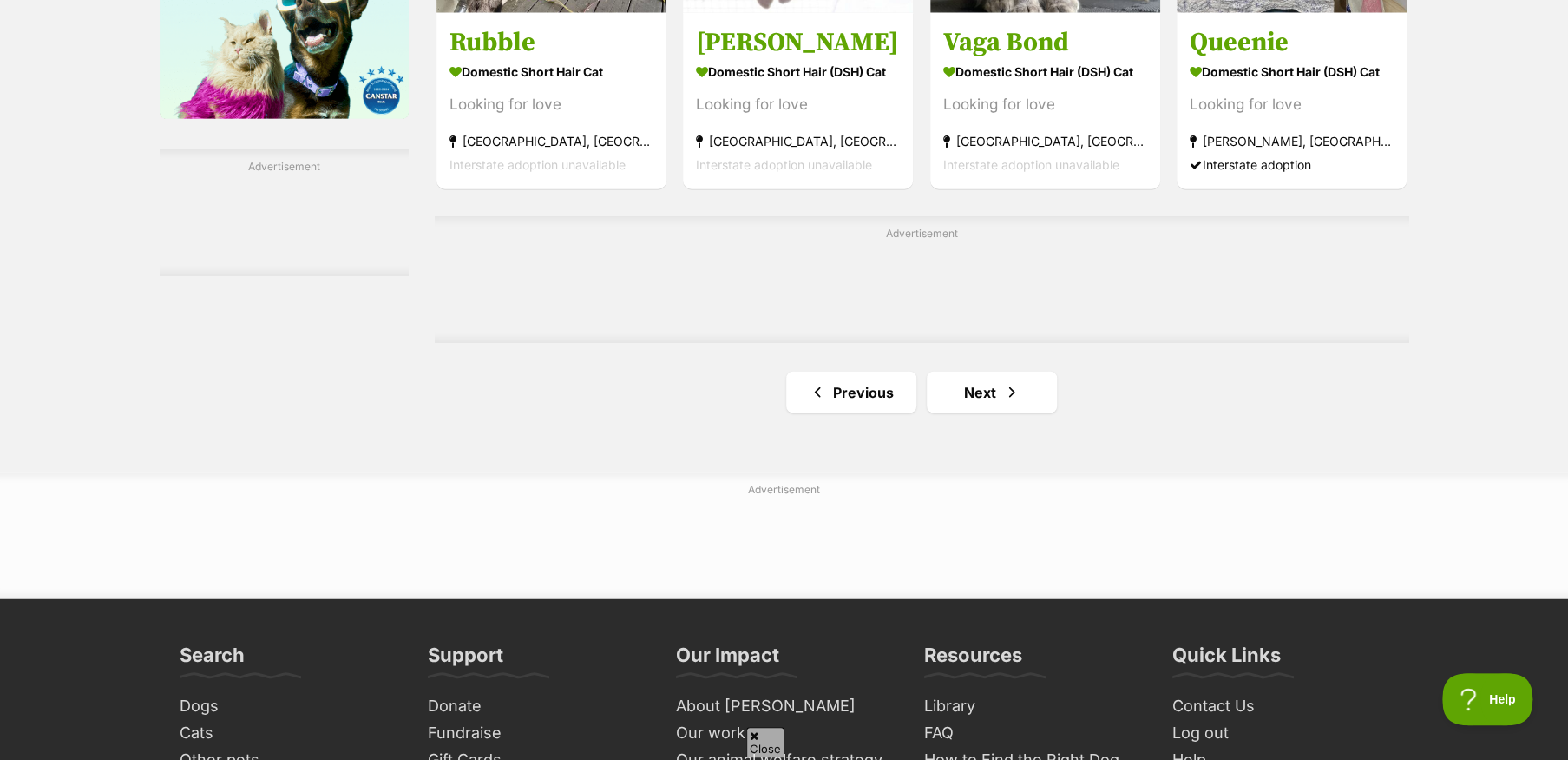
scroll to position [2951, 0]
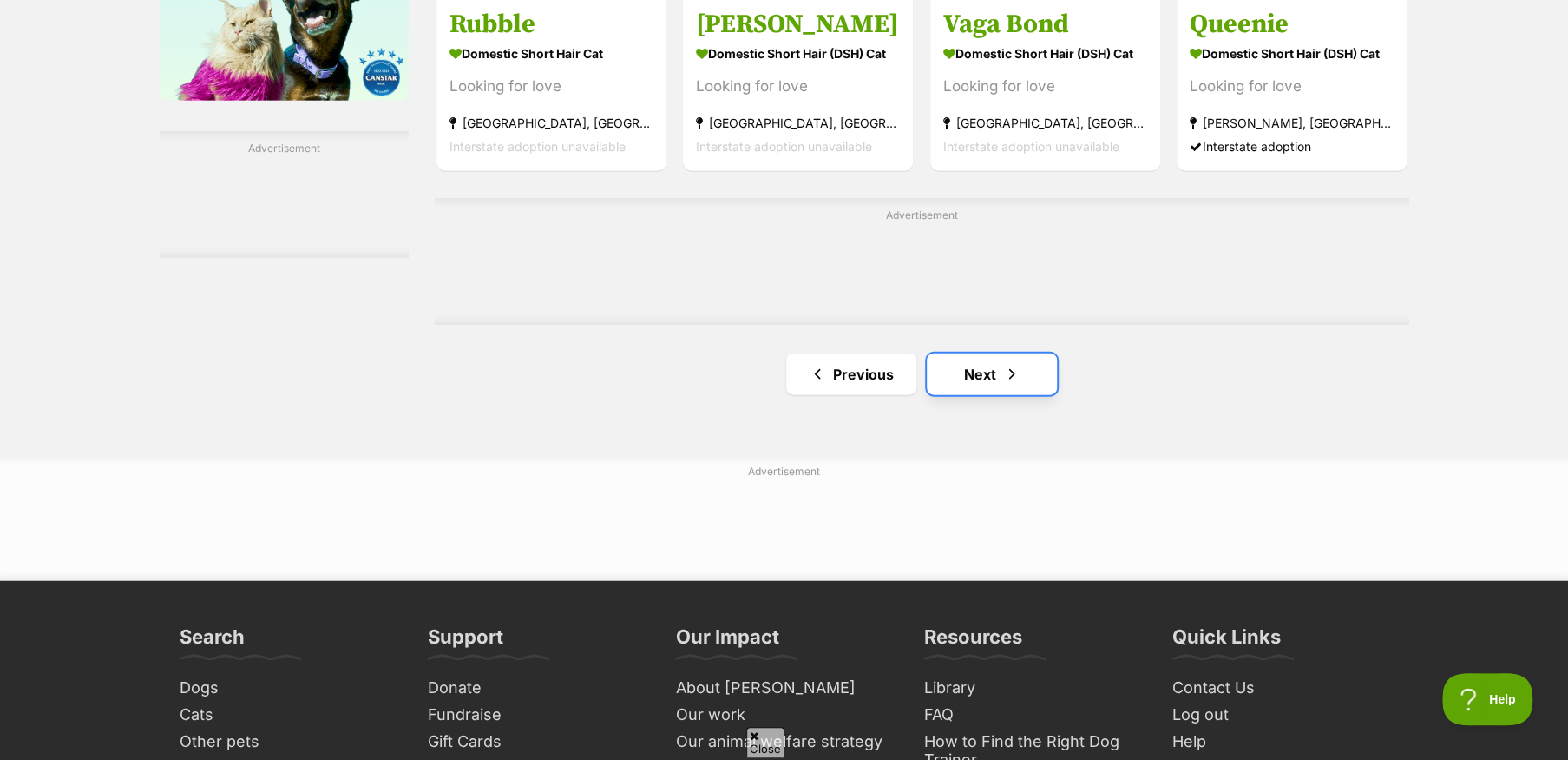
click at [962, 384] on link "Next" at bounding box center [992, 374] width 131 height 42
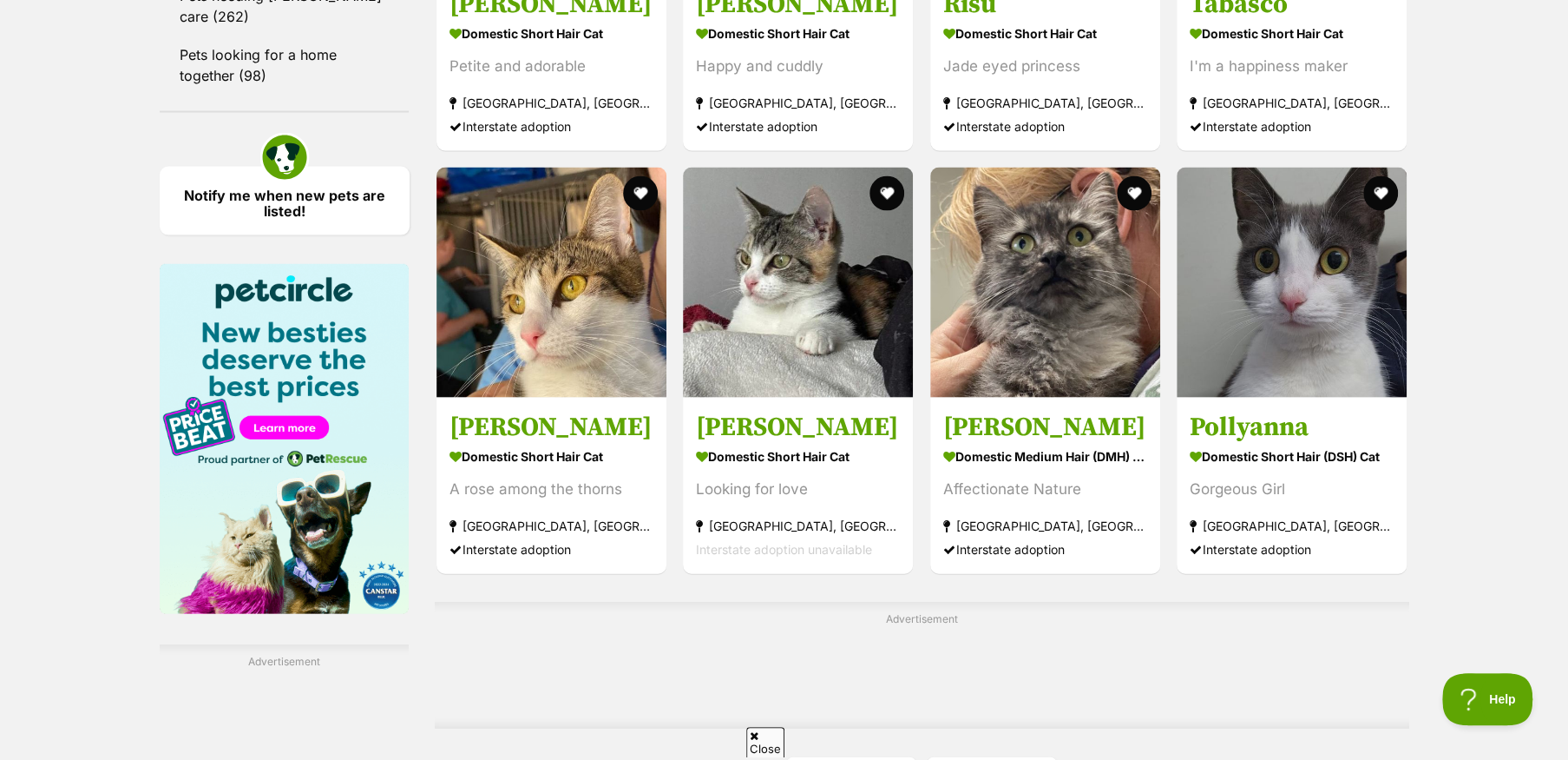
scroll to position [2518, 0]
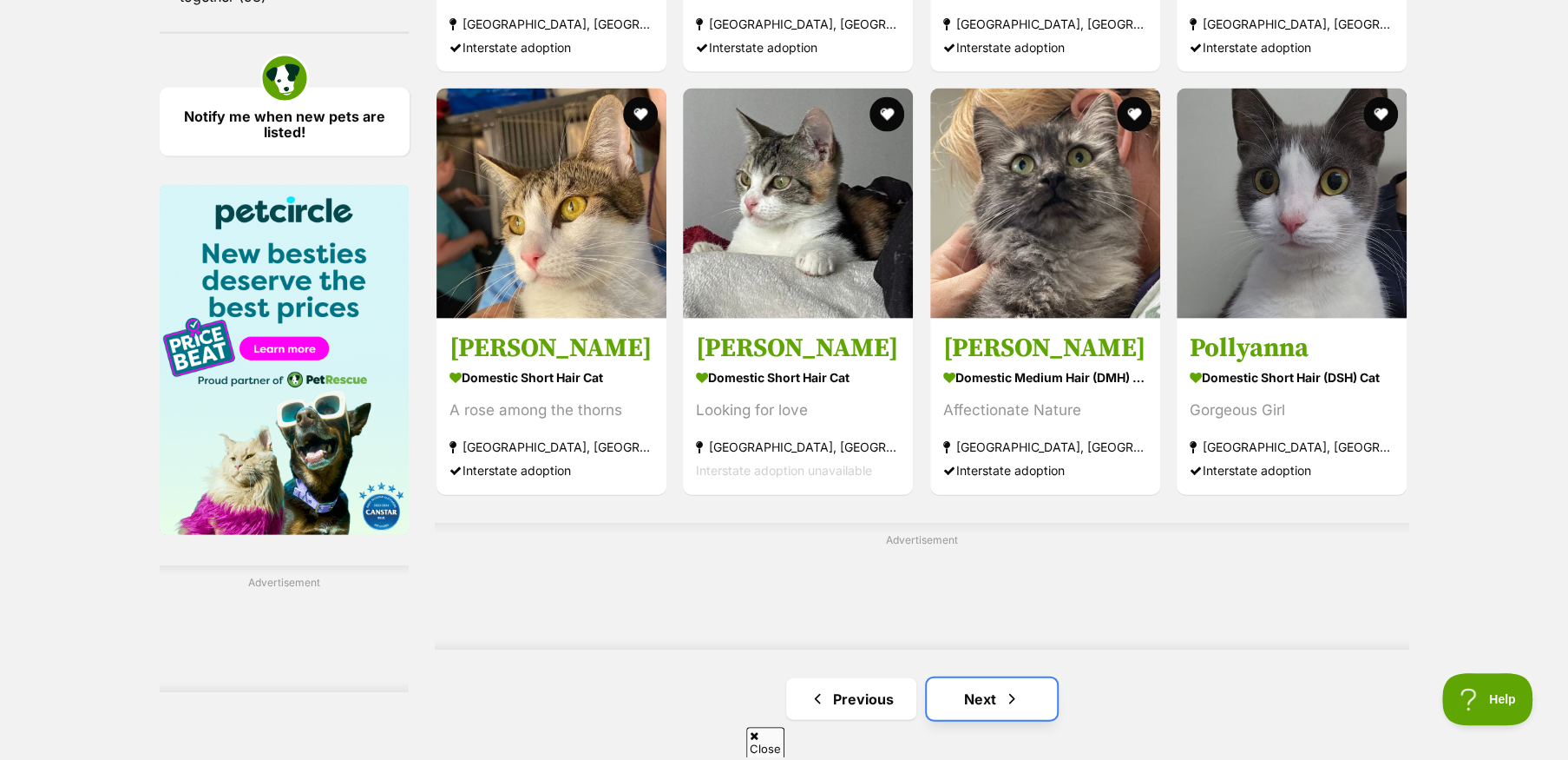
click at [981, 698] on link "Next" at bounding box center [992, 698] width 131 height 42
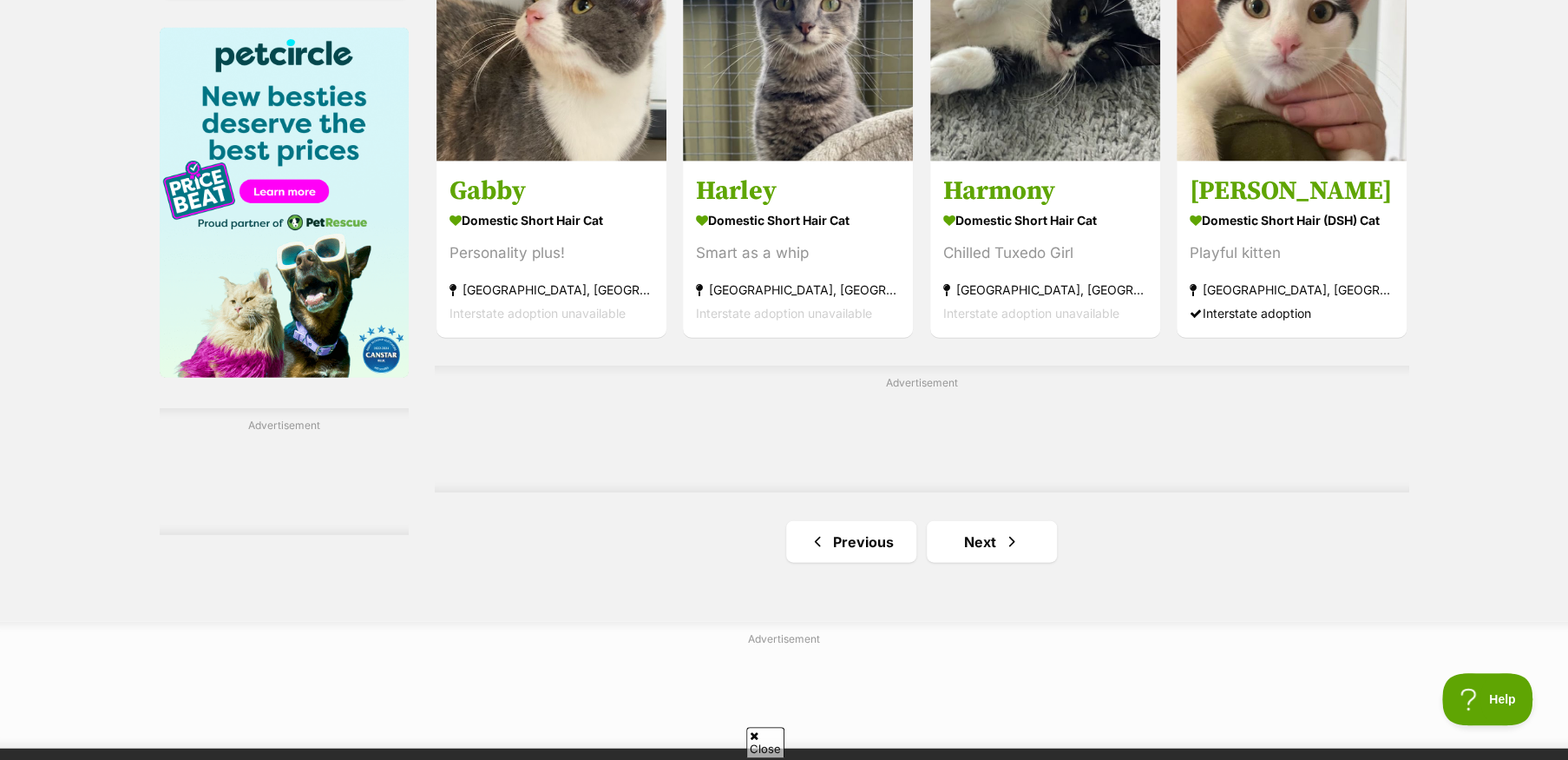
scroll to position [2691, 0]
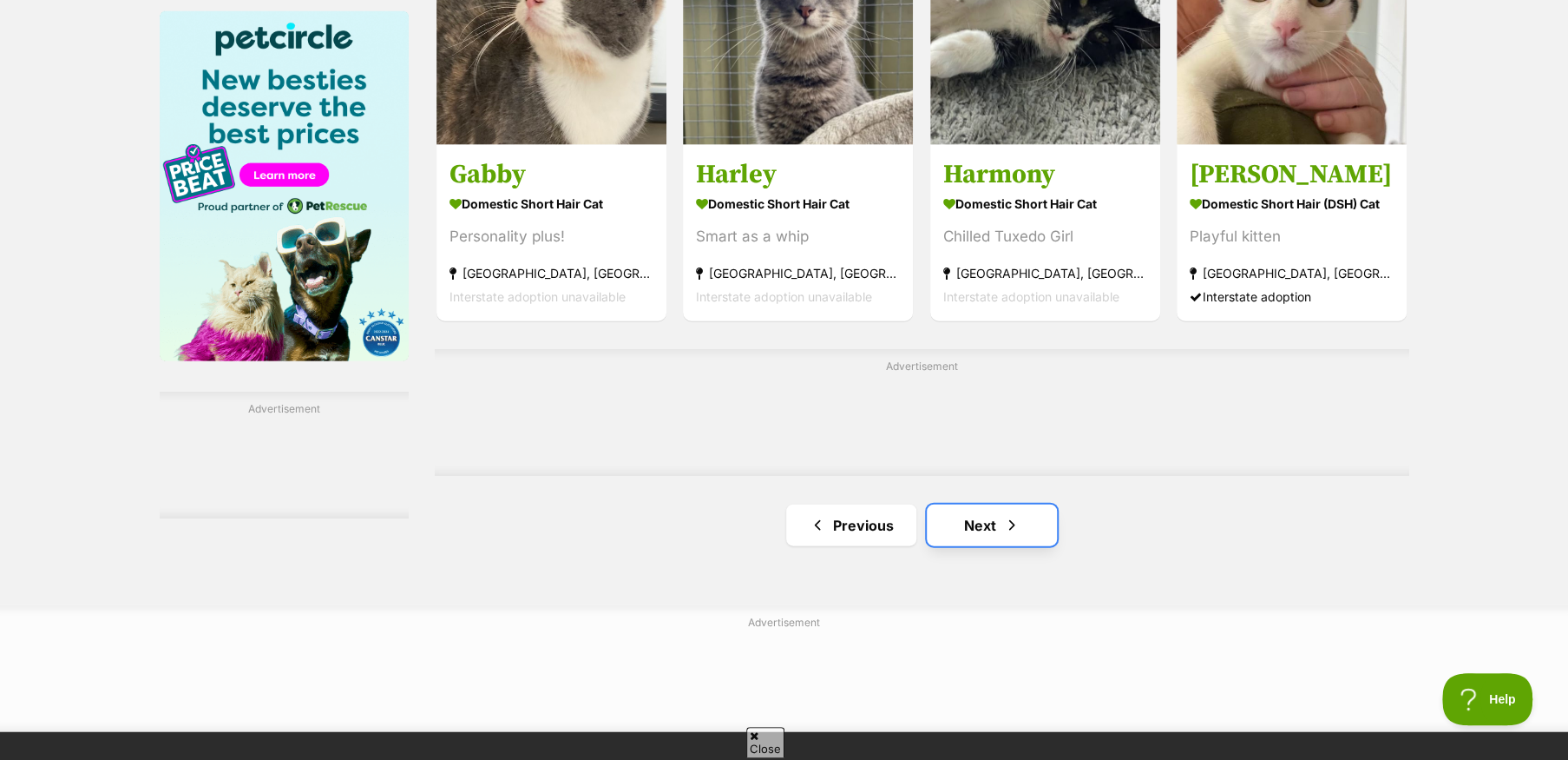
click at [978, 532] on link "Next" at bounding box center [992, 525] width 131 height 42
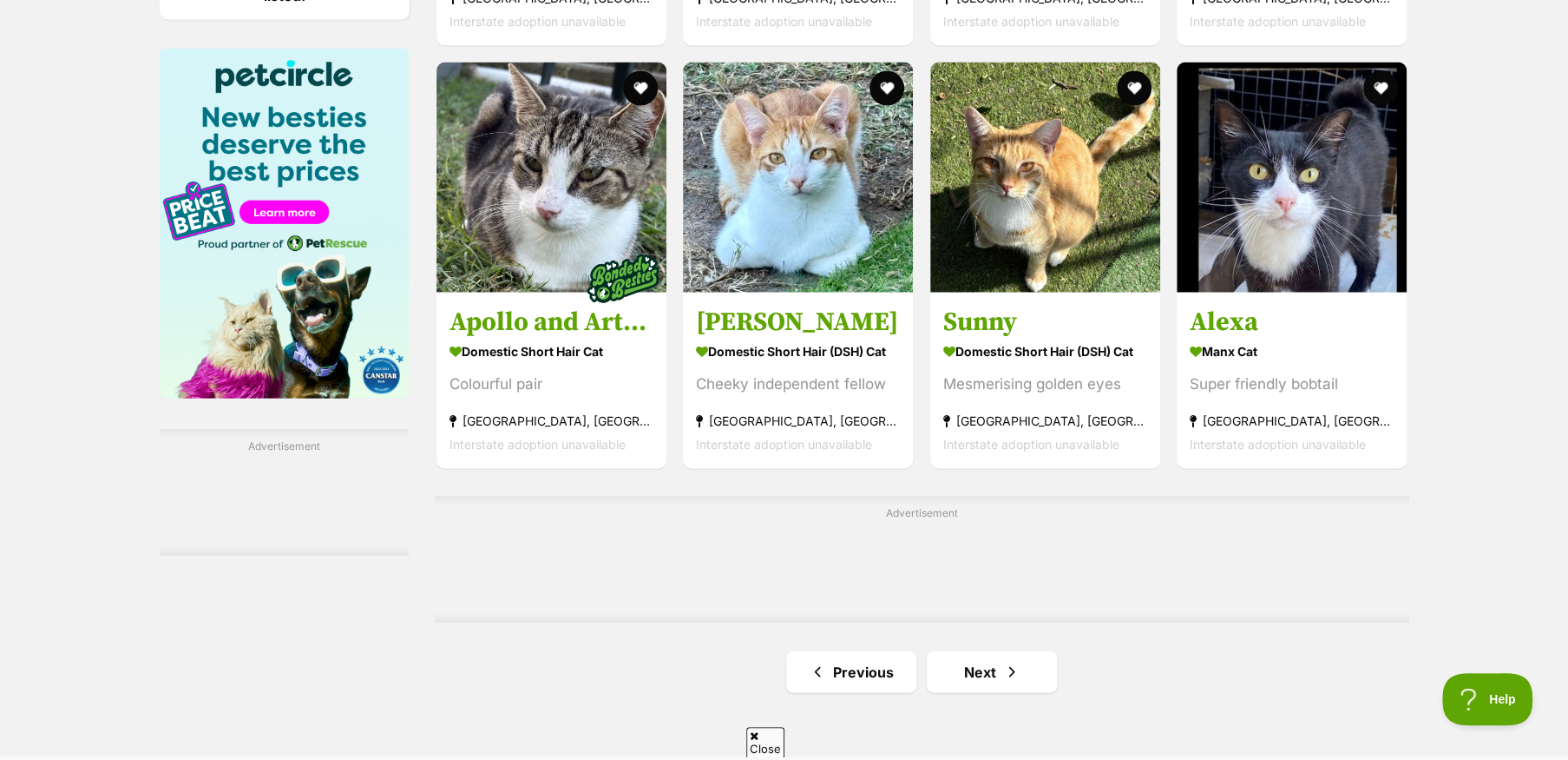
scroll to position [2691, 0]
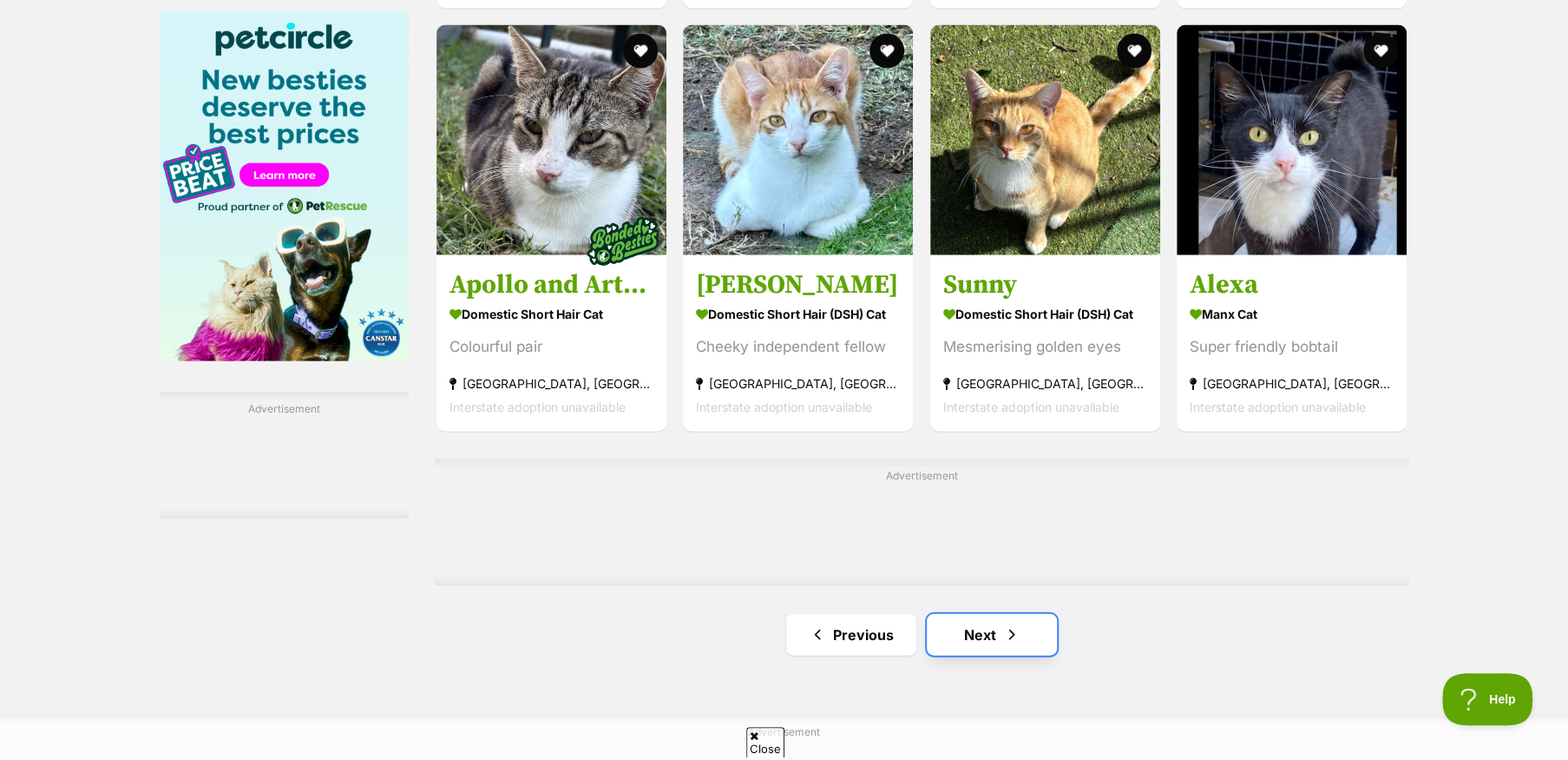
click at [1003, 638] on span "Next page" at bounding box center [1011, 634] width 18 height 21
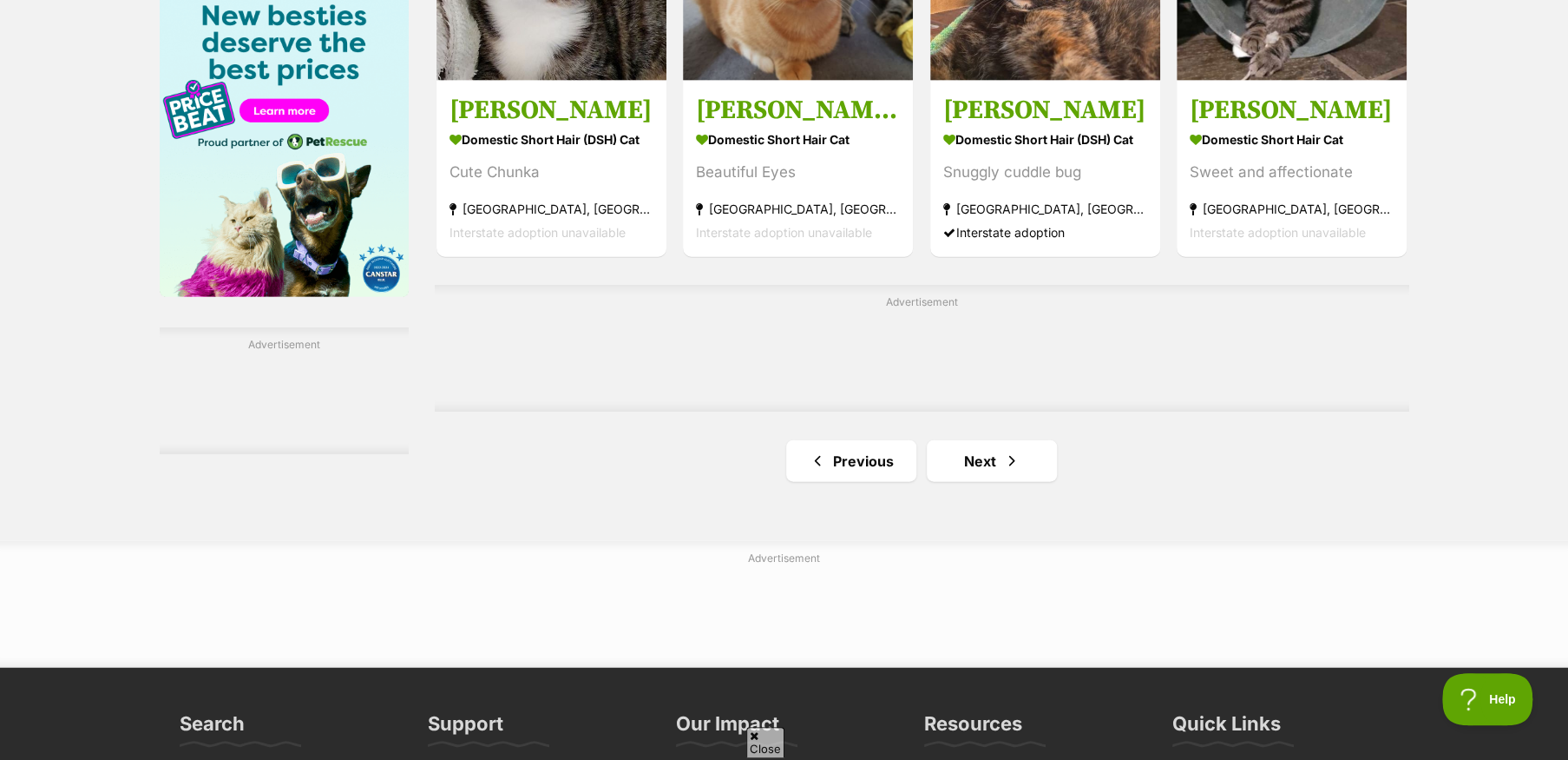
scroll to position [2778, 0]
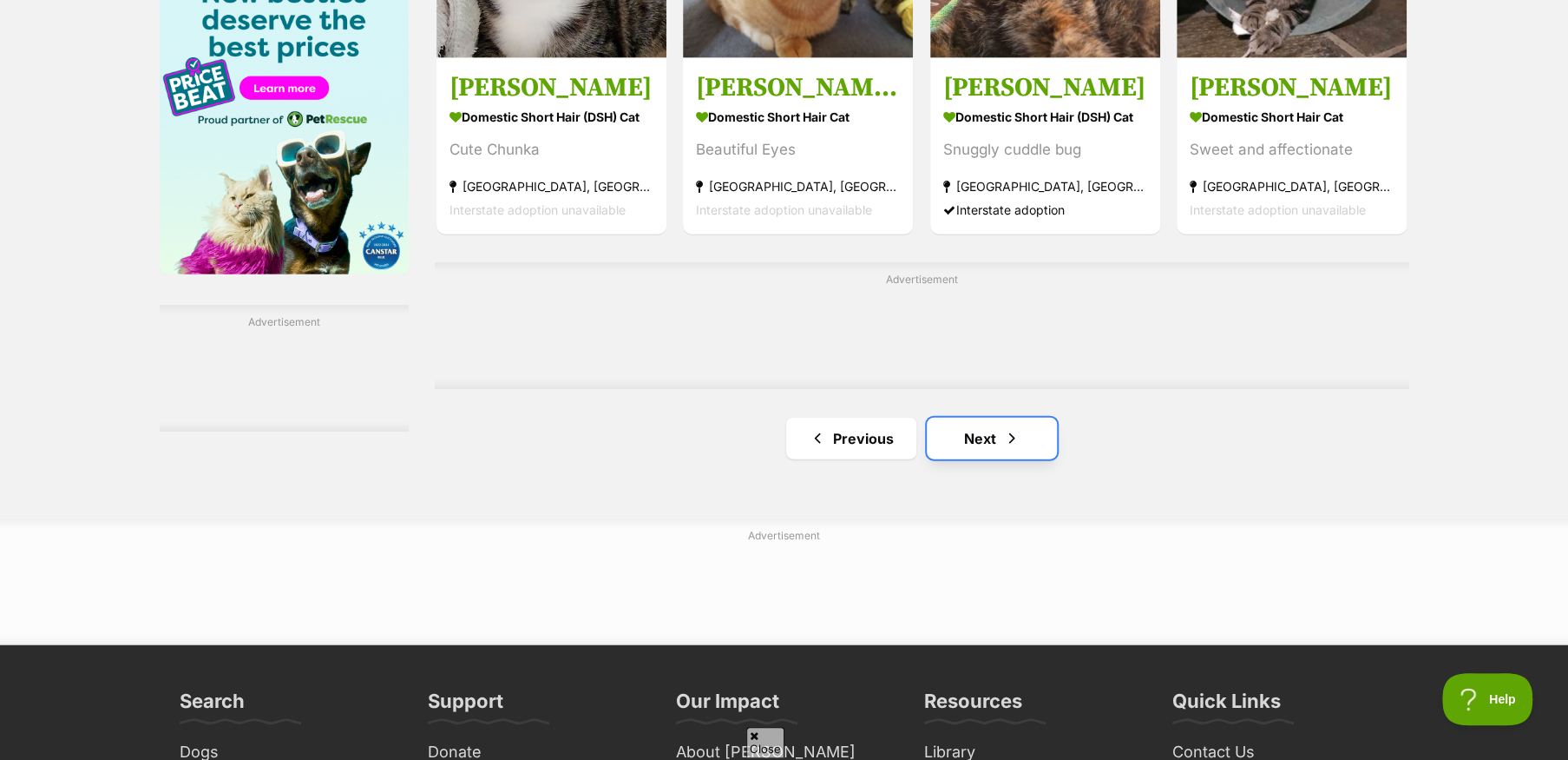
click at [970, 448] on link "Next" at bounding box center [992, 438] width 131 height 42
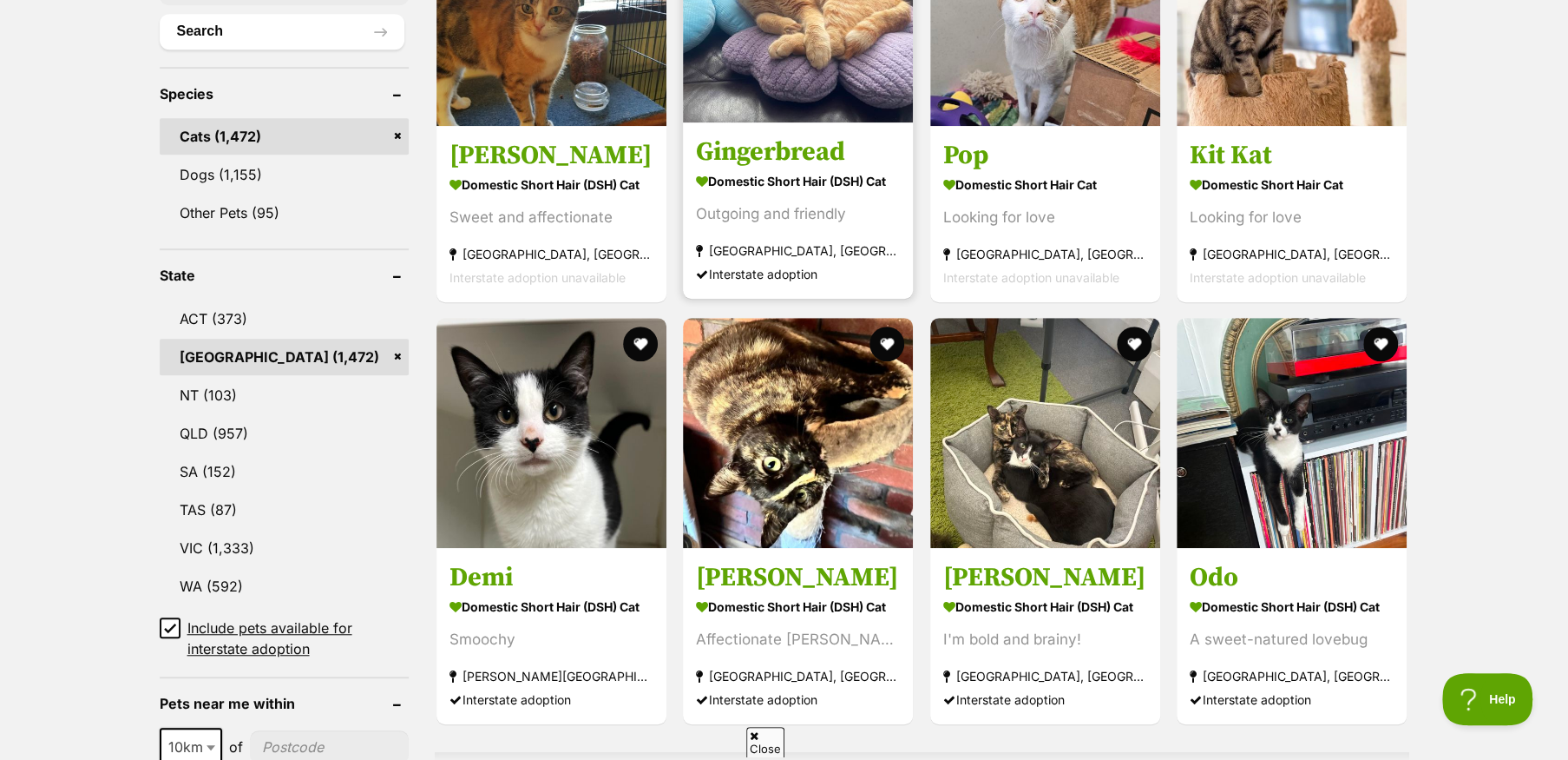
scroll to position [695, 0]
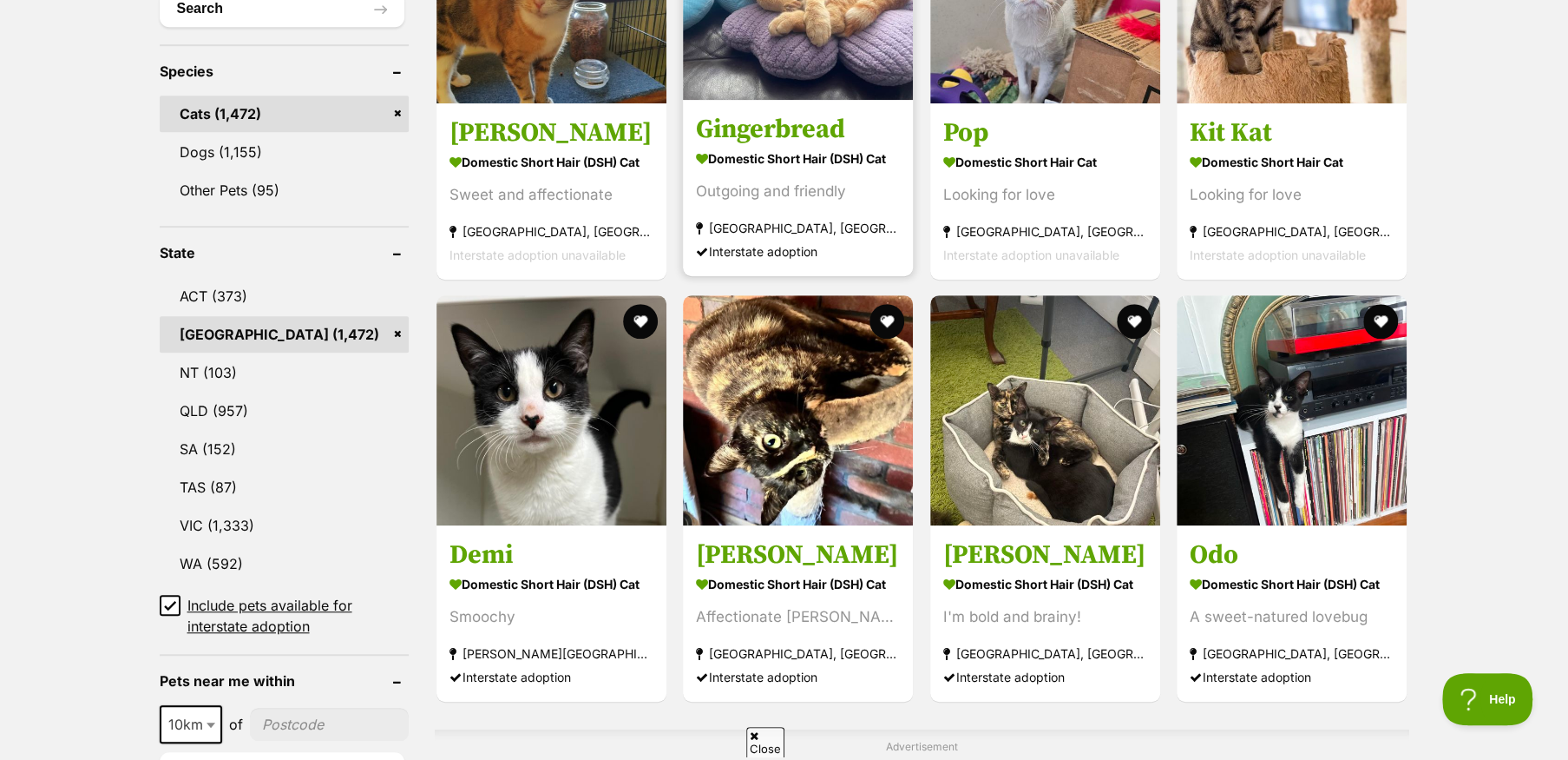
click at [771, 169] on section "Domestic Short Hair (DSH) Cat Outgoing and friendly [GEOGRAPHIC_DATA], [GEOGRAP…" at bounding box center [798, 203] width 204 height 117
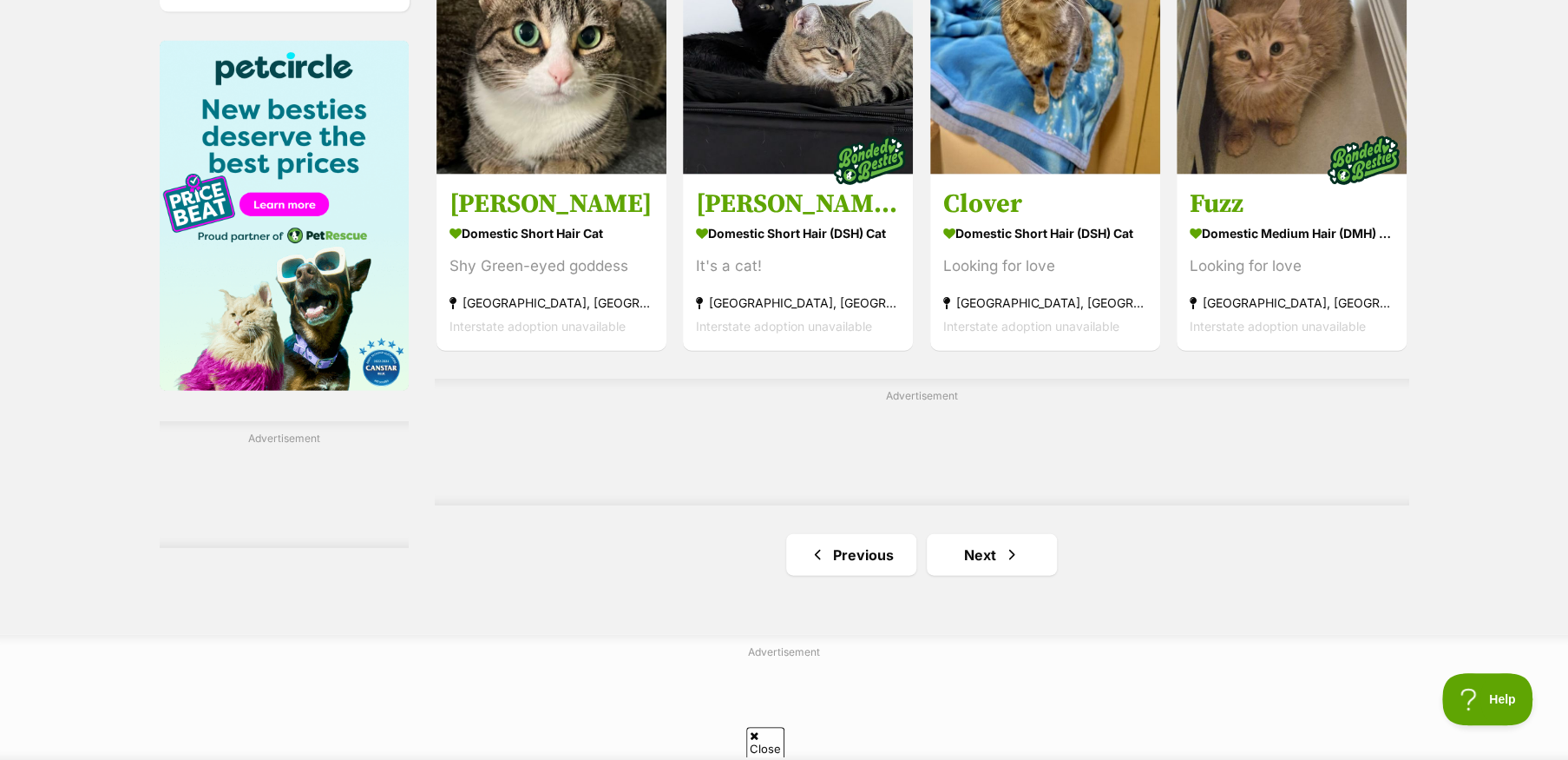
scroll to position [2778, 0]
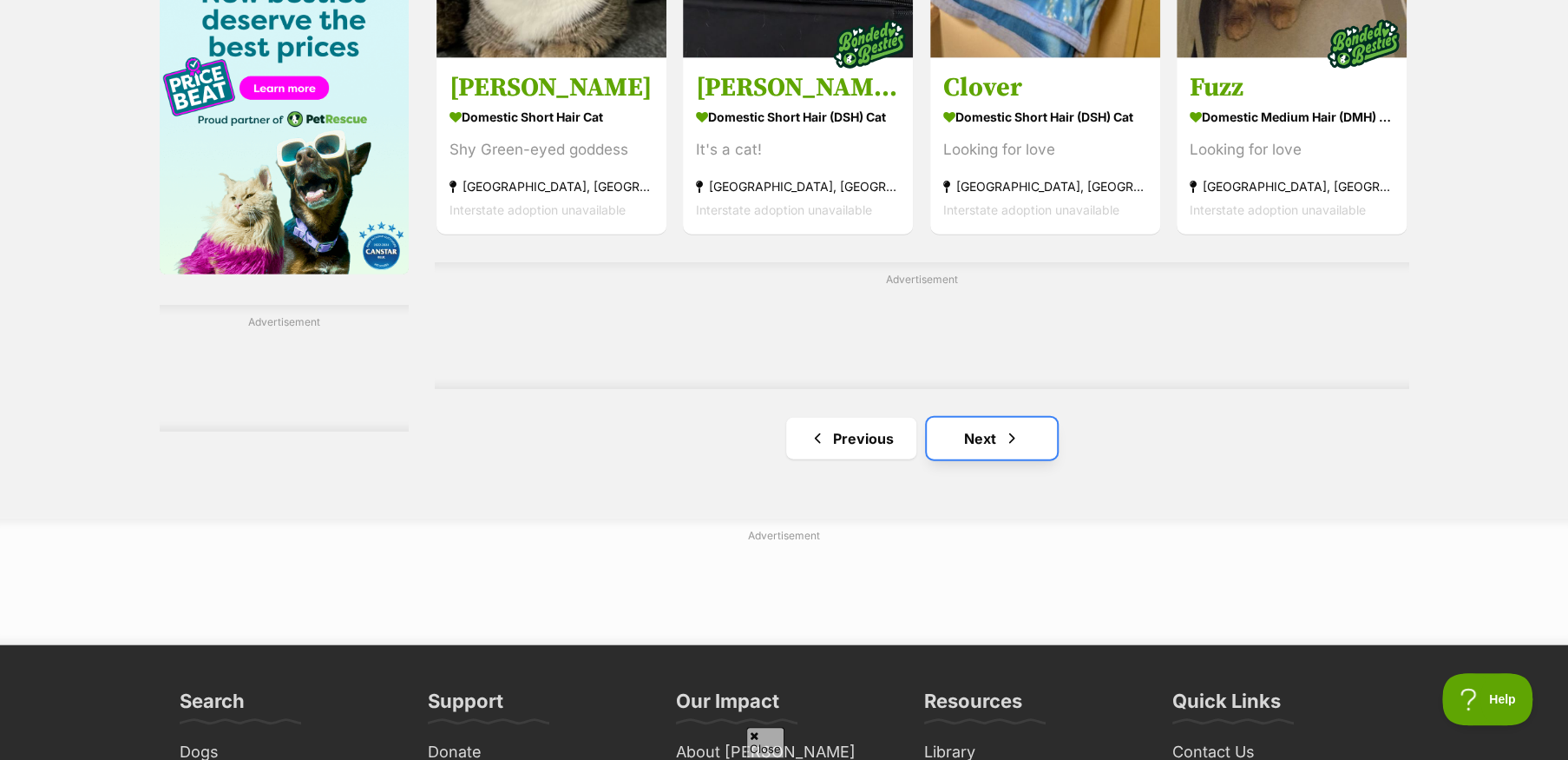
click at [991, 443] on link "Next" at bounding box center [992, 438] width 131 height 42
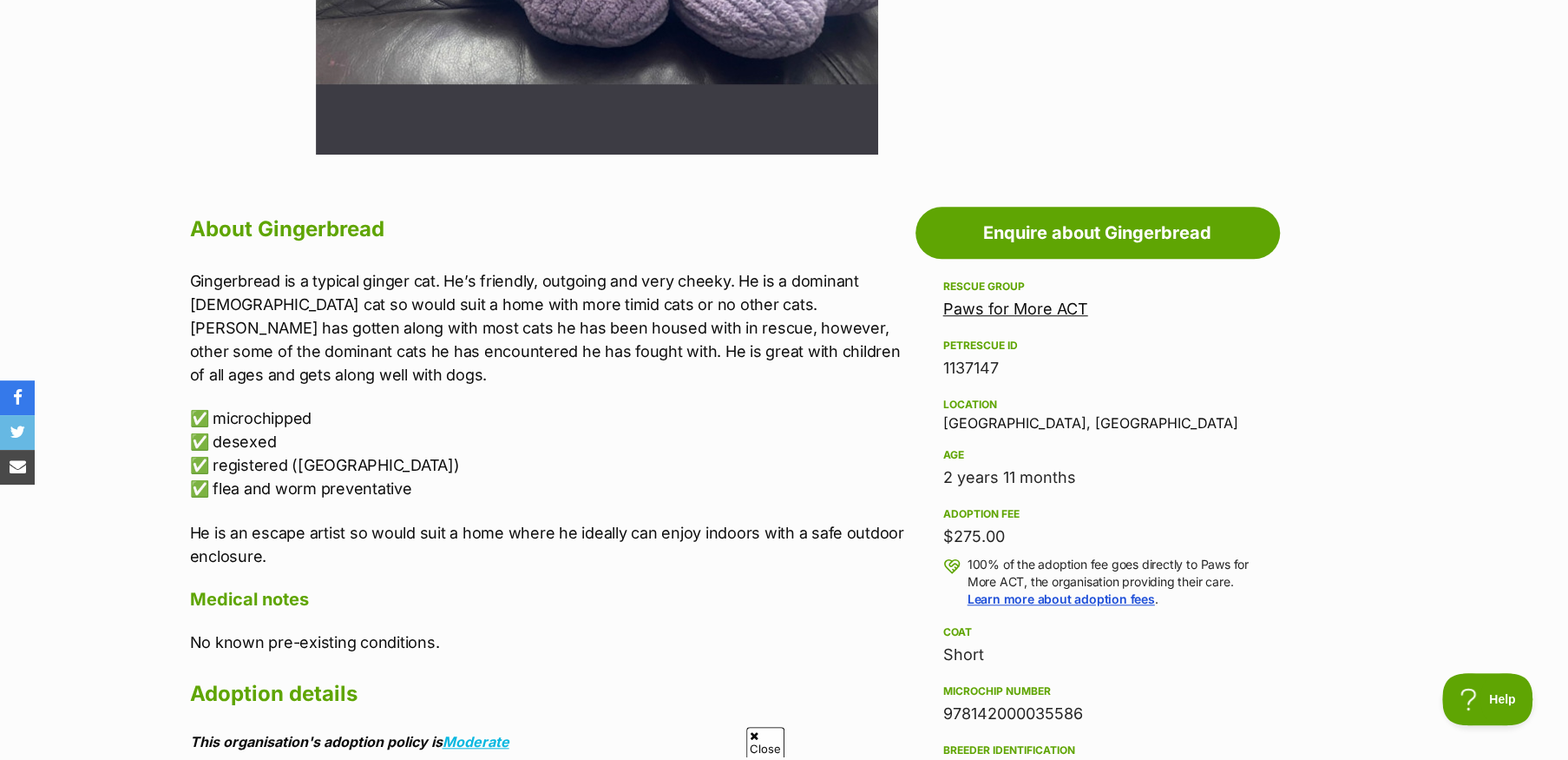
scroll to position [781, 0]
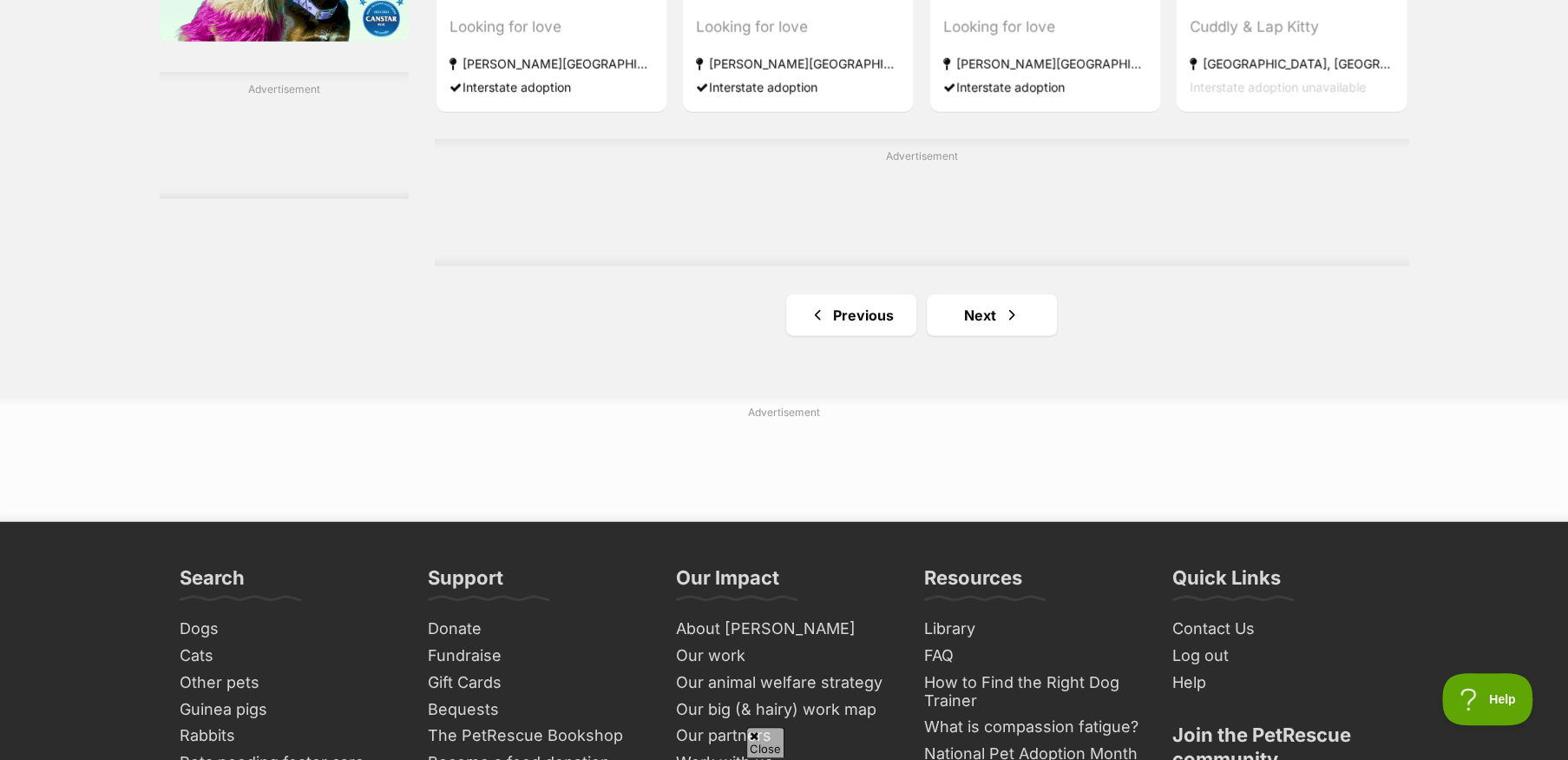
scroll to position [3038, 0]
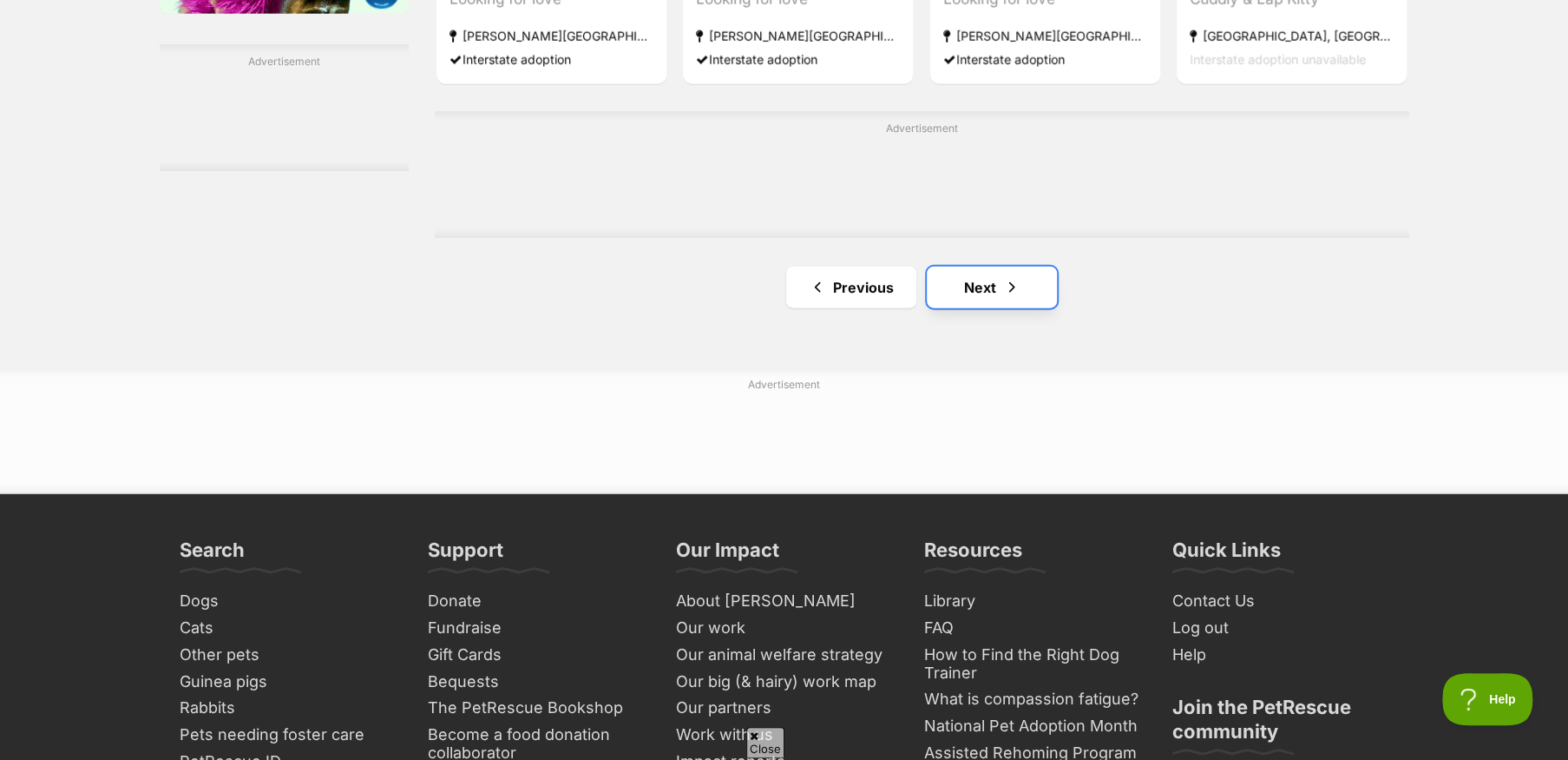
click at [952, 308] on link "Next" at bounding box center [992, 287] width 131 height 42
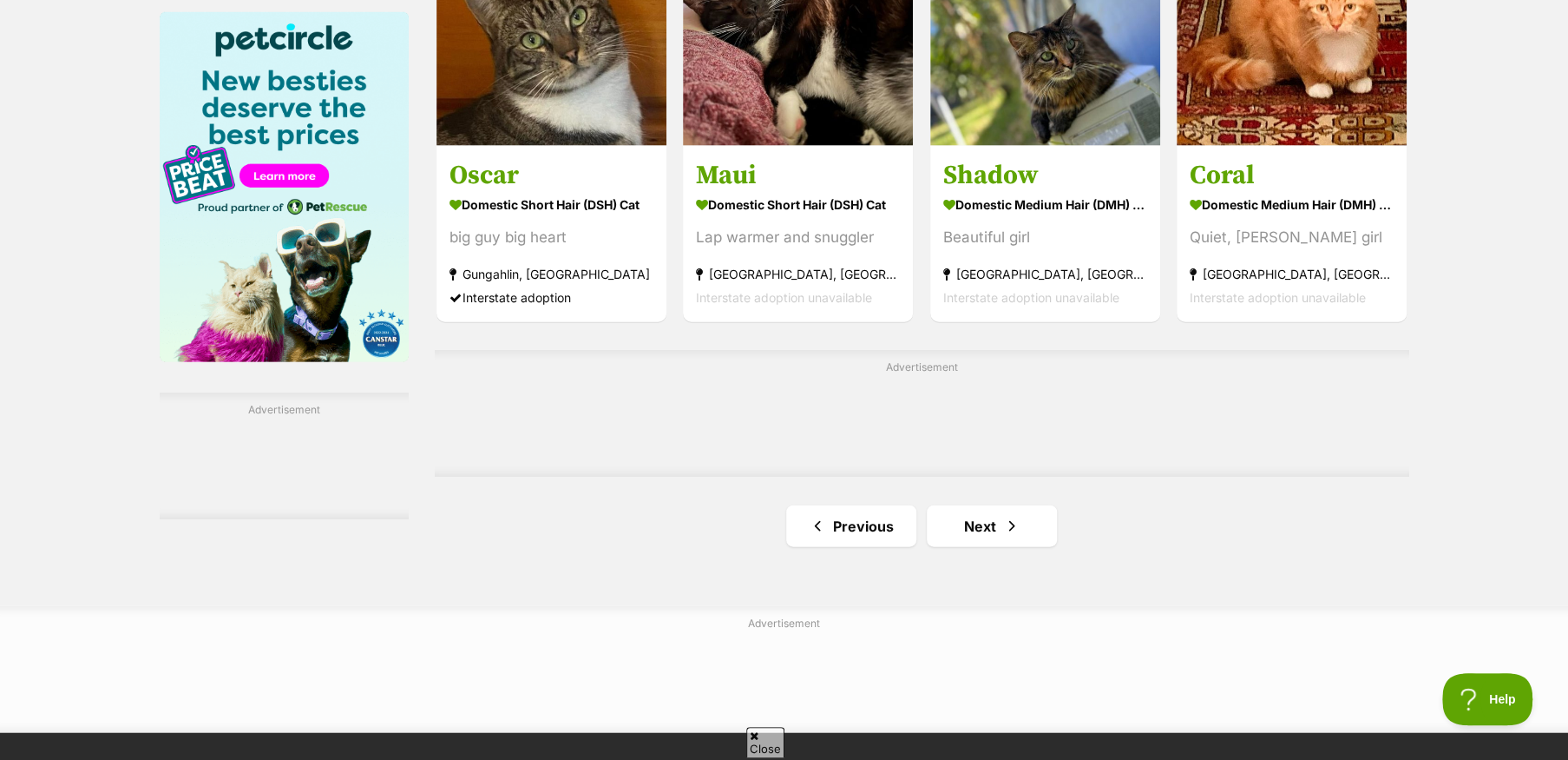
scroll to position [2691, 0]
click at [979, 528] on link "Next" at bounding box center [992, 525] width 131 height 42
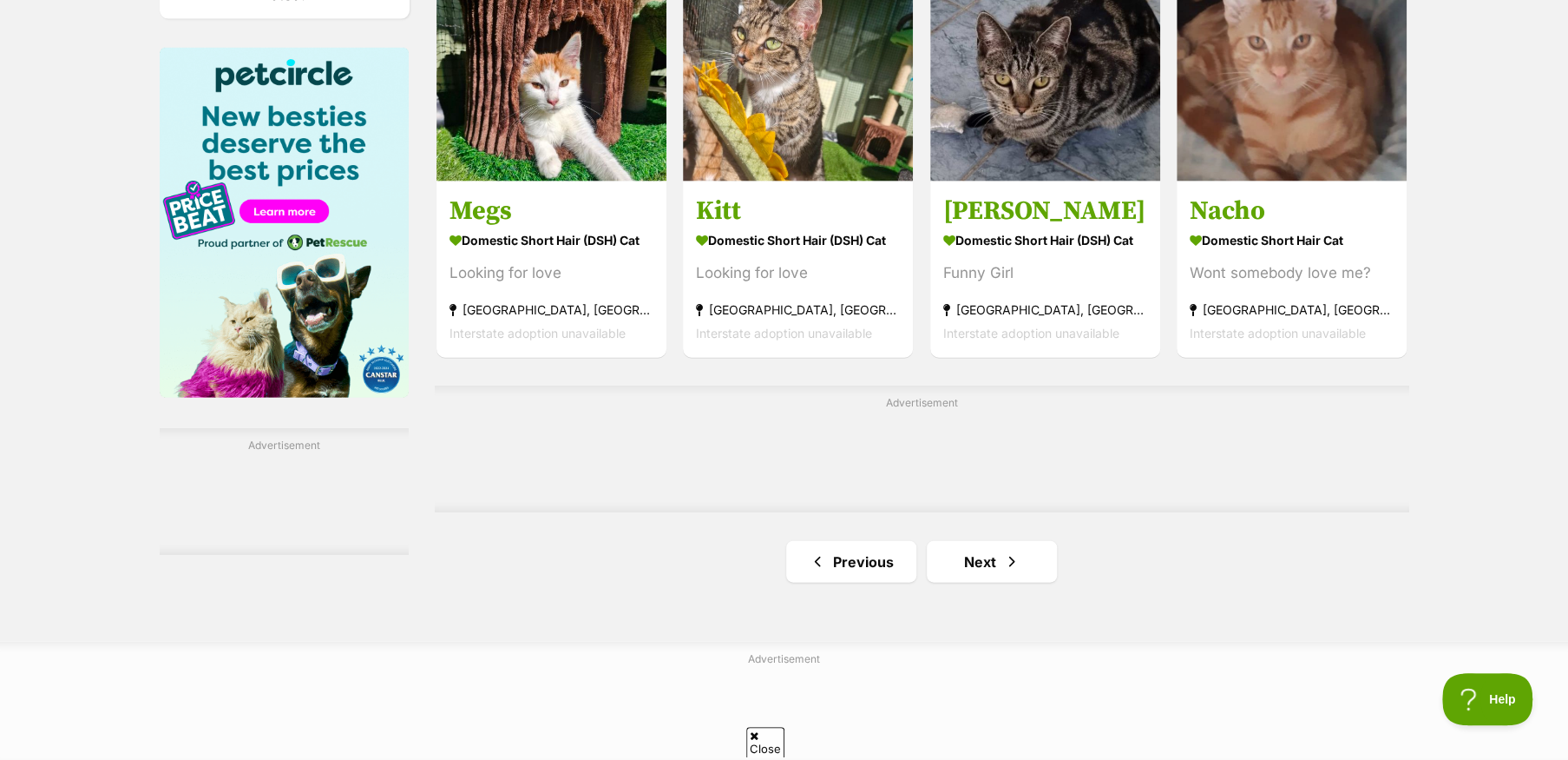
scroll to position [2691, 0]
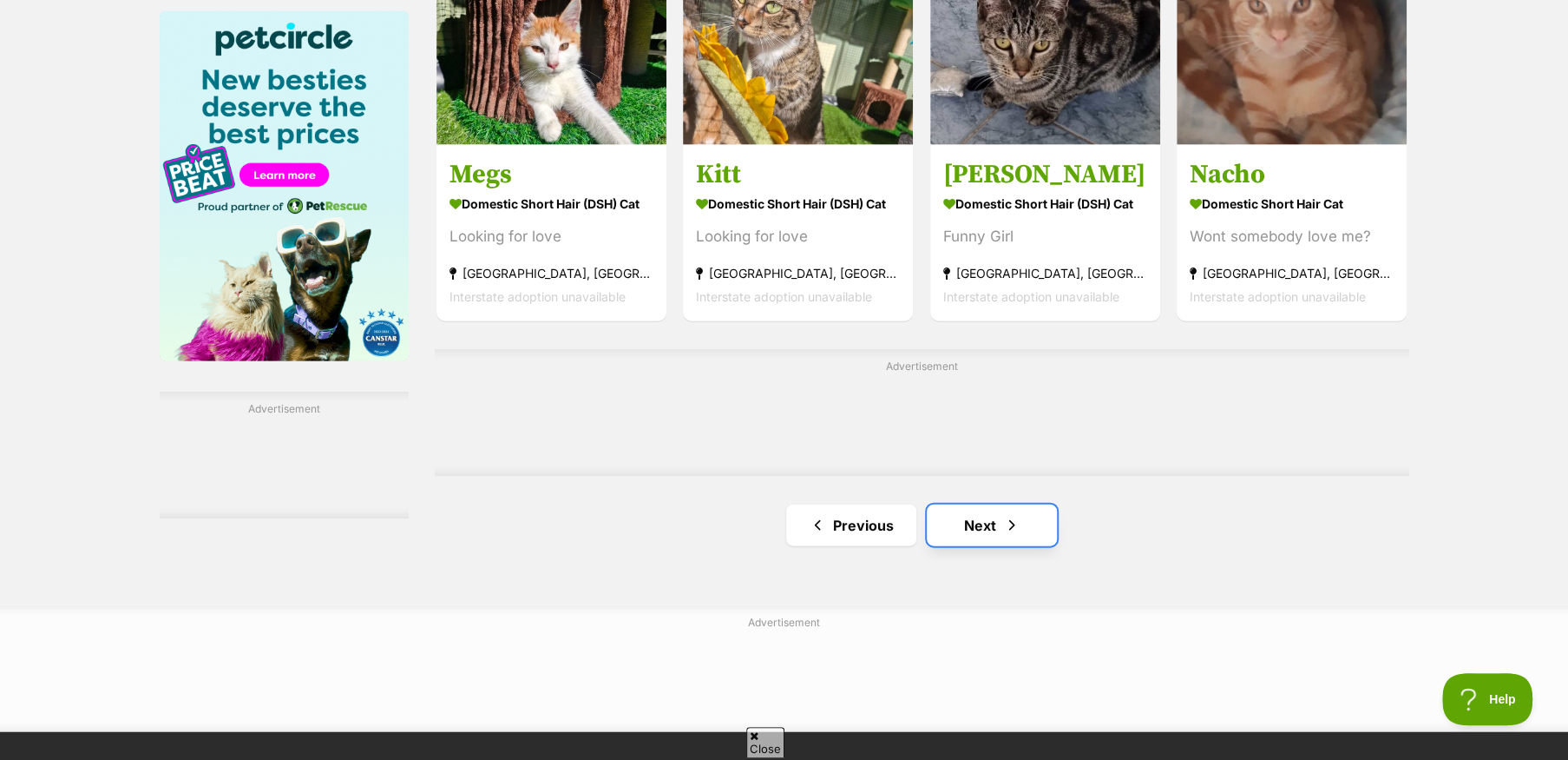
click at [969, 532] on link "Next" at bounding box center [992, 525] width 131 height 42
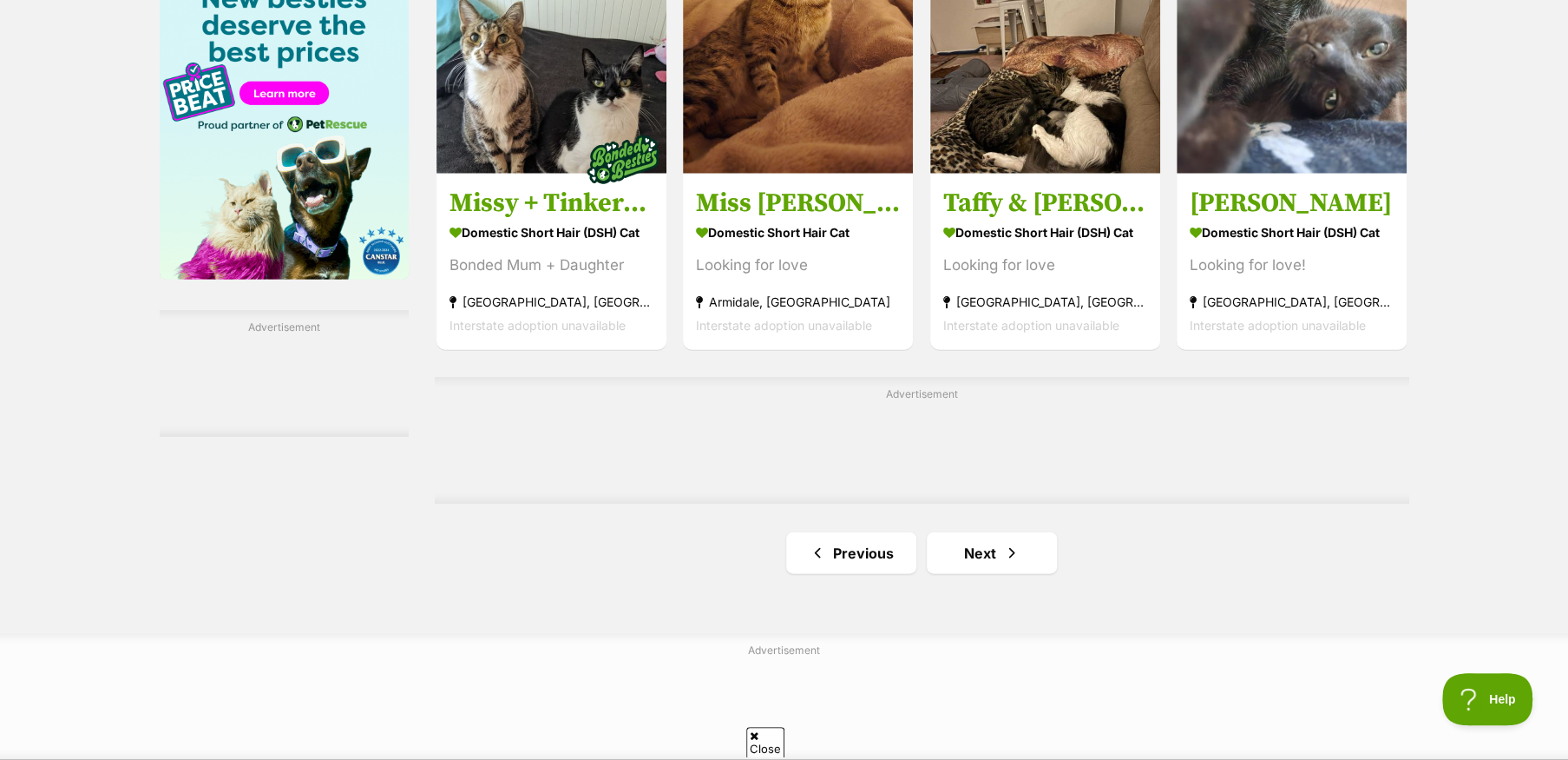
scroll to position [2778, 0]
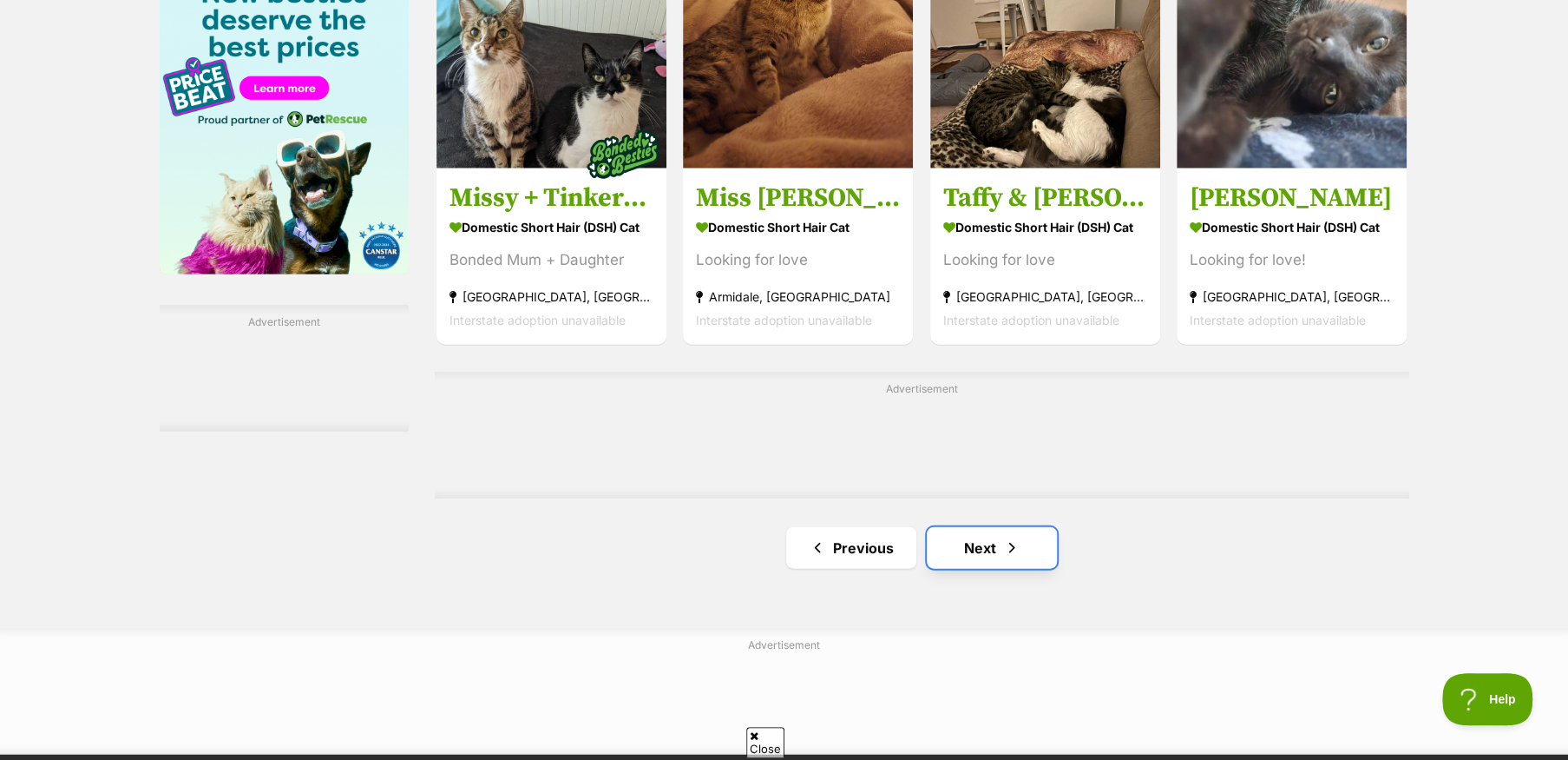
click at [1000, 566] on link "Next" at bounding box center [992, 547] width 131 height 42
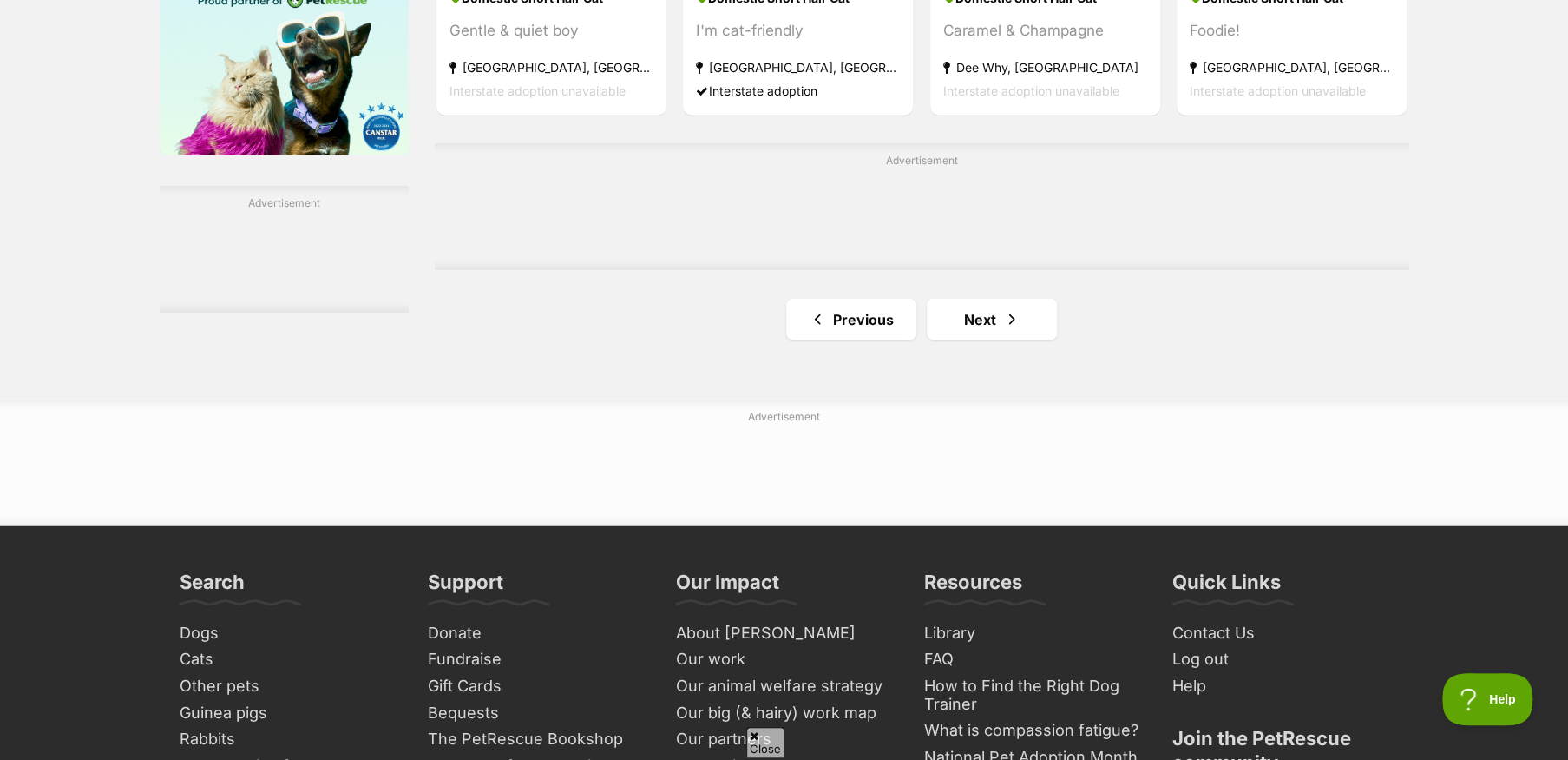
scroll to position [2865, 0]
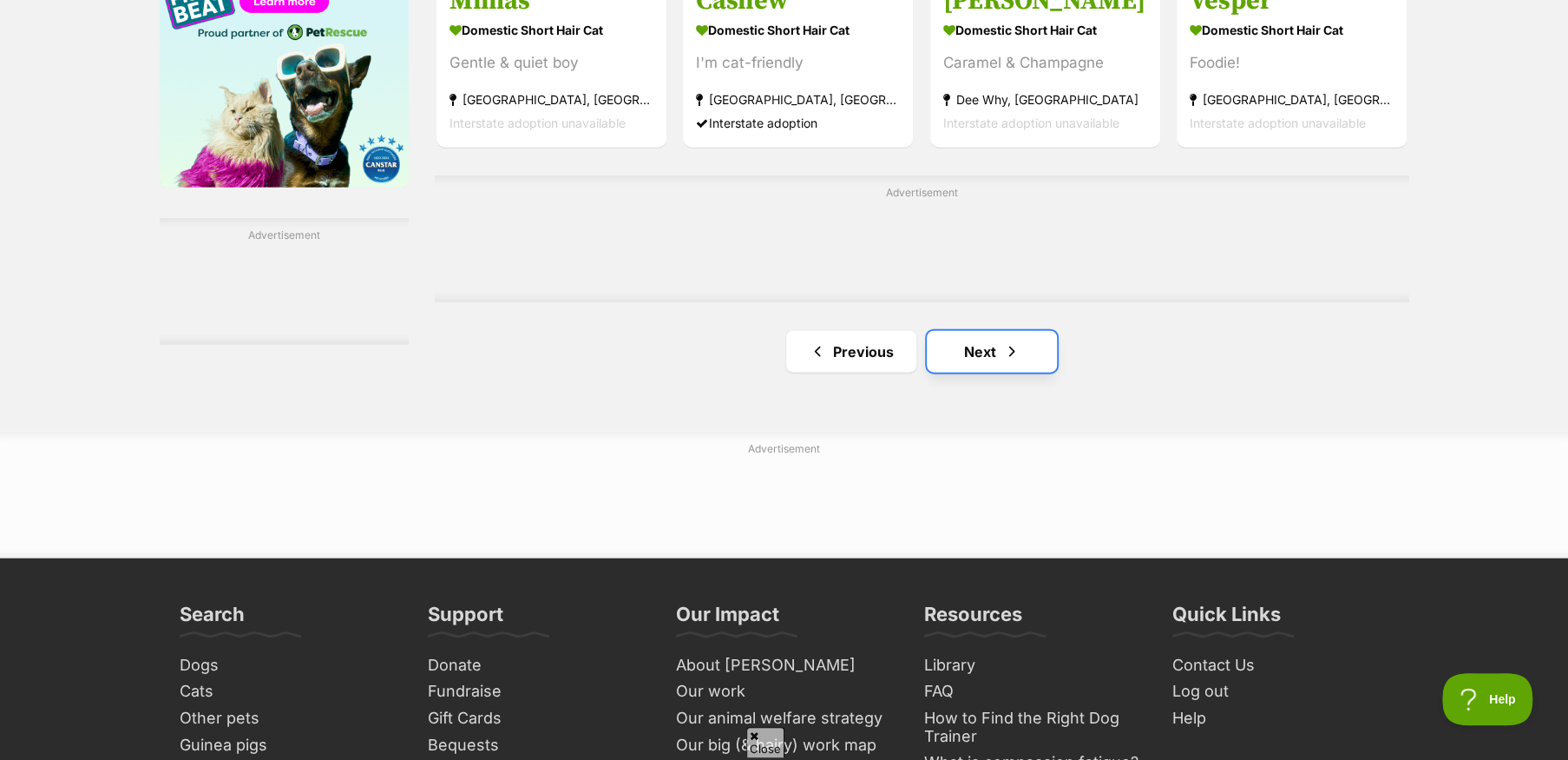
click at [972, 365] on link "Next" at bounding box center [992, 352] width 131 height 42
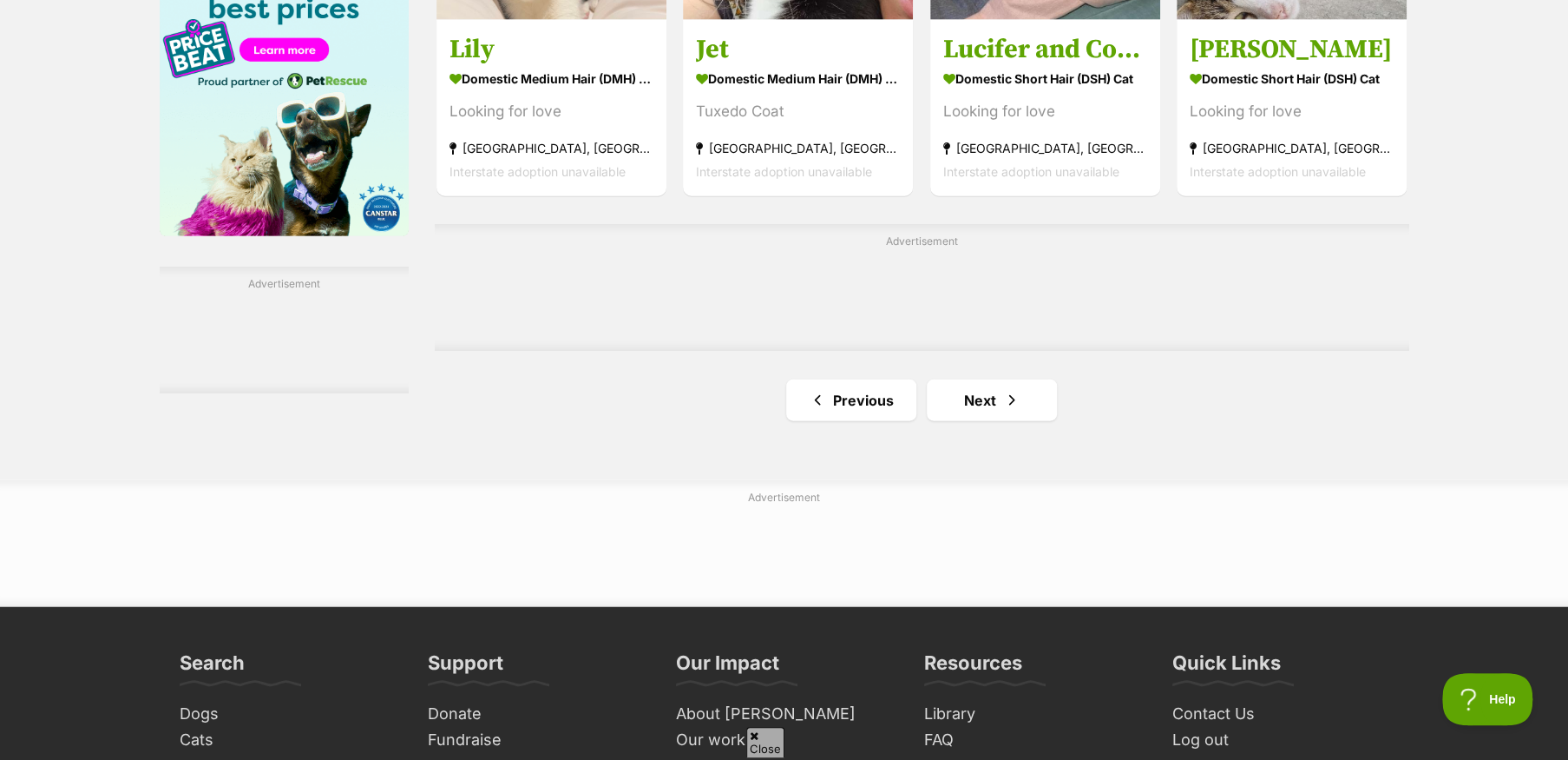
scroll to position [2865, 0]
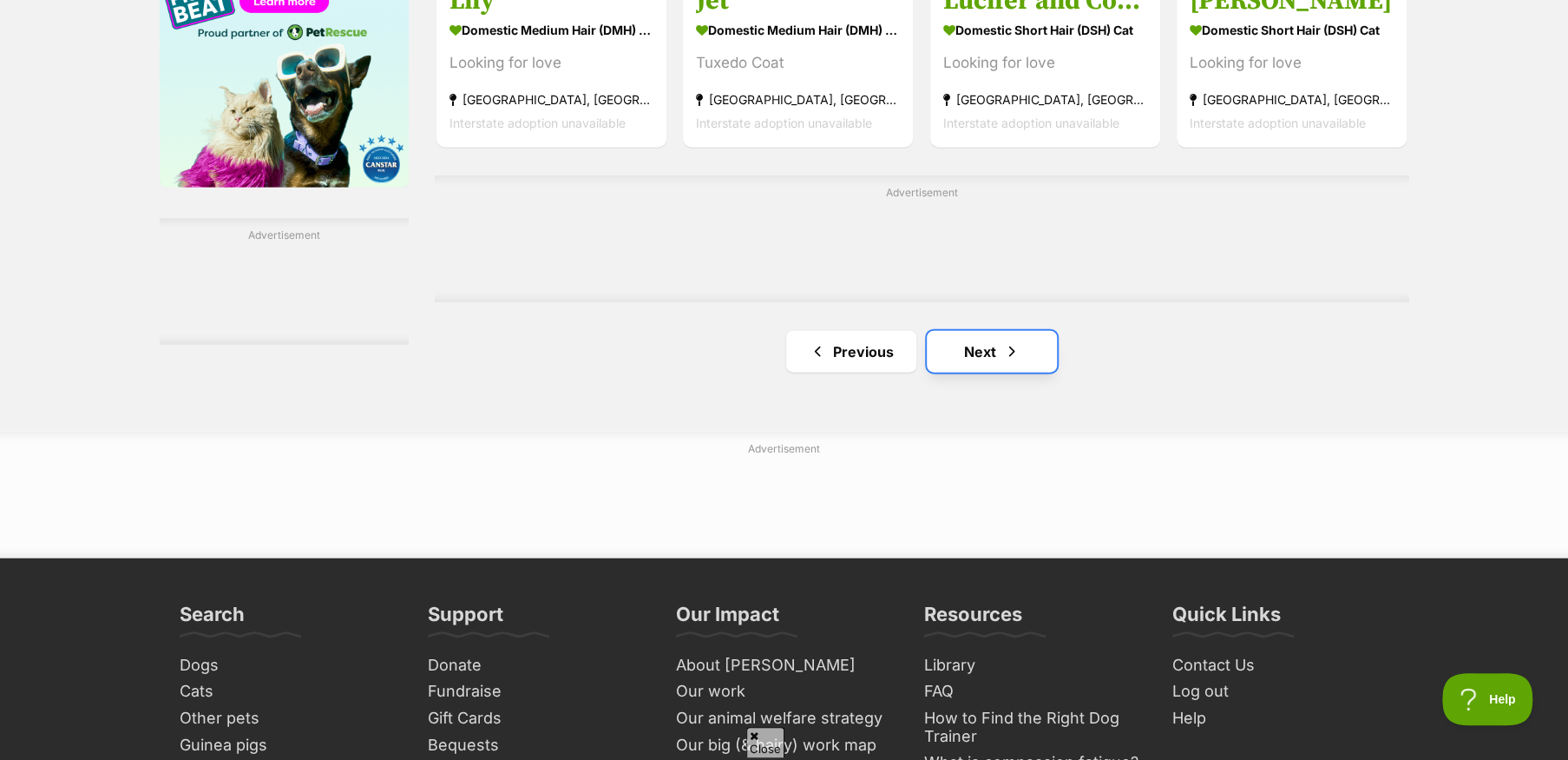
click at [985, 358] on link "Next" at bounding box center [992, 352] width 131 height 42
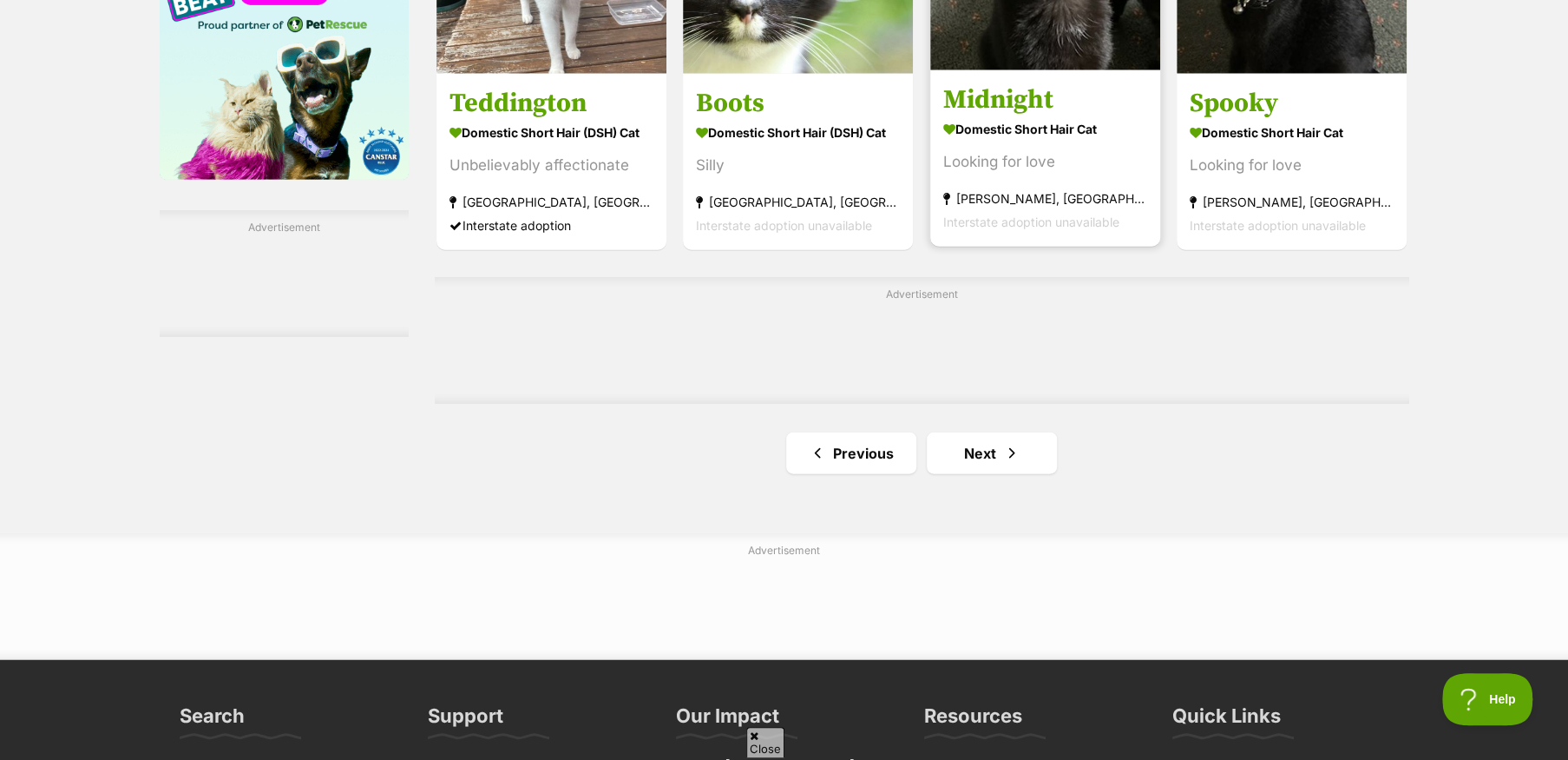
scroll to position [2951, 0]
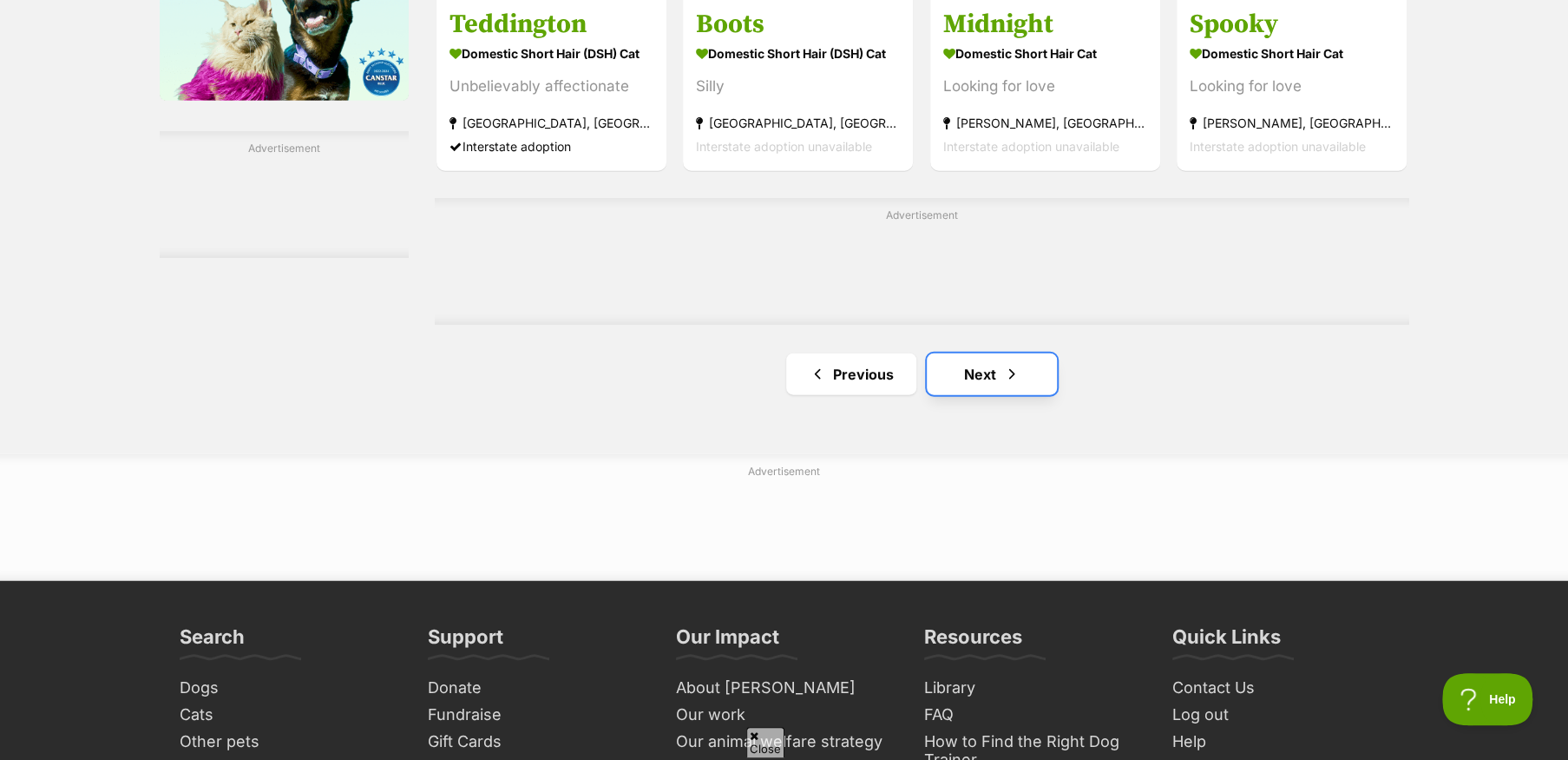
click at [997, 370] on link "Next" at bounding box center [992, 374] width 131 height 42
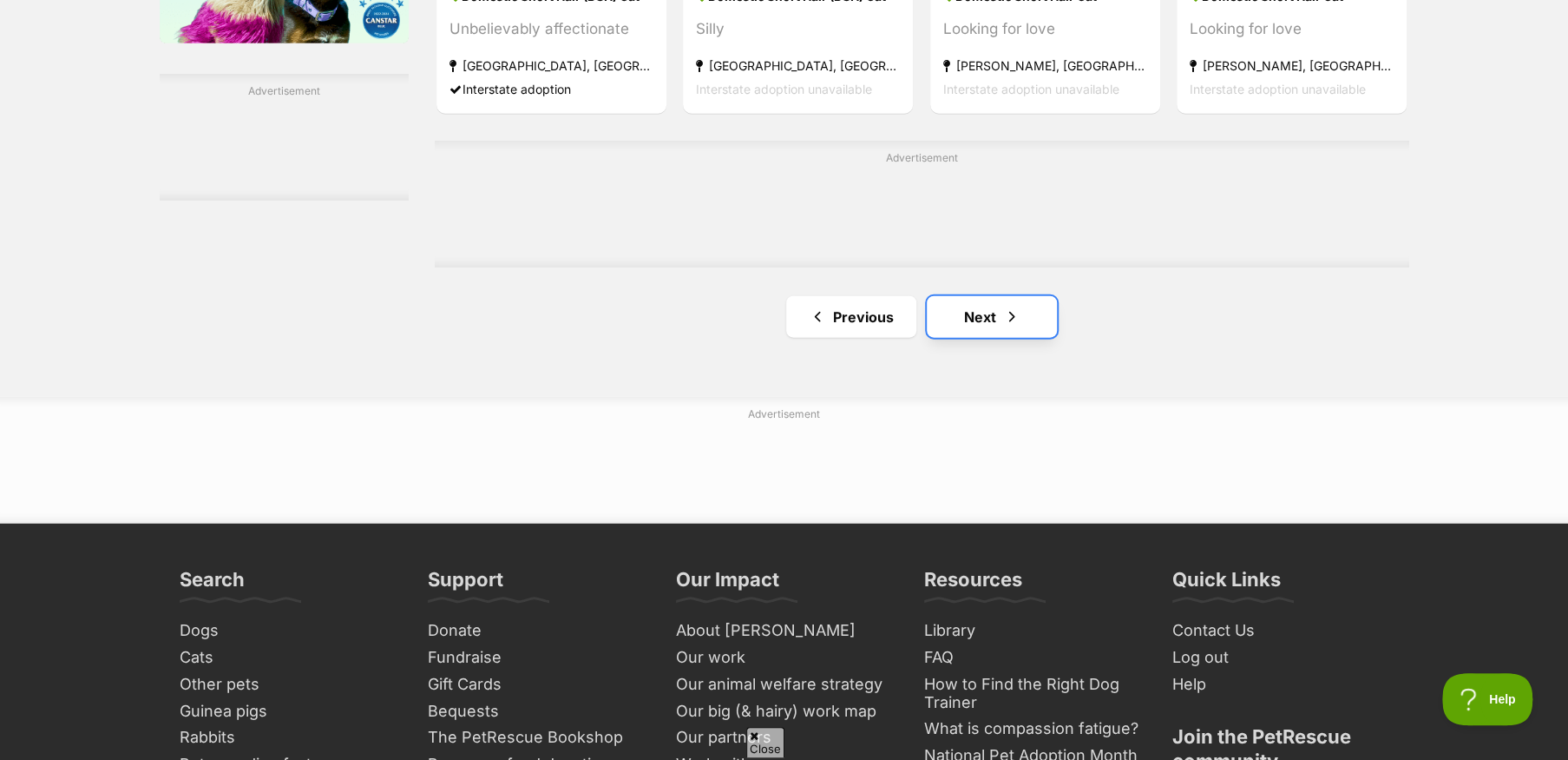
scroll to position [3038, 0]
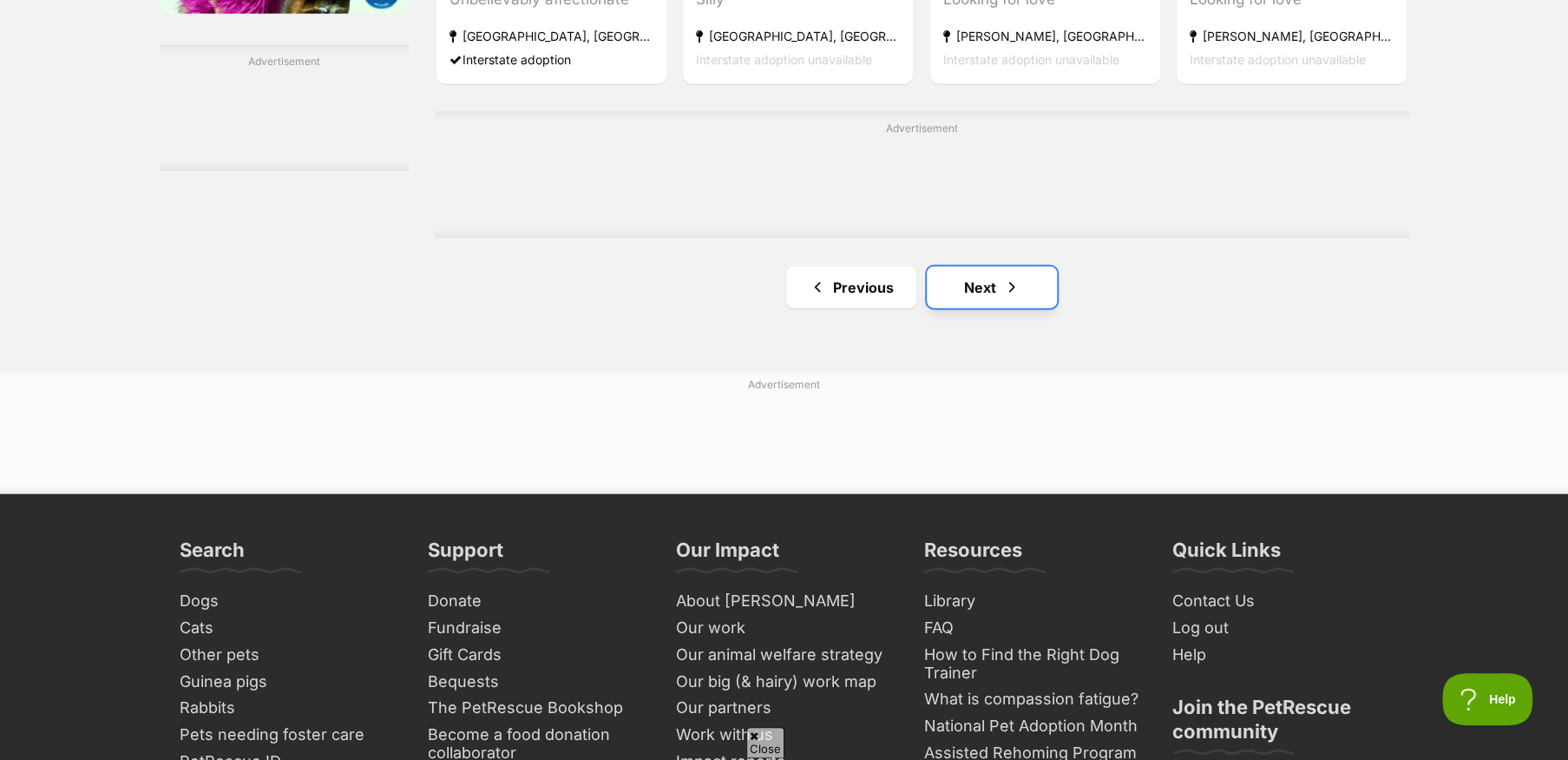
click at [963, 289] on link "Next" at bounding box center [992, 287] width 131 height 42
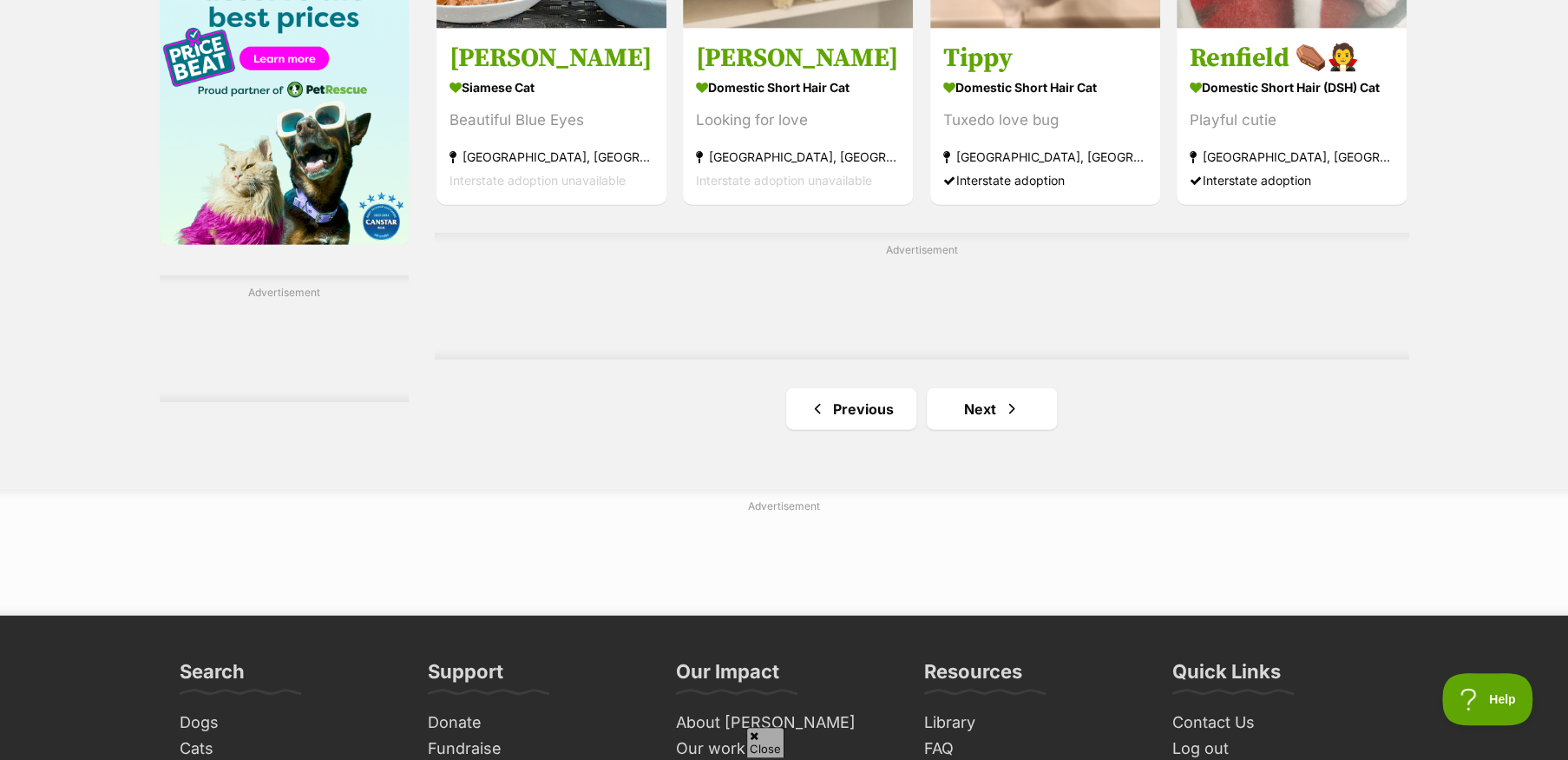
scroll to position [2865, 0]
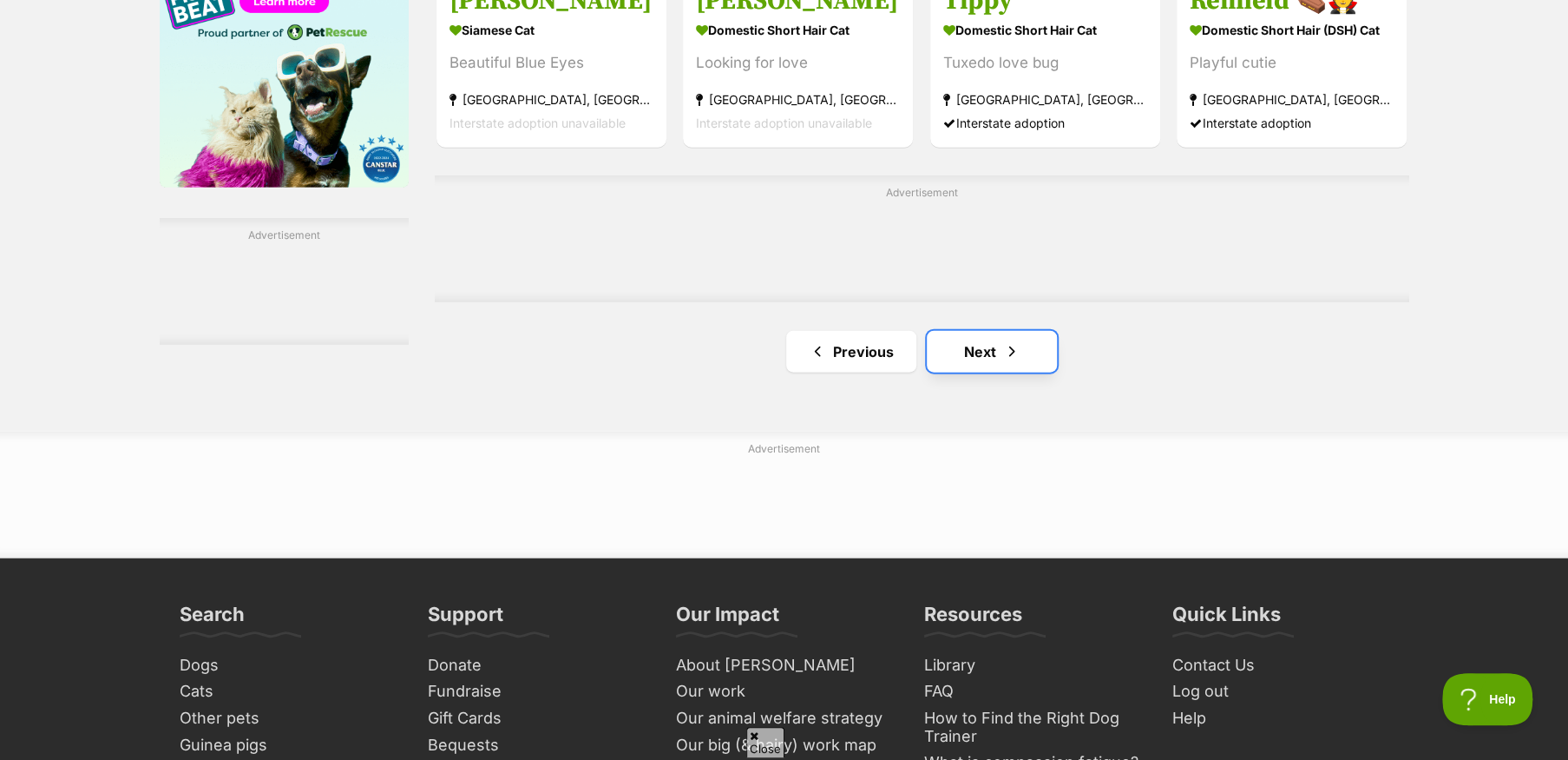
click at [982, 350] on link "Next" at bounding box center [992, 352] width 131 height 42
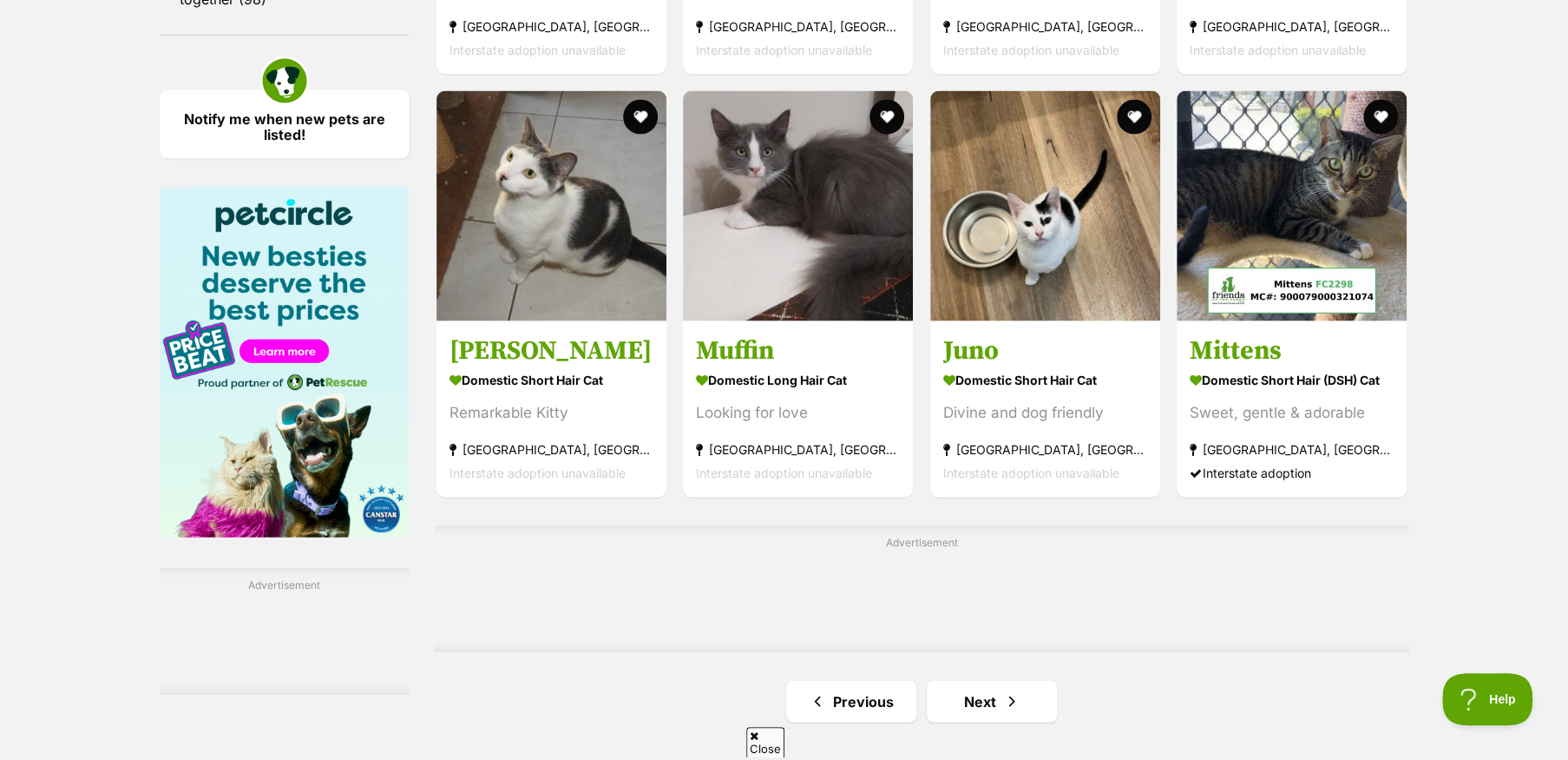
scroll to position [2518, 0]
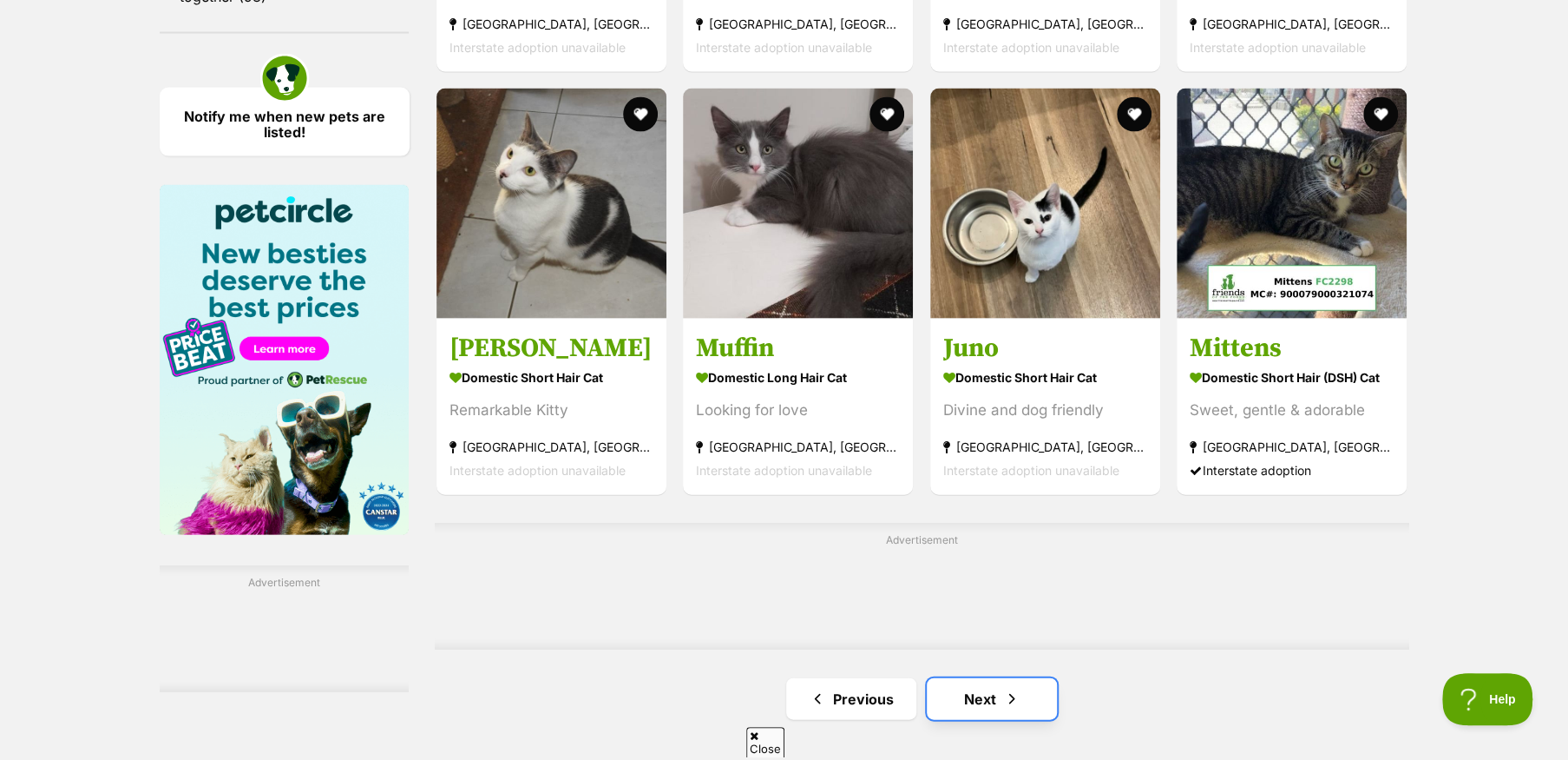
click at [970, 704] on link "Next" at bounding box center [992, 698] width 131 height 42
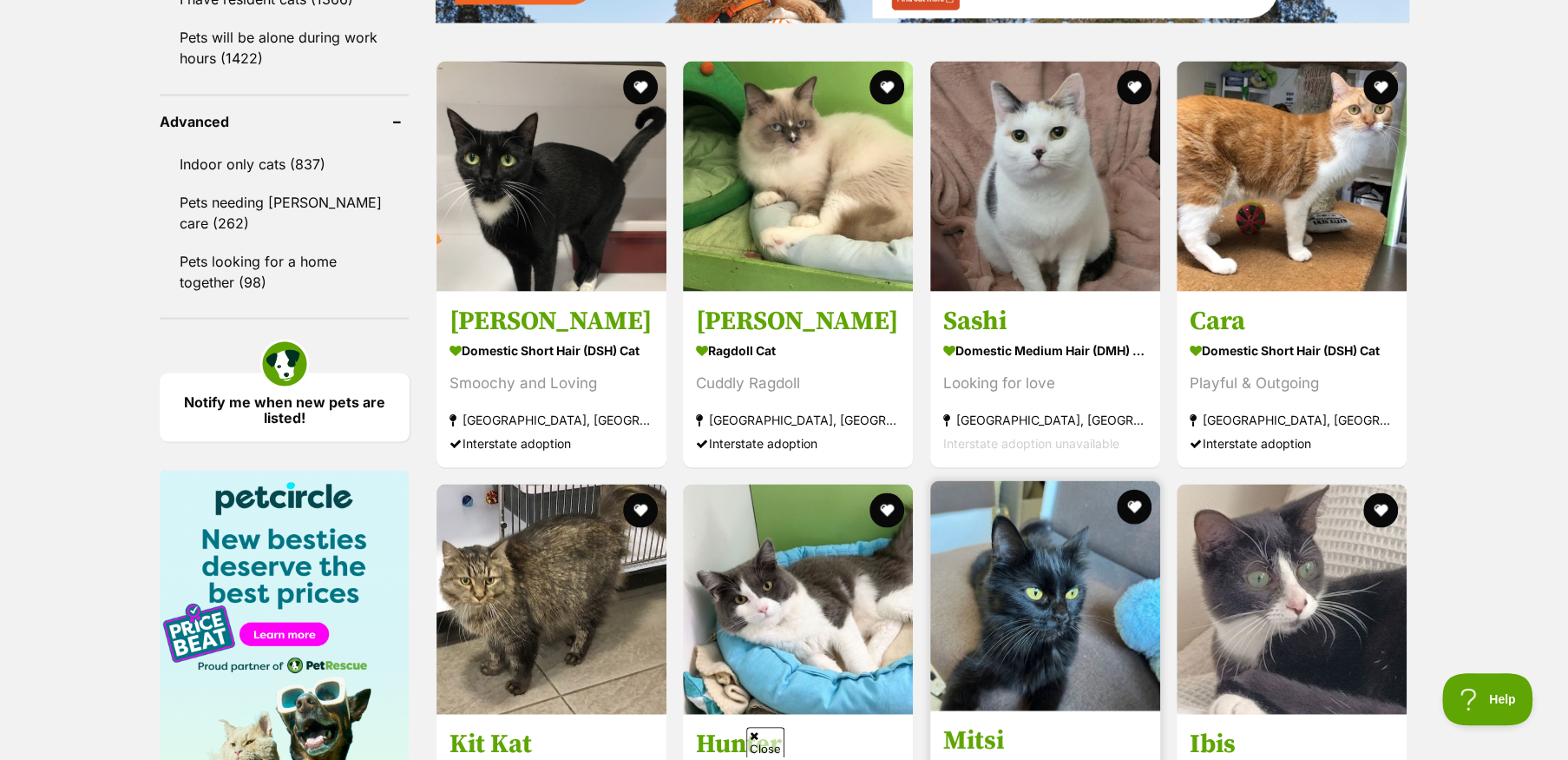
scroll to position [2170, 0]
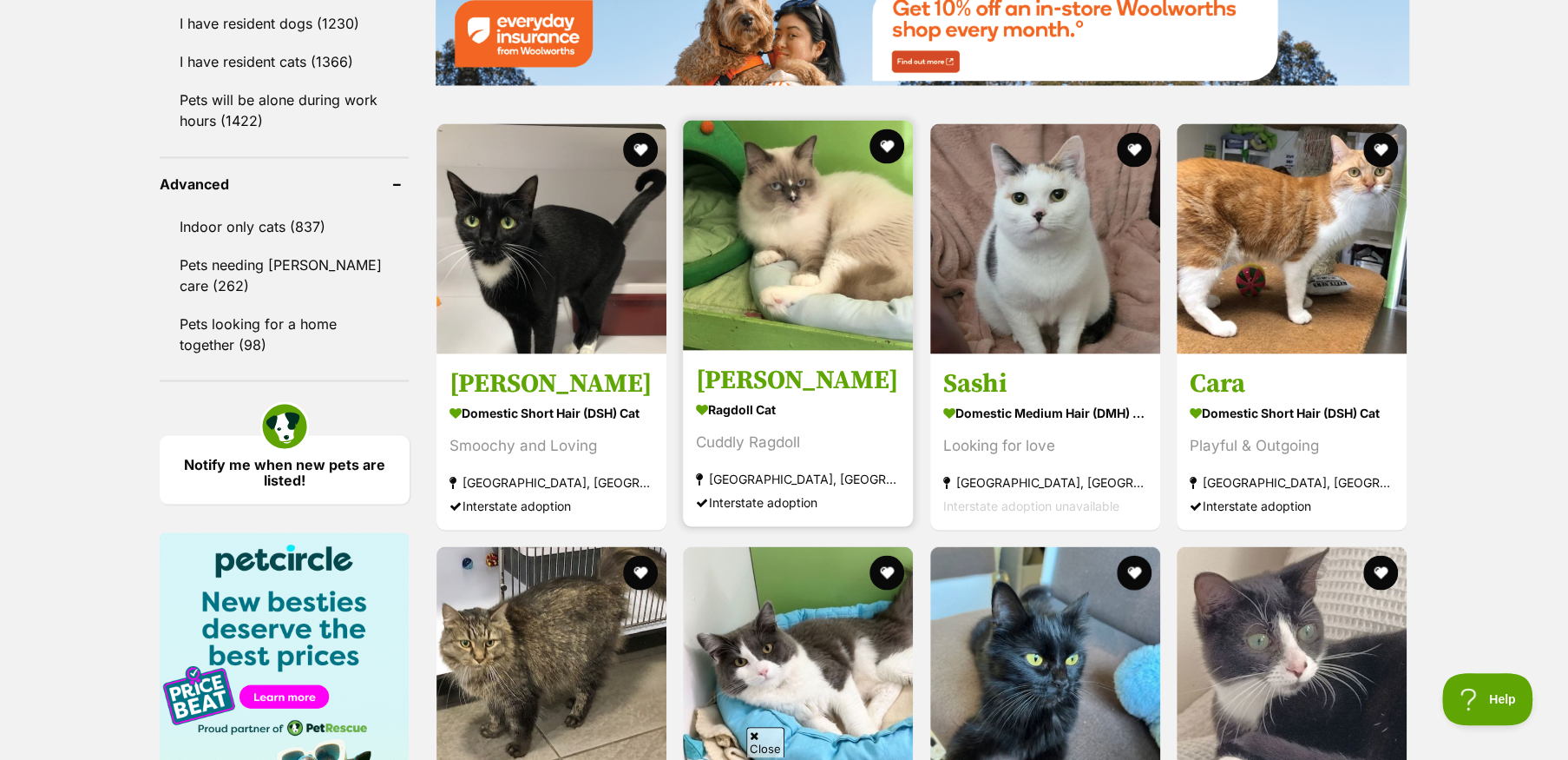
click at [818, 334] on img at bounding box center [798, 234] width 230 height 230
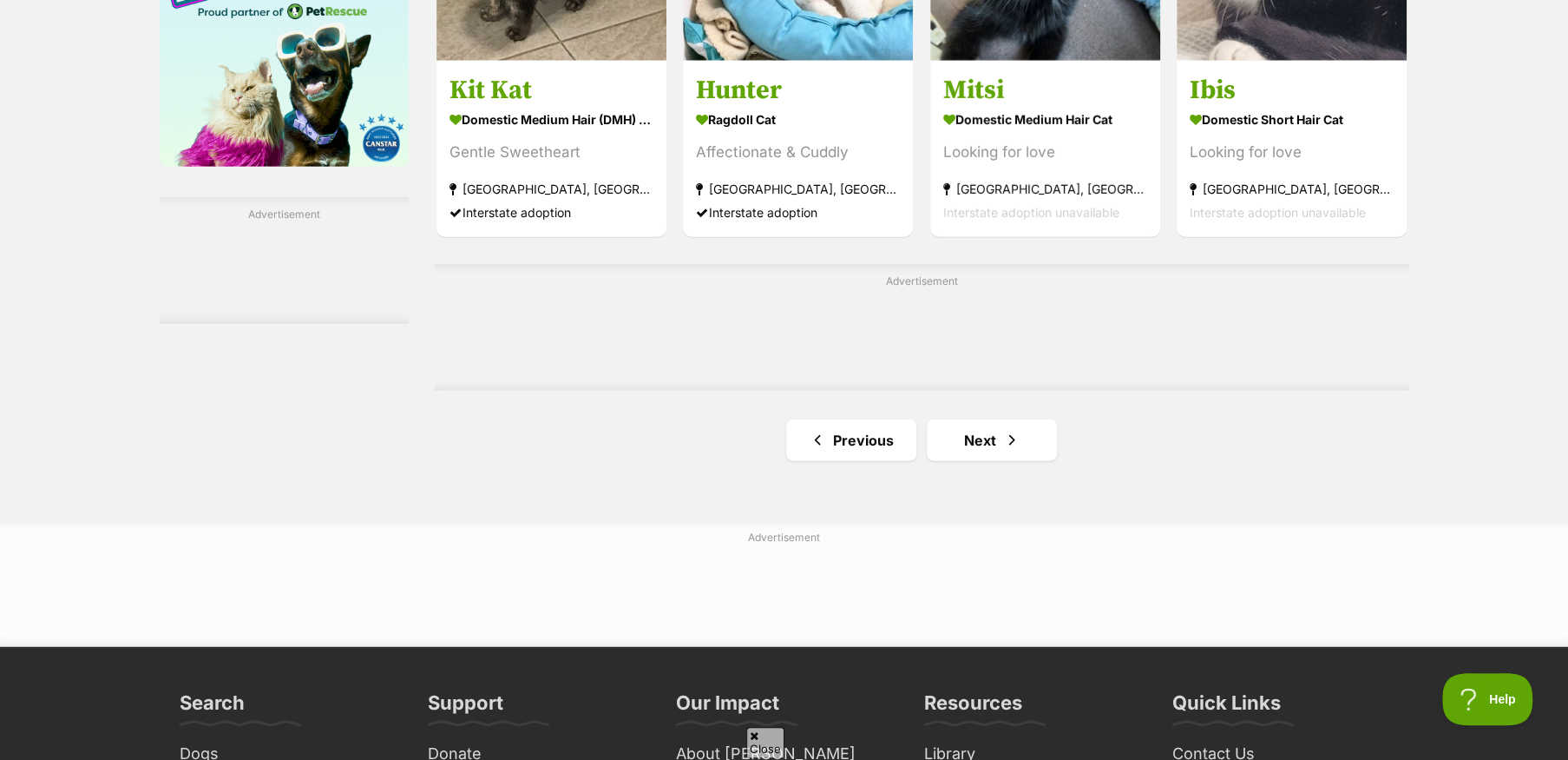
scroll to position [2951, 0]
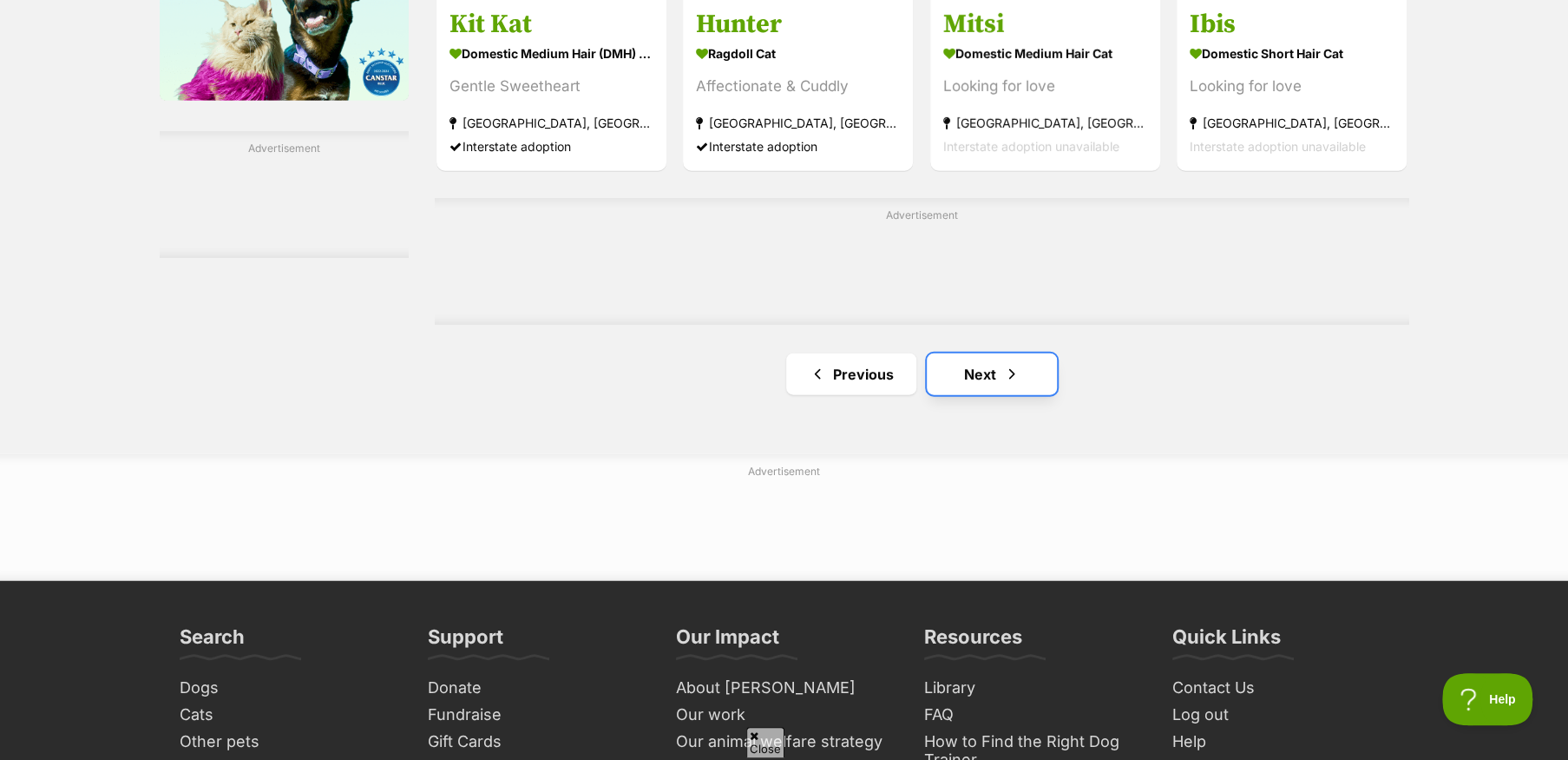
click at [970, 385] on link "Next" at bounding box center [992, 374] width 131 height 42
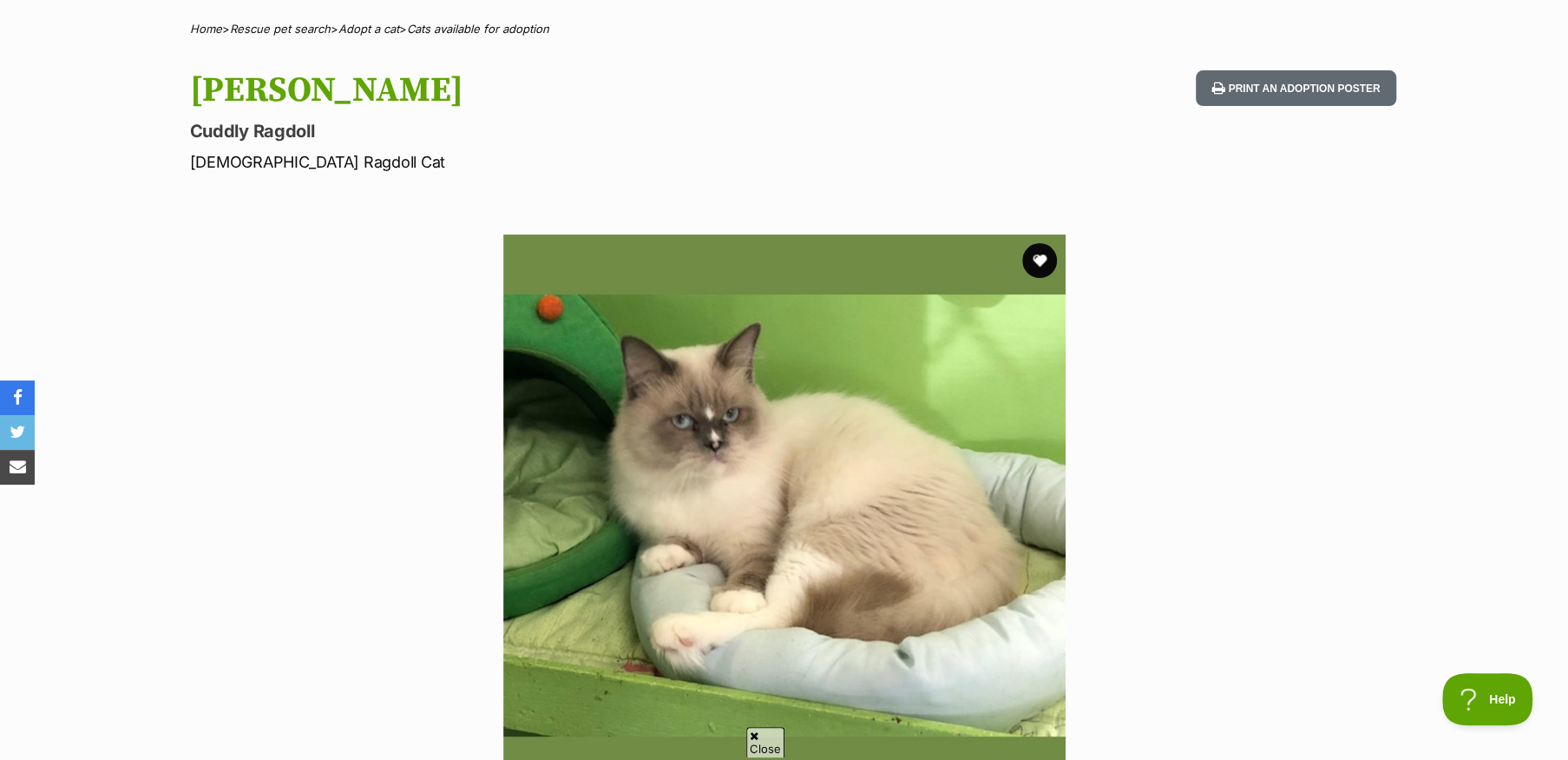
scroll to position [87, 0]
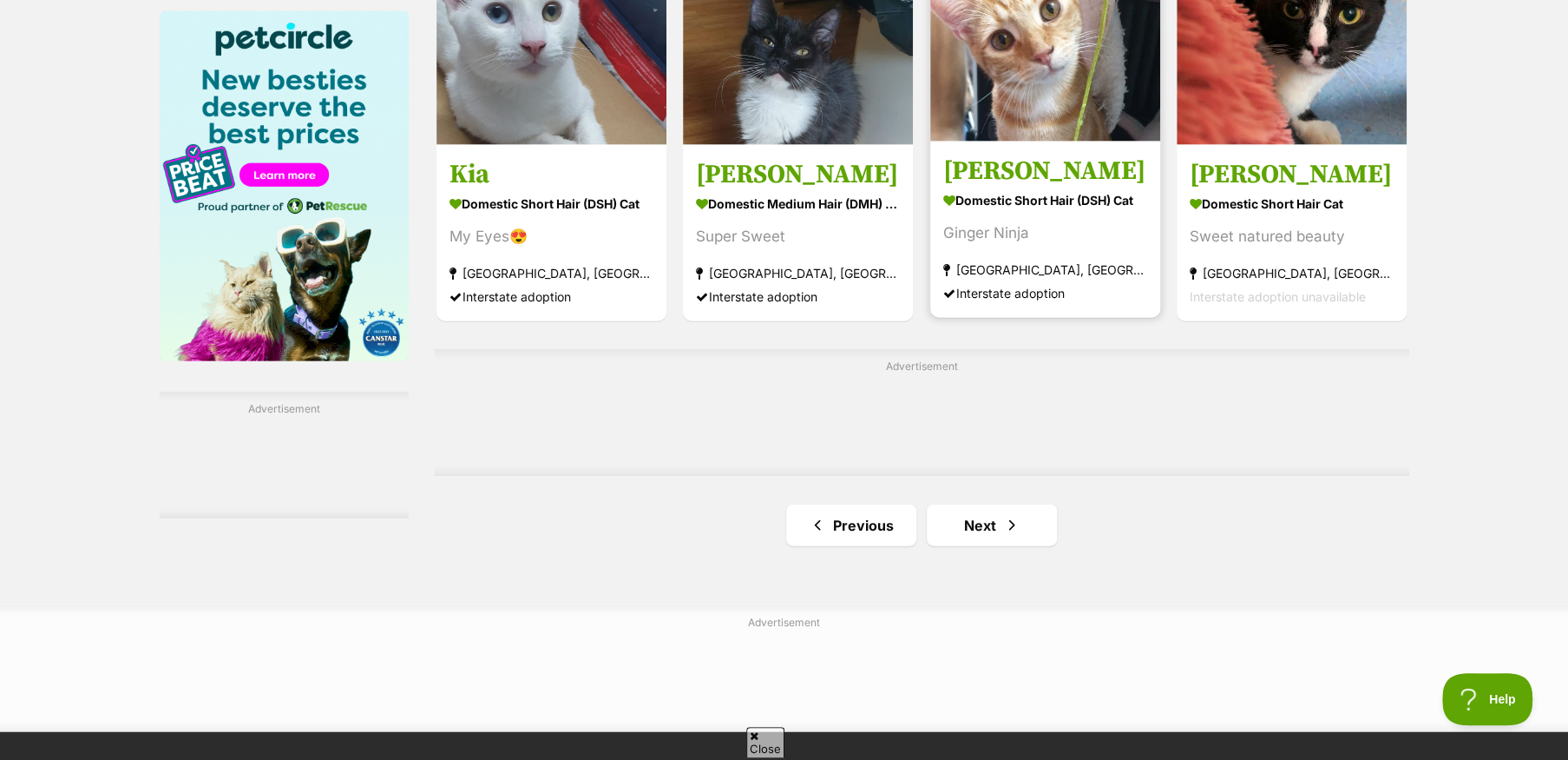
scroll to position [2778, 0]
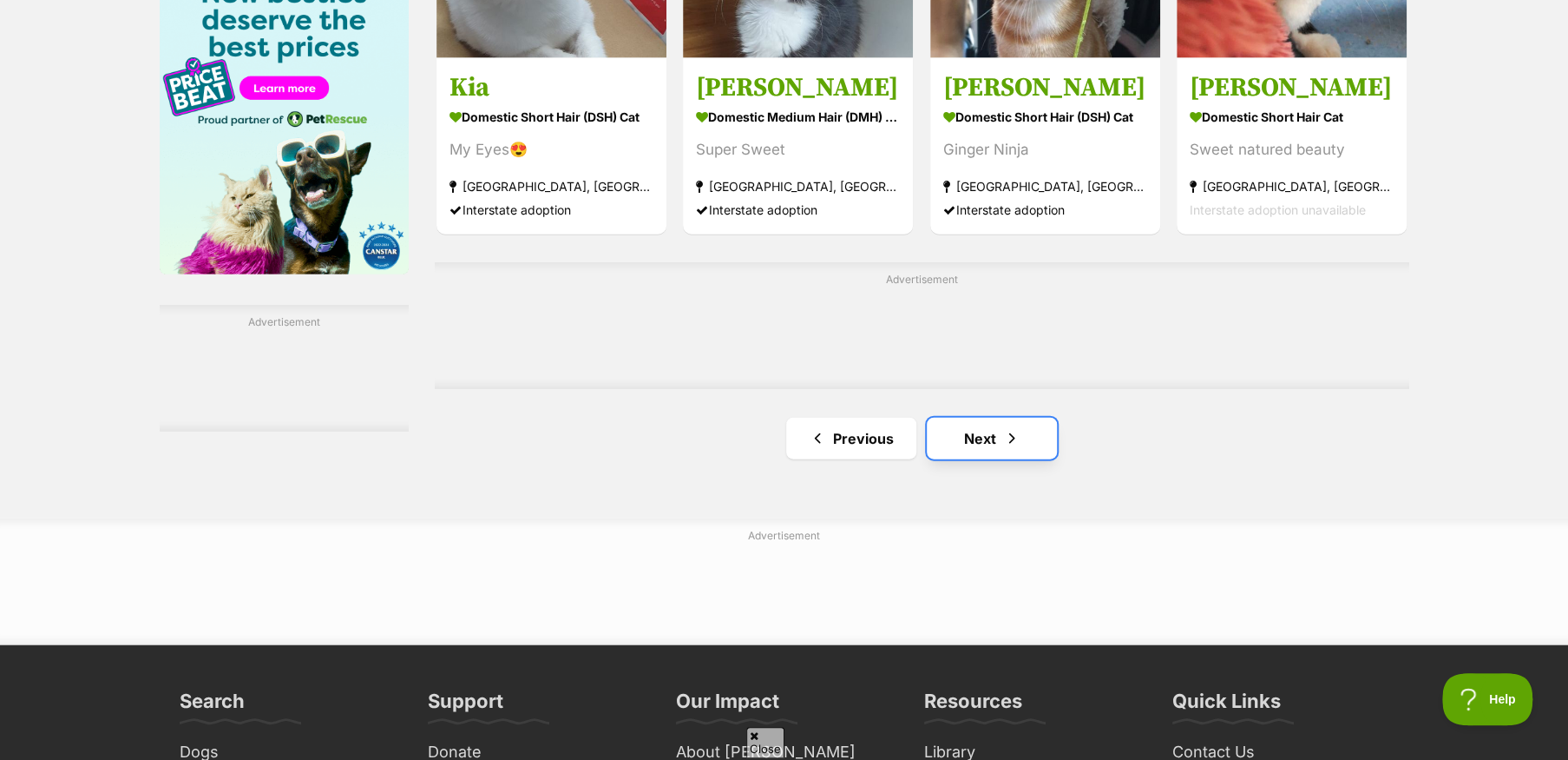
click at [977, 451] on link "Next" at bounding box center [992, 438] width 131 height 42
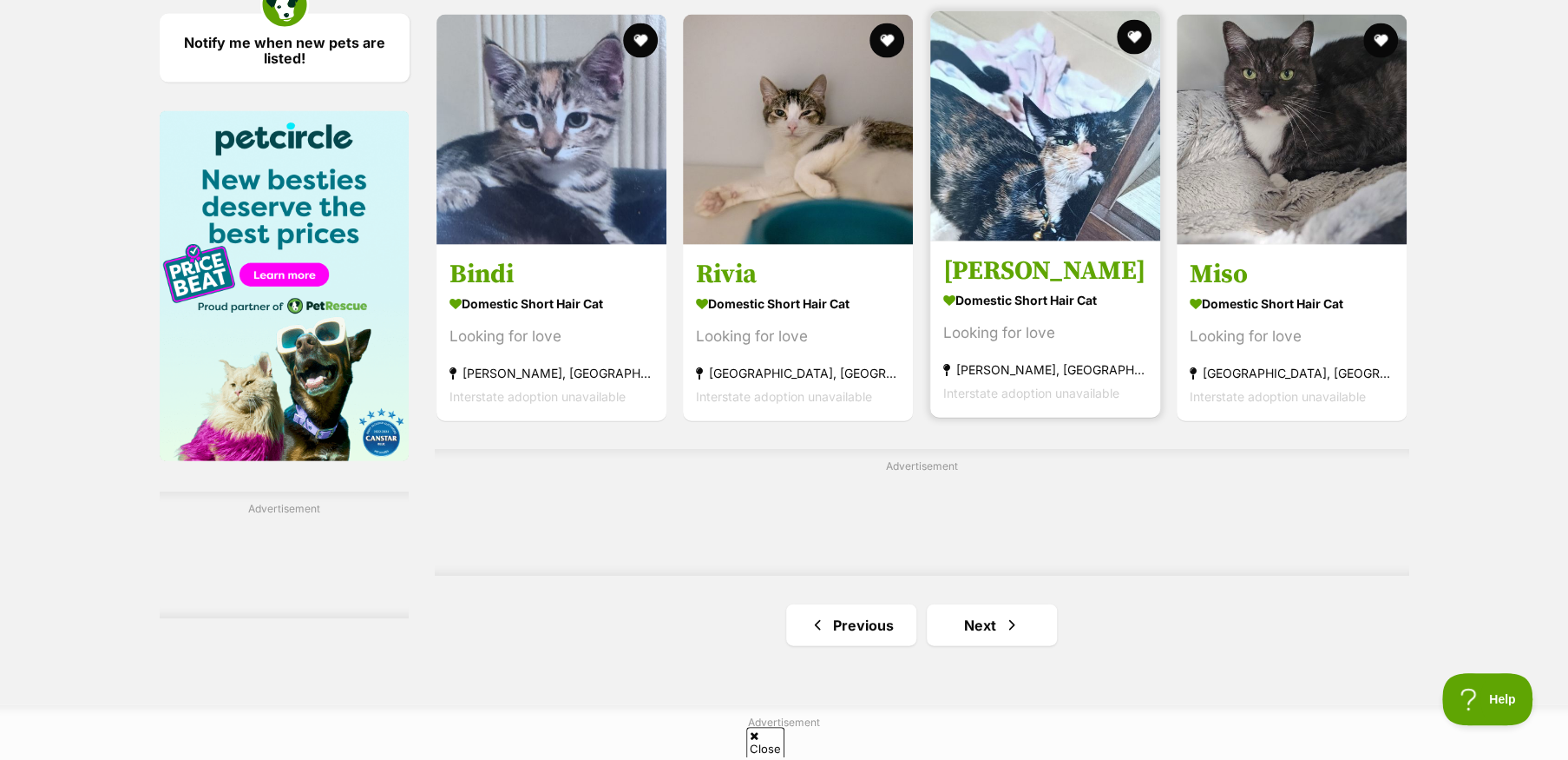
scroll to position [2605, 0]
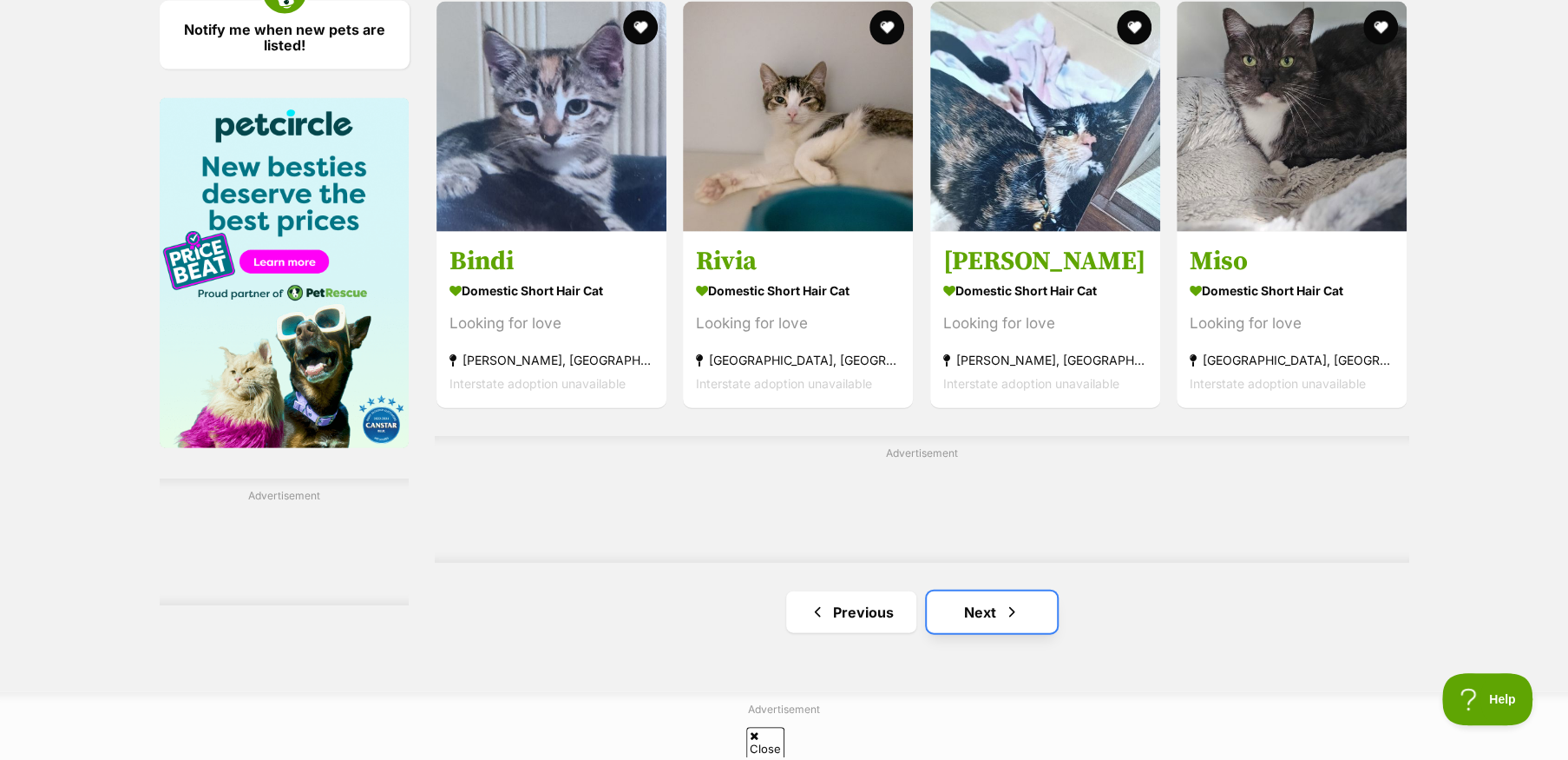
click at [992, 614] on link "Next" at bounding box center [992, 612] width 131 height 42
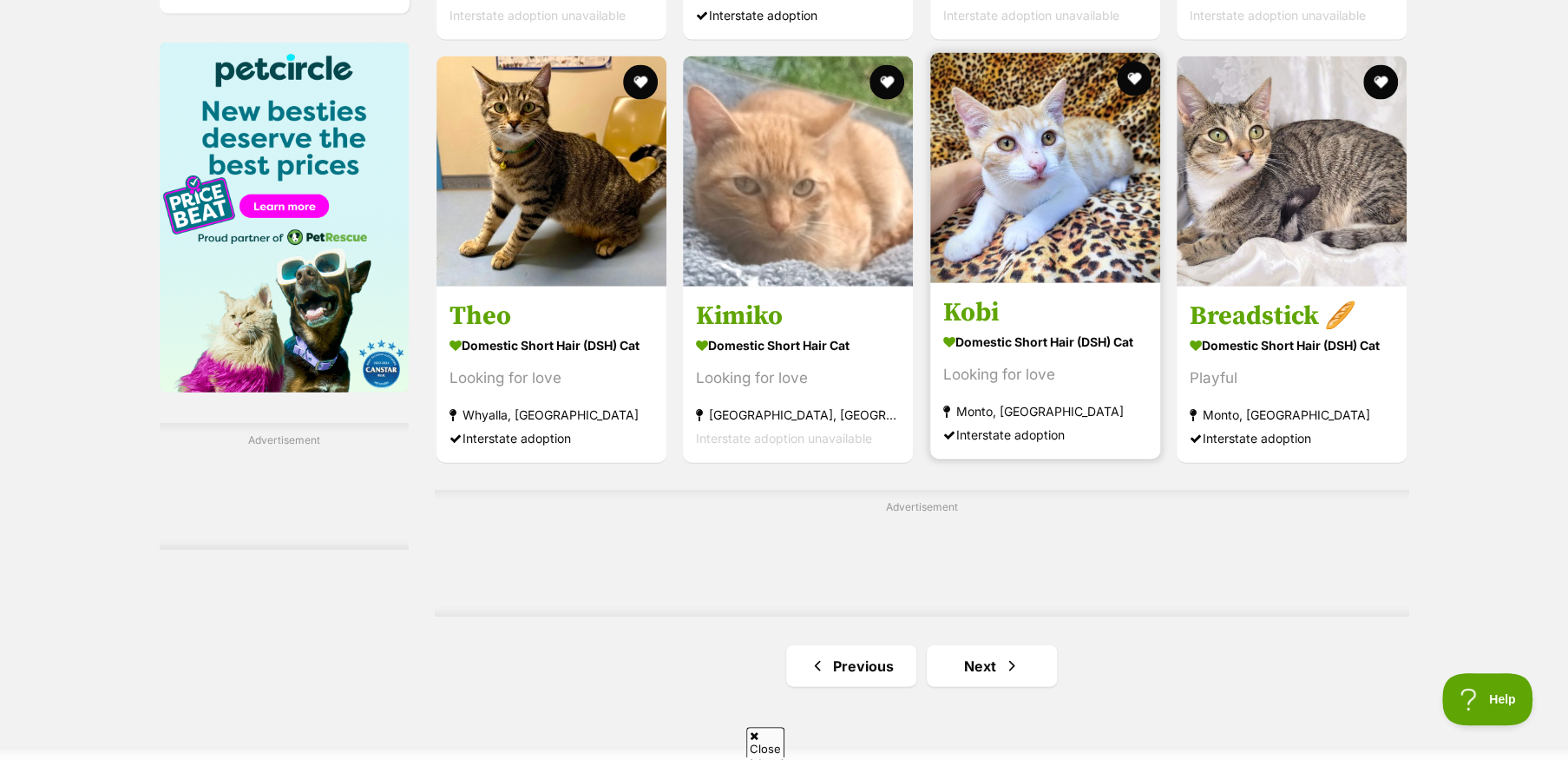
scroll to position [2691, 0]
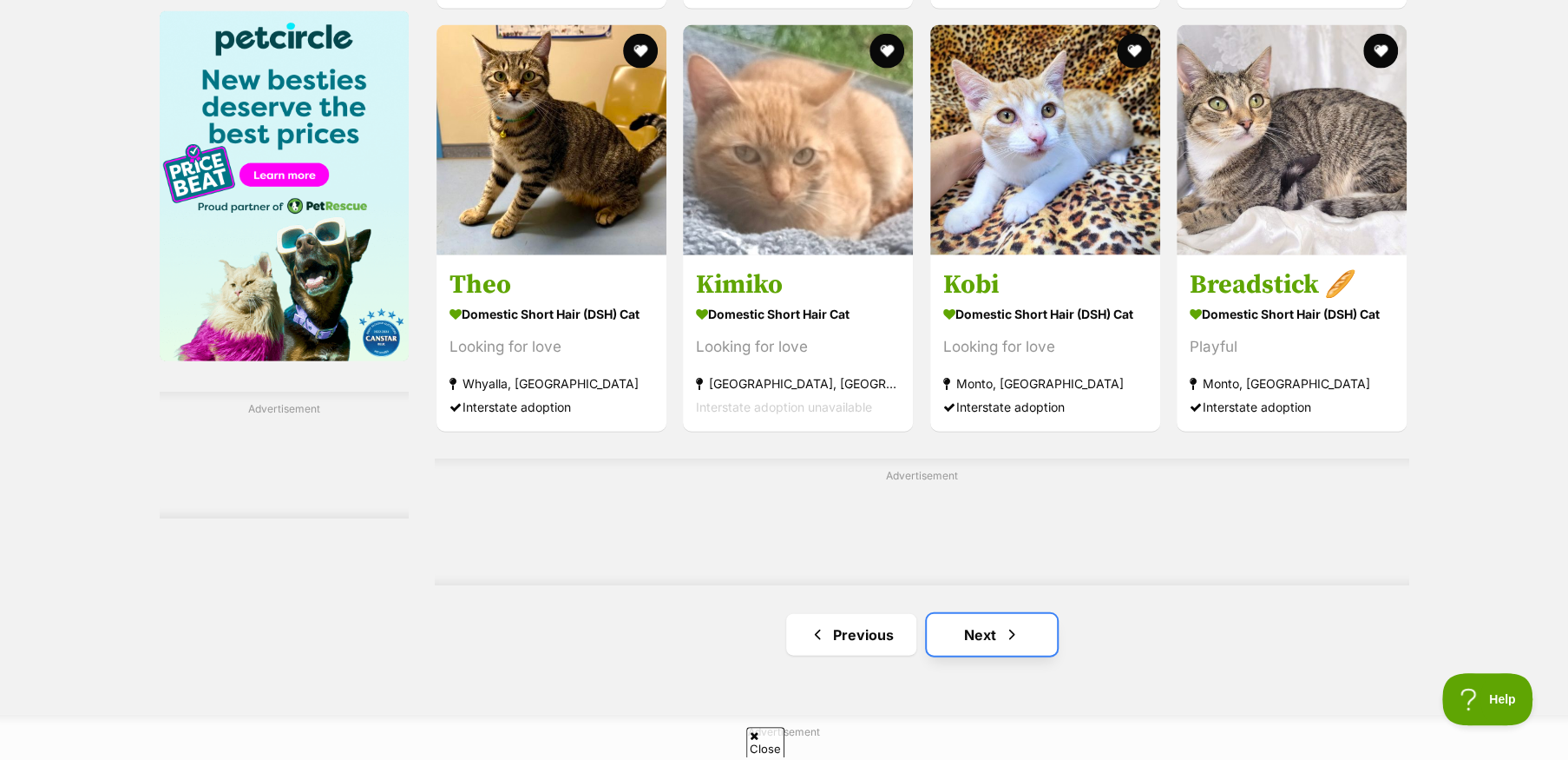
click at [983, 639] on link "Next" at bounding box center [992, 634] width 131 height 42
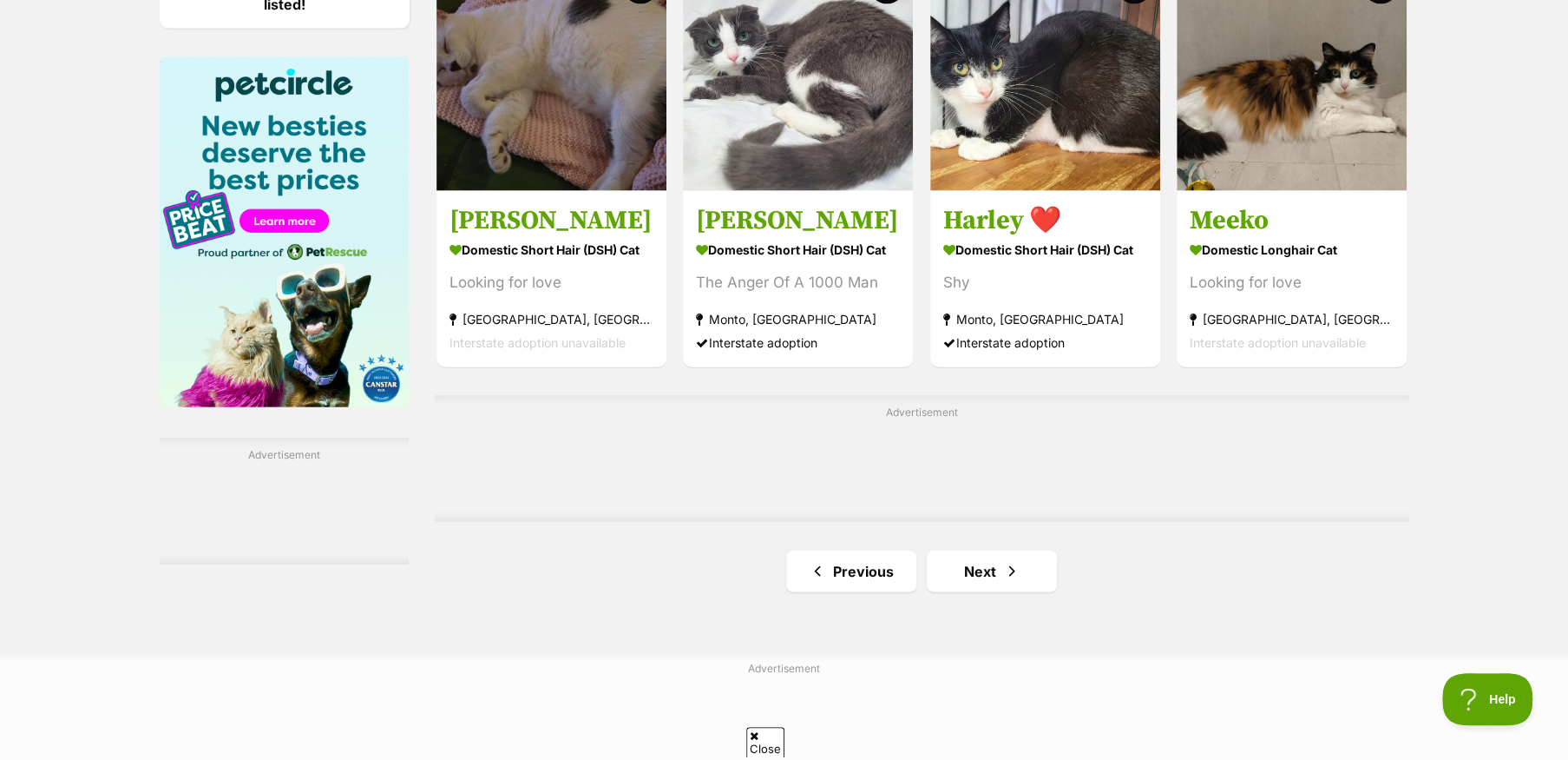
scroll to position [2691, 0]
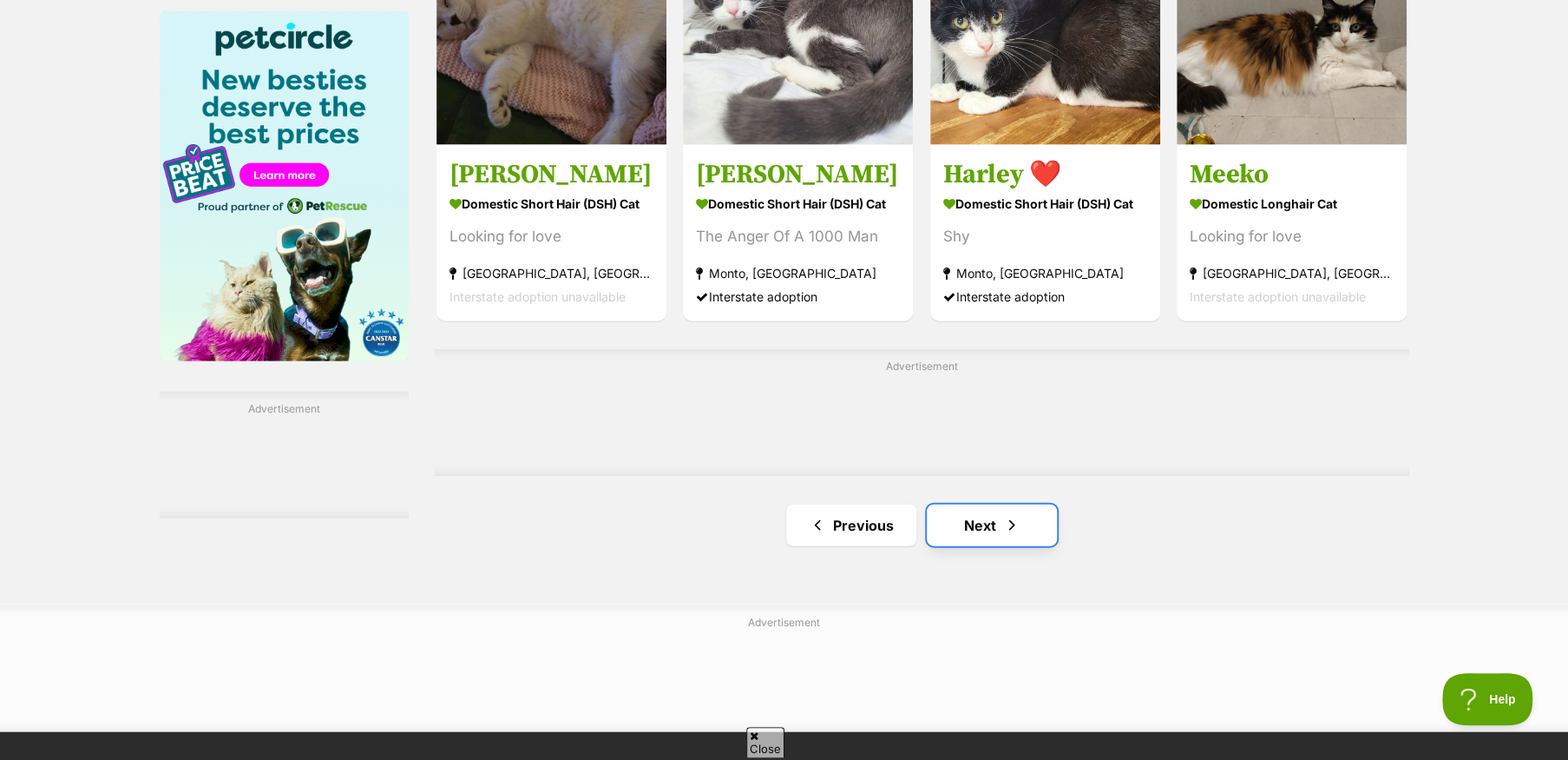
click at [985, 545] on link "Next" at bounding box center [992, 525] width 131 height 42
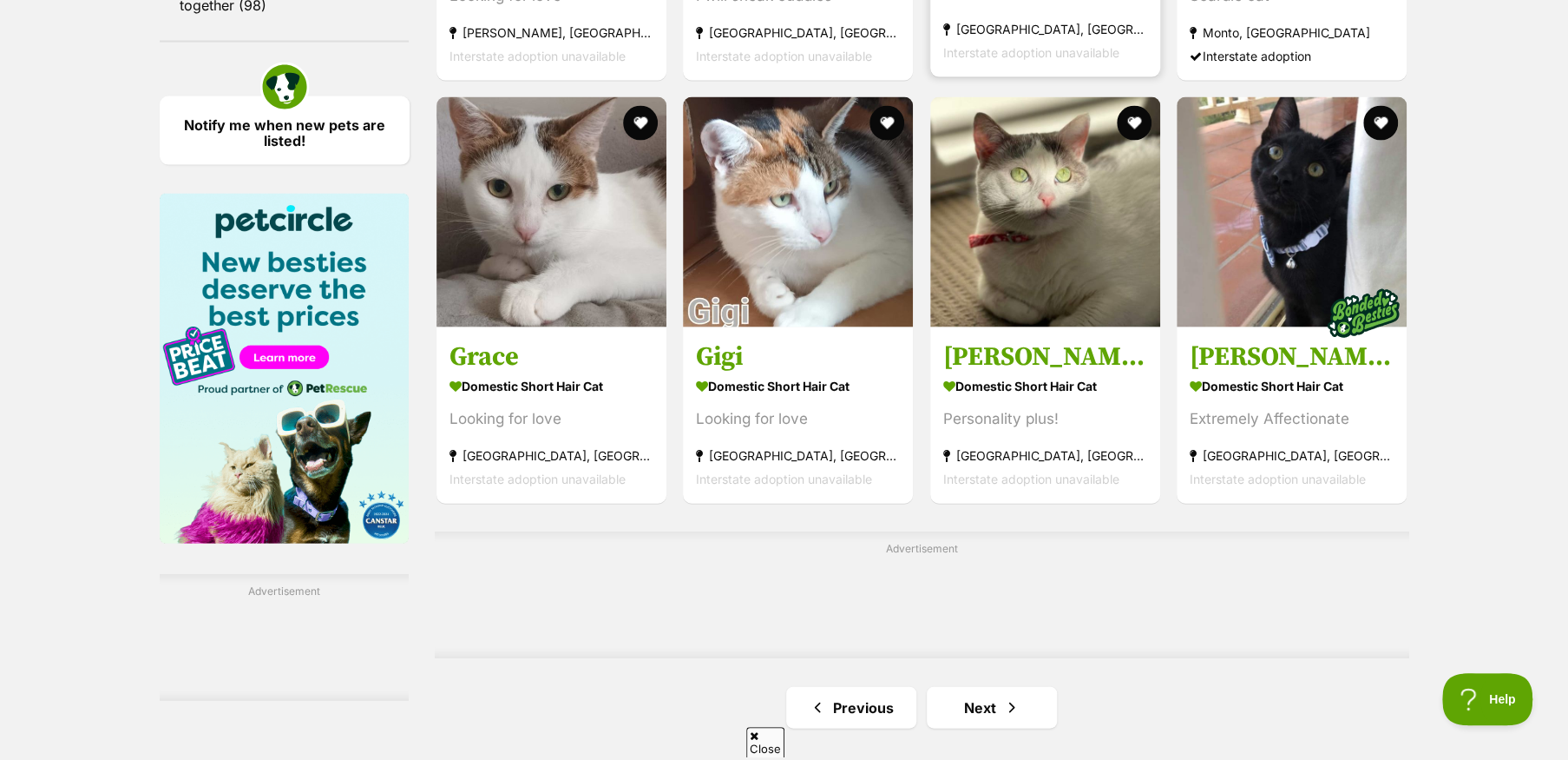
scroll to position [2518, 0]
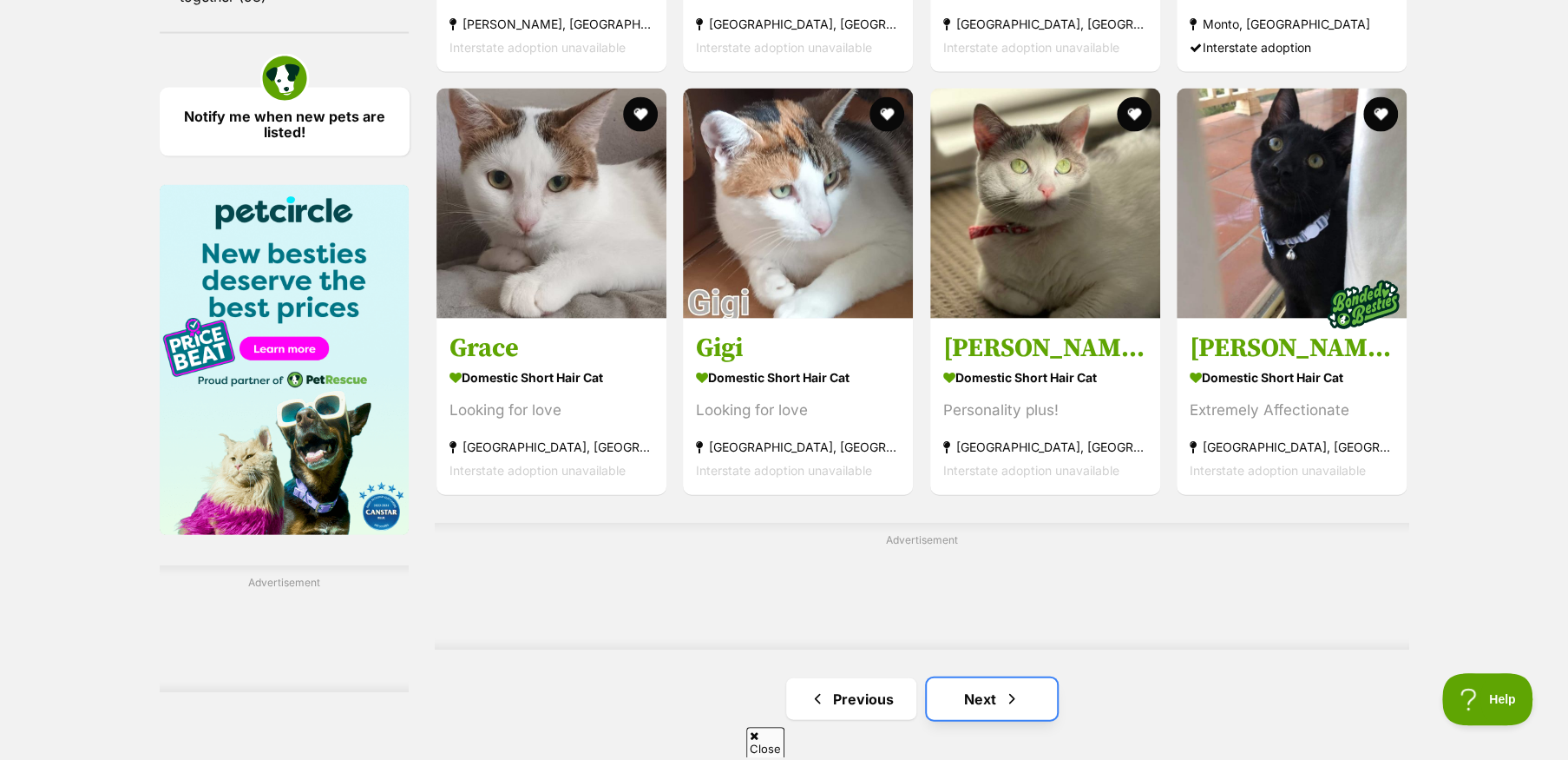
click at [983, 714] on link "Next" at bounding box center [992, 698] width 131 height 42
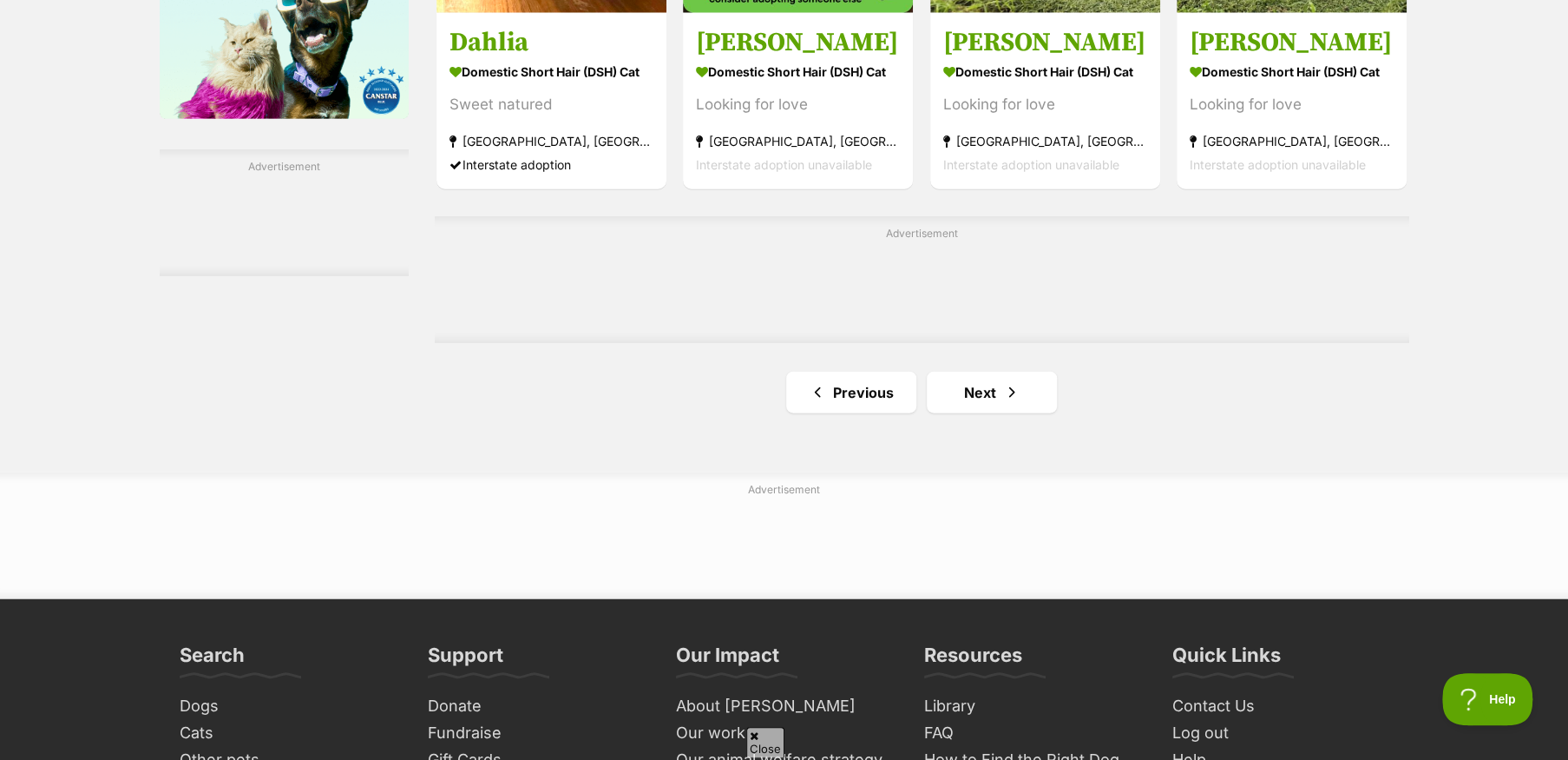
scroll to position [2951, 0]
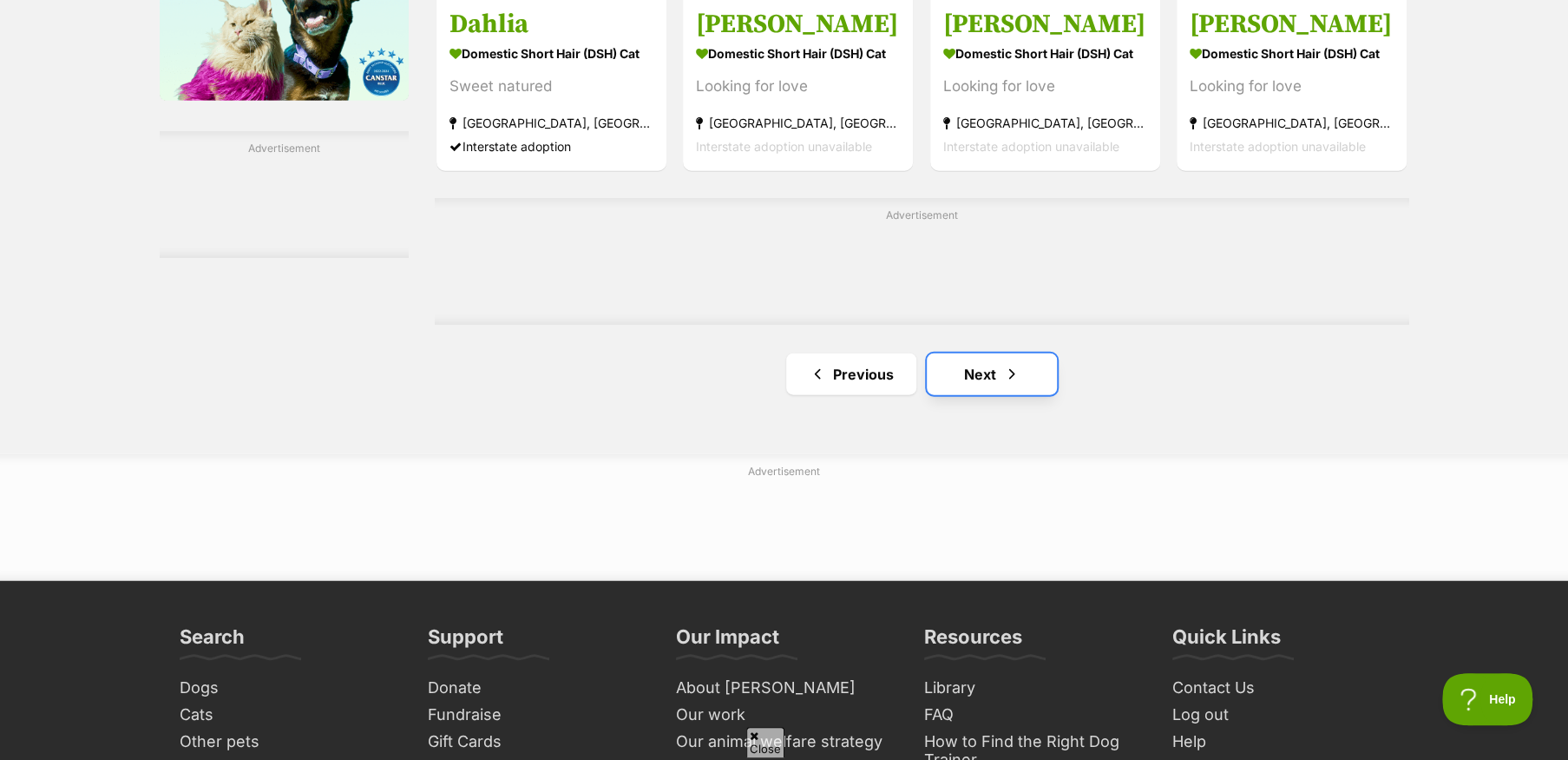
click at [981, 393] on link "Next" at bounding box center [992, 374] width 131 height 42
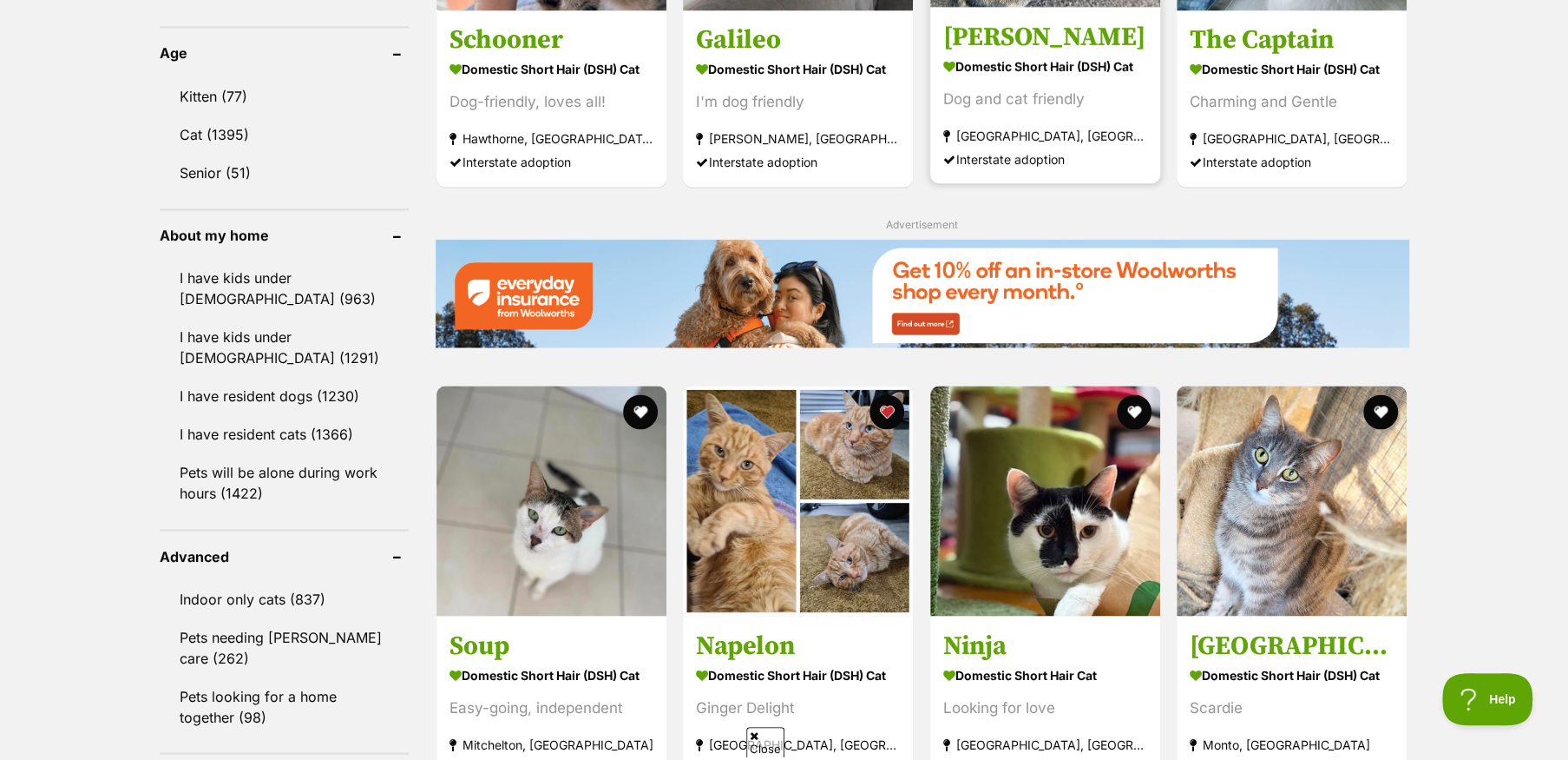
scroll to position [1910, 0]
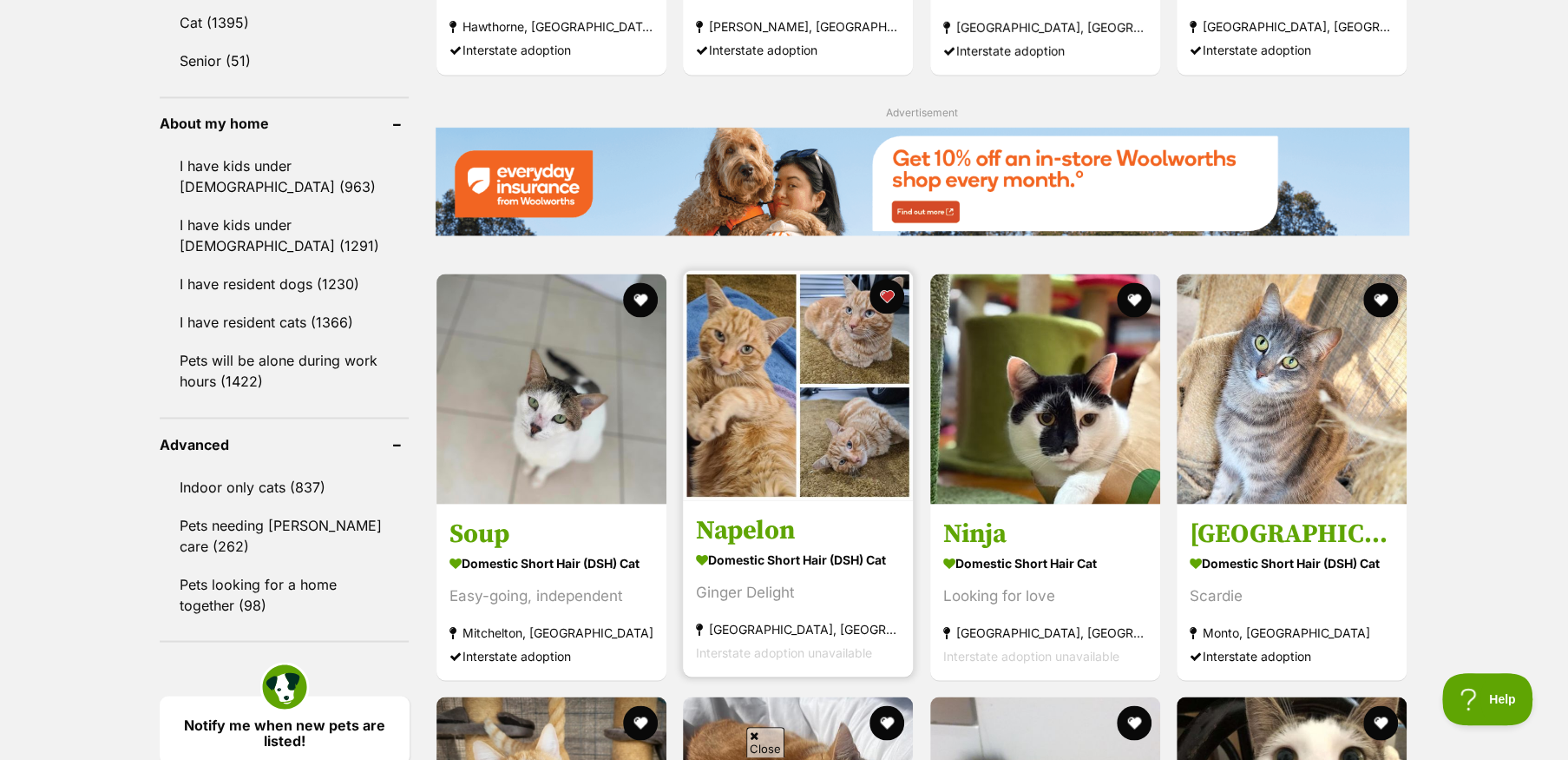
click at [758, 500] on img at bounding box center [798, 384] width 230 height 230
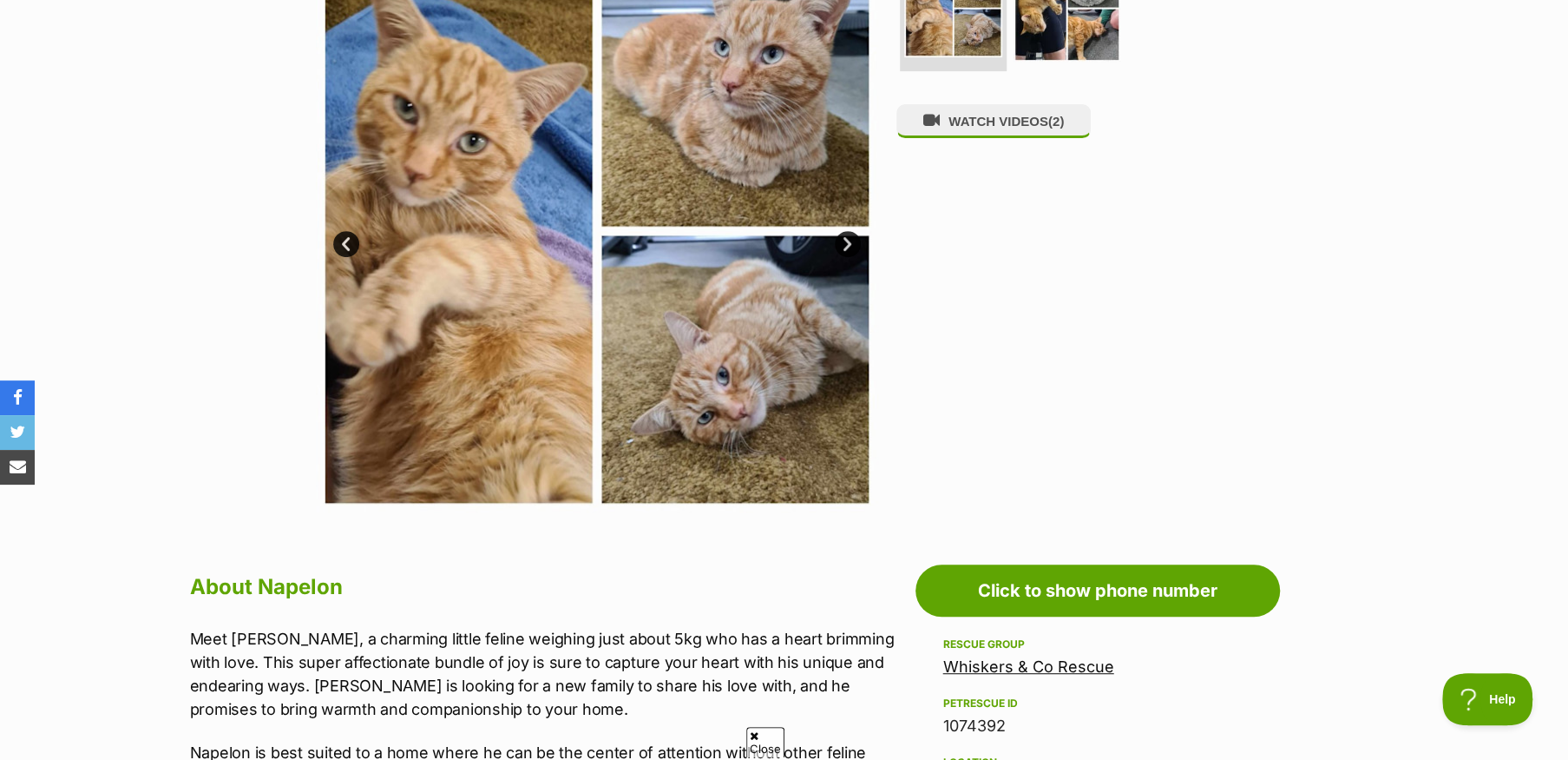
scroll to position [434, 0]
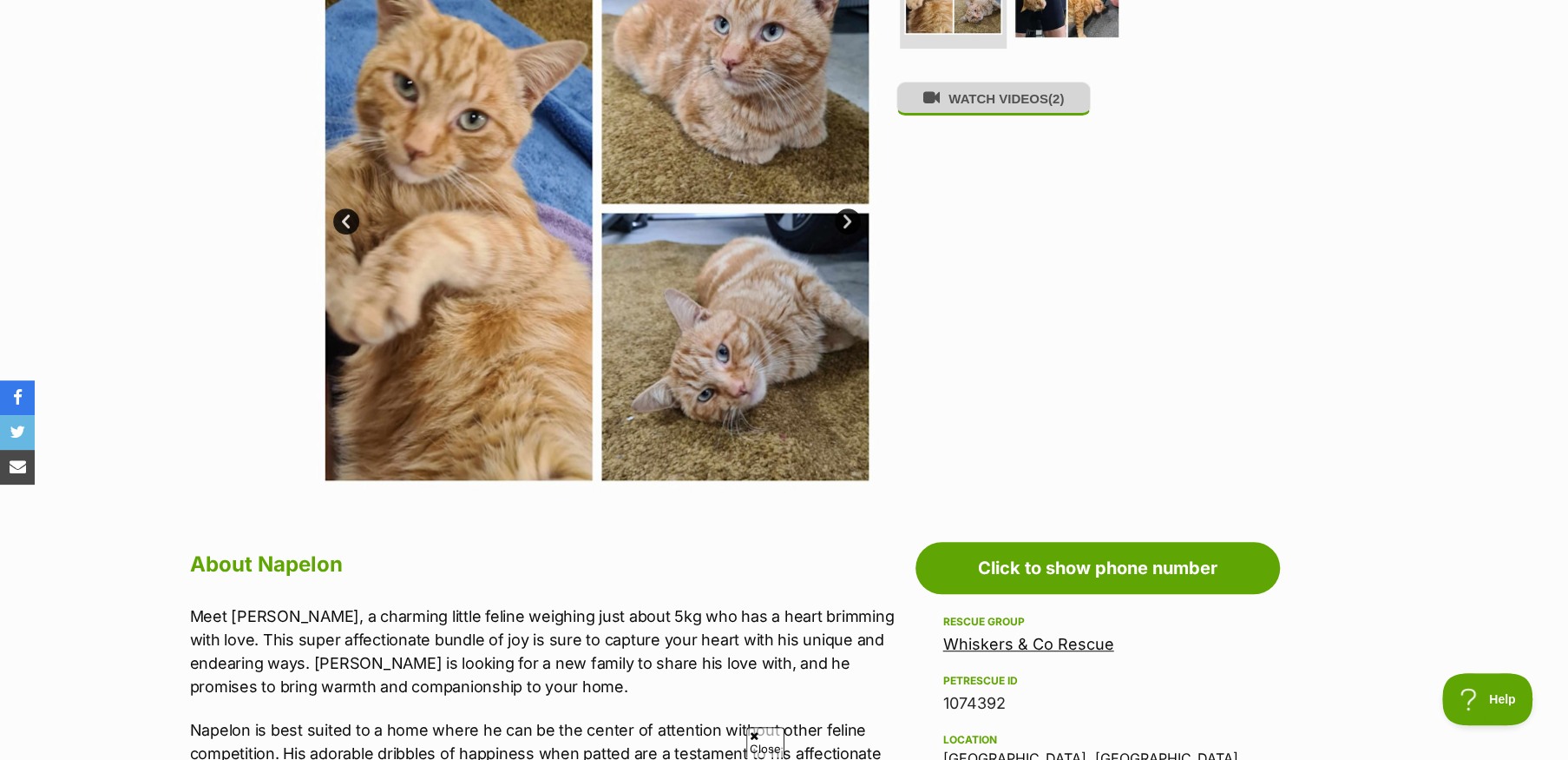
click at [974, 96] on button "WATCH VIDEOS (2)" at bounding box center [994, 99] width 195 height 34
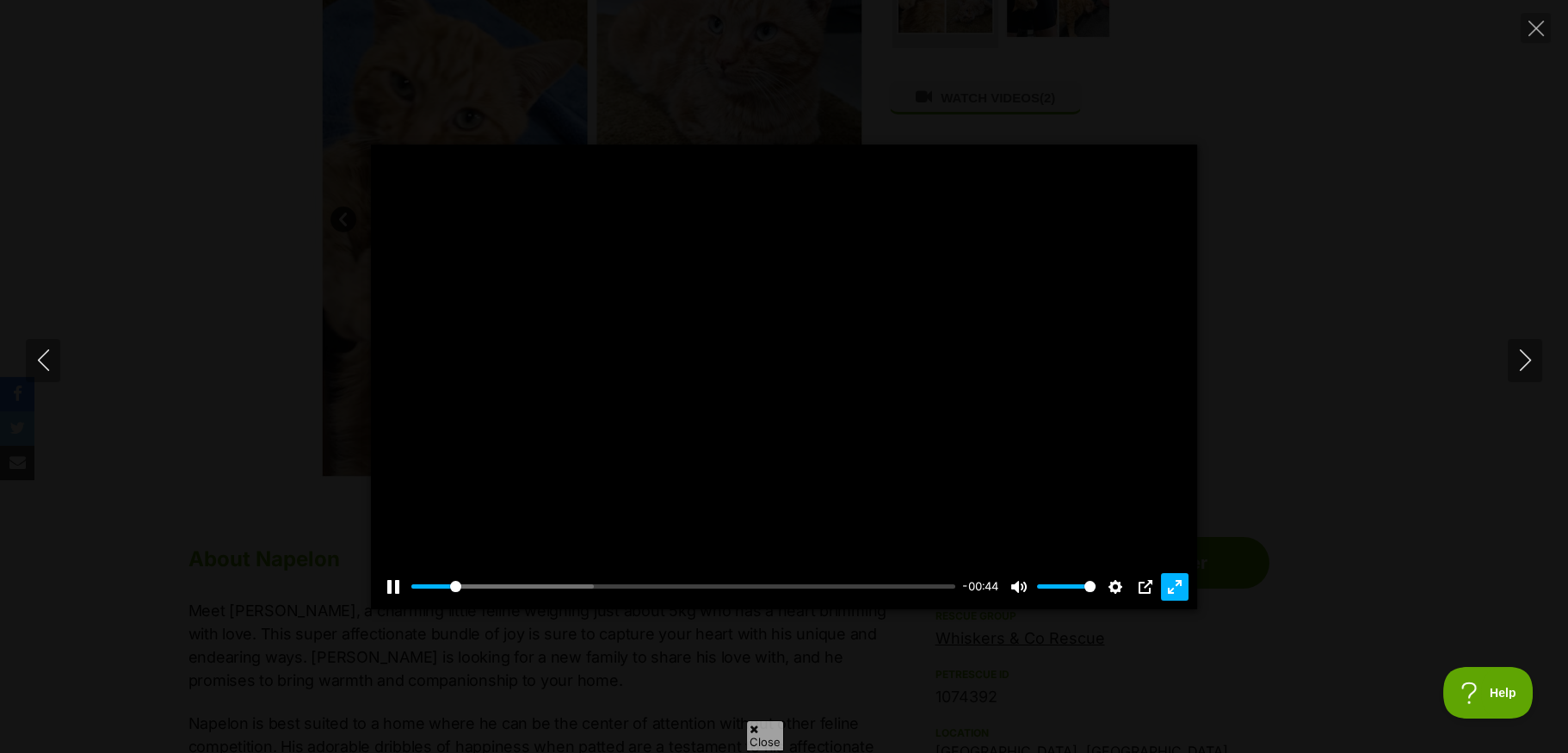
click at [1178, 585] on button "Exit fullscreen Enter fullscreen" at bounding box center [1175, 587] width 28 height 28
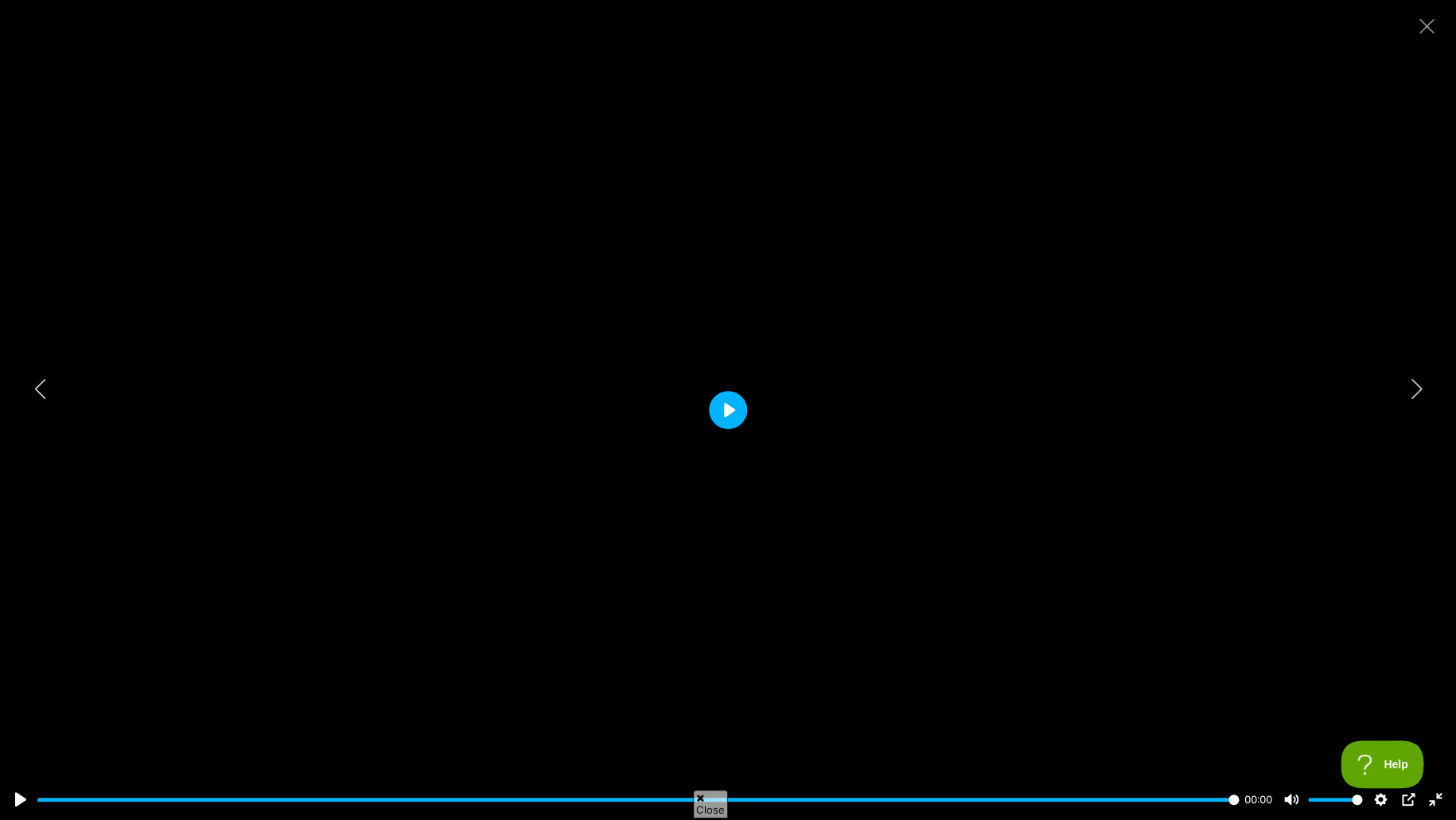
click at [730, 400] on button "Play" at bounding box center [728, 410] width 38 height 38
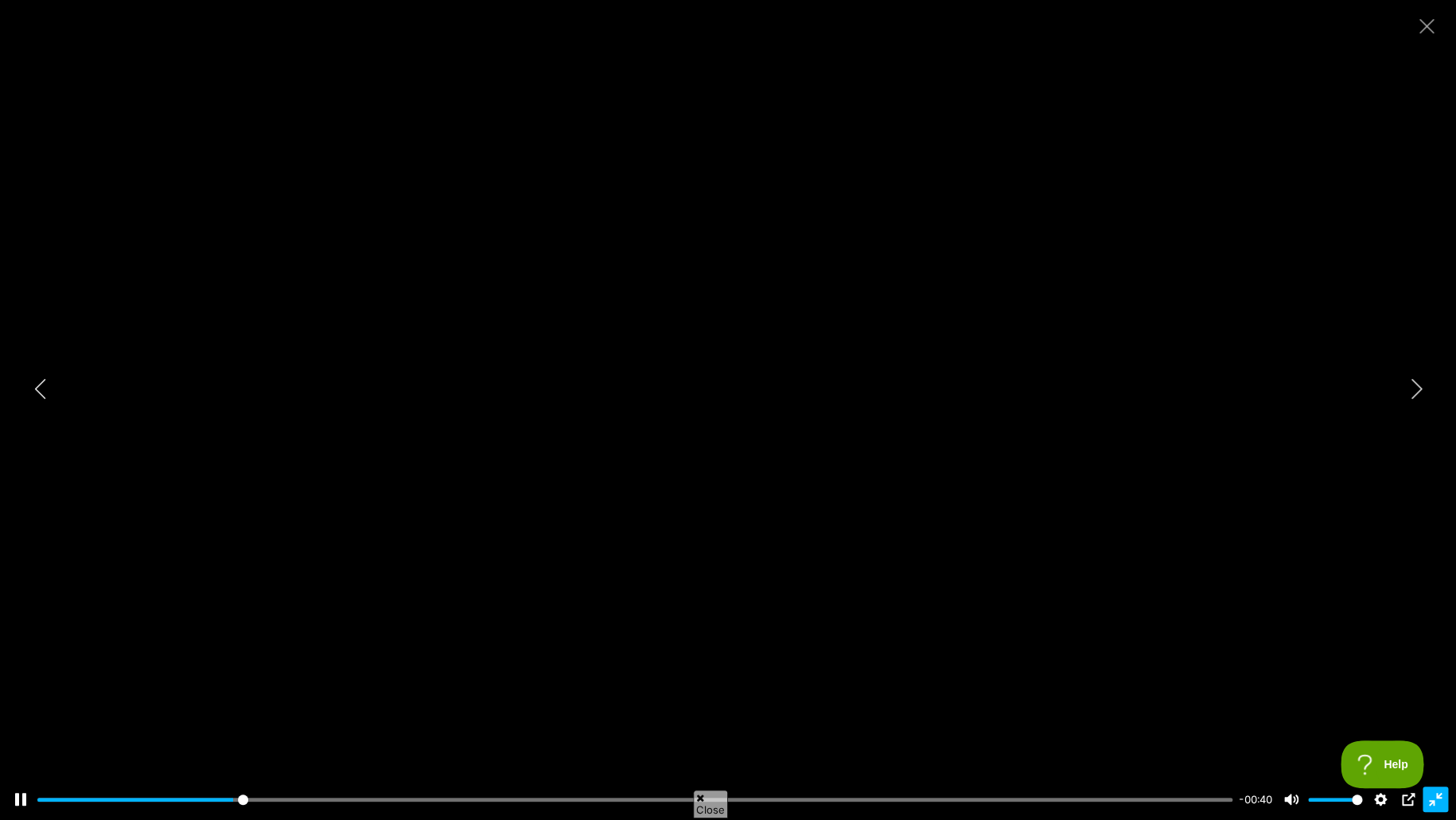
click at [1433, 696] on button "Exit fullscreen Enter fullscreen" at bounding box center [1435, 799] width 26 height 26
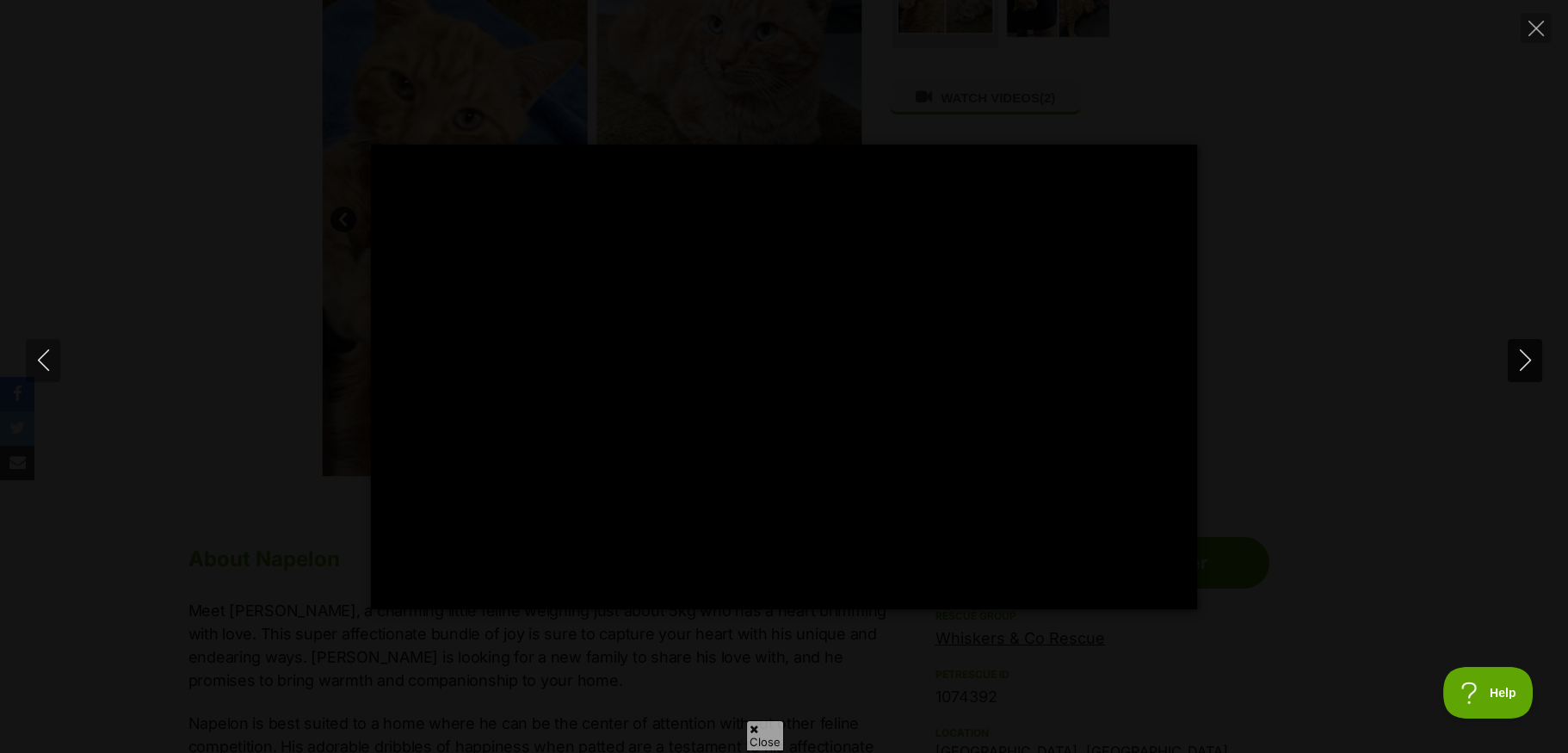
click at [1517, 354] on icon "Next" at bounding box center [1525, 359] width 21 height 21
type input "20.12"
click at [1530, 37] on button "Close" at bounding box center [1536, 28] width 31 height 30
type input "24.45"
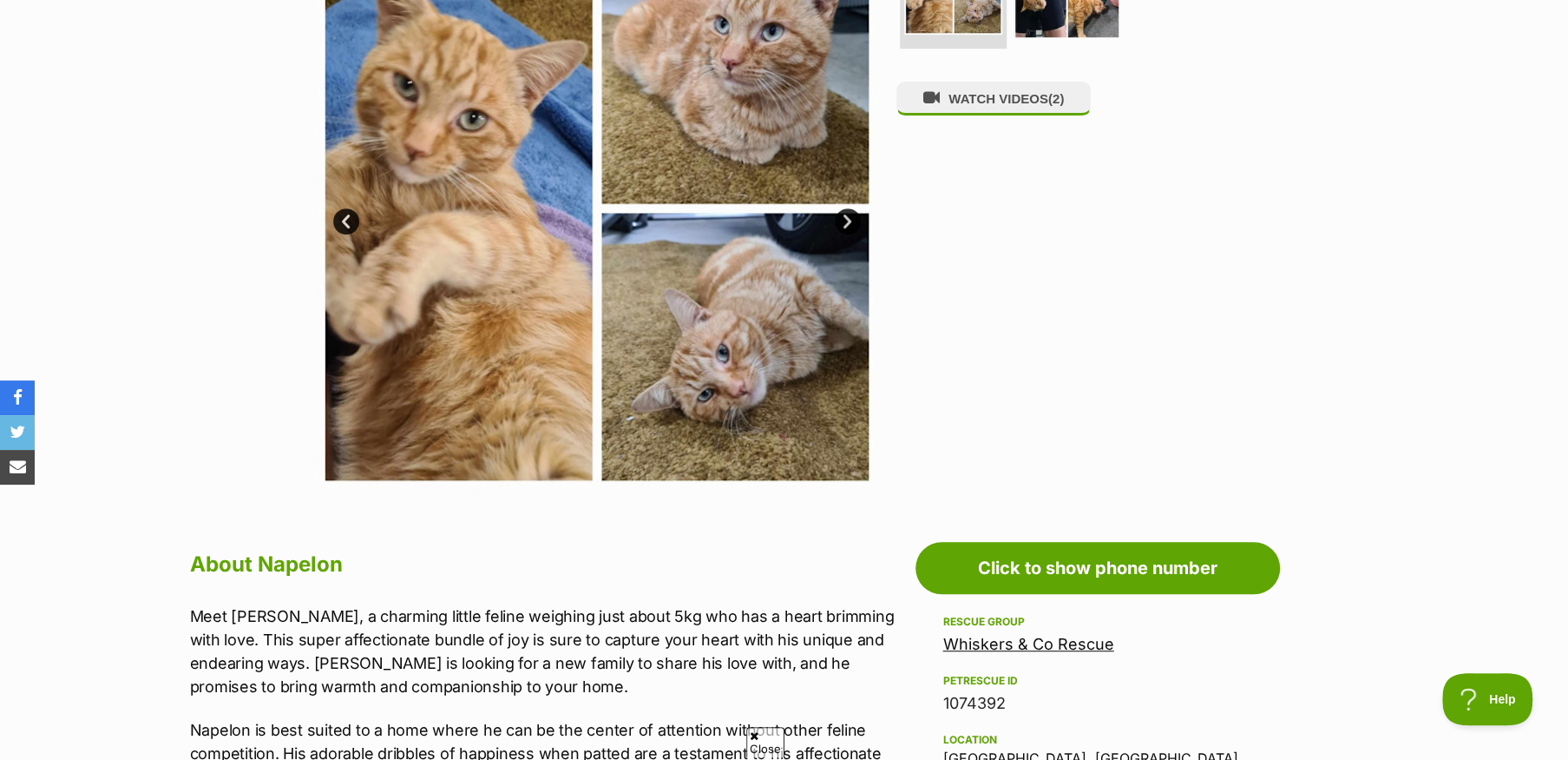
click at [465, 252] on img at bounding box center [597, 208] width 562 height 562
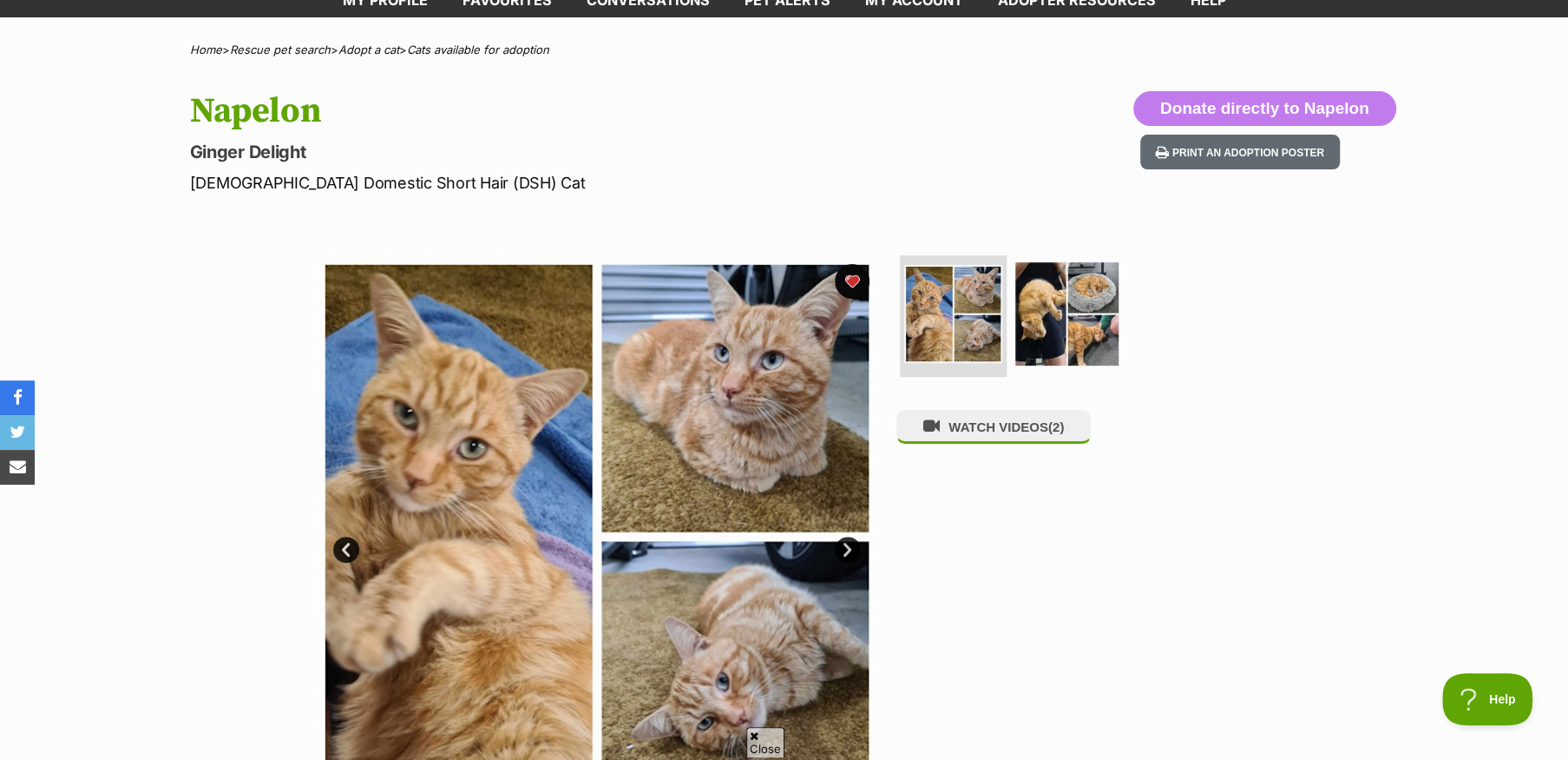
scroll to position [87, 0]
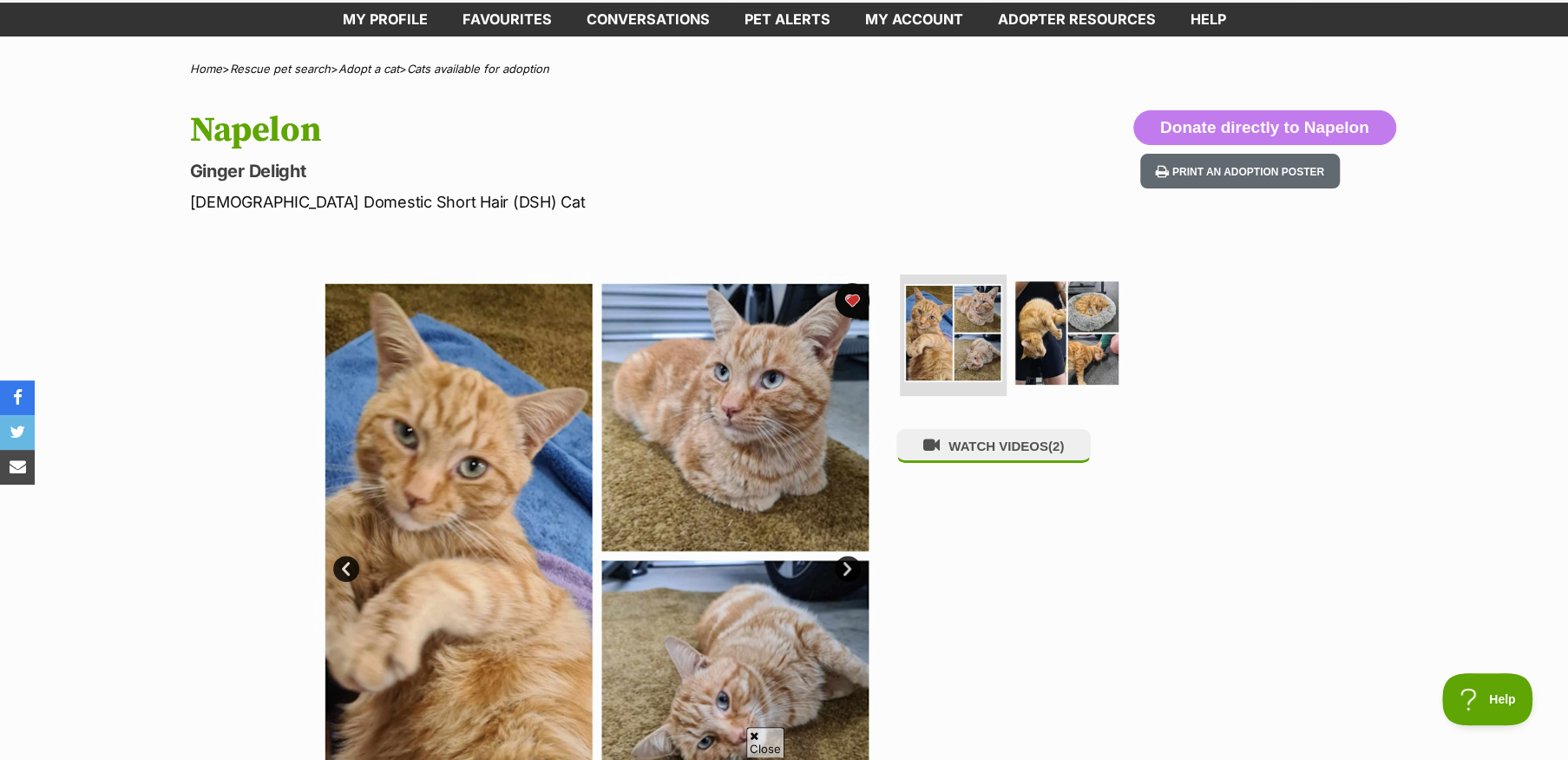
click at [841, 562] on link "Next" at bounding box center [847, 569] width 26 height 26
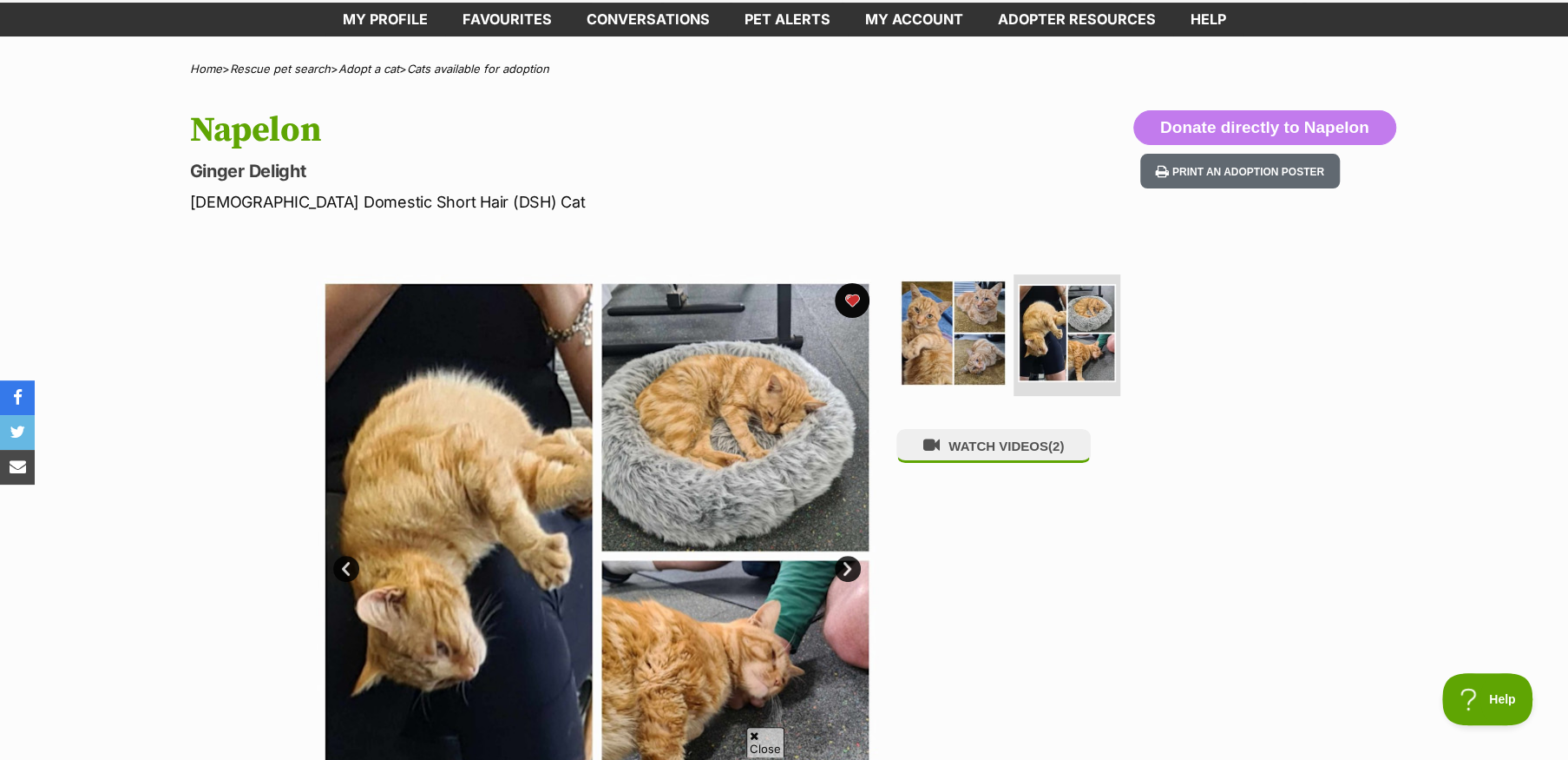
click at [499, 582] on img at bounding box center [597, 555] width 562 height 562
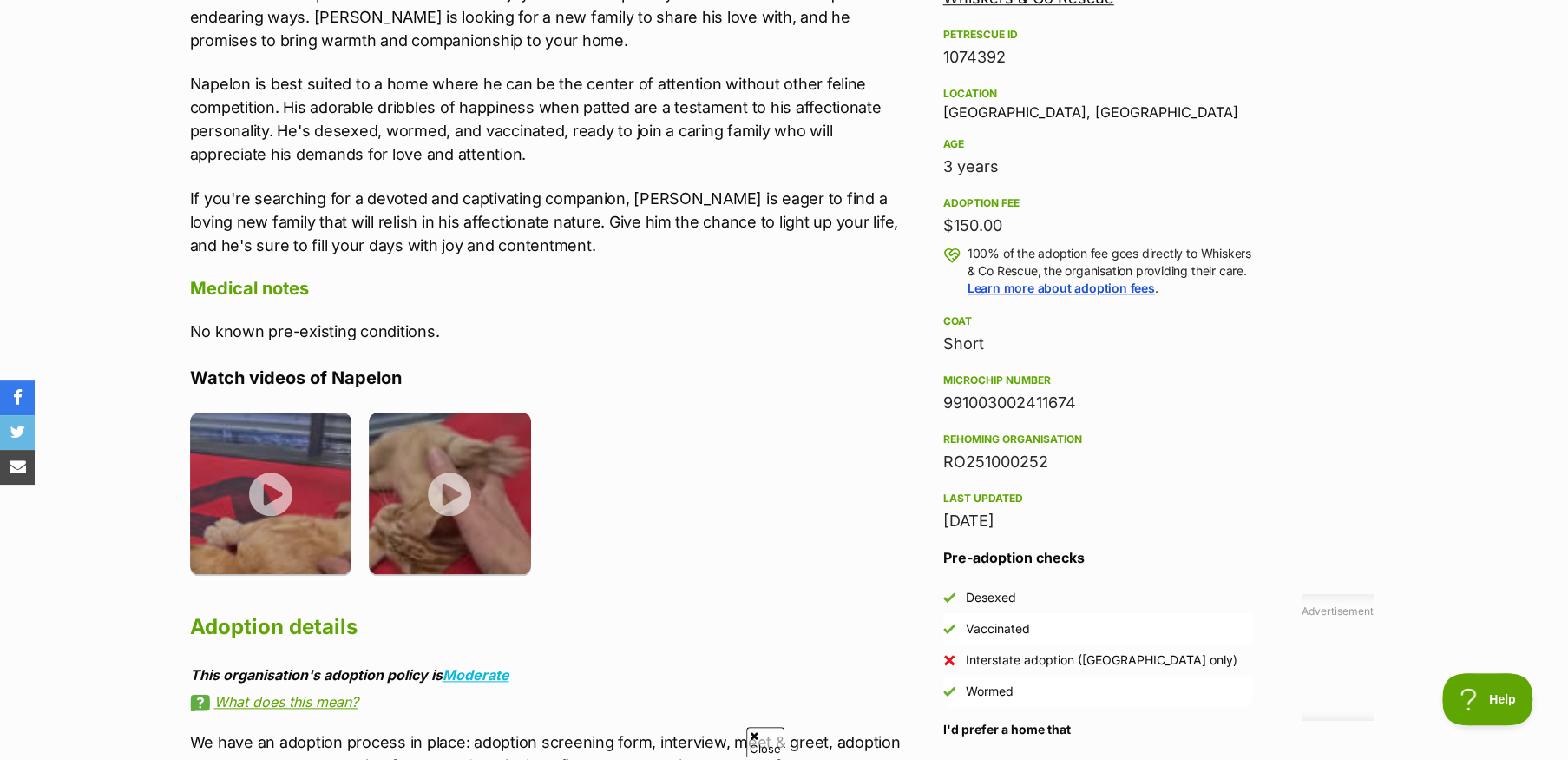
scroll to position [1302, 0]
